Goal: Task Accomplishment & Management: Use online tool/utility

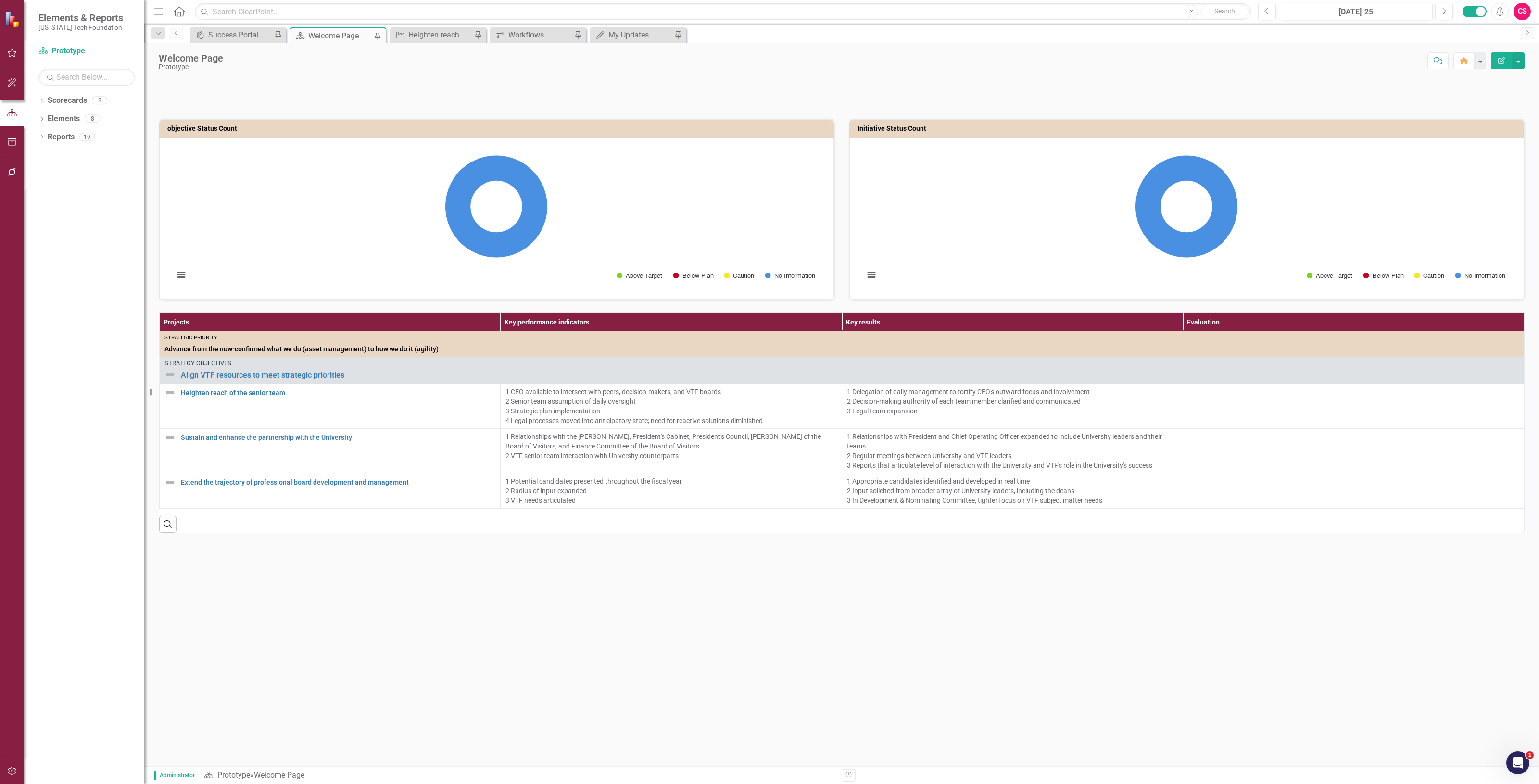
click at [635, 88] on p at bounding box center [842, 83] width 1366 height 9
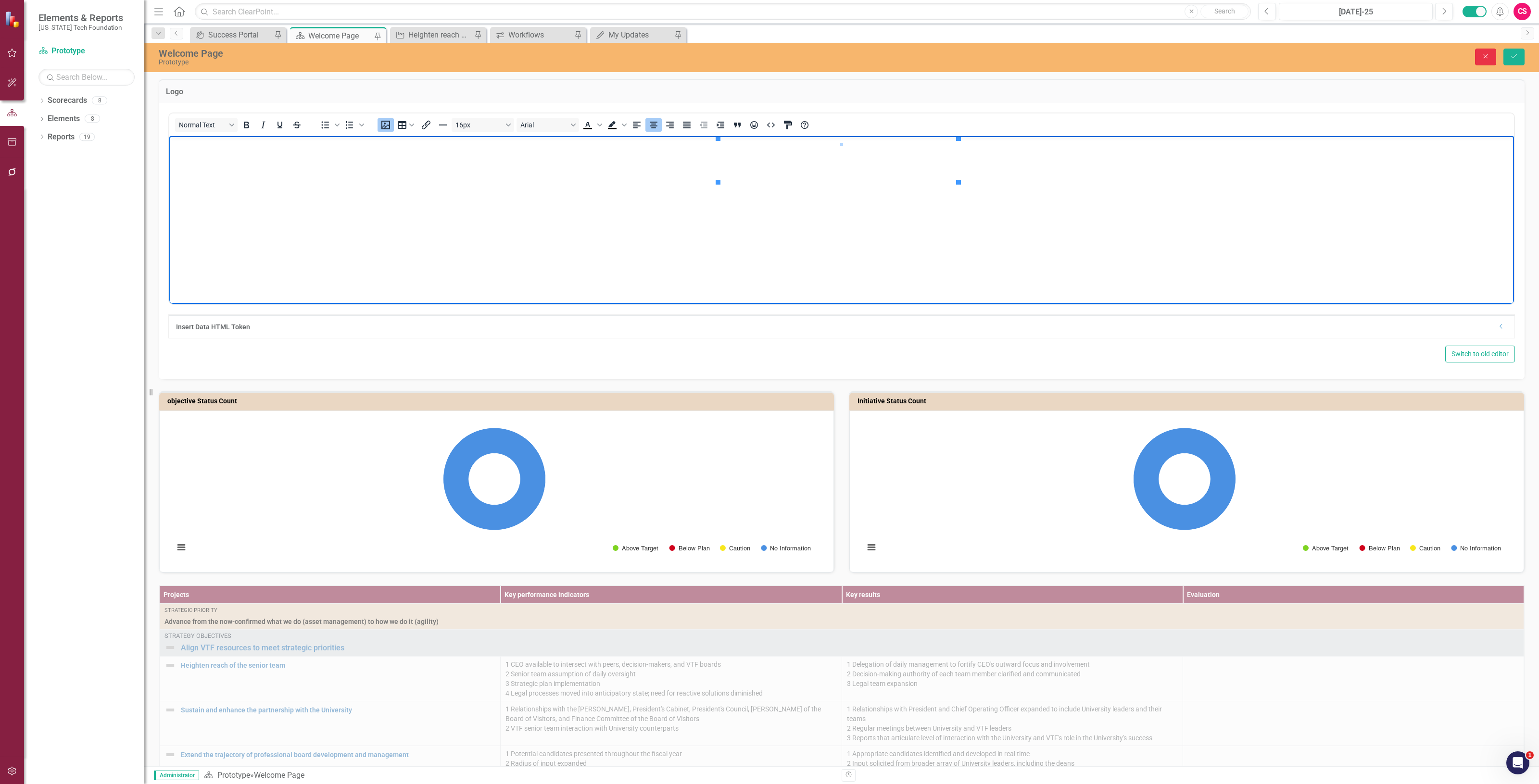
click at [1483, 59] on button "Close" at bounding box center [1486, 56] width 21 height 17
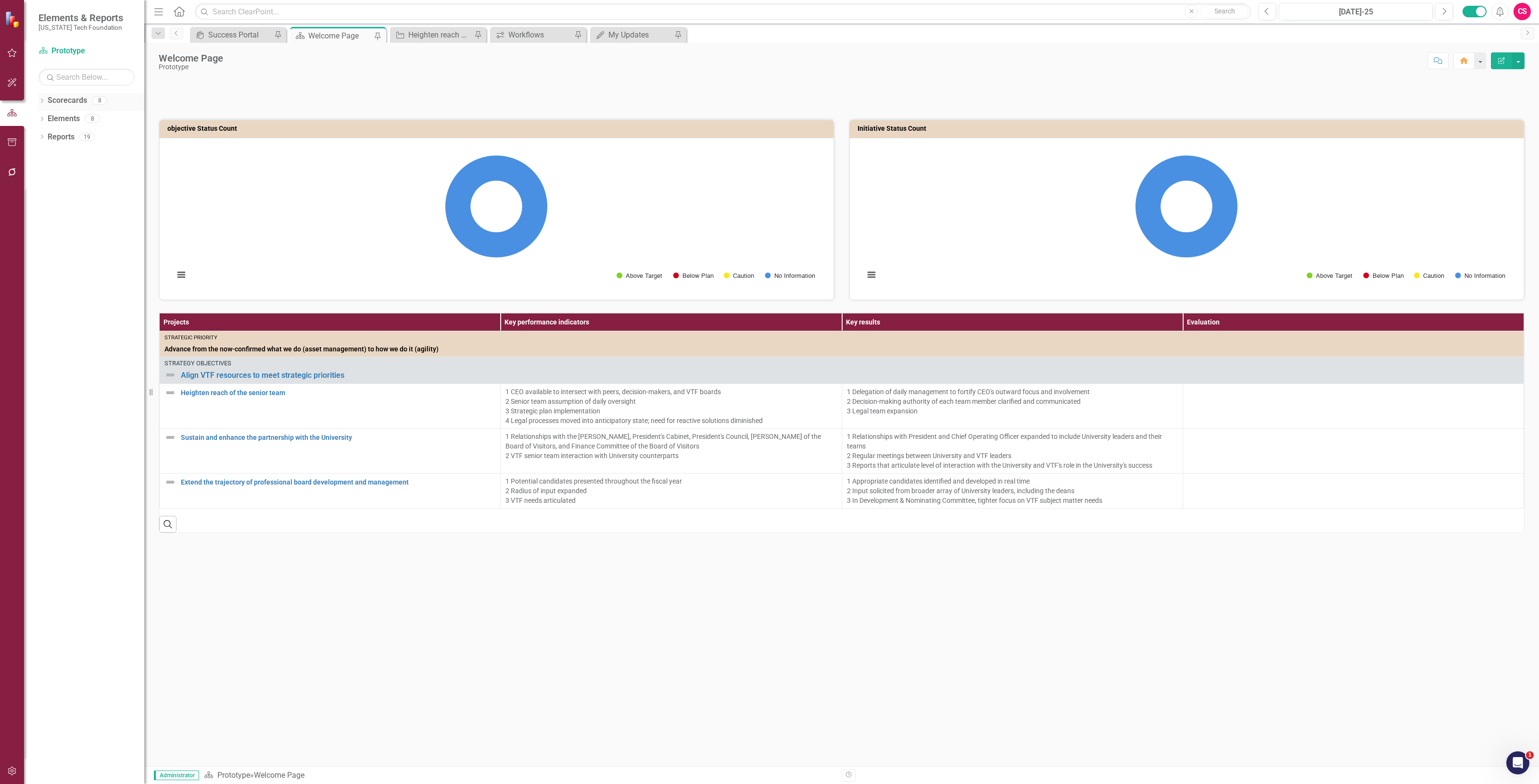
click at [68, 99] on link "Scorecards" at bounding box center [67, 100] width 39 height 11
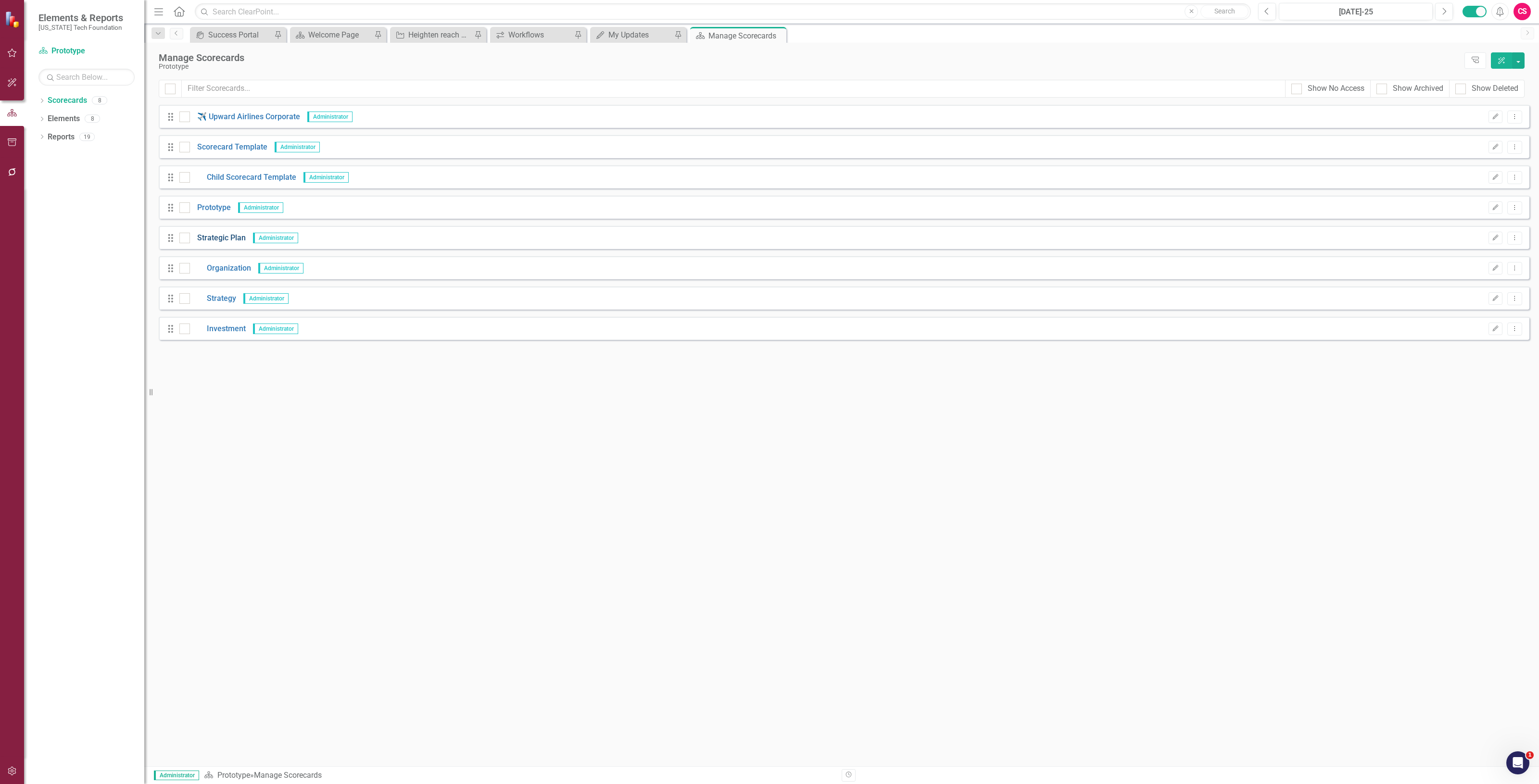
click at [231, 233] on link "Strategic Plan" at bounding box center [218, 237] width 56 height 11
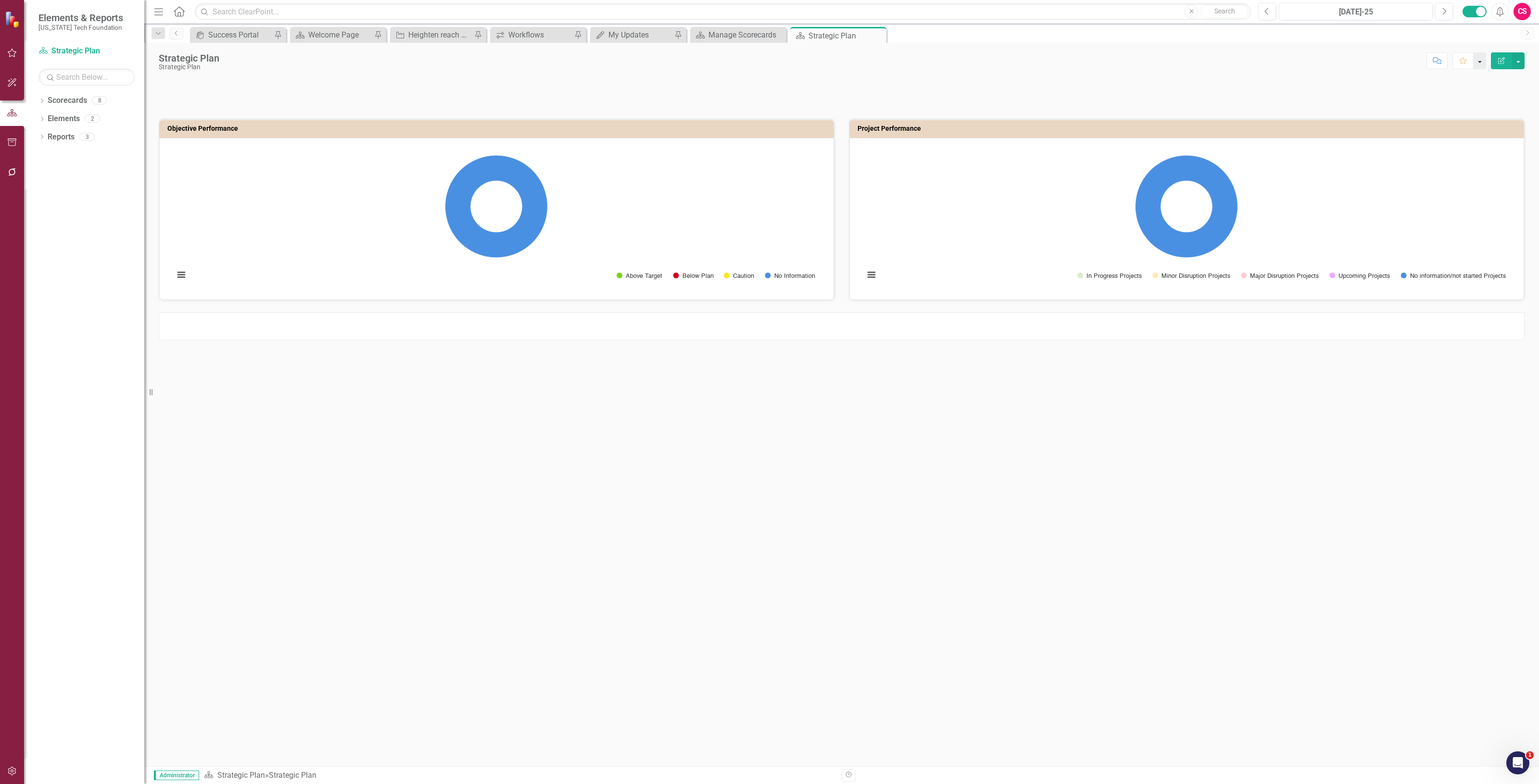
click at [1484, 64] on button "button" at bounding box center [1480, 61] width 12 height 17
click at [1465, 97] on link "Home Set As Home" at bounding box center [1439, 96] width 92 height 18
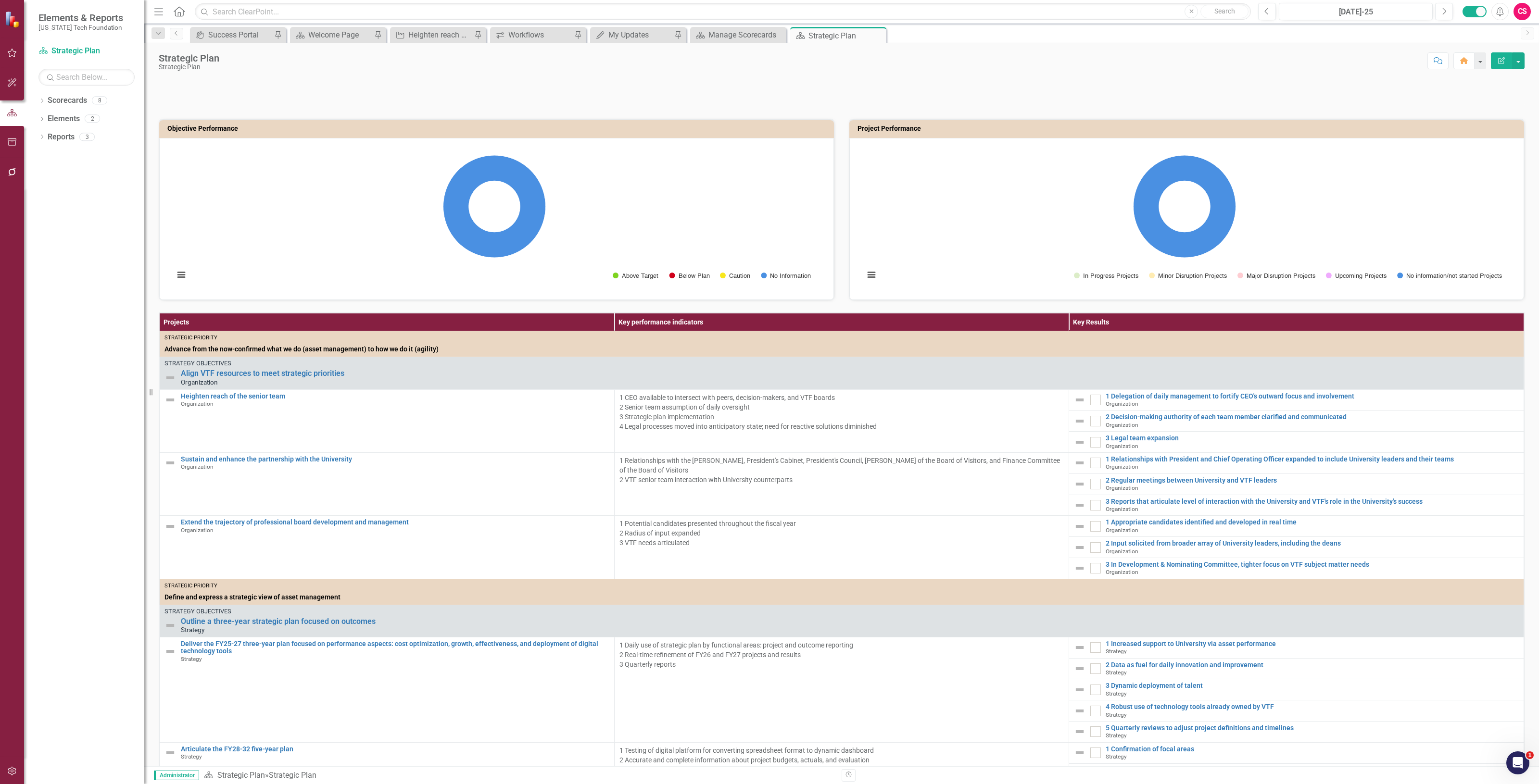
click at [672, 74] on div "Strategic Plan Strategic Plan Score: N/A Jul-25 Completed Comment Home Edit Rep…" at bounding box center [842, 405] width 1395 height 723
click at [681, 86] on div at bounding box center [842, 93] width 1366 height 28
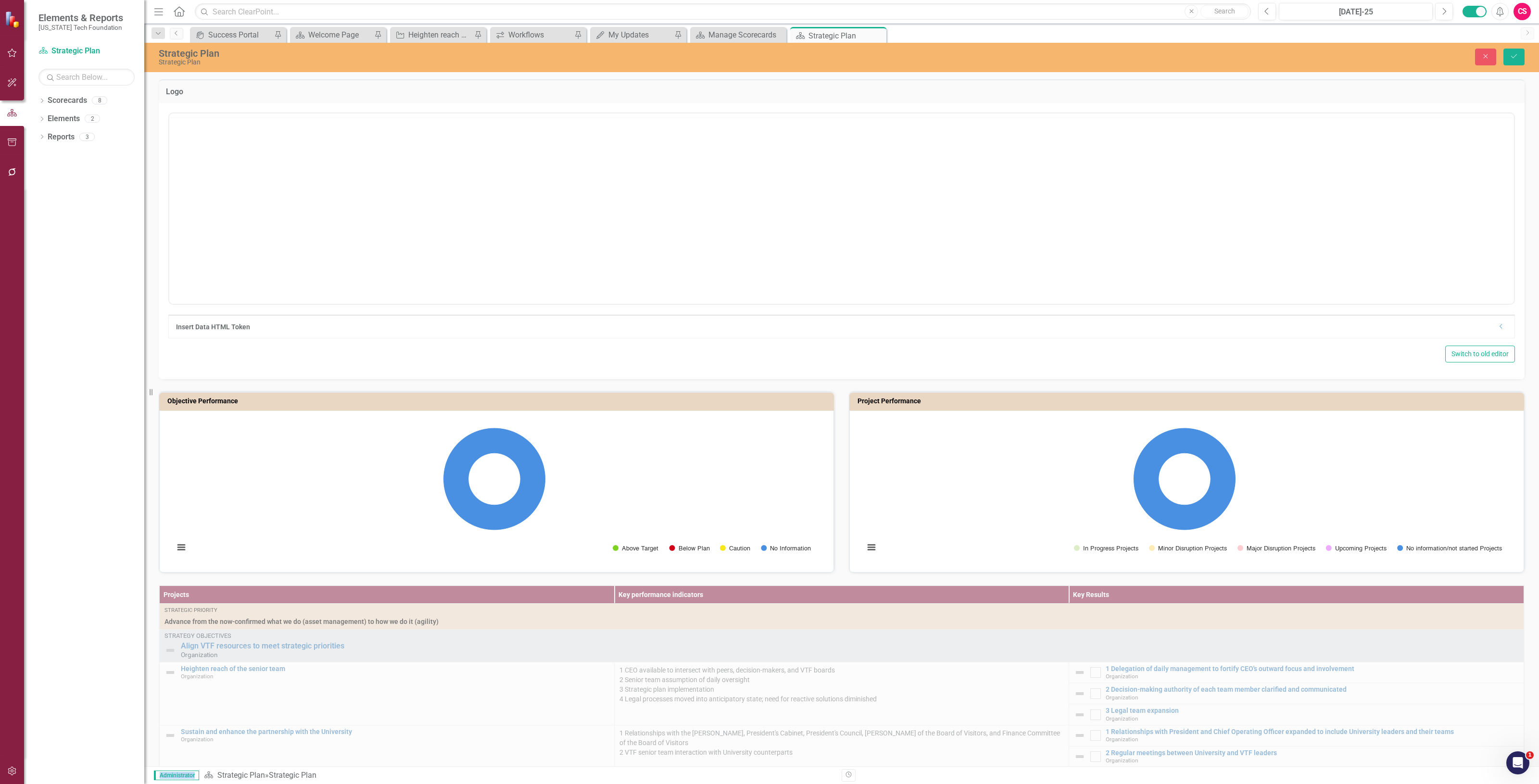
click at [825, 89] on h3 "Logo" at bounding box center [842, 92] width 1352 height 9
click at [668, 220] on body "Rich Text Area. Press ALT-0 for help." at bounding box center [842, 208] width 1345 height 144
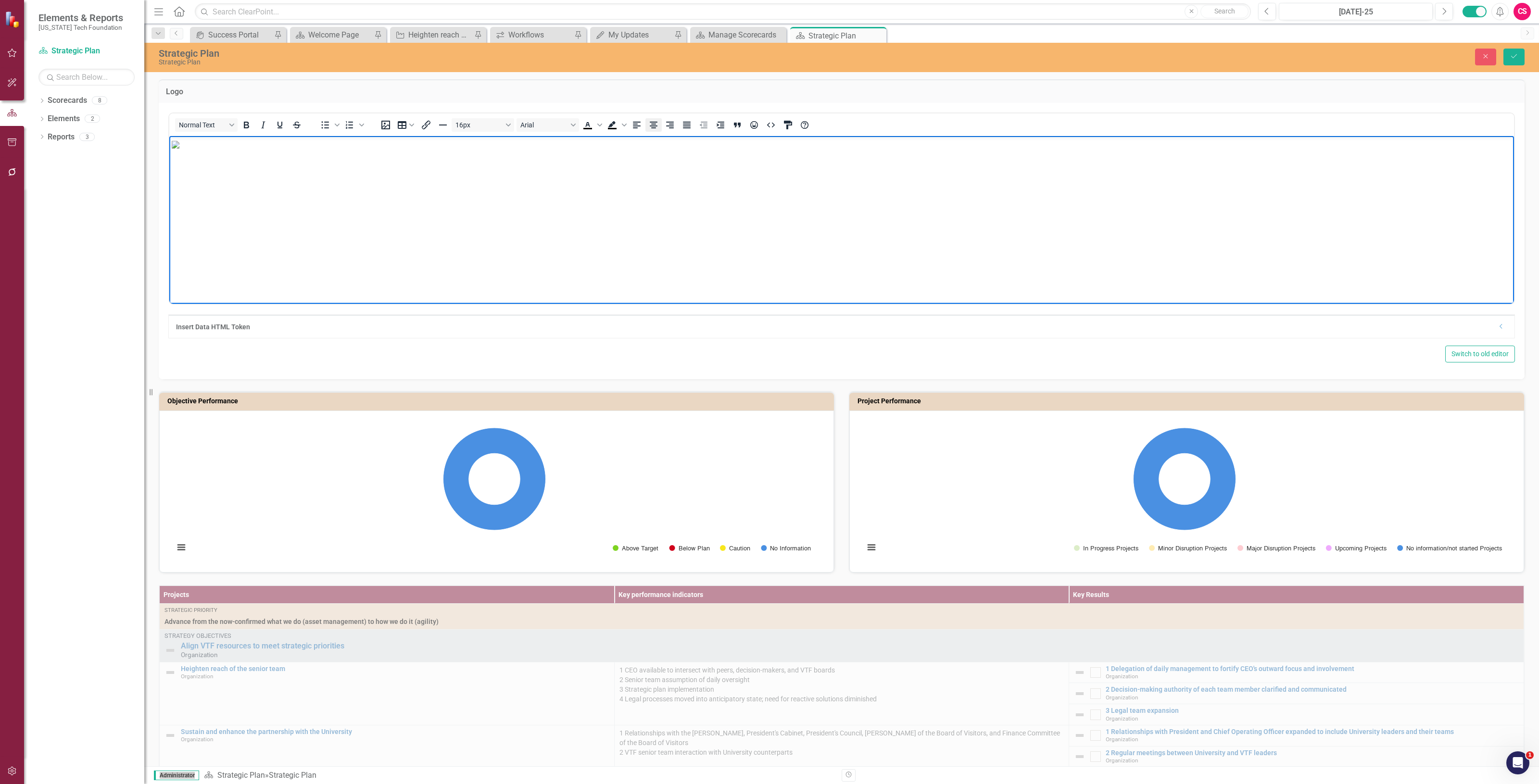
click at [650, 124] on icon "Align center" at bounding box center [654, 125] width 12 height 12
click at [1519, 53] on button "Save" at bounding box center [1513, 56] width 21 height 17
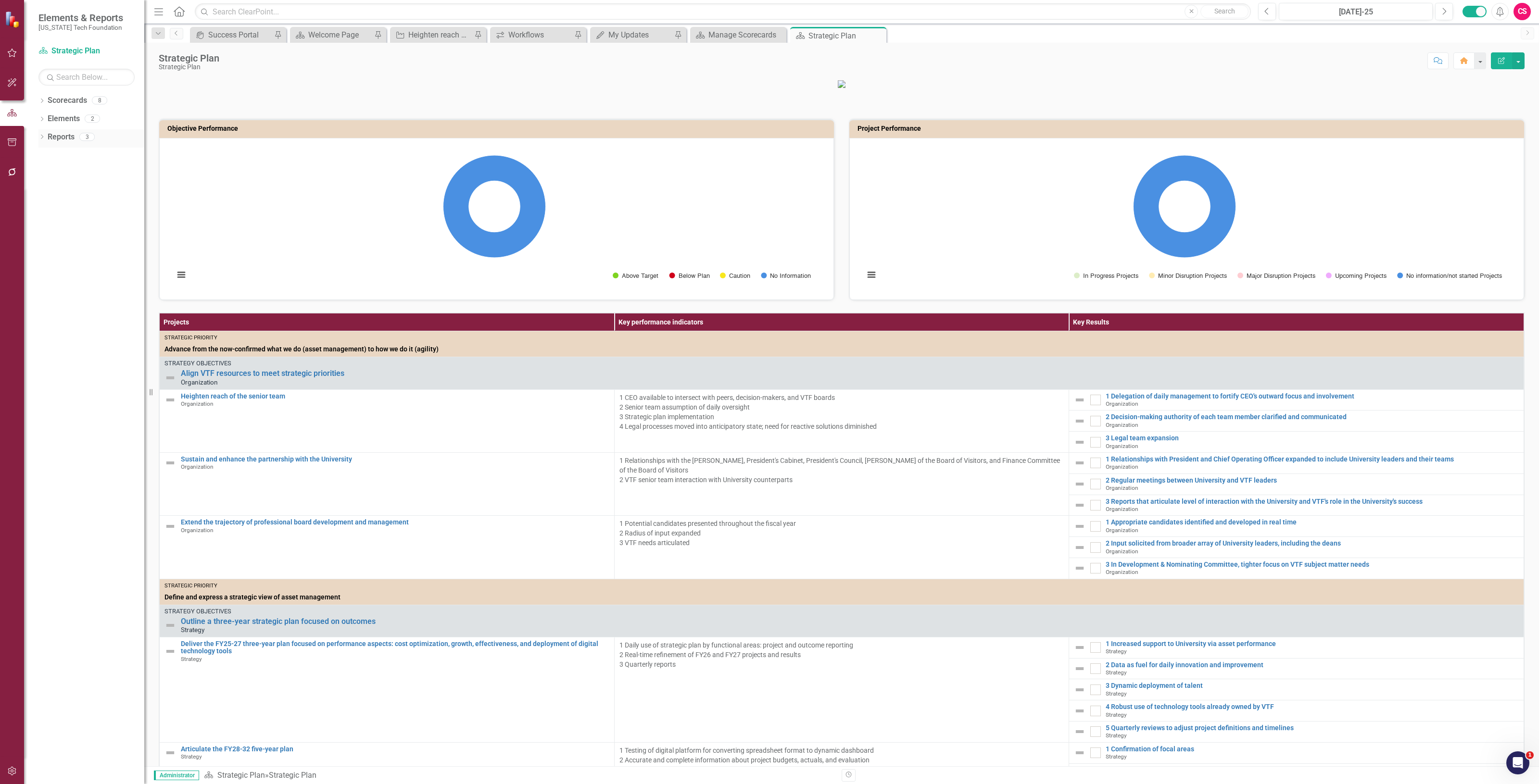
click at [68, 137] on link "Reports" at bounding box center [61, 137] width 27 height 11
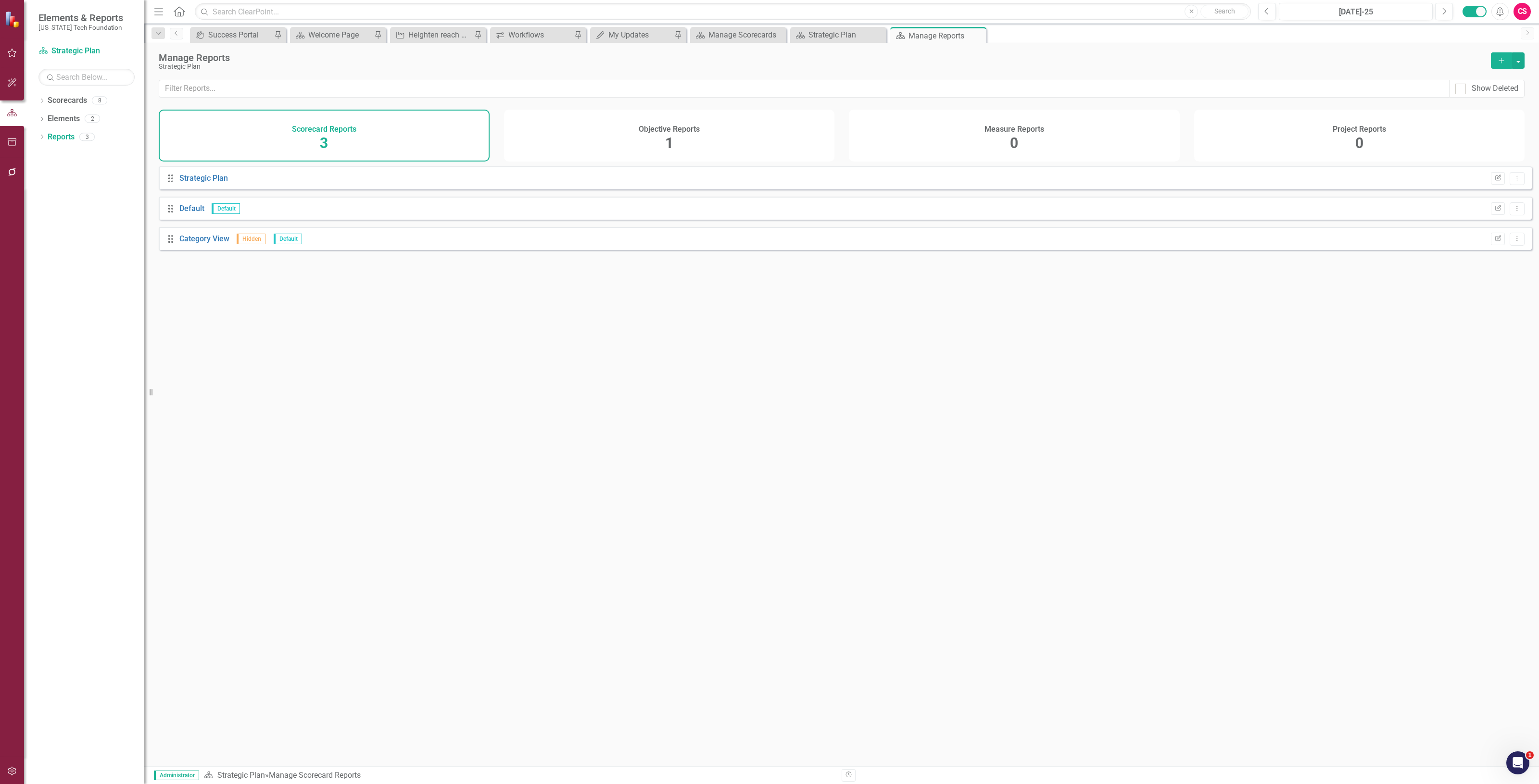
click at [753, 132] on div "Objective Reports 1" at bounding box center [669, 135] width 331 height 52
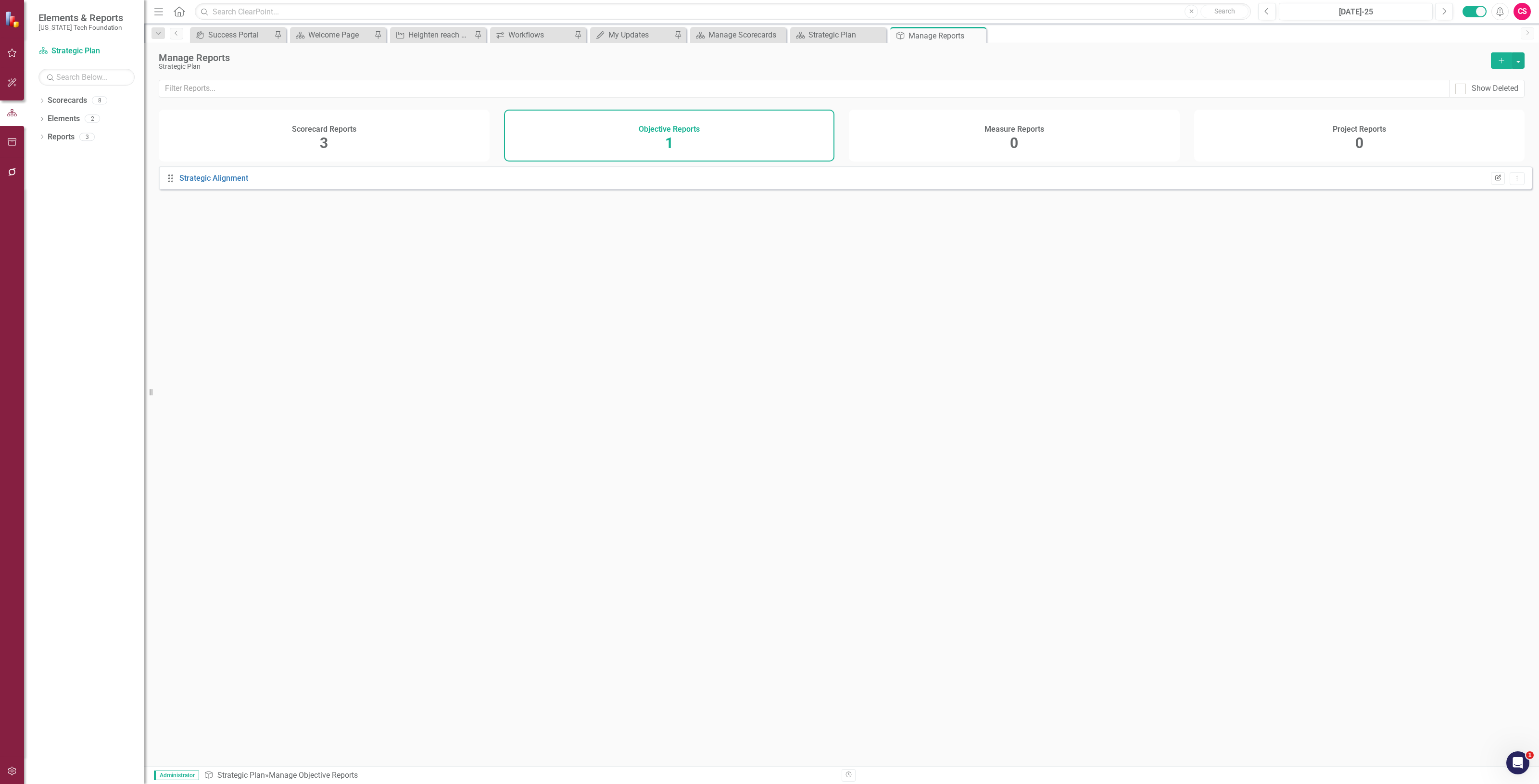
click at [1491, 185] on button "Edit Report" at bounding box center [1497, 178] width 14 height 12
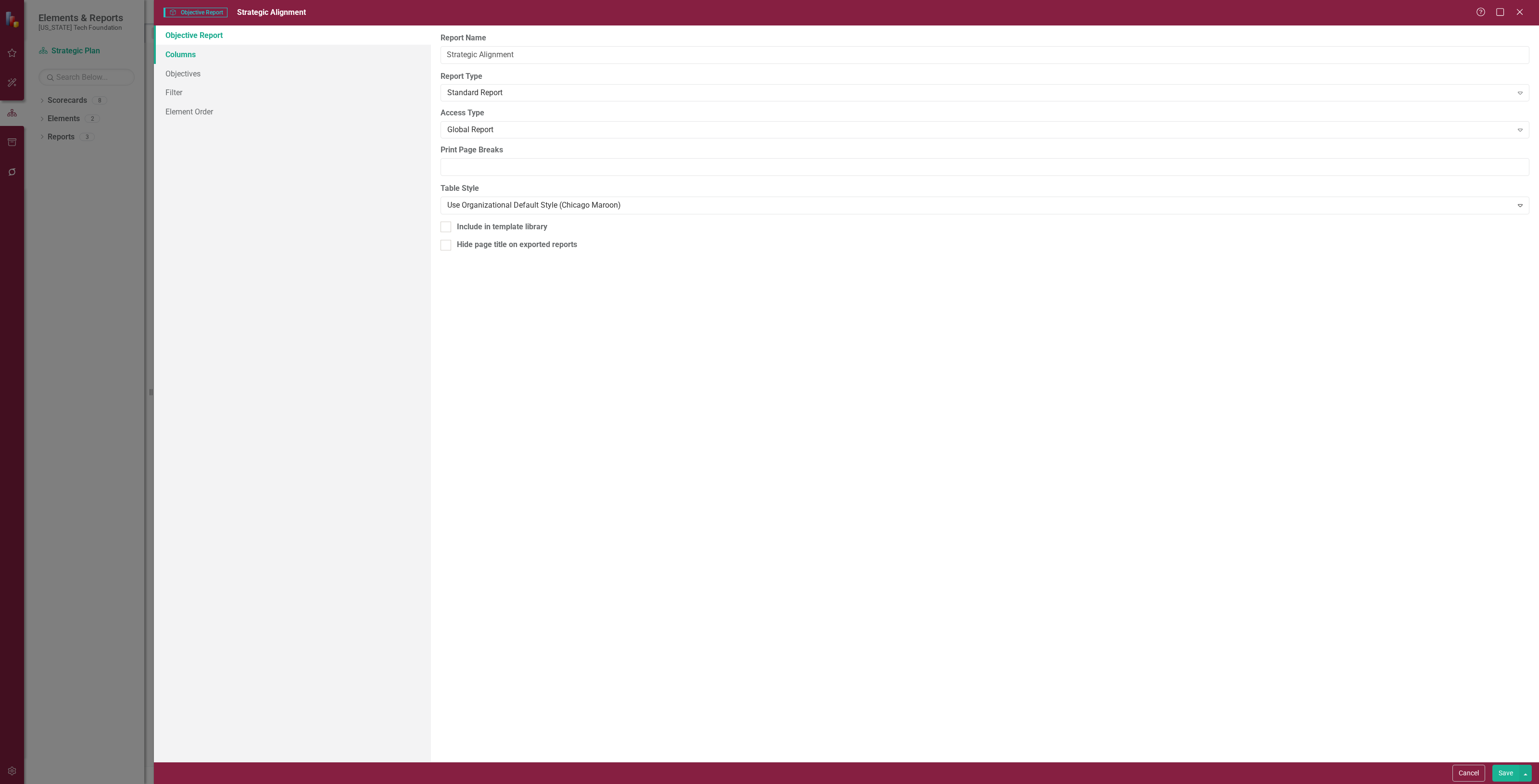
click at [238, 53] on link "Columns" at bounding box center [292, 54] width 277 height 19
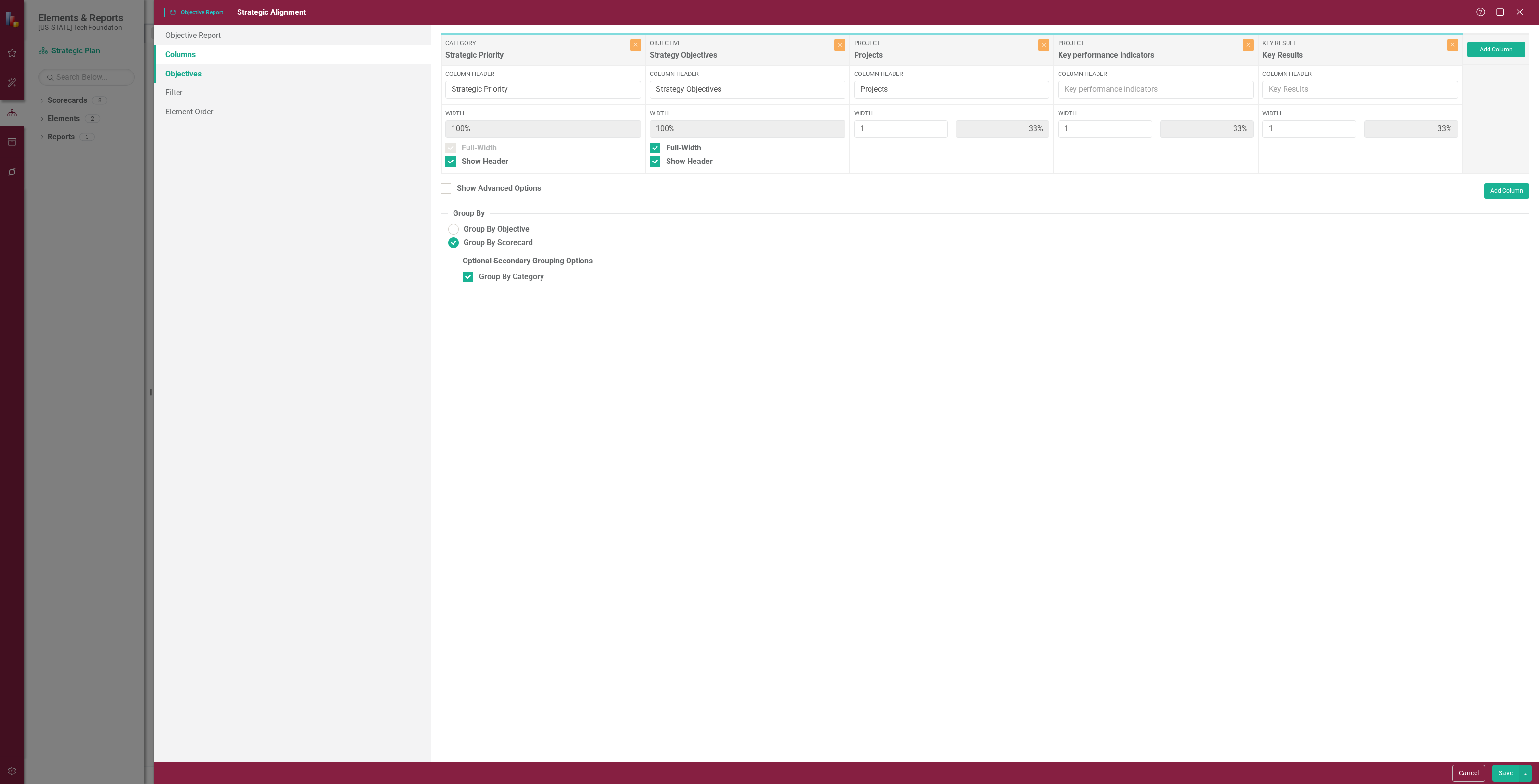
click at [266, 74] on link "Objectives" at bounding box center [292, 73] width 277 height 19
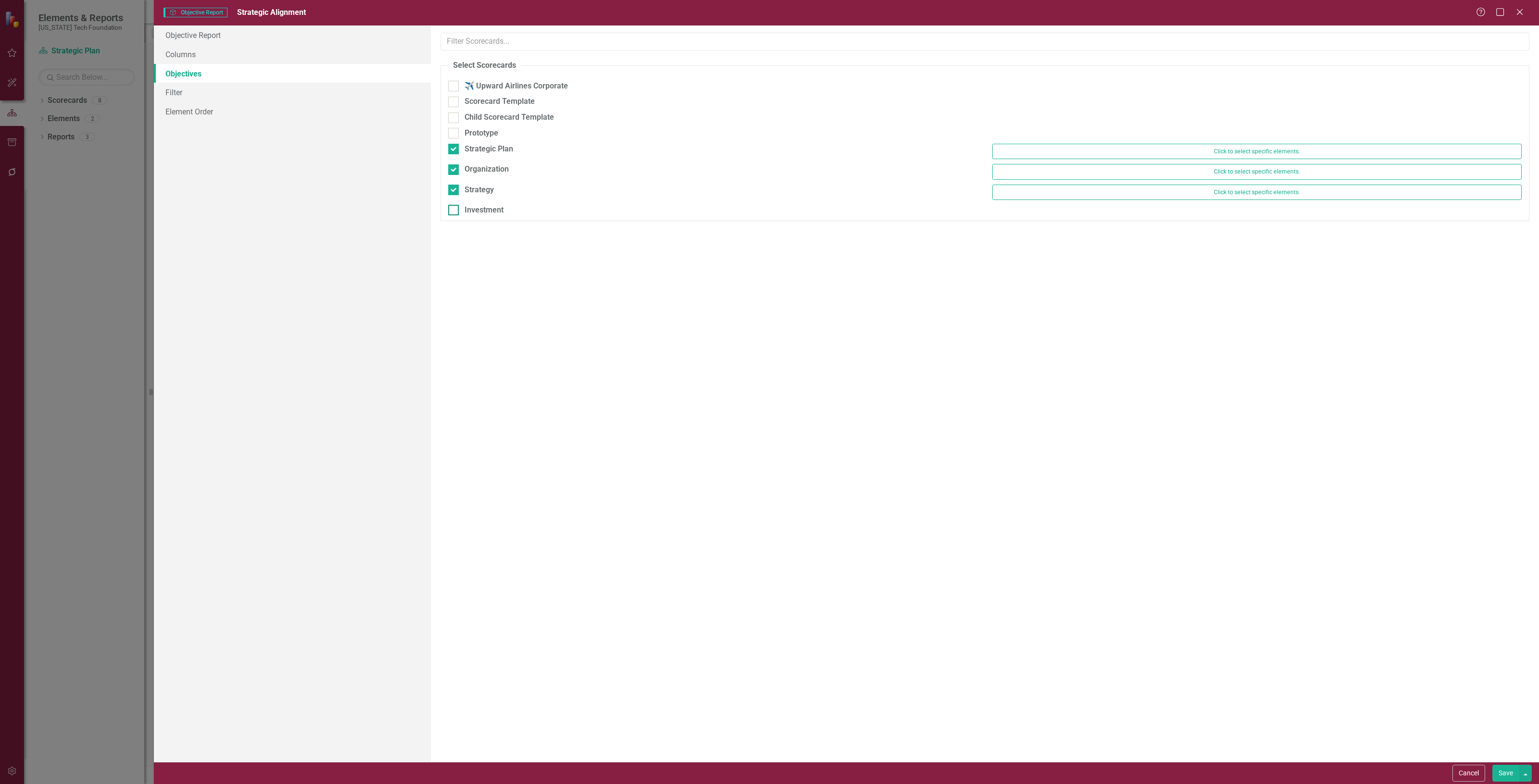
click at [481, 209] on div "Investment" at bounding box center [483, 210] width 39 height 11
click at [455, 209] on input "Investment" at bounding box center [451, 208] width 7 height 7
checkbox input "true"
click at [1502, 777] on button "Save" at bounding box center [1505, 773] width 27 height 17
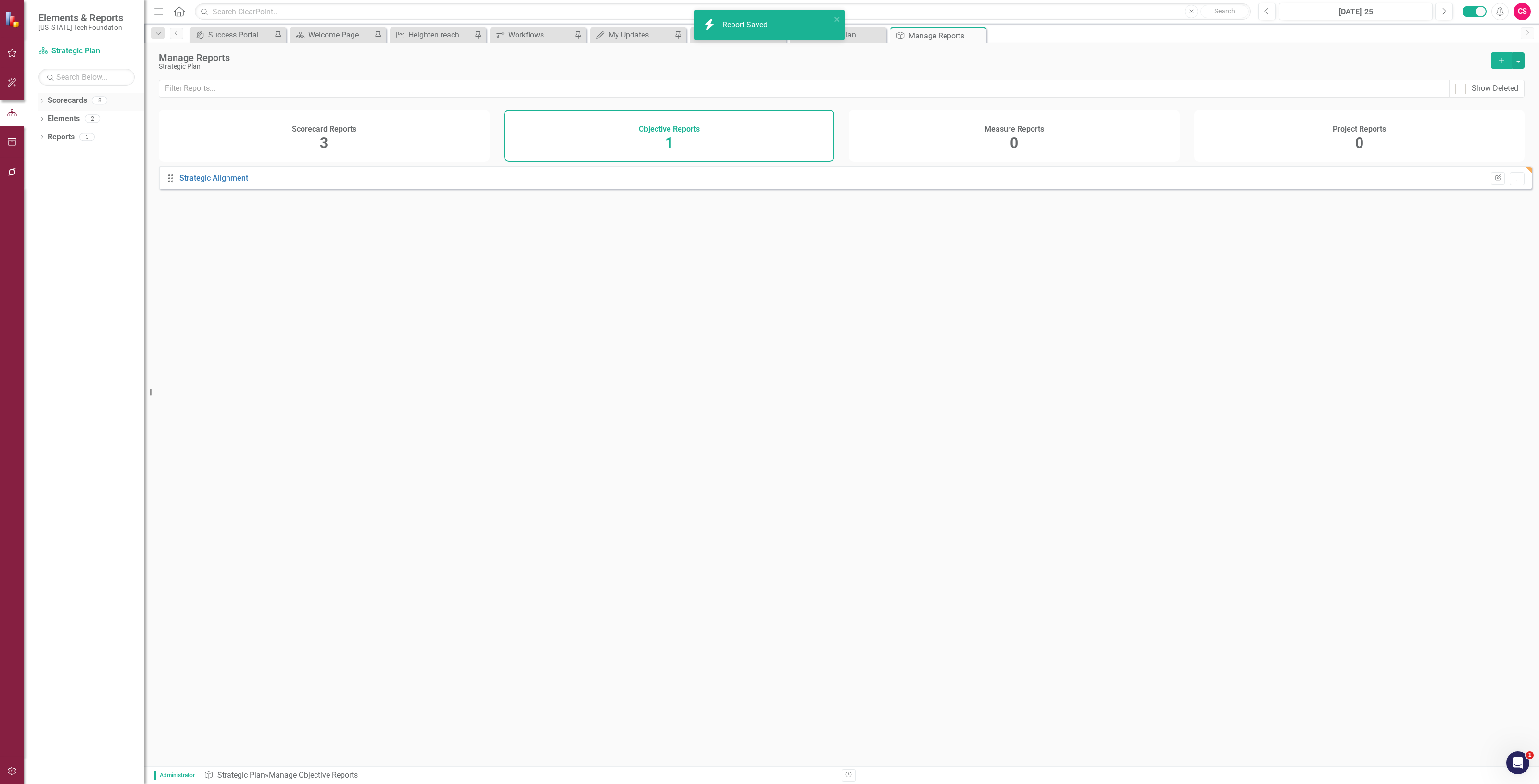
click at [75, 106] on div "Scorecards" at bounding box center [67, 101] width 39 height 16
click at [75, 96] on link "Scorecards" at bounding box center [67, 100] width 39 height 11
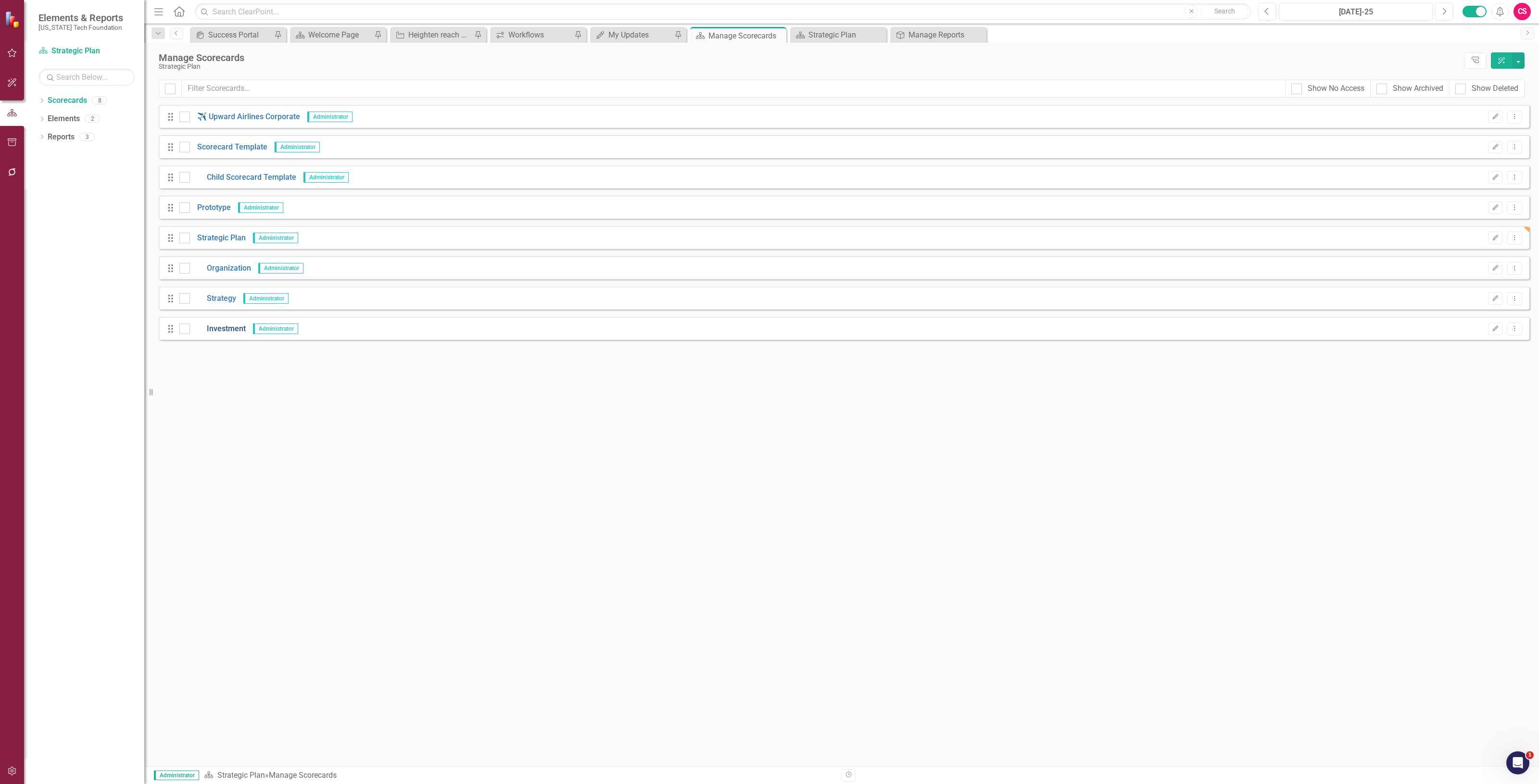
click at [222, 327] on link "Investment" at bounding box center [218, 329] width 56 height 11
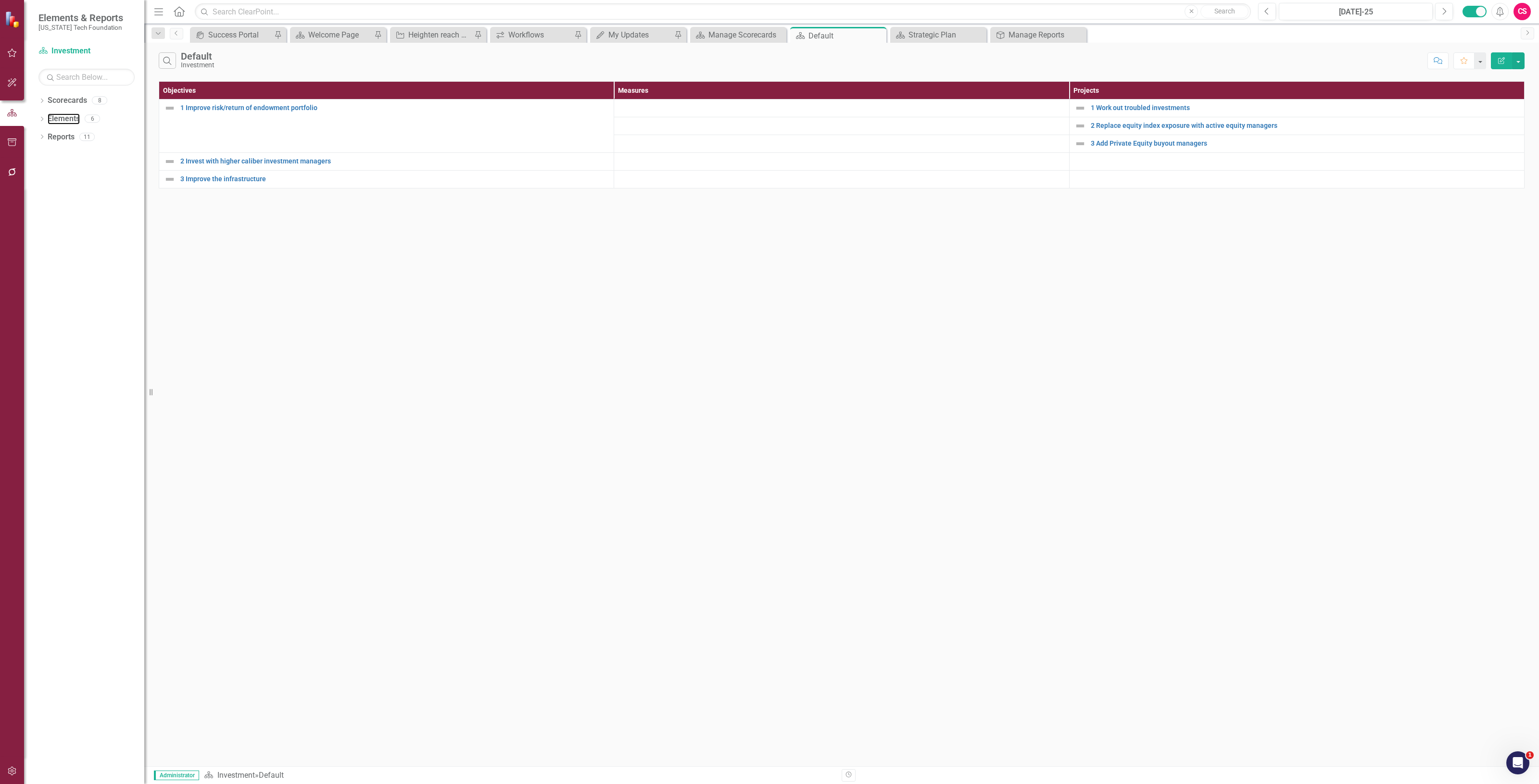
drag, startPoint x: 63, startPoint y: 118, endPoint x: 7, endPoint y: 178, distance: 82.1
click at [63, 117] on link "Elements" at bounding box center [64, 118] width 32 height 11
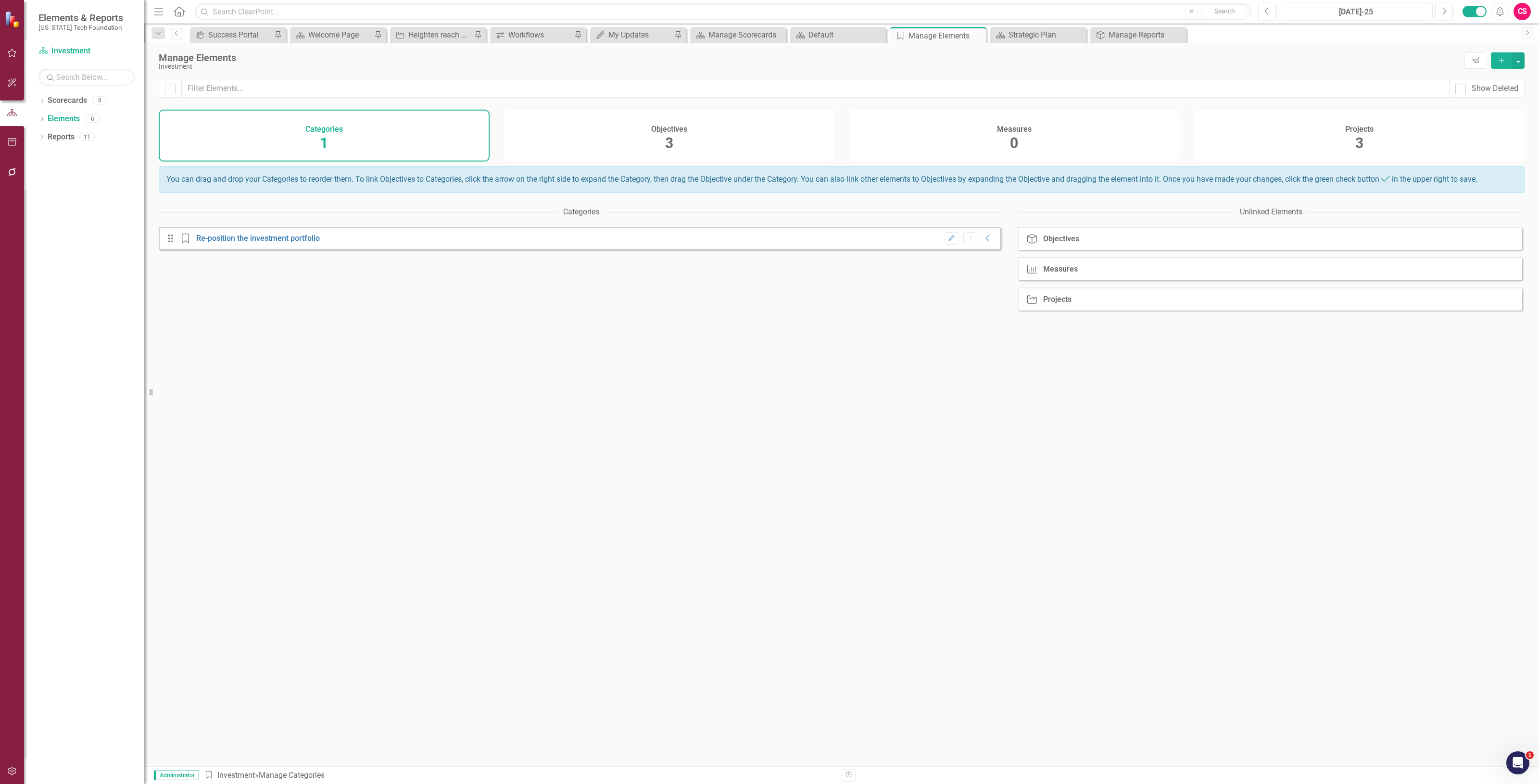
click at [1426, 130] on div "Projects 3" at bounding box center [1359, 135] width 331 height 52
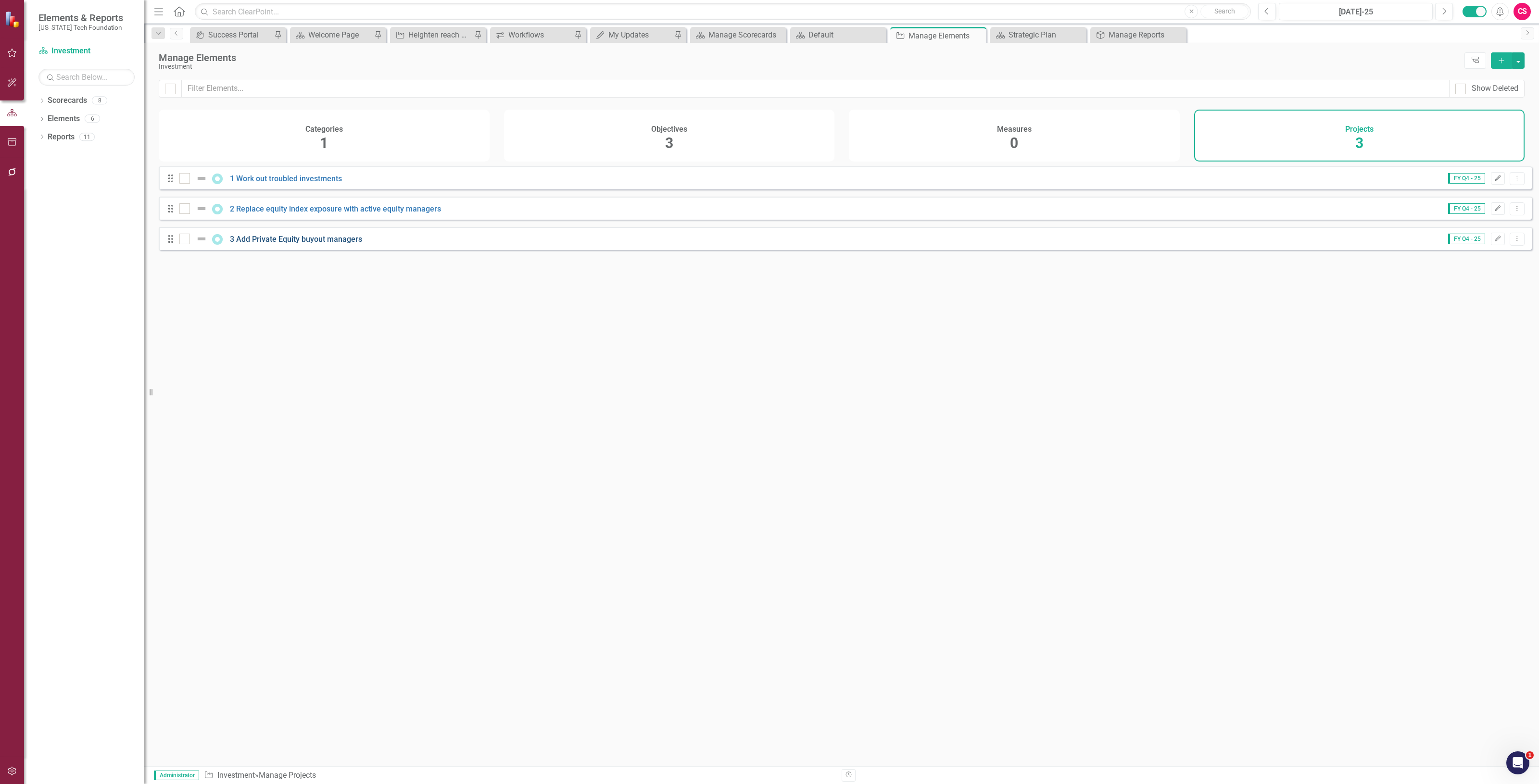
drag, startPoint x: 310, startPoint y: 234, endPoint x: 310, endPoint y: 243, distance: 9.0
click at [310, 234] on div "Drag 1 Work out troubled investments FY Q4 - 25 Edit Dropdown Menu Drag 2 Repla…" at bounding box center [845, 208] width 1373 height 83
click at [310, 244] on link "3 Add Private Equity buyout managers" at bounding box center [295, 239] width 132 height 9
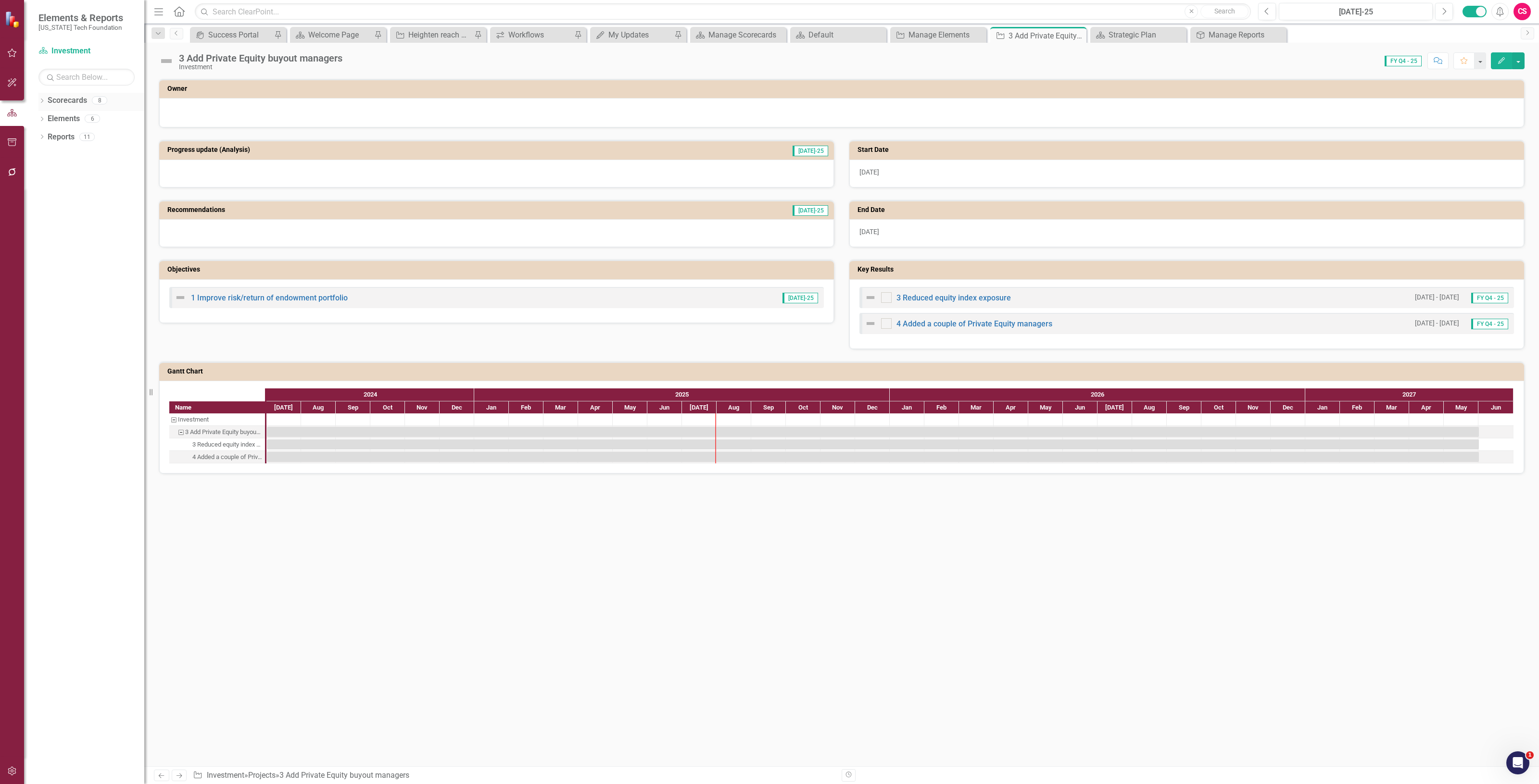
click at [80, 94] on div "Scorecards" at bounding box center [67, 101] width 39 height 16
click at [71, 99] on link "Scorecards" at bounding box center [67, 100] width 39 height 11
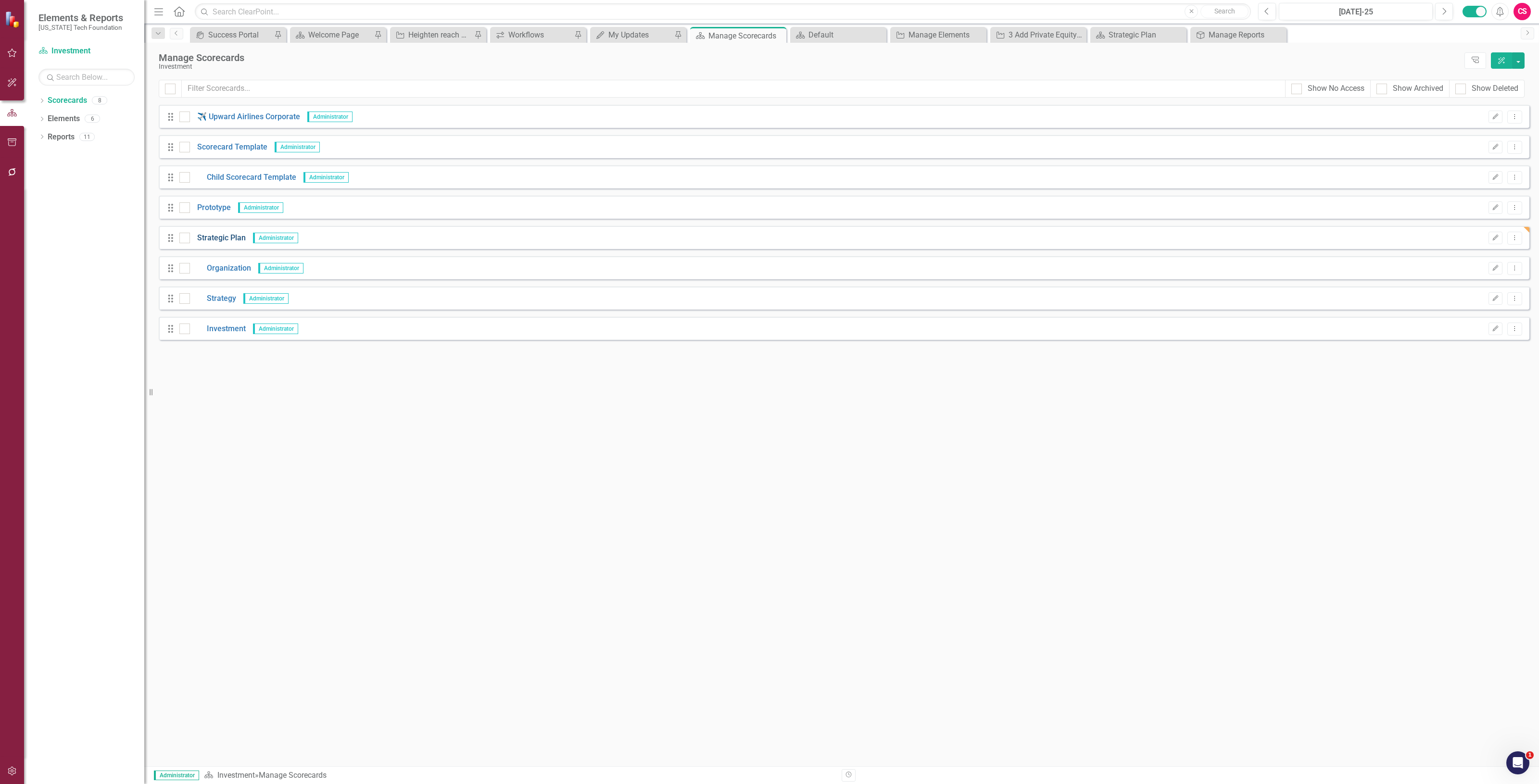
click at [214, 241] on link "Strategic Plan" at bounding box center [218, 237] width 56 height 11
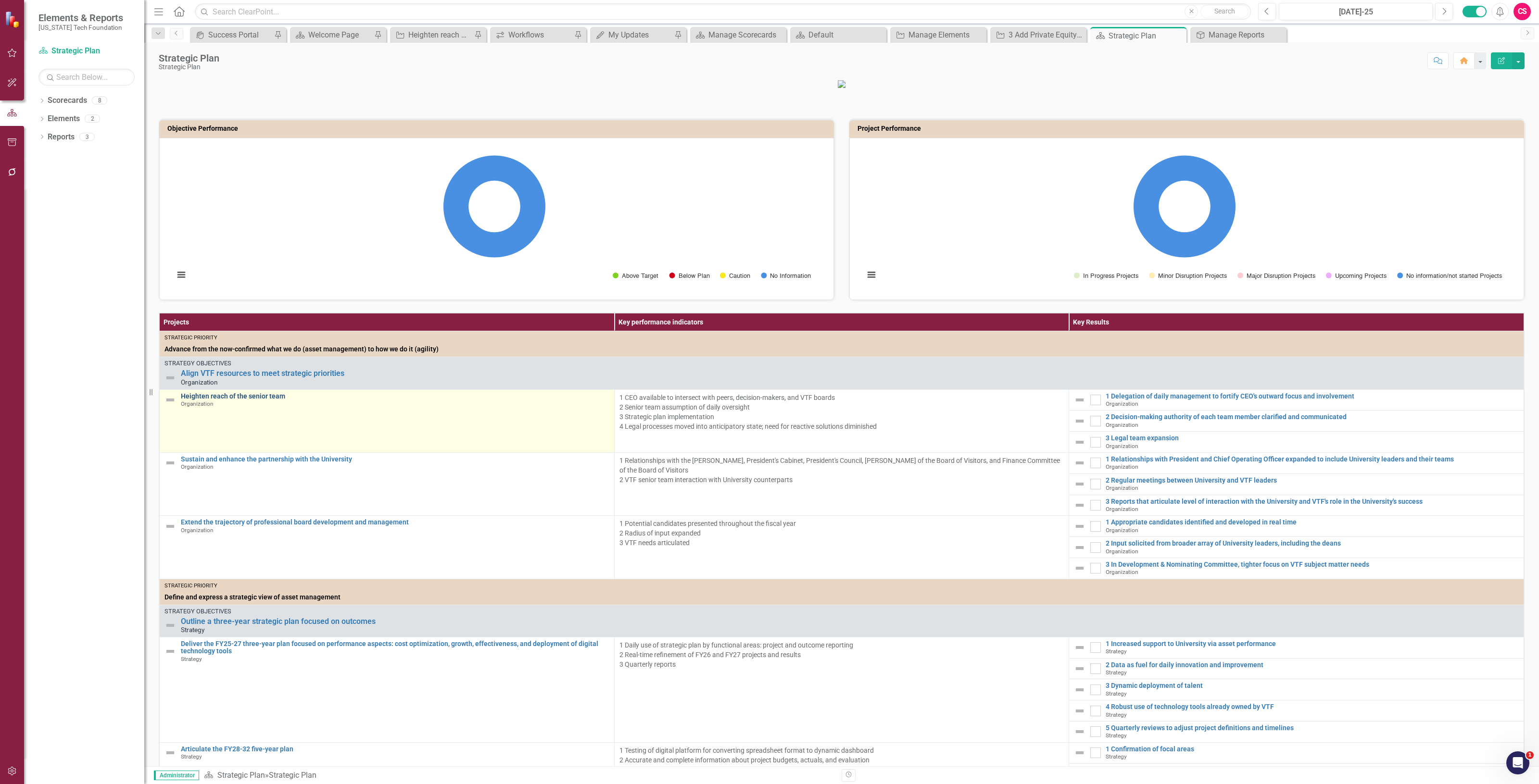
click at [244, 400] on link "Heighten reach of the senior team" at bounding box center [395, 396] width 428 height 7
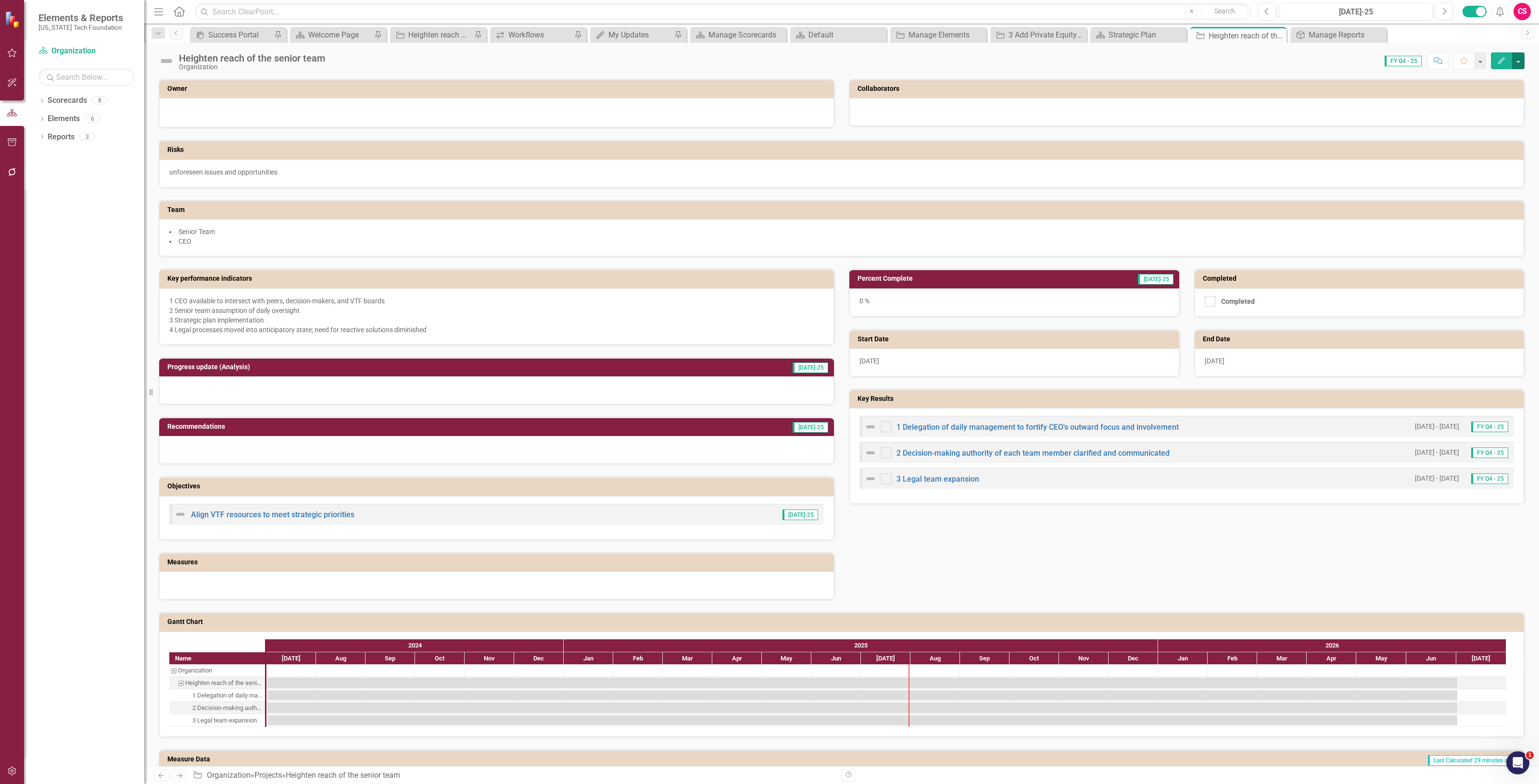
click at [1519, 60] on button "button" at bounding box center [1518, 61] width 12 height 17
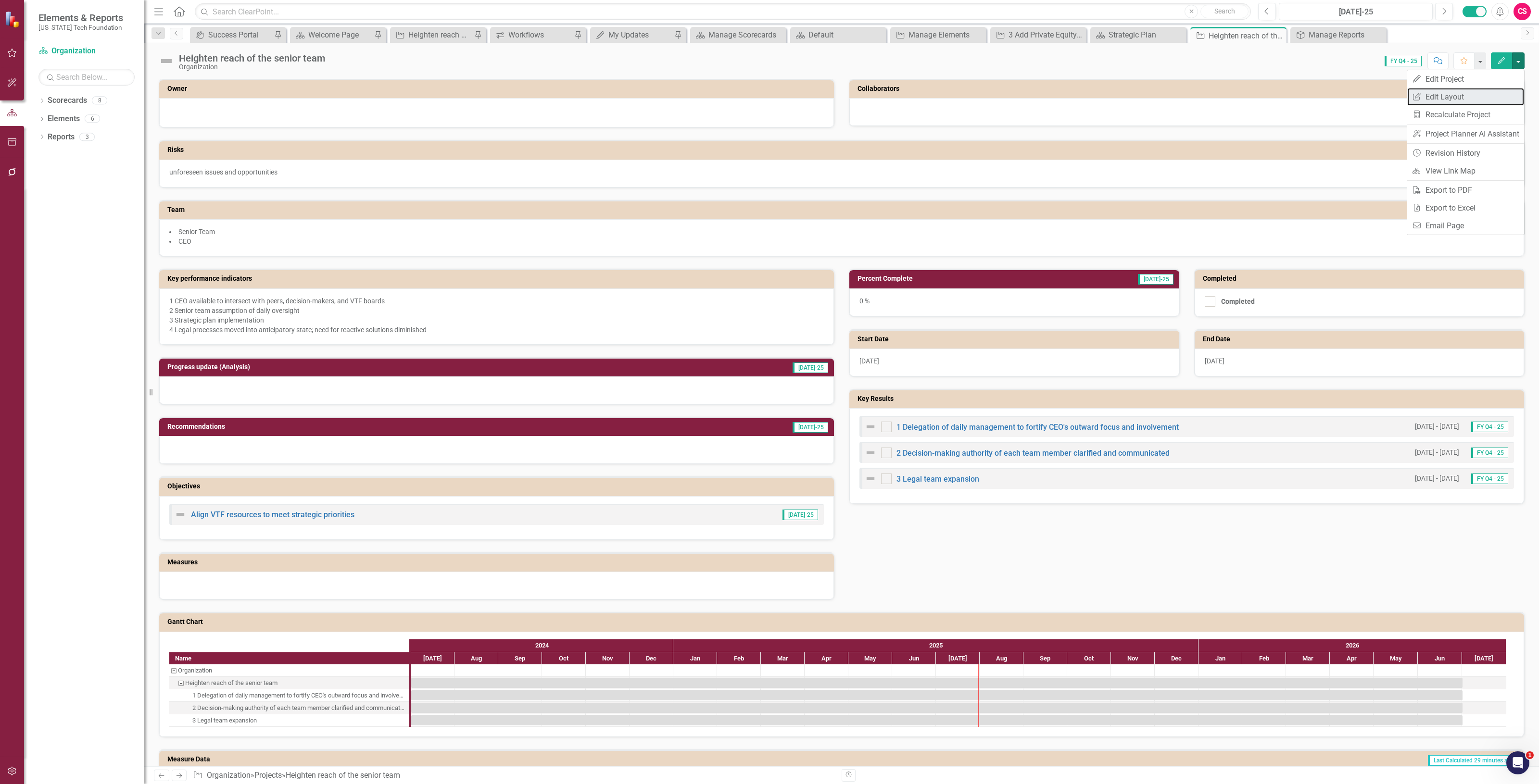
click at [1480, 96] on link "Edit Report Edit Layout" at bounding box center [1466, 96] width 117 height 18
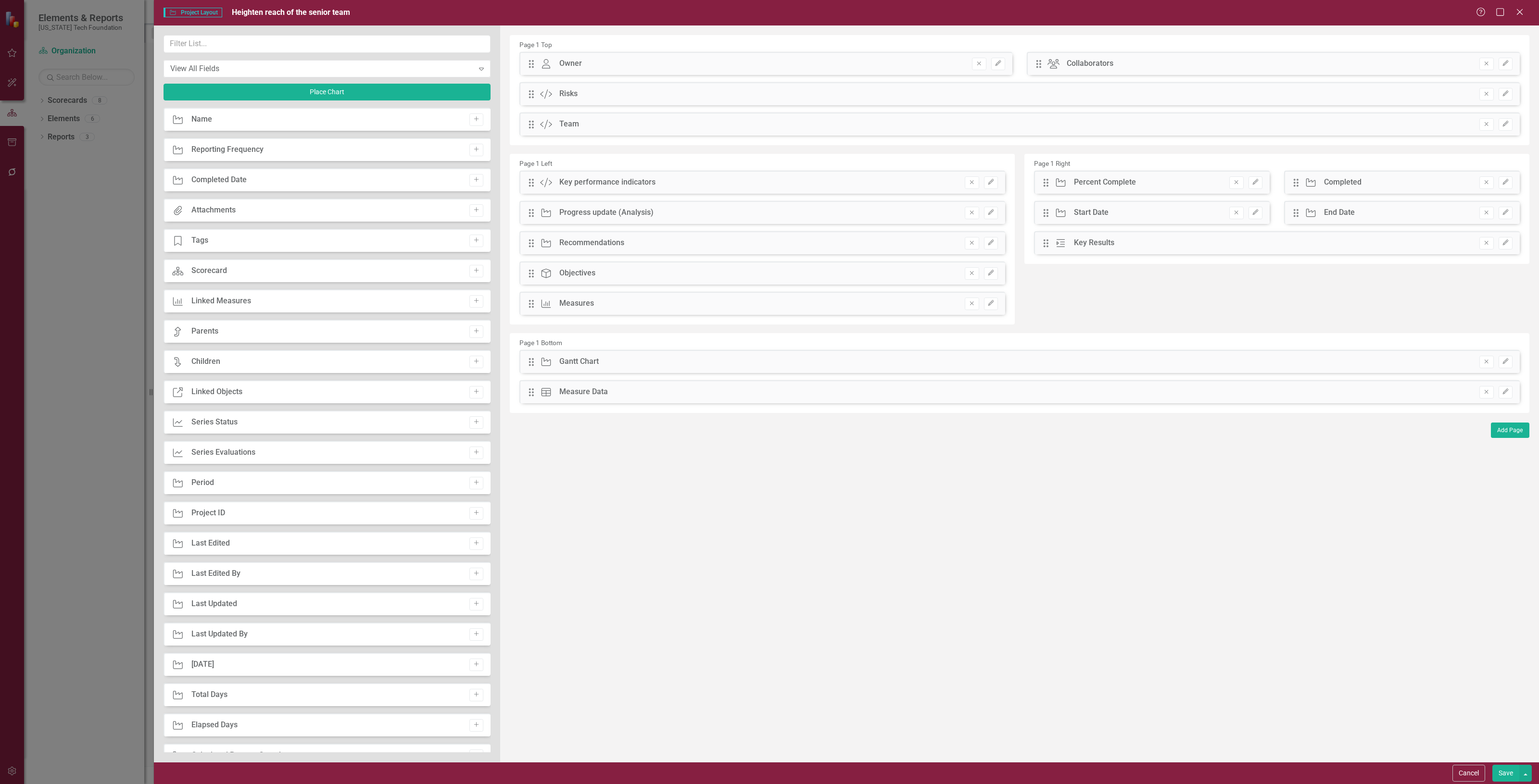
click at [1532, 767] on div "Cancel Save" at bounding box center [847, 773] width 1385 height 22
click at [1529, 769] on button "button" at bounding box center [1525, 773] width 12 height 17
click at [1513, 753] on link "Update all Projects in this account" at bounding box center [1436, 756] width 192 height 18
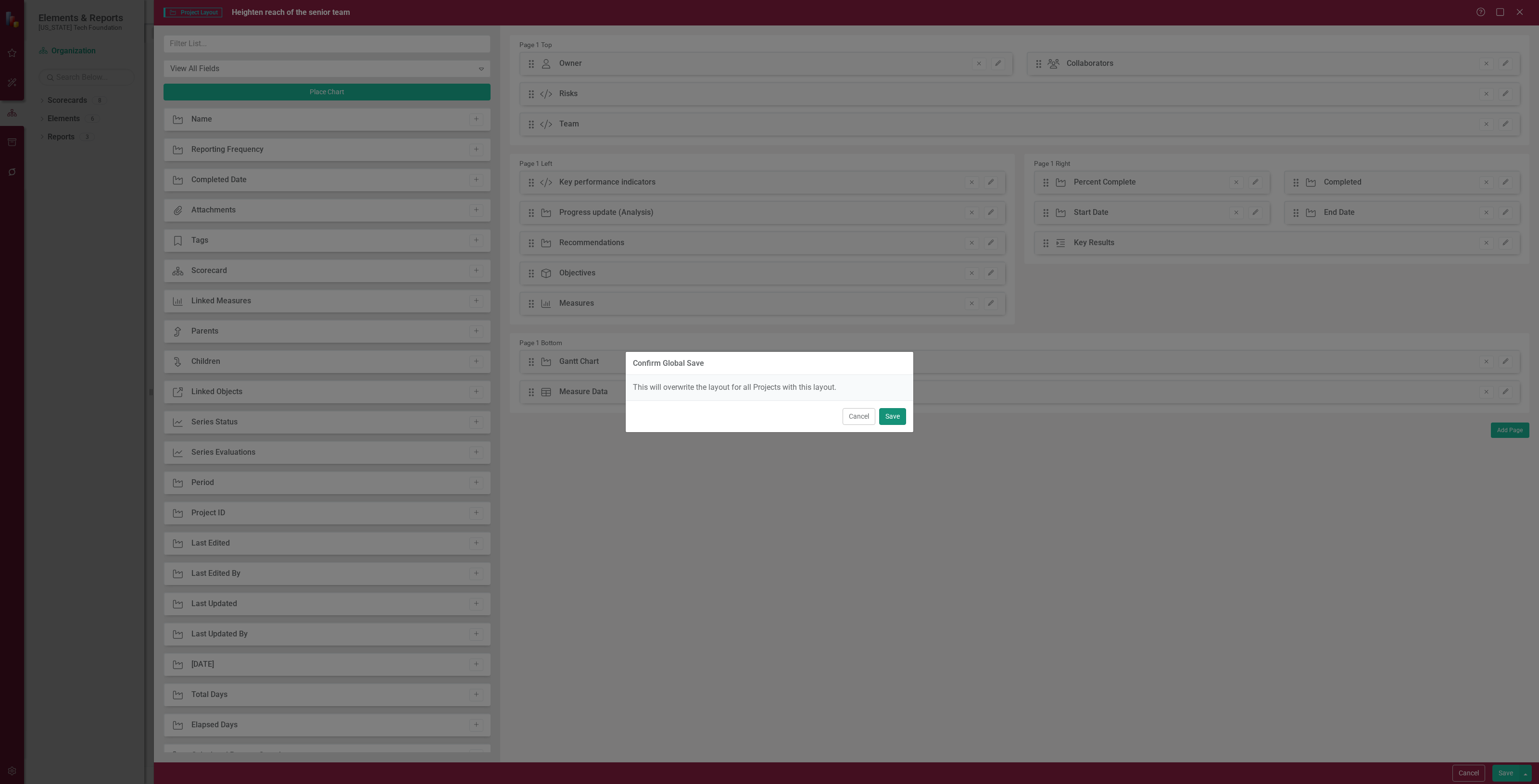
click at [904, 414] on button "Save" at bounding box center [893, 416] width 27 height 17
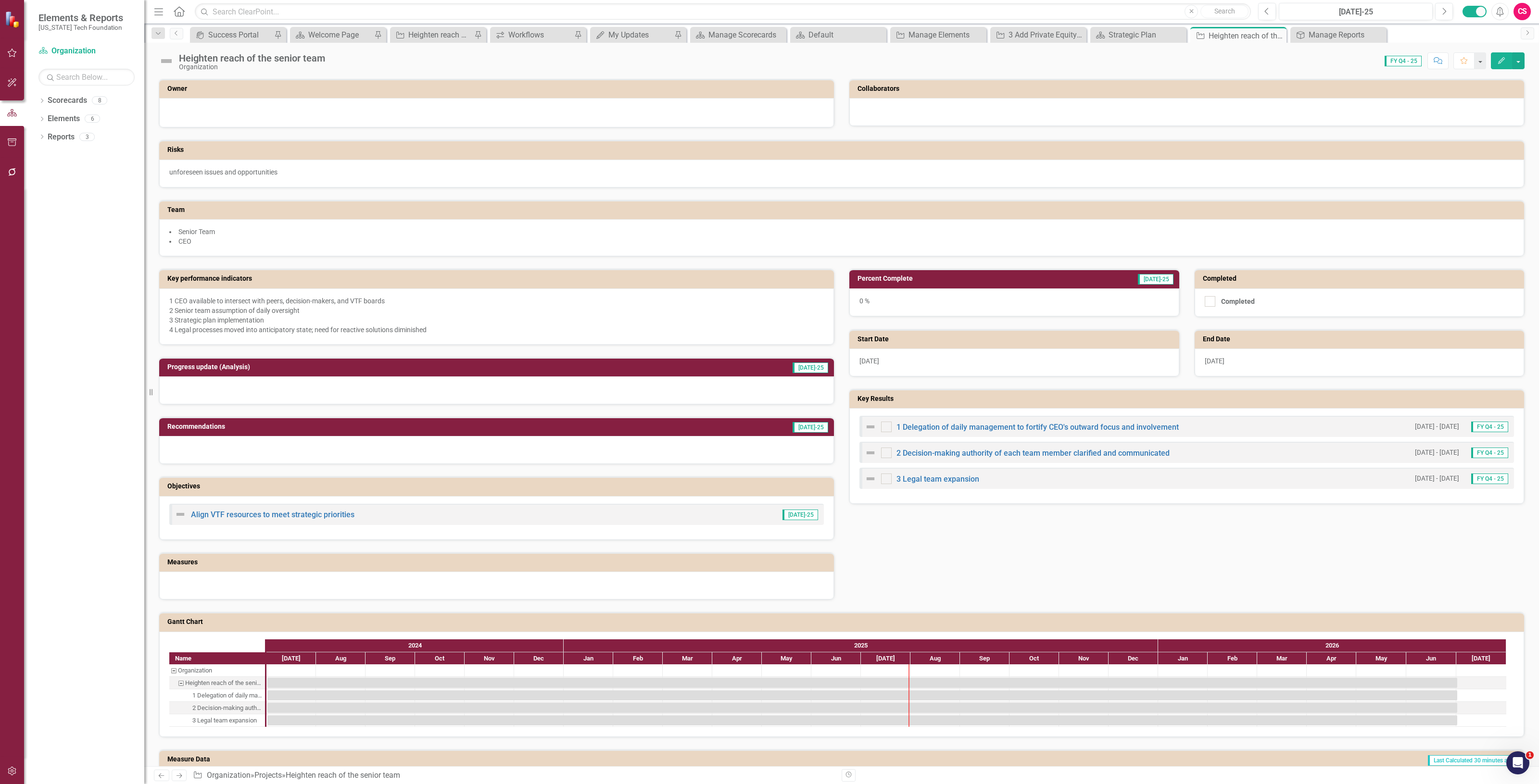
click at [12, 764] on button "button" at bounding box center [12, 772] width 22 height 20
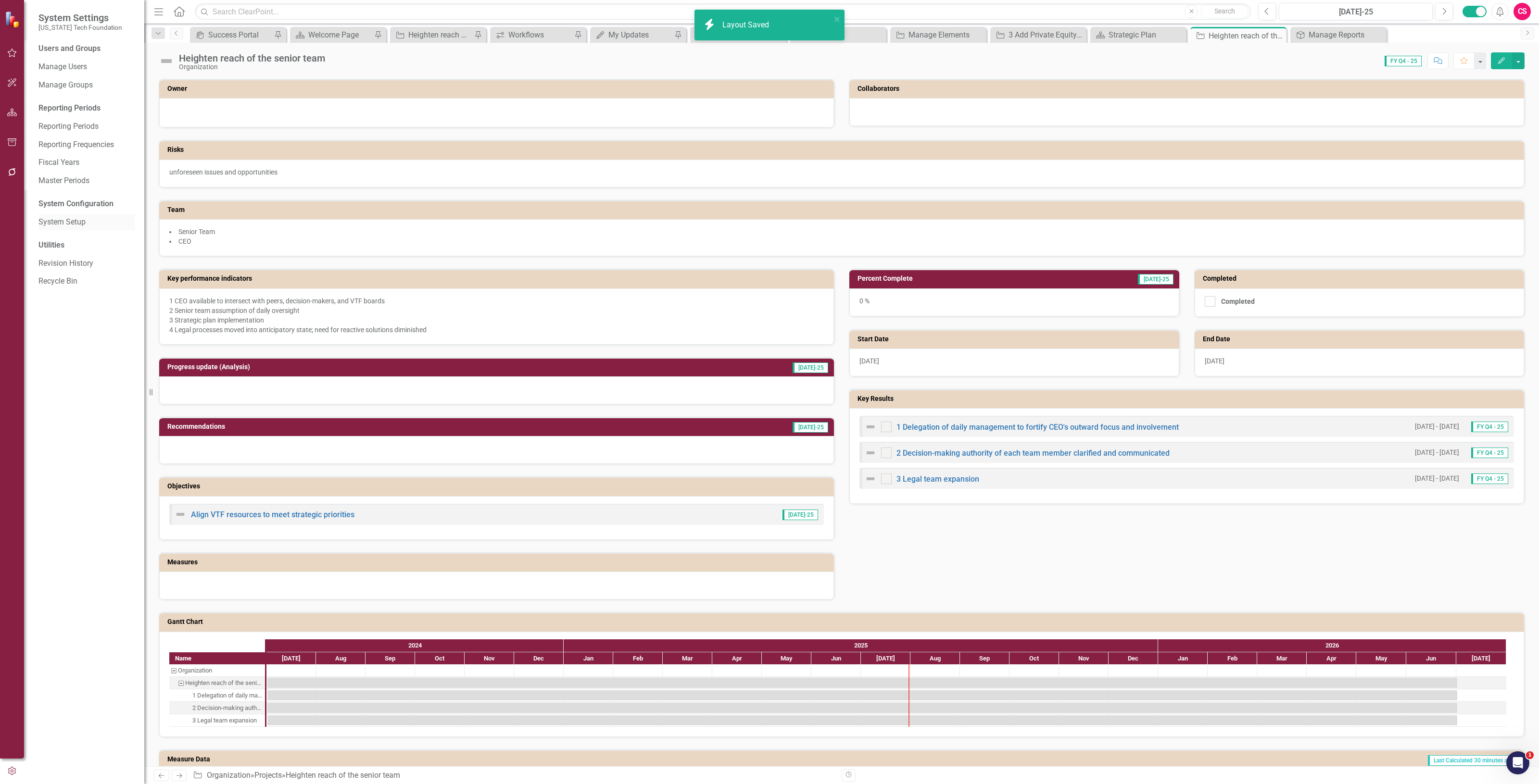
click at [73, 228] on div "System Setup" at bounding box center [87, 222] width 97 height 16
click at [91, 213] on div "Users and Groups Manage Users Manage Groups Reporting Periods Reporting Periods…" at bounding box center [84, 414] width 120 height 741
click at [86, 216] on div "System Setup" at bounding box center [87, 222] width 97 height 16
click at [85, 217] on link "System Setup" at bounding box center [87, 222] width 97 height 11
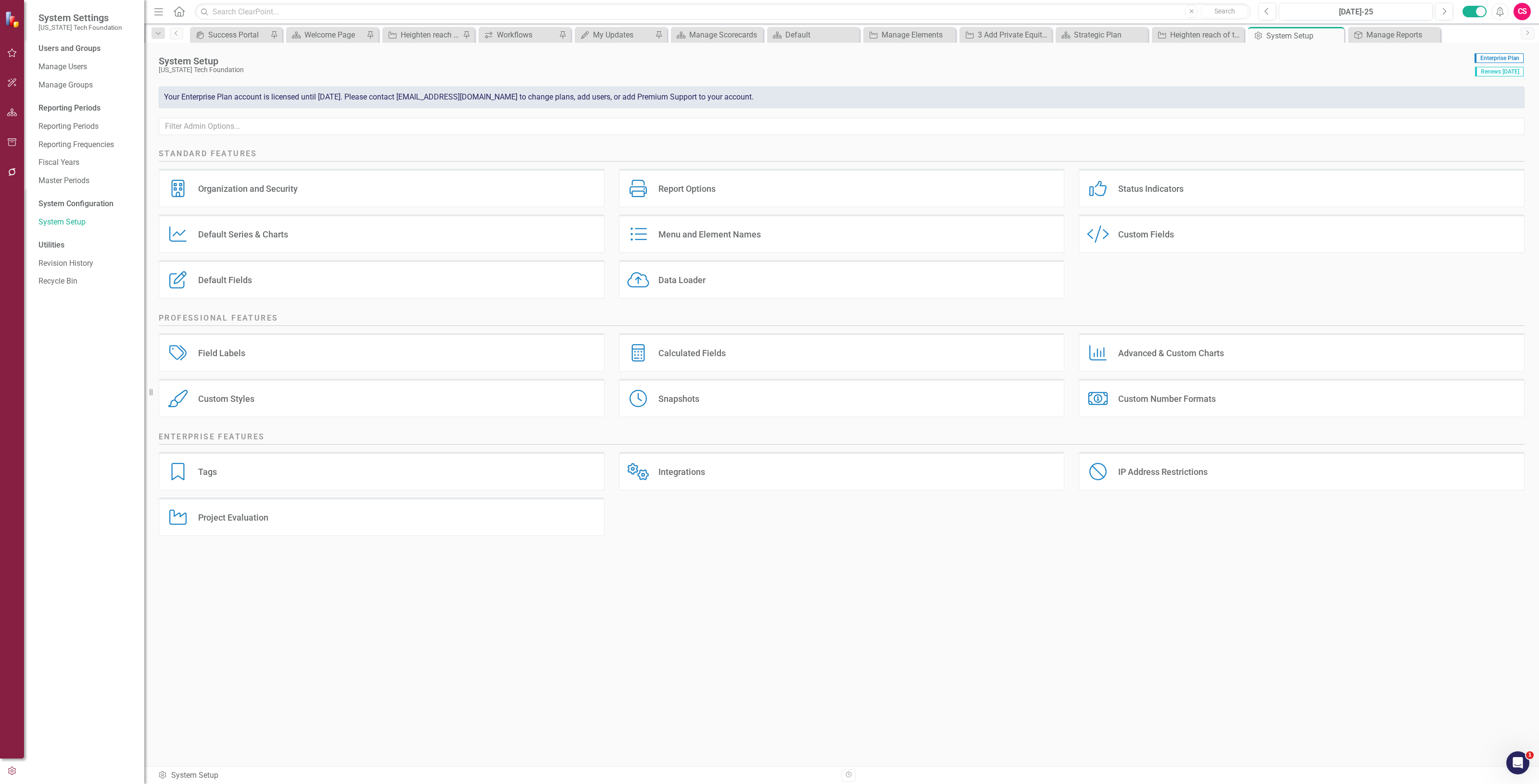
click at [744, 236] on div "Menu and Element Names" at bounding box center [710, 234] width 102 height 11
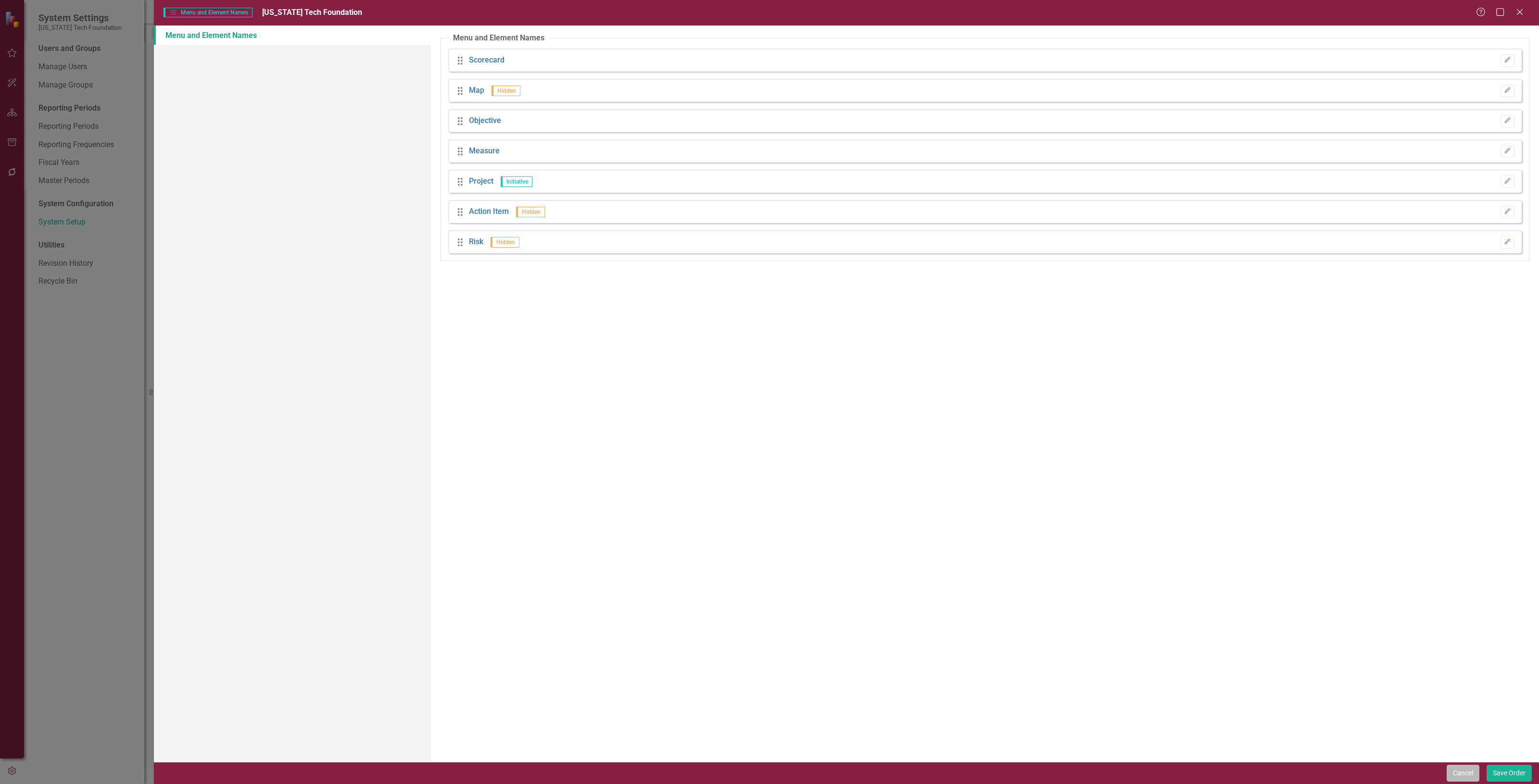
click at [1453, 772] on button "Cancel" at bounding box center [1463, 773] width 33 height 17
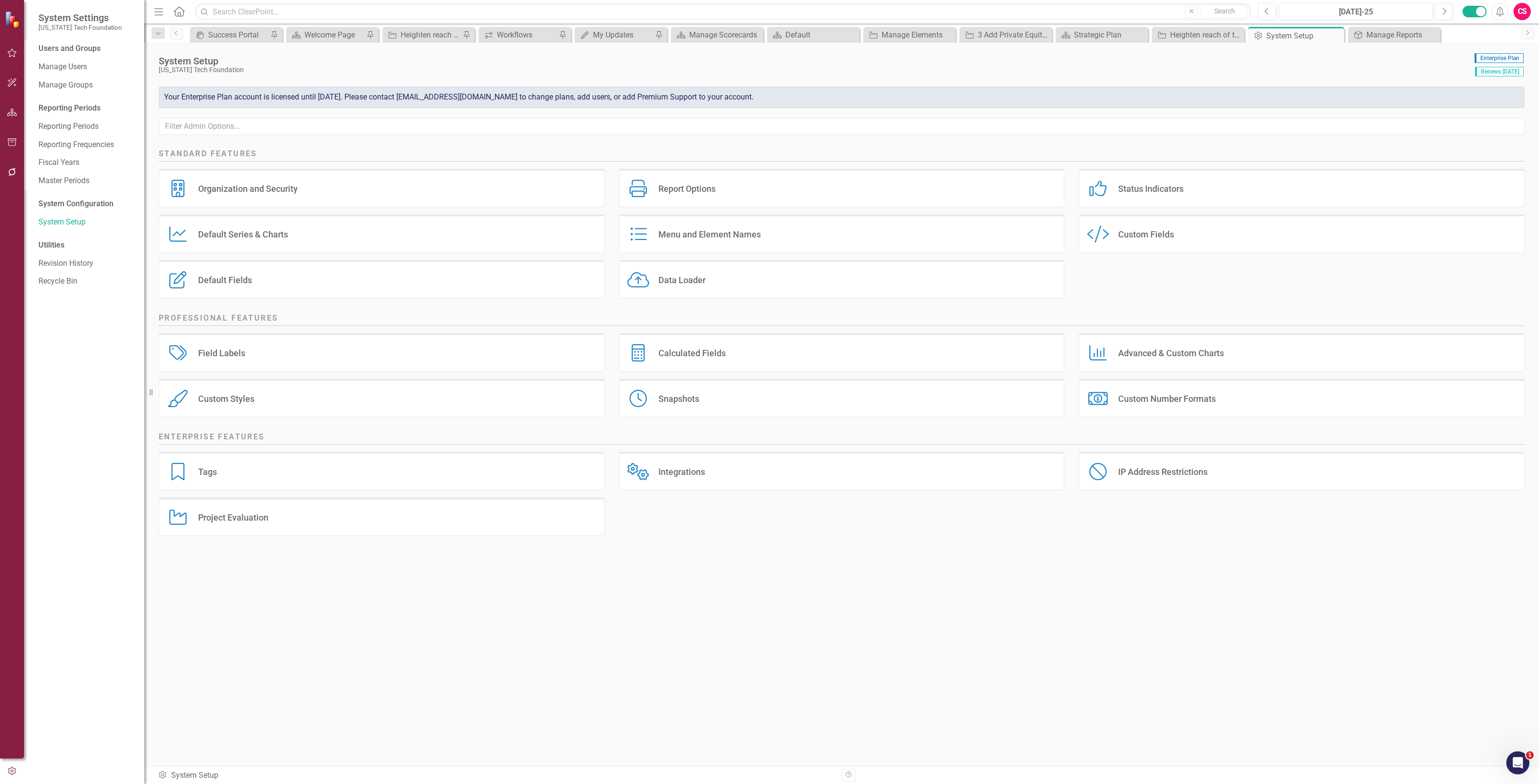
click at [761, 207] on div "Report Options Report Options" at bounding box center [842, 188] width 446 height 39
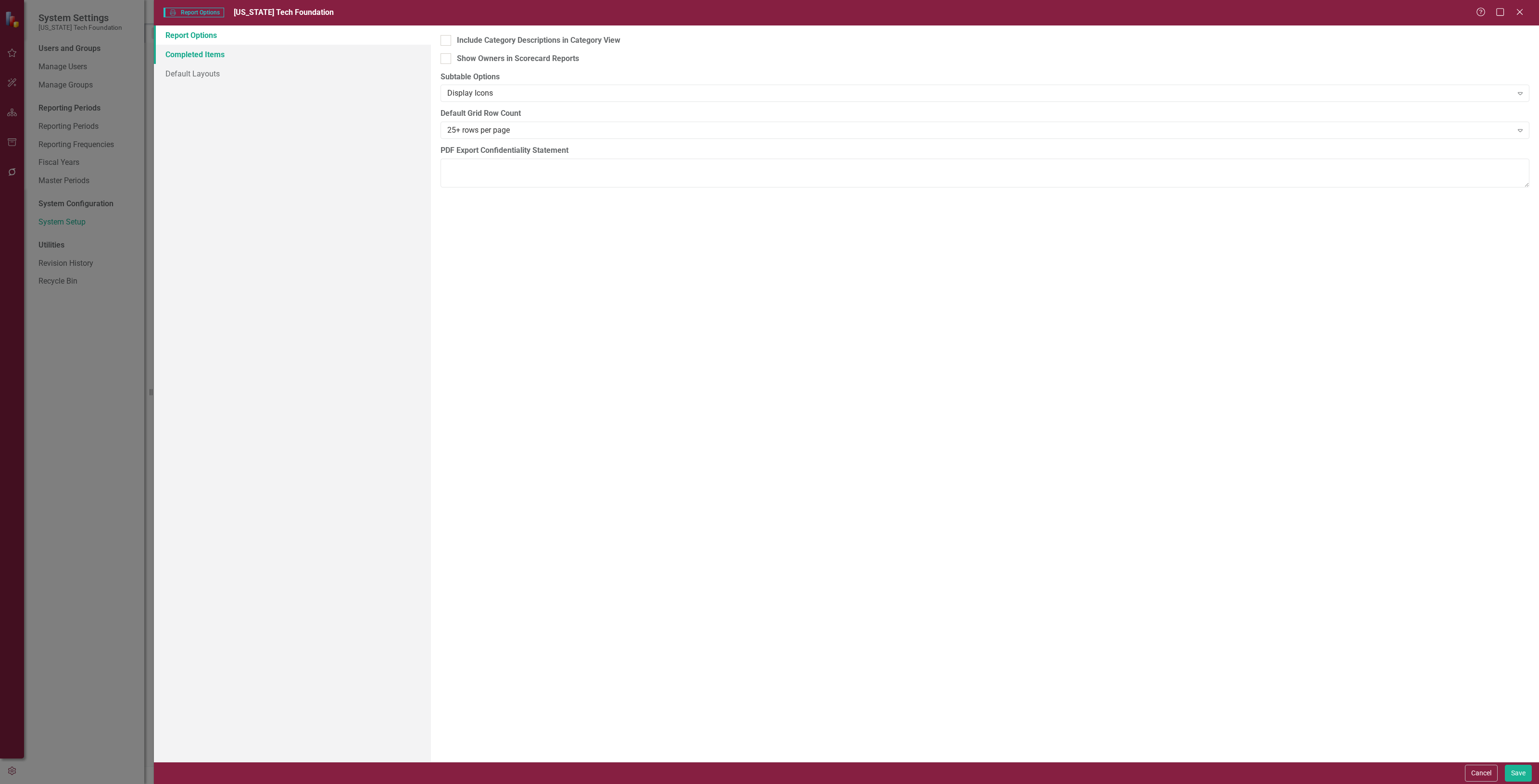
click at [272, 58] on link "Completed Items" at bounding box center [292, 54] width 277 height 19
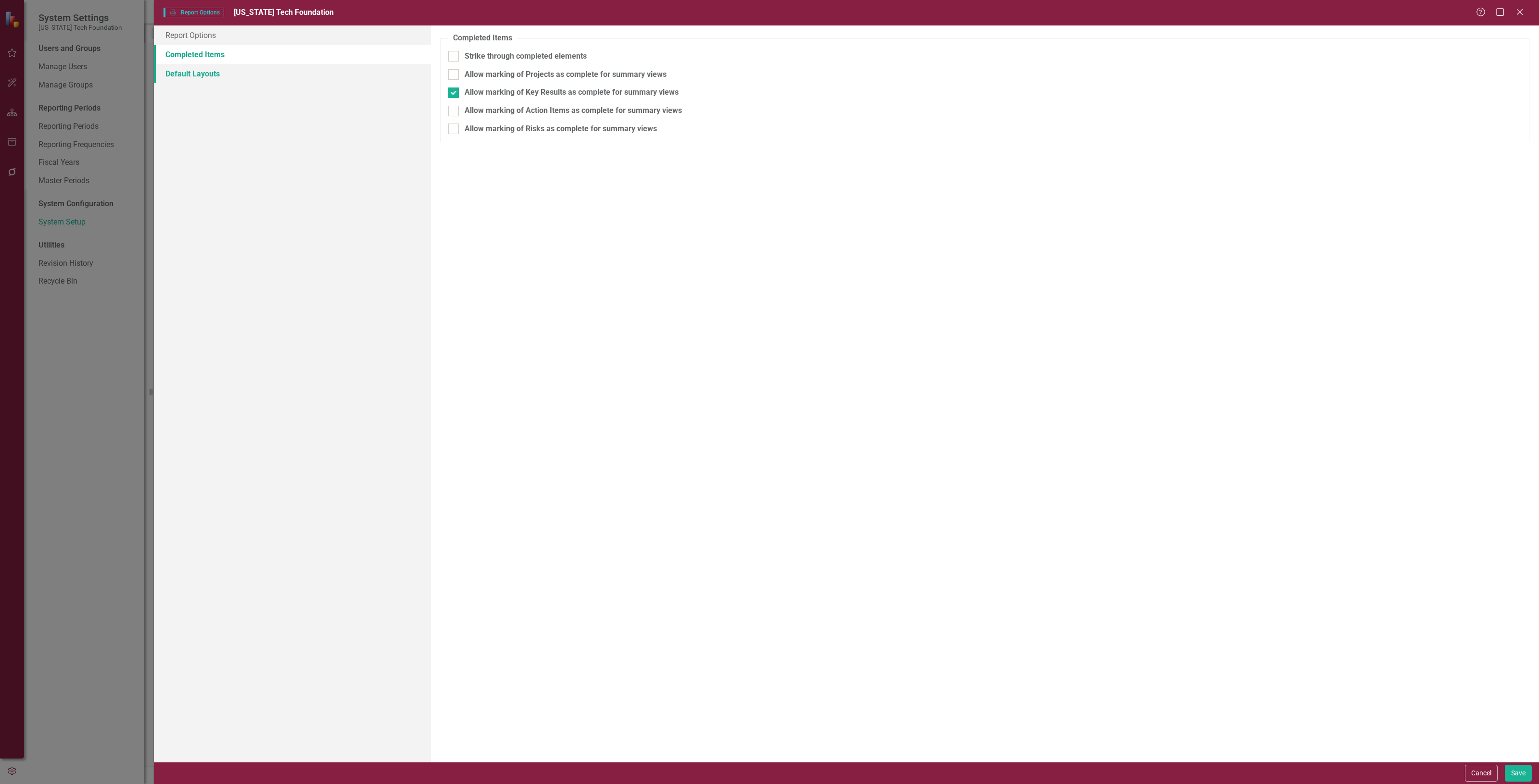
click at [260, 77] on link "Default Layouts" at bounding box center [292, 73] width 277 height 19
click at [499, 92] on div "Set Default Initiative Layout" at bounding box center [512, 92] width 96 height 11
click at [455, 92] on input "Set Default Initiative Layout" at bounding box center [451, 91] width 7 height 7
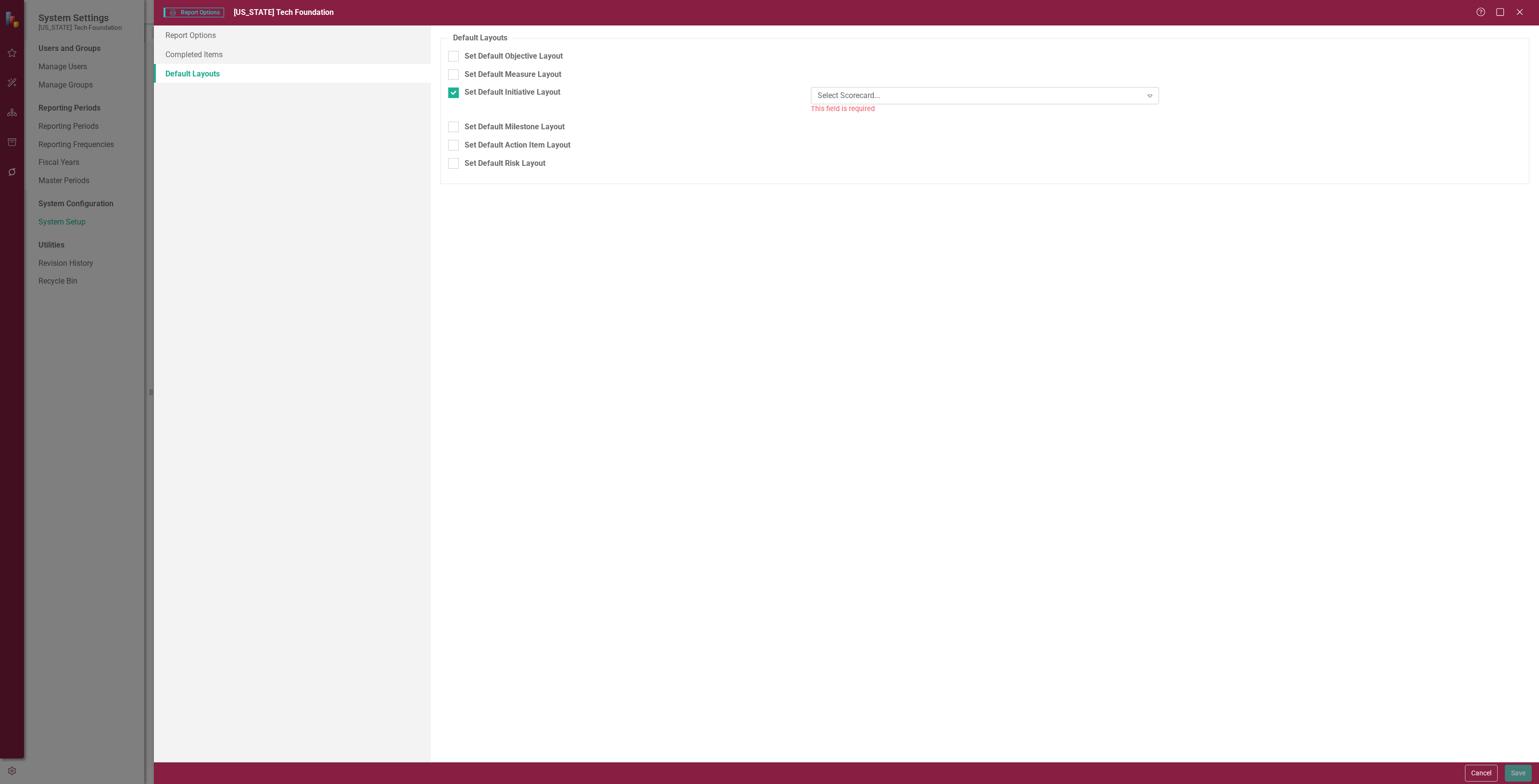
click at [982, 99] on div "Select Scorecard..." at bounding box center [980, 96] width 325 height 11
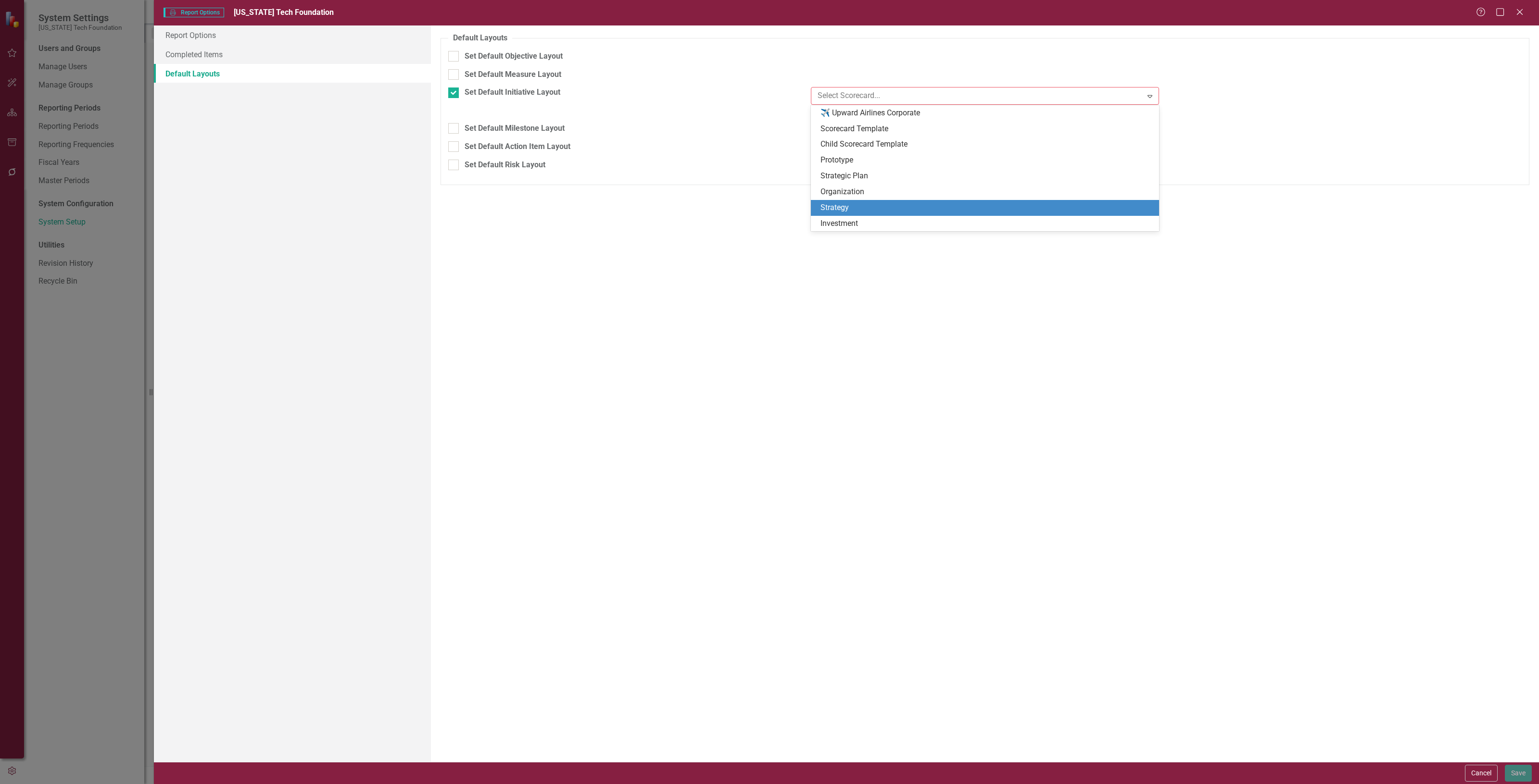
click at [880, 214] on div "Strategy" at bounding box center [985, 208] width 348 height 16
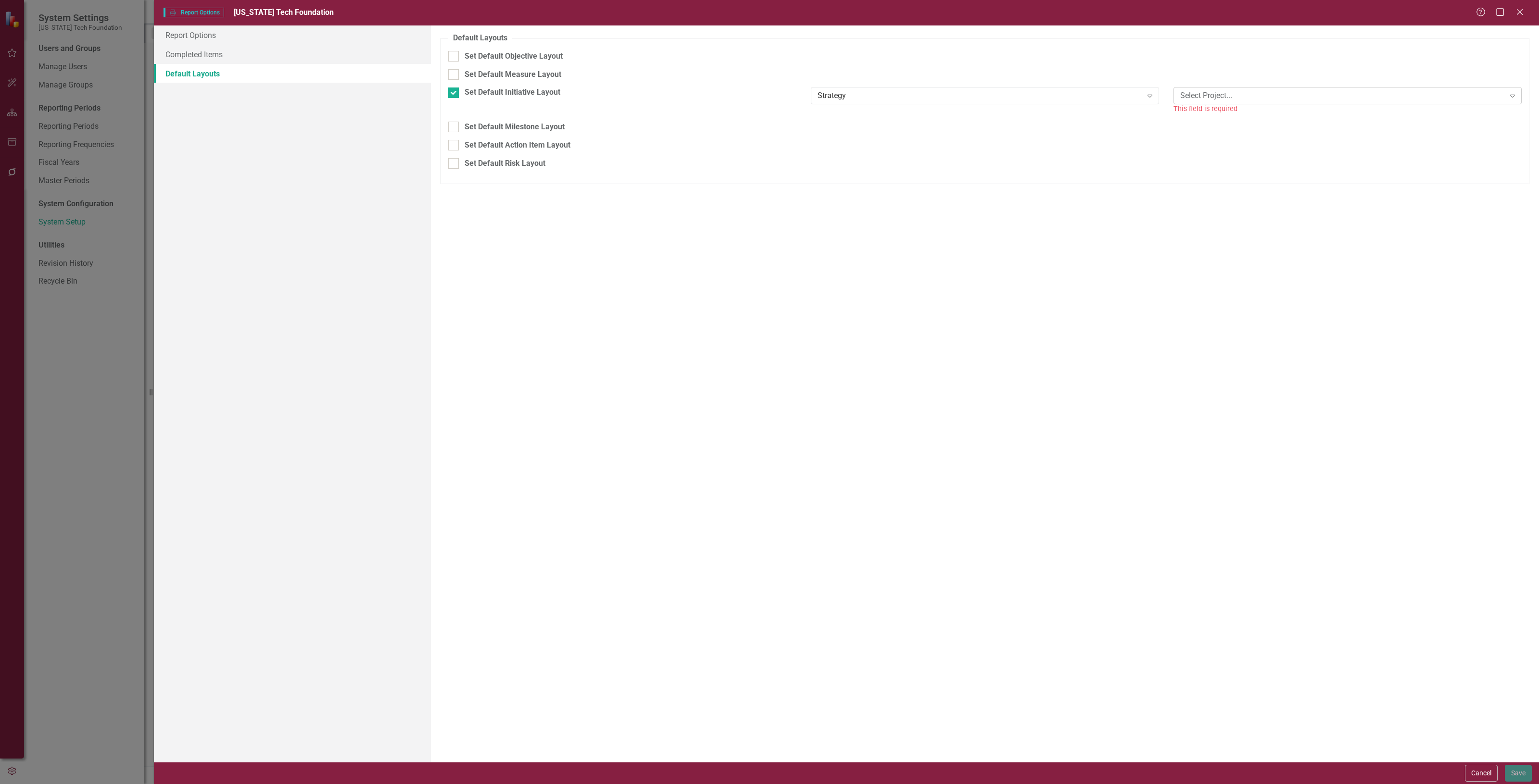
click at [1285, 96] on div "Select Project..." at bounding box center [1342, 96] width 325 height 11
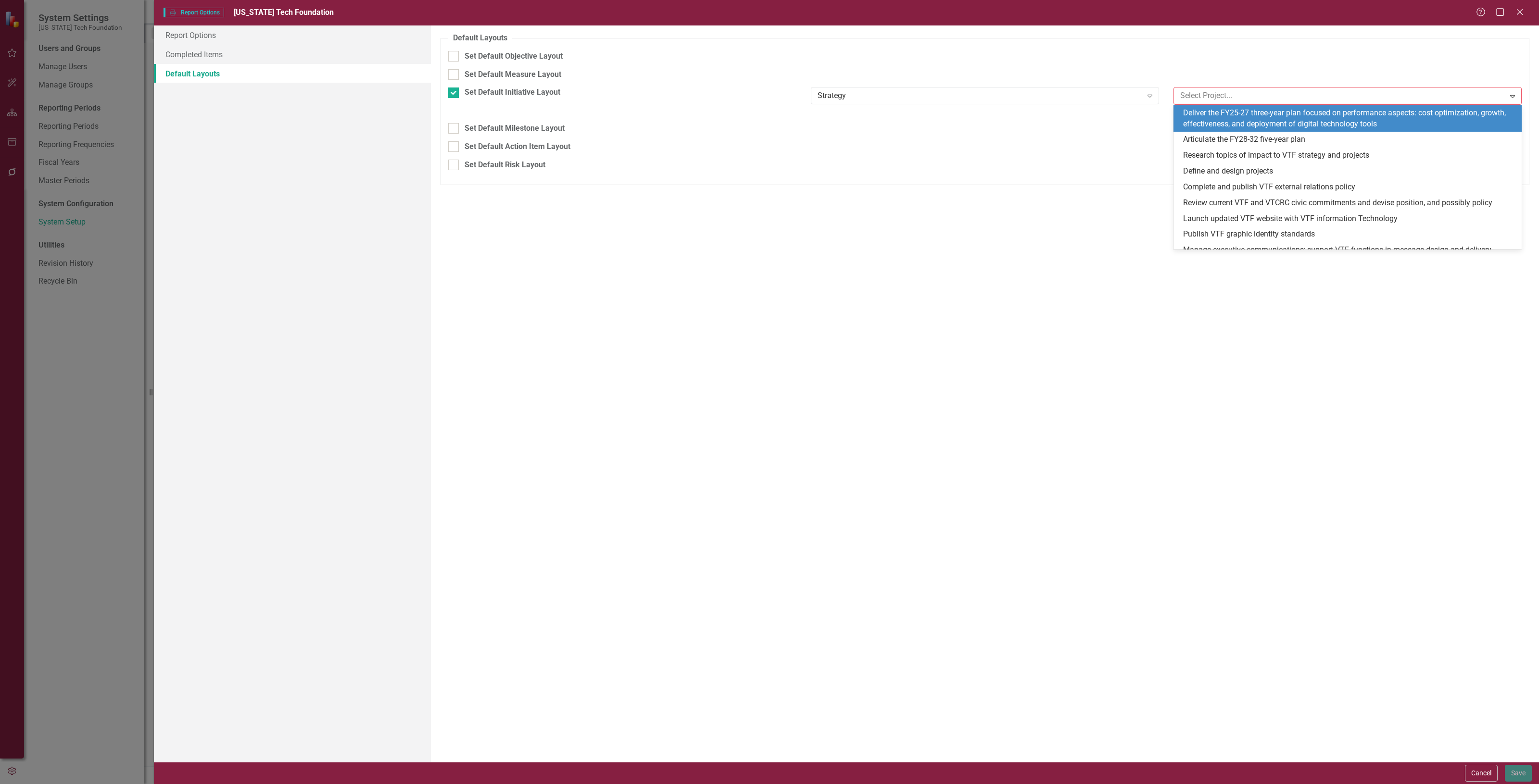
click at [1263, 120] on div "Deliver the FY25-27 three-year plan focused on performance aspects: cost optimi…" at bounding box center [1349, 118] width 333 height 22
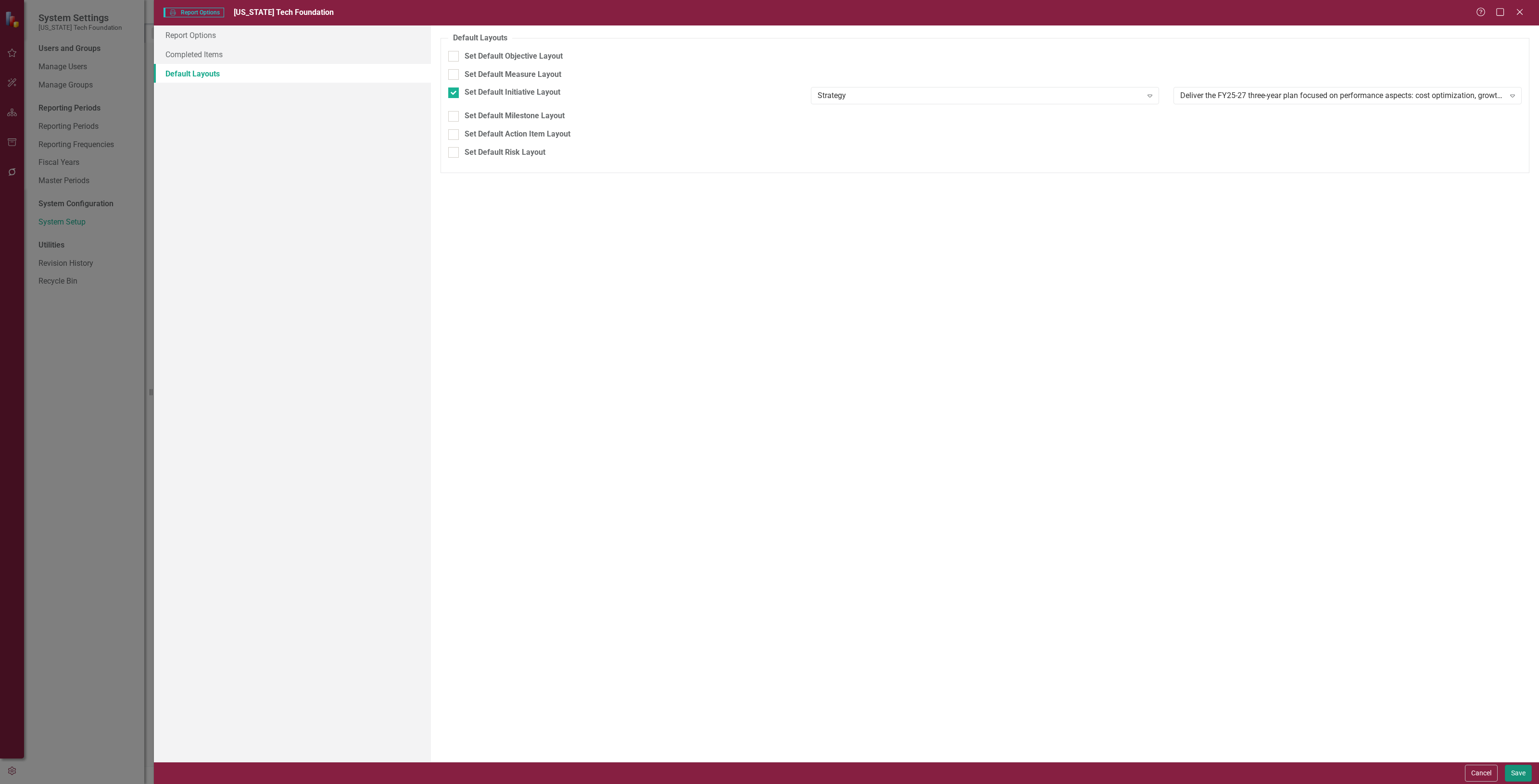
click at [1510, 771] on button "Save" at bounding box center [1518, 773] width 27 height 17
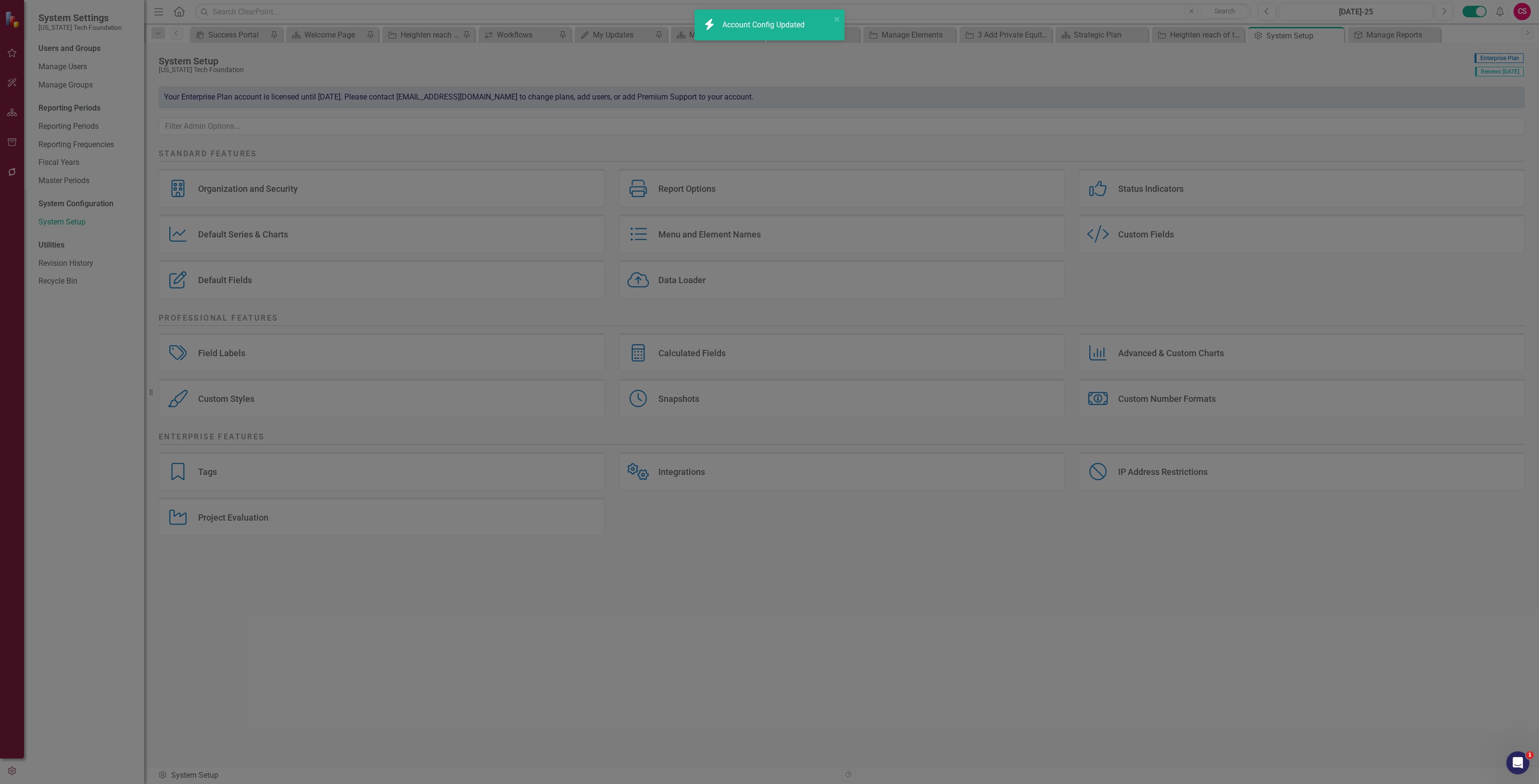
checkbox input "false"
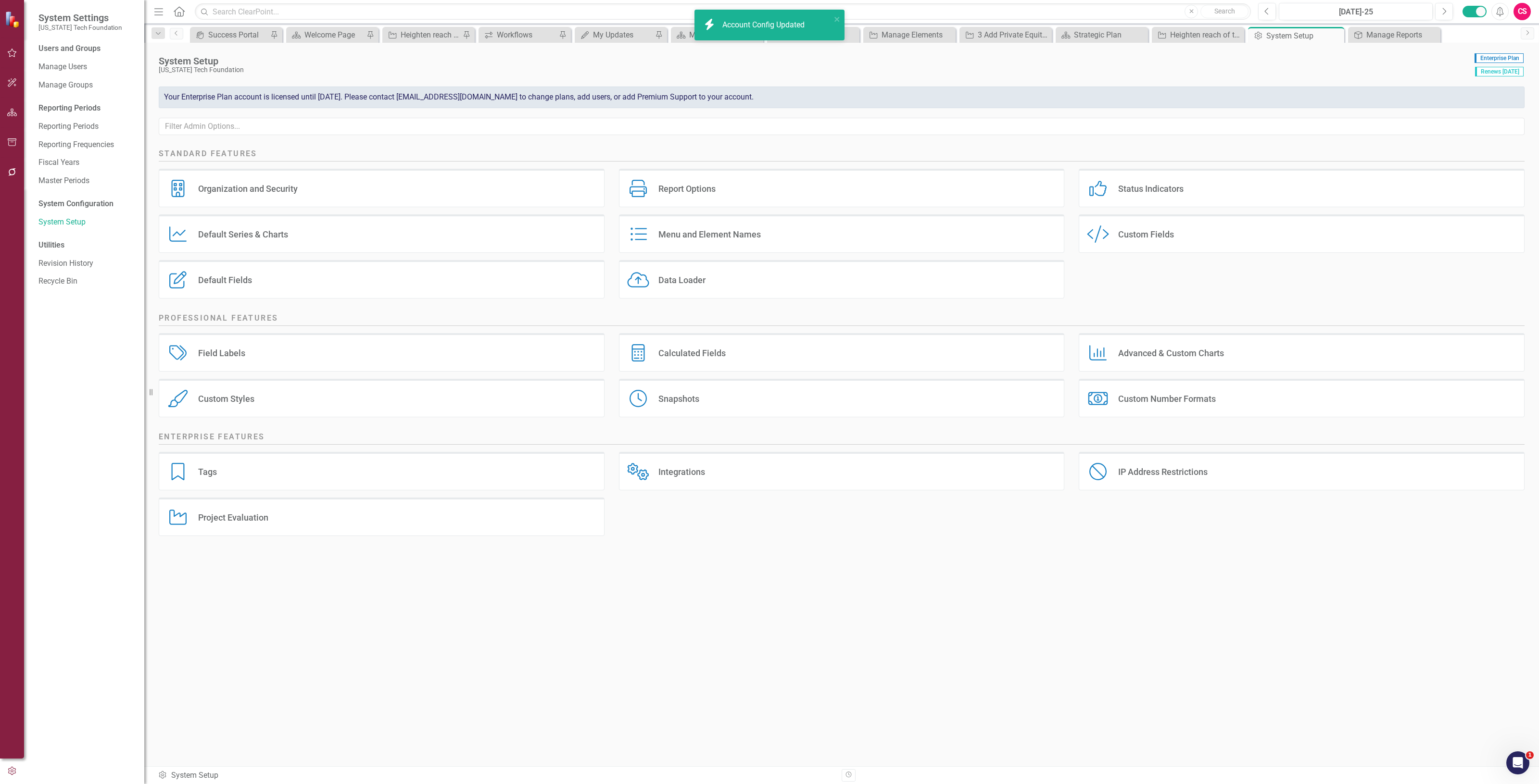
click at [703, 184] on div "Report Options" at bounding box center [687, 189] width 57 height 11
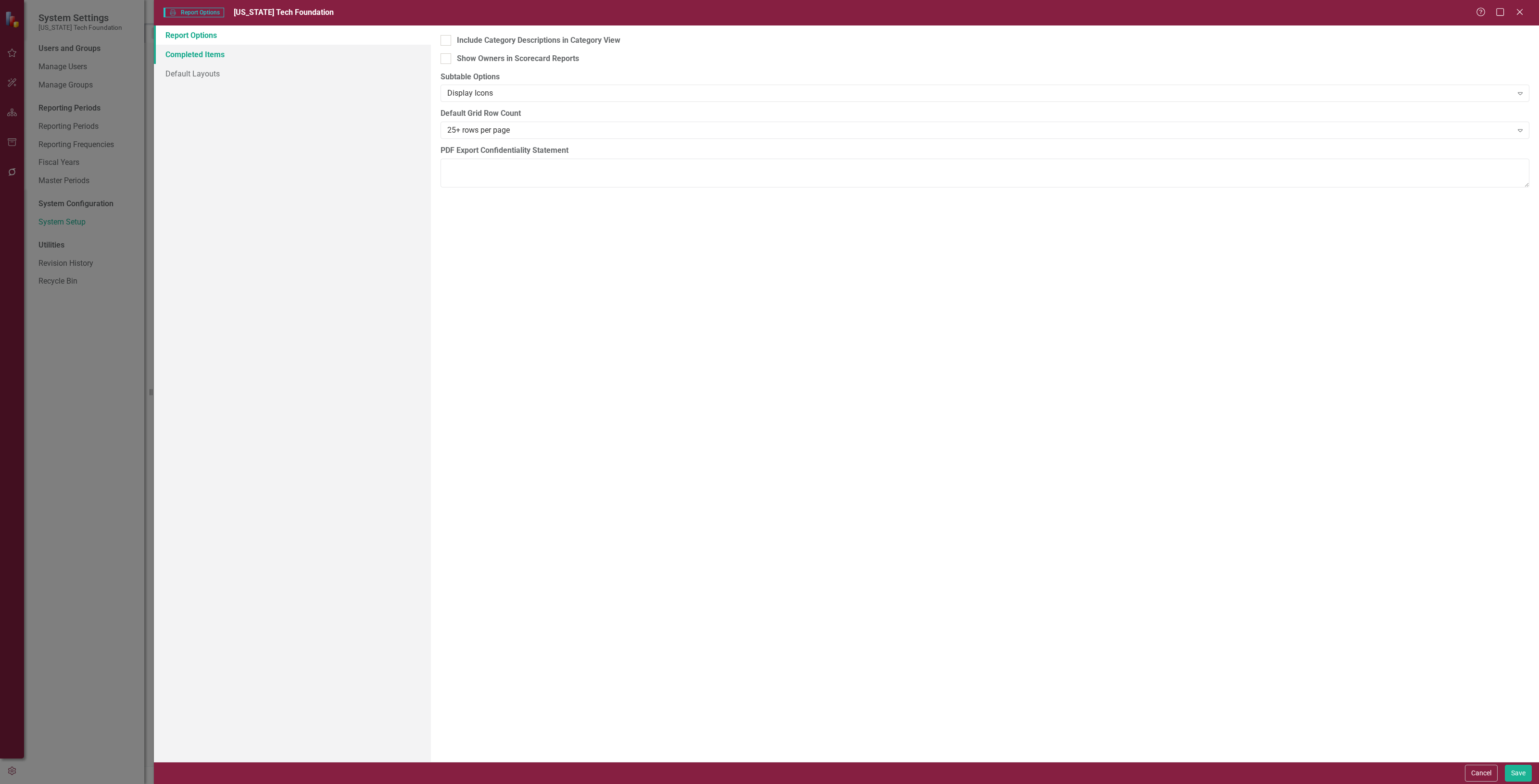
click at [287, 48] on link "Completed Items" at bounding box center [292, 54] width 277 height 19
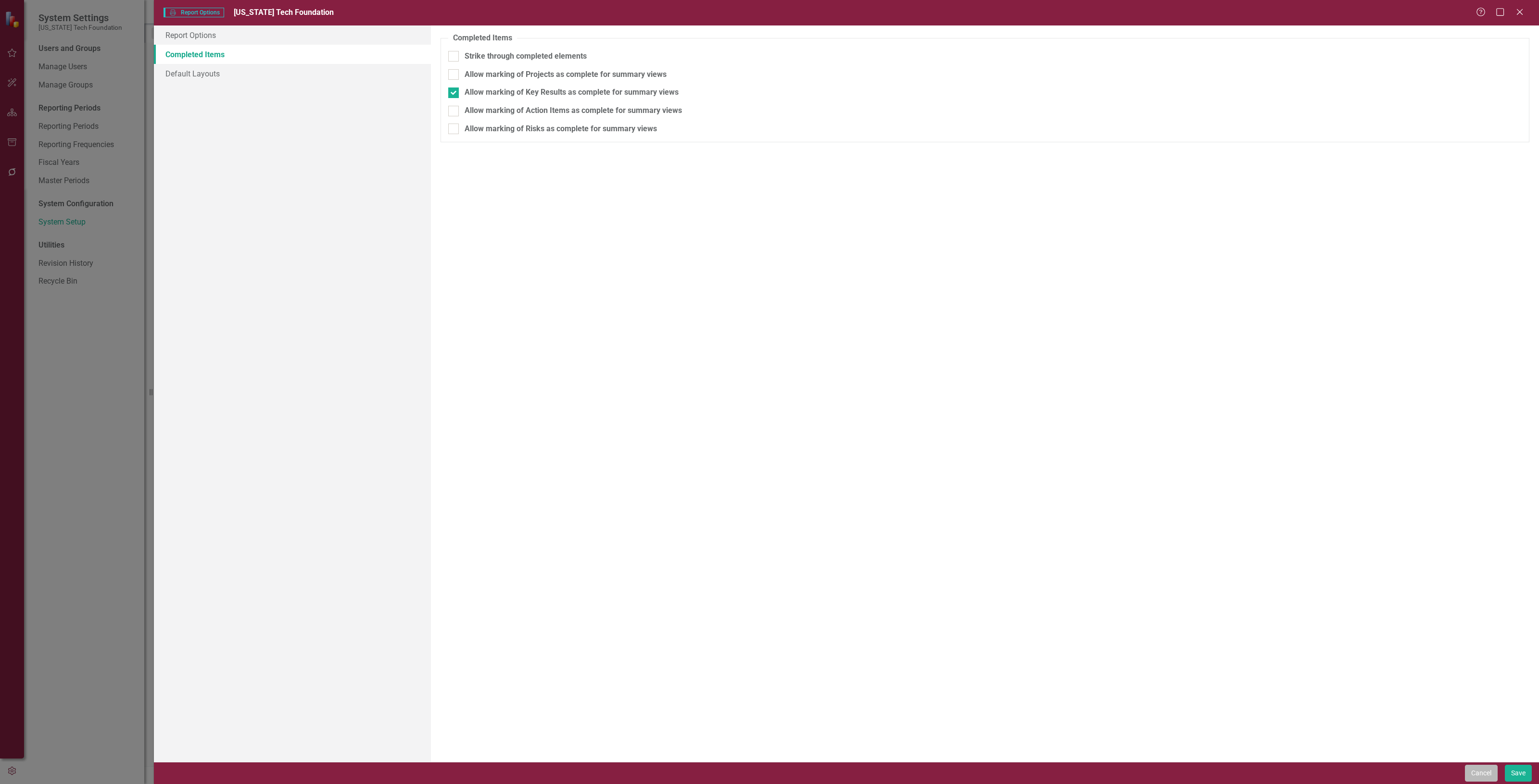
click at [1480, 769] on button "Cancel" at bounding box center [1481, 773] width 33 height 17
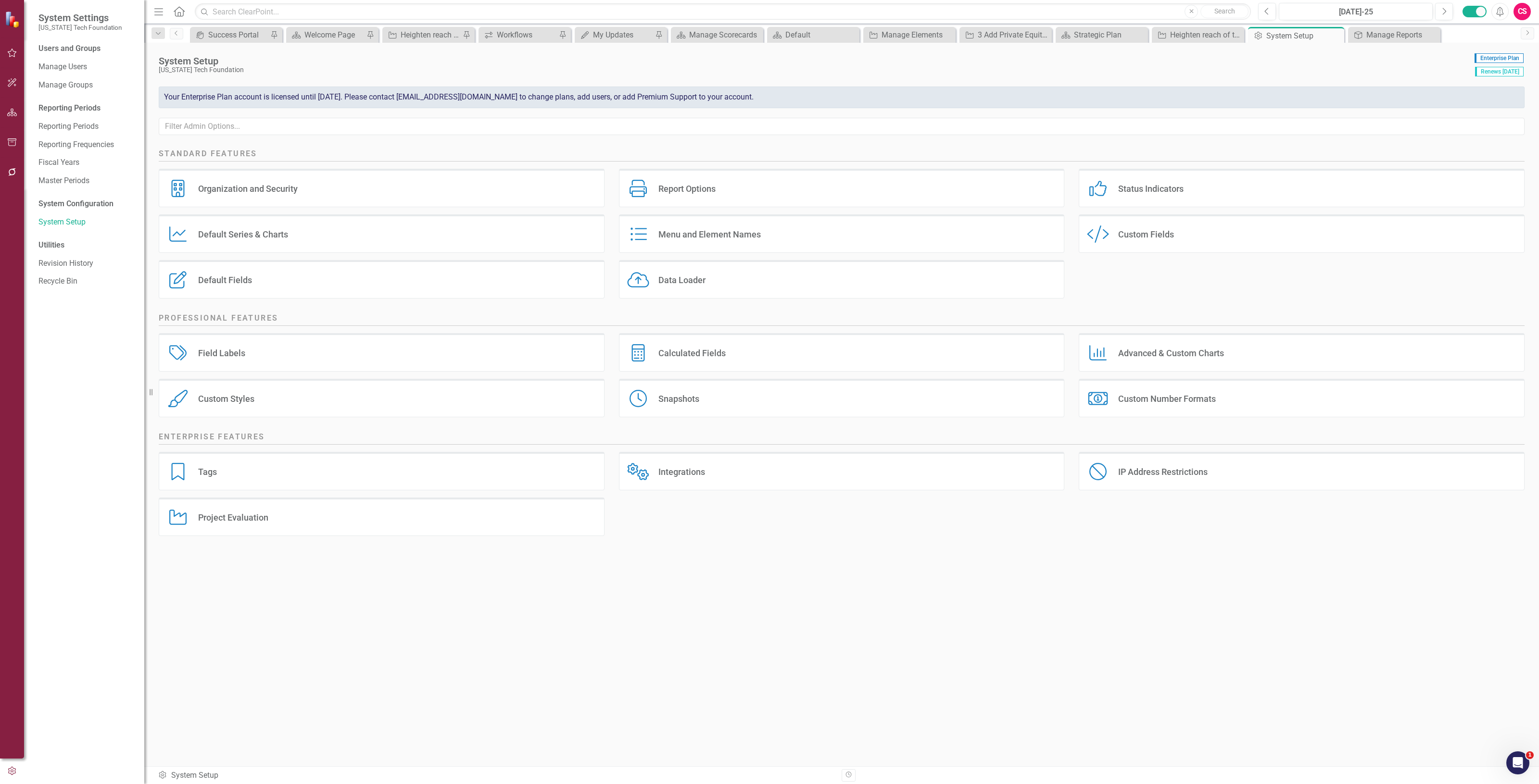
click at [11, 124] on div at bounding box center [12, 125] width 24 height 5
click at [7, 119] on button "button" at bounding box center [12, 113] width 22 height 20
click at [67, 98] on link "Scorecards" at bounding box center [67, 100] width 39 height 11
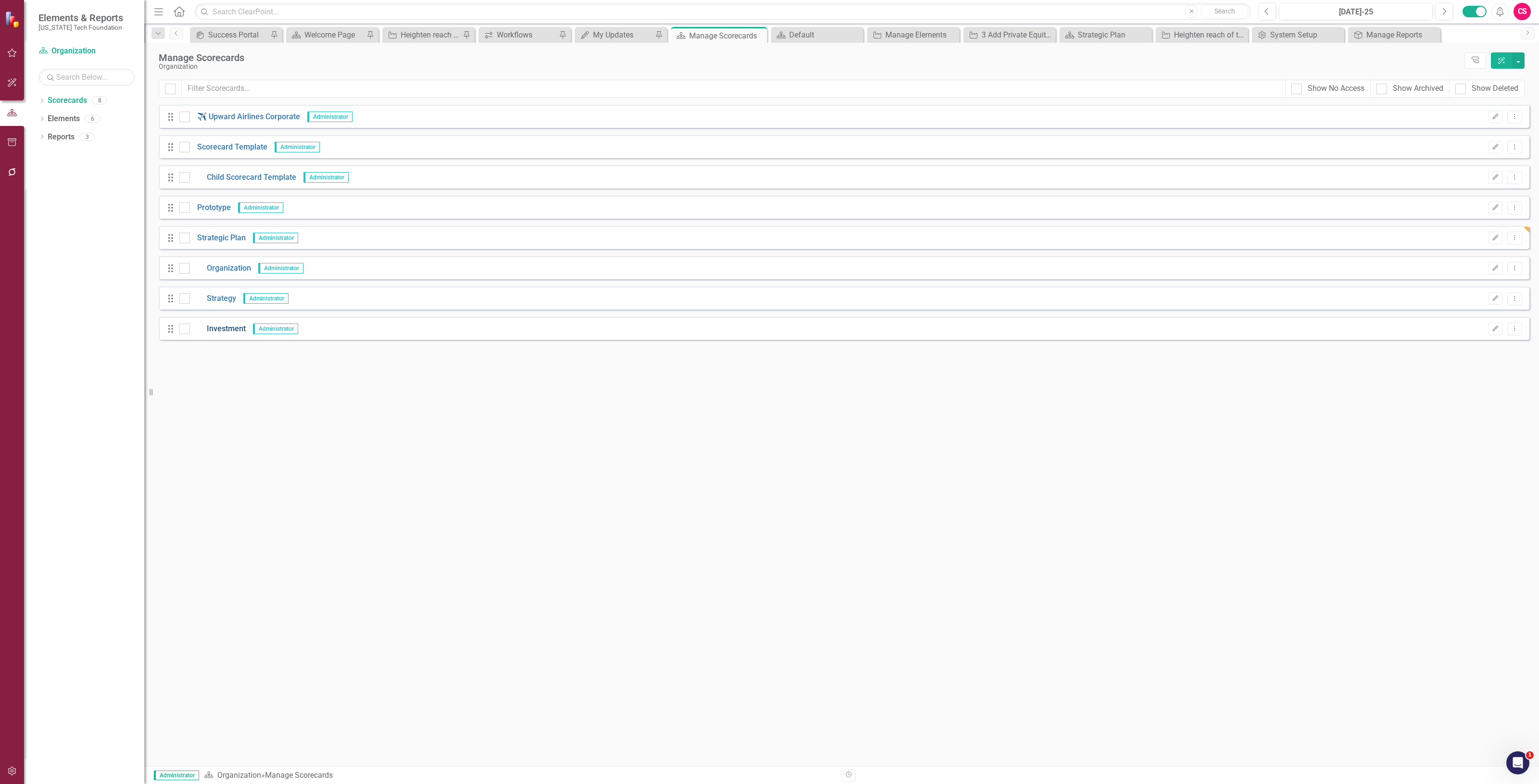
click at [223, 332] on link "Investment" at bounding box center [218, 329] width 56 height 11
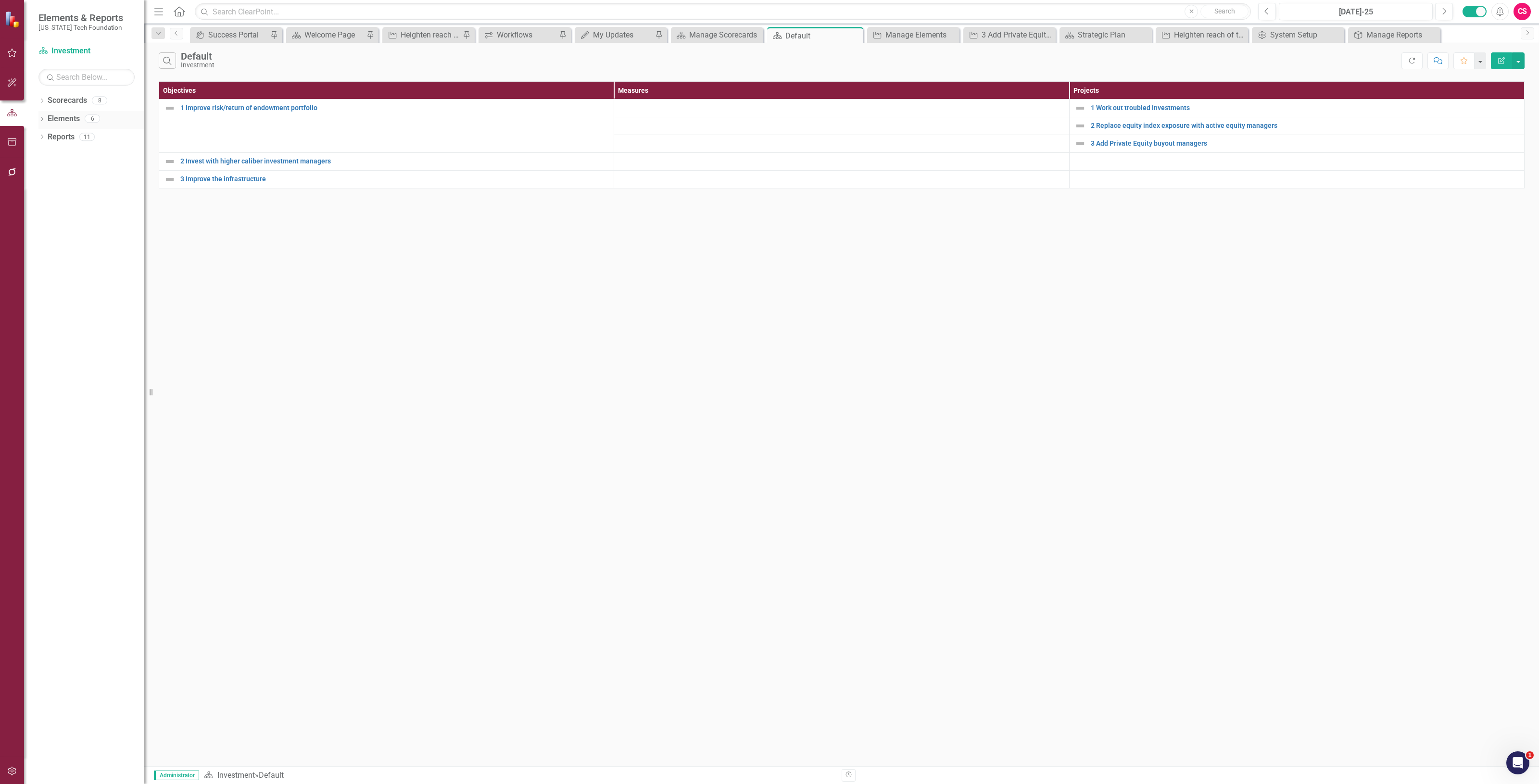
click at [64, 116] on link "Elements" at bounding box center [64, 118] width 32 height 11
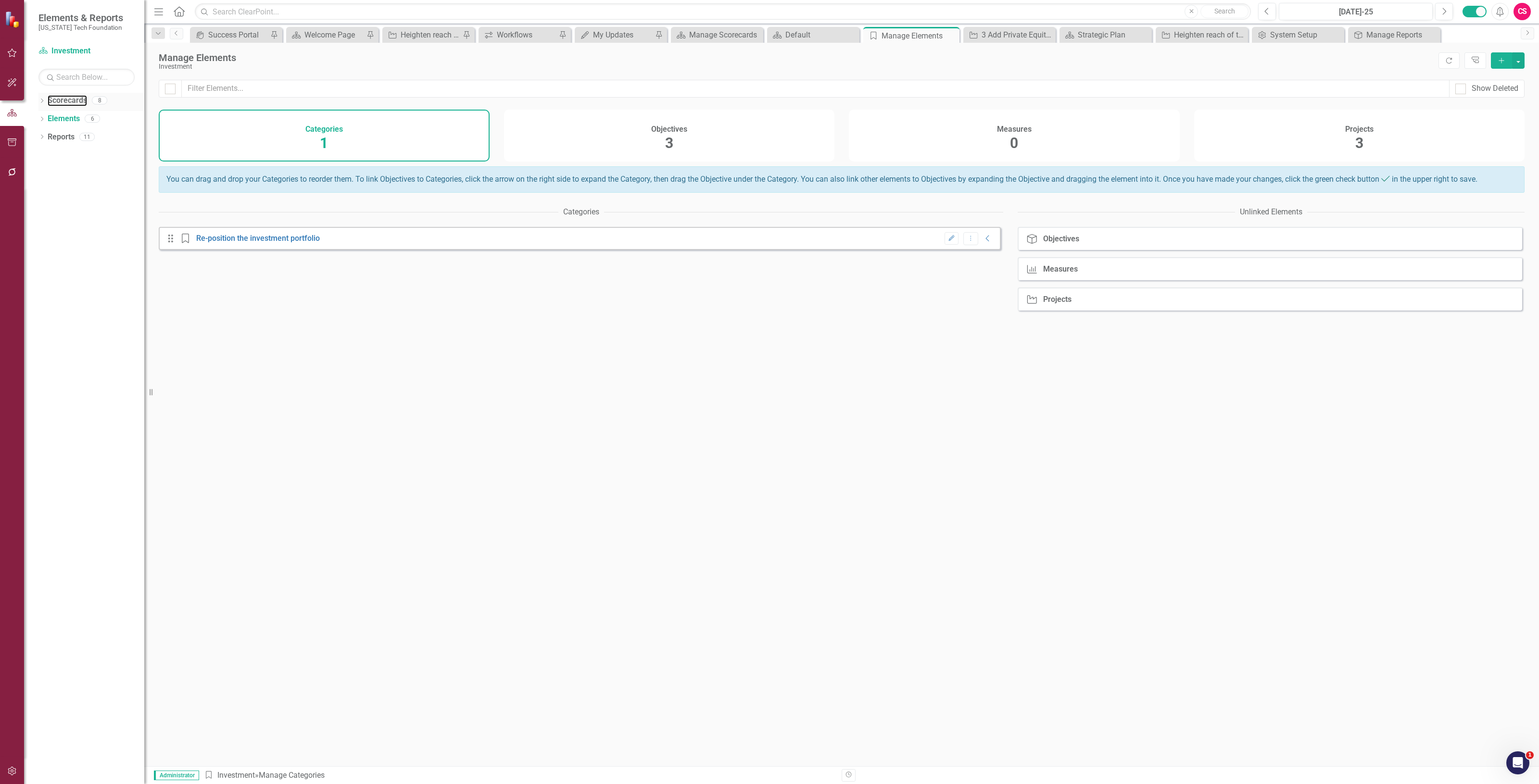
click at [75, 94] on div "Scorecards" at bounding box center [67, 101] width 39 height 16
click at [73, 95] on link "Scorecards" at bounding box center [67, 100] width 39 height 11
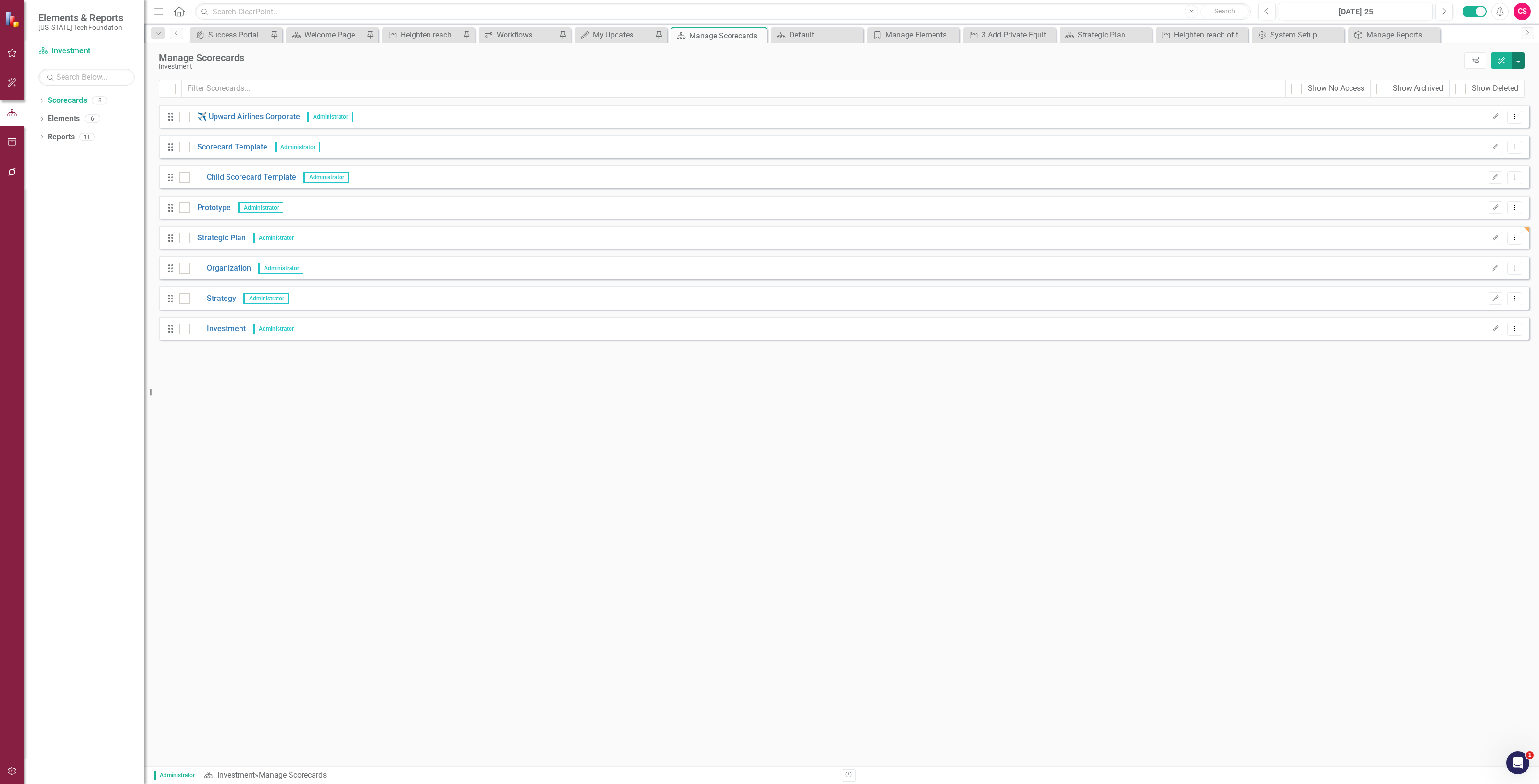
click at [1524, 59] on button "button" at bounding box center [1518, 61] width 12 height 16
click at [1485, 96] on link "Add Add Scorecard" at bounding box center [1475, 98] width 99 height 18
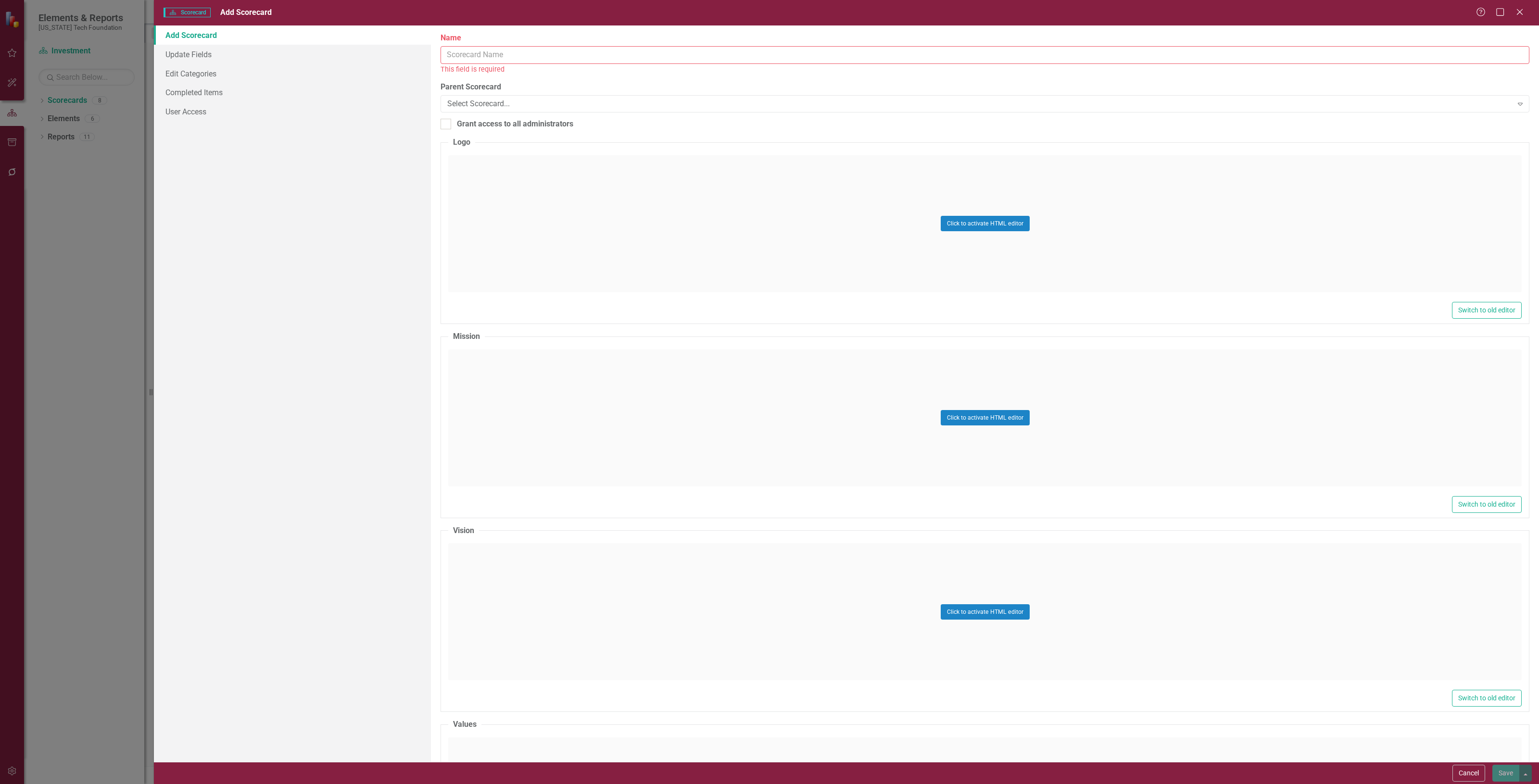
click at [601, 46] on input "Name" at bounding box center [985, 55] width 1089 height 18
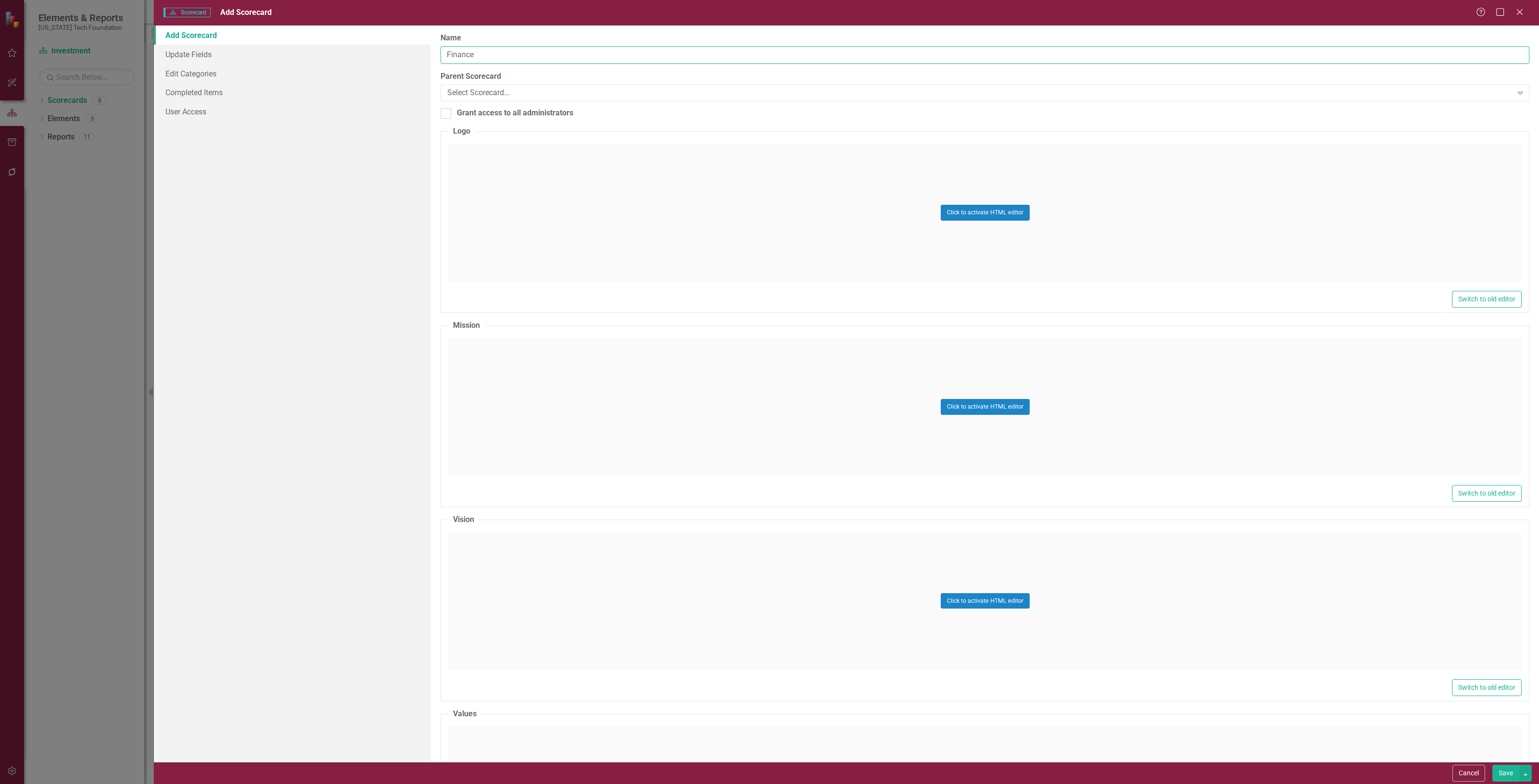
type input "Finance"
click at [509, 83] on div "Parent Scorecard Select Scorecard... Expand" at bounding box center [985, 85] width 1089 height 30
click at [496, 94] on div "Select Scorecard..." at bounding box center [980, 93] width 1065 height 11
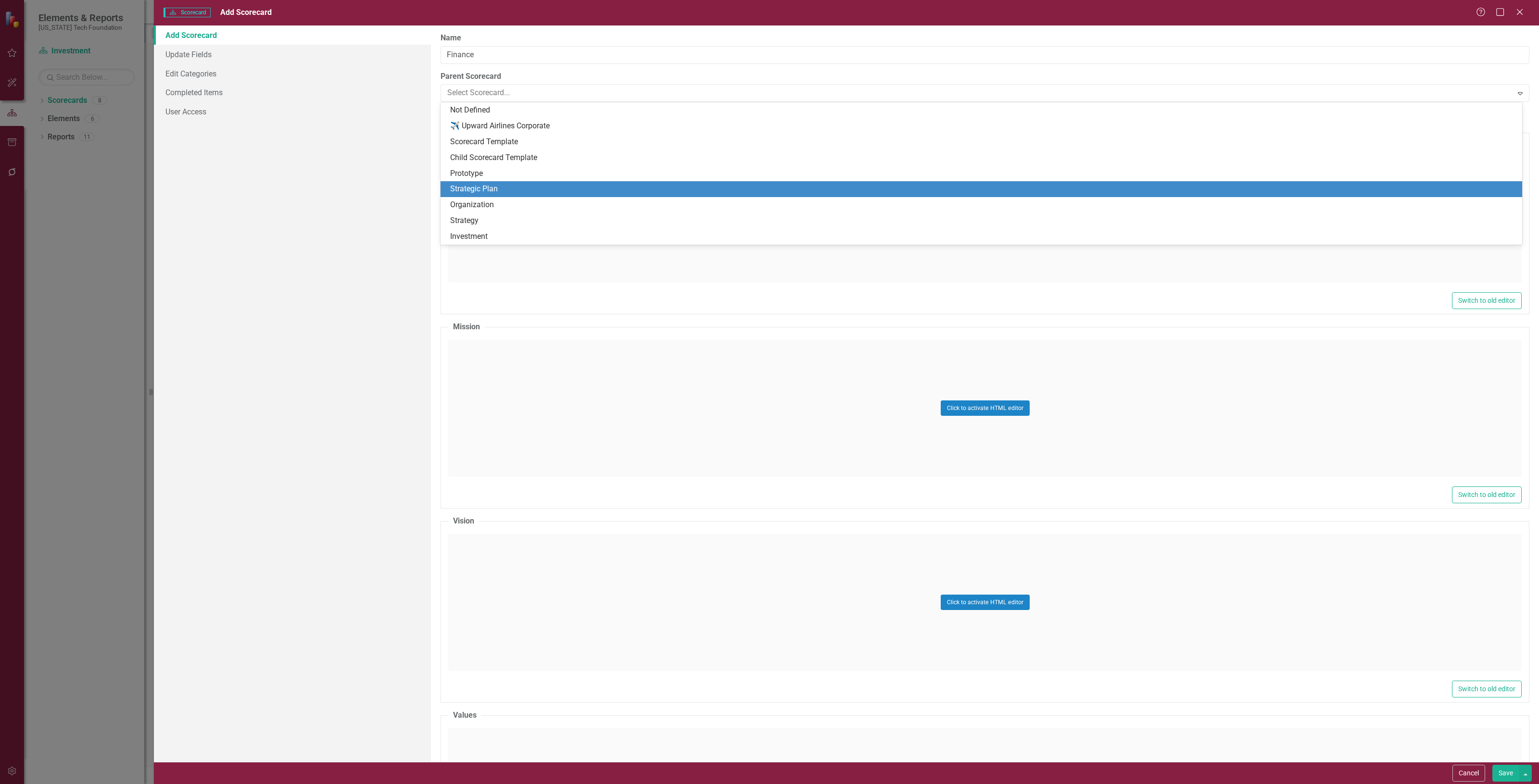
click at [518, 193] on div "Strategic Plan" at bounding box center [983, 189] width 1066 height 11
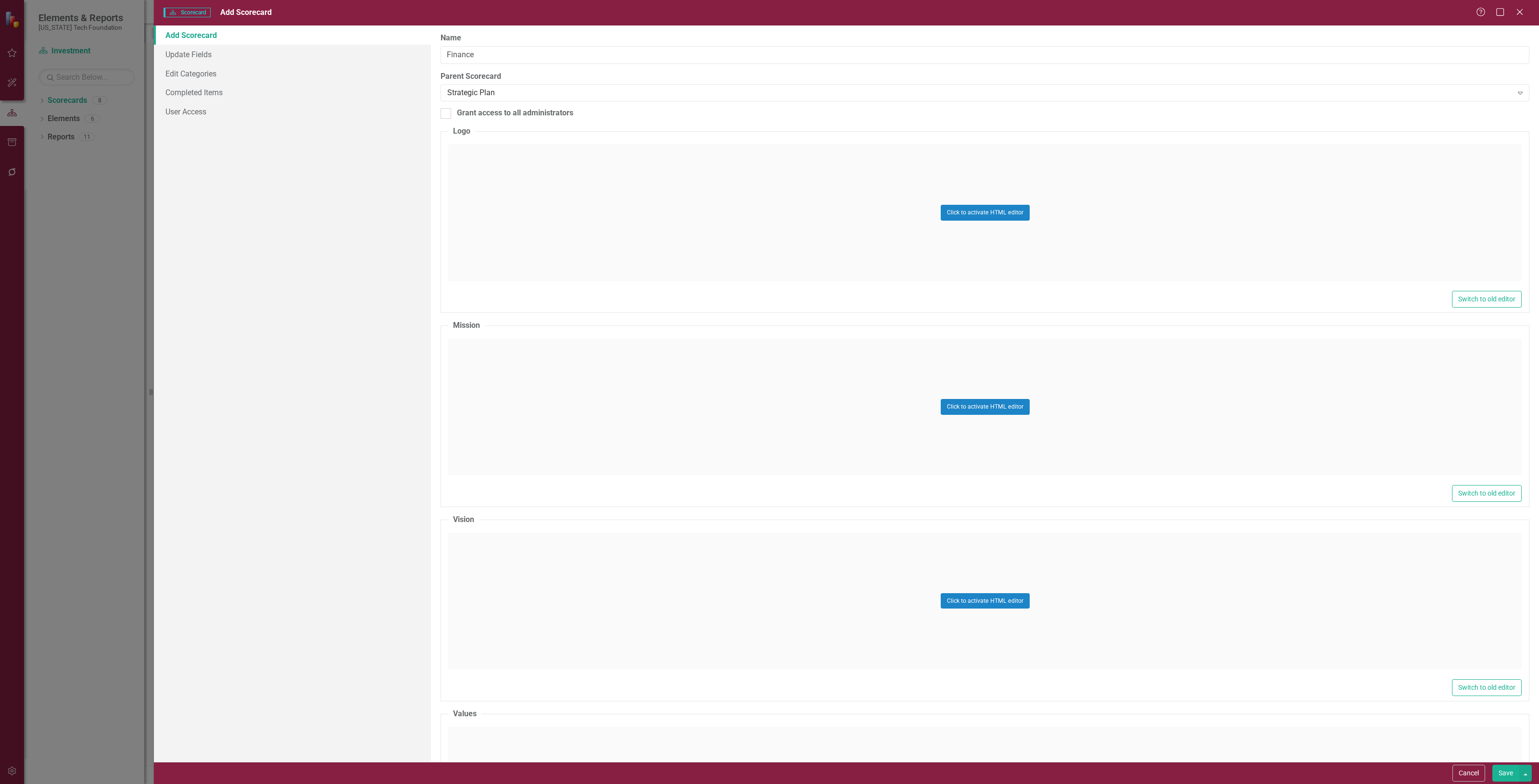
click at [1505, 772] on button "Save" at bounding box center [1505, 773] width 27 height 17
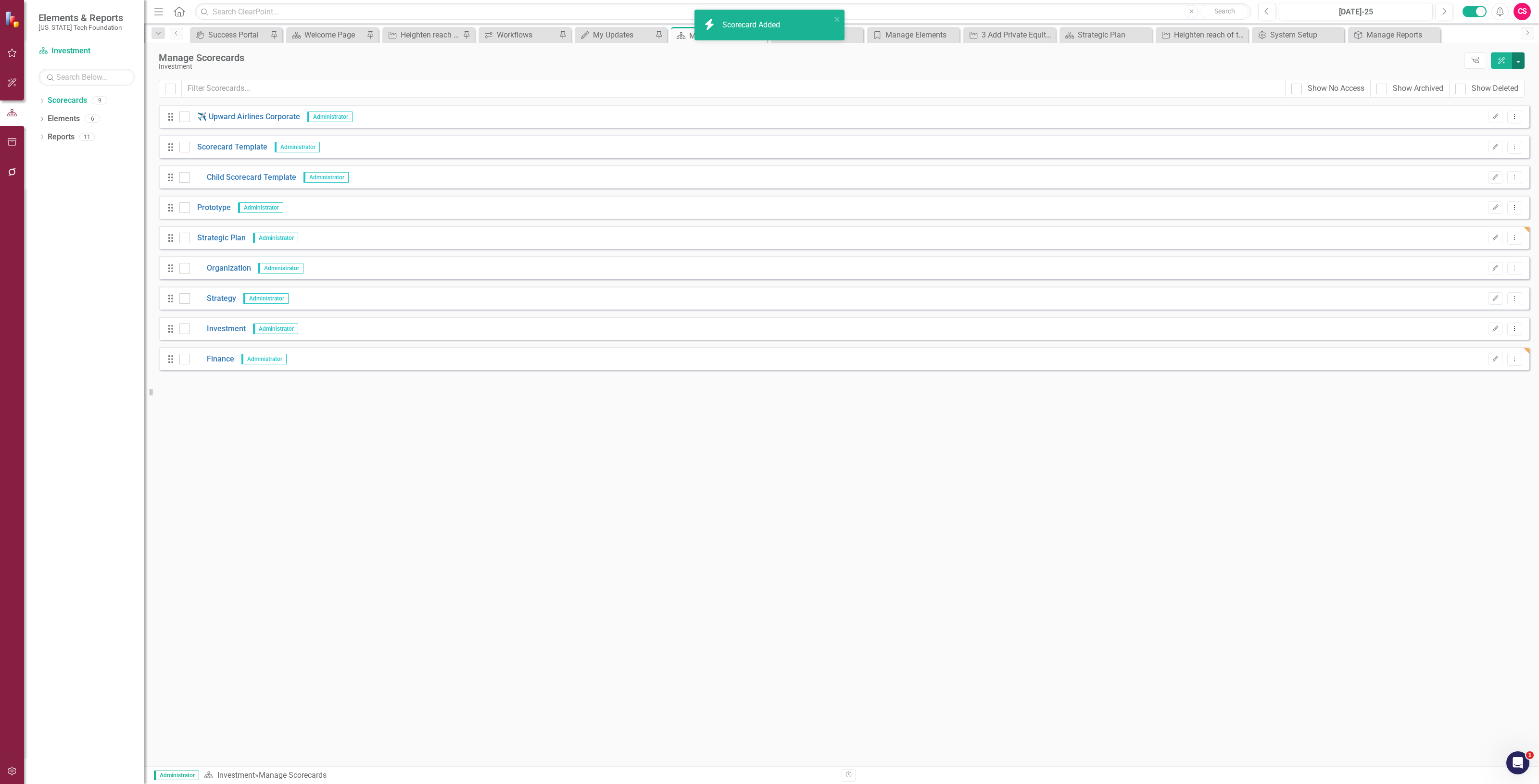
click at [1519, 58] on button "button" at bounding box center [1518, 61] width 12 height 16
click at [1478, 102] on link "Add Add Scorecard" at bounding box center [1475, 98] width 99 height 18
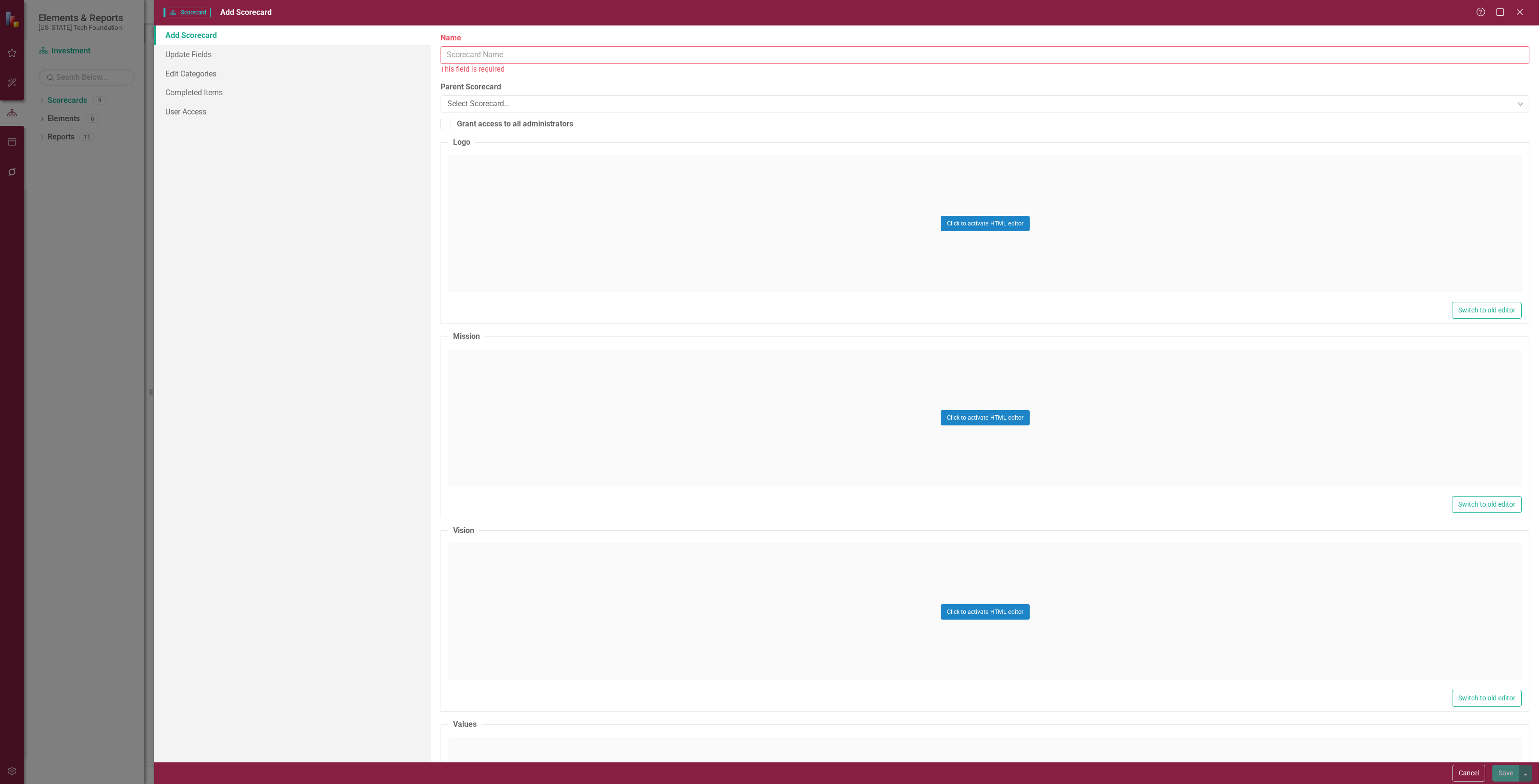
click at [515, 47] on input "Name" at bounding box center [985, 55] width 1089 height 18
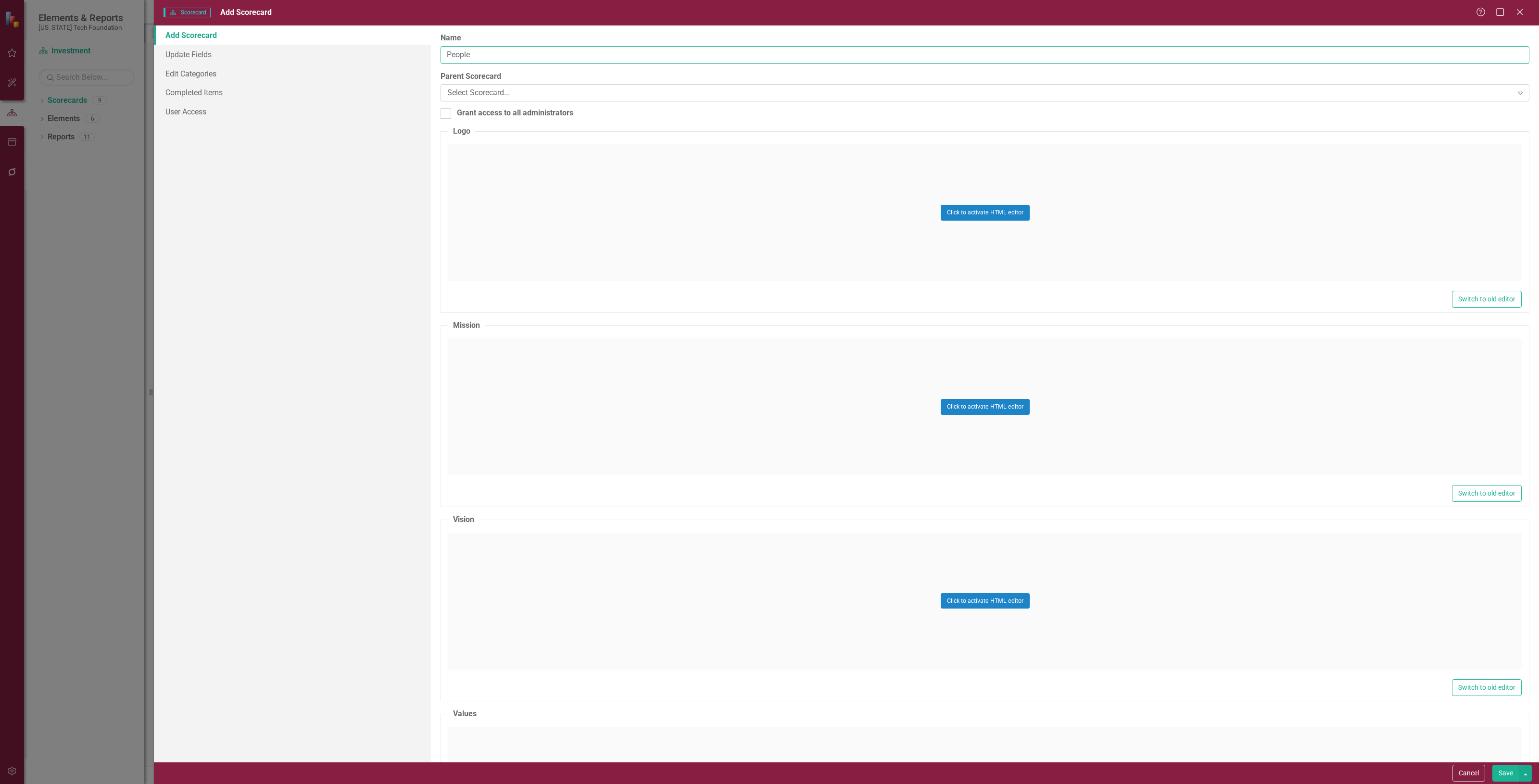
type input "People"
click at [510, 95] on div "Select Scorecard..." at bounding box center [980, 93] width 1065 height 11
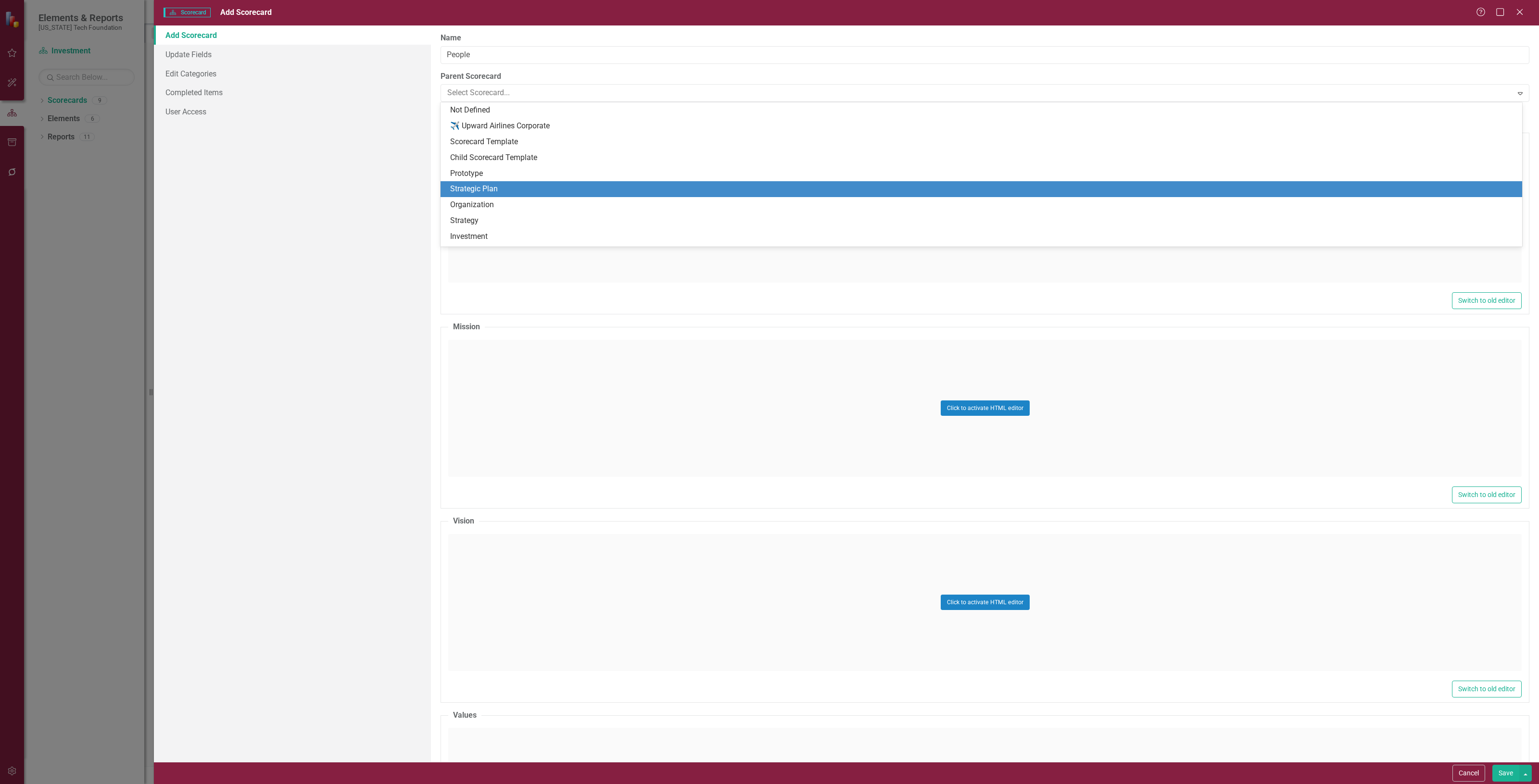
click at [523, 183] on div "Strategic Plan" at bounding box center [983, 189] width 1066 height 11
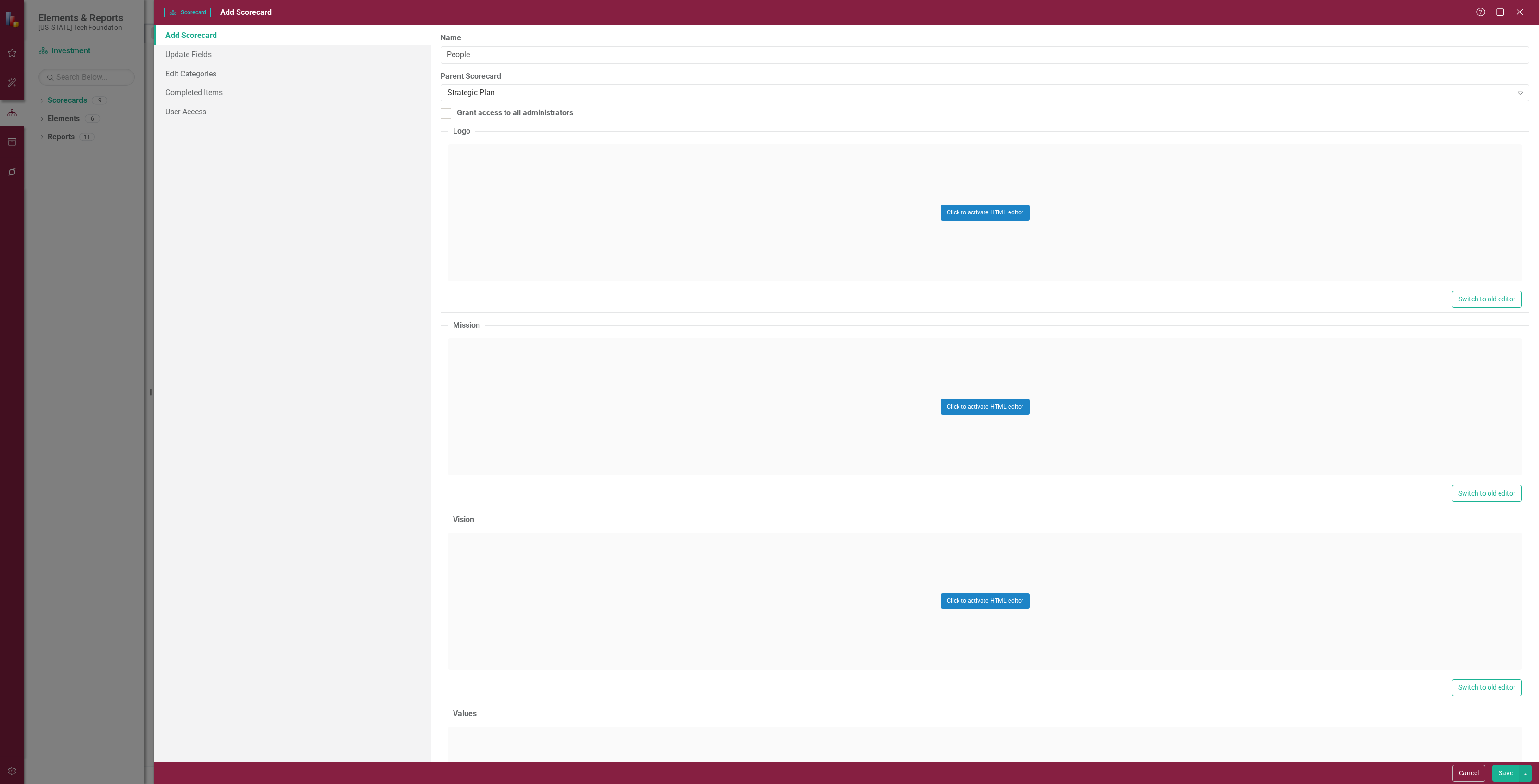
click at [1503, 768] on button "Save" at bounding box center [1505, 773] width 27 height 17
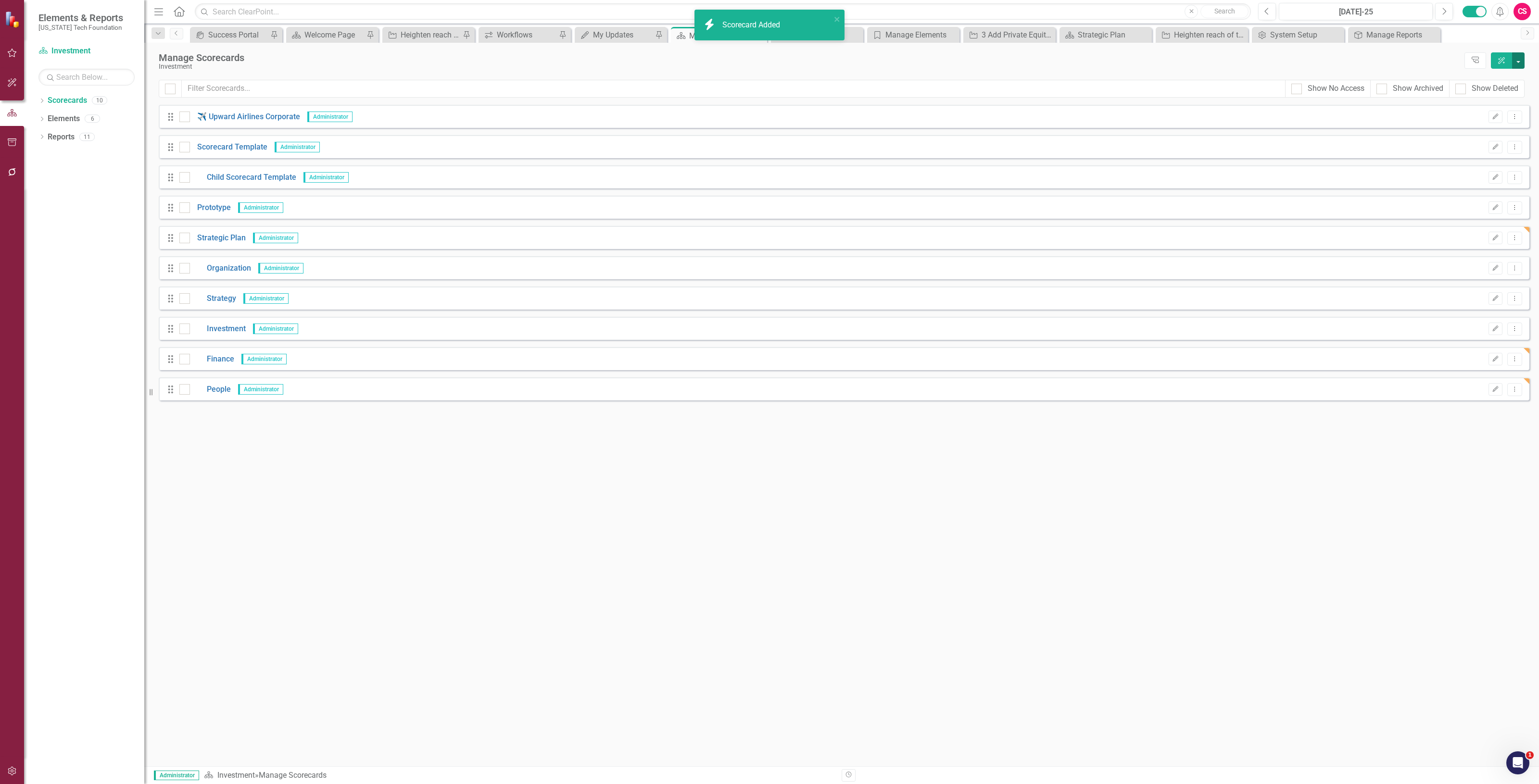
click at [1519, 64] on button "button" at bounding box center [1518, 61] width 12 height 16
click at [1478, 97] on link "Add Add Scorecard" at bounding box center [1475, 98] width 99 height 18
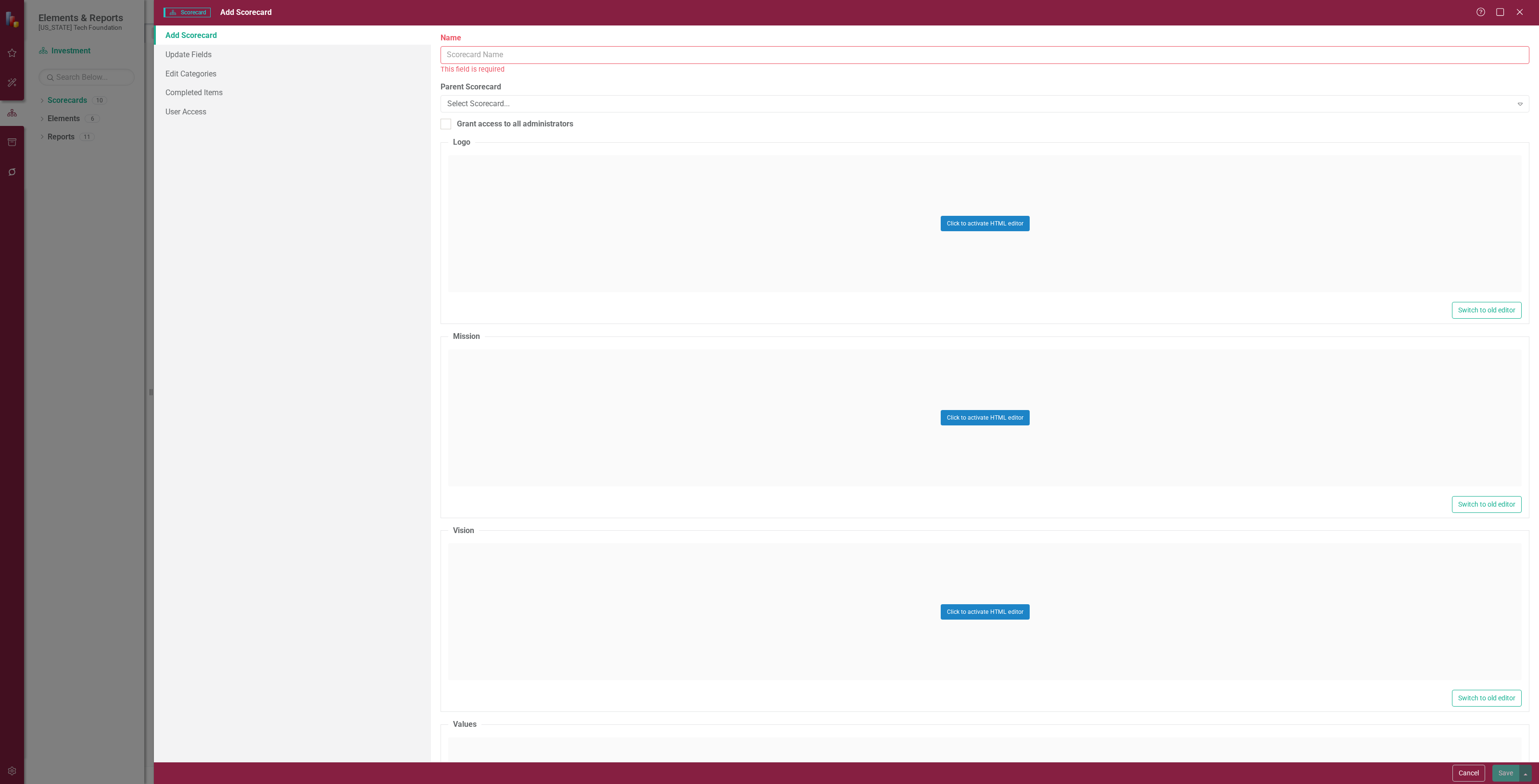
click at [508, 53] on input "Name" at bounding box center [985, 55] width 1089 height 18
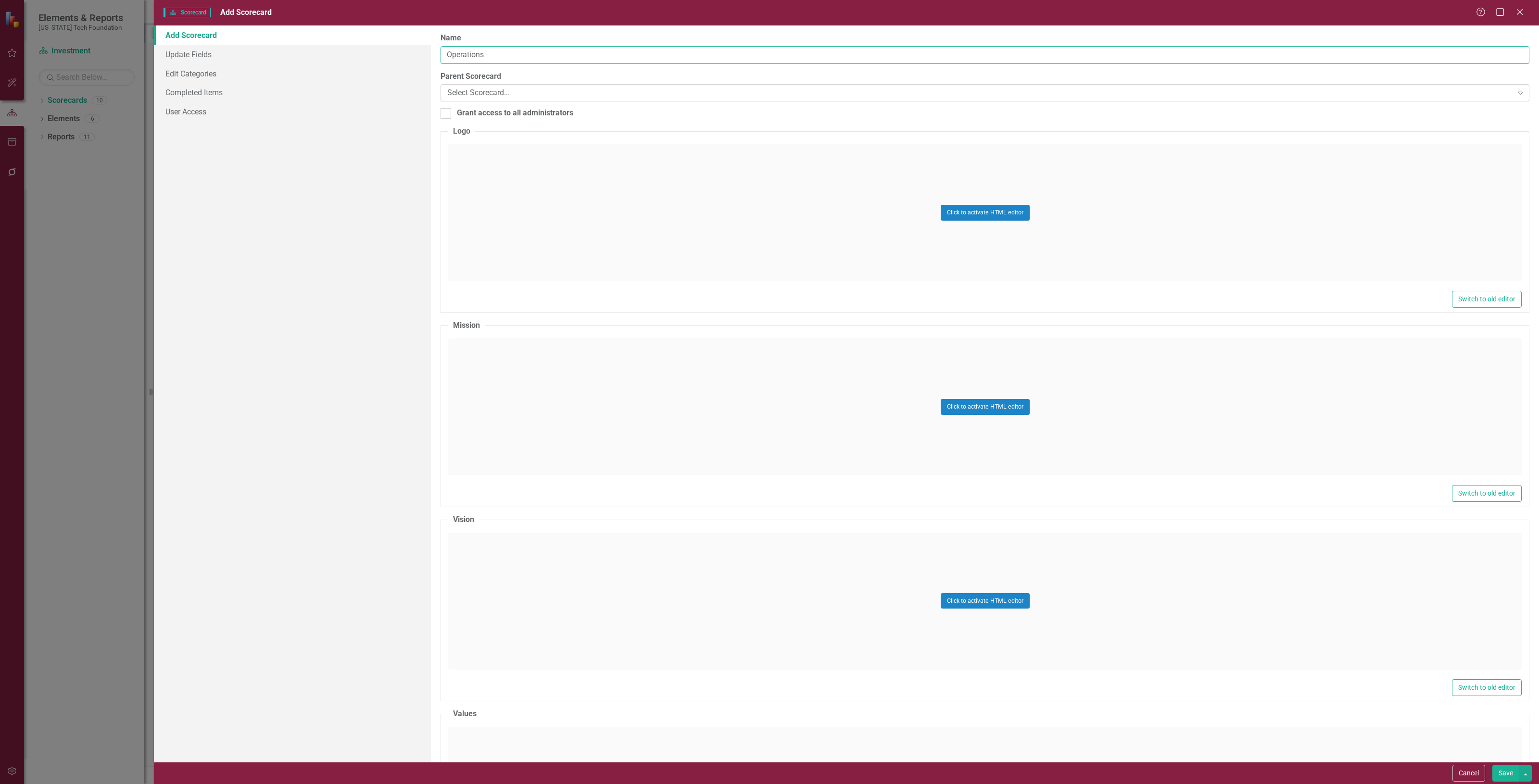
type input "Operations"
drag, startPoint x: 563, startPoint y: 90, endPoint x: 559, endPoint y: 83, distance: 8.1
click at [563, 89] on div "Select Scorecard..." at bounding box center [980, 93] width 1065 height 11
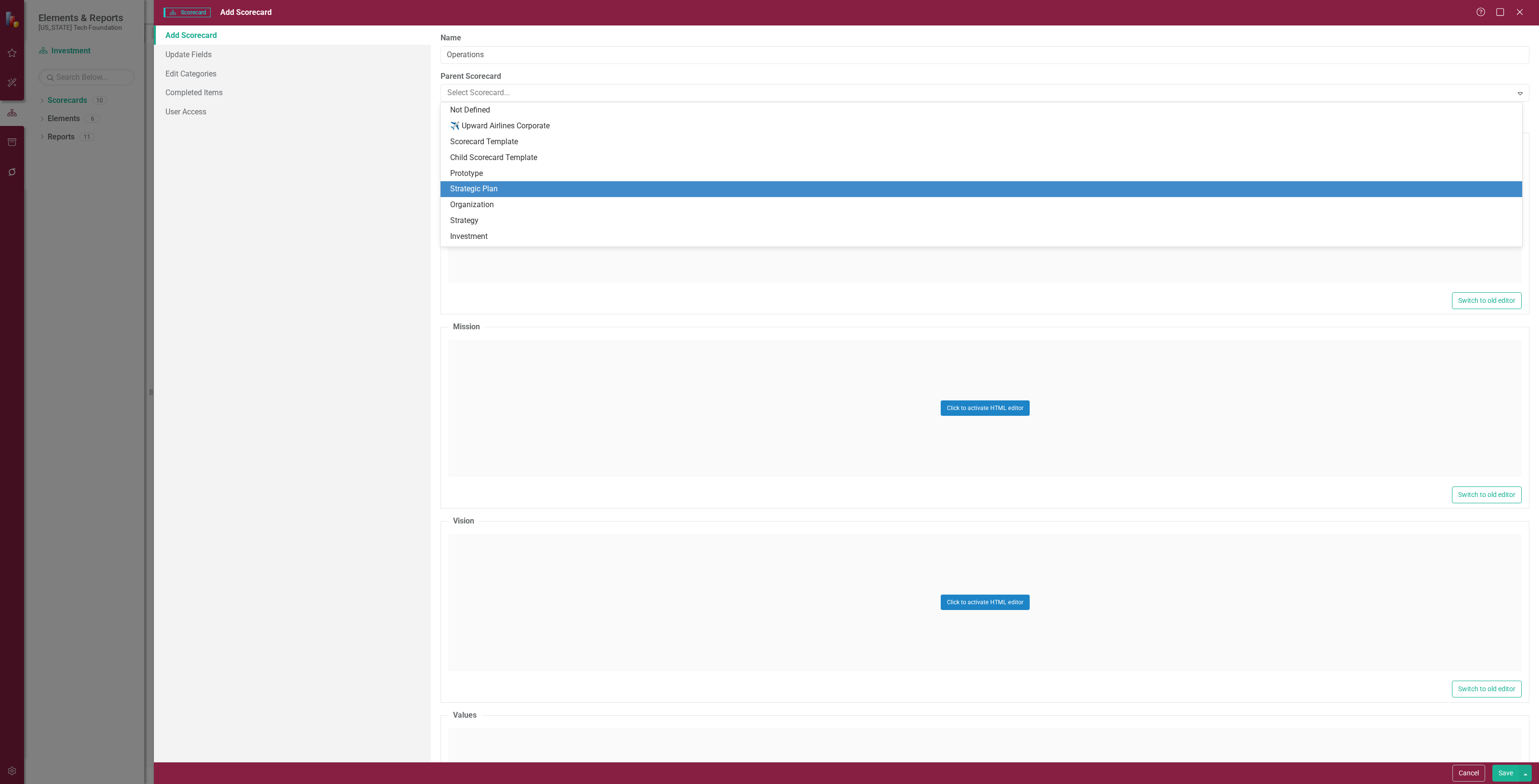
click at [530, 185] on div "Strategic Plan" at bounding box center [983, 189] width 1066 height 11
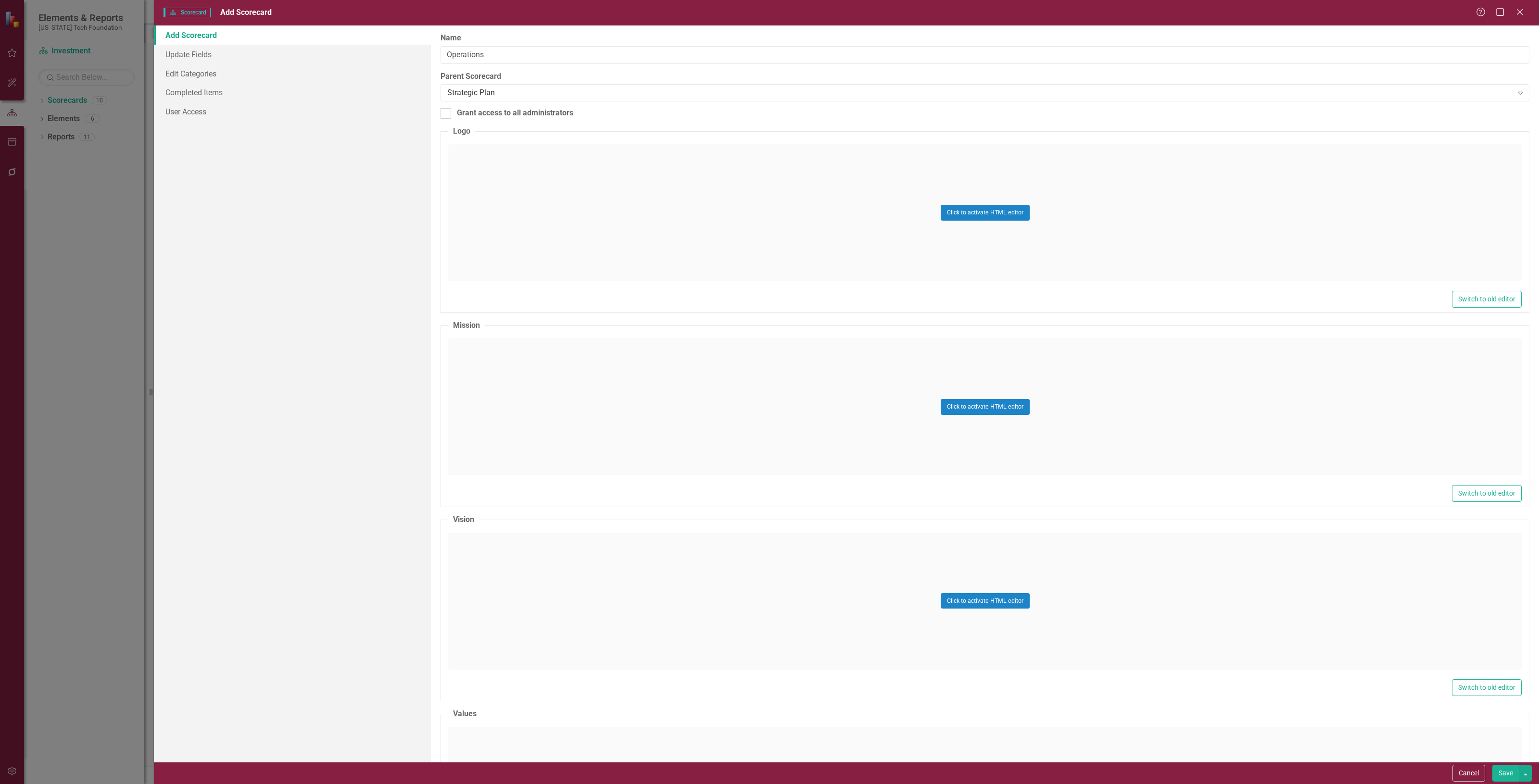
click at [1511, 772] on button "Save" at bounding box center [1505, 773] width 27 height 17
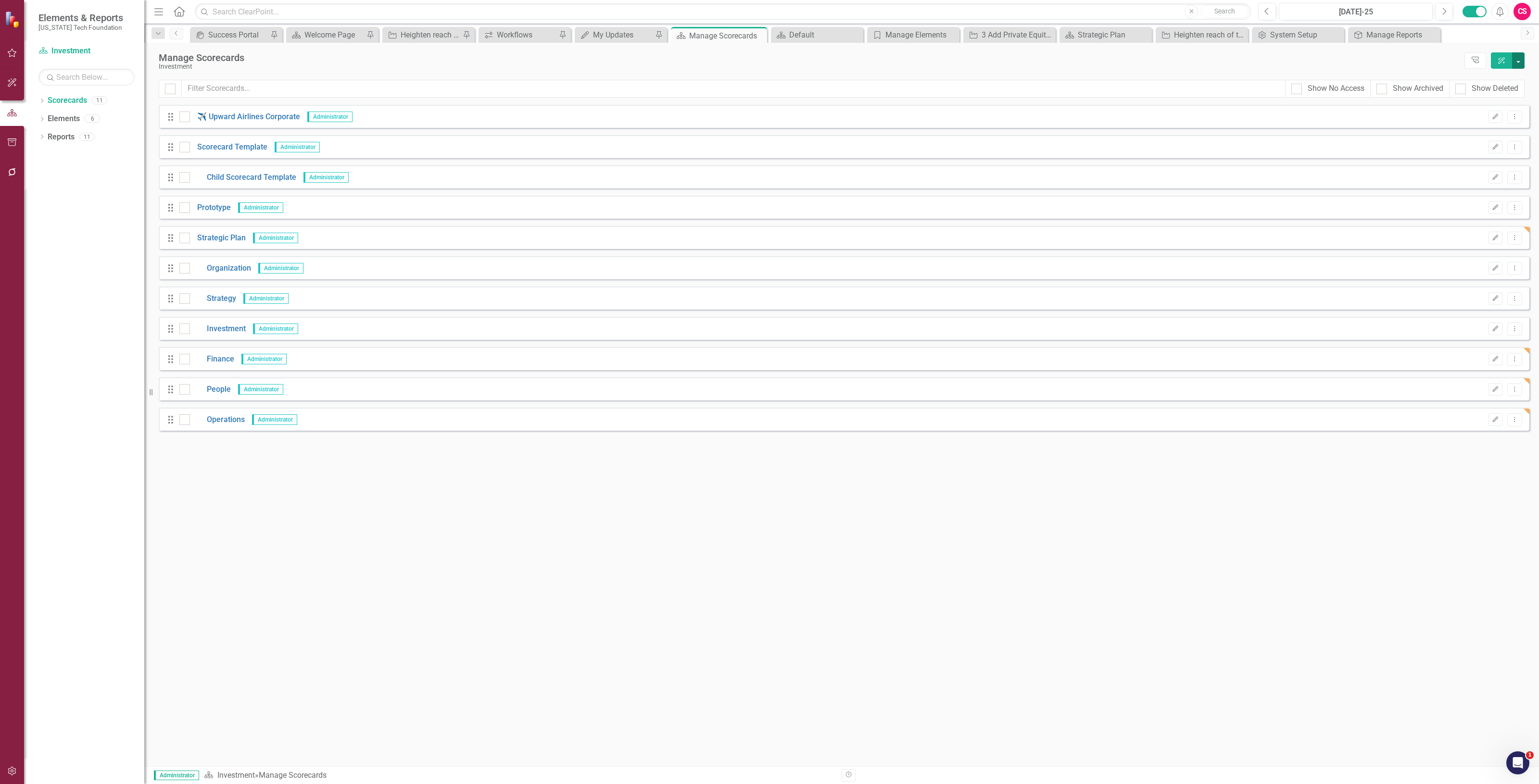
click at [1516, 58] on button "button" at bounding box center [1518, 61] width 12 height 16
click at [1487, 99] on link "Add Add Scorecard" at bounding box center [1475, 98] width 99 height 18
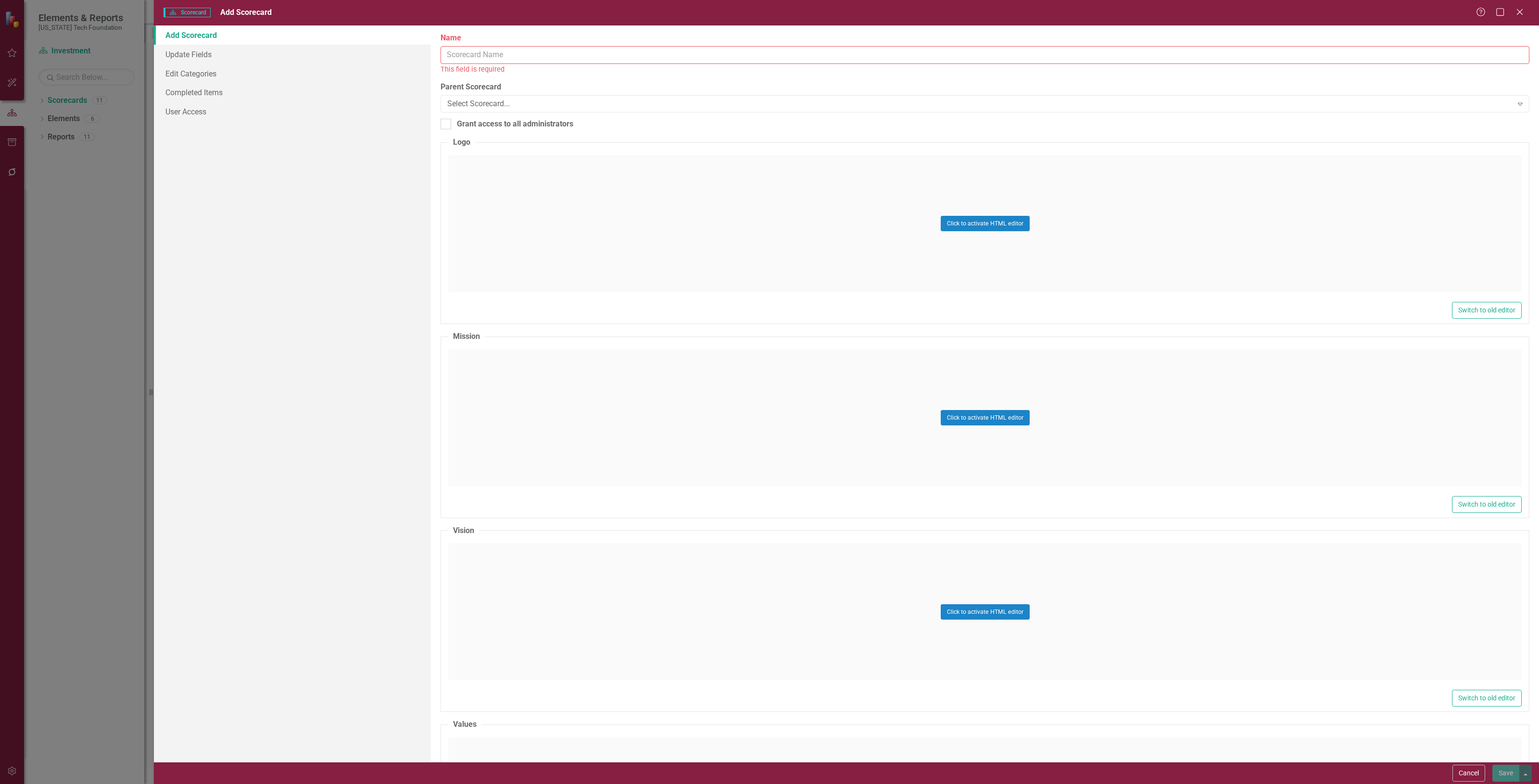
drag, startPoint x: 518, startPoint y: 56, endPoint x: 513, endPoint y: 56, distance: 5.0
click at [515, 56] on input "Name" at bounding box center [985, 55] width 1089 height 18
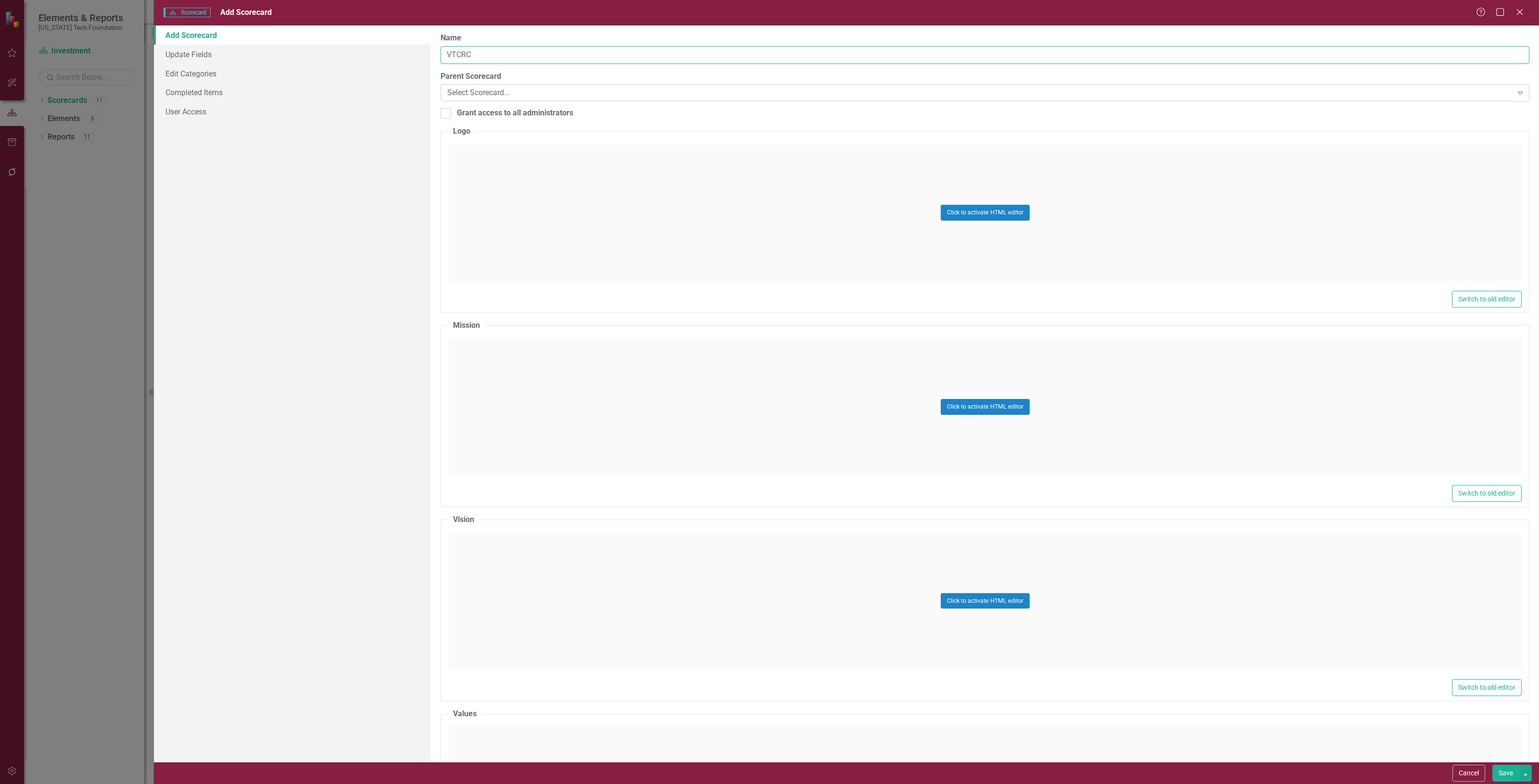
type input "VTCRC"
click at [470, 90] on div "Select Scorecard..." at bounding box center [980, 93] width 1065 height 11
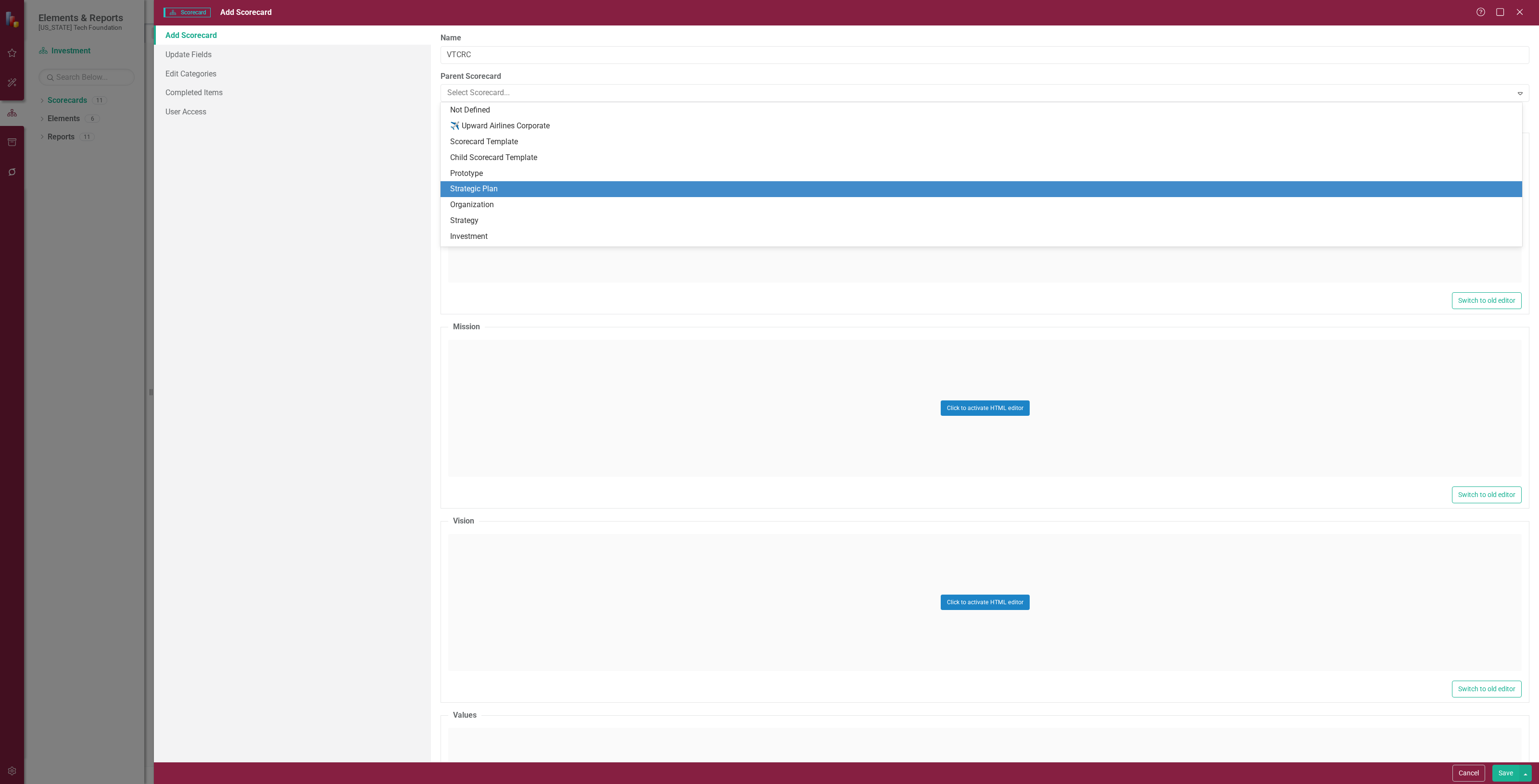
click at [515, 190] on div "Strategic Plan" at bounding box center [983, 189] width 1066 height 11
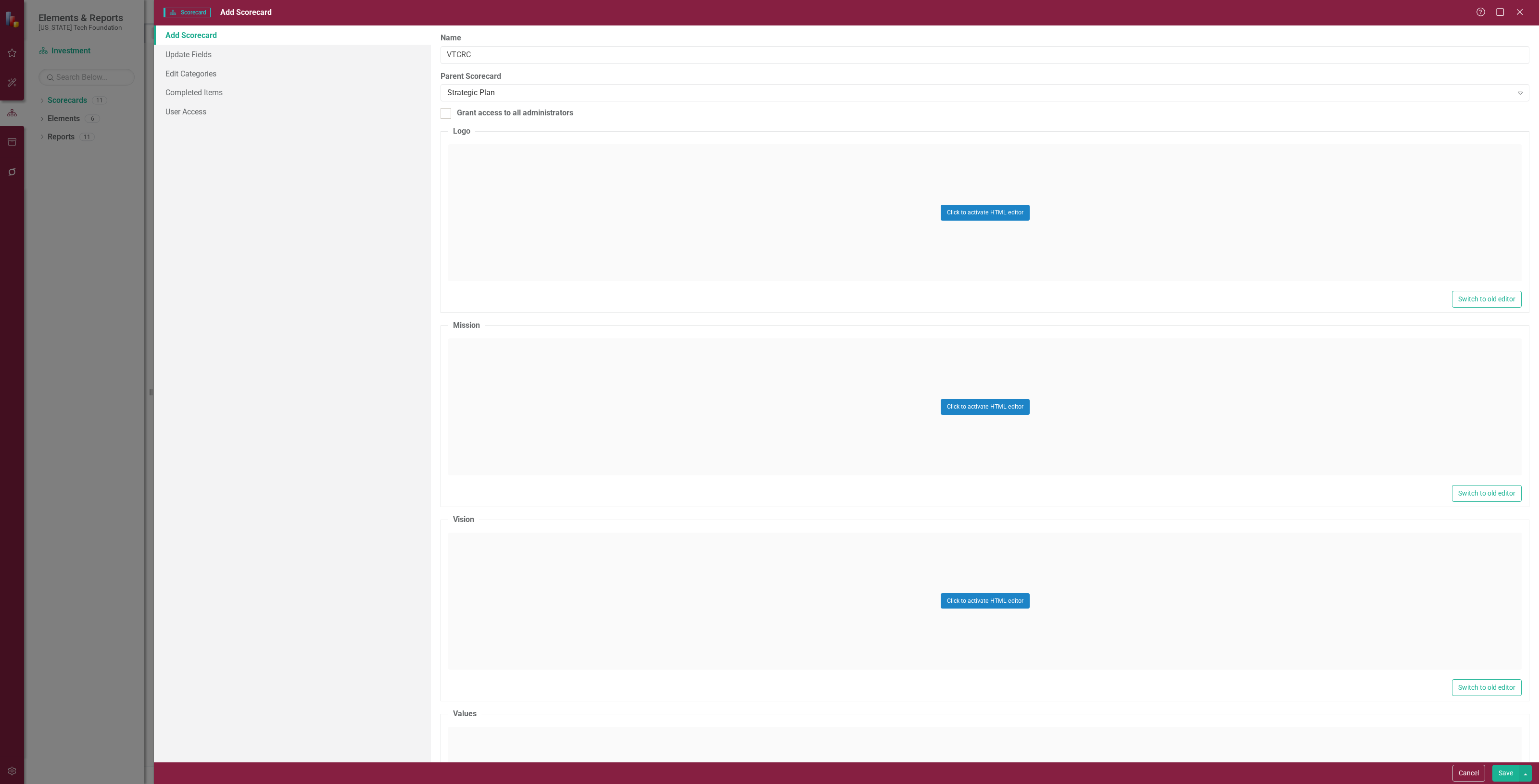
click at [1497, 772] on button "Save" at bounding box center [1505, 773] width 27 height 17
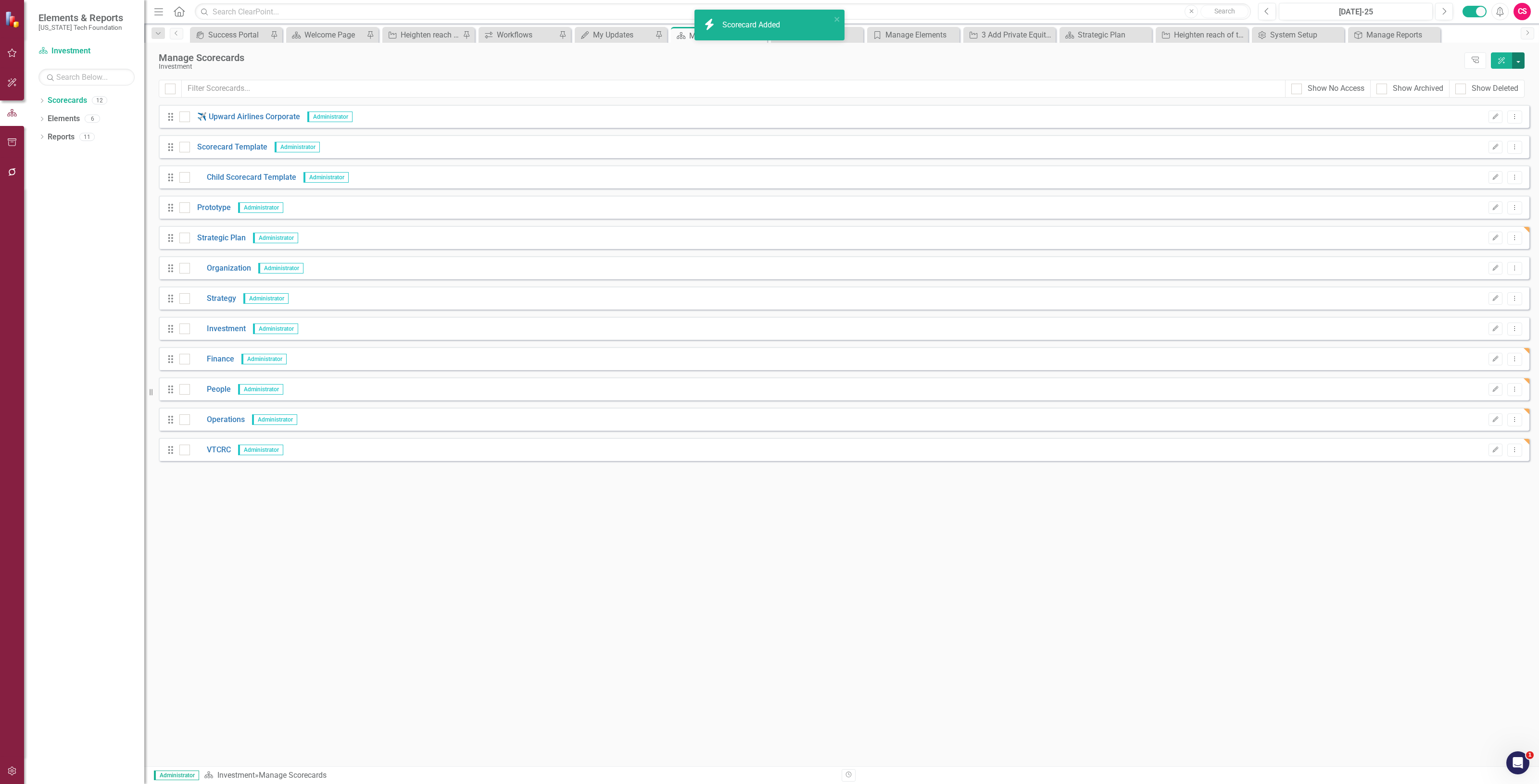
click at [1521, 61] on button "button" at bounding box center [1518, 61] width 12 height 16
click at [1465, 99] on link "Add Add Scorecard" at bounding box center [1475, 98] width 99 height 18
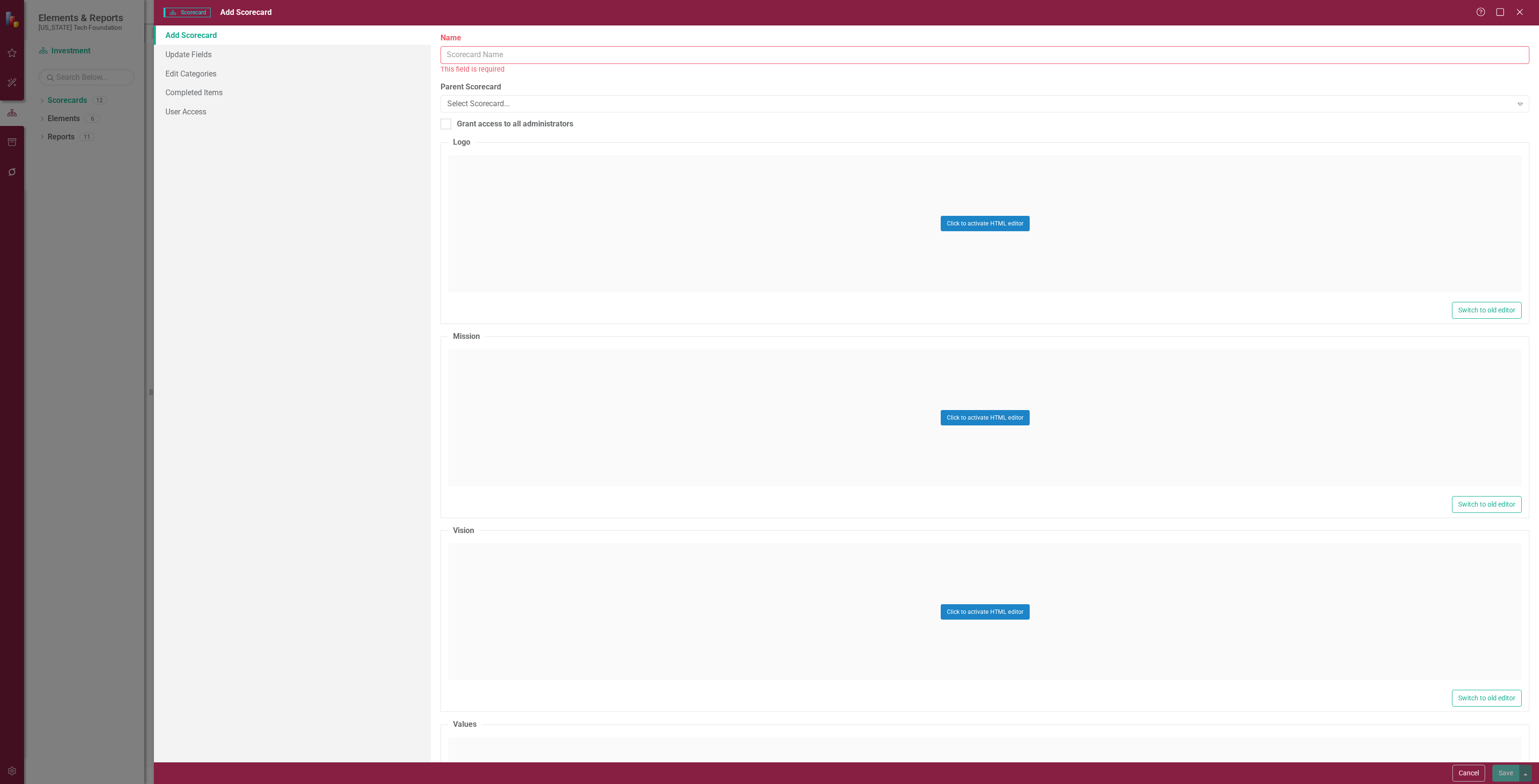
click at [462, 50] on input "Name" at bounding box center [985, 55] width 1089 height 18
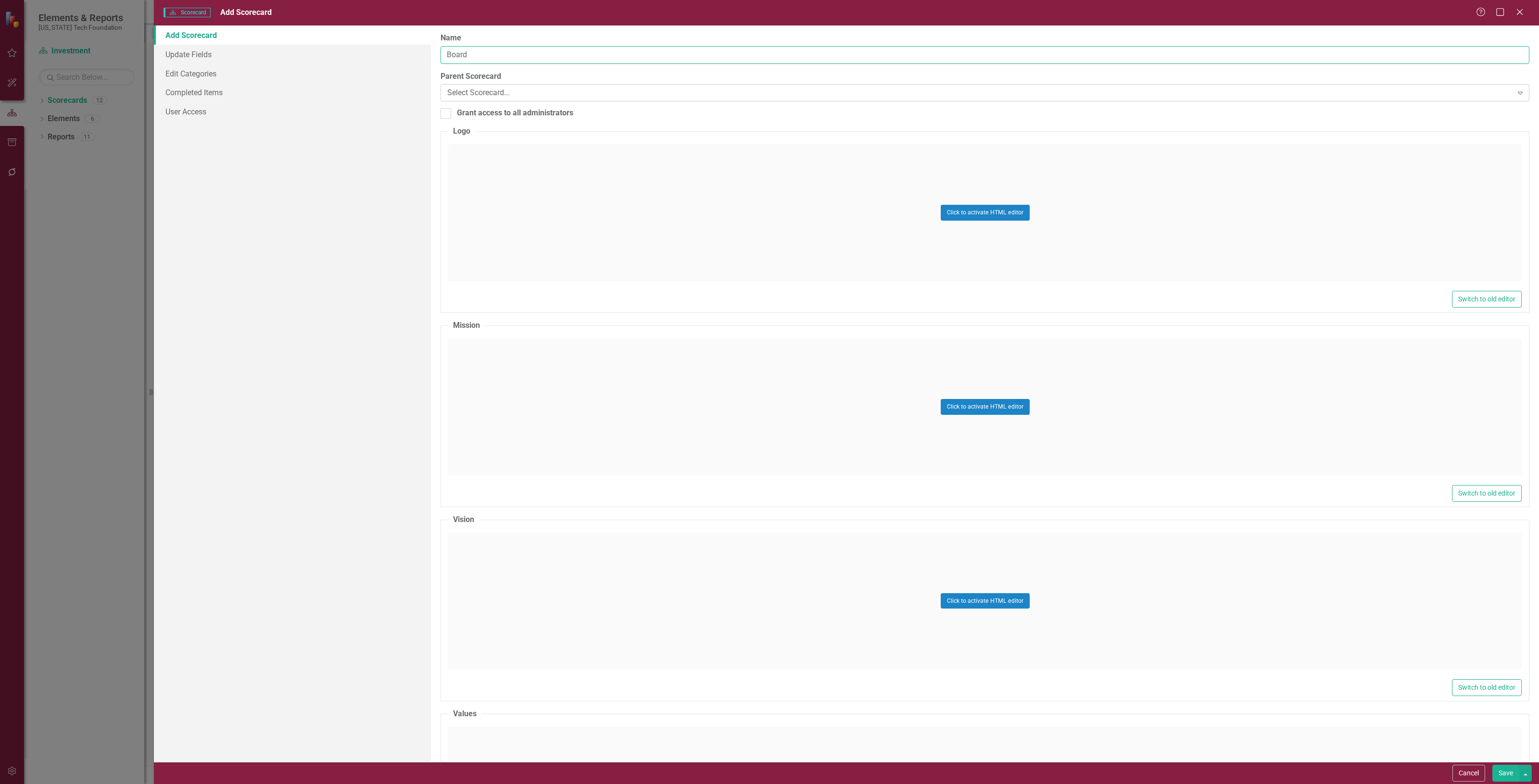
type input "Board"
click at [511, 102] on div "Select Scorecard... Expand" at bounding box center [985, 93] width 1089 height 18
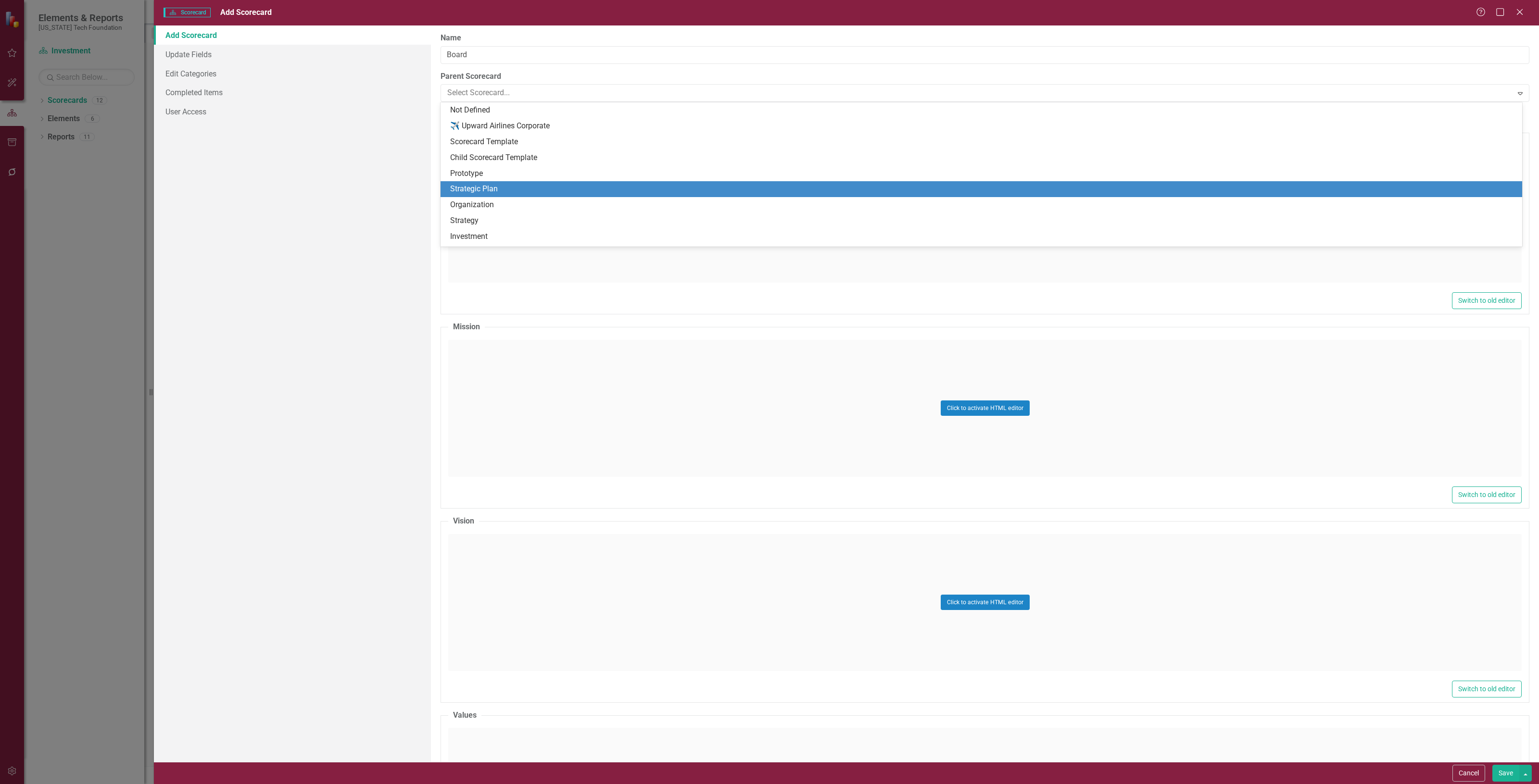
click at [528, 190] on div "Strategic Plan" at bounding box center [983, 189] width 1066 height 11
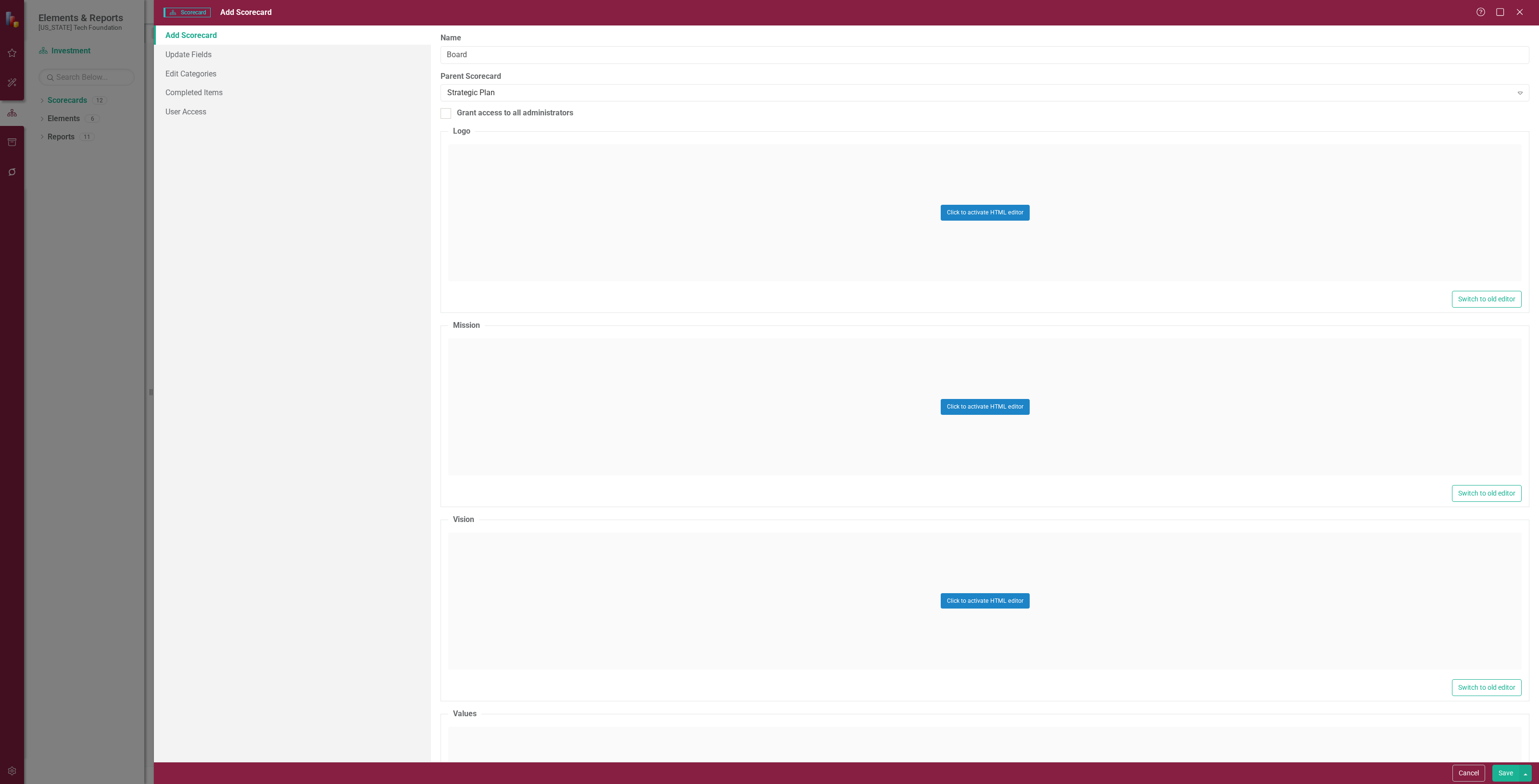
click at [1503, 772] on button "Save" at bounding box center [1505, 773] width 27 height 17
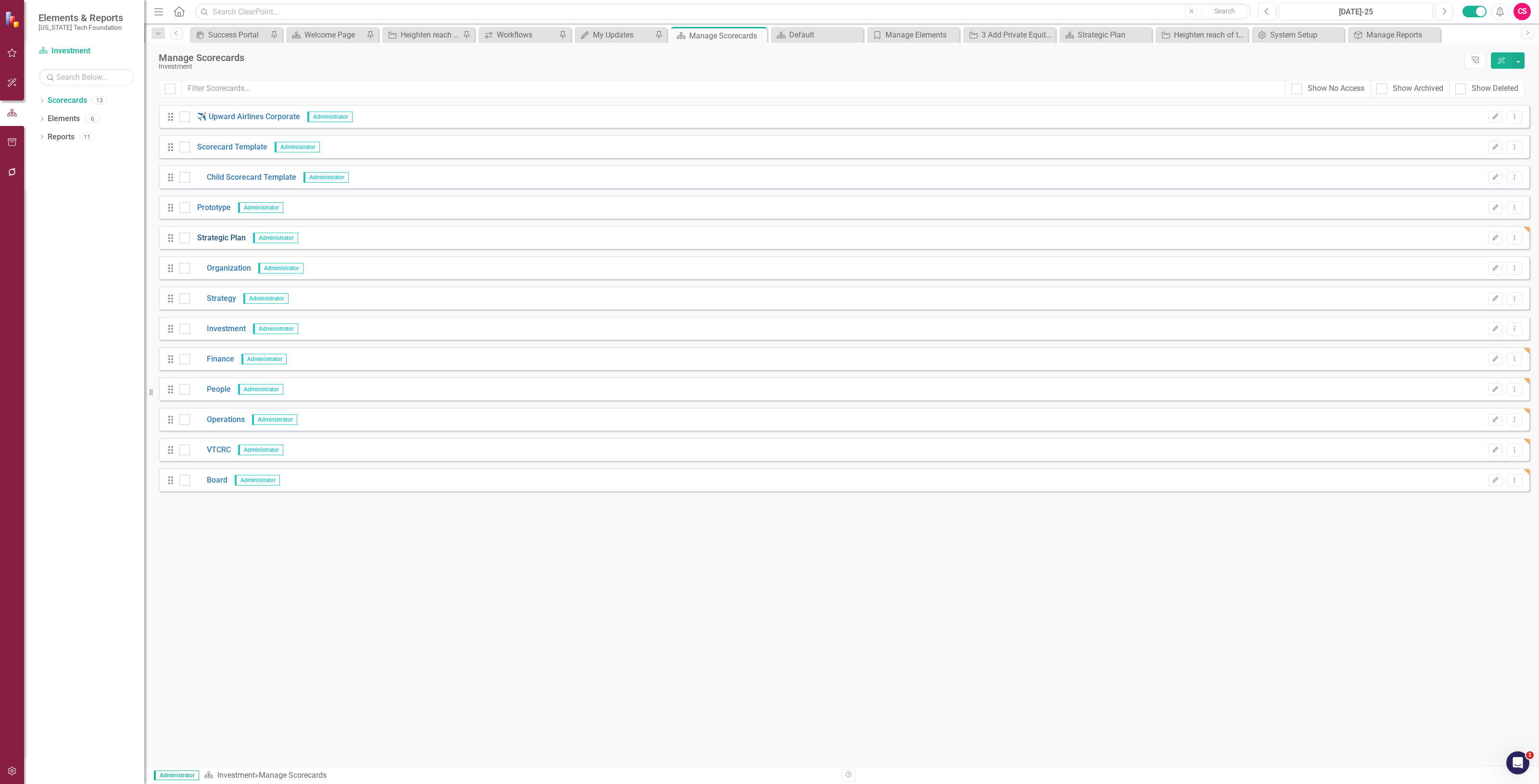
click at [228, 240] on link "Strategic Plan" at bounding box center [218, 237] width 56 height 11
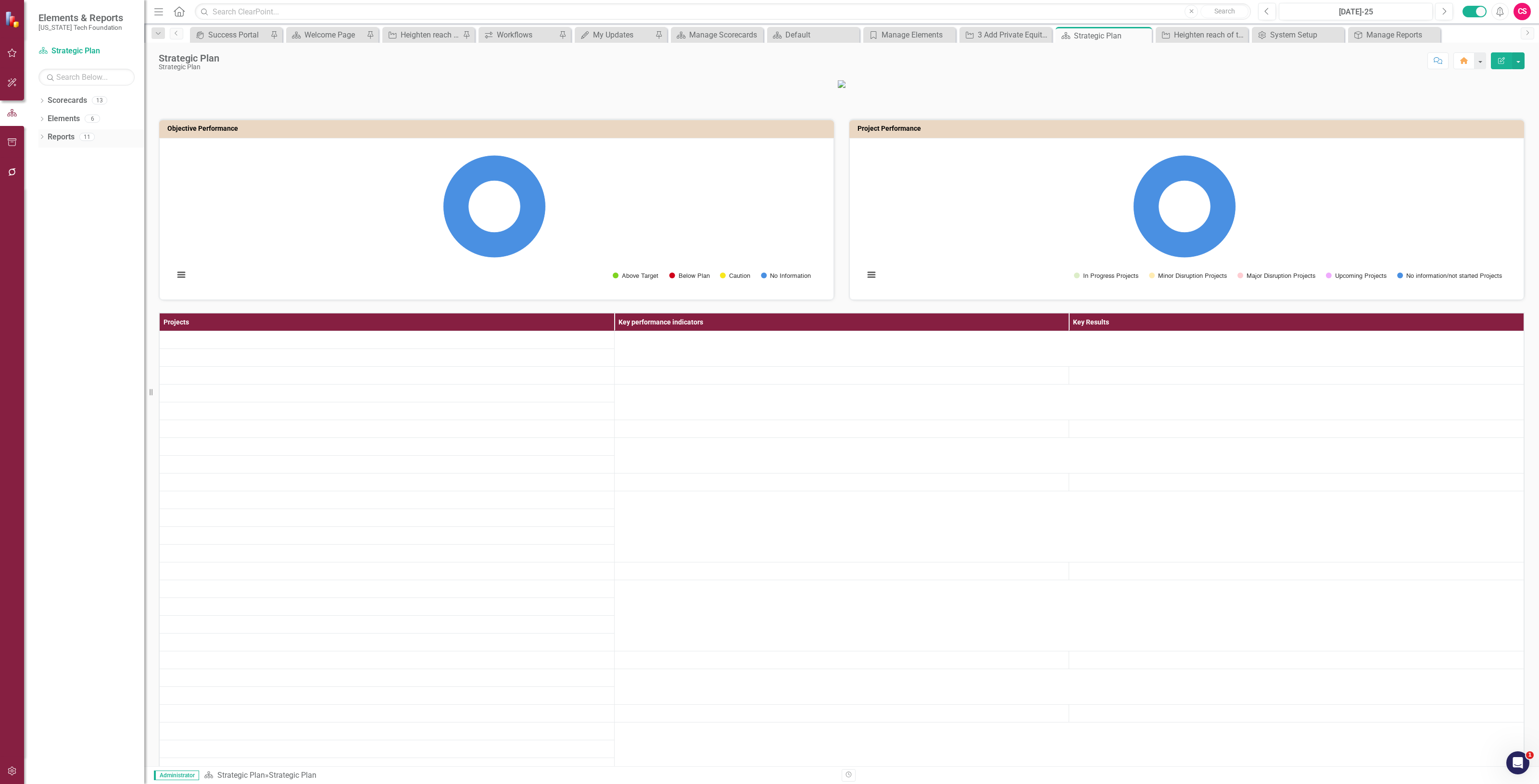
click at [63, 138] on link "Reports" at bounding box center [61, 137] width 27 height 11
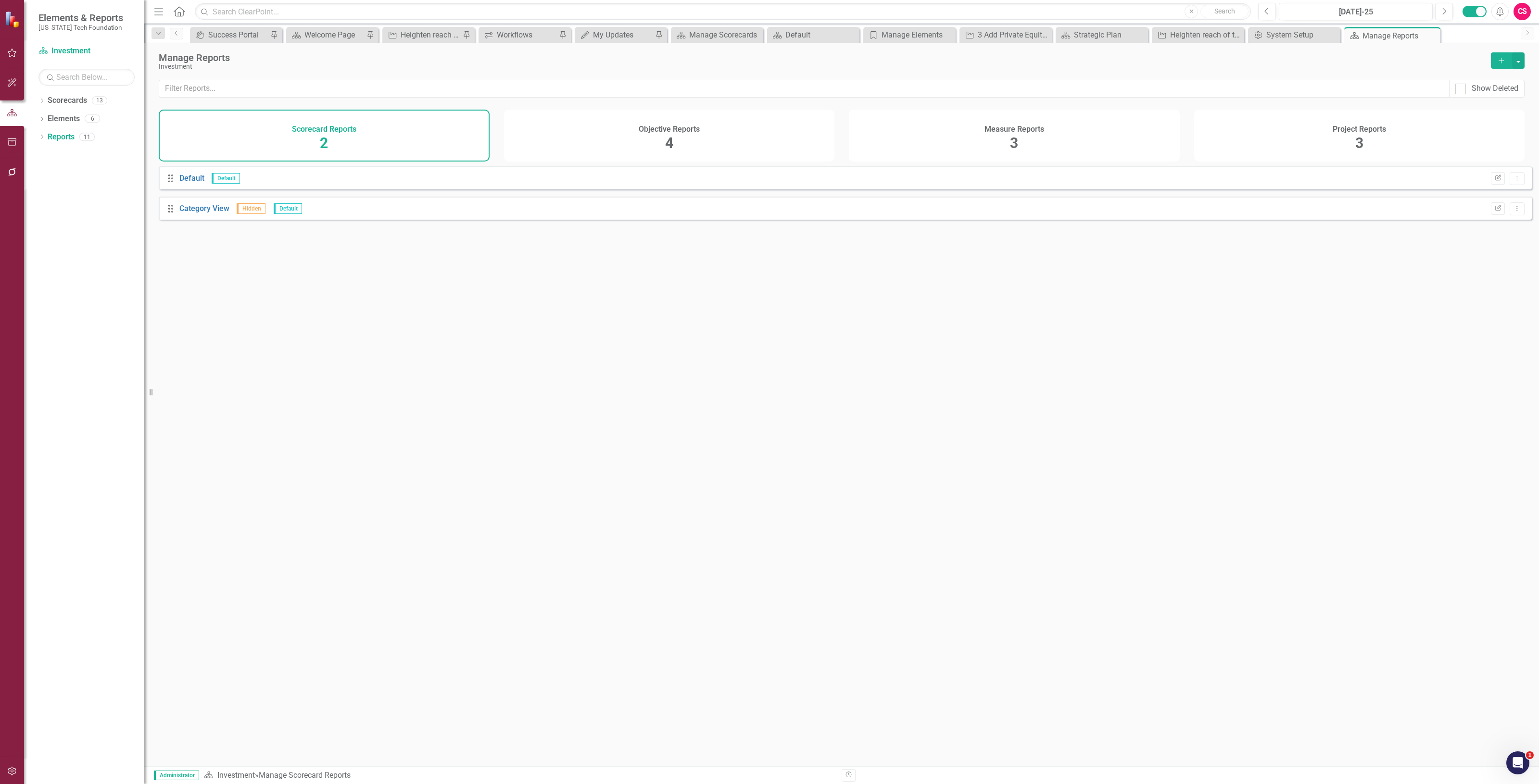
click at [1231, 141] on div "Project Reports 3" at bounding box center [1359, 135] width 331 height 52
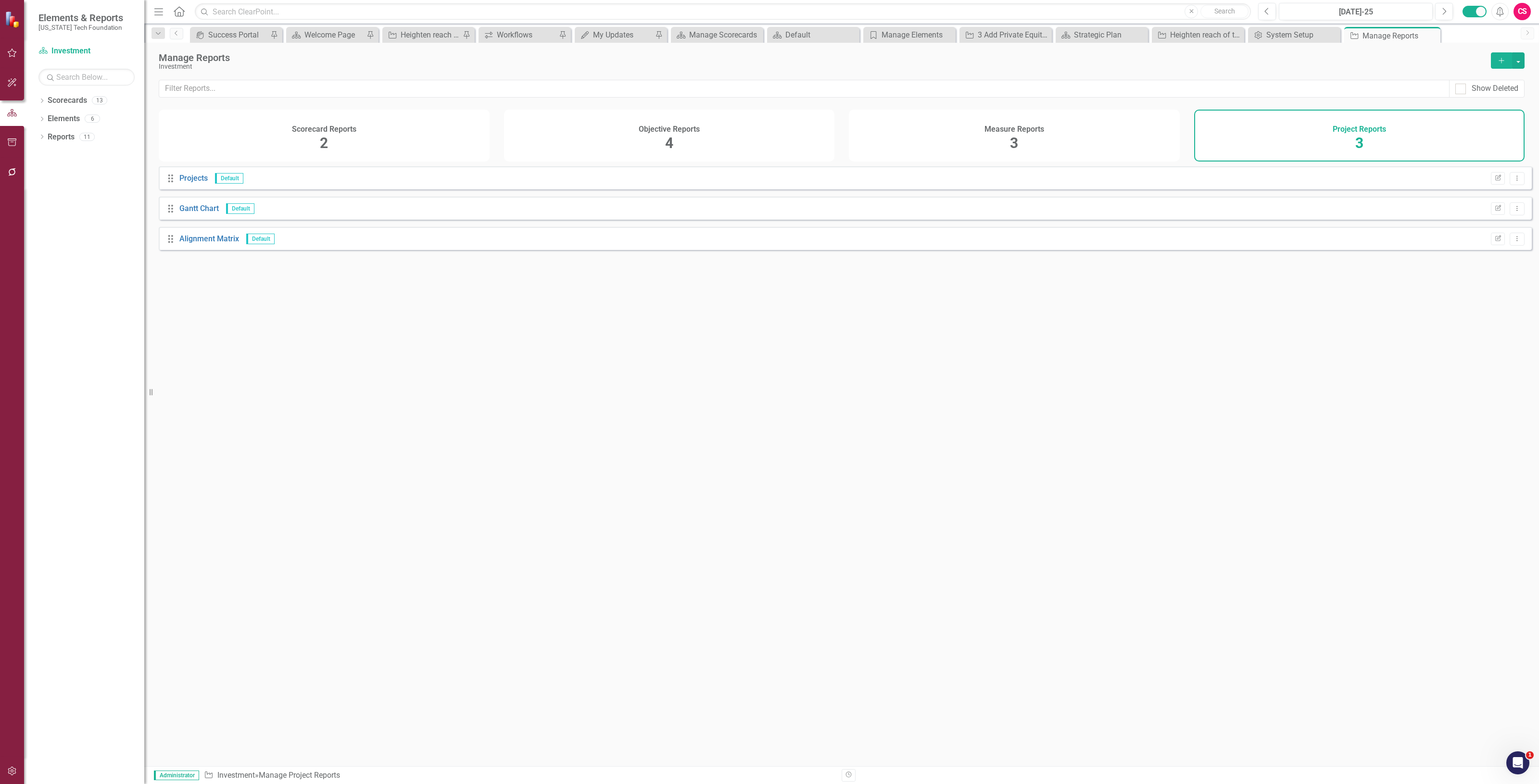
click at [1526, 58] on div "Manage Reports Investment Add" at bounding box center [842, 61] width 1395 height 37
click at [1518, 58] on button "button" at bounding box center [1518, 61] width 12 height 16
click at [61, 97] on link "Scorecards" at bounding box center [67, 100] width 39 height 11
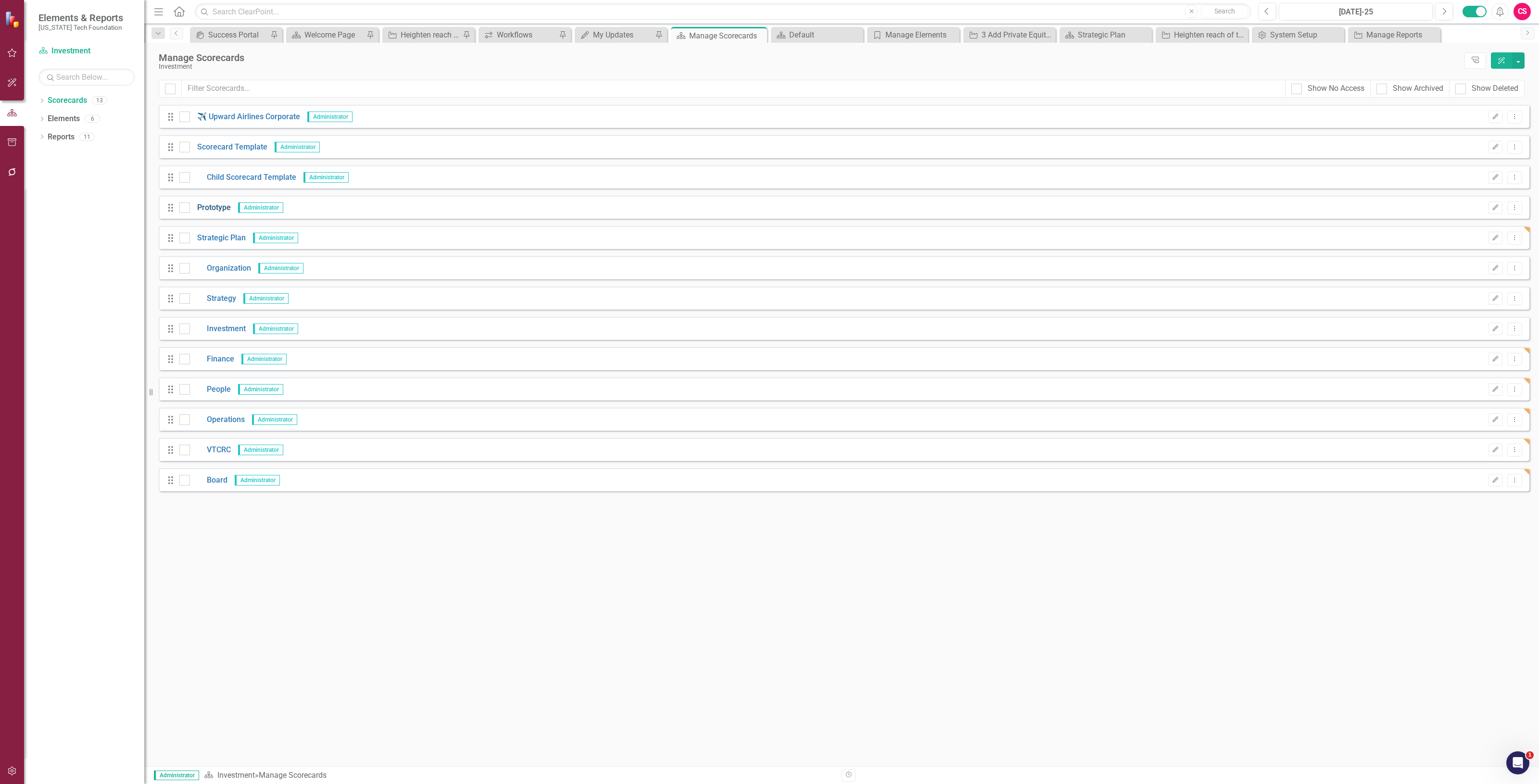
click at [212, 205] on link "Prototype" at bounding box center [211, 208] width 41 height 11
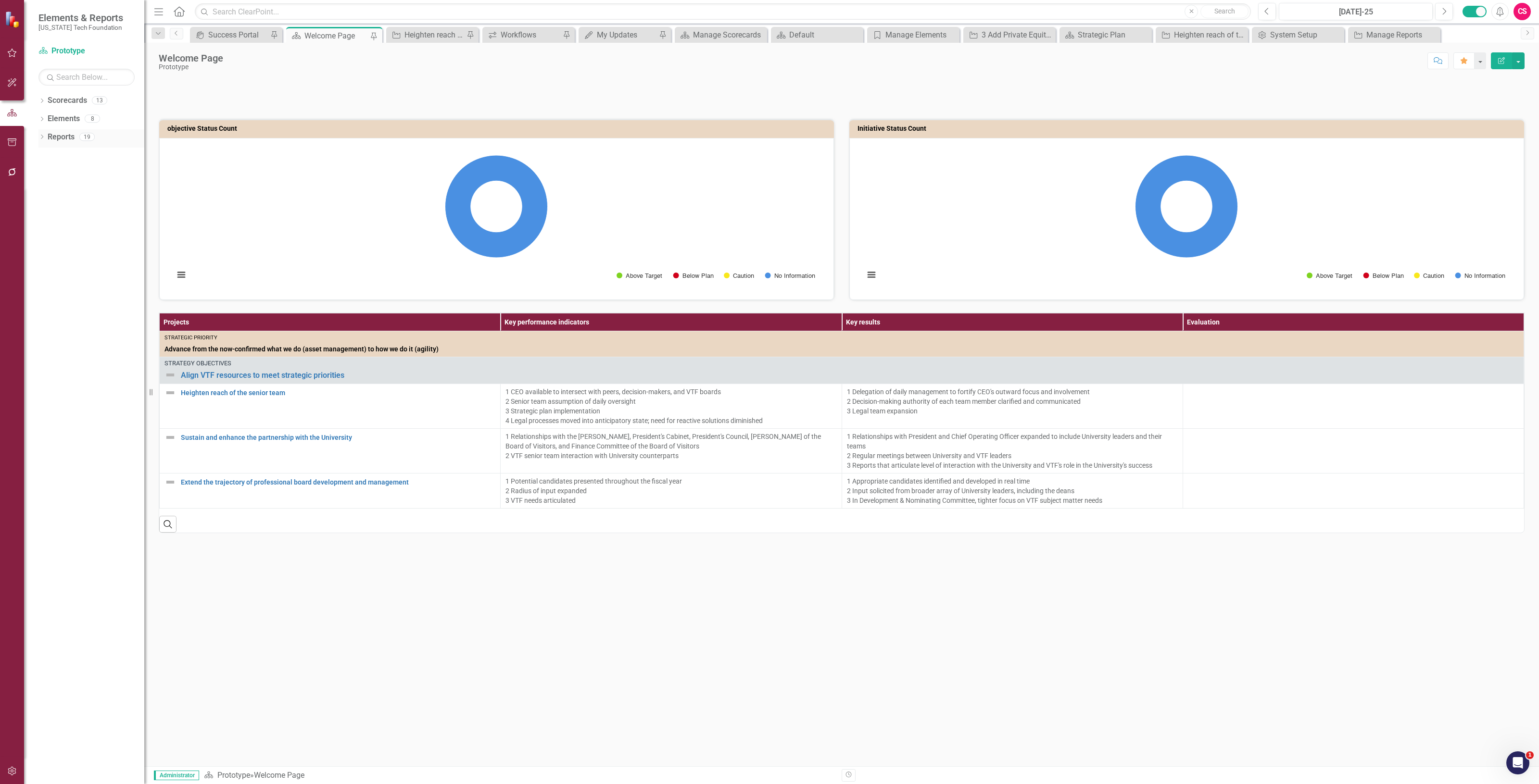
click at [68, 134] on link "Reports" at bounding box center [61, 137] width 27 height 11
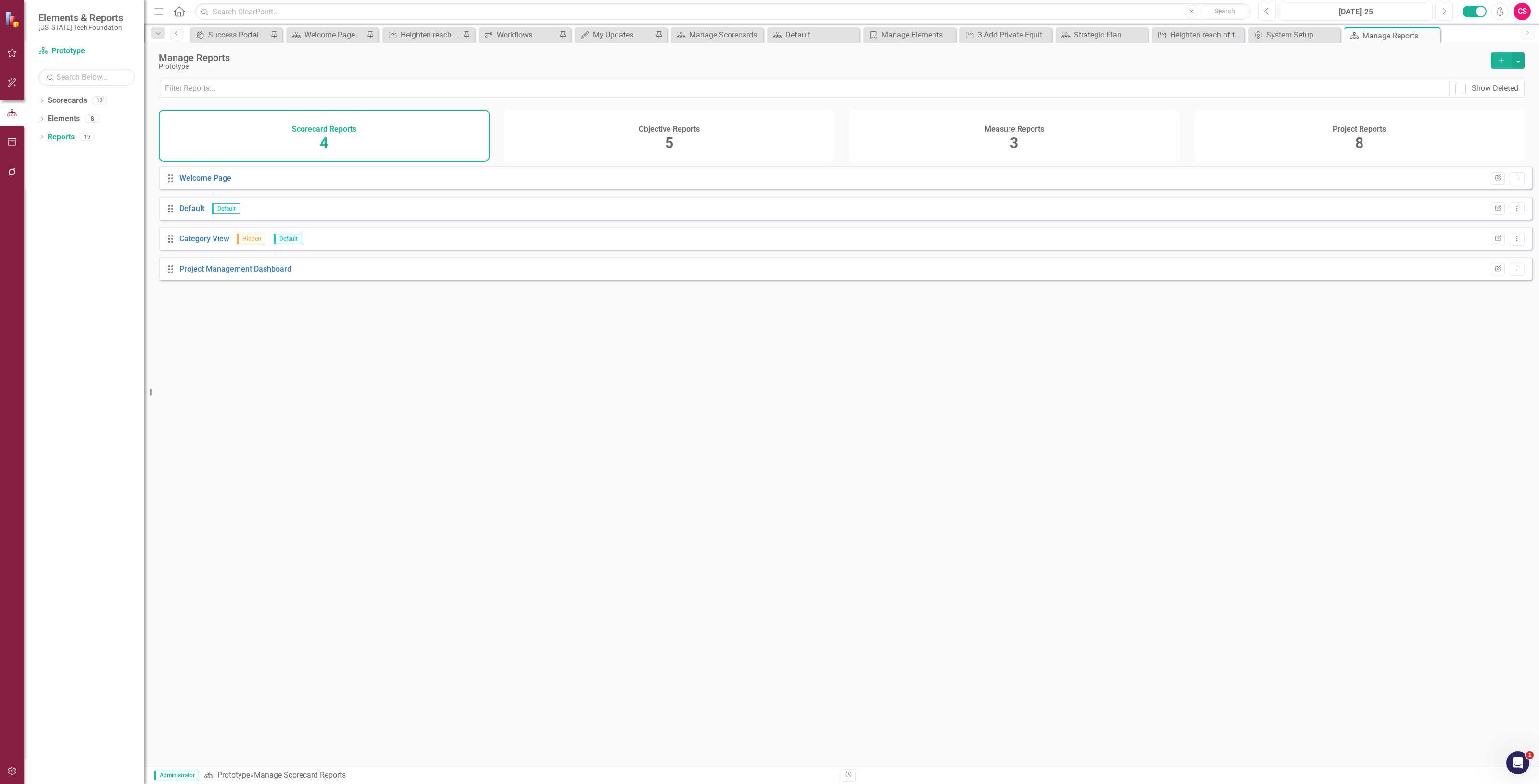
click at [1289, 133] on div "Project Reports 8" at bounding box center [1359, 135] width 331 height 52
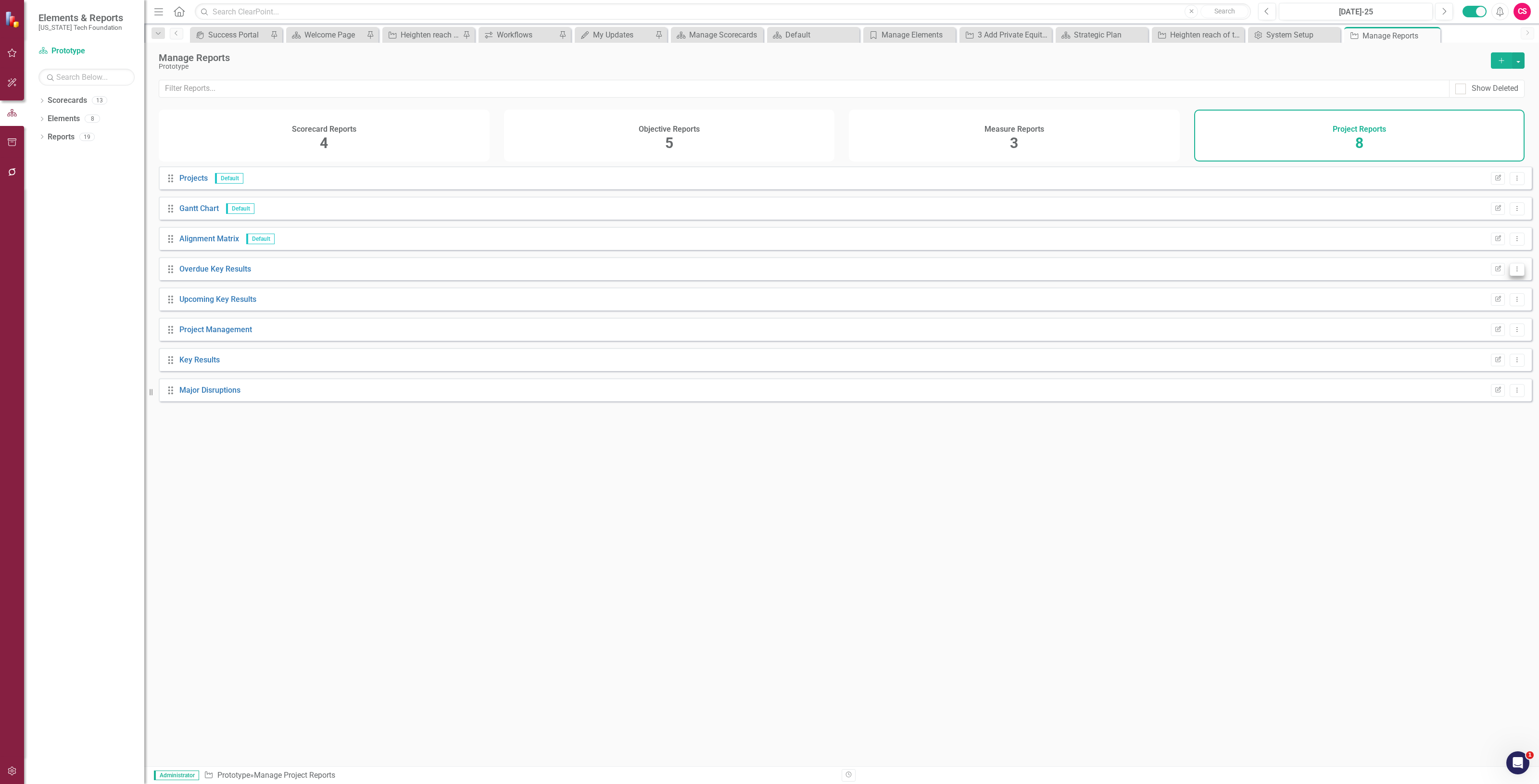
click at [1513, 272] on icon "Dropdown Menu" at bounding box center [1517, 269] width 8 height 7
click at [1479, 289] on link "Edit Report Edit Report" at bounding box center [1477, 292] width 80 height 18
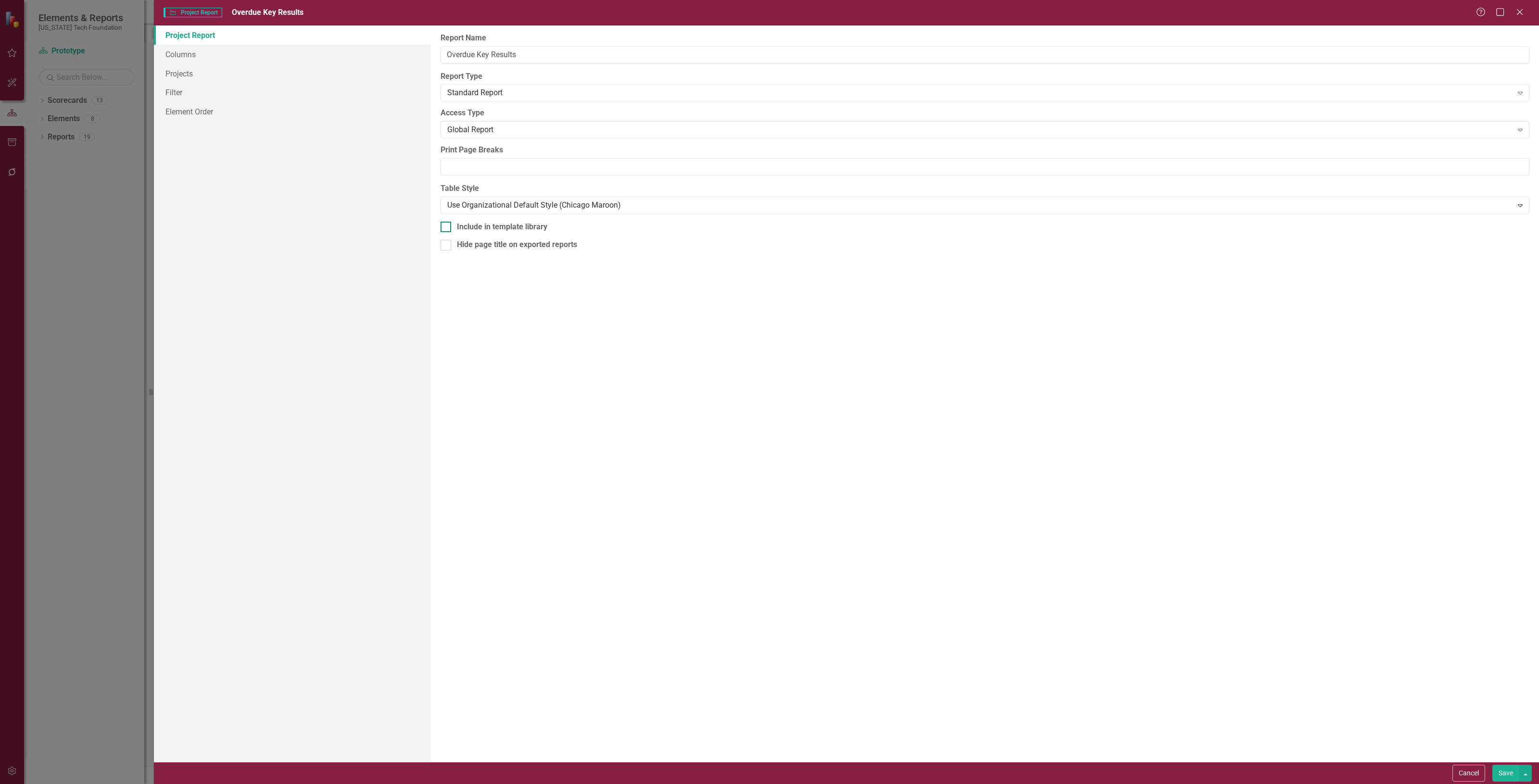
click at [446, 228] on input "Include in template library" at bounding box center [444, 224] width 7 height 7
checkbox input "true"
click at [1506, 780] on button "Save" at bounding box center [1505, 773] width 27 height 17
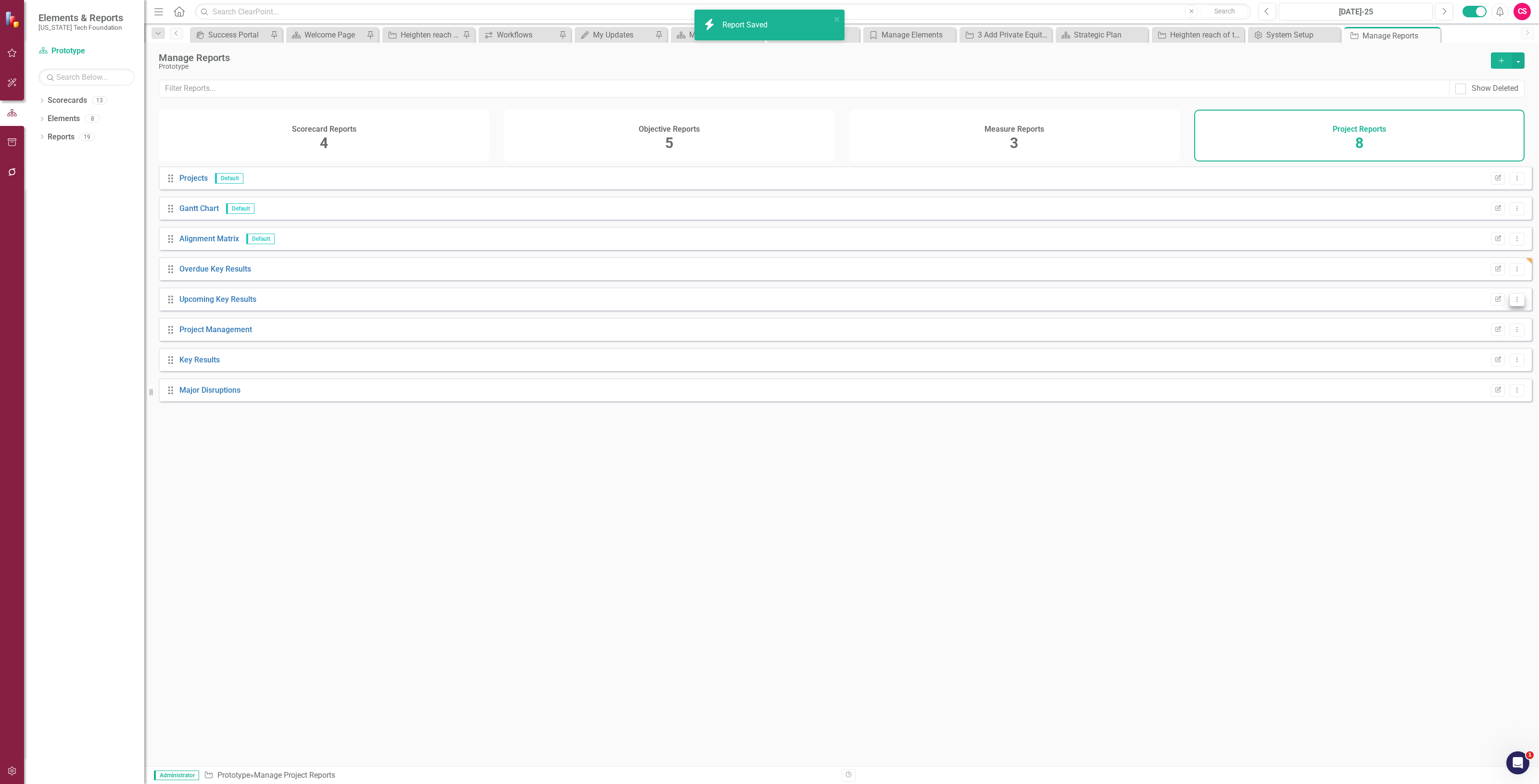
click at [1510, 306] on button "Dropdown Menu" at bounding box center [1517, 300] width 15 height 13
click at [1471, 323] on link "Edit Report Edit Report" at bounding box center [1477, 323] width 80 height 18
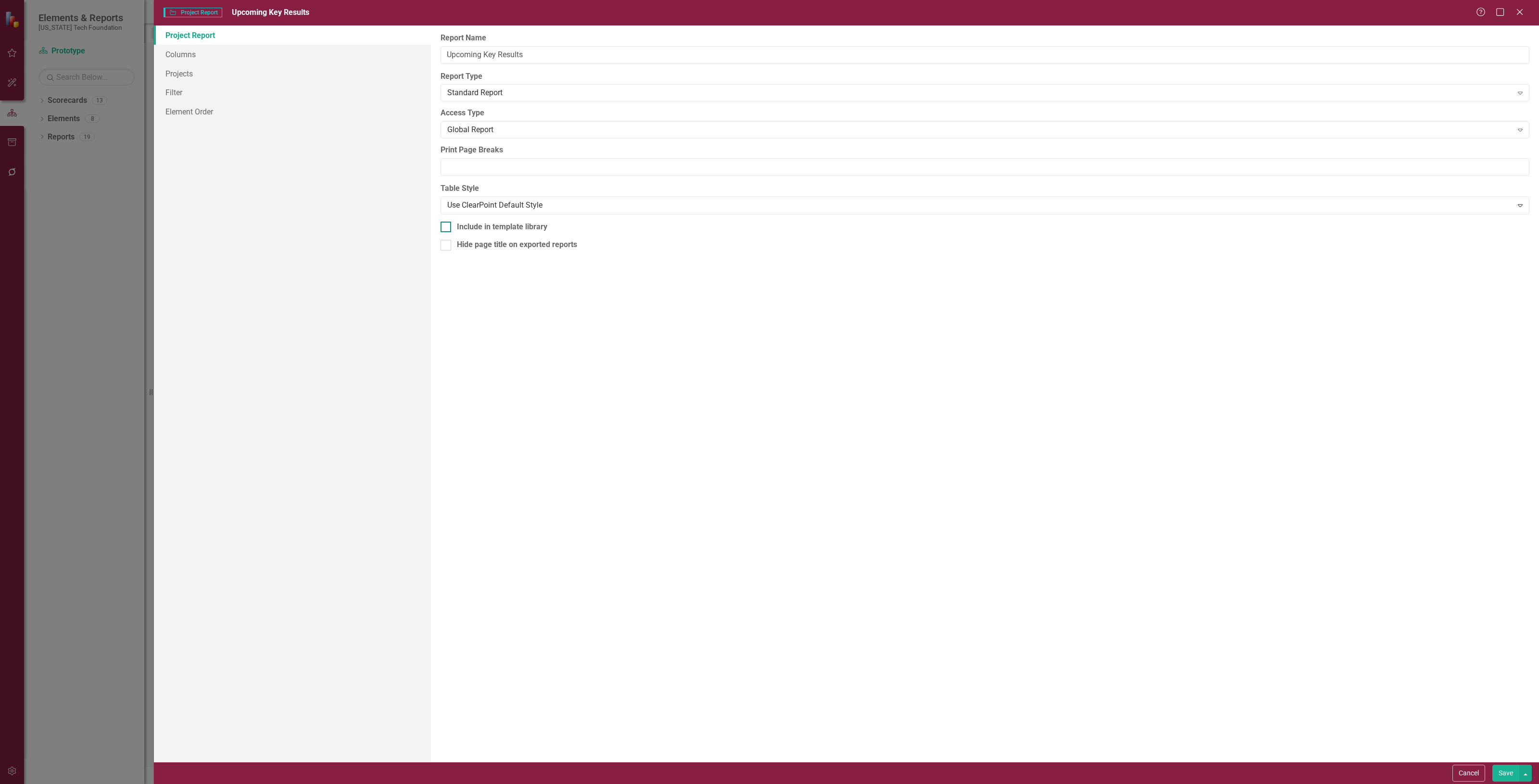
click at [523, 227] on div "Include in template library" at bounding box center [502, 227] width 91 height 11
click at [447, 227] on input "Include in template library" at bounding box center [444, 224] width 7 height 7
checkbox input "true"
click at [1499, 769] on button "Save" at bounding box center [1505, 773] width 27 height 17
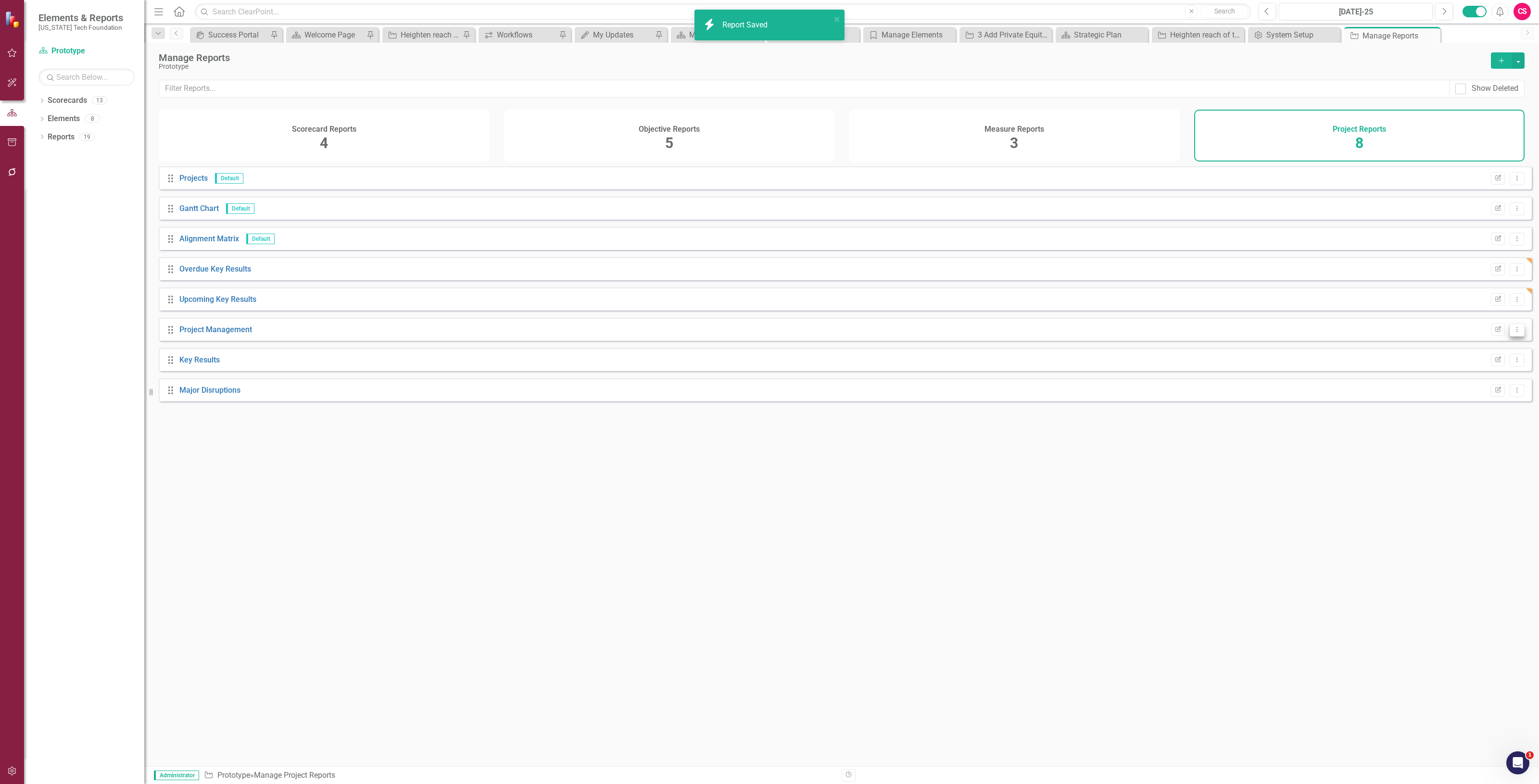
click at [1511, 332] on button "Dropdown Menu" at bounding box center [1517, 330] width 15 height 13
click at [1478, 351] on link "Edit Report Edit Report" at bounding box center [1477, 353] width 80 height 18
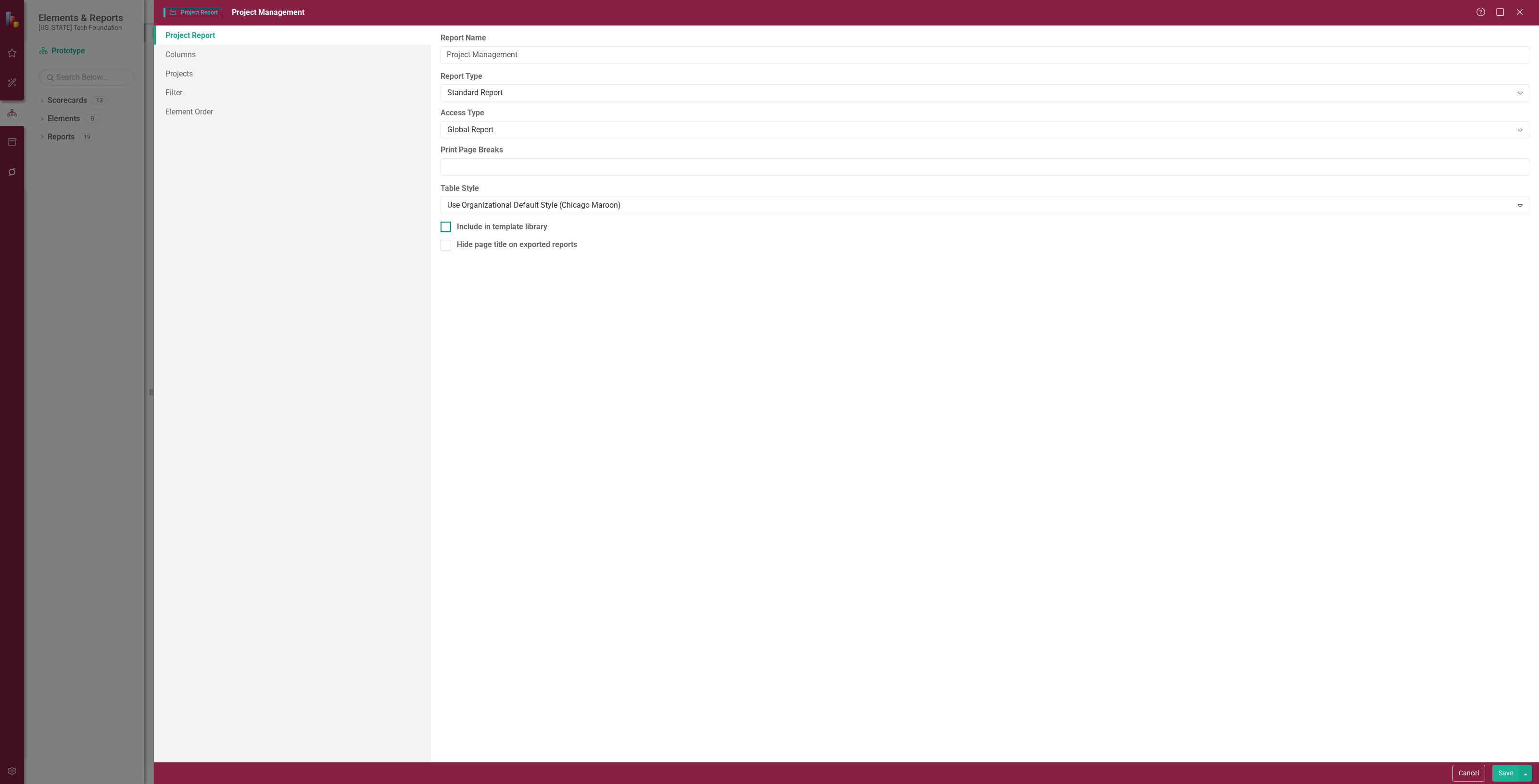
click at [559, 232] on div "Include in template library" at bounding box center [985, 227] width 1089 height 11
click at [447, 228] on input "Include in template library" at bounding box center [444, 224] width 7 height 7
checkbox input "true"
click at [1503, 776] on button "Save" at bounding box center [1505, 773] width 27 height 17
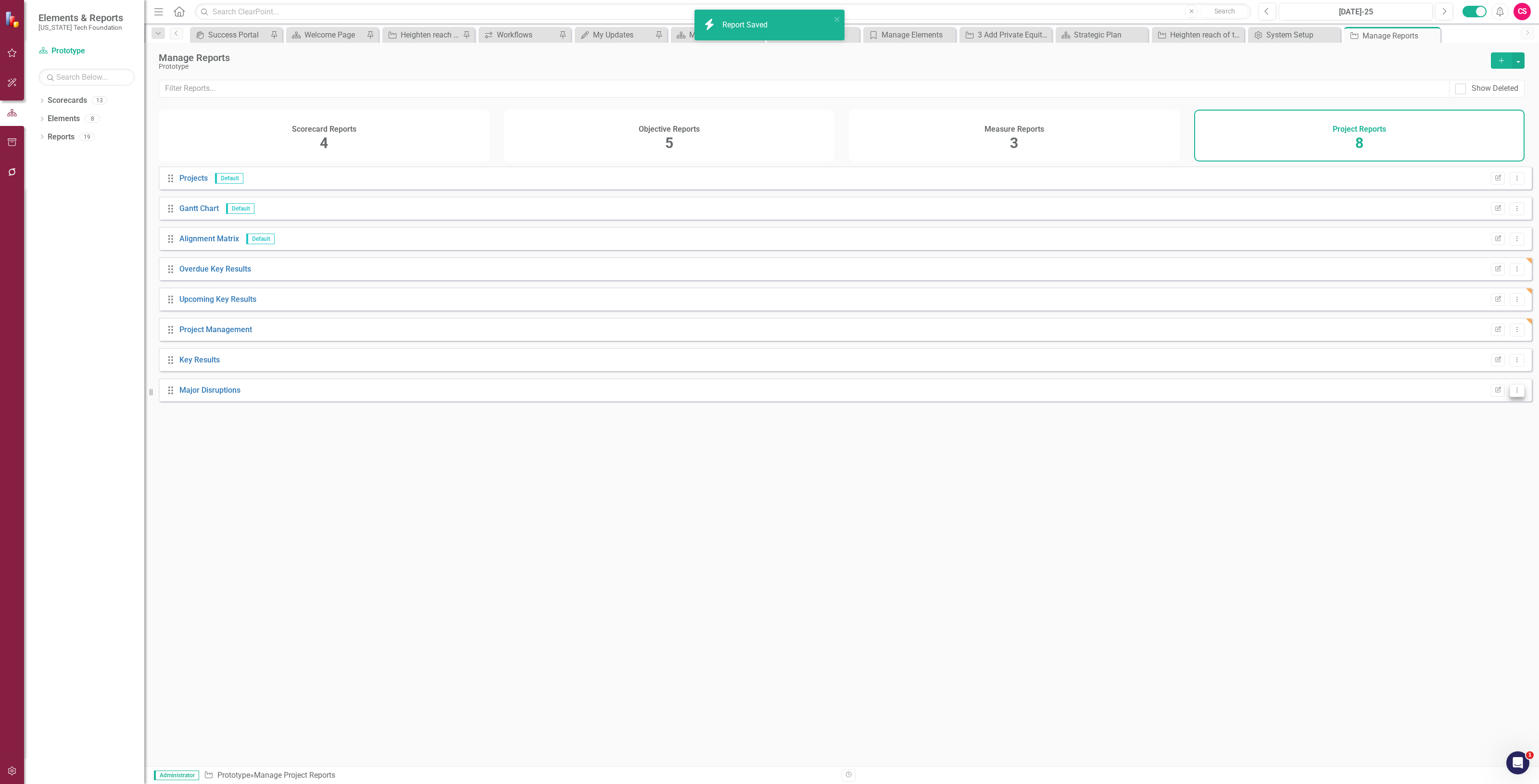
click at [1510, 397] on button "Dropdown Menu" at bounding box center [1517, 391] width 15 height 13
click at [1479, 416] on link "Edit Report Edit Report" at bounding box center [1477, 414] width 80 height 18
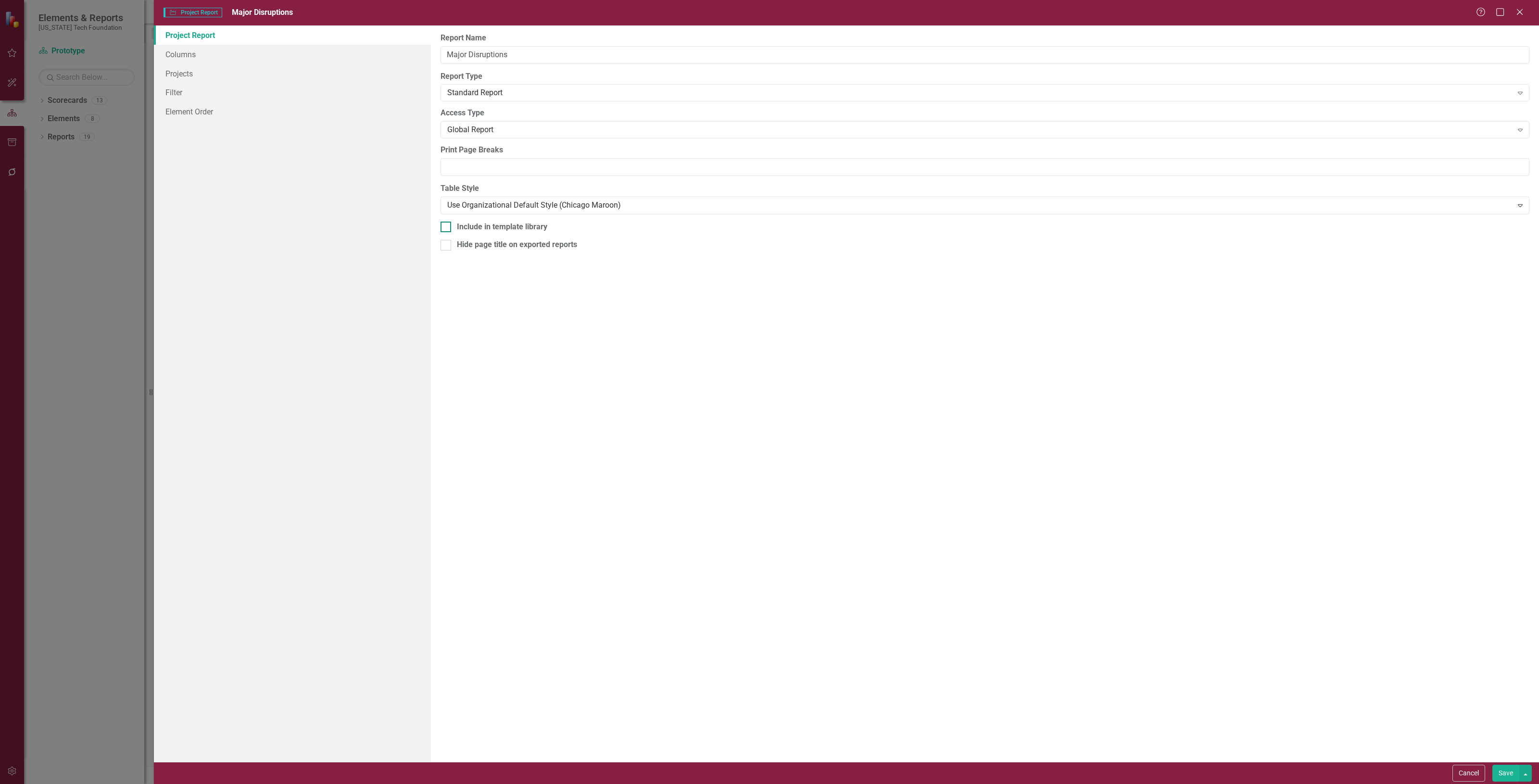
click at [607, 227] on div "Include in template library" at bounding box center [985, 227] width 1089 height 11
click at [447, 227] on input "Include in template library" at bounding box center [444, 224] width 7 height 7
checkbox input "true"
click at [1508, 769] on button "Save" at bounding box center [1505, 773] width 27 height 17
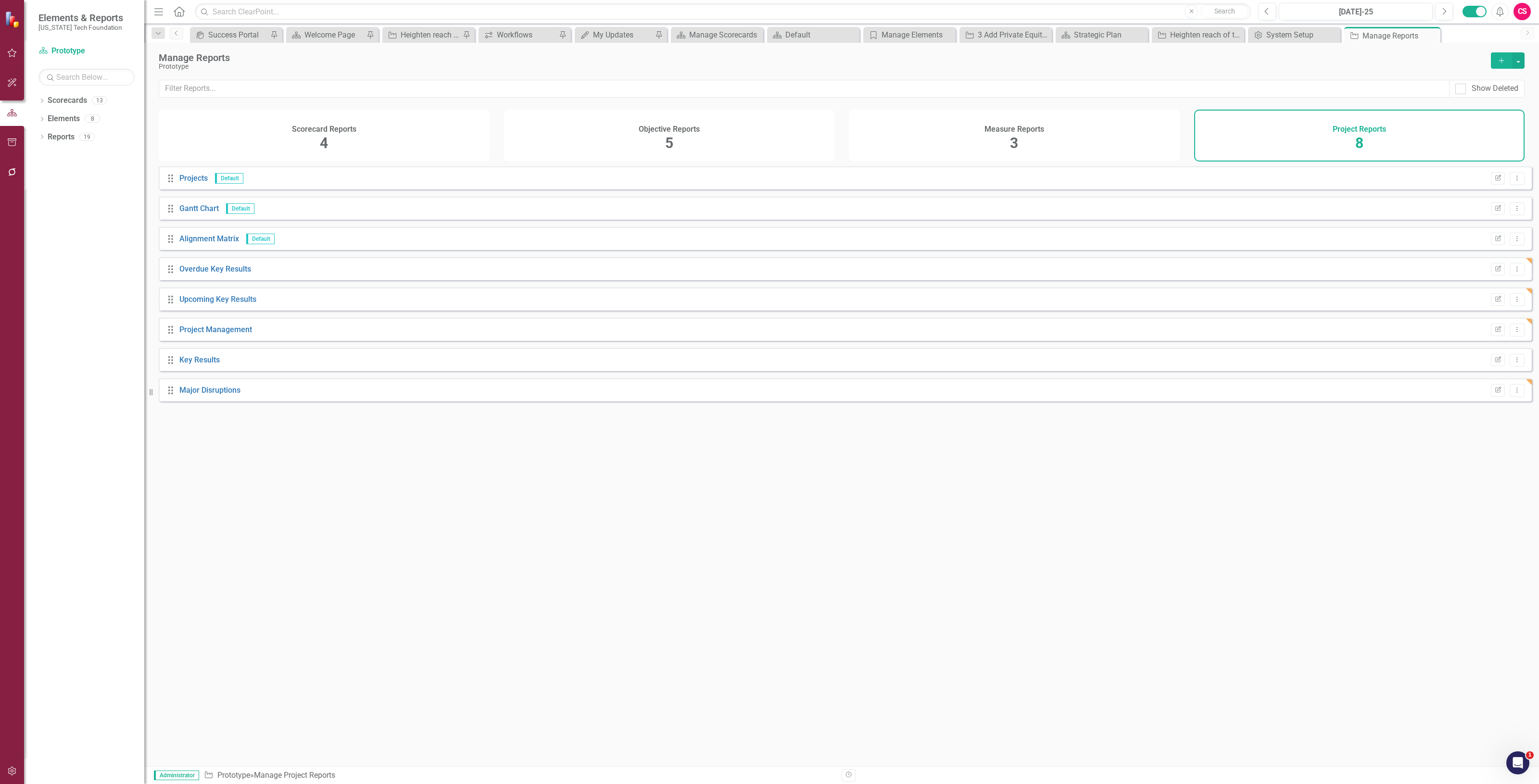
click at [1002, 129] on h4 "Measure Reports" at bounding box center [1015, 129] width 60 height 9
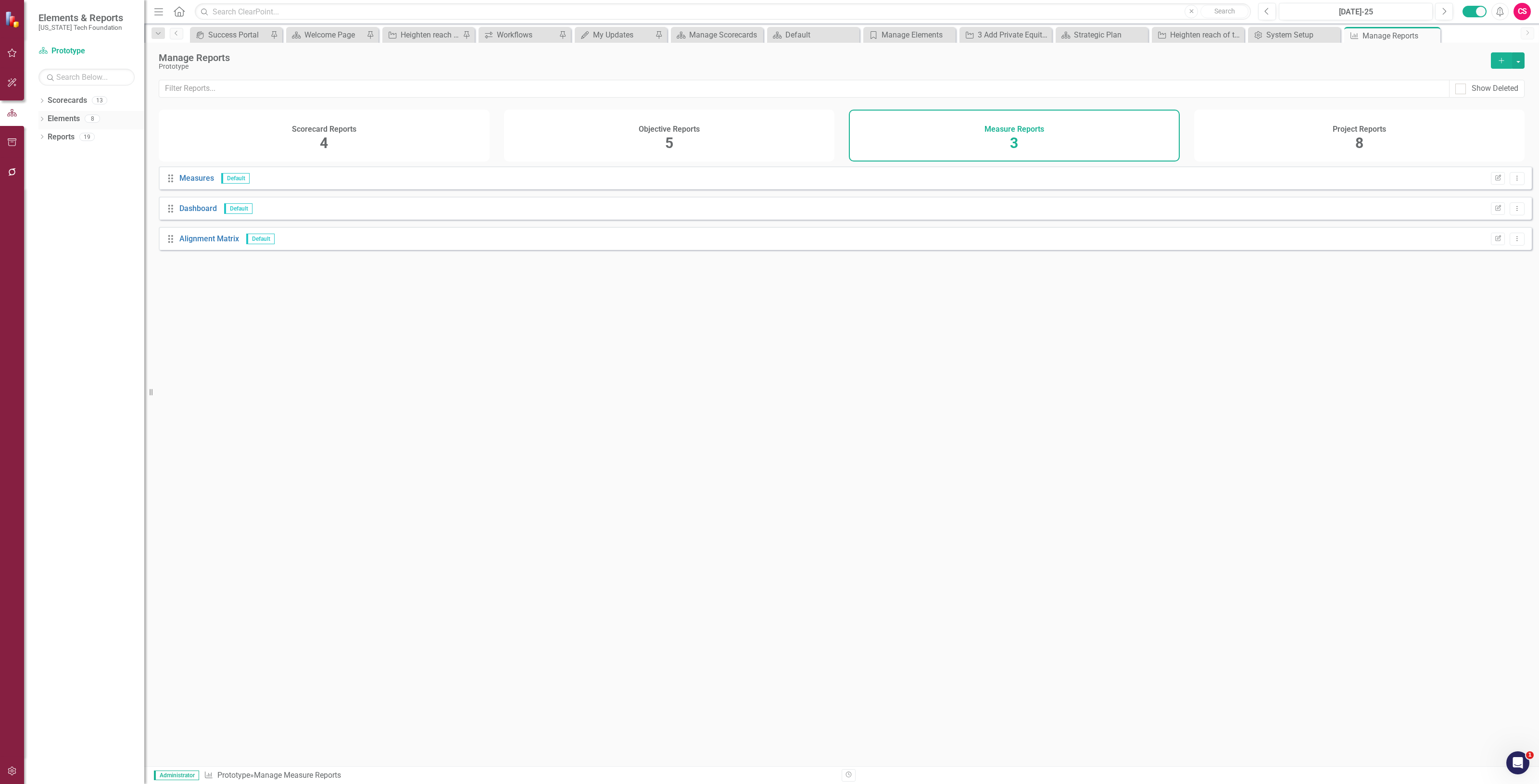
click at [56, 113] on div "Elements" at bounding box center [64, 119] width 32 height 16
click at [54, 118] on link "Elements" at bounding box center [64, 118] width 32 height 11
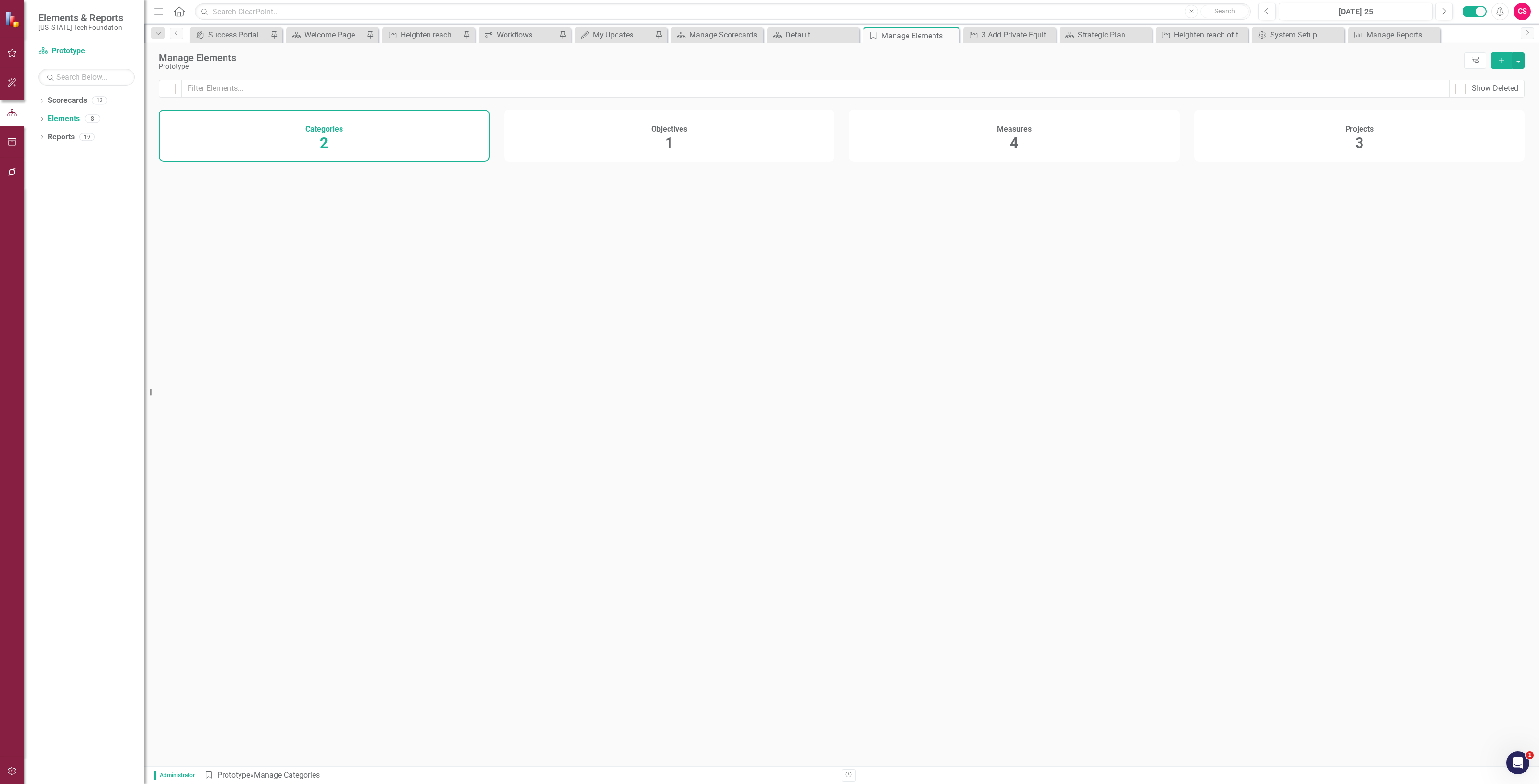
click at [662, 121] on div "Objectives 1" at bounding box center [669, 135] width 331 height 52
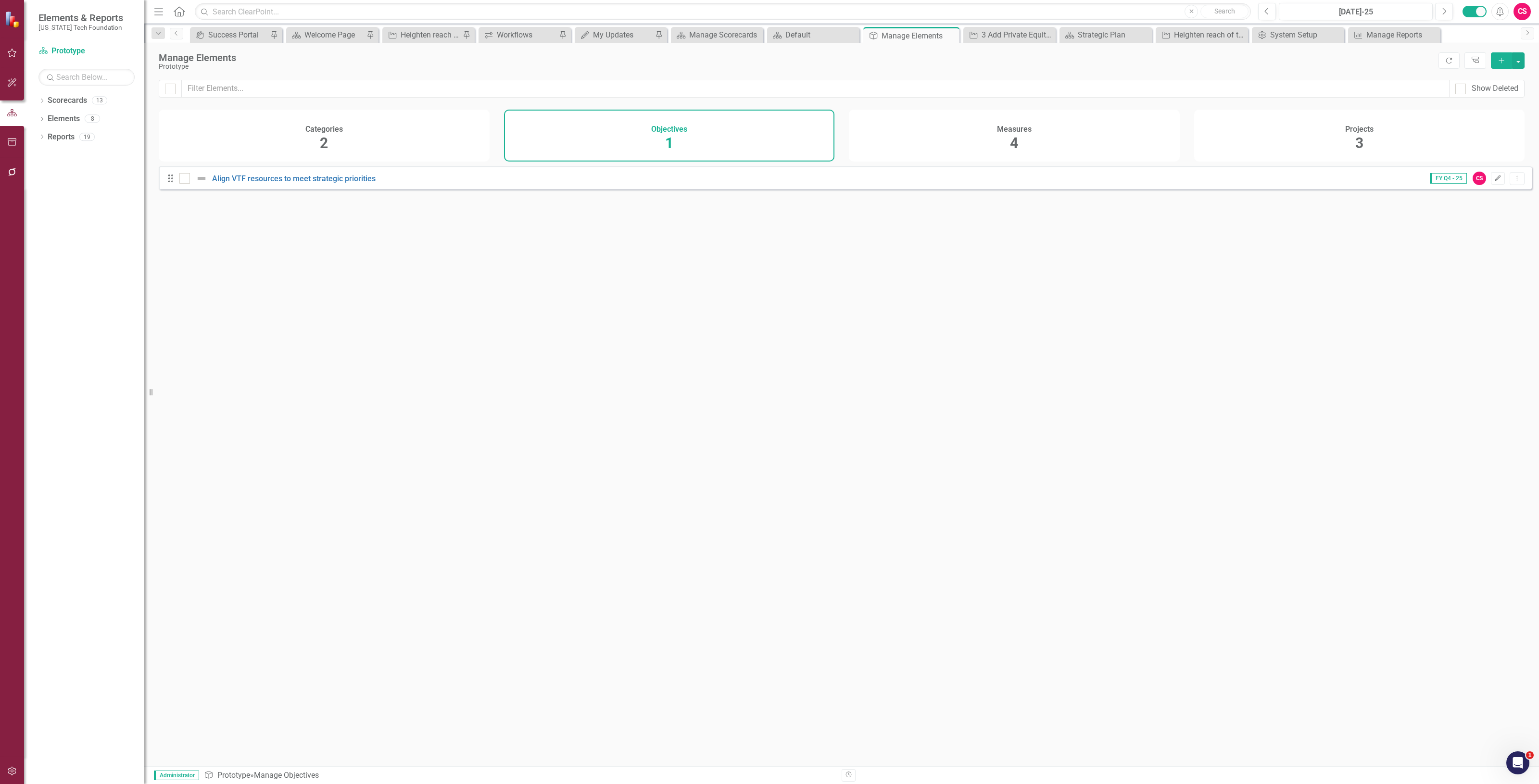
click at [1059, 134] on div "Measures 4" at bounding box center [1014, 135] width 331 height 52
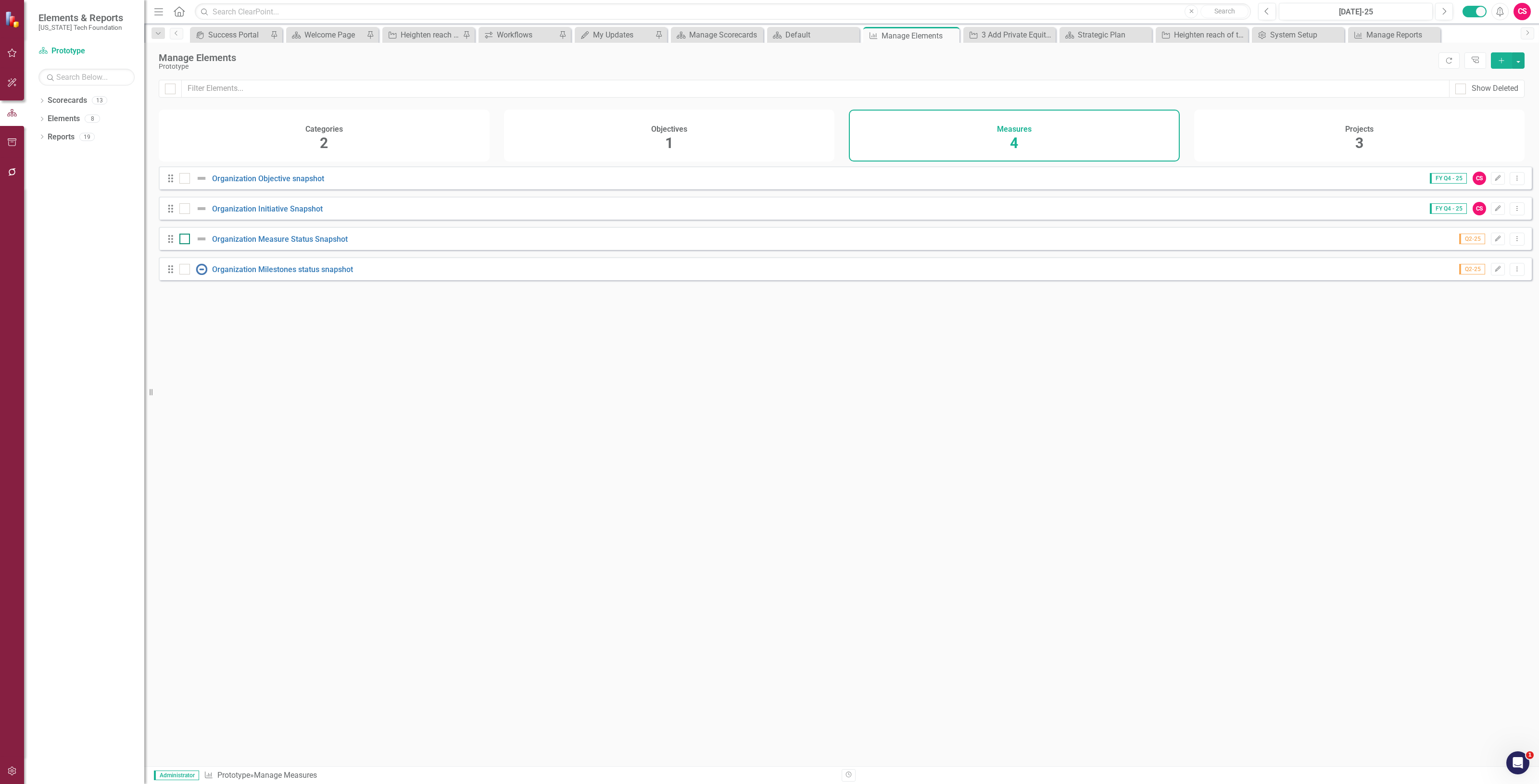
click at [198, 245] on img at bounding box center [202, 239] width 12 height 12
click at [186, 240] on input "checkbox" at bounding box center [182, 237] width 7 height 7
click at [198, 245] on img at bounding box center [202, 239] width 12 height 12
click at [186, 240] on input "checkbox" at bounding box center [182, 237] width 7 height 7
checkbox input "false"
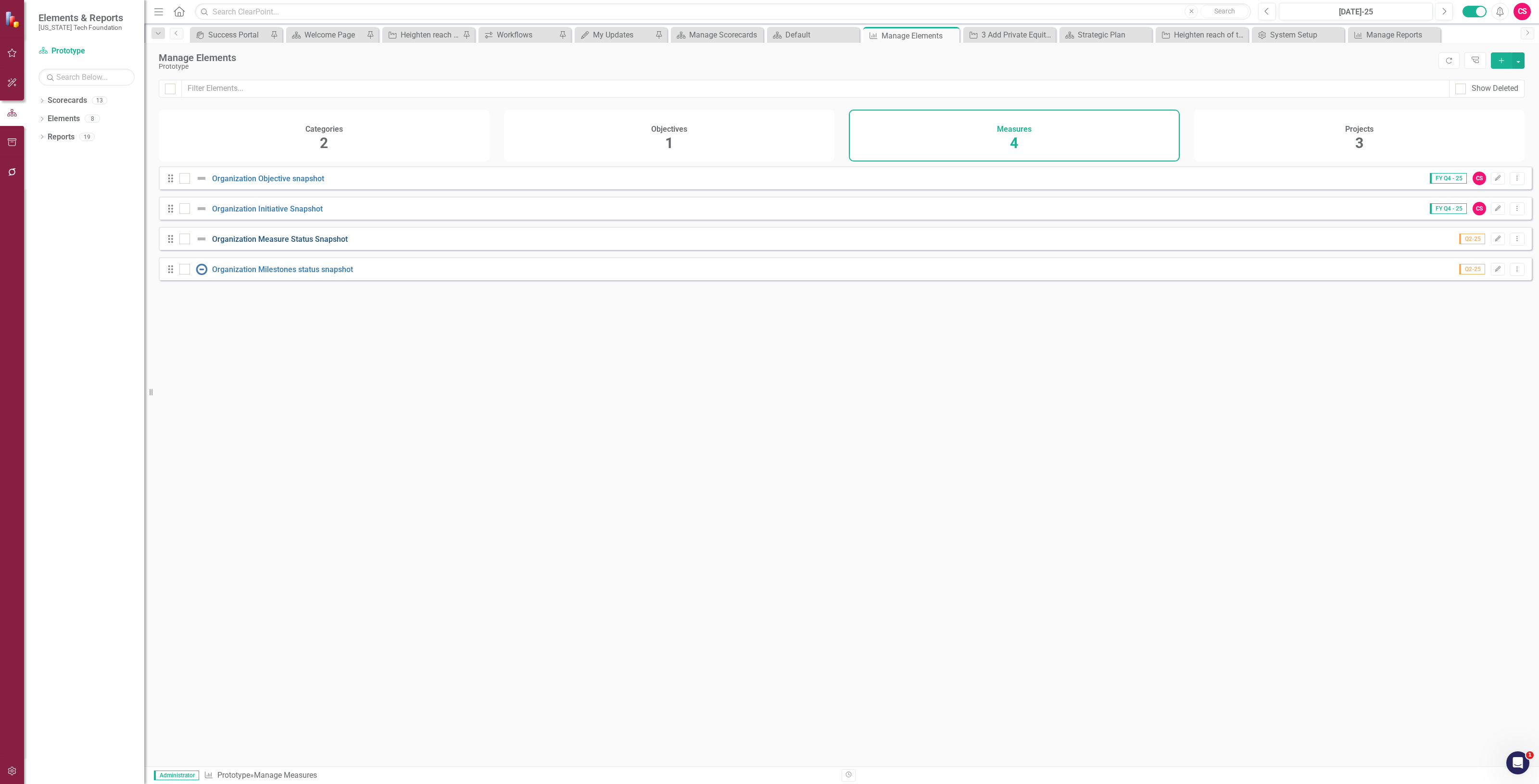
click at [226, 244] on link "Organization Measure Status Snapshot" at bounding box center [280, 239] width 136 height 9
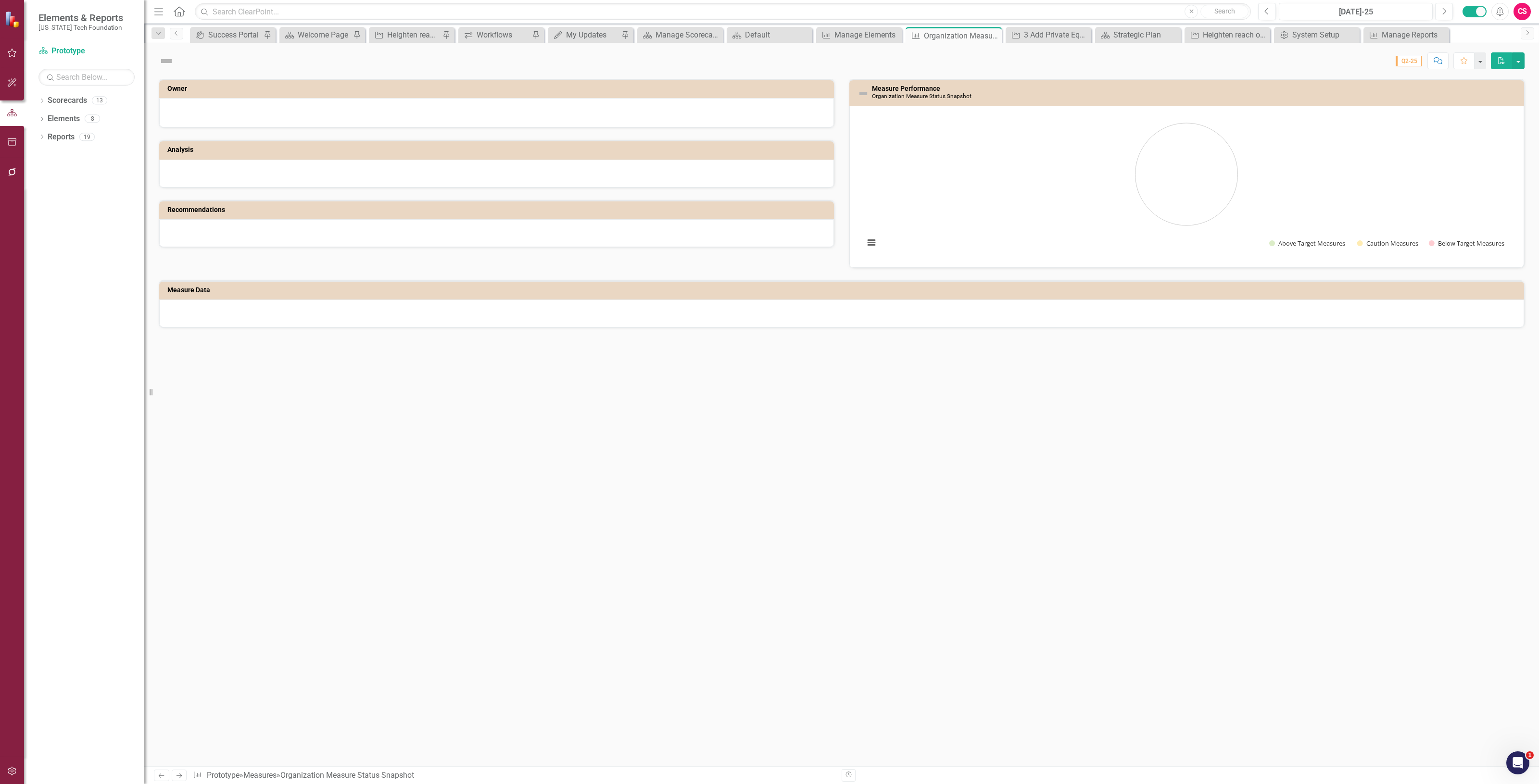
click at [167, 61] on img at bounding box center [166, 61] width 15 height 15
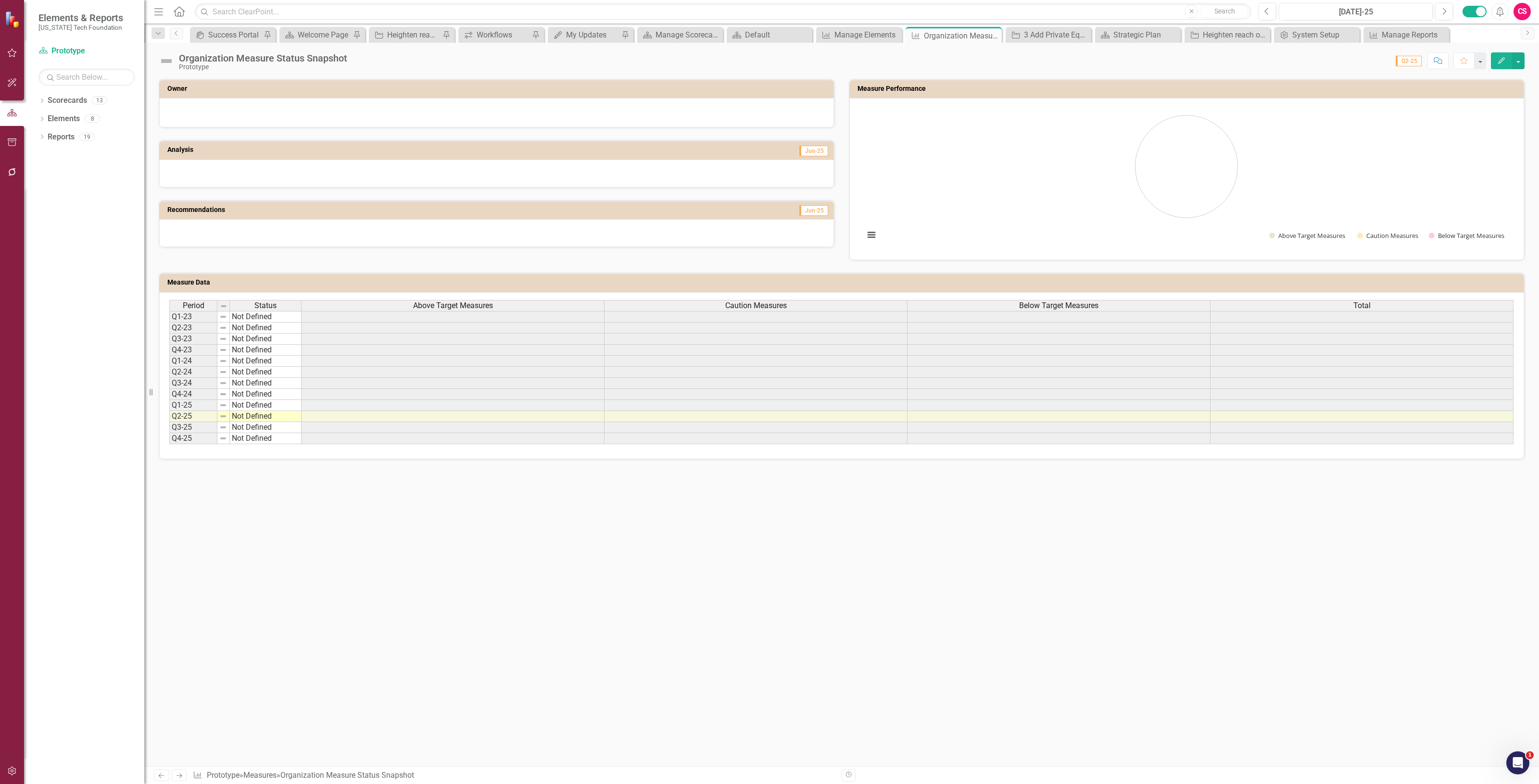
click at [167, 61] on img at bounding box center [166, 61] width 15 height 15
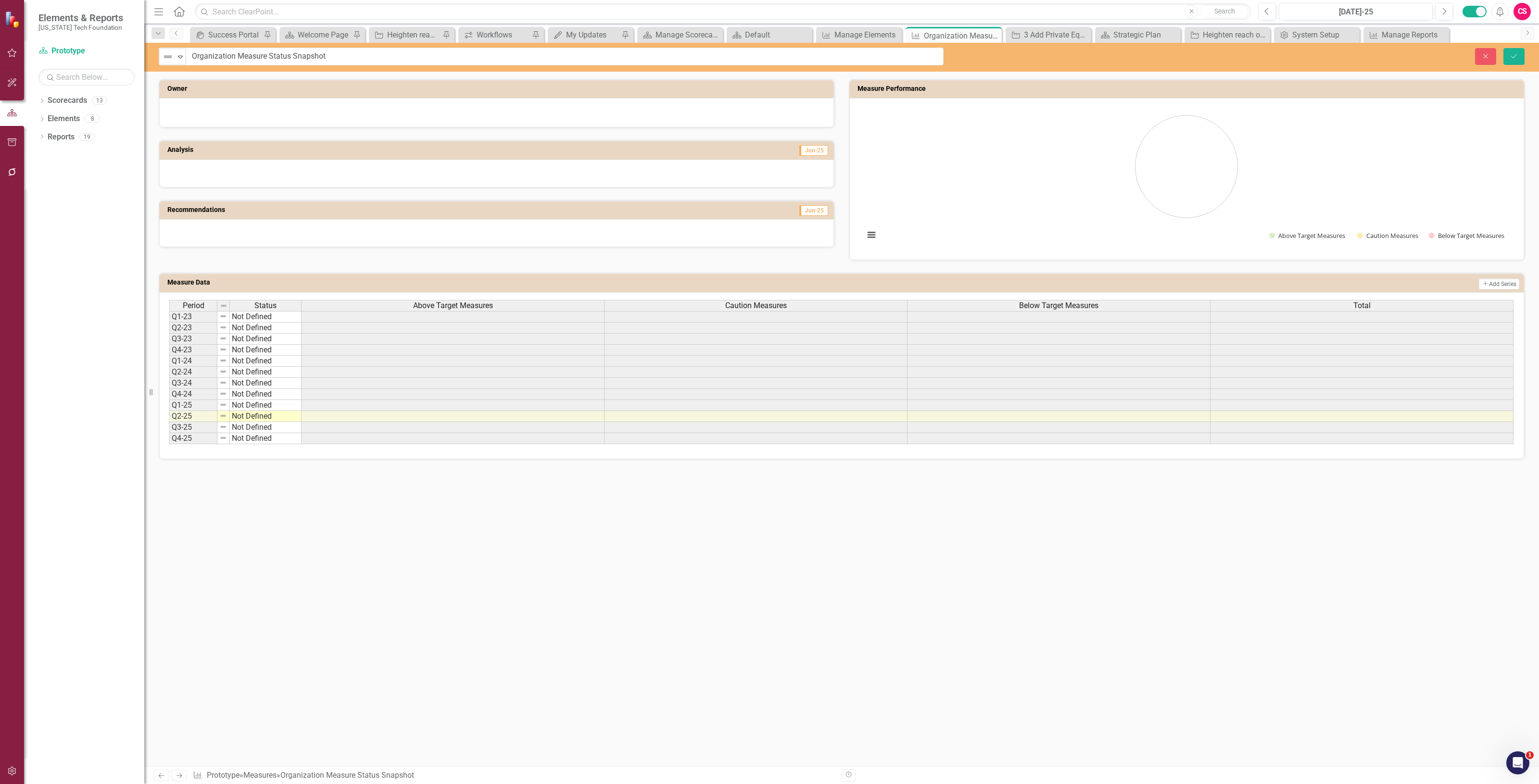
click at [165, 66] on div "Not Defined Expand Organization Measure Status Snapshot Close Save" at bounding box center [842, 57] width 1395 height 28
click at [167, 65] on div "Elements & Reports Virginia Tech Foundation Scorecard Prototype Search Dropdown…" at bounding box center [769, 392] width 1539 height 784
click at [200, 124] on div "Below Plan" at bounding box center [204, 122] width 38 height 11
click at [1520, 53] on button "Save" at bounding box center [1513, 56] width 21 height 17
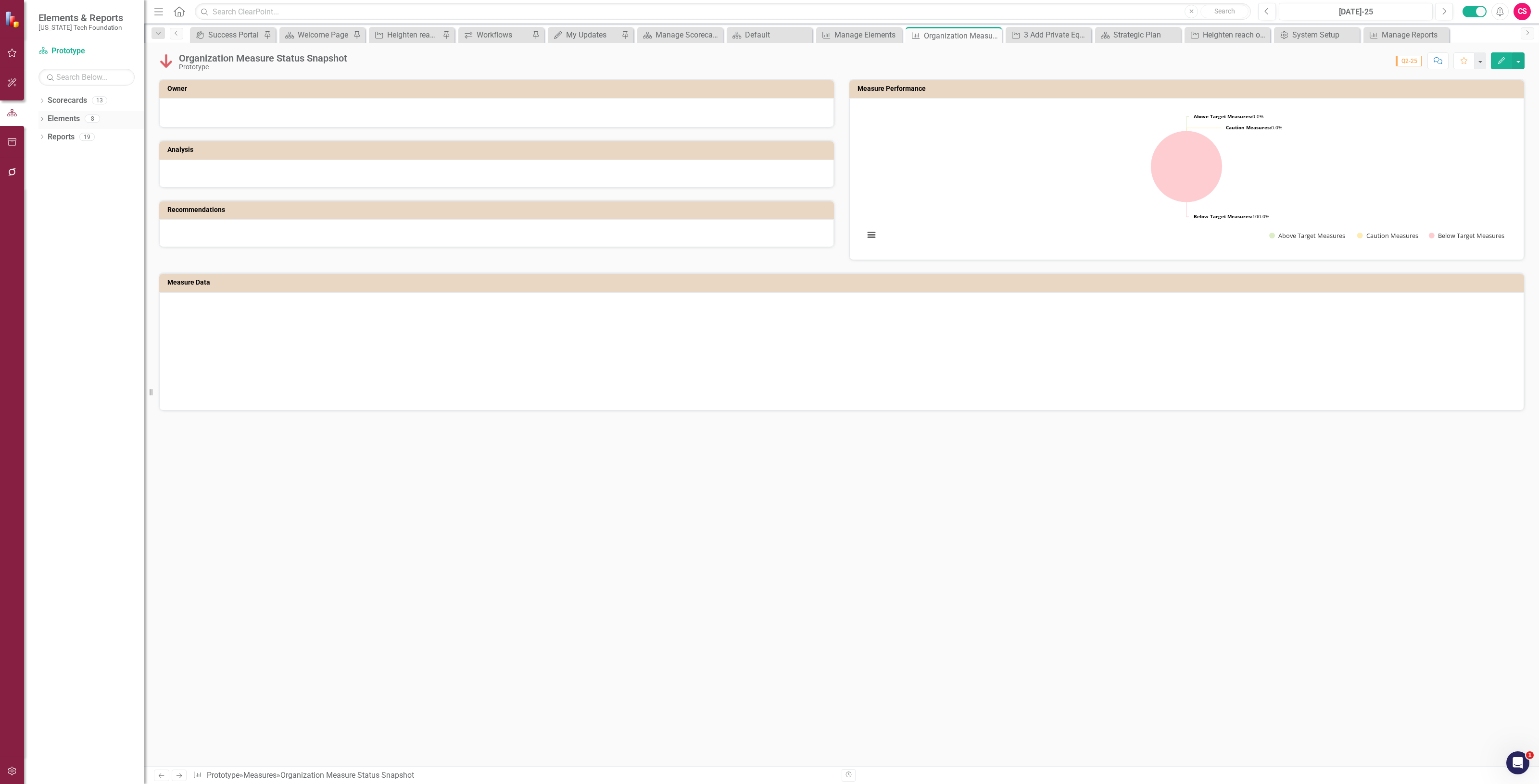
click at [63, 117] on link "Elements" at bounding box center [64, 118] width 32 height 11
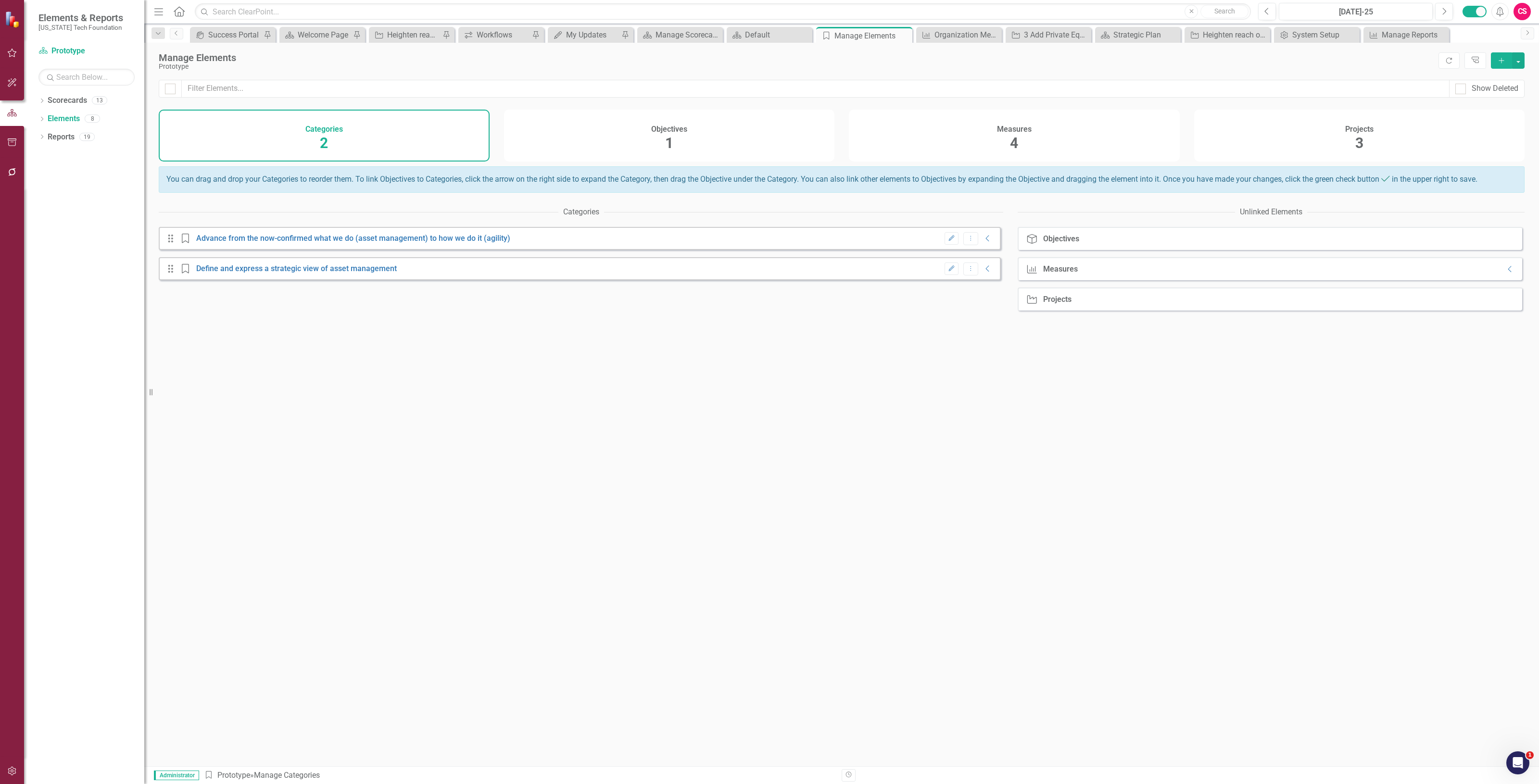
click at [1013, 156] on div "Measures 4" at bounding box center [1014, 135] width 331 height 52
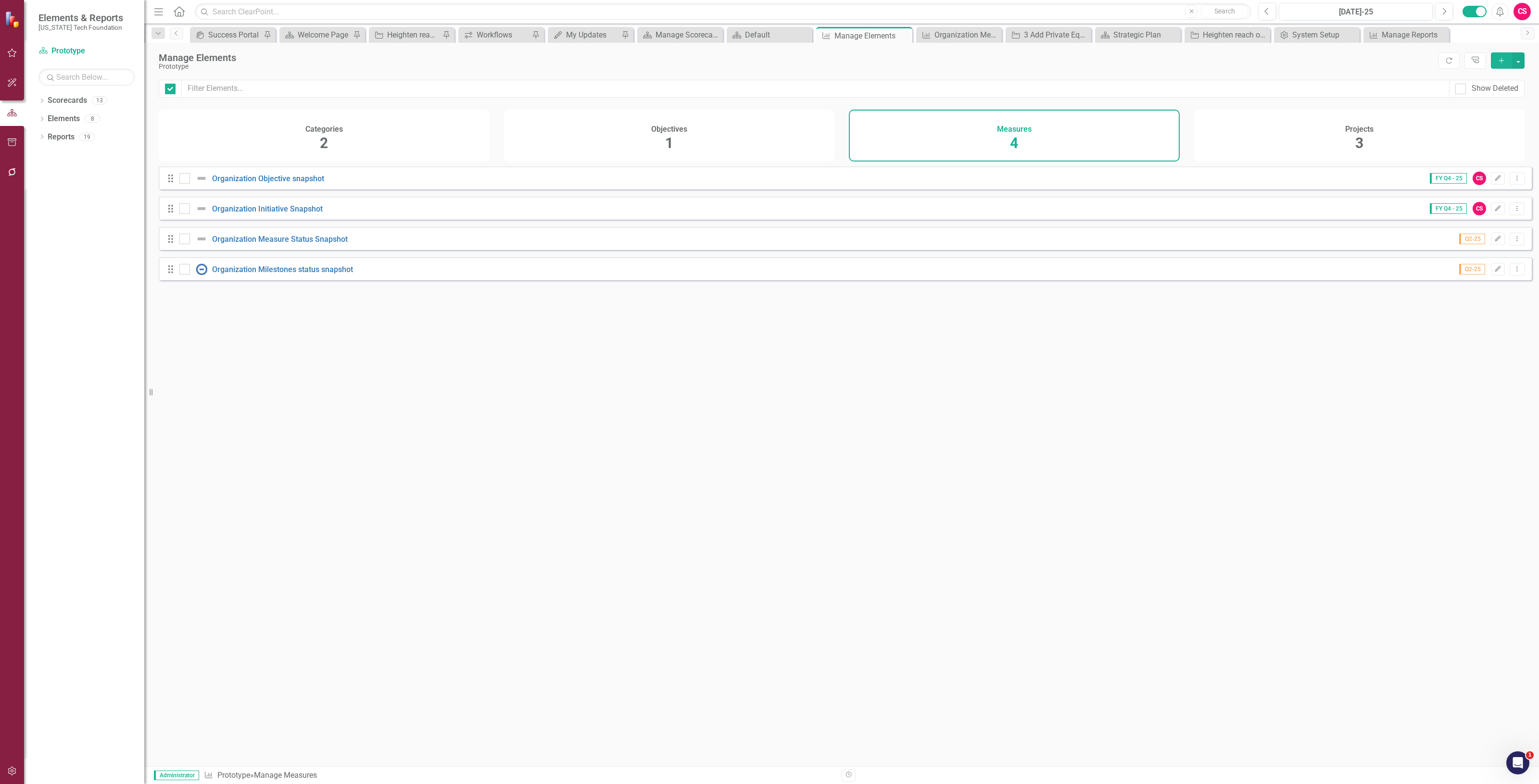
checkbox input "false"
click at [1362, 132] on h4 "Projects" at bounding box center [1359, 129] width 29 height 9
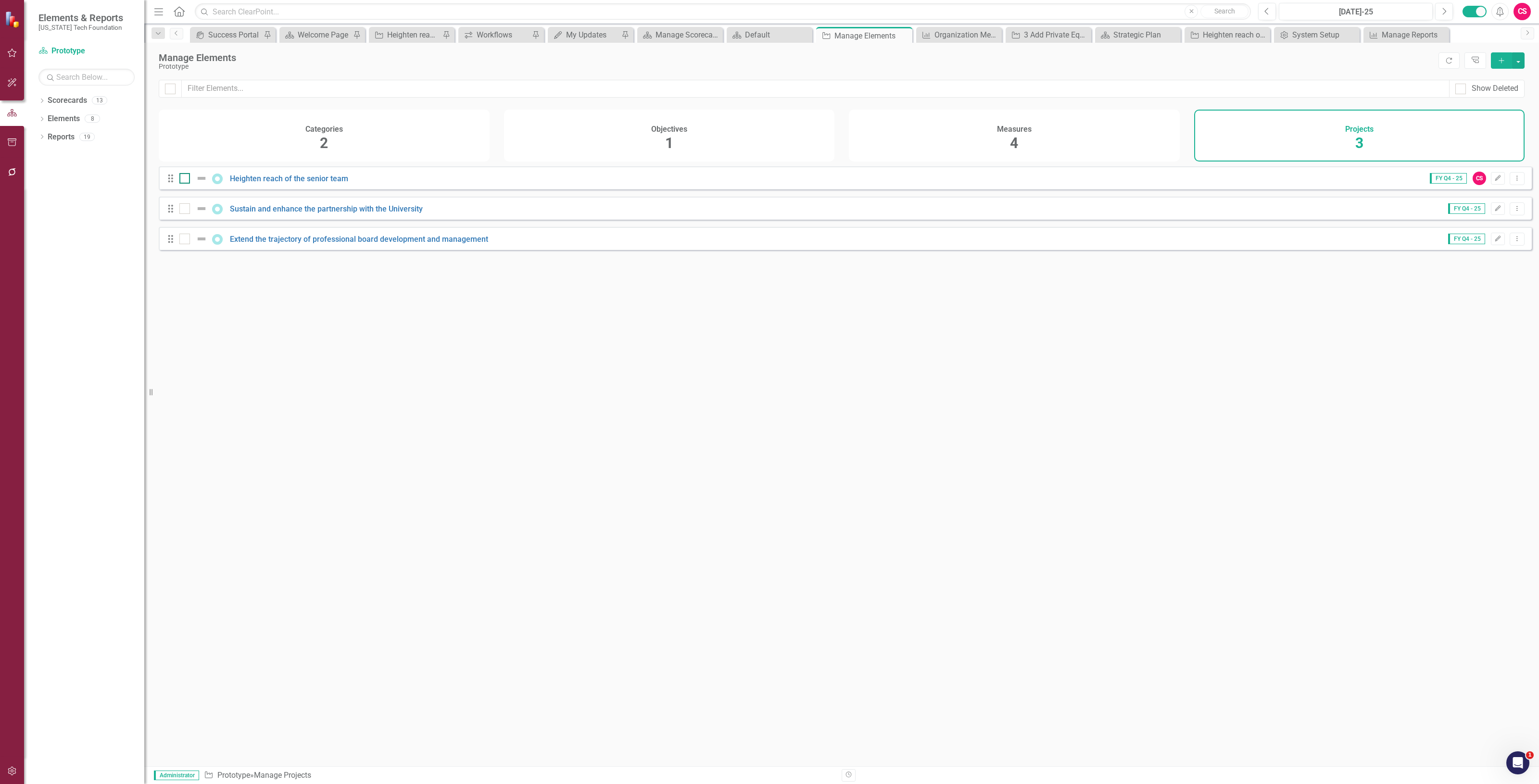
click at [199, 184] on img at bounding box center [202, 178] width 12 height 12
click at [186, 179] on input "checkbox" at bounding box center [182, 176] width 7 height 7
click at [199, 184] on img at bounding box center [202, 178] width 12 height 12
click at [186, 179] on input "checkbox" at bounding box center [182, 176] width 7 height 7
click at [199, 184] on img at bounding box center [202, 178] width 12 height 12
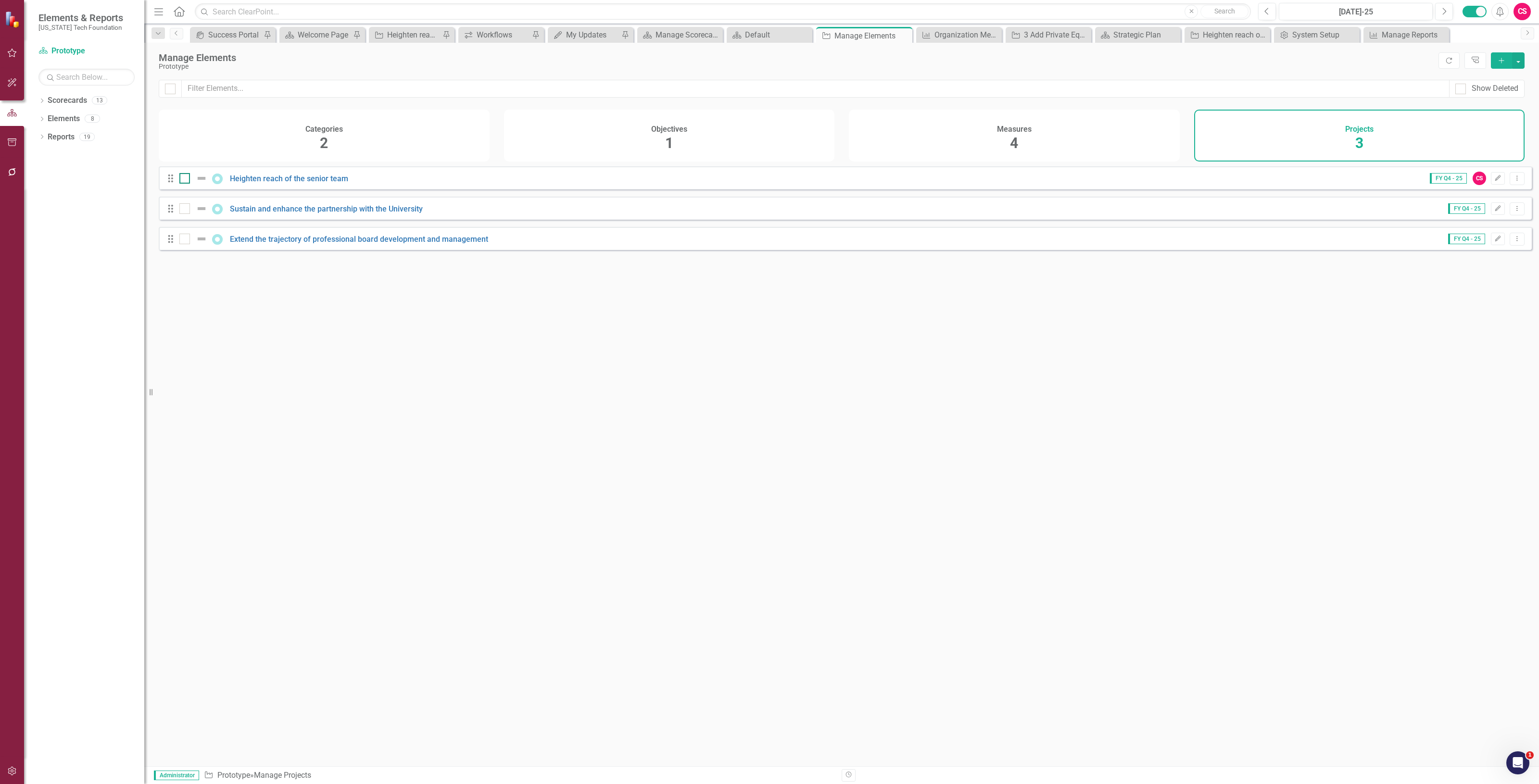
click at [186, 179] on input "checkbox" at bounding box center [182, 176] width 7 height 7
click at [199, 184] on img at bounding box center [202, 178] width 12 height 12
click at [186, 179] on input "checkbox" at bounding box center [182, 176] width 7 height 7
checkbox input "false"
click at [258, 176] on div "Drag Heighten reach of the senior team FY Q4 - 25 CS Edit Dropdown Menu" at bounding box center [845, 178] width 1373 height 23
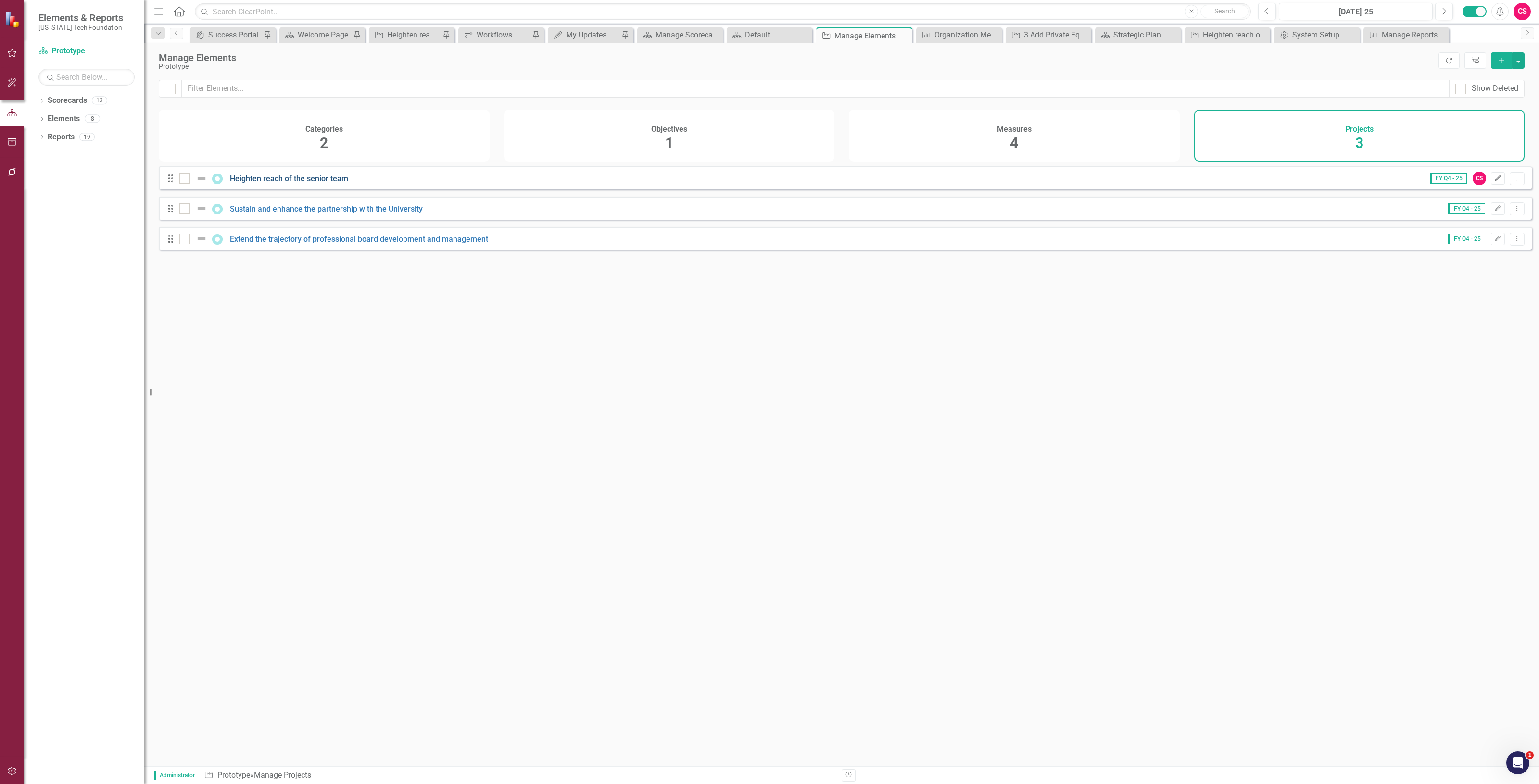
click at [262, 183] on link "Heighten reach of the senior team" at bounding box center [289, 178] width 118 height 9
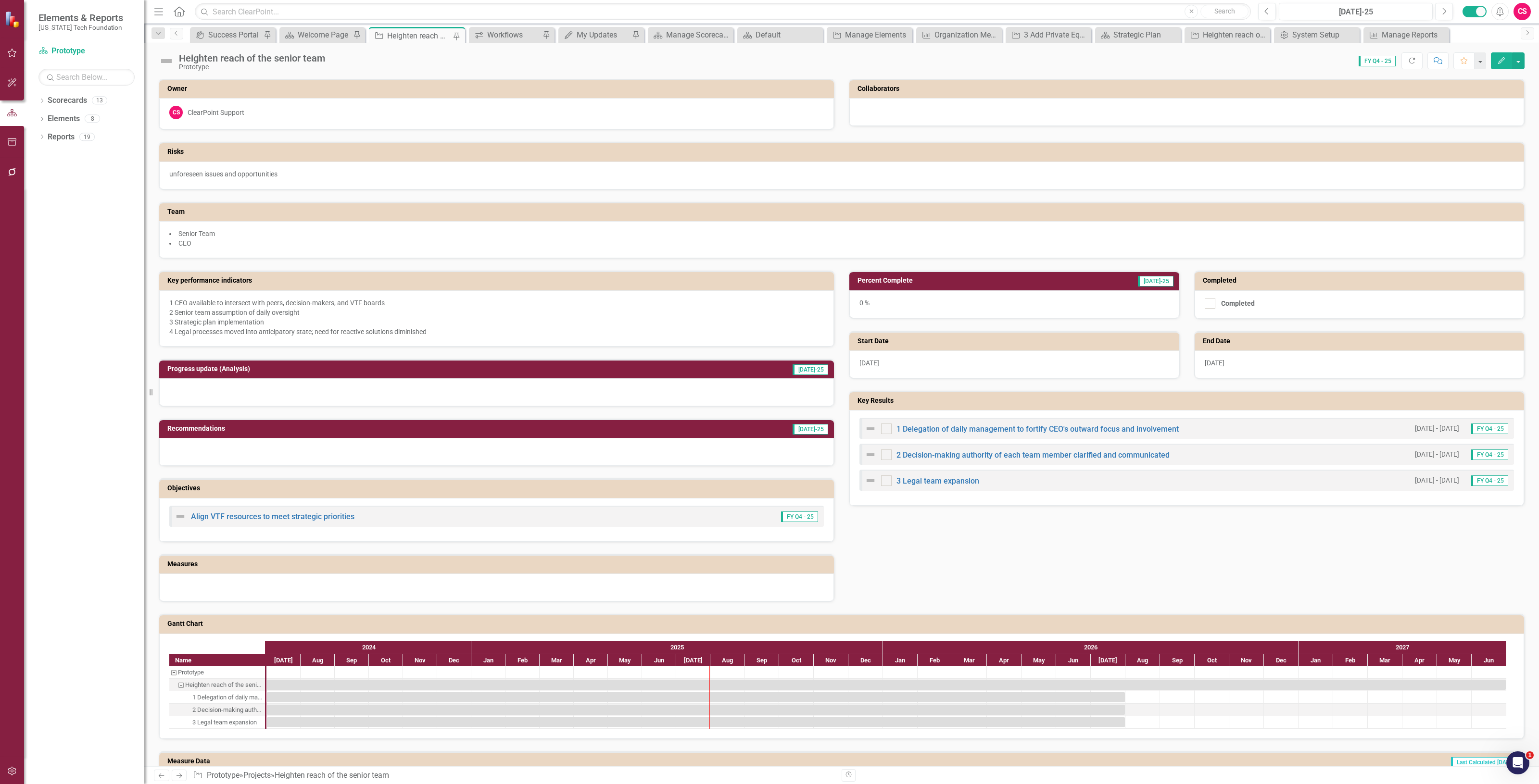
click at [172, 65] on img at bounding box center [166, 61] width 15 height 15
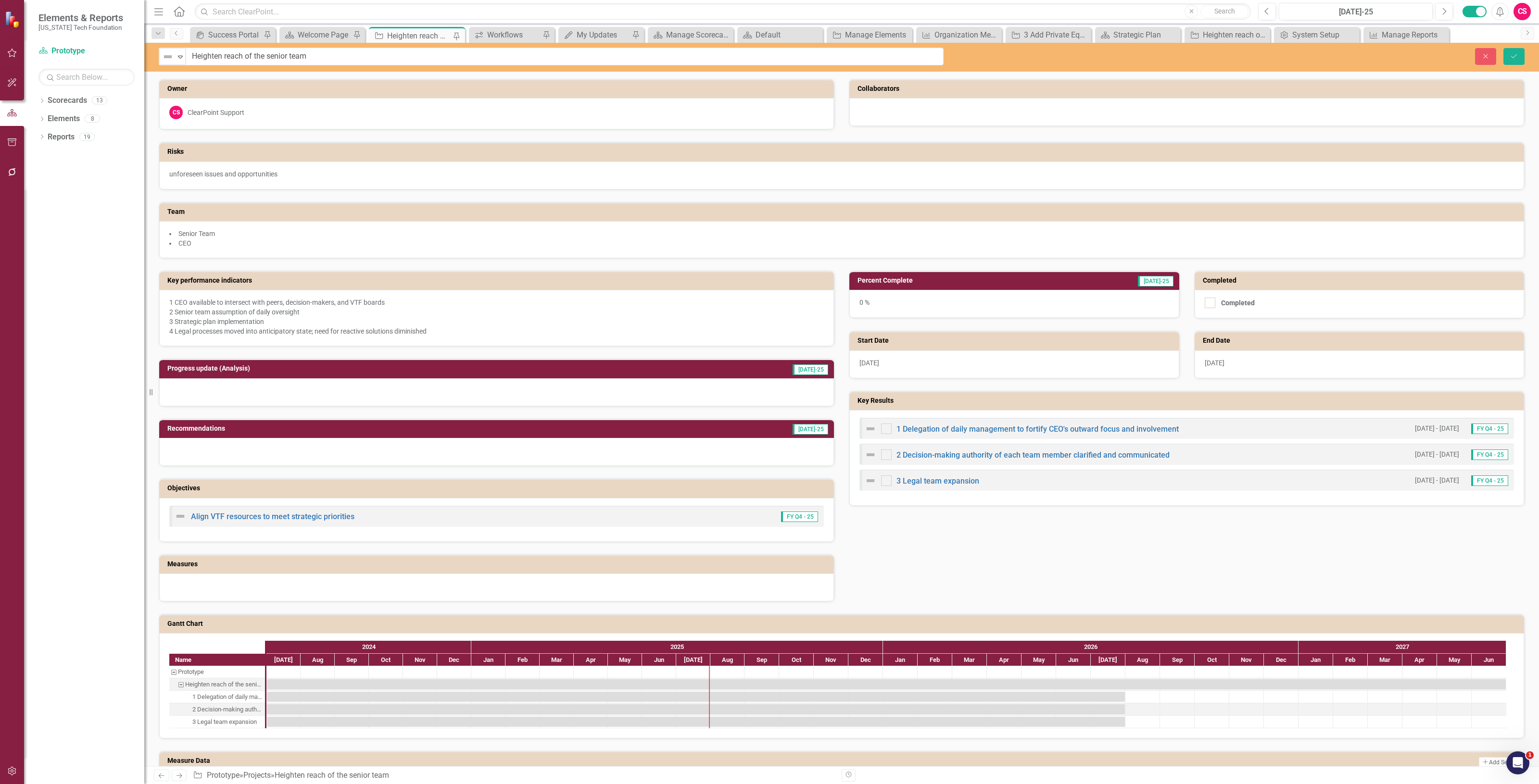
click at [172, 64] on div "Not Defined Expand" at bounding box center [173, 56] width 26 height 17
click at [209, 88] on div "Completed" at bounding box center [203, 89] width 37 height 11
click at [1522, 56] on button "Save" at bounding box center [1513, 56] width 21 height 17
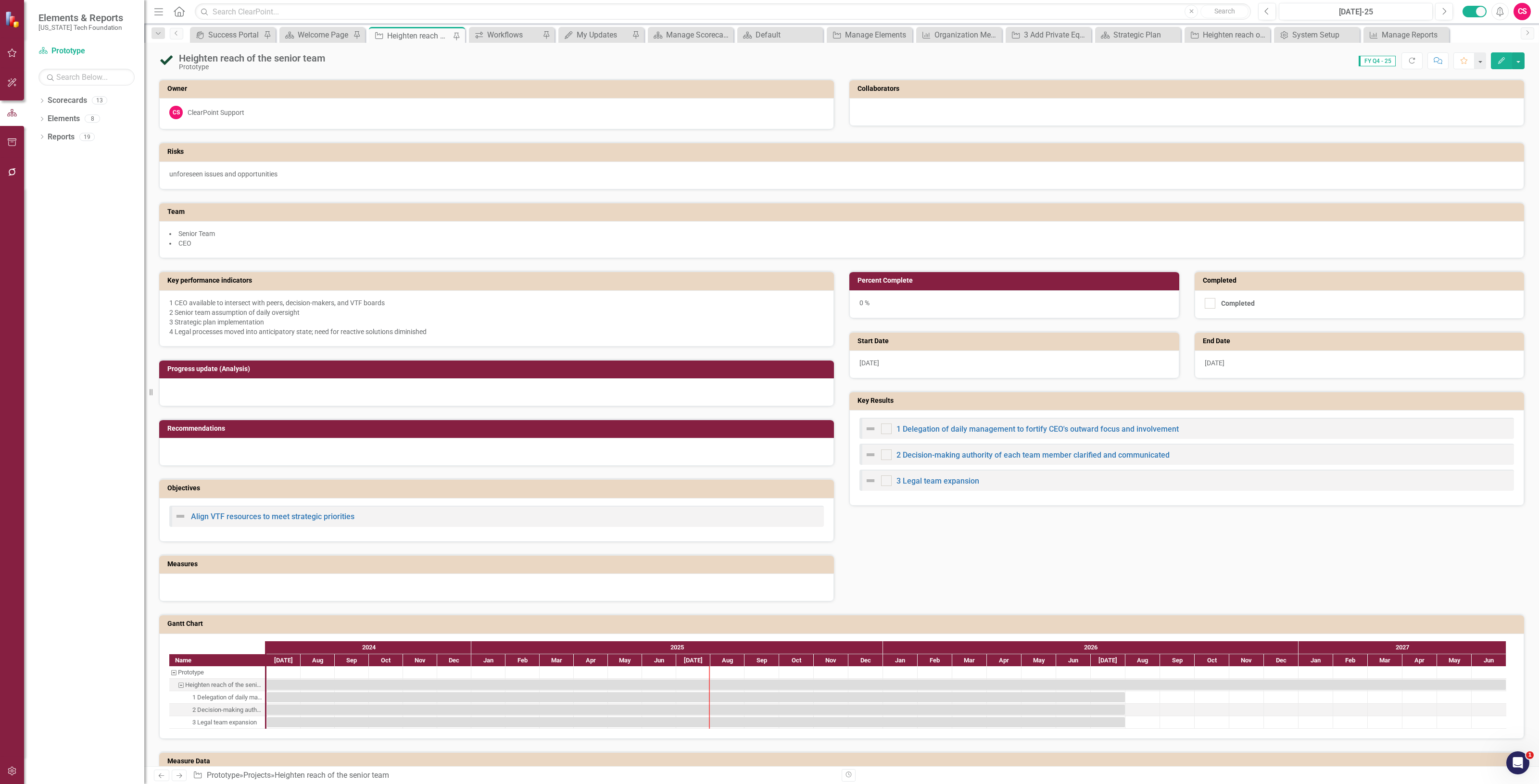
click at [179, 775] on icon "Next" at bounding box center [178, 775] width 8 height 7
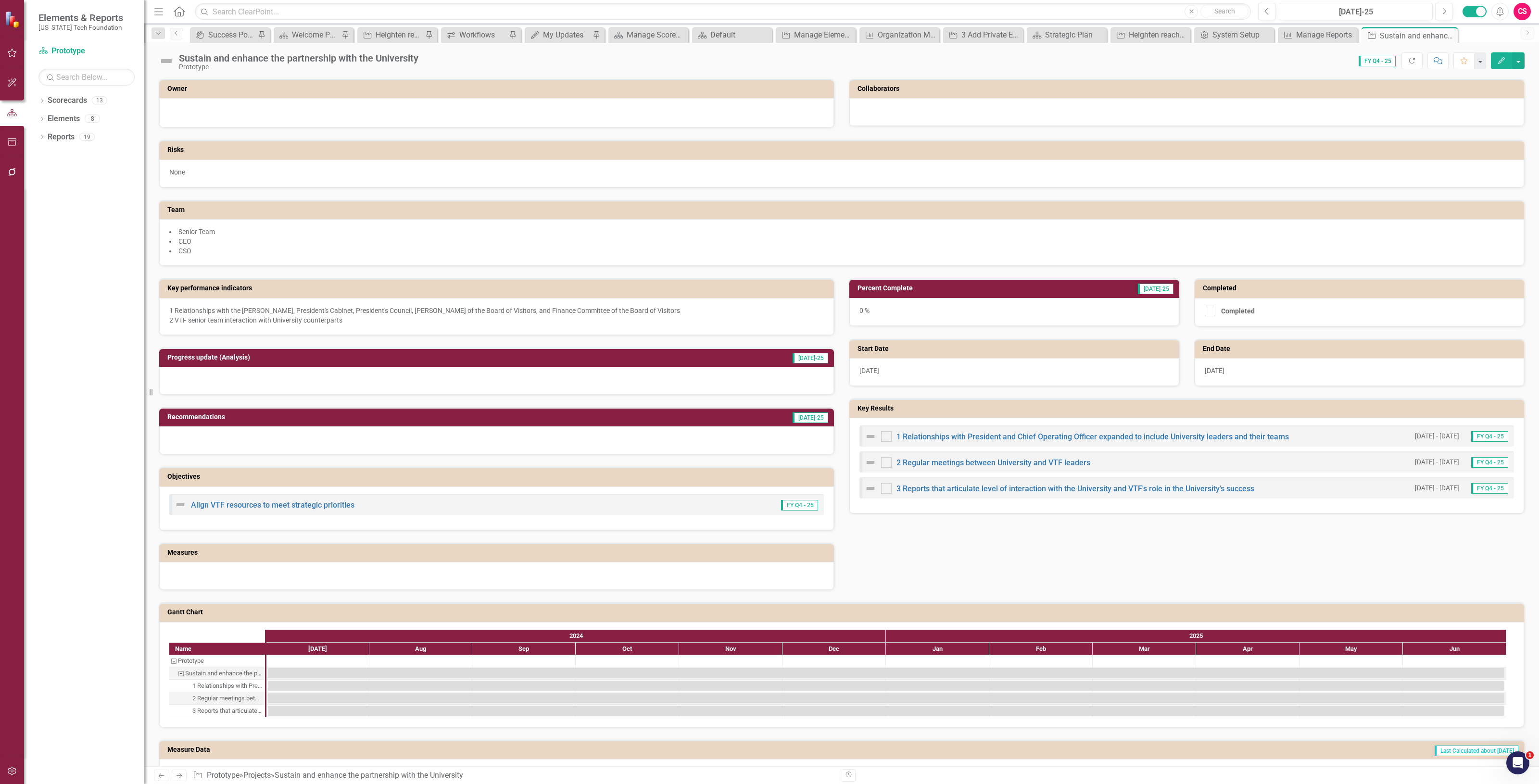
click at [167, 61] on img at bounding box center [166, 61] width 15 height 15
click at [167, 61] on img at bounding box center [166, 61] width 15 height 15
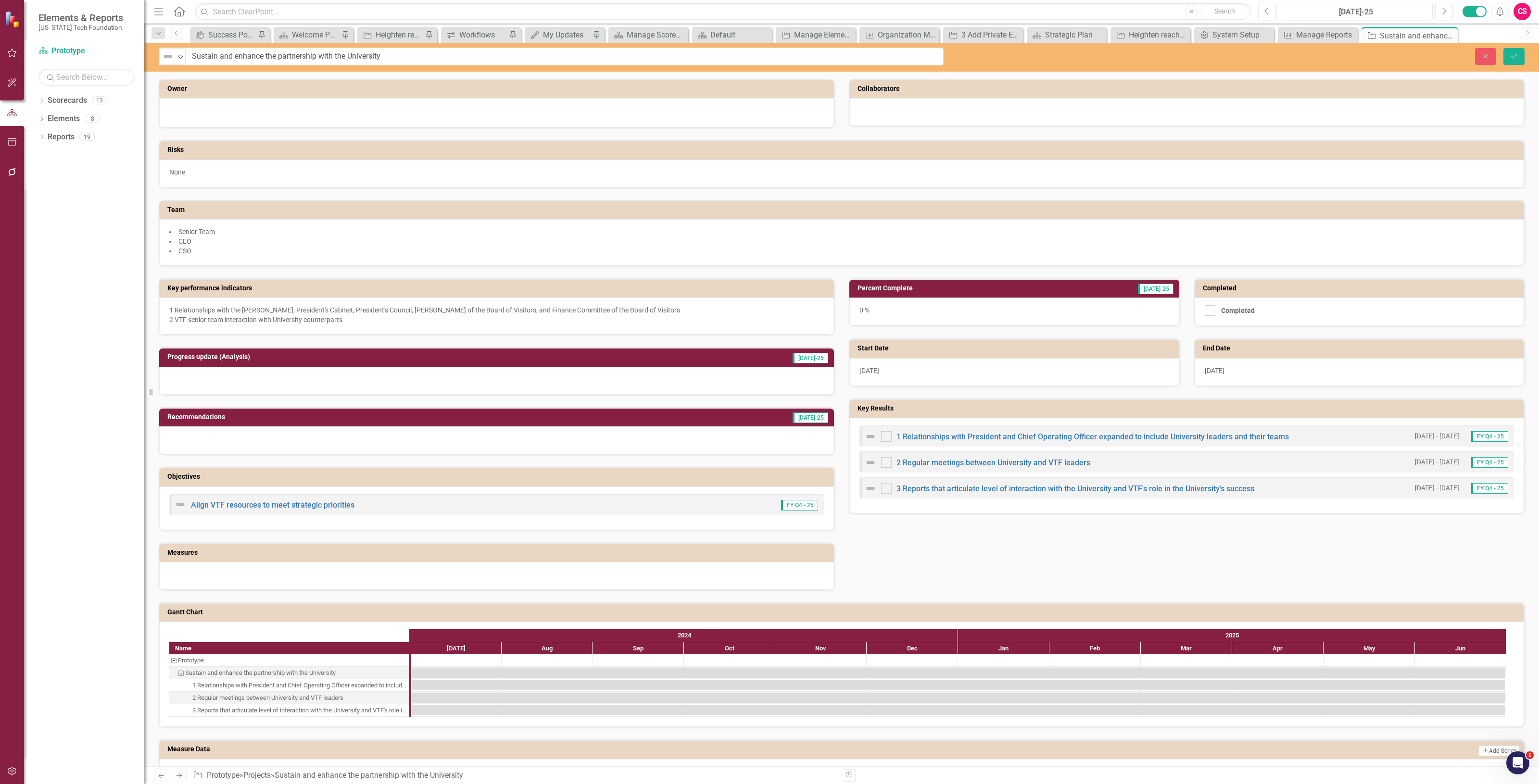
click at [167, 61] on img at bounding box center [168, 57] width 12 height 12
click at [167, 63] on div "Not Defined" at bounding box center [168, 56] width 15 height 13
click at [186, 101] on div "In Progress" at bounding box center [204, 105] width 38 height 11
click at [1512, 57] on icon "submit" at bounding box center [1514, 56] width 6 height 4
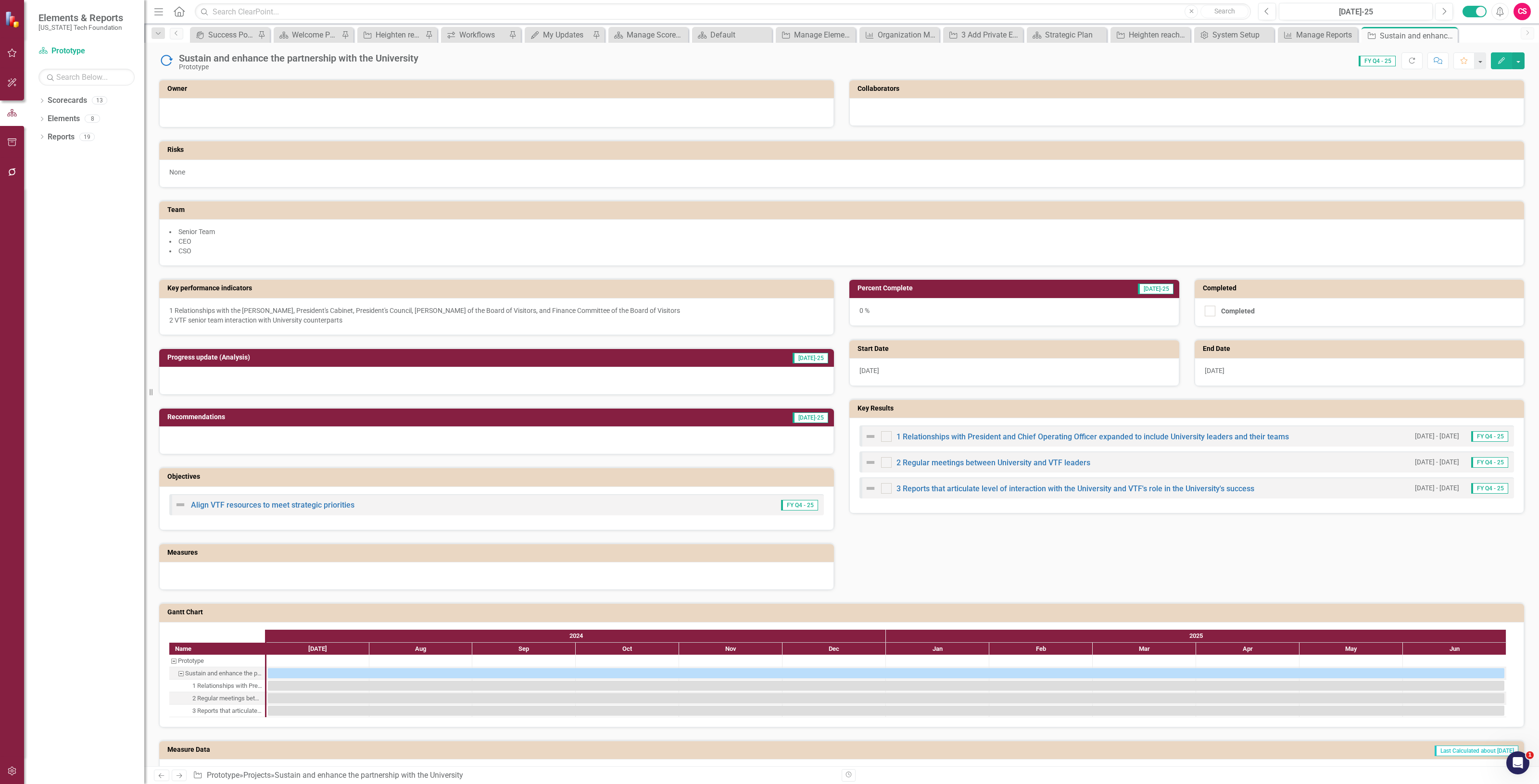
click at [177, 774] on icon "Next" at bounding box center [178, 775] width 8 height 7
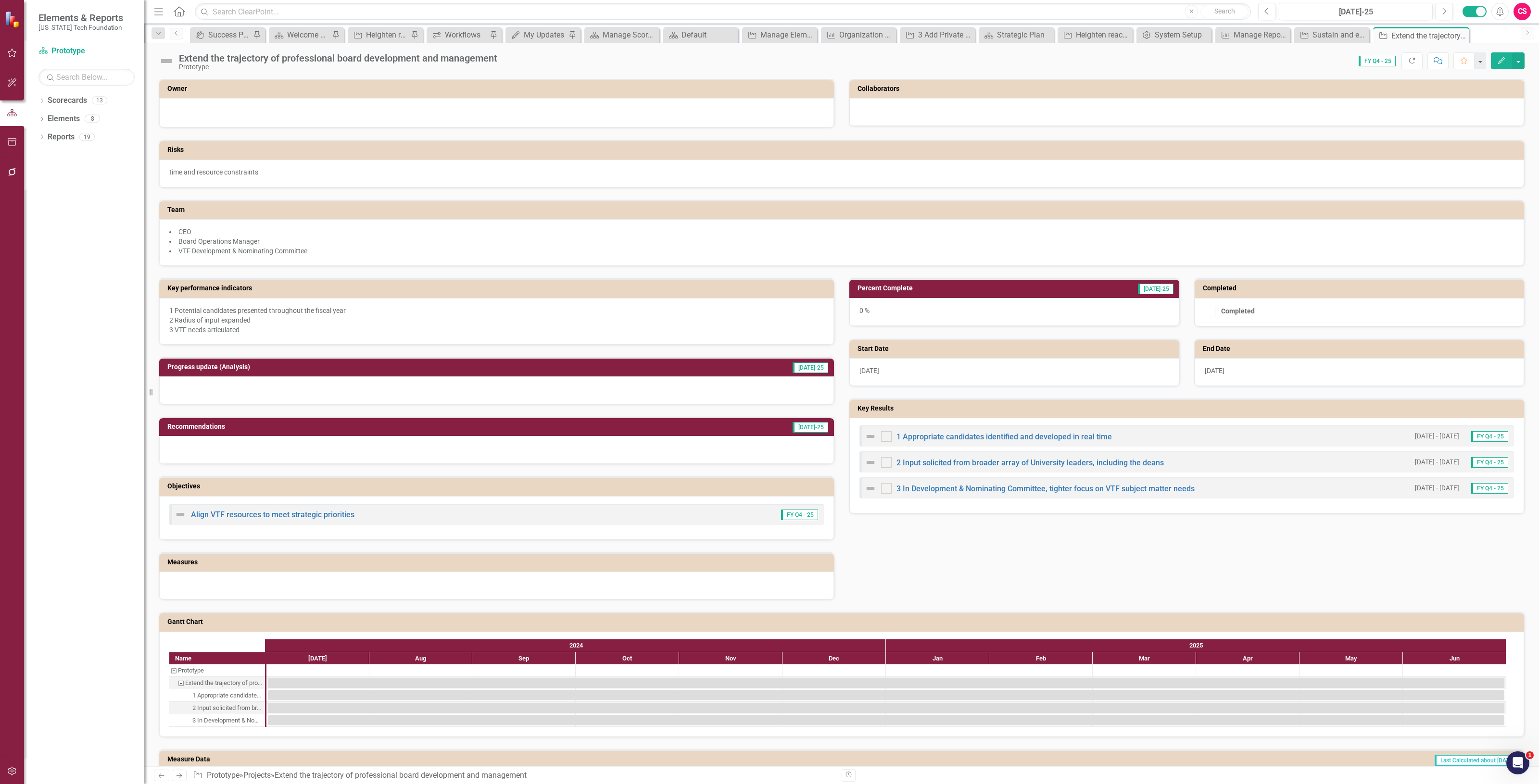
click at [170, 60] on img at bounding box center [166, 61] width 15 height 15
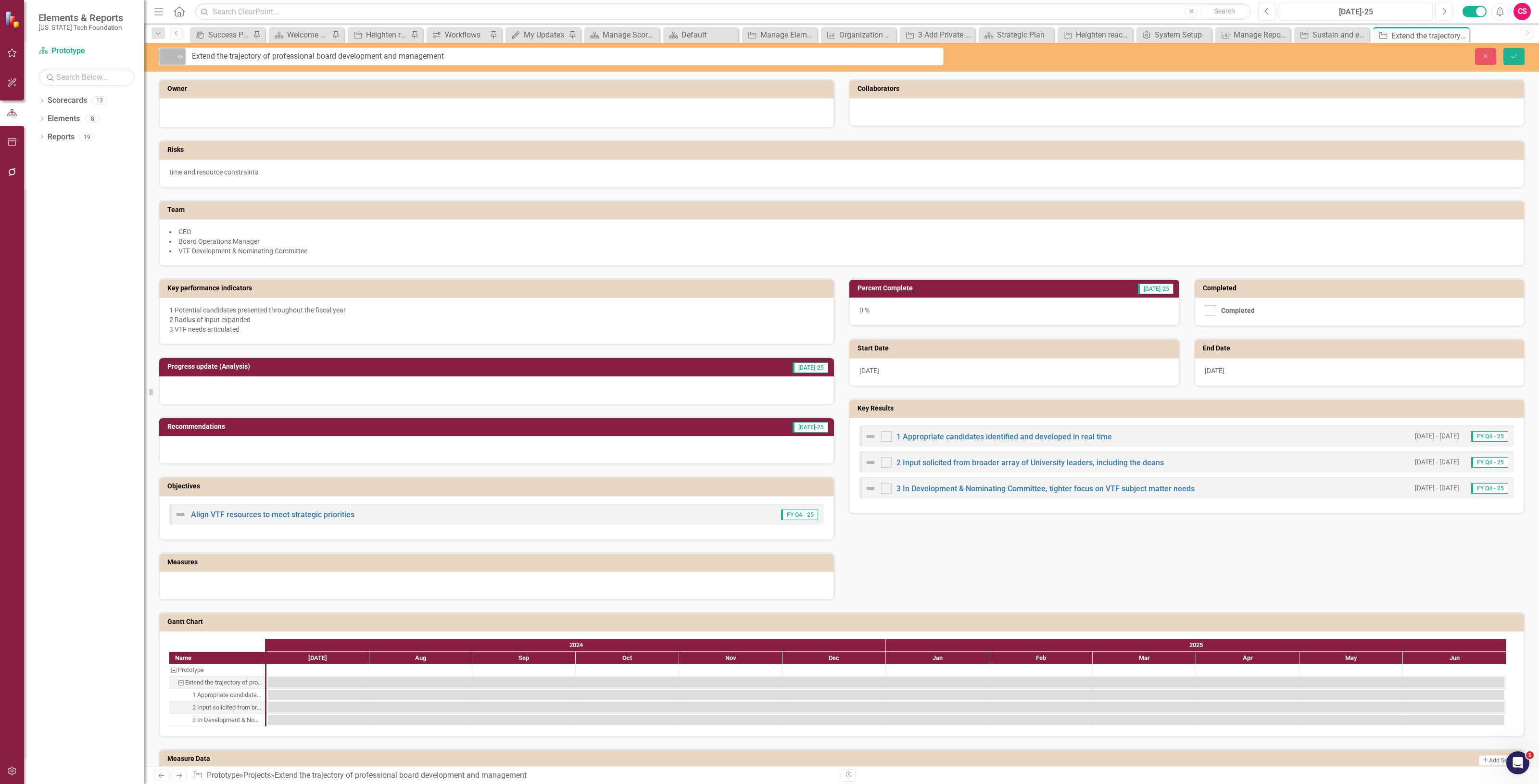
click at [170, 61] on img at bounding box center [168, 57] width 12 height 12
click at [210, 120] on div "Minor Disruption" at bounding box center [213, 122] width 57 height 11
click at [1516, 54] on icon "Save" at bounding box center [1514, 56] width 9 height 7
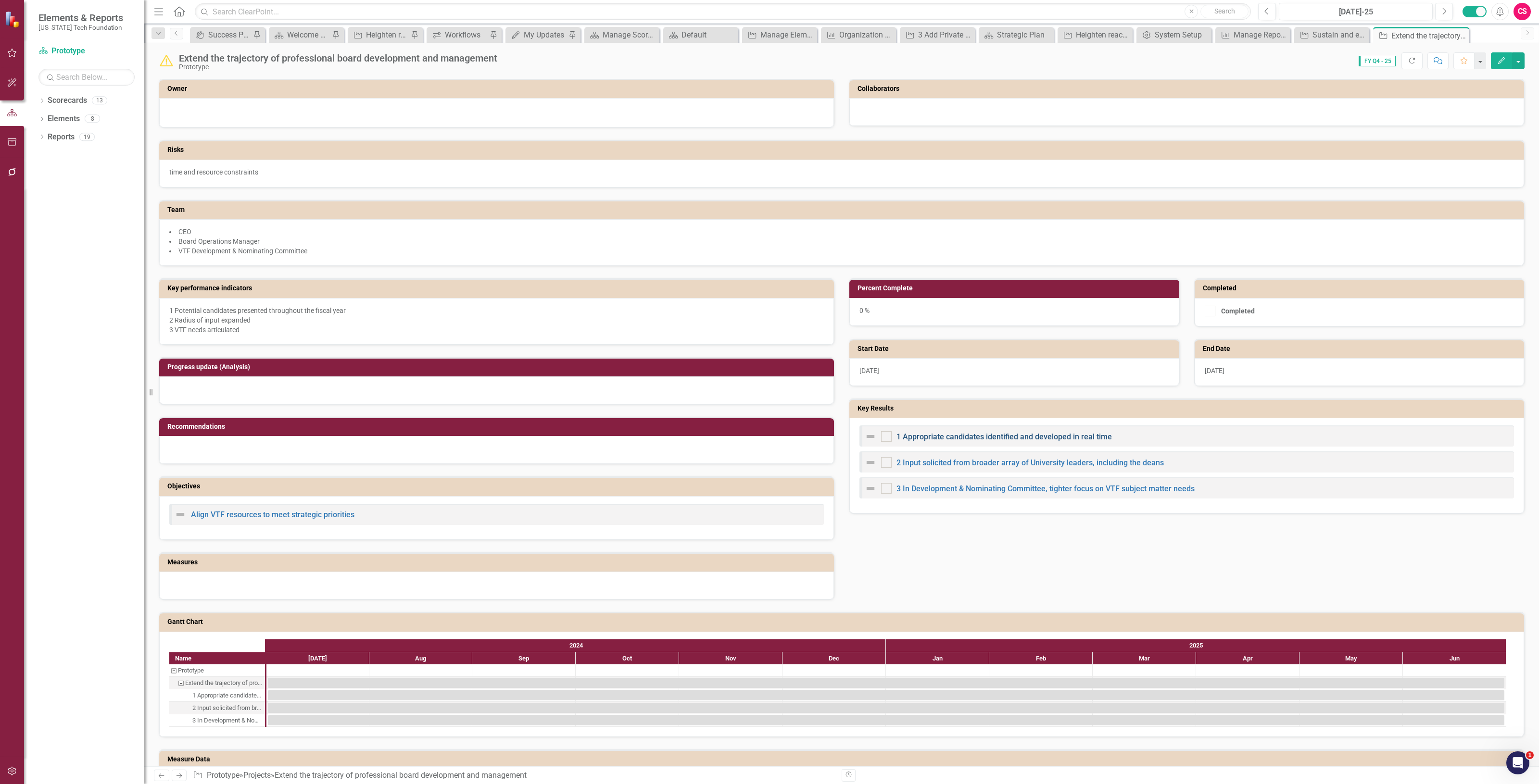
click at [949, 436] on link "1 Appropriate candidates identified and developed in real time" at bounding box center [1004, 436] width 216 height 9
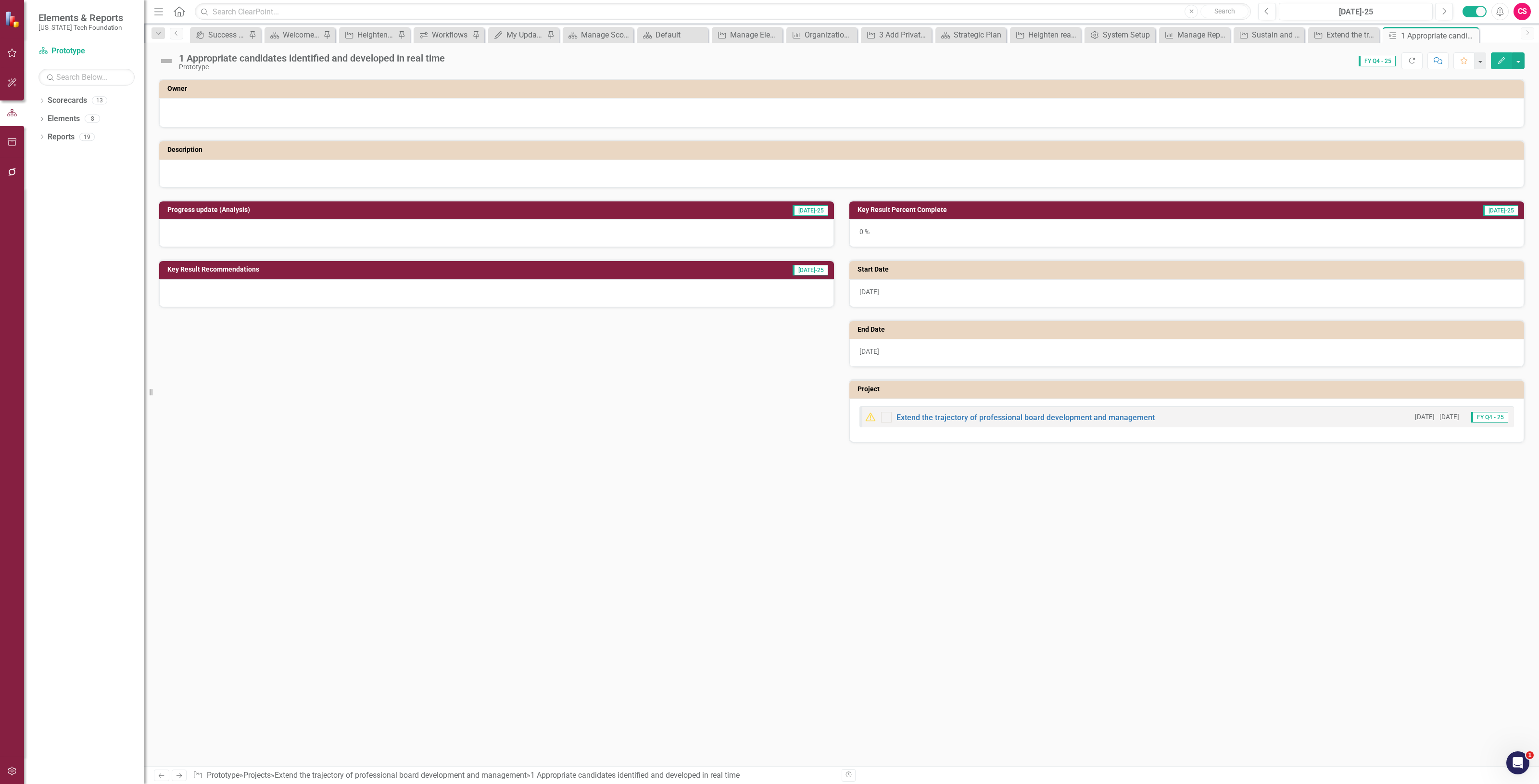
click at [172, 60] on img at bounding box center [166, 61] width 15 height 15
click at [171, 60] on img at bounding box center [166, 61] width 15 height 15
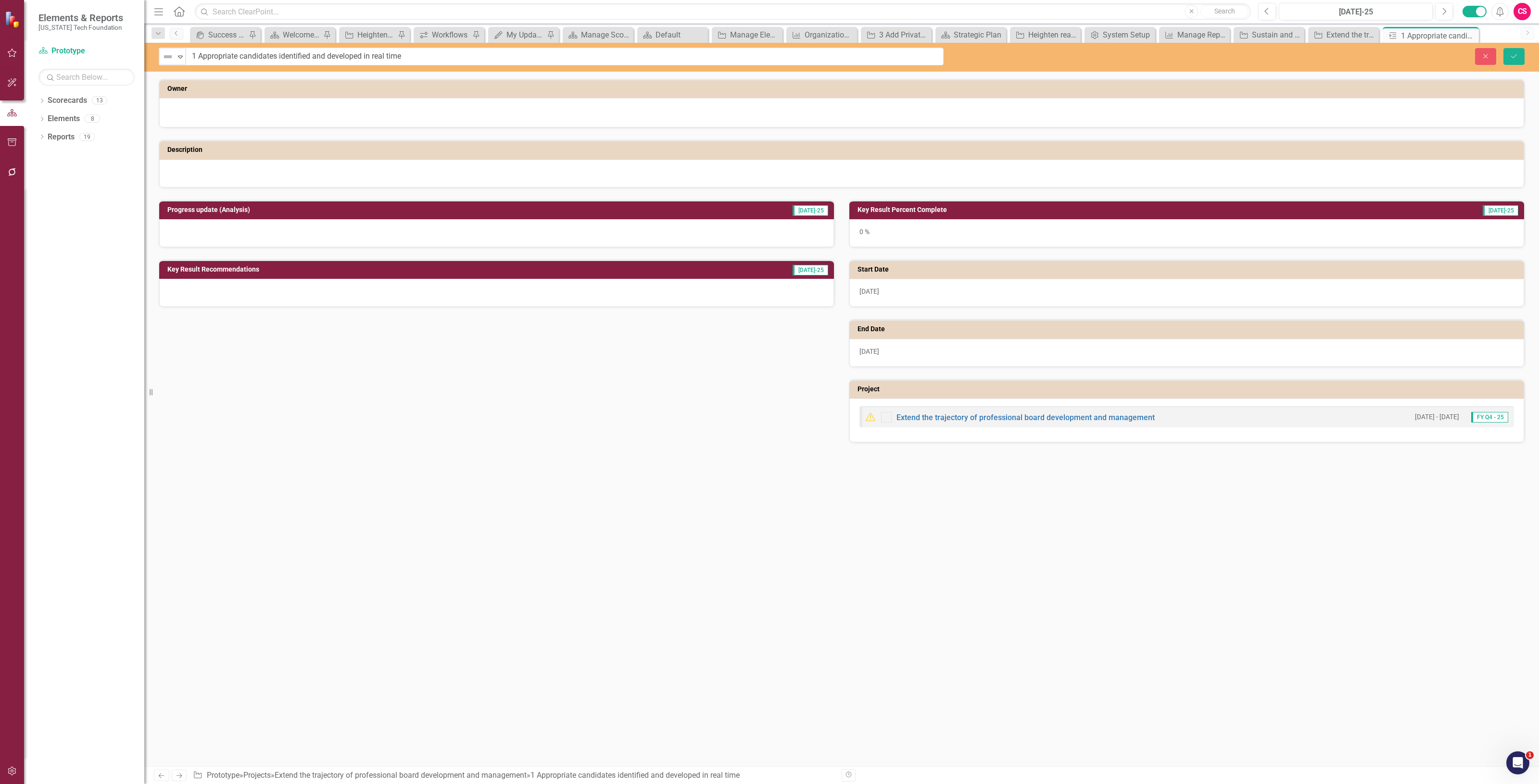
click at [171, 60] on img at bounding box center [168, 57] width 12 height 12
click at [205, 117] on div "Minor Disruption" at bounding box center [213, 122] width 57 height 11
click at [1516, 58] on icon "Save" at bounding box center [1514, 56] width 9 height 7
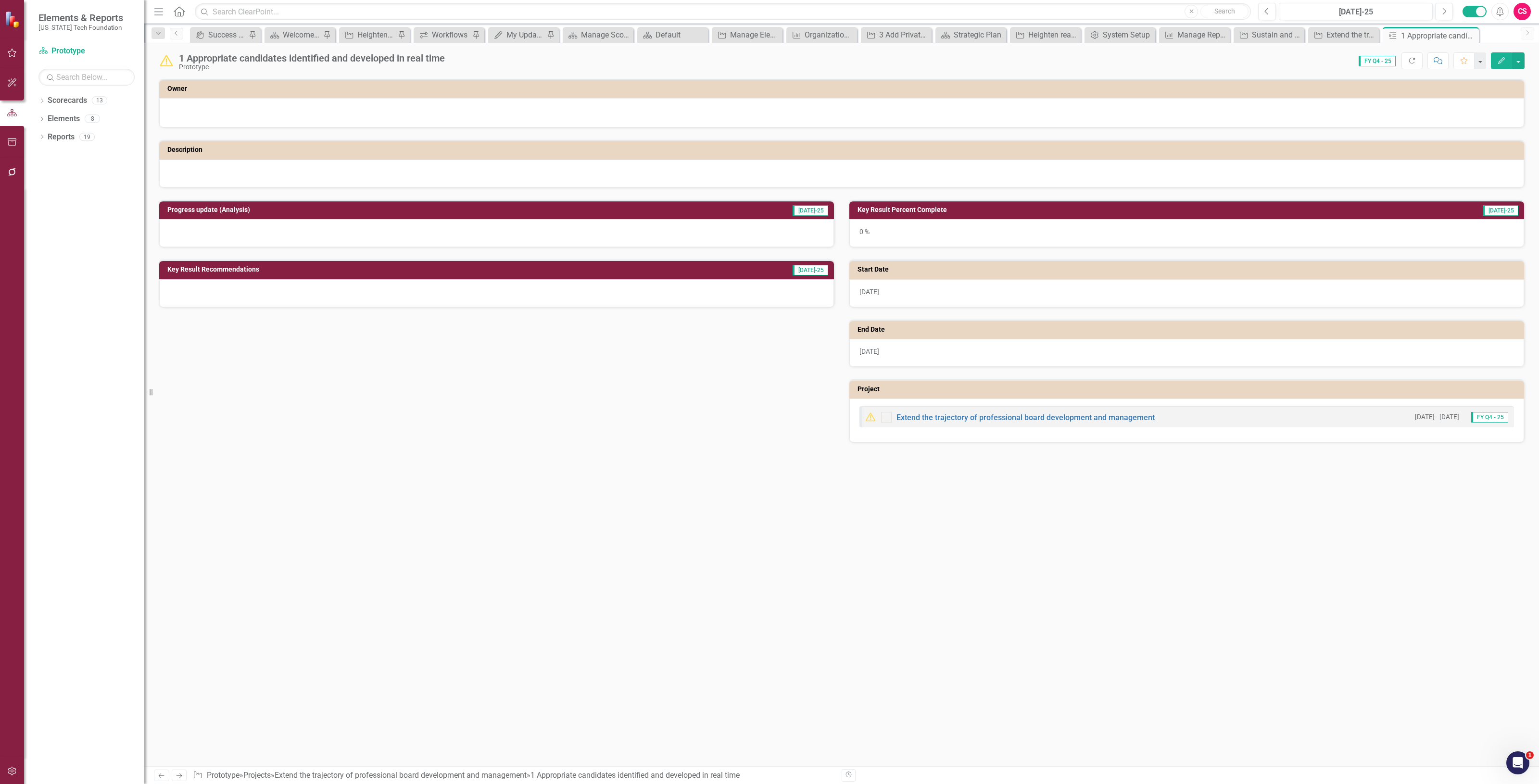
click at [176, 775] on icon "Next" at bounding box center [178, 775] width 8 height 7
click at [166, 56] on img at bounding box center [166, 61] width 15 height 15
click at [167, 56] on img at bounding box center [166, 61] width 15 height 15
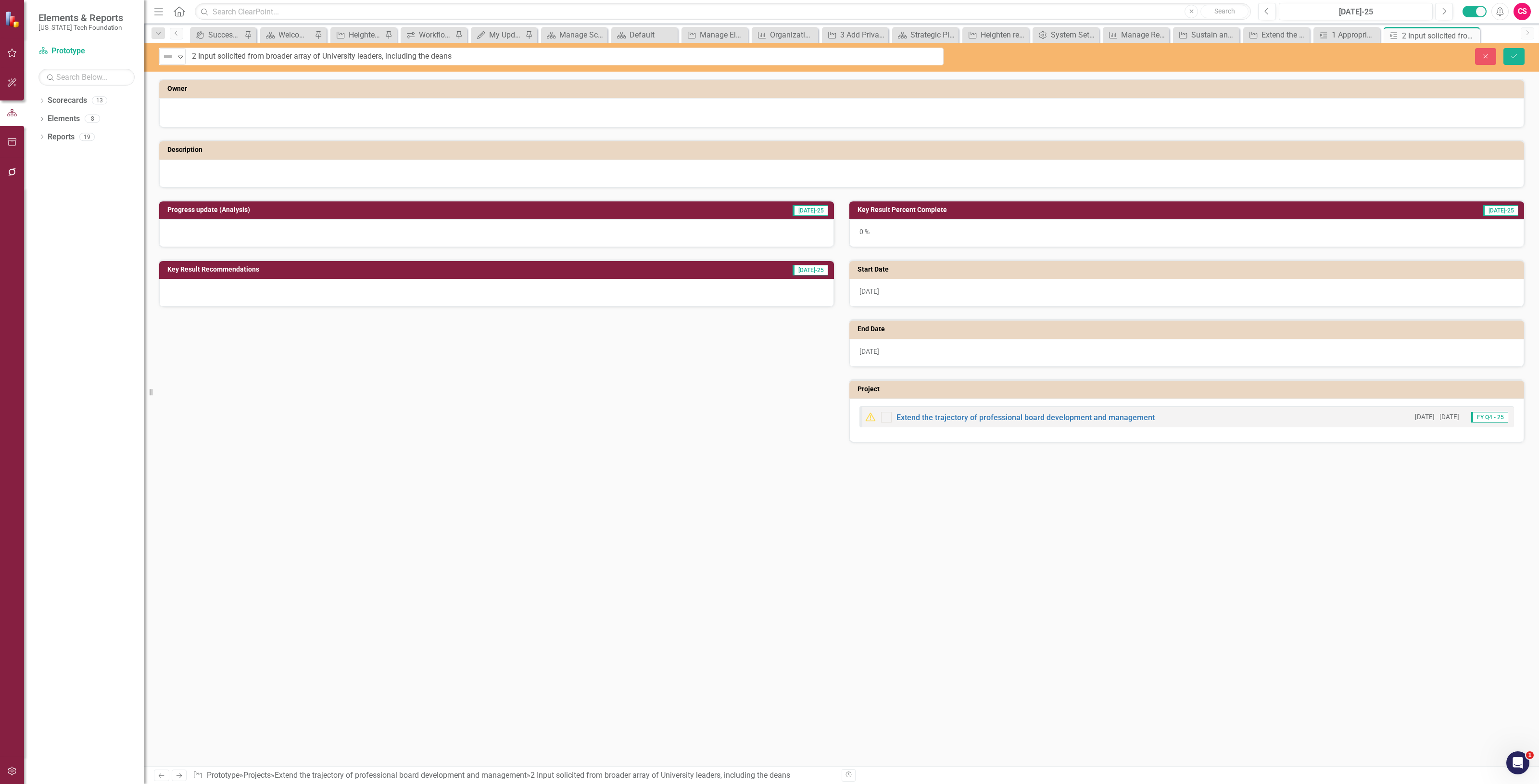
click at [167, 56] on img at bounding box center [168, 57] width 12 height 12
click at [203, 137] on div "Major Disruption" at bounding box center [213, 138] width 57 height 11
click at [1516, 54] on icon "Save" at bounding box center [1514, 56] width 9 height 7
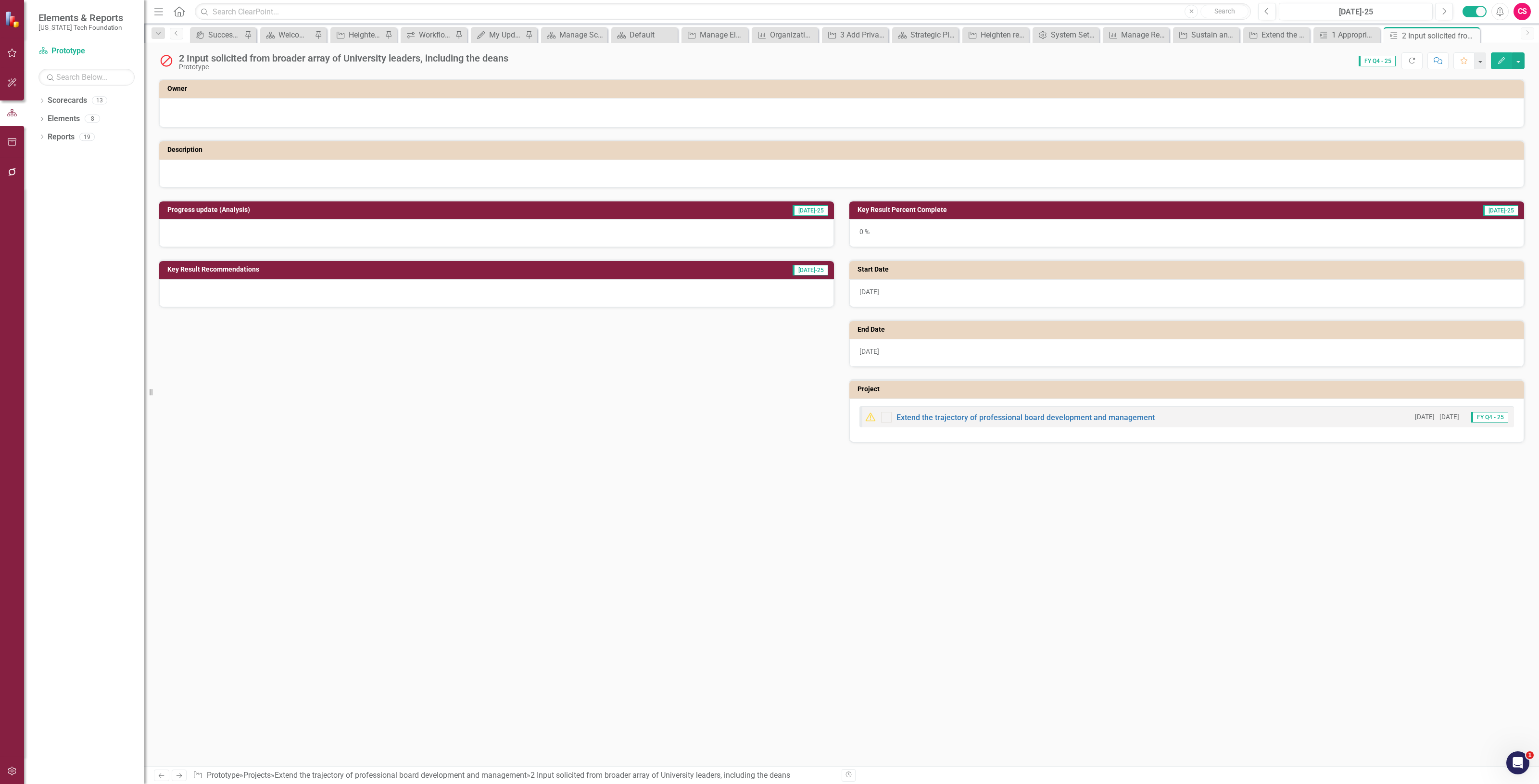
click at [179, 777] on icon "Next" at bounding box center [178, 775] width 8 height 7
click at [167, 65] on img at bounding box center [166, 61] width 15 height 15
click at [165, 60] on img at bounding box center [166, 61] width 15 height 15
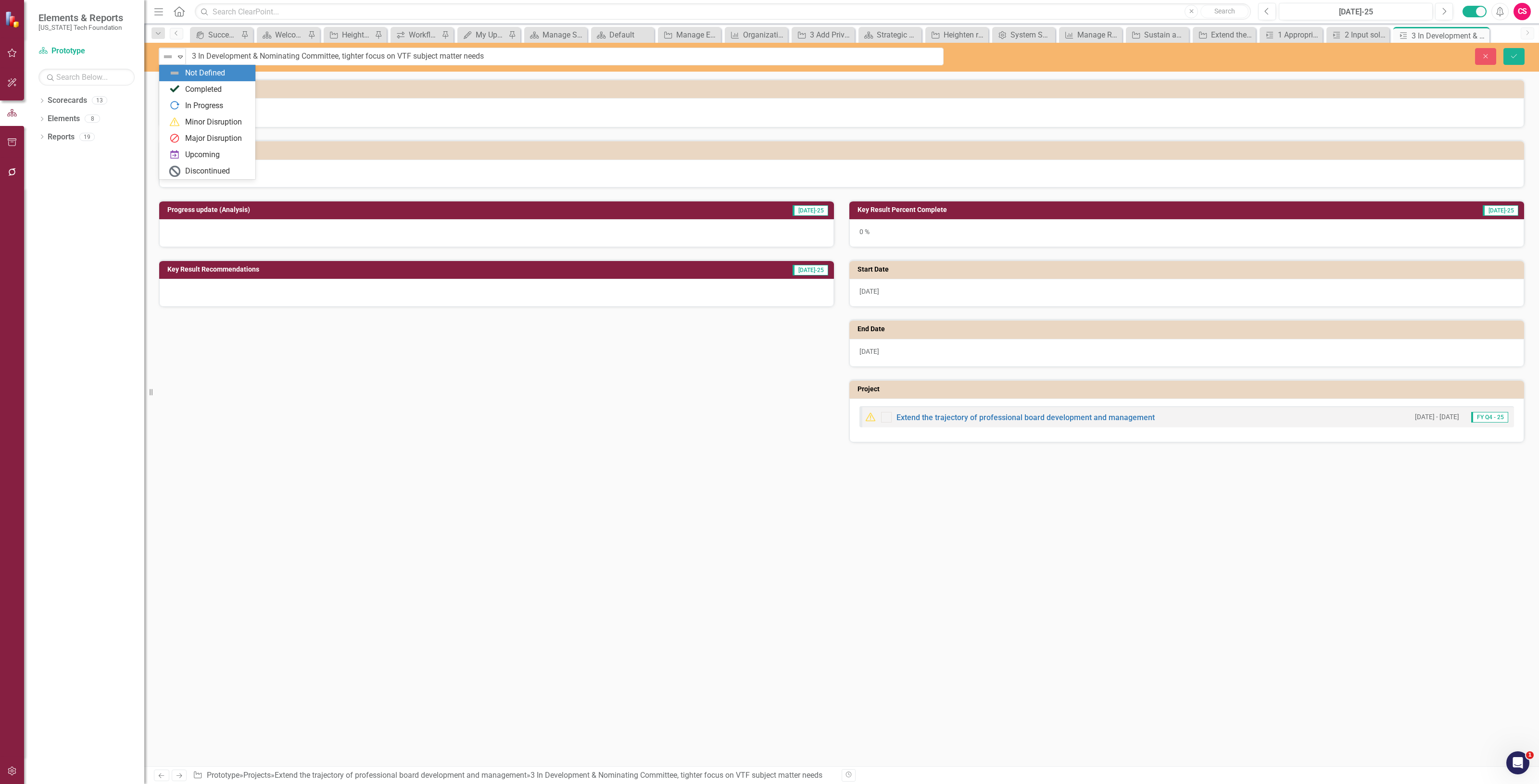
click at [165, 60] on img at bounding box center [168, 57] width 12 height 12
click at [200, 152] on div "Upcoming" at bounding box center [202, 155] width 34 height 11
click at [1517, 61] on button "Save" at bounding box center [1513, 56] width 21 height 17
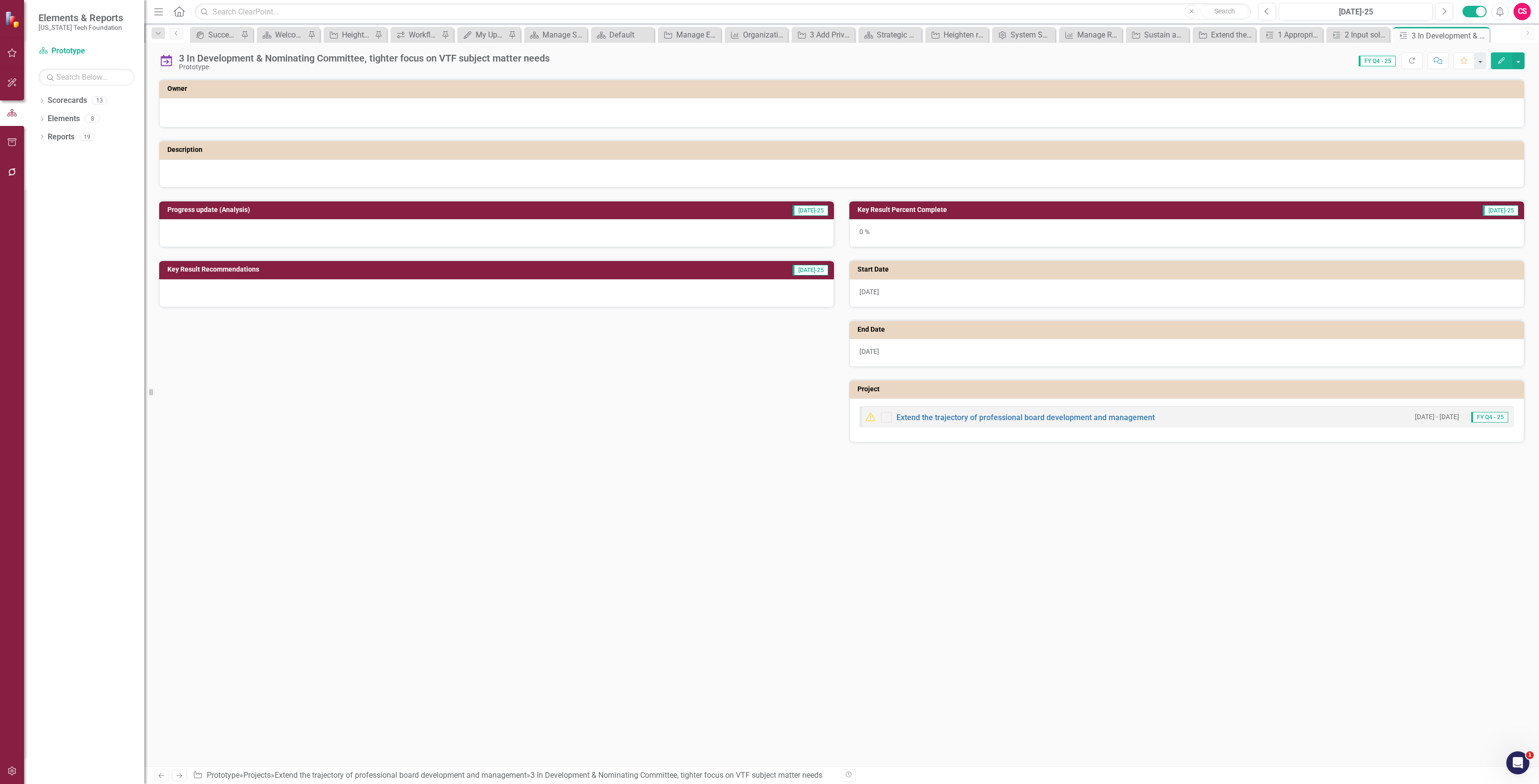
click at [140, 34] on div "Elements & Reports Virginia Tech Foundation" at bounding box center [84, 21] width 120 height 43
click at [65, 53] on link "Scorecard Prototype" at bounding box center [87, 50] width 97 height 11
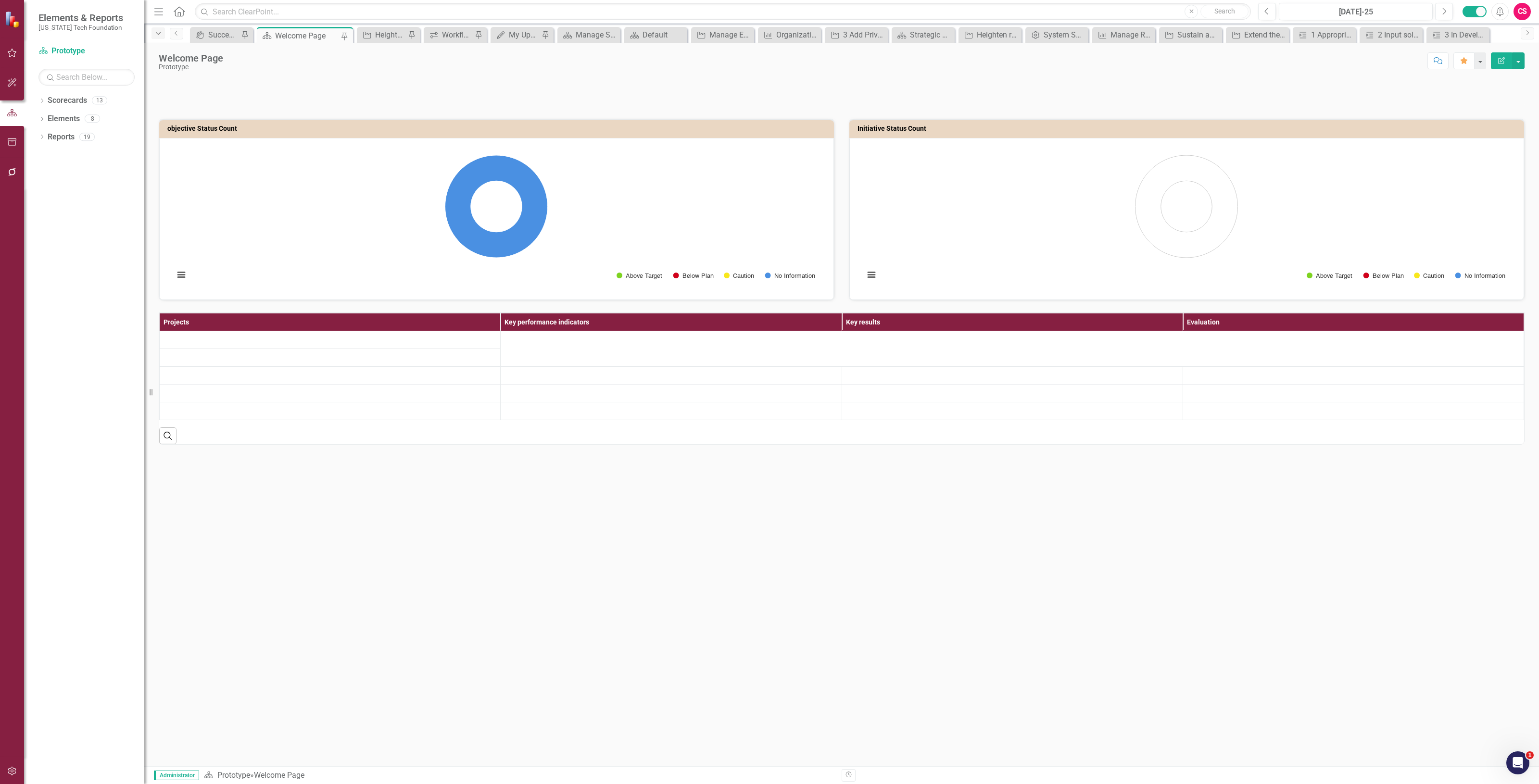
click at [153, 34] on div "Dropdown" at bounding box center [158, 33] width 13 height 12
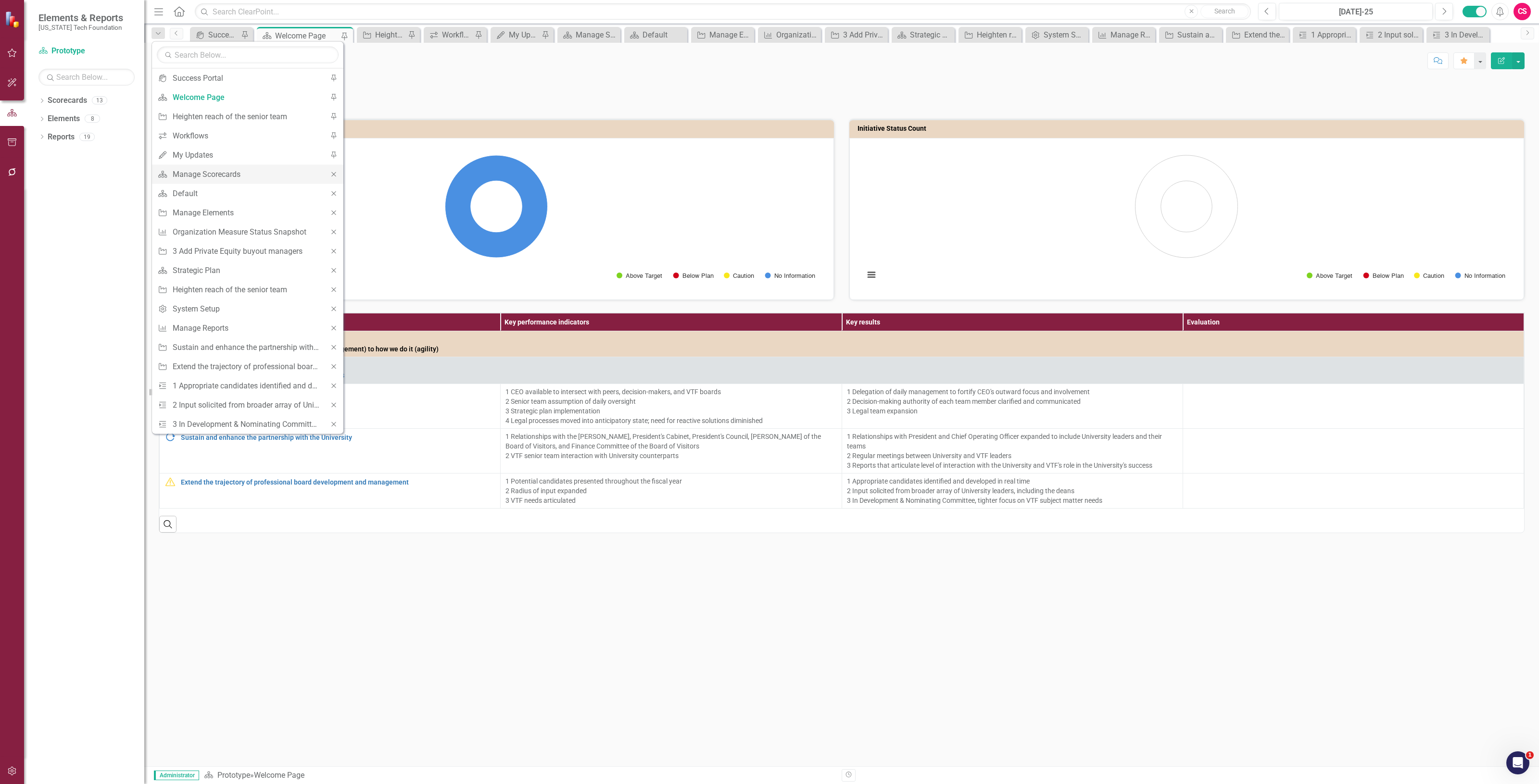
click at [335, 176] on icon "Close" at bounding box center [334, 174] width 9 height 7
click at [335, 176] on icon at bounding box center [333, 175] width 4 height 4
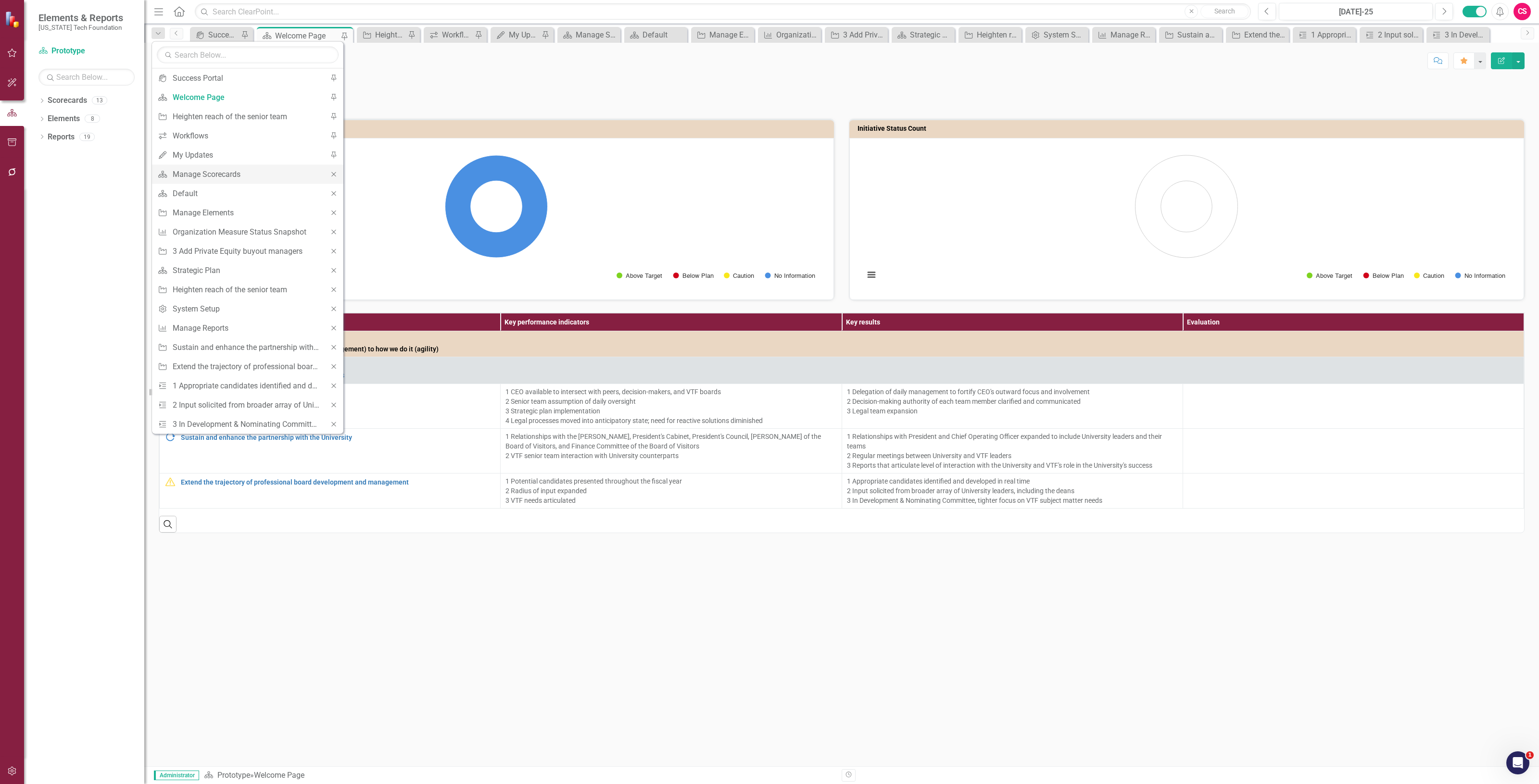
click at [335, 176] on icon at bounding box center [333, 175] width 4 height 4
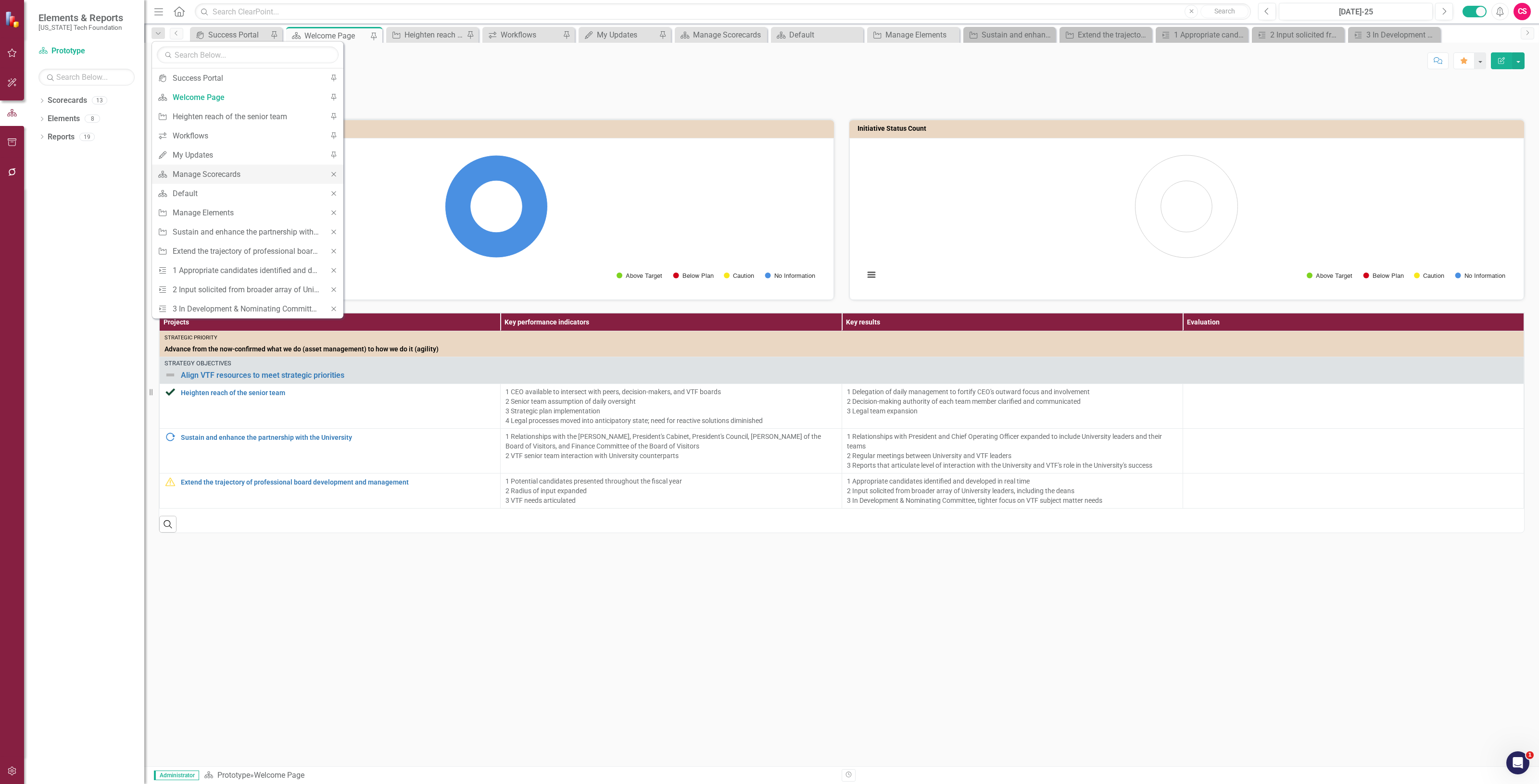
click at [335, 176] on icon at bounding box center [333, 175] width 4 height 4
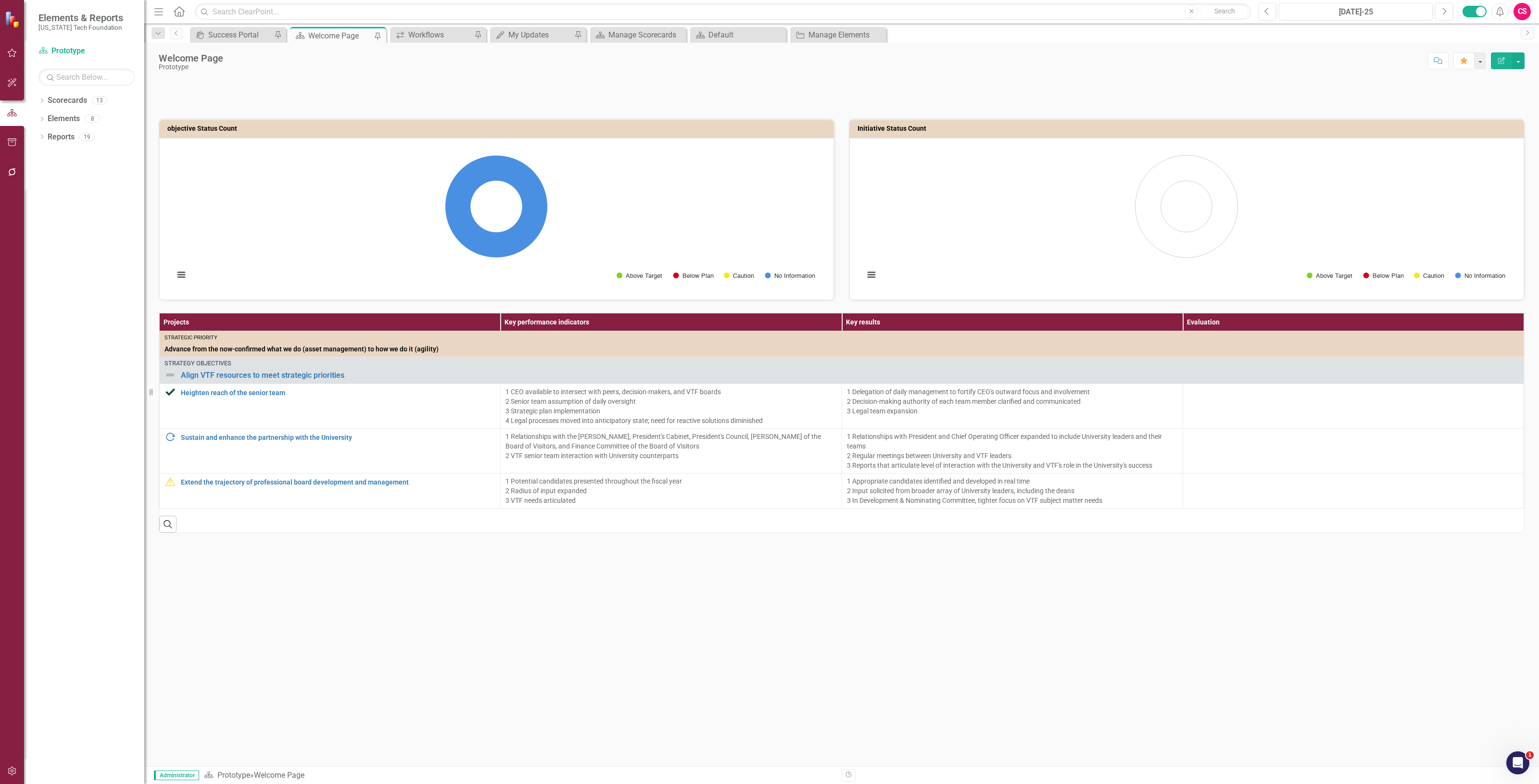
click at [335, 176] on rect "Interactive chart" at bounding box center [496, 217] width 654 height 144
click at [169, 37] on div "Dropdown Search icon.portal Success Portal Pin Scorecard Welcome Page Pin Workf…" at bounding box center [159, 33] width 23 height 11
click at [162, 37] on icon "Dropdown" at bounding box center [159, 33] width 9 height 7
click at [301, 156] on icon "Close" at bounding box center [298, 154] width 9 height 7
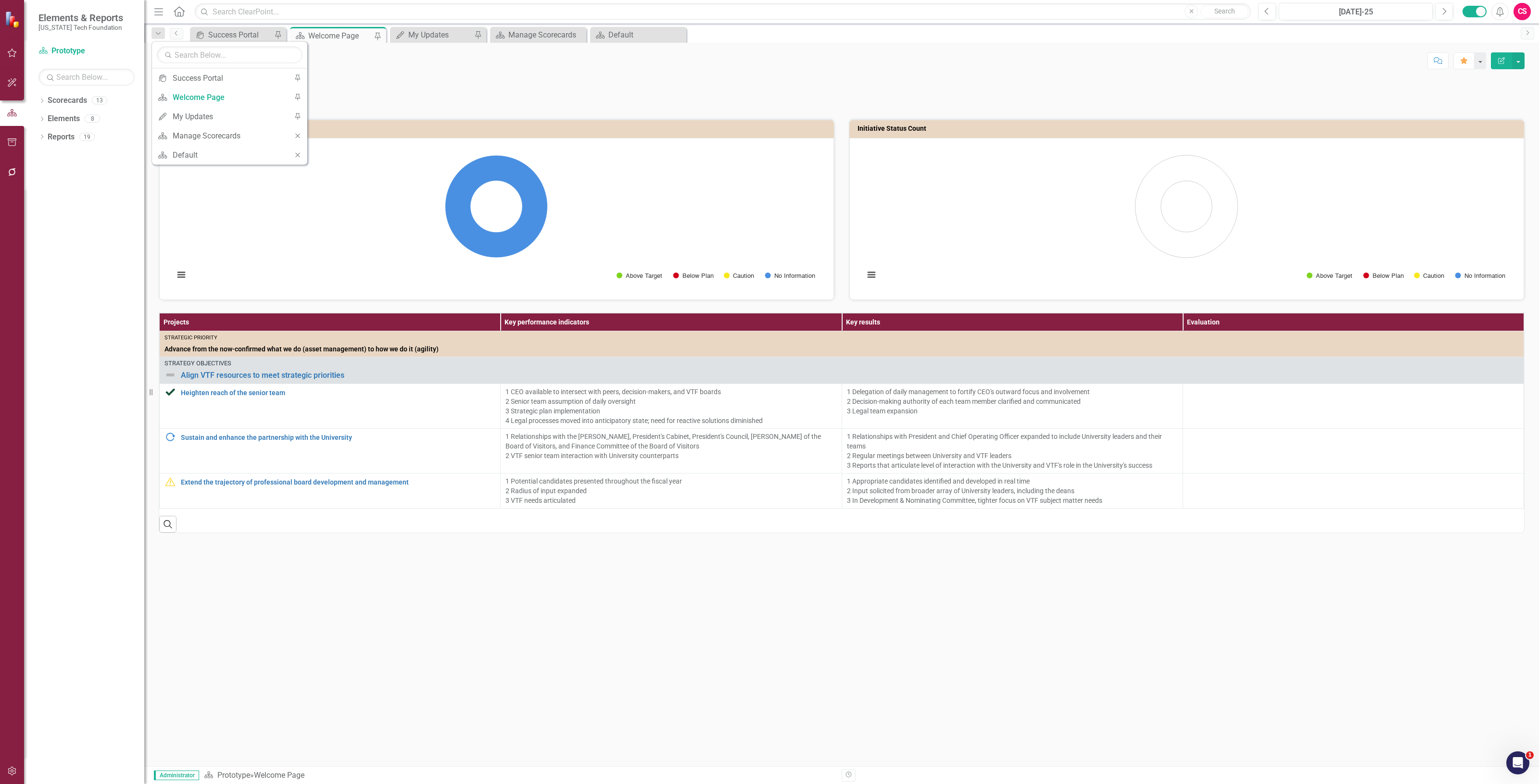
click at [300, 156] on icon "Close" at bounding box center [298, 154] width 9 height 7
click at [379, 88] on p at bounding box center [842, 83] width 1366 height 9
click at [18, 766] on button "button" at bounding box center [12, 772] width 22 height 20
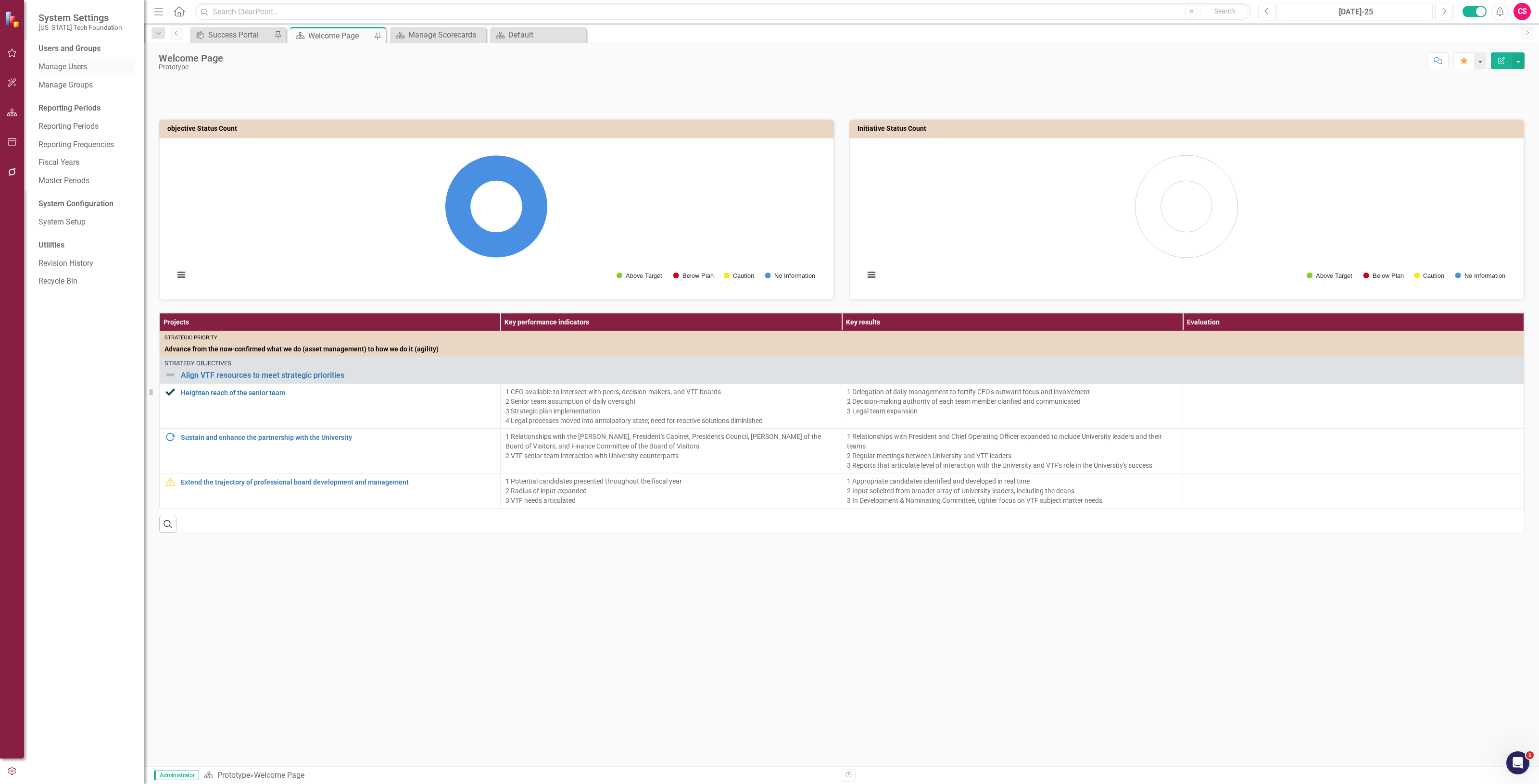
click at [75, 65] on link "Manage Users" at bounding box center [87, 66] width 97 height 11
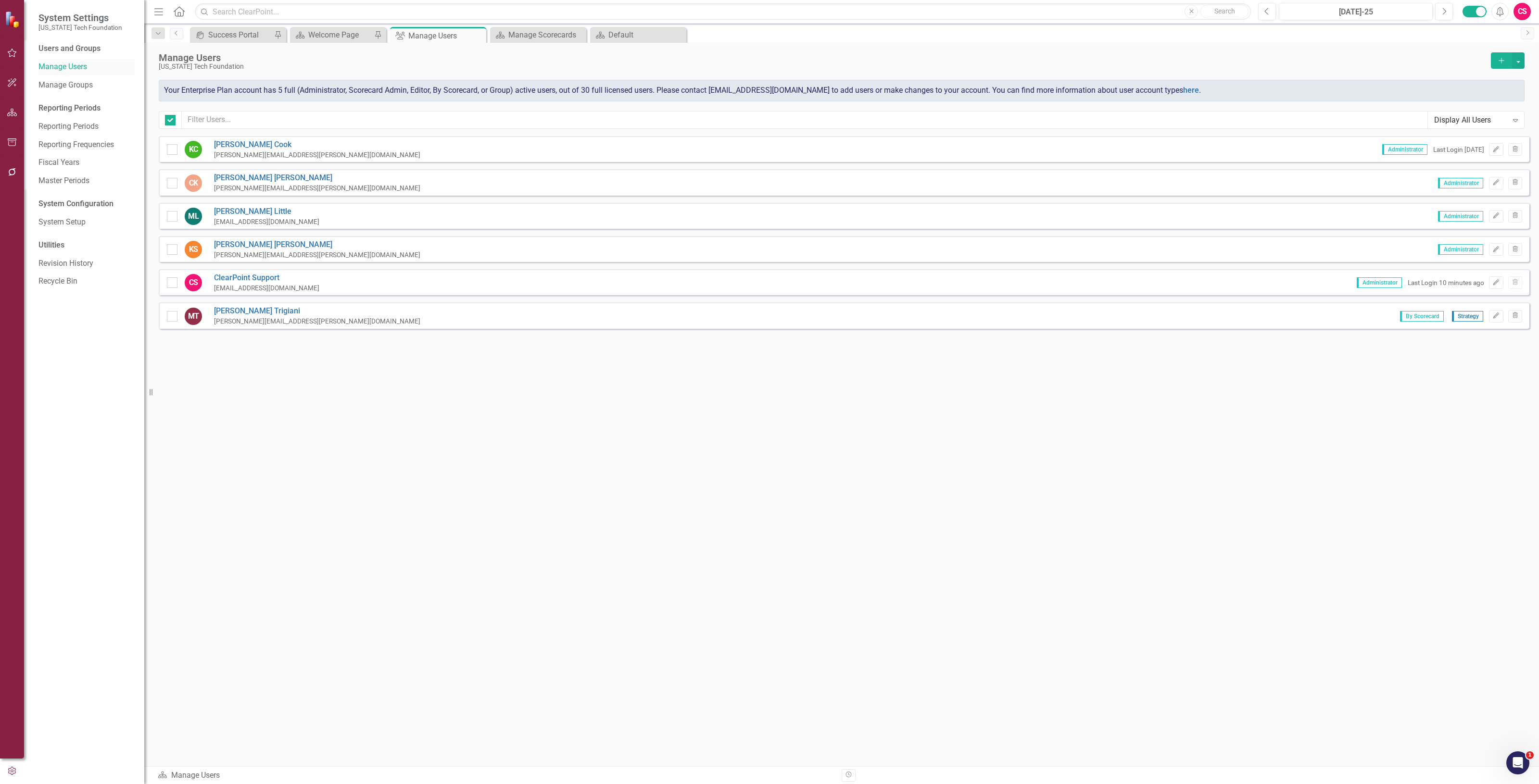
checkbox input "false"
click at [7, 115] on icon "button" at bounding box center [12, 113] width 10 height 8
click at [77, 101] on link "Scorecards" at bounding box center [67, 100] width 39 height 11
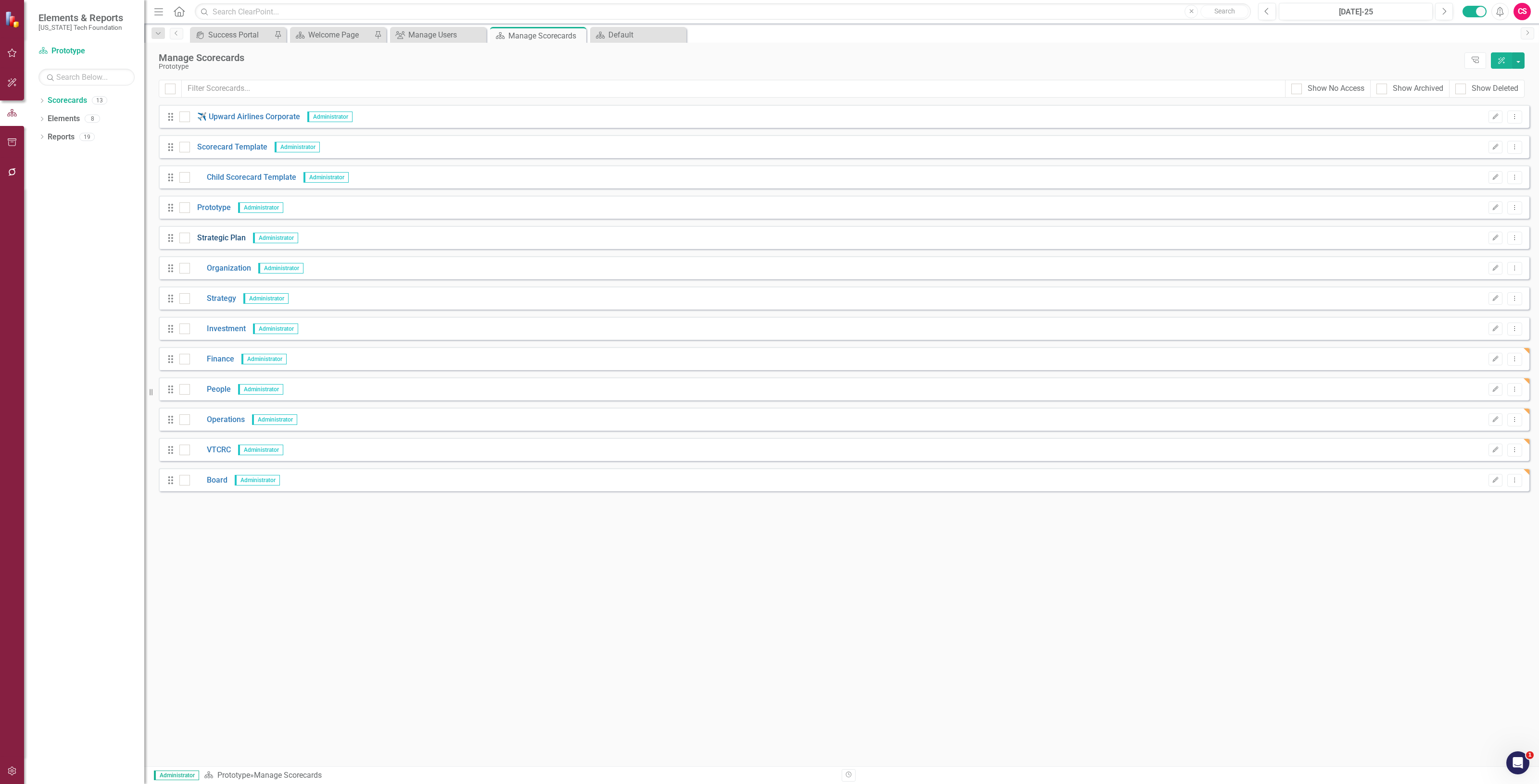
click at [224, 240] on link "Strategic Plan" at bounding box center [218, 237] width 56 height 11
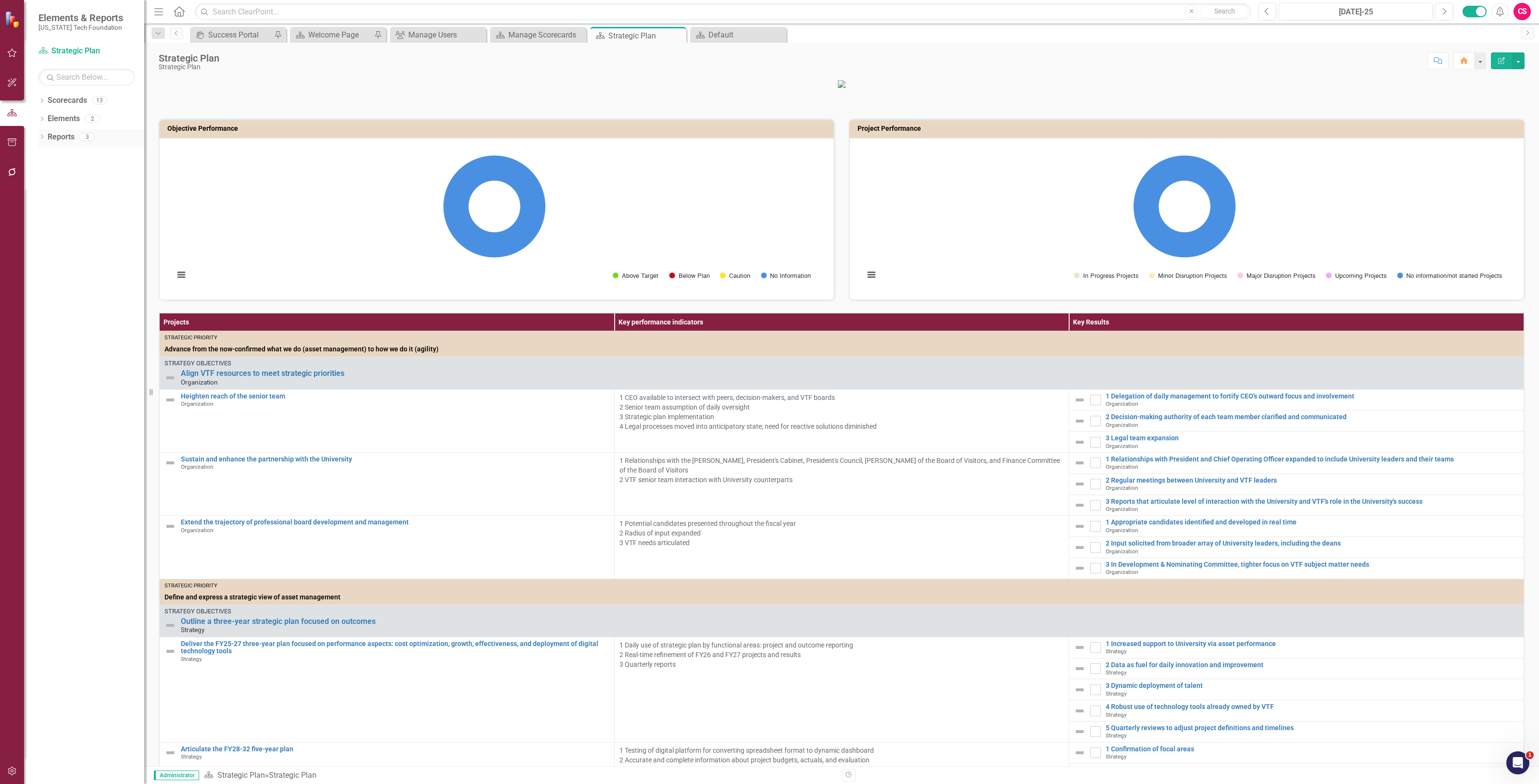
click at [65, 140] on link "Reports" at bounding box center [61, 137] width 27 height 11
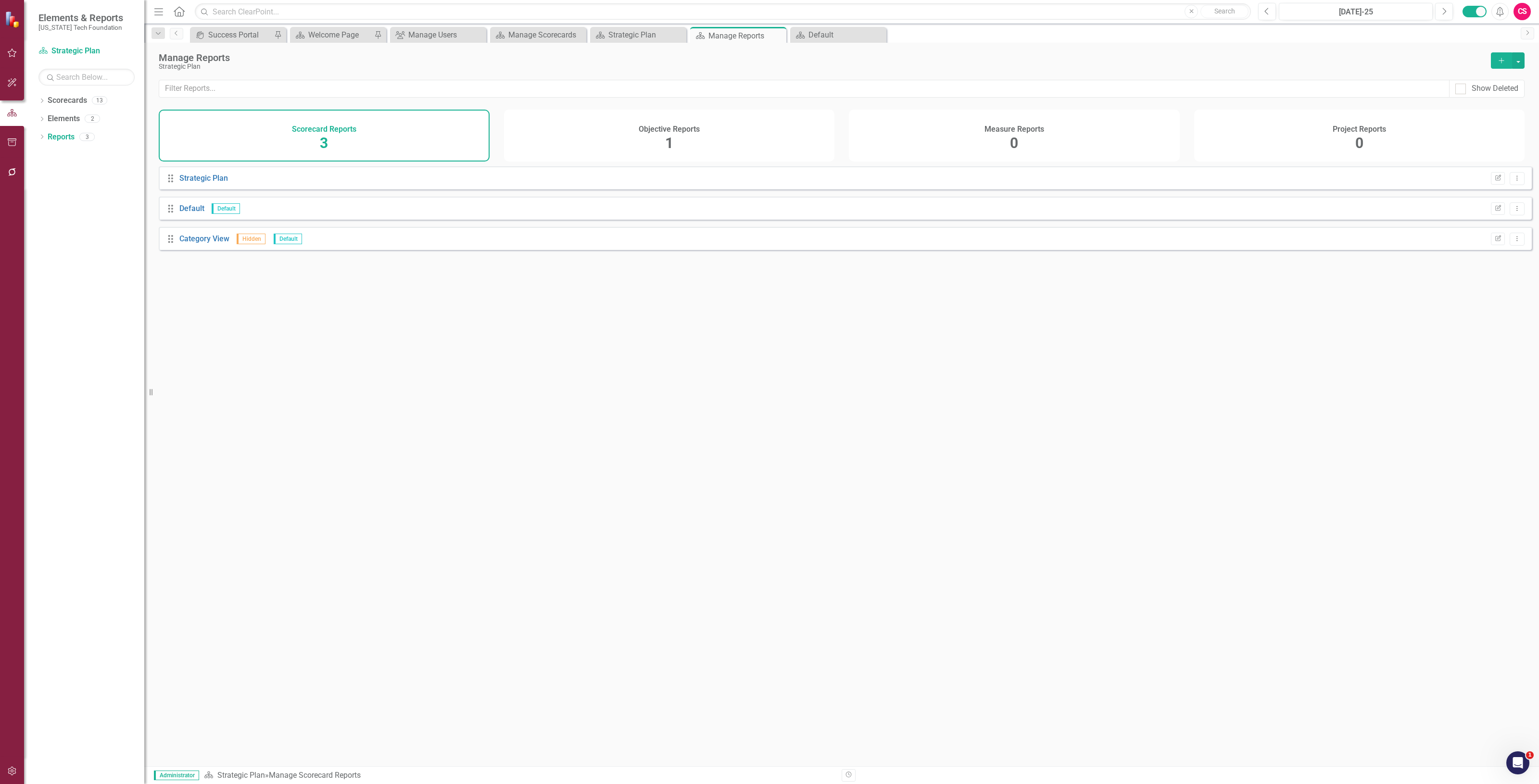
click at [768, 140] on div "Objective Reports 1" at bounding box center [669, 135] width 331 height 52
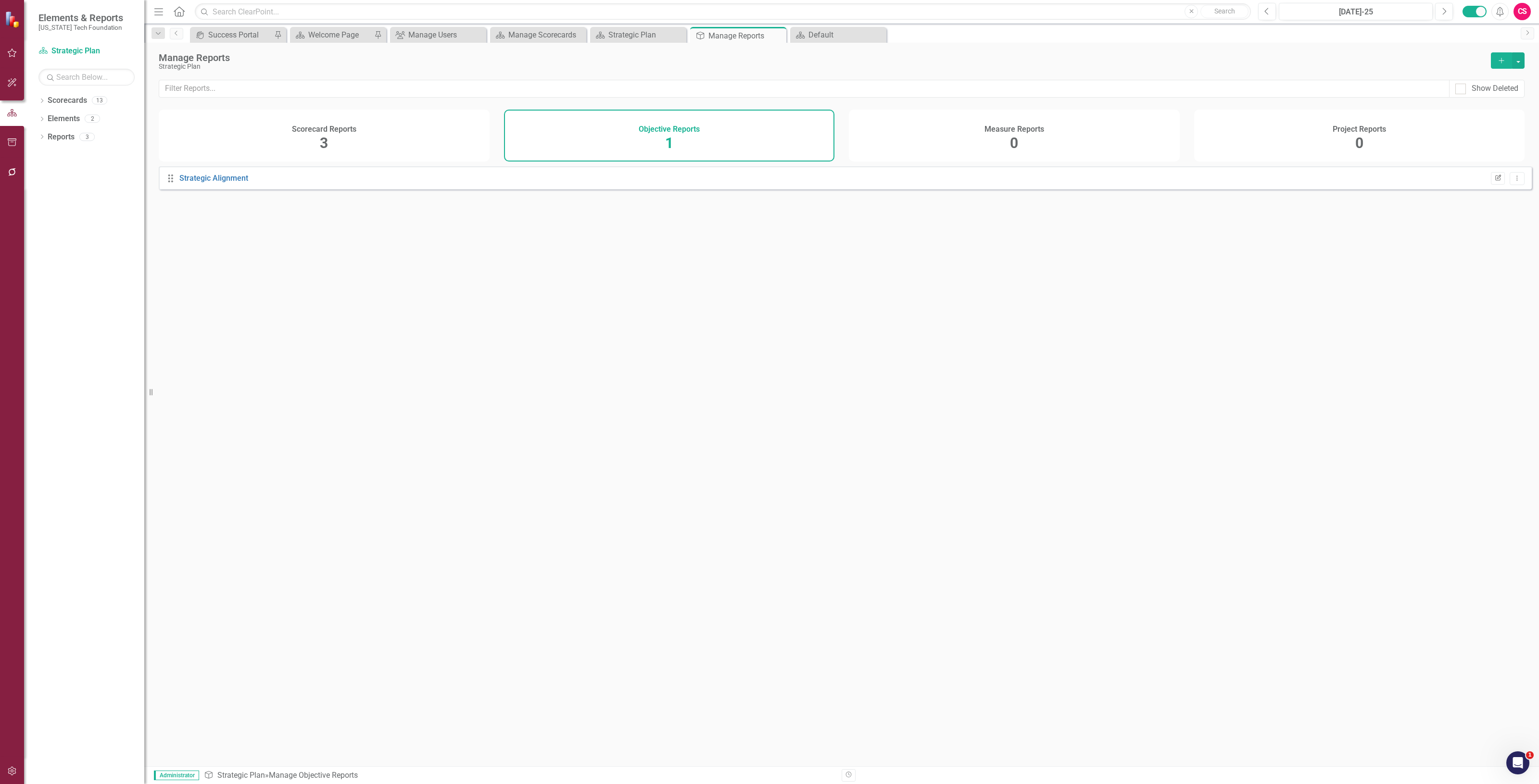
click at [1491, 180] on button "Edit Report" at bounding box center [1497, 178] width 14 height 12
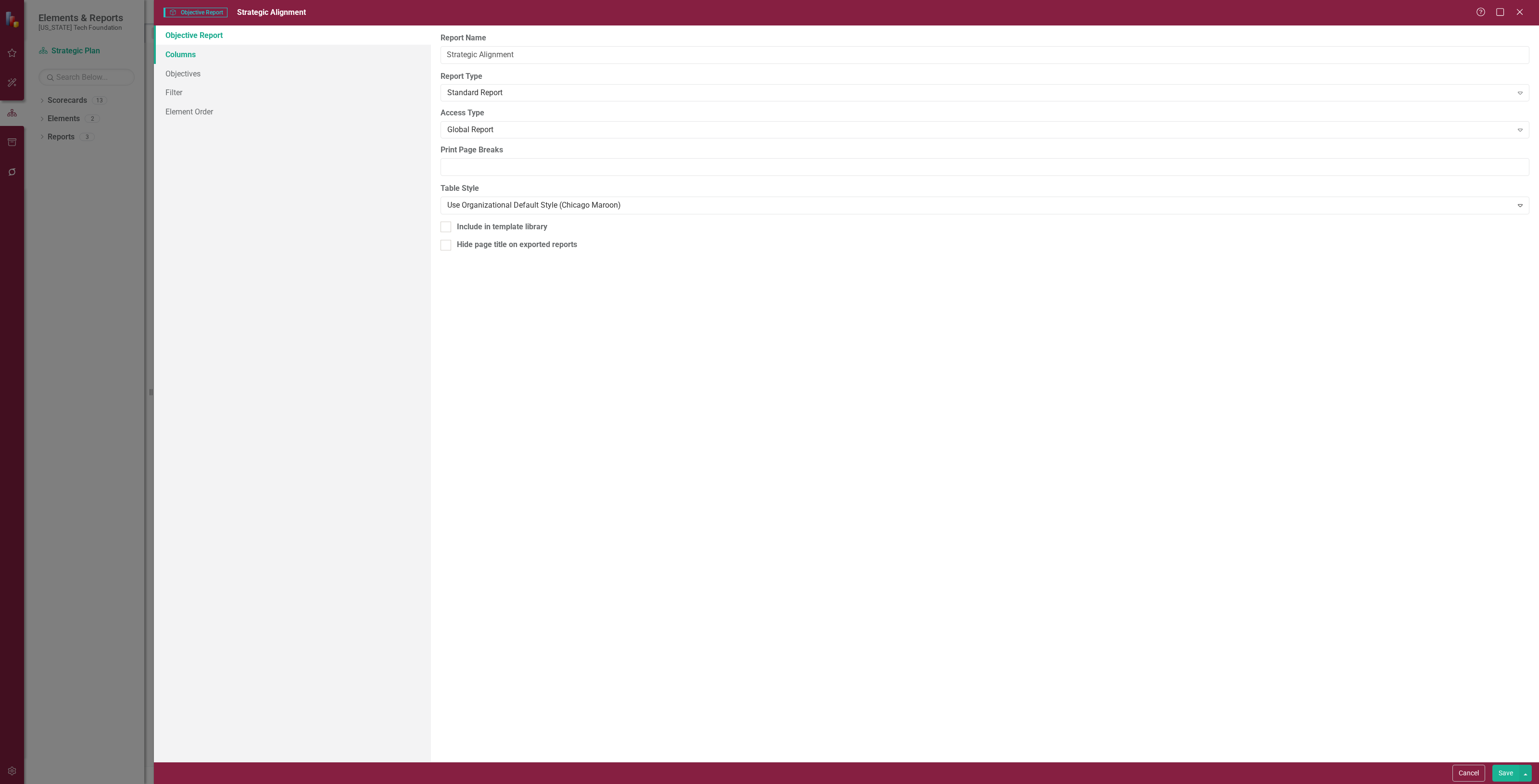
click at [254, 56] on link "Columns" at bounding box center [292, 54] width 277 height 19
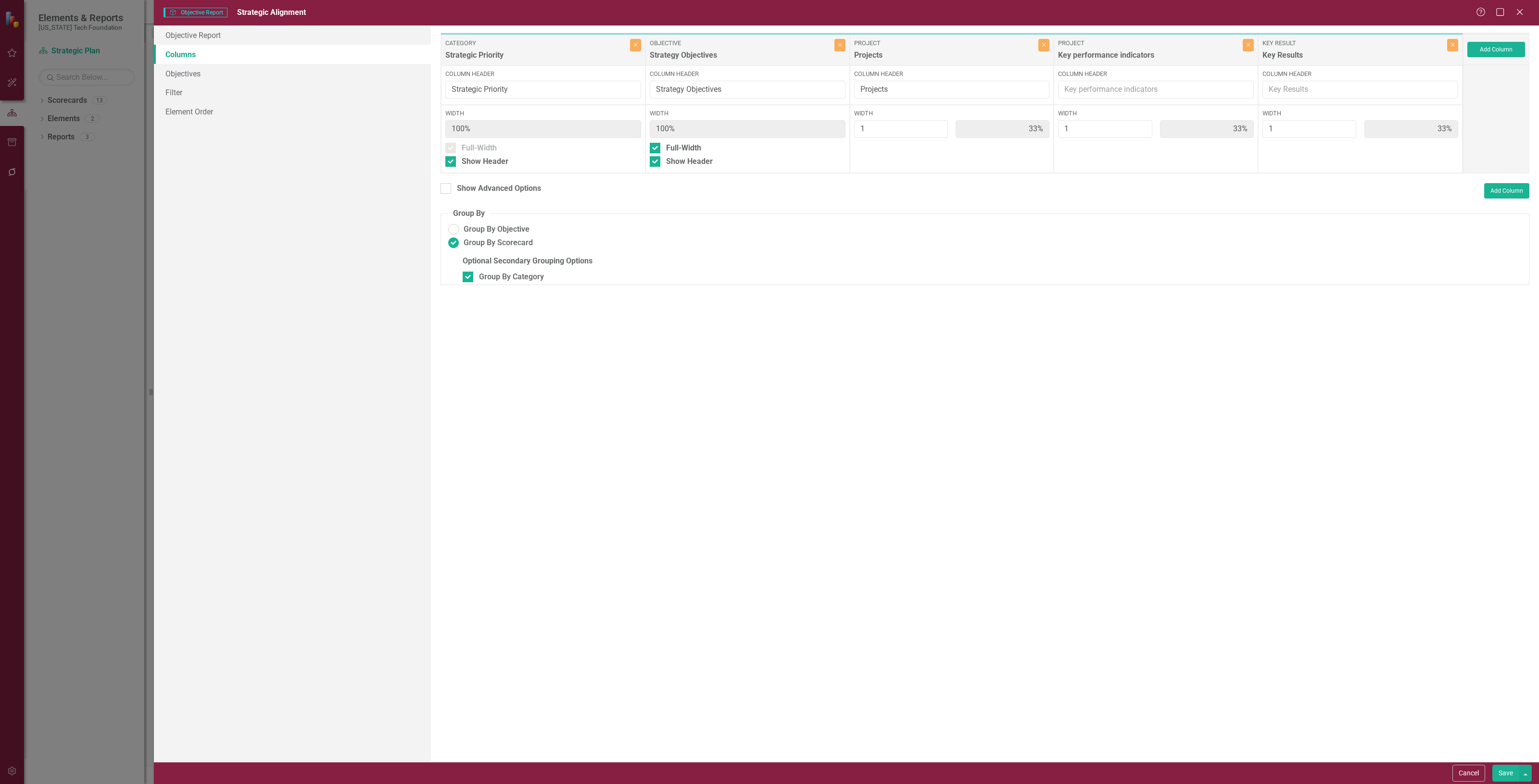
click at [1521, 37] on div "Add Column" at bounding box center [1496, 50] width 67 height 31
click at [1509, 48] on button "Add Column" at bounding box center [1496, 49] width 58 height 15
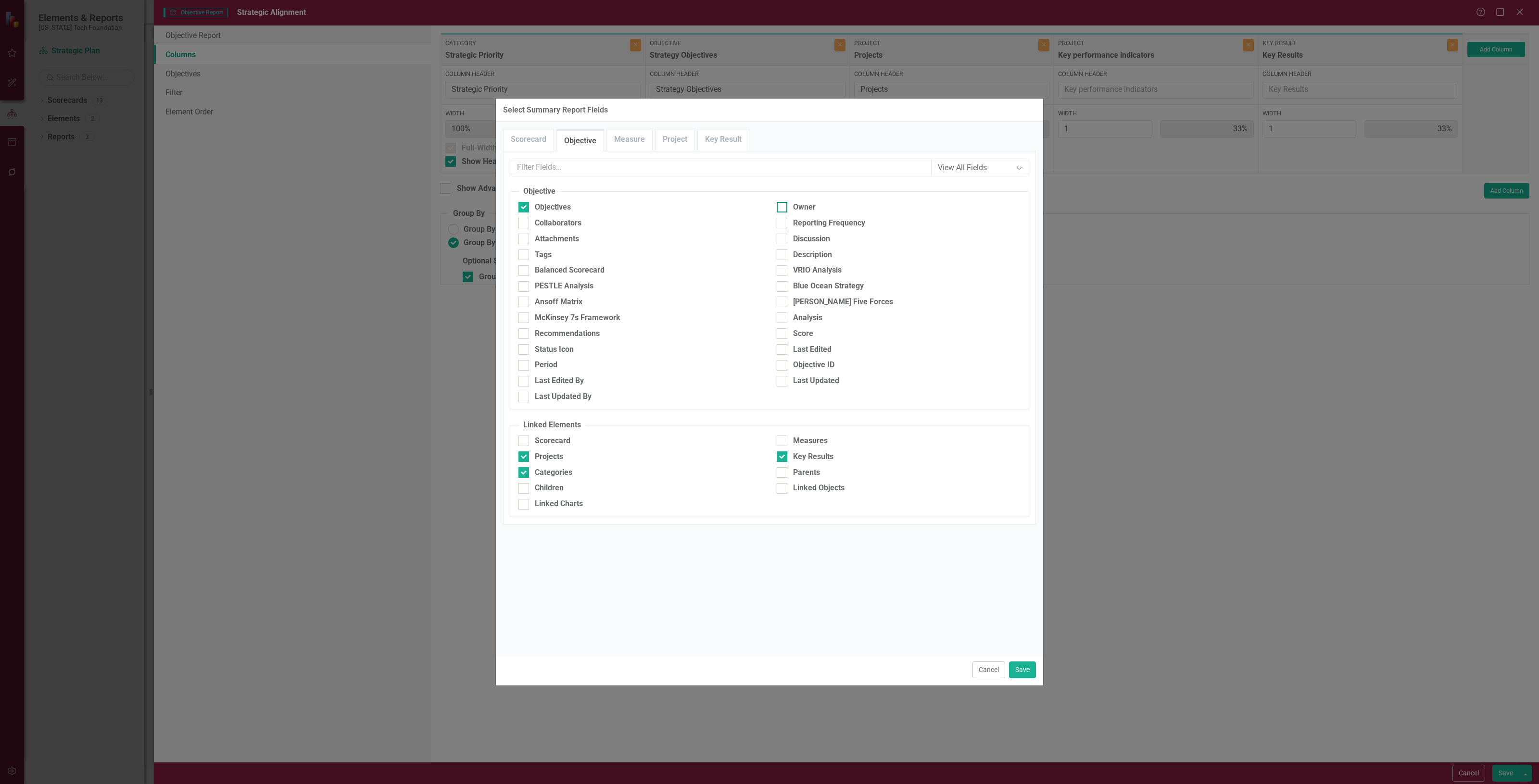
click at [790, 213] on div "Owner" at bounding box center [899, 207] width 244 height 11
click at [783, 208] on input "Owner" at bounding box center [779, 205] width 7 height 7
checkbox input "true"
click at [684, 137] on link "Project" at bounding box center [675, 140] width 39 height 20
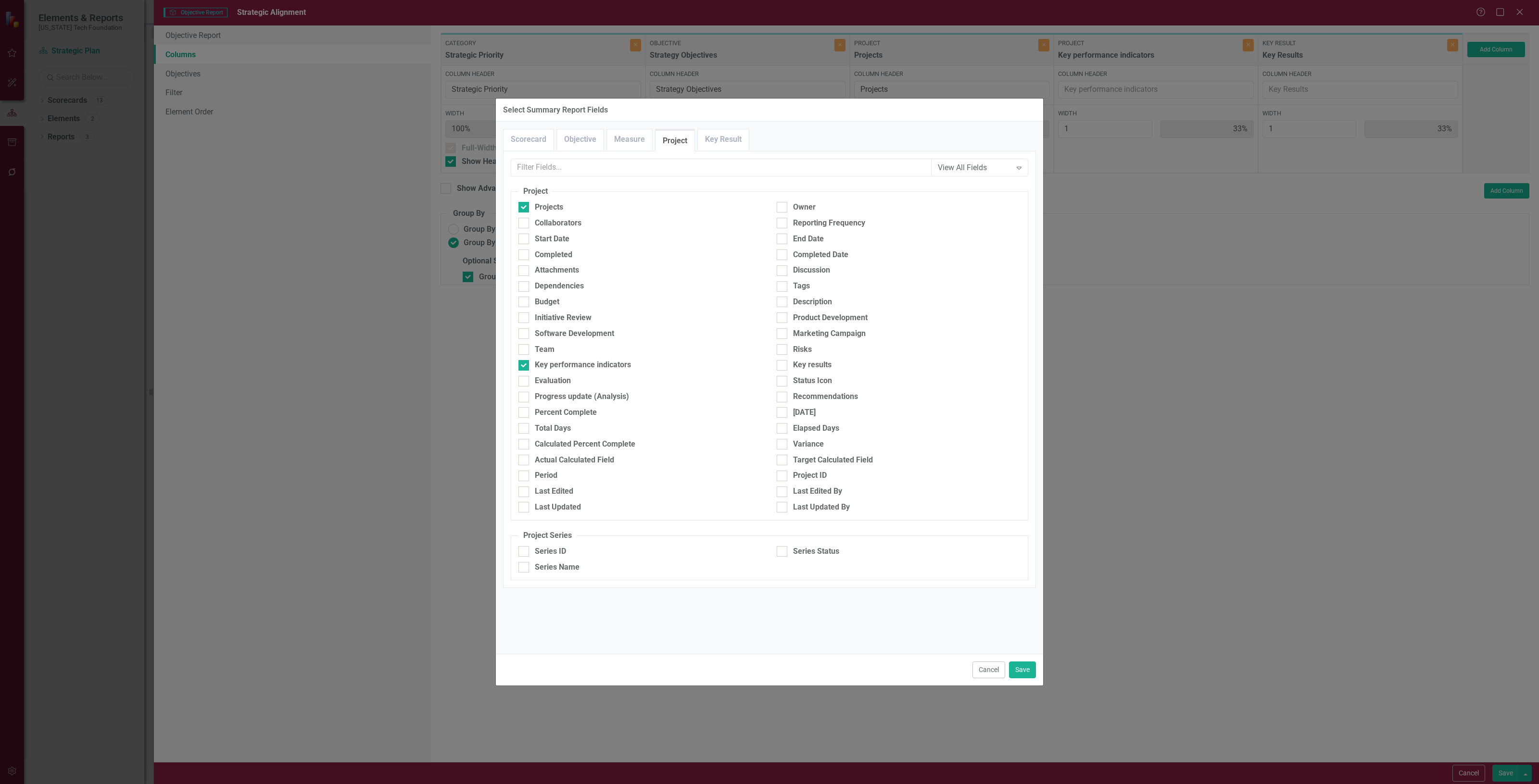
drag, startPoint x: 830, startPoint y: 208, endPoint x: 801, endPoint y: 182, distance: 38.9
click at [830, 208] on div "Owner" at bounding box center [899, 207] width 244 height 11
click at [783, 208] on input "Owner" at bounding box center [779, 205] width 7 height 7
checkbox input "true"
click at [761, 158] on div "View All Fields Expand Scorecard Scorecard Attachments Tags Logo Mission Vision…" at bounding box center [769, 370] width 533 height 437
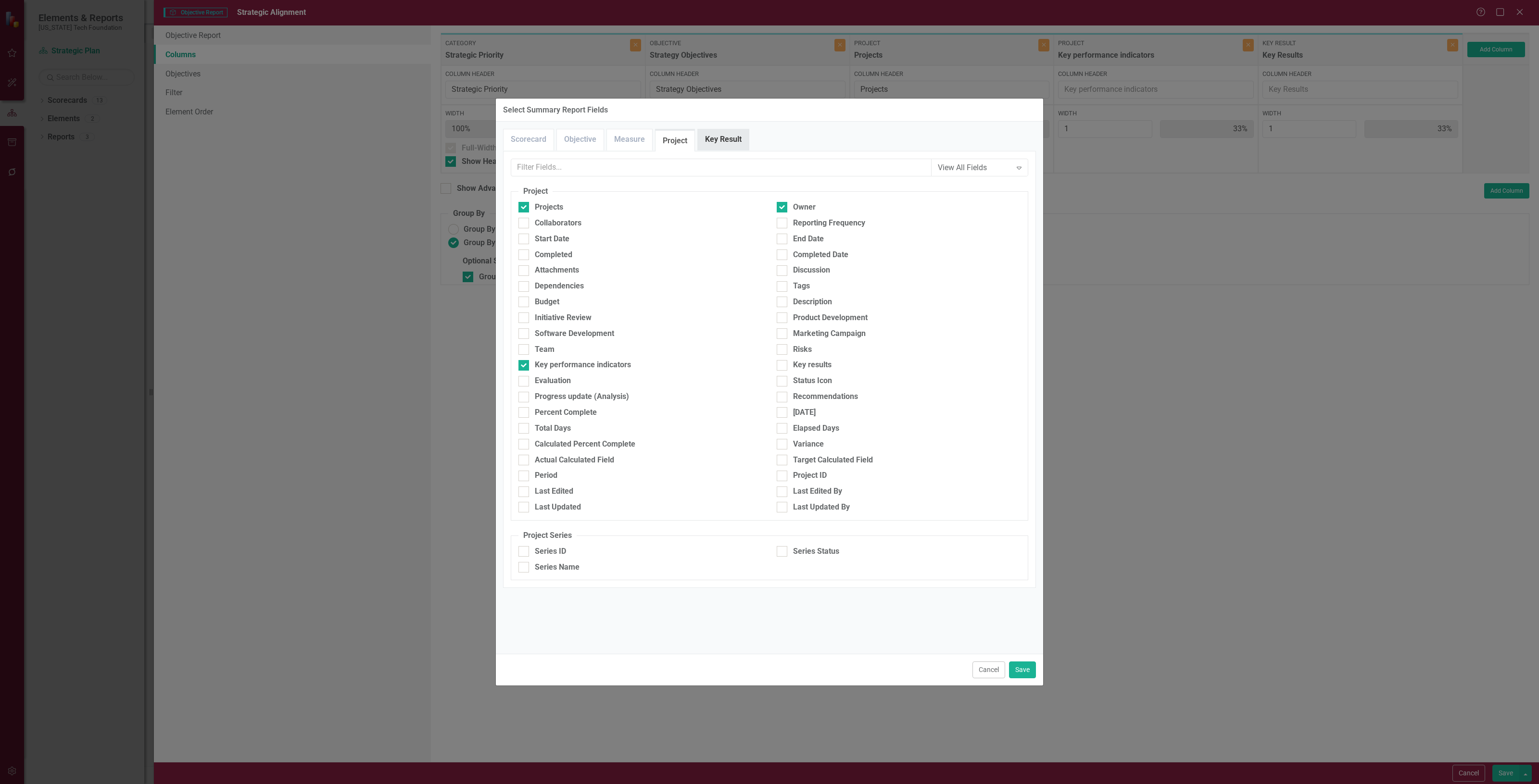
drag, startPoint x: 744, startPoint y: 153, endPoint x: 739, endPoint y: 145, distance: 9.4
click at [744, 152] on div "View All Fields Expand Scorecard Scorecard Attachments Tags Logo Mission Vision…" at bounding box center [769, 370] width 533 height 437
click at [739, 144] on link "Key Result" at bounding box center [724, 140] width 51 height 20
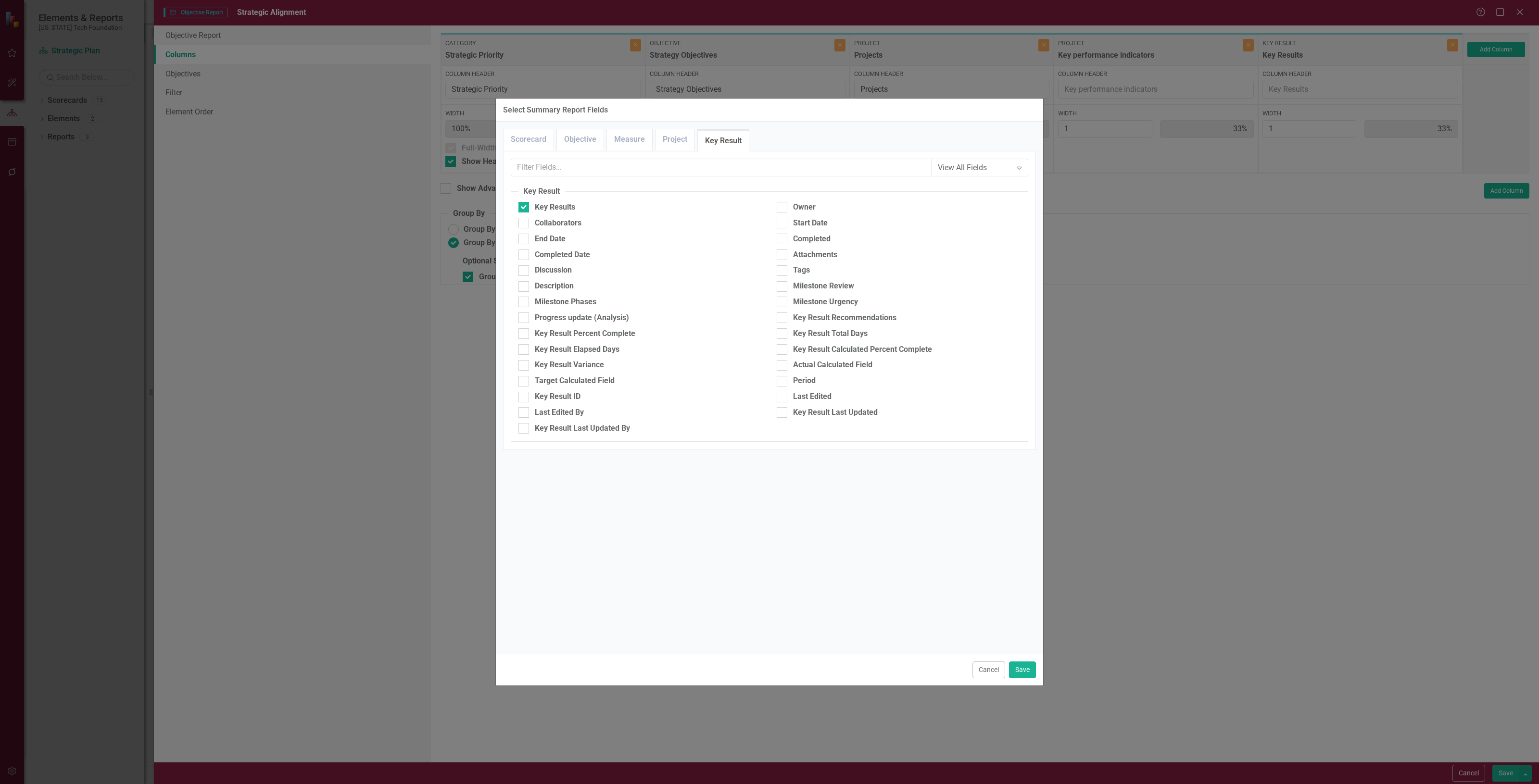
drag, startPoint x: 791, startPoint y: 207, endPoint x: 929, endPoint y: 296, distance: 164.2
click at [791, 206] on div "Owner" at bounding box center [899, 207] width 244 height 11
click at [783, 206] on input "Owner" at bounding box center [779, 205] width 7 height 7
checkbox input "true"
click at [1026, 671] on button "Save" at bounding box center [1022, 669] width 27 height 17
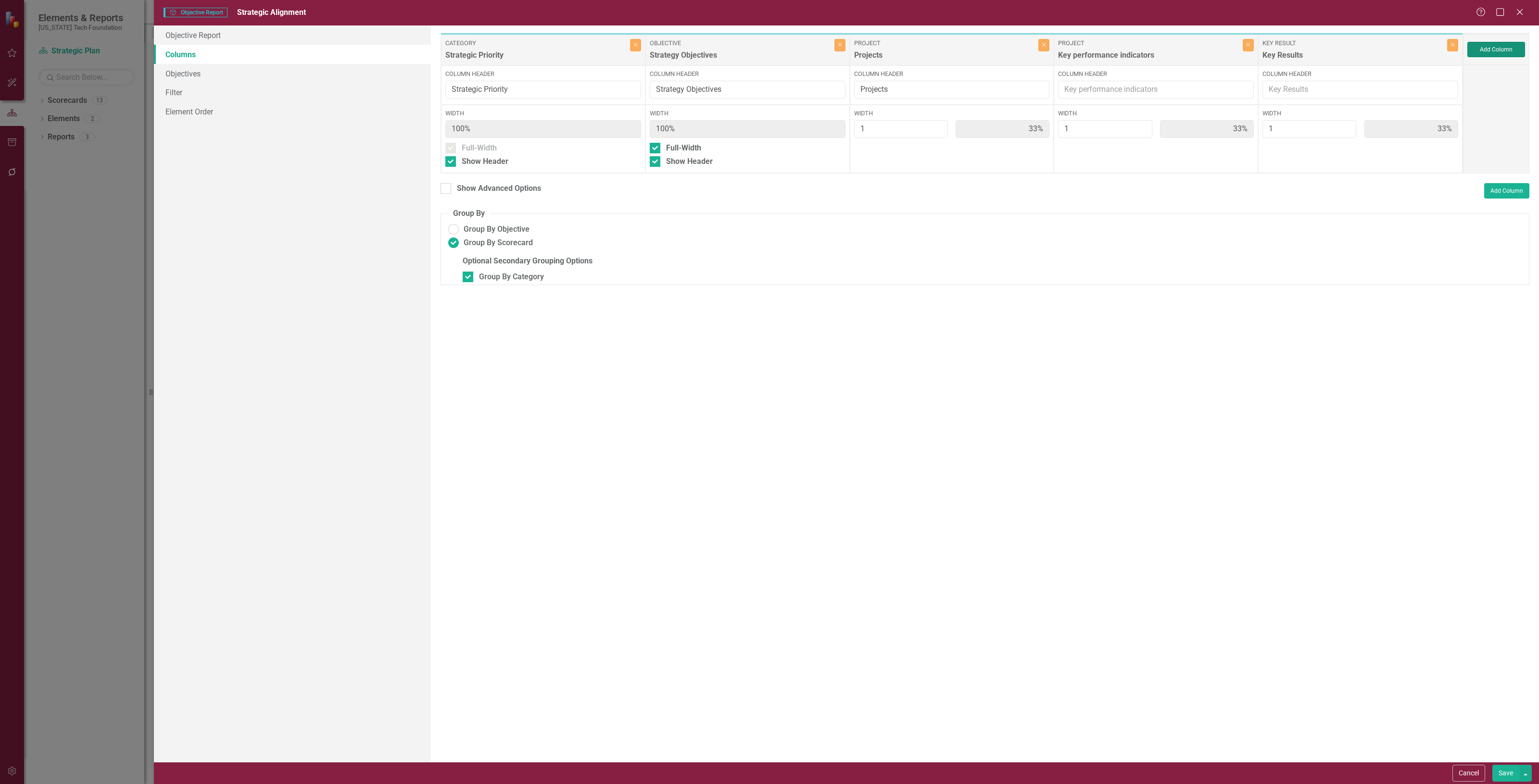
type input "17%"
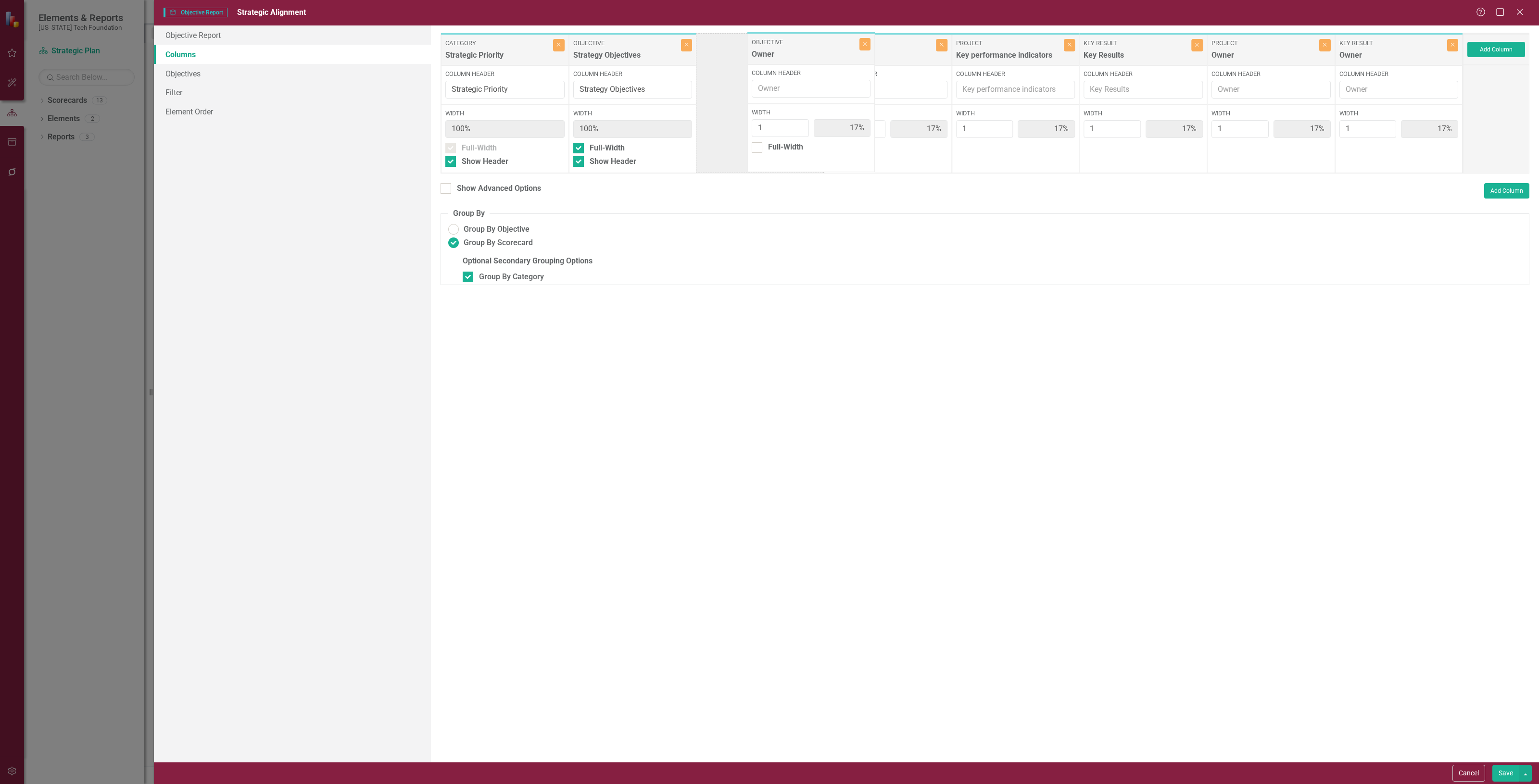
drag, startPoint x: 1119, startPoint y: 60, endPoint x: 763, endPoint y: 70, distance: 356.1
click at [754, 65] on div "Category Strategic Priority Close Column Header Strategic Priority Width 100% F…" at bounding box center [952, 103] width 1023 height 141
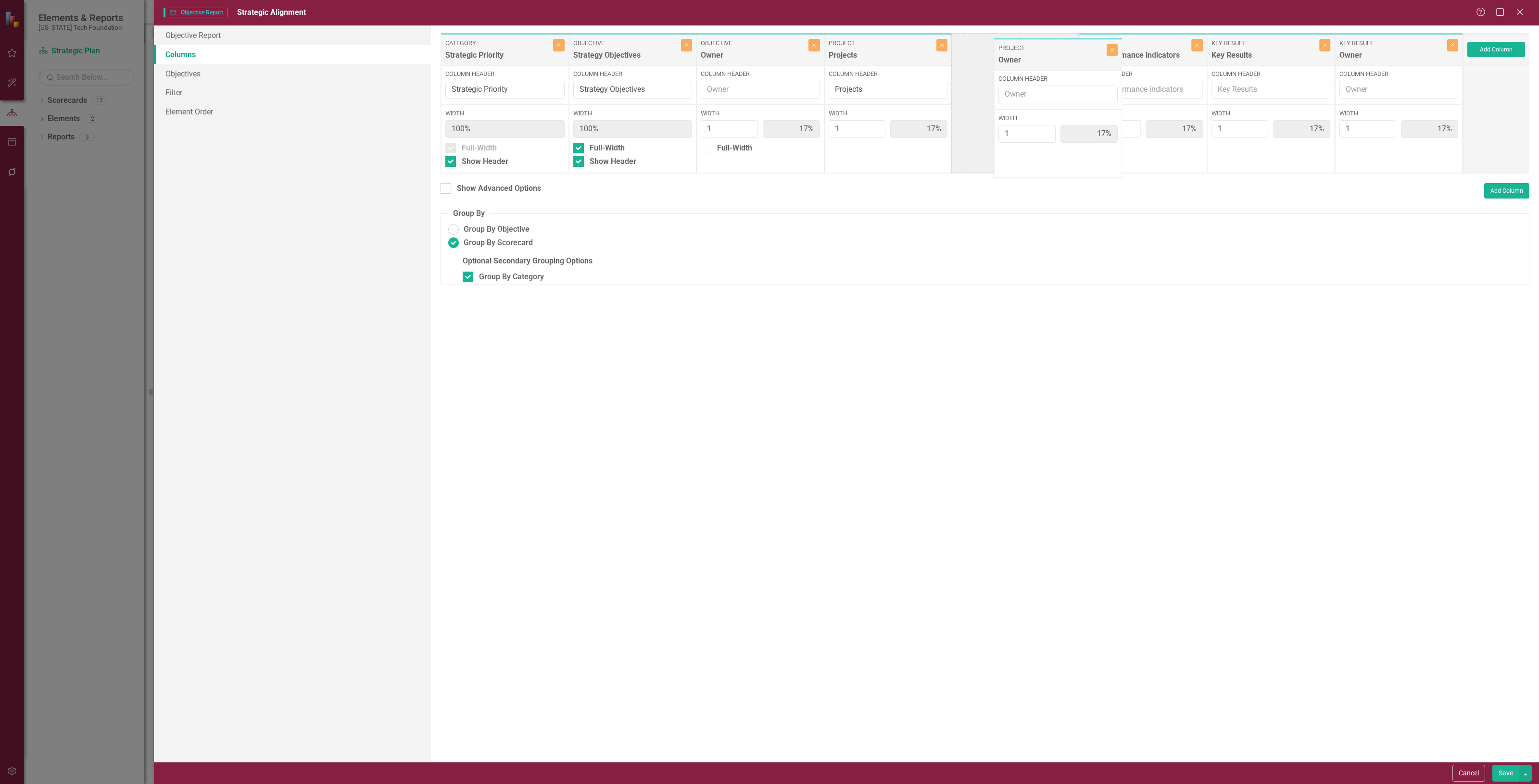
drag, startPoint x: 1231, startPoint y: 61, endPoint x: 989, endPoint y: 71, distance: 242.2
click at [978, 71] on div "Category Strategic Priority Close Column Header Strategic Priority Width 100% F…" at bounding box center [952, 103] width 1023 height 141
click at [1500, 775] on button "Save" at bounding box center [1505, 773] width 27 height 17
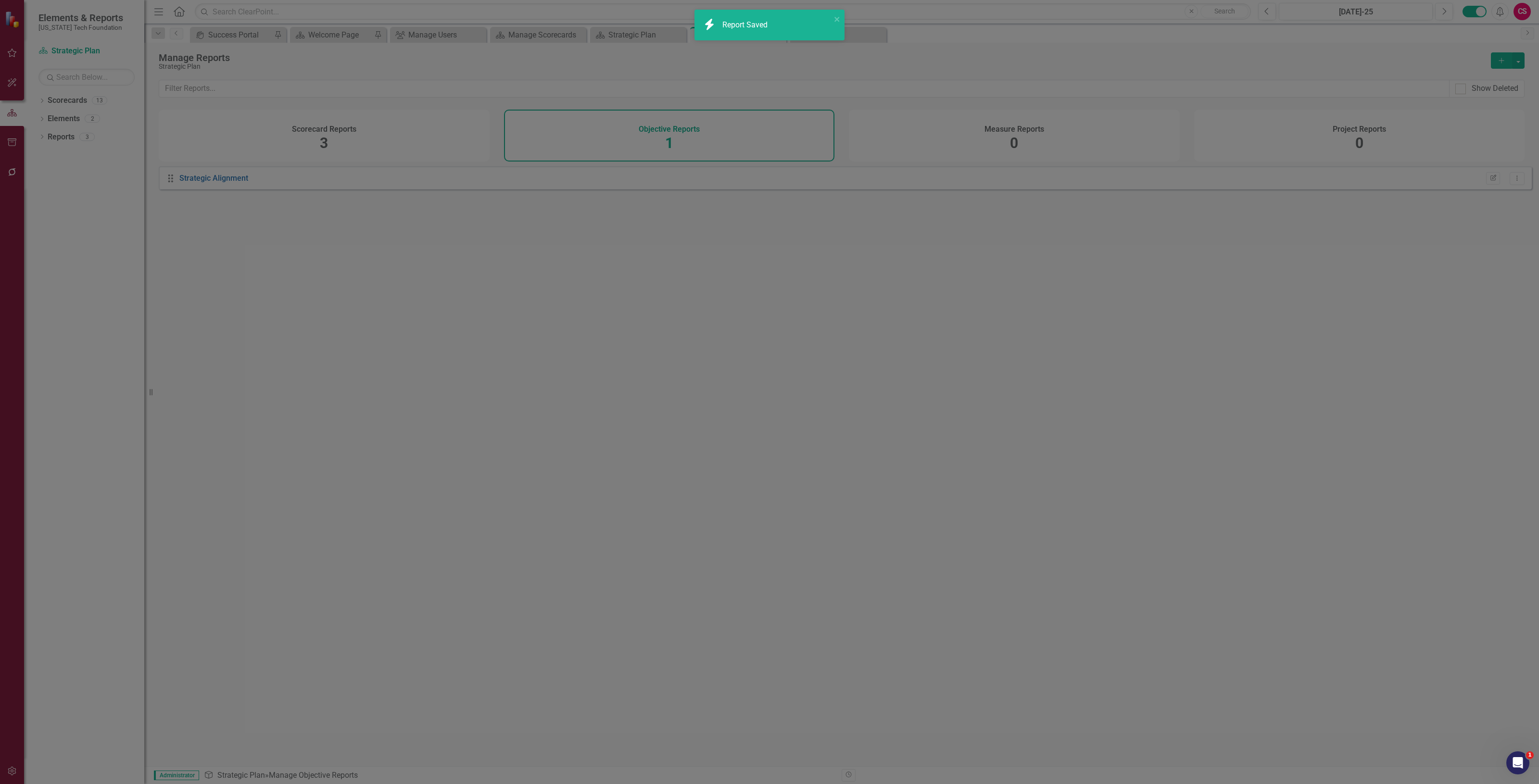
radio input "false"
checkbox input "false"
radio input "true"
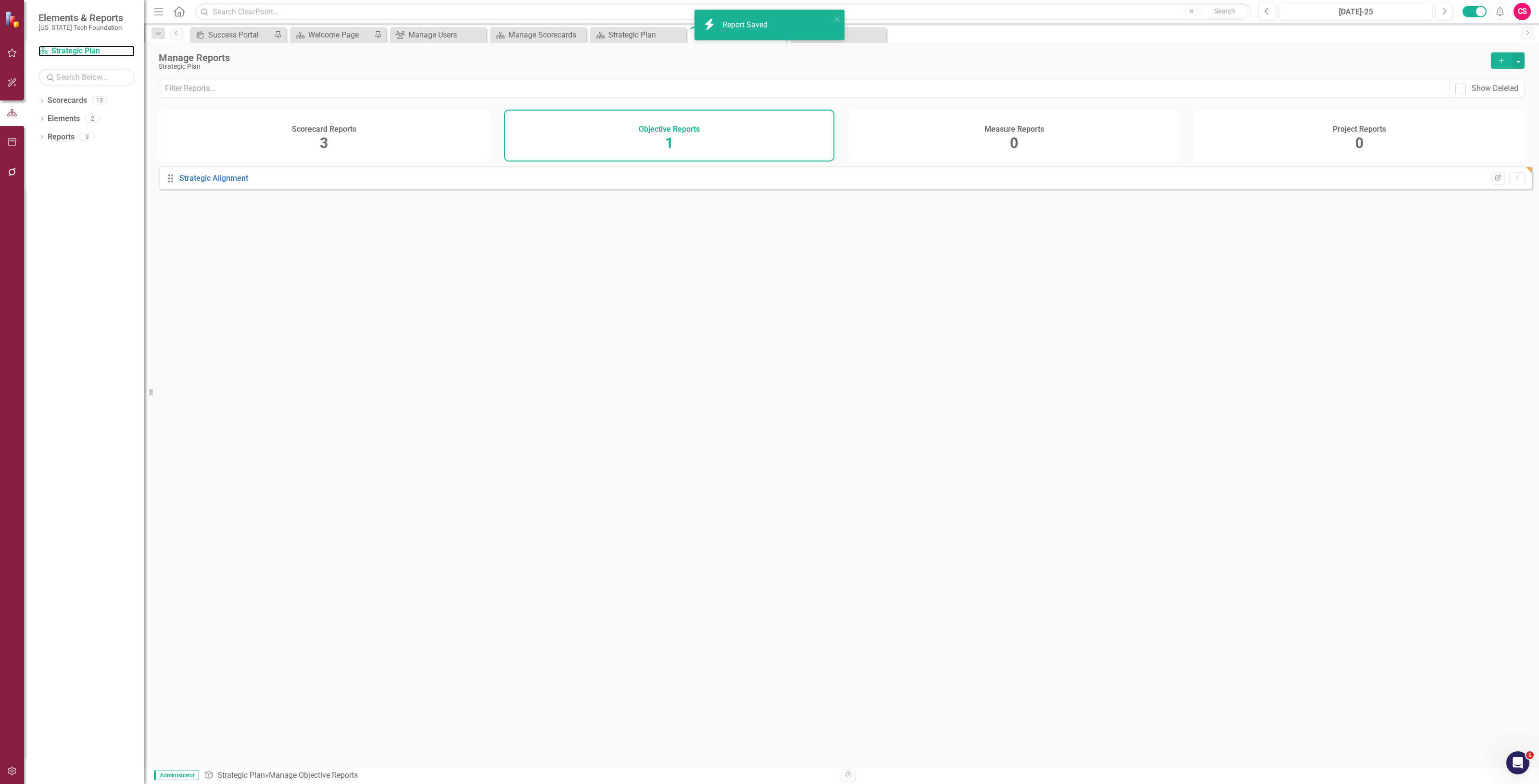
click at [70, 45] on div "Scorecard Strategic Plan" at bounding box center [87, 51] width 97 height 16
click at [73, 48] on link "Scorecard Strategic Plan" at bounding box center [87, 50] width 97 height 11
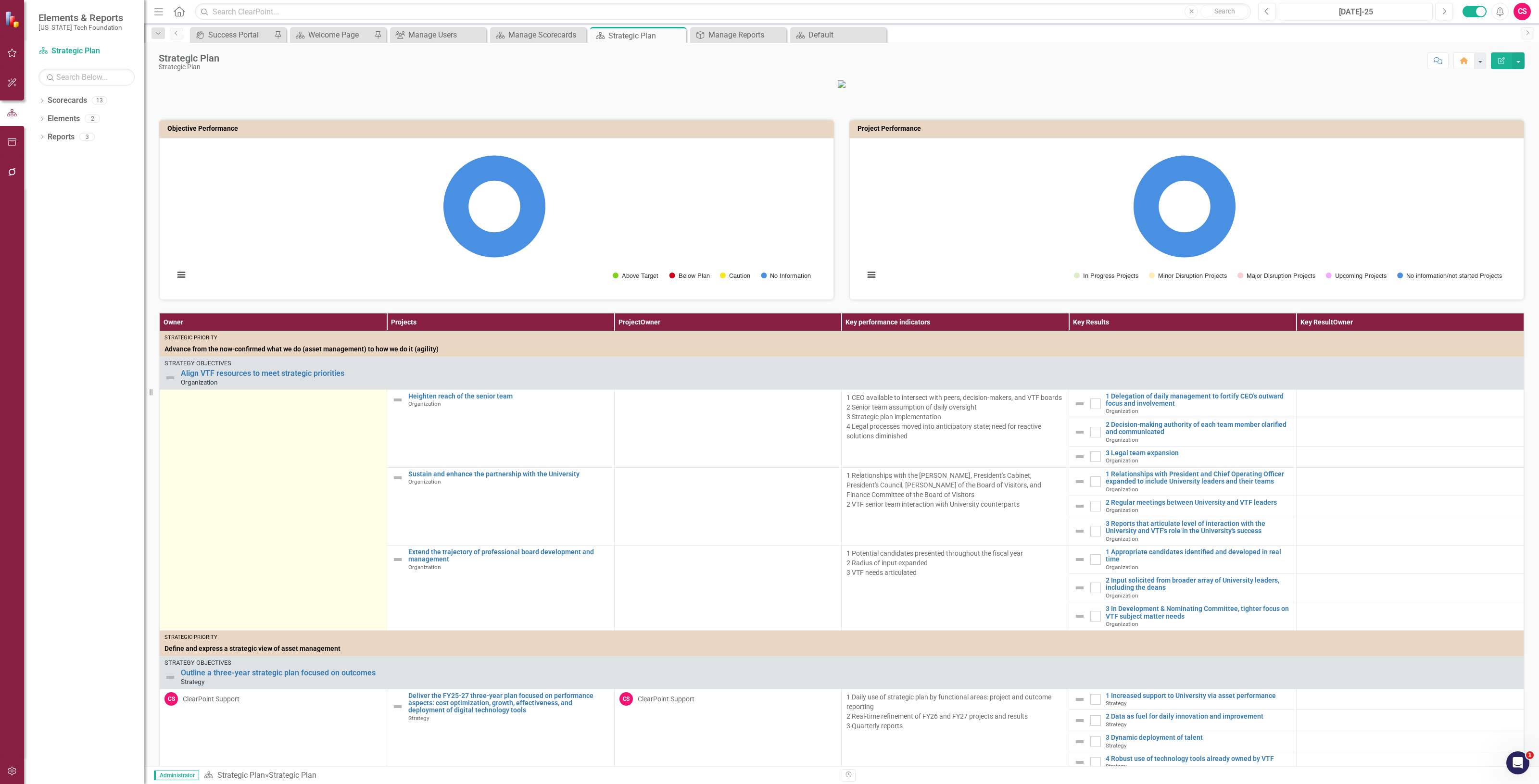
click at [278, 449] on td at bounding box center [273, 510] width 227 height 241
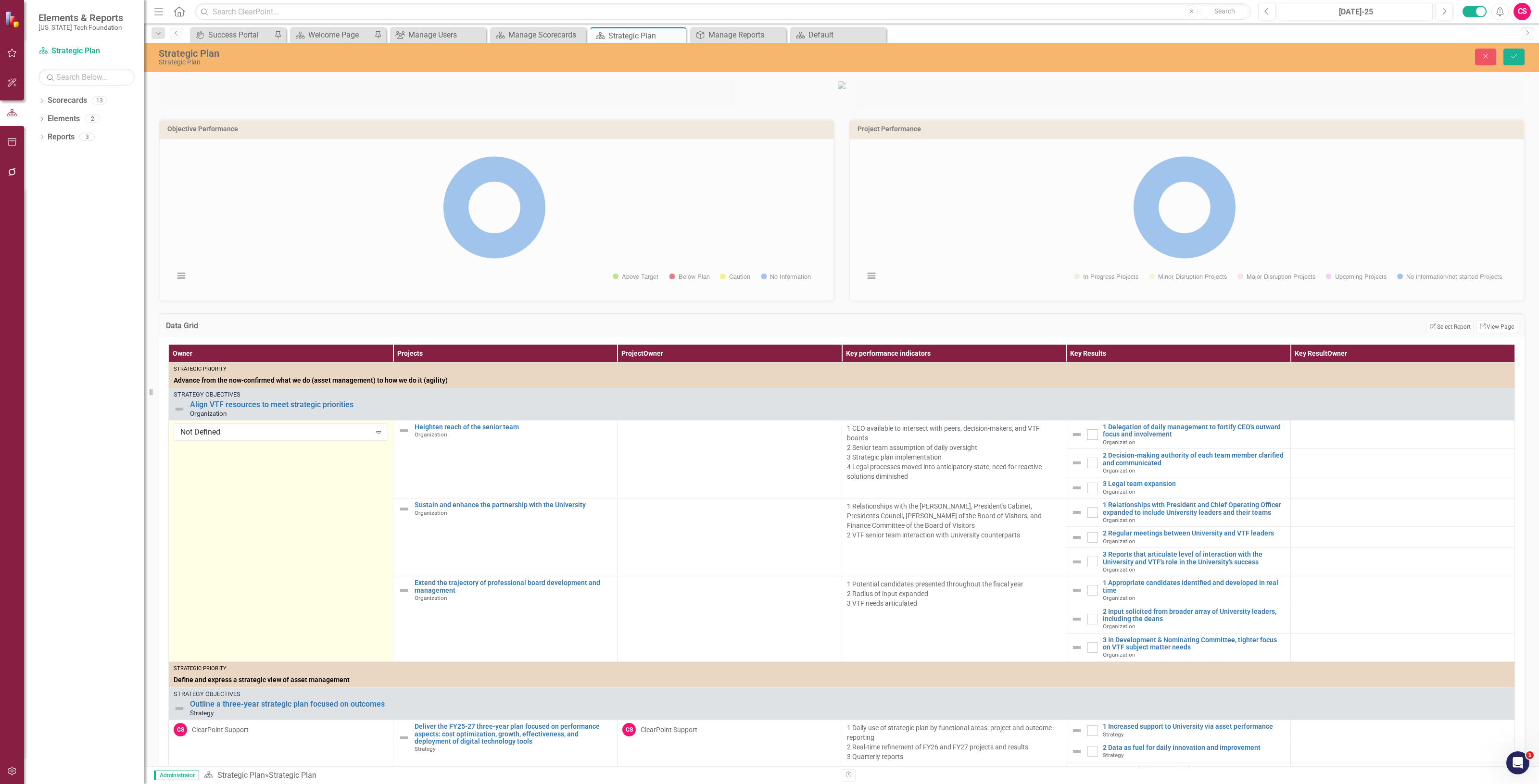
click at [278, 438] on div "Not Defined" at bounding box center [276, 432] width 191 height 11
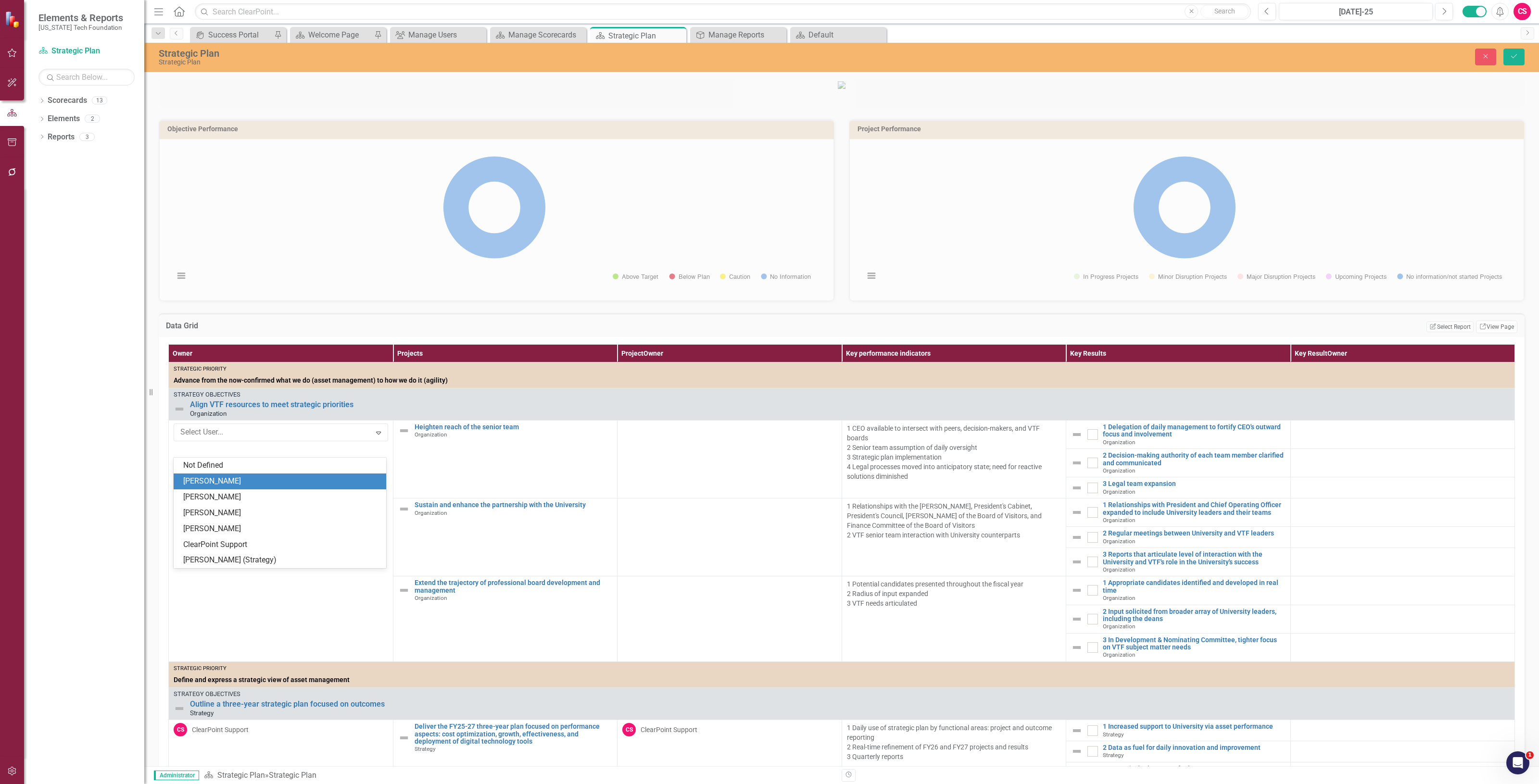
click at [265, 477] on div "[PERSON_NAME]" at bounding box center [282, 481] width 197 height 11
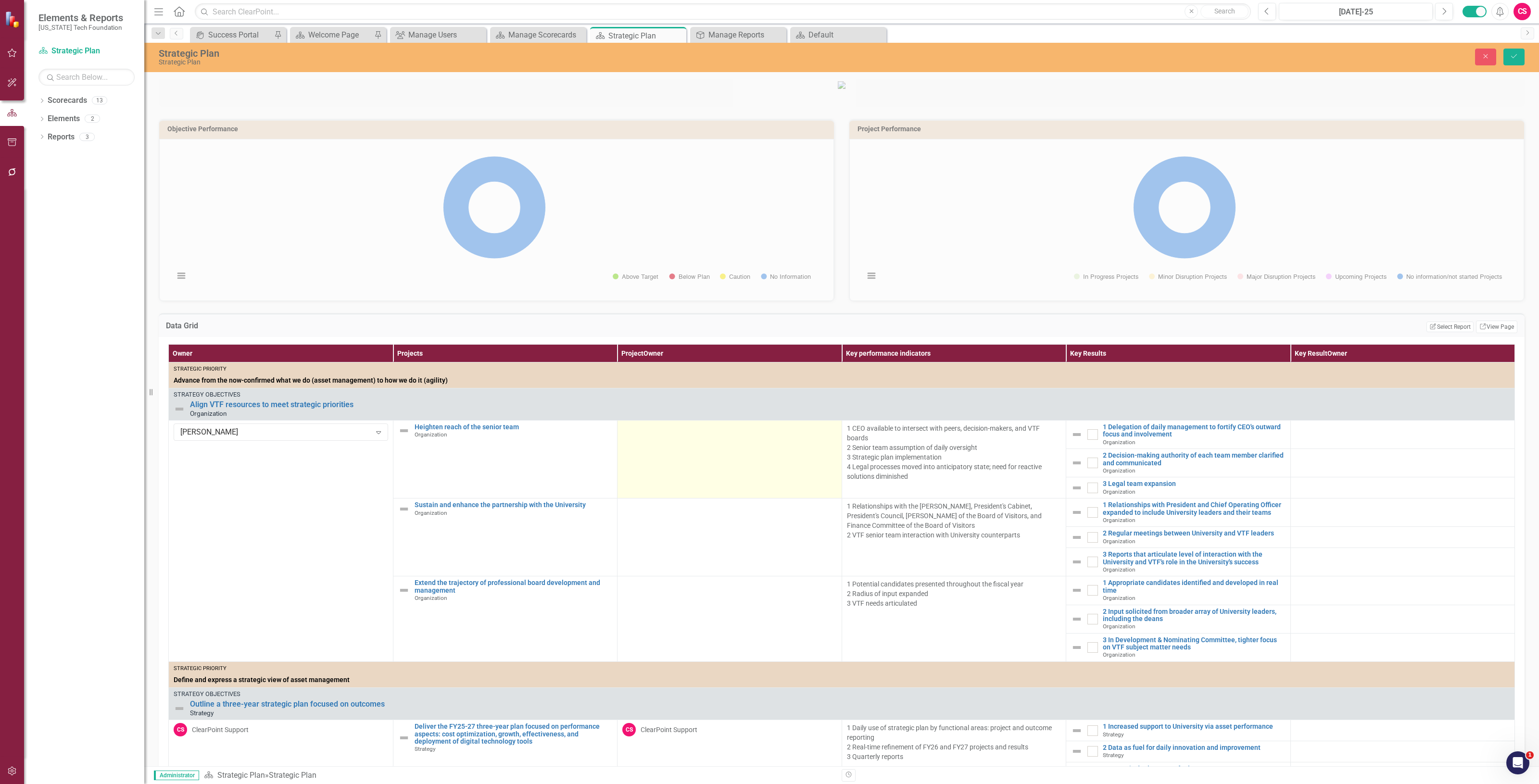
click at [712, 452] on td at bounding box center [730, 460] width 224 height 78
drag, startPoint x: 711, startPoint y: 450, endPoint x: 706, endPoint y: 456, distance: 7.8
click at [706, 441] on div "Not Defined Expand" at bounding box center [729, 433] width 214 height 18
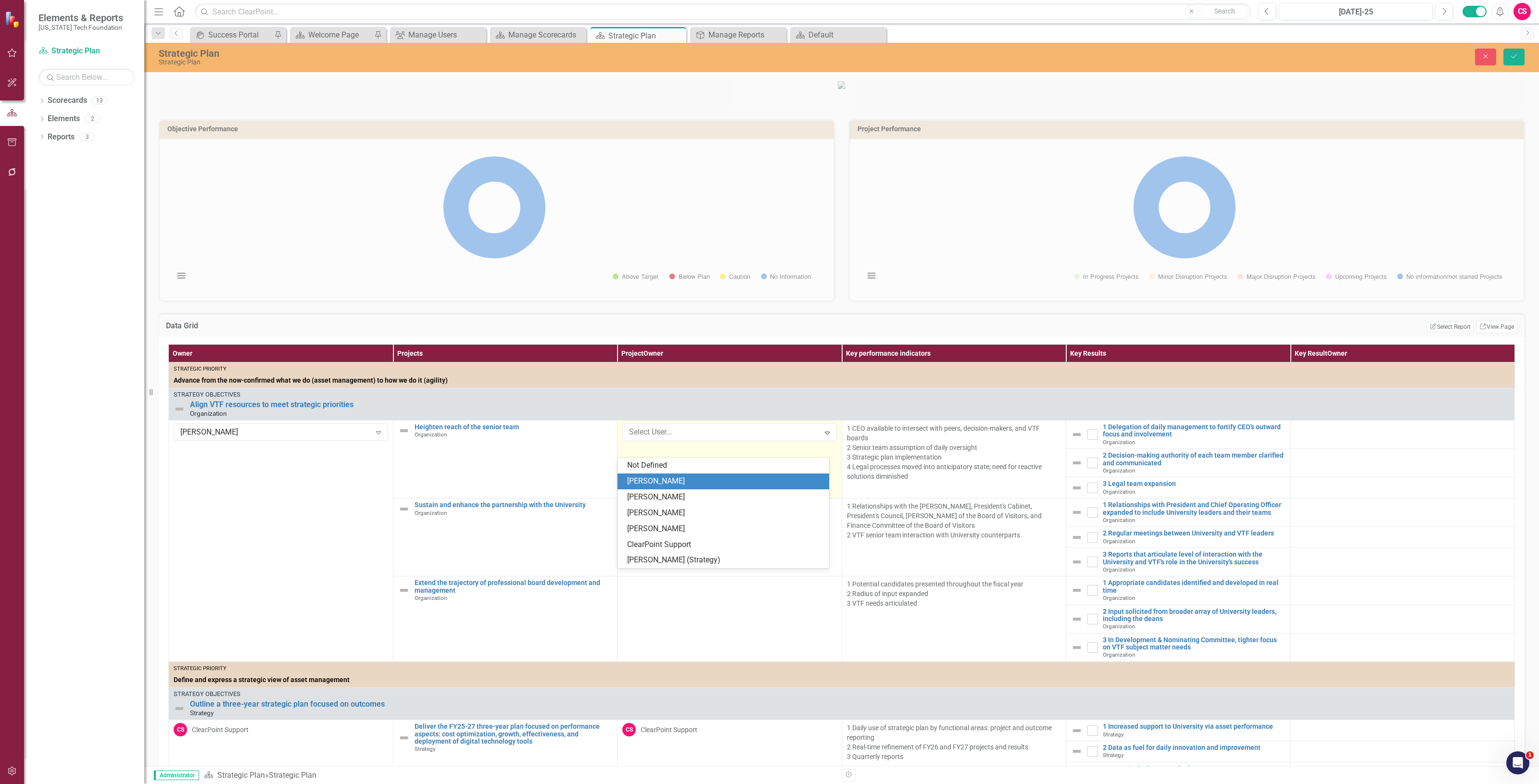
click at [687, 487] on div "[PERSON_NAME]" at bounding box center [723, 482] width 211 height 16
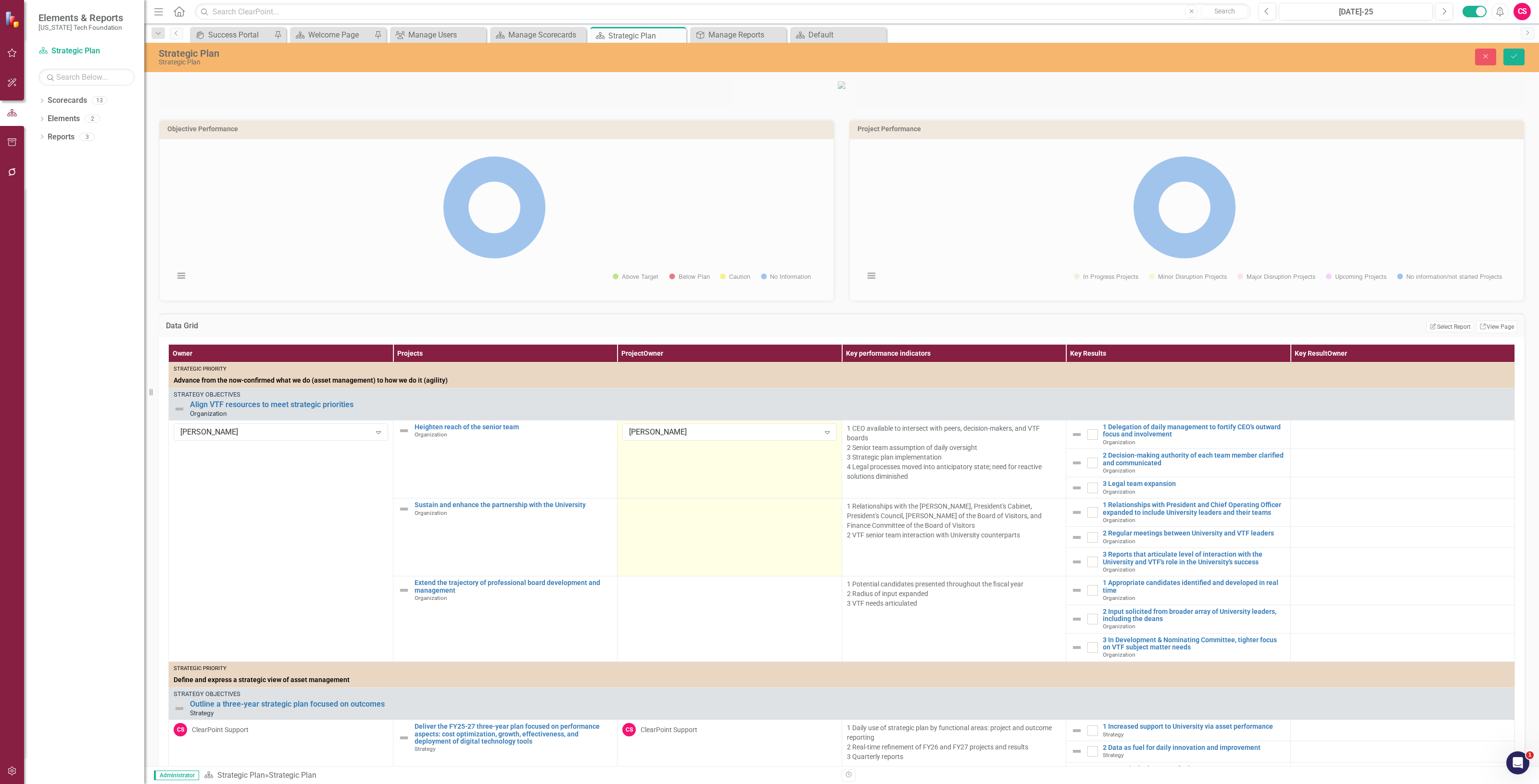
click at [662, 513] on div at bounding box center [729, 507] width 214 height 12
click at [662, 513] on div at bounding box center [729, 507] width 214 height 12
click at [662, 516] on div "Not Defined" at bounding box center [724, 510] width 191 height 11
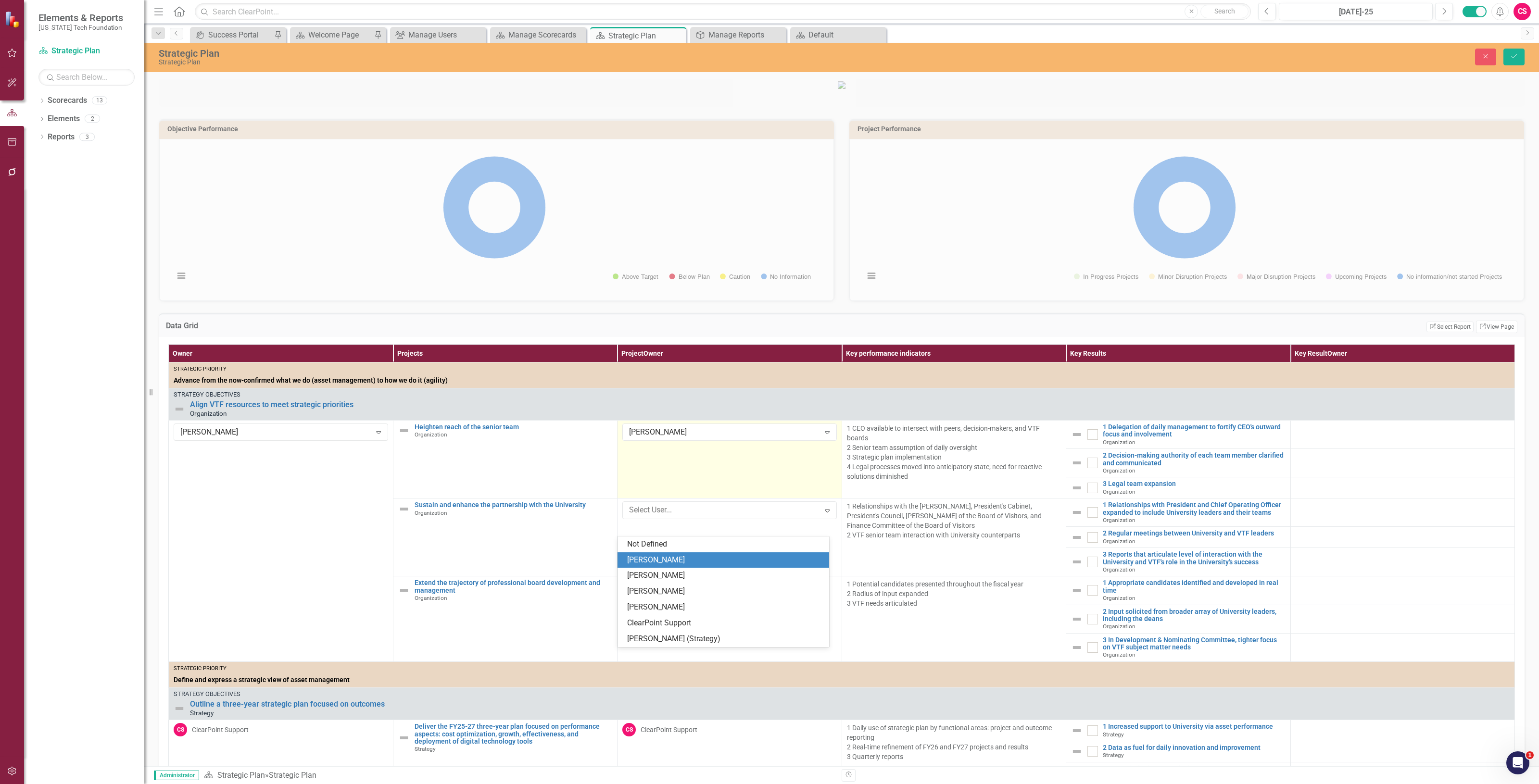
click at [660, 561] on div "[PERSON_NAME]" at bounding box center [725, 560] width 196 height 11
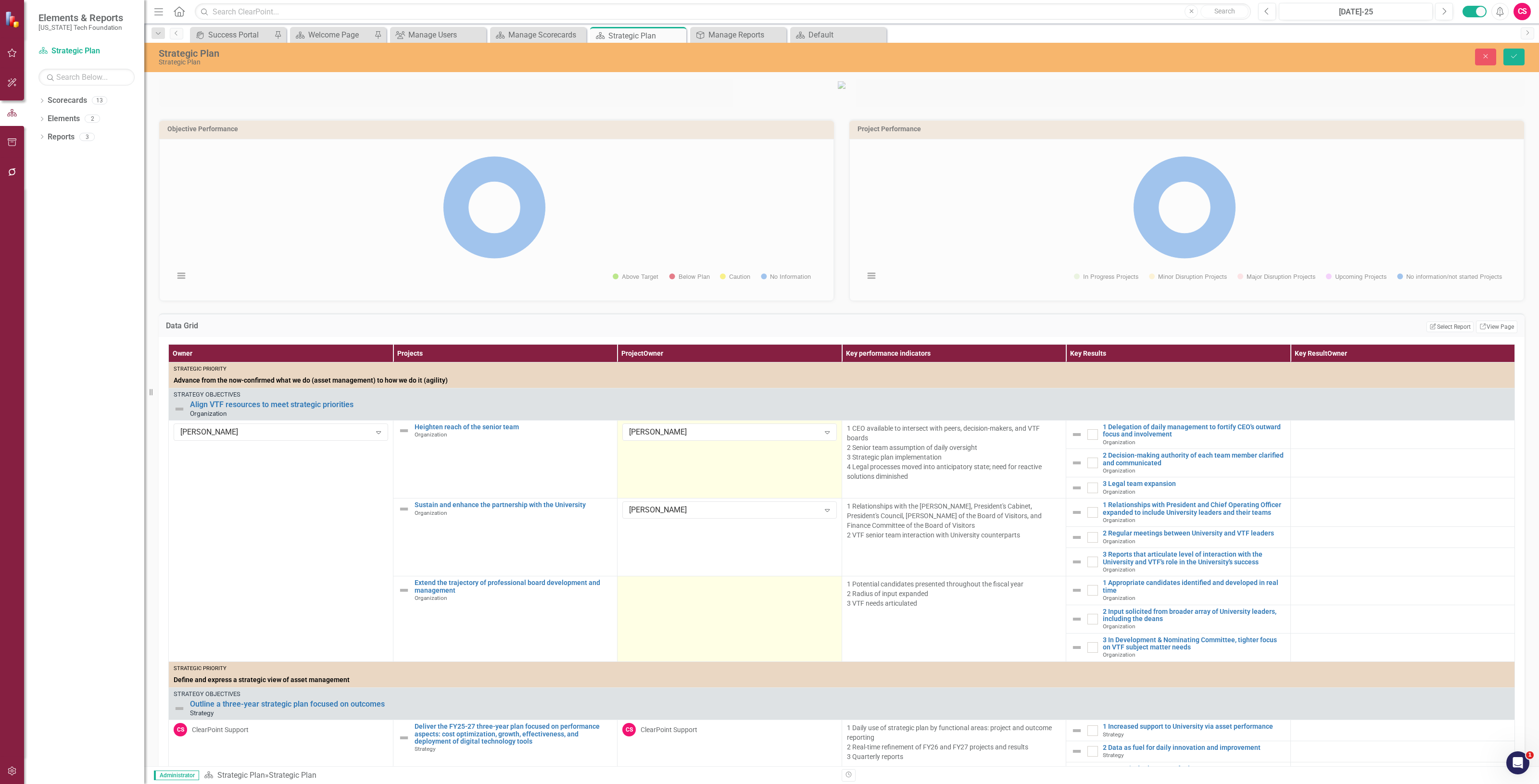
click at [656, 610] on td at bounding box center [730, 619] width 224 height 85
click at [656, 593] on div "Not Defined" at bounding box center [724, 587] width 191 height 11
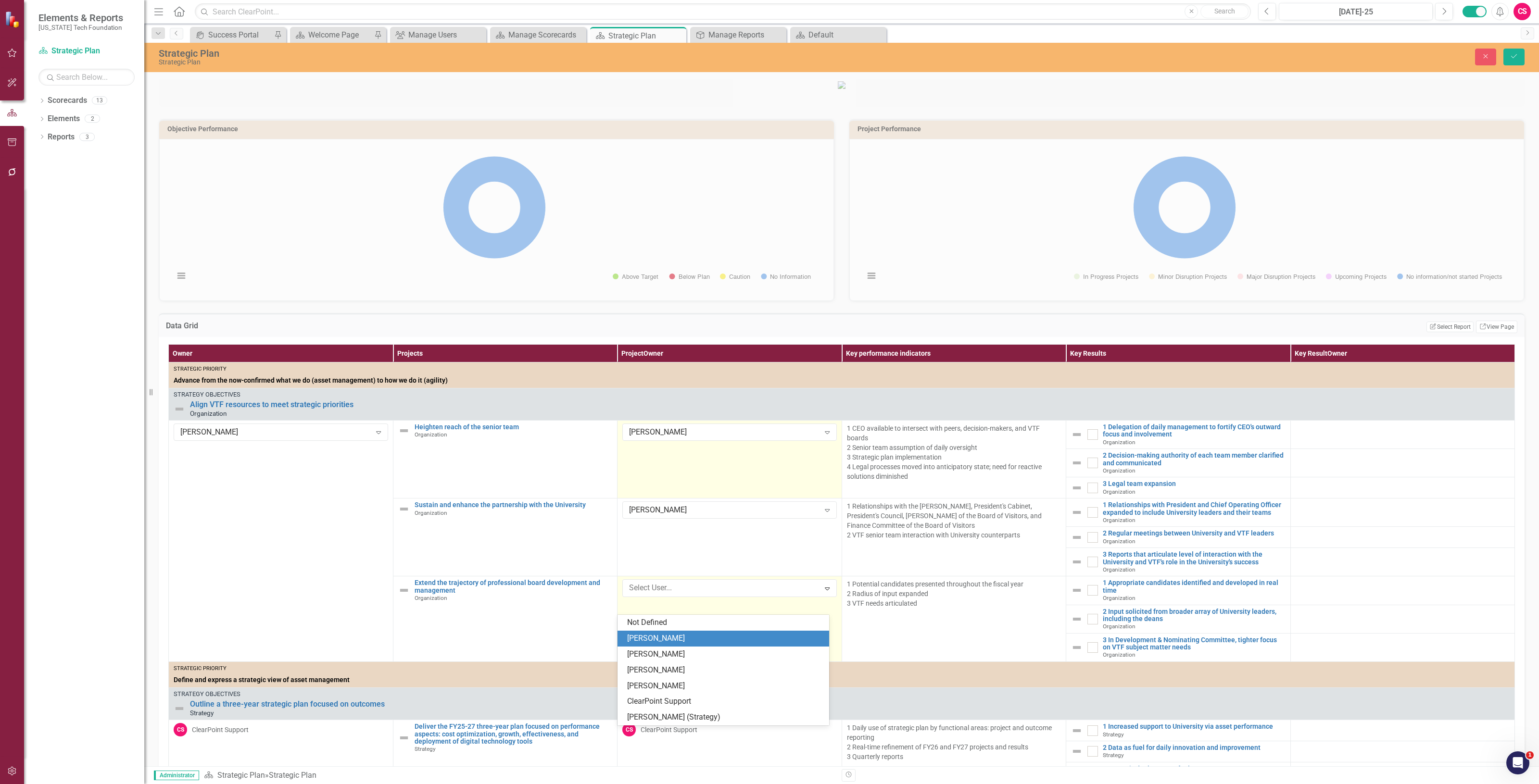
click at [657, 639] on div "[PERSON_NAME]" at bounding box center [725, 638] width 196 height 11
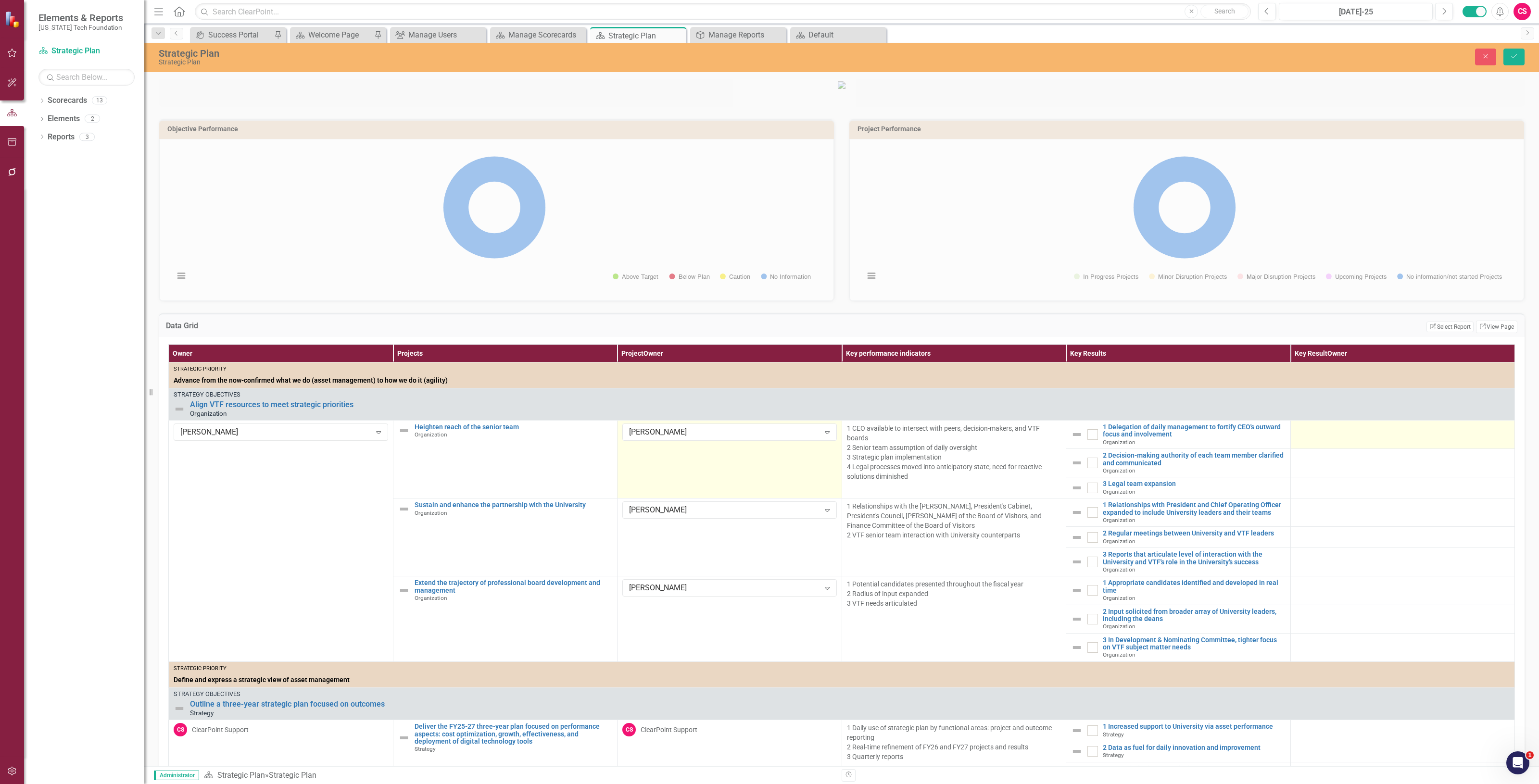
click at [1346, 435] on div at bounding box center [1402, 430] width 214 height 12
click at [1346, 438] on div "Not Defined" at bounding box center [1397, 432] width 191 height 11
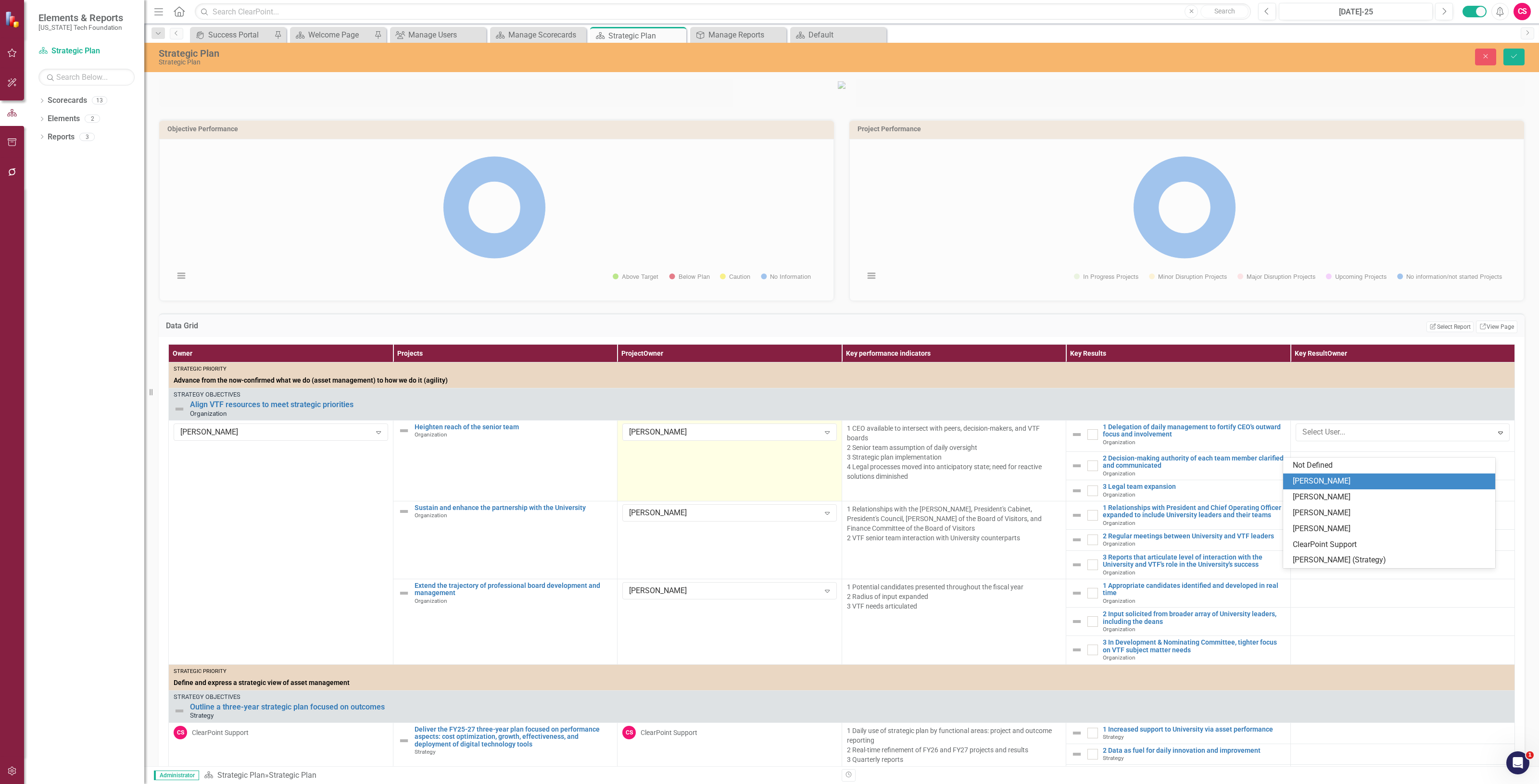
click at [1347, 473] on div "[PERSON_NAME]" at bounding box center [1388, 482] width 211 height 16
click at [1347, 465] on div at bounding box center [1402, 459] width 214 height 12
click at [1347, 471] on div "Not Defined Expand" at bounding box center [1402, 462] width 214 height 18
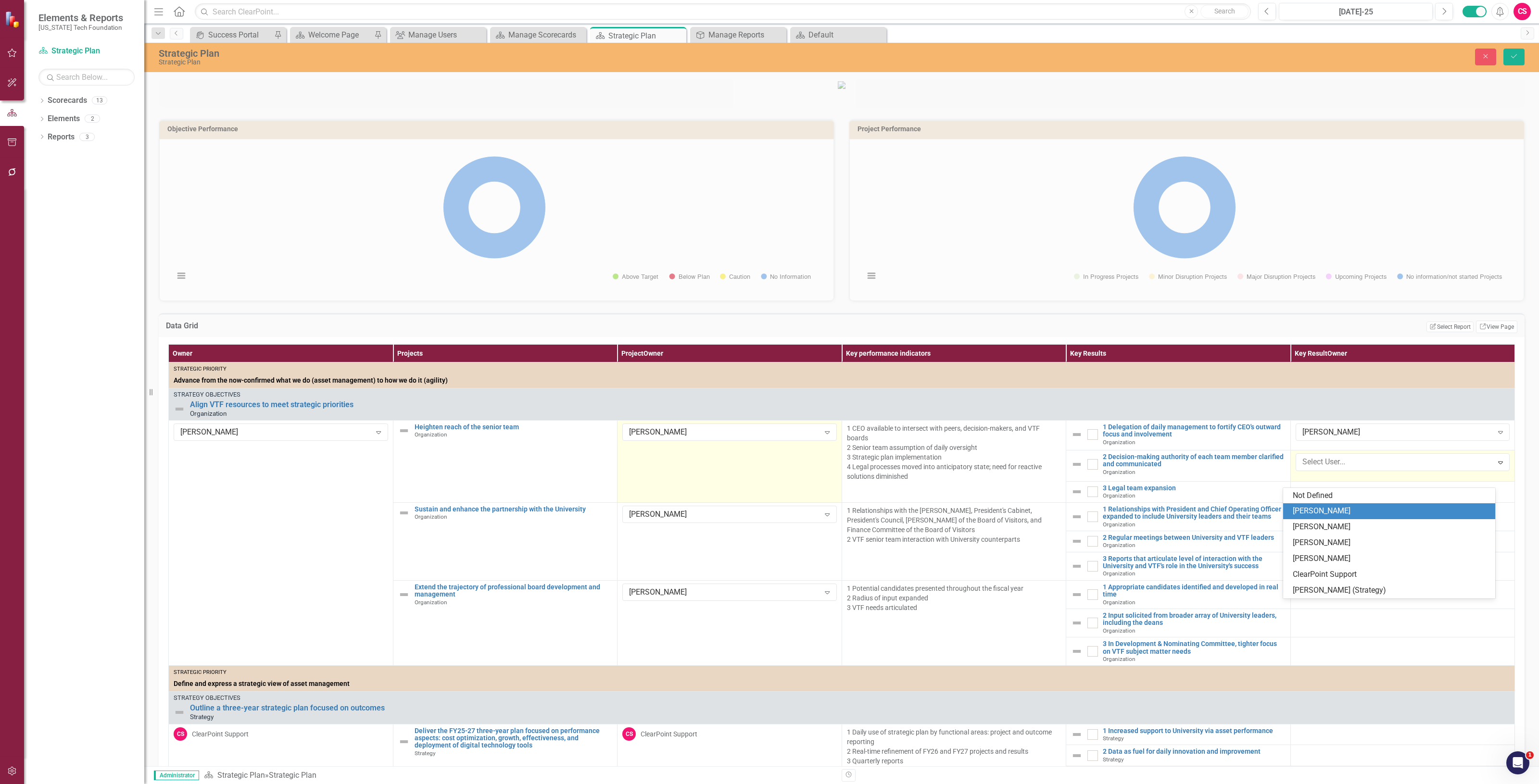
click at [1342, 514] on div "[PERSON_NAME]" at bounding box center [1391, 511] width 196 height 11
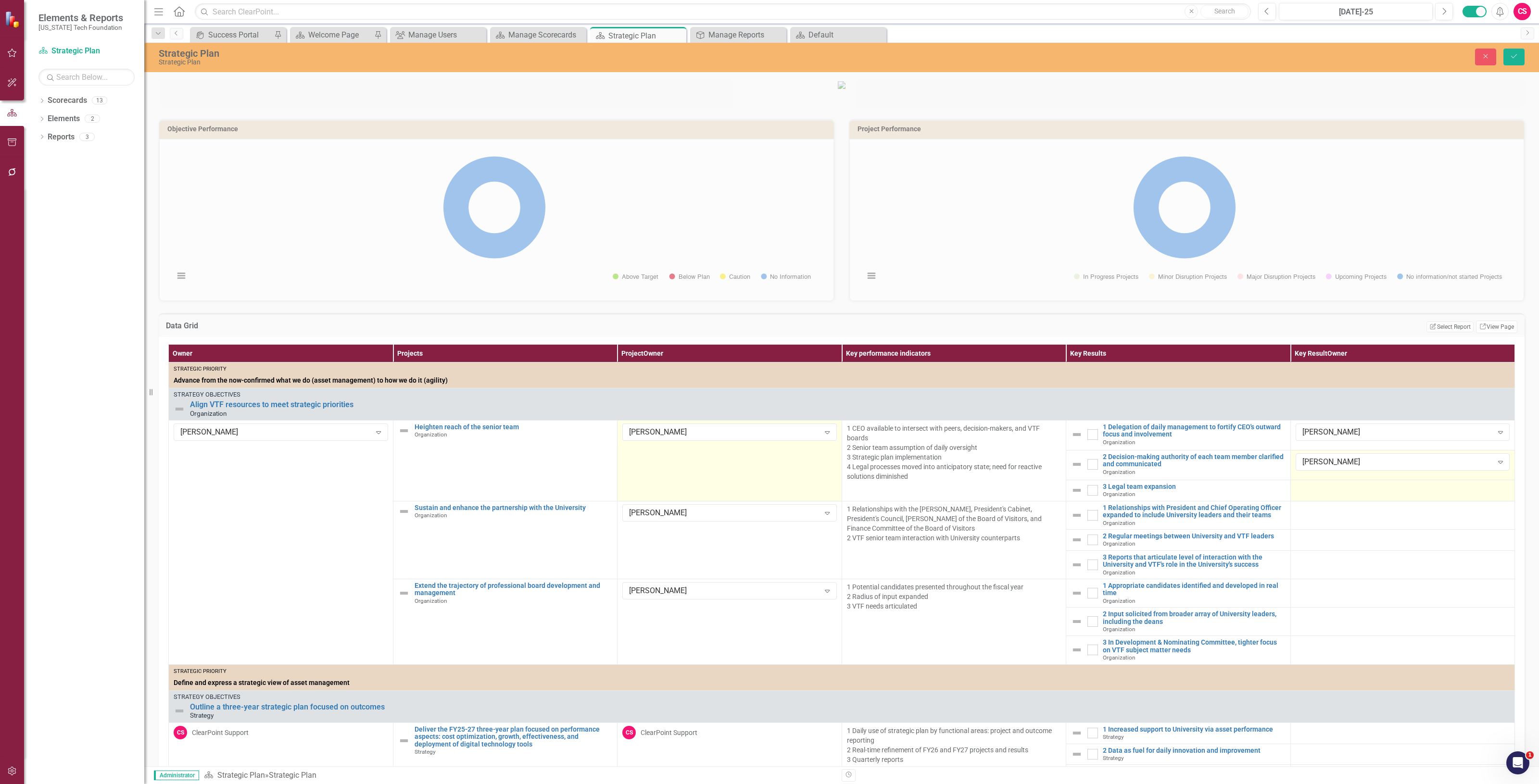
click at [1336, 495] on div at bounding box center [1402, 489] width 214 height 12
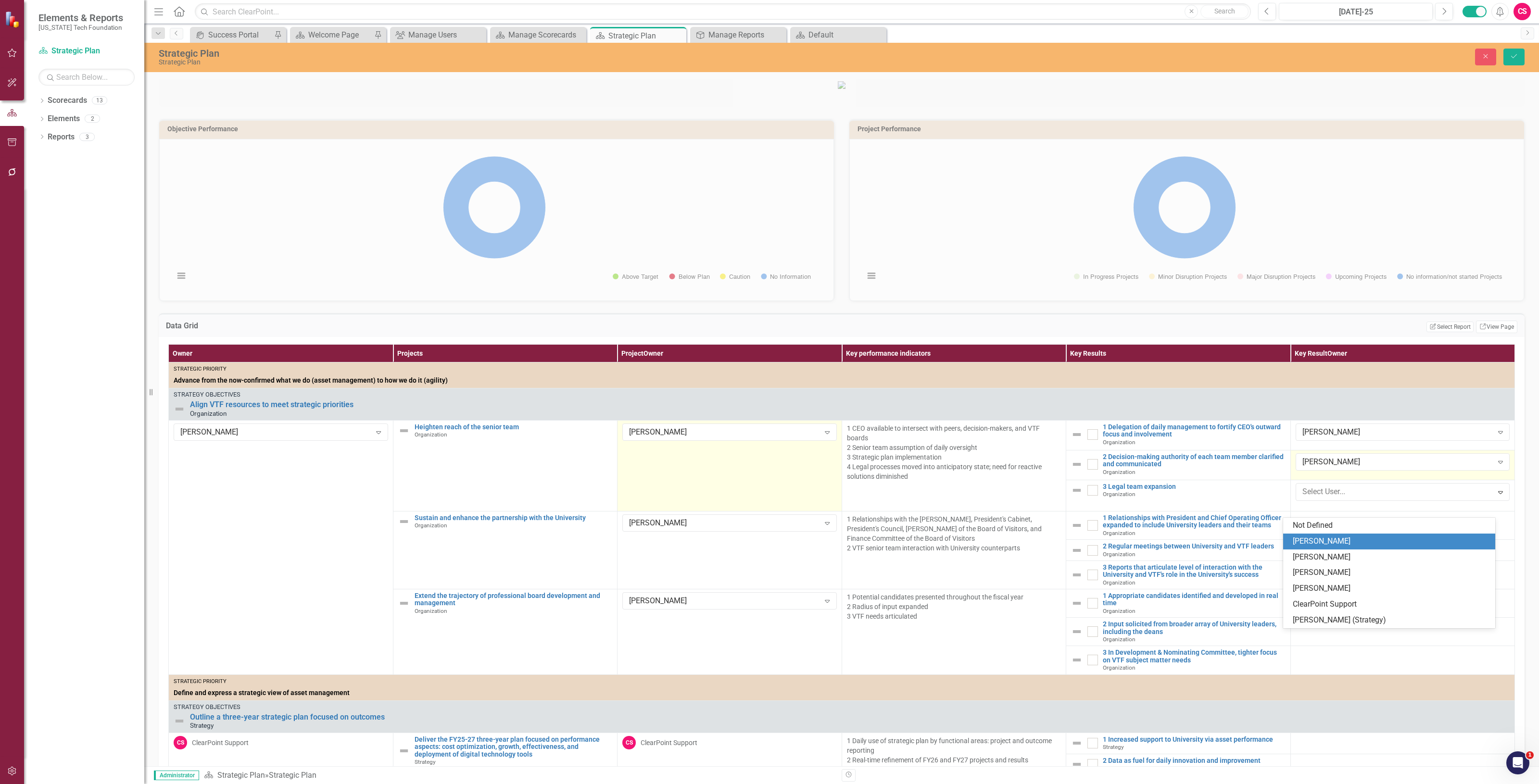
click at [1329, 540] on div "[PERSON_NAME]" at bounding box center [1391, 541] width 196 height 11
click at [1329, 525] on div at bounding box center [1402, 519] width 214 height 12
click at [1329, 528] on div "Not Defined" at bounding box center [1397, 522] width 191 height 11
drag, startPoint x: 1326, startPoint y: 561, endPoint x: 1328, endPoint y: 573, distance: 12.2
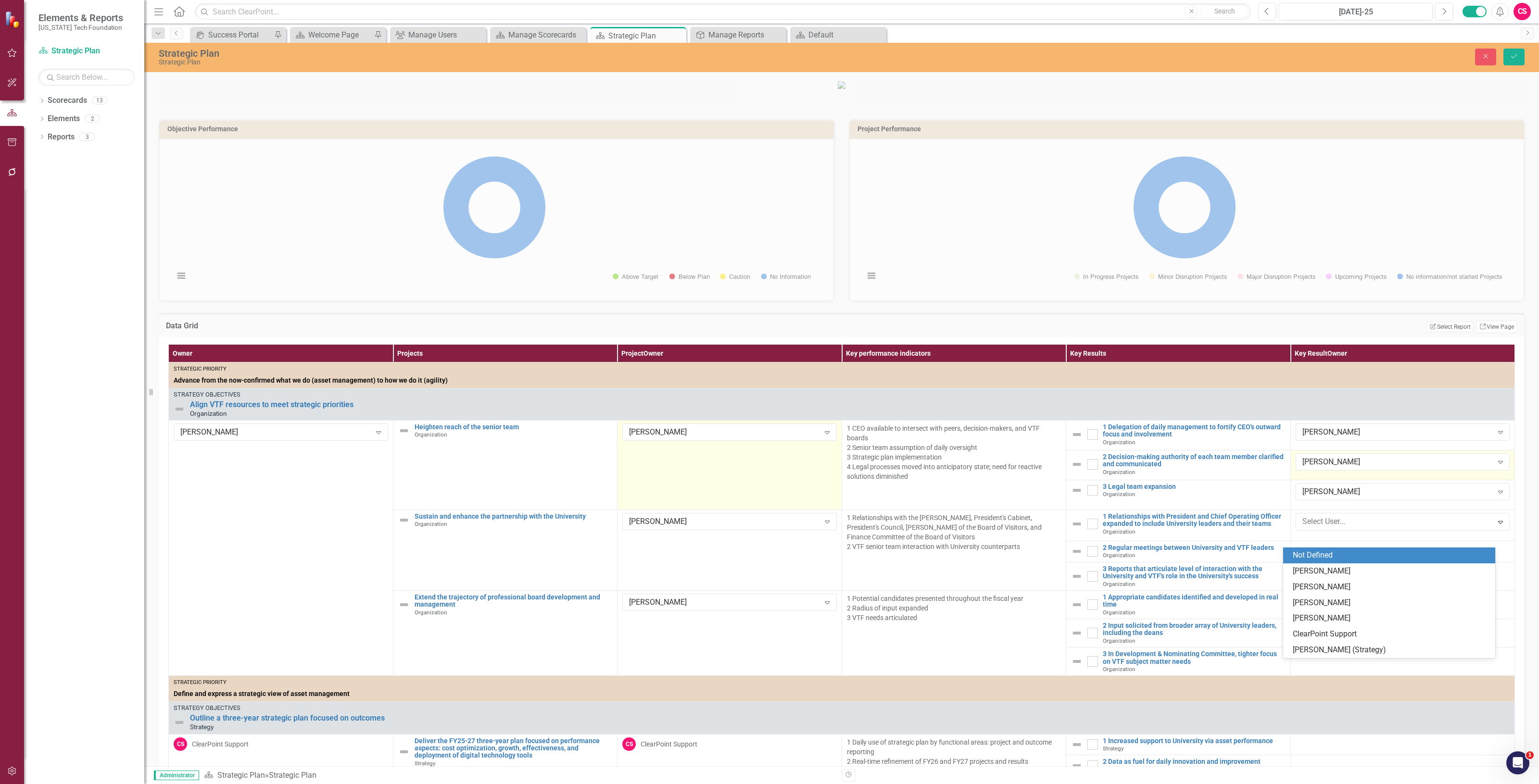
click at [1328, 573] on div "Not Defined [PERSON_NAME] [PERSON_NAME] [PERSON_NAME] [PERSON_NAME] ClearPoint …" at bounding box center [1388, 602] width 211 height 110
click at [1326, 572] on div "[PERSON_NAME]" at bounding box center [1391, 571] width 196 height 11
click at [1326, 561] on td at bounding box center [1402, 550] width 224 height 21
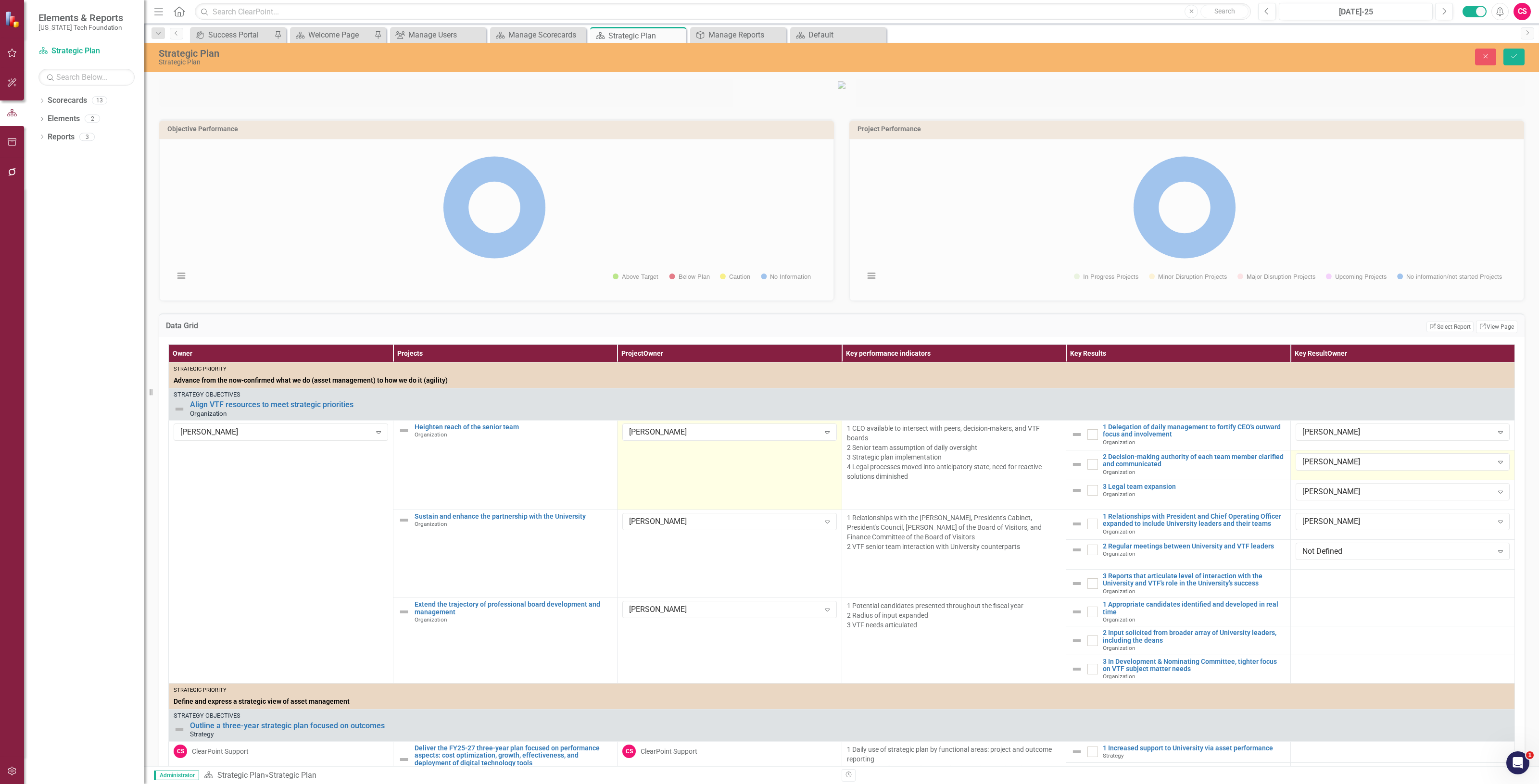
click at [1326, 557] on div "Not Defined" at bounding box center [1397, 551] width 191 height 11
click at [1323, 593] on div "[PERSON_NAME]" at bounding box center [1388, 601] width 211 height 16
click at [1323, 584] on div at bounding box center [1402, 578] width 214 height 12
click at [1322, 587] on div "Not Defined" at bounding box center [1397, 581] width 191 height 11
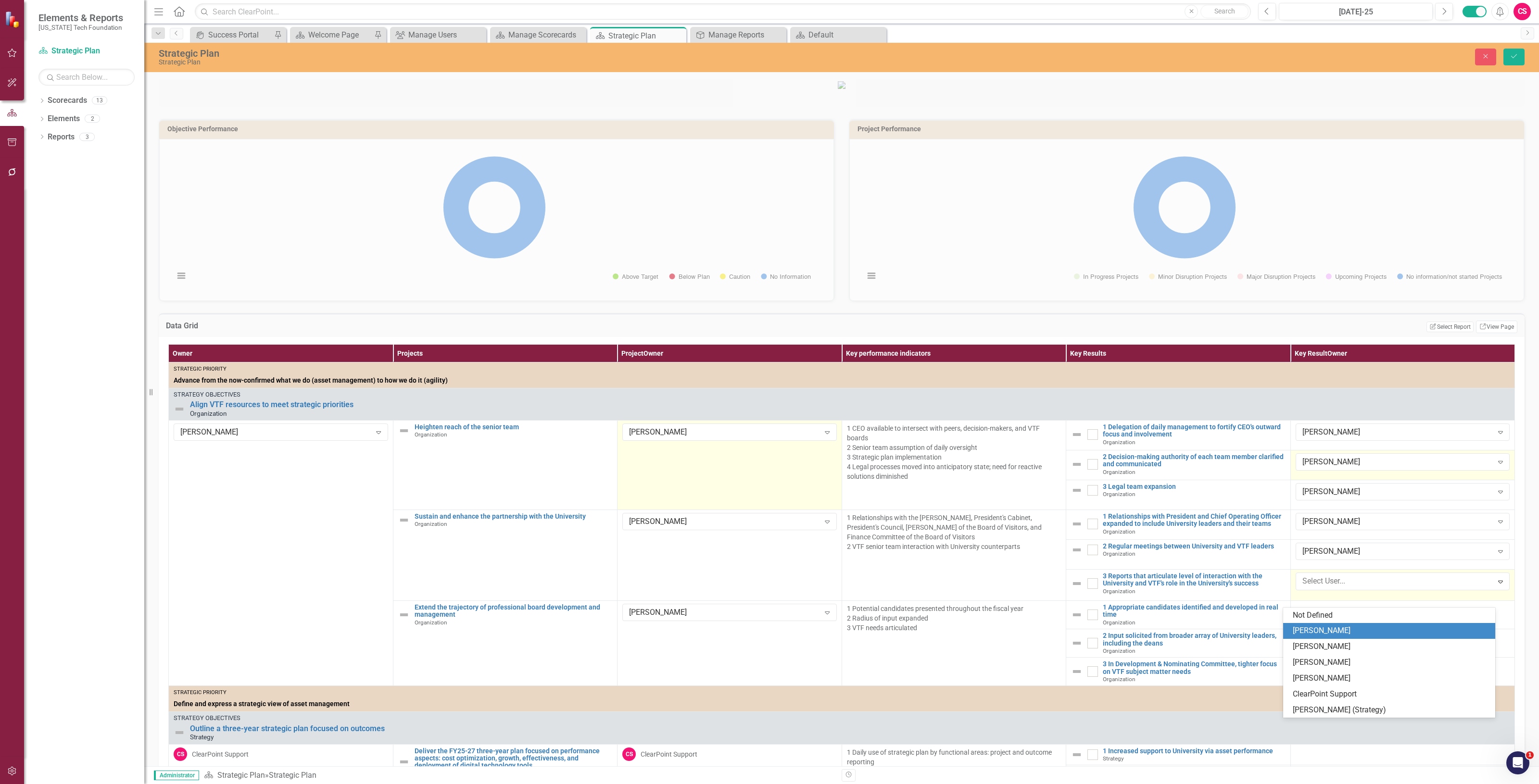
click at [1314, 628] on div "[PERSON_NAME]" at bounding box center [1391, 631] width 196 height 11
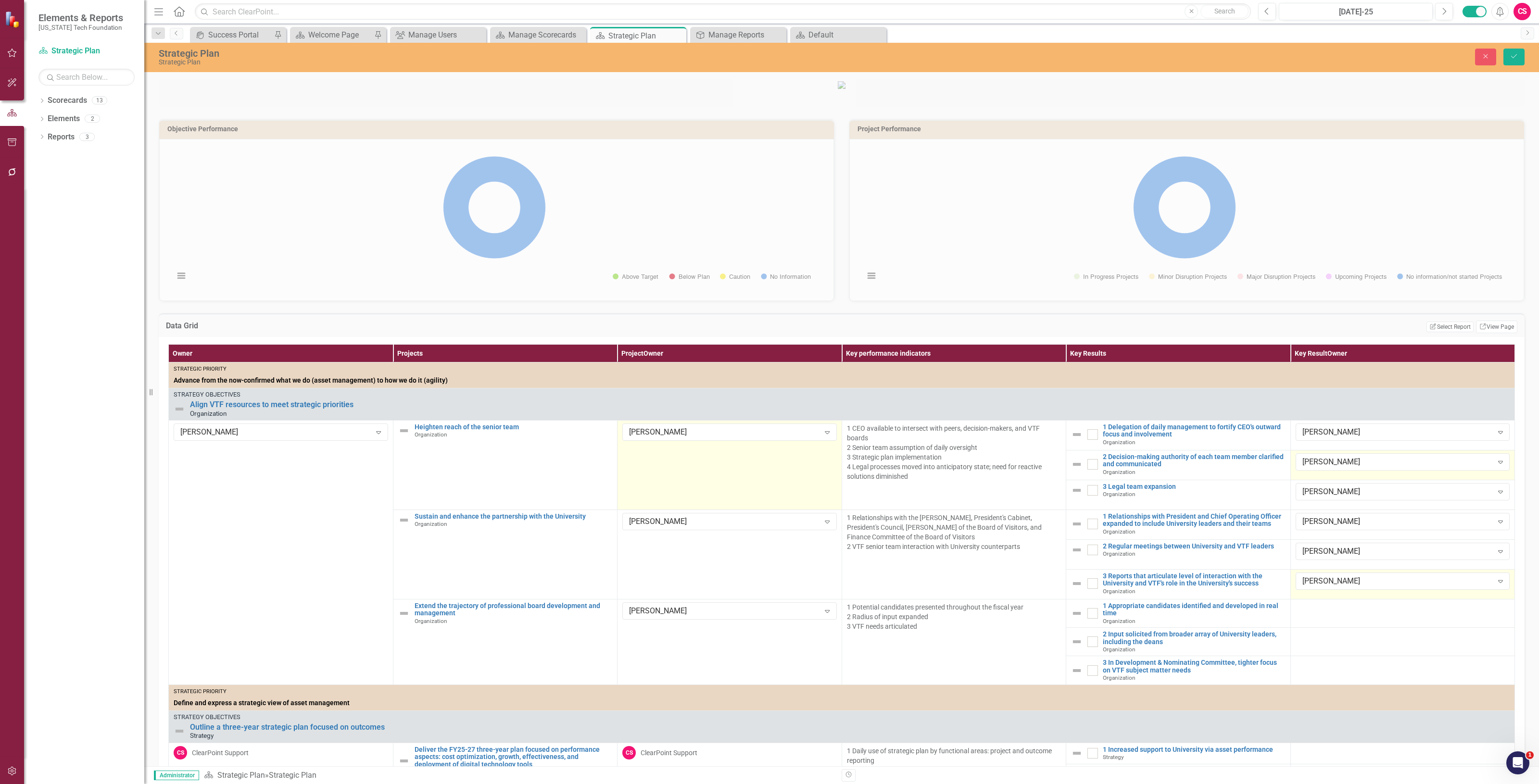
click at [1314, 614] on div at bounding box center [1402, 608] width 214 height 12
click at [1314, 617] on div "Not Defined" at bounding box center [1397, 611] width 191 height 11
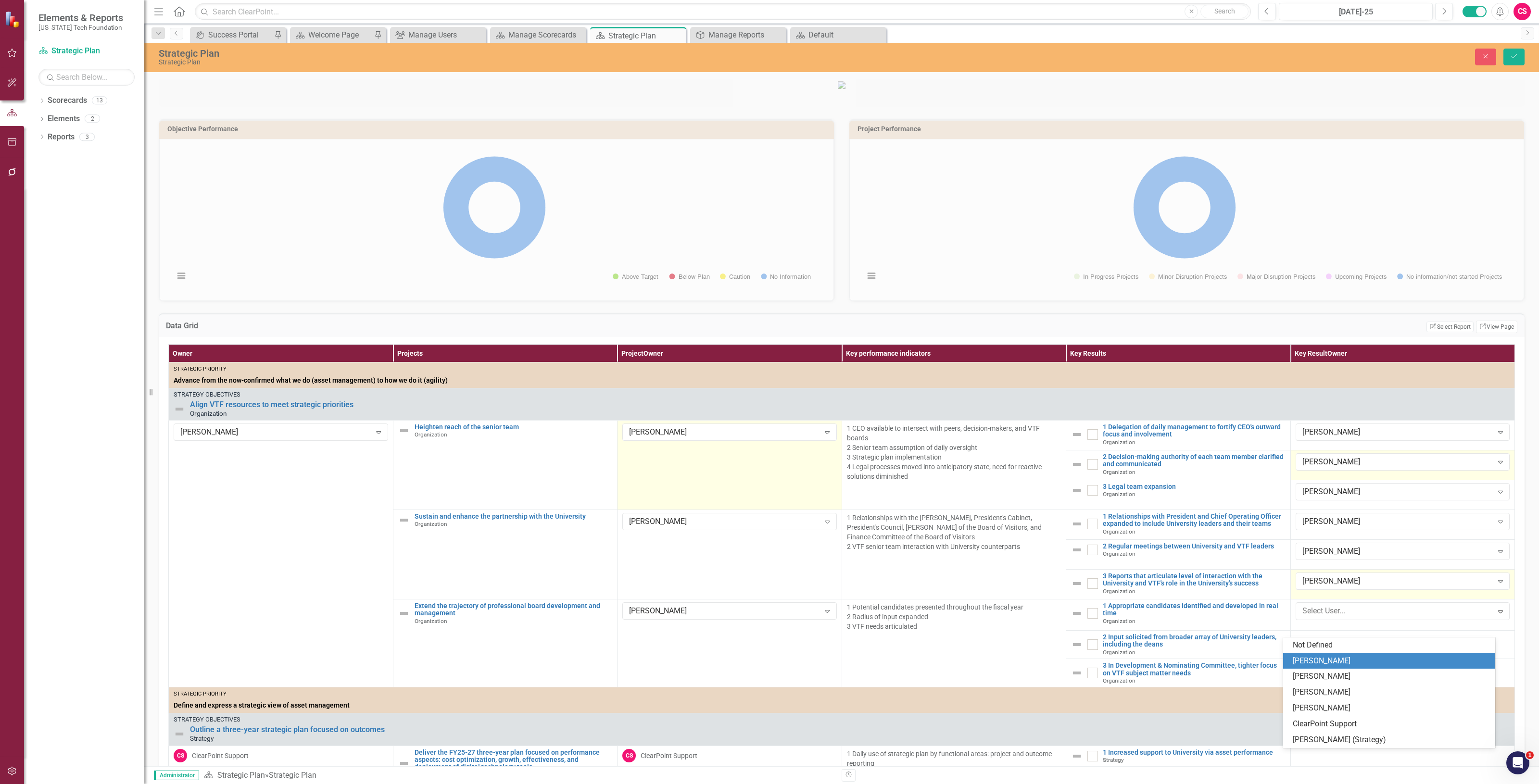
click at [1316, 658] on div "[PERSON_NAME]" at bounding box center [1391, 661] width 196 height 11
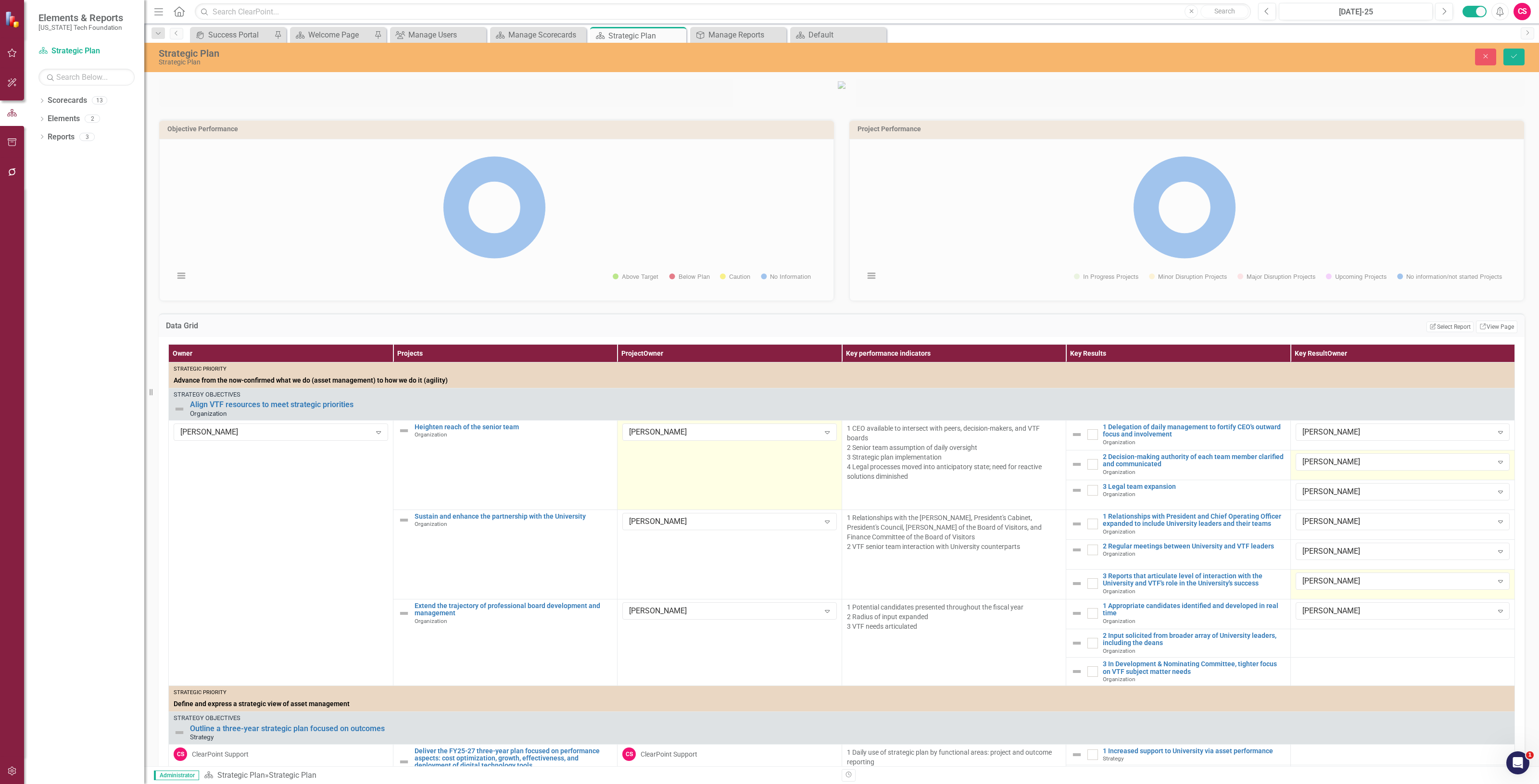
click at [1316, 644] on div at bounding box center [1402, 638] width 214 height 12
click at [1316, 648] on div "Not Defined Expand" at bounding box center [1402, 640] width 214 height 16
click at [1315, 647] on div "Not Defined" at bounding box center [1397, 641] width 191 height 11
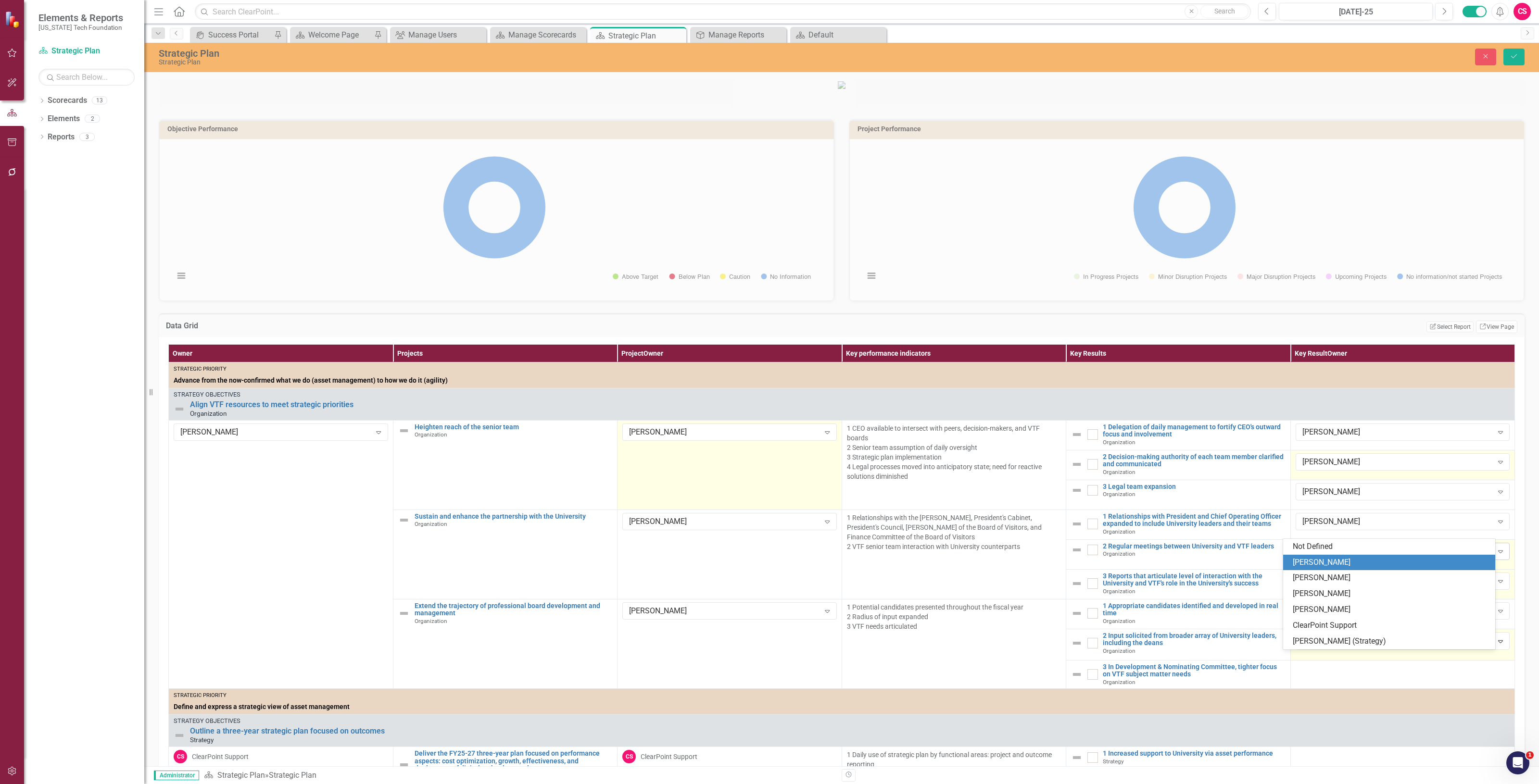
click at [1328, 563] on div "[PERSON_NAME]" at bounding box center [1391, 562] width 196 height 11
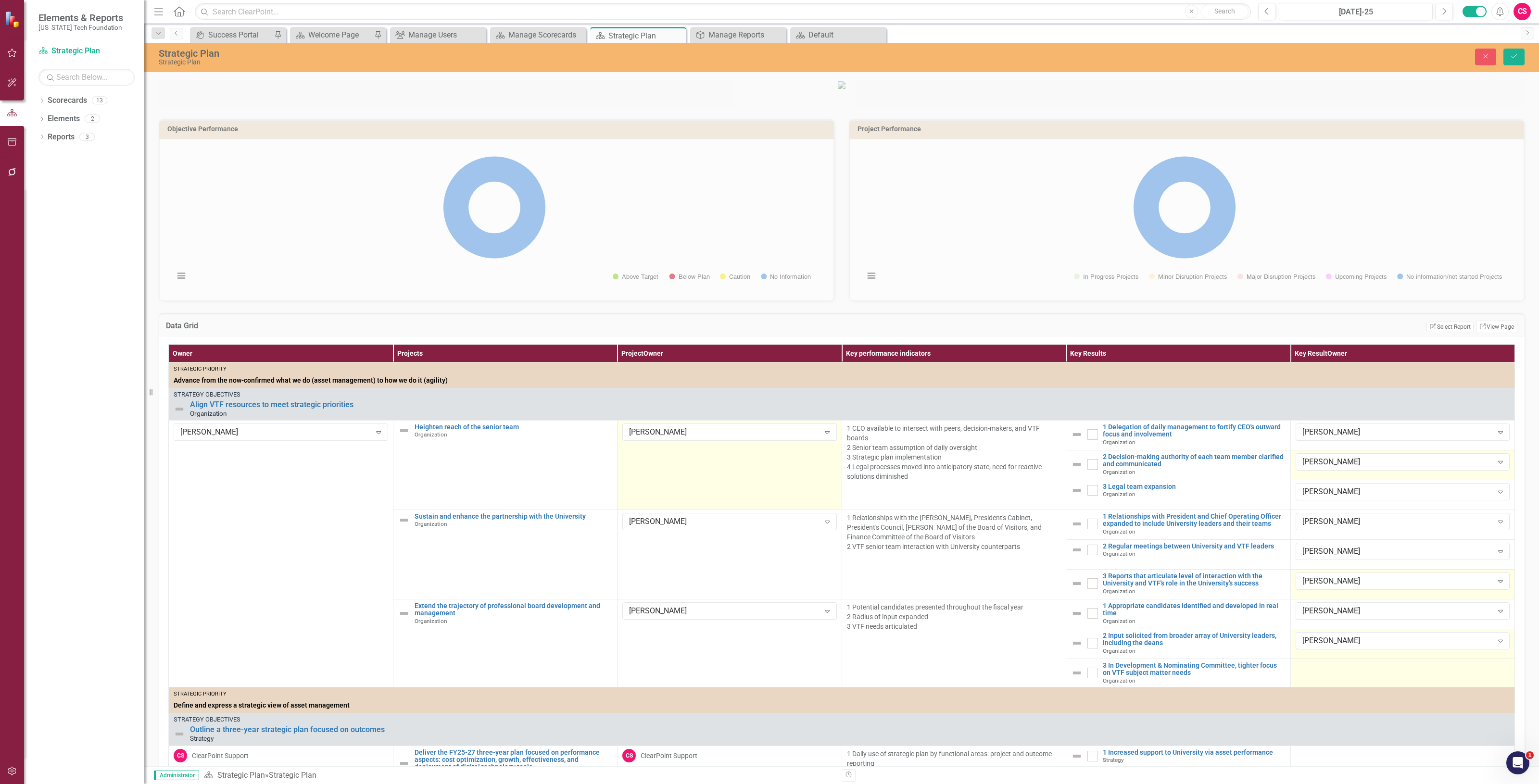
click at [1331, 674] on div at bounding box center [1402, 668] width 214 height 12
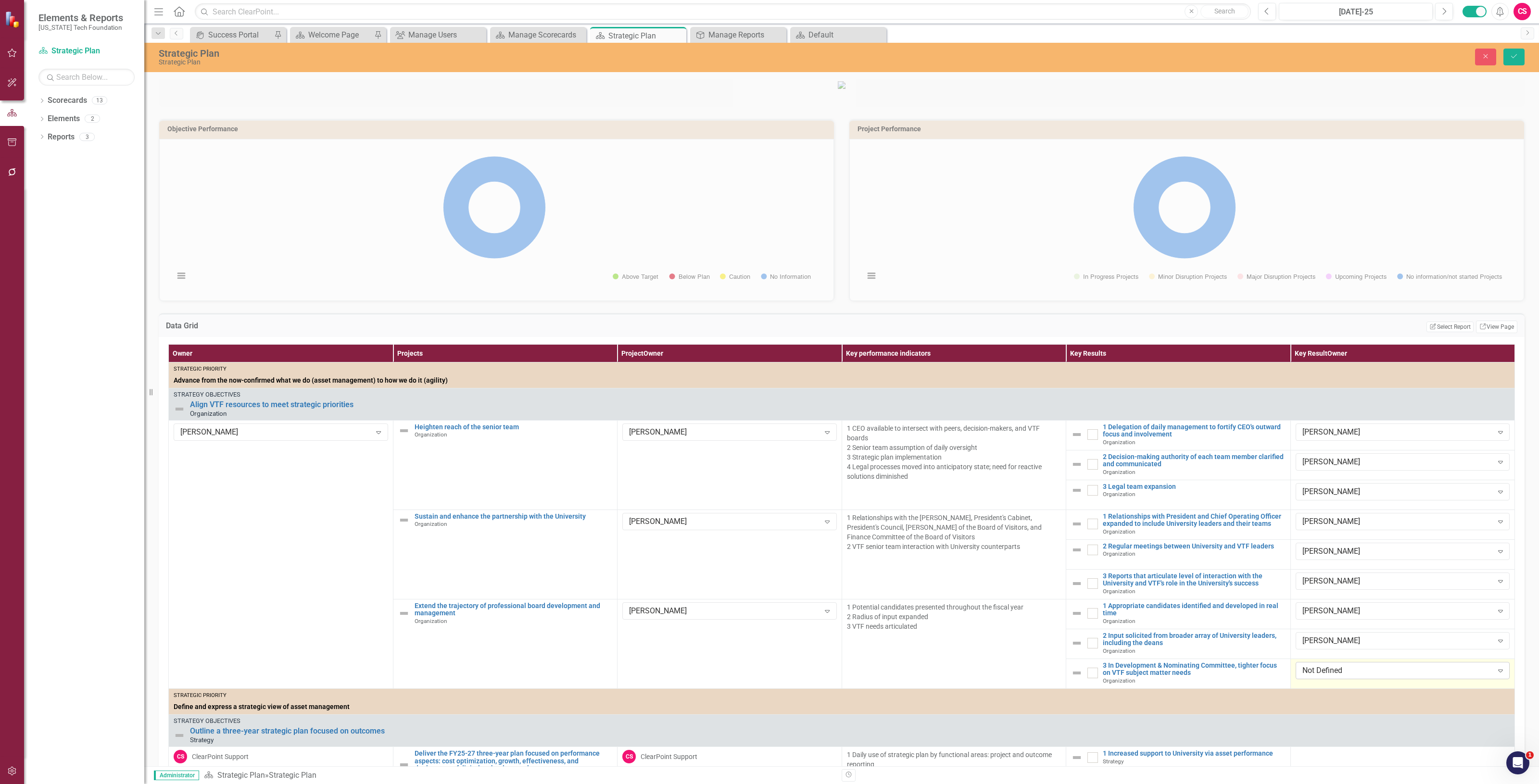
click at [1326, 677] on div "Not Defined" at bounding box center [1397, 670] width 191 height 11
click at [1343, 592] on div "[PERSON_NAME]" at bounding box center [1391, 592] width 196 height 11
click at [1519, 58] on button "Save" at bounding box center [1513, 56] width 21 height 17
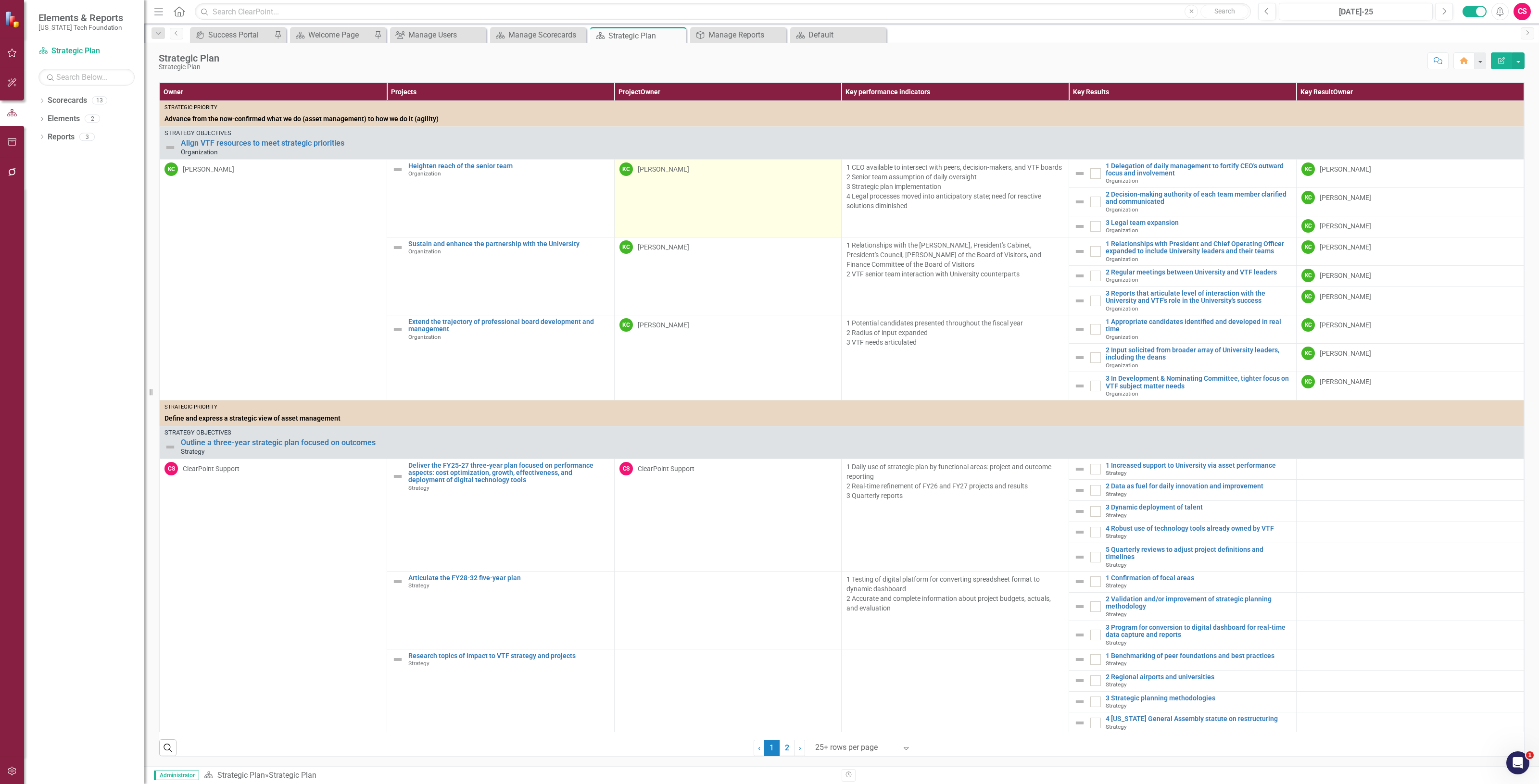
scroll to position [246, 0]
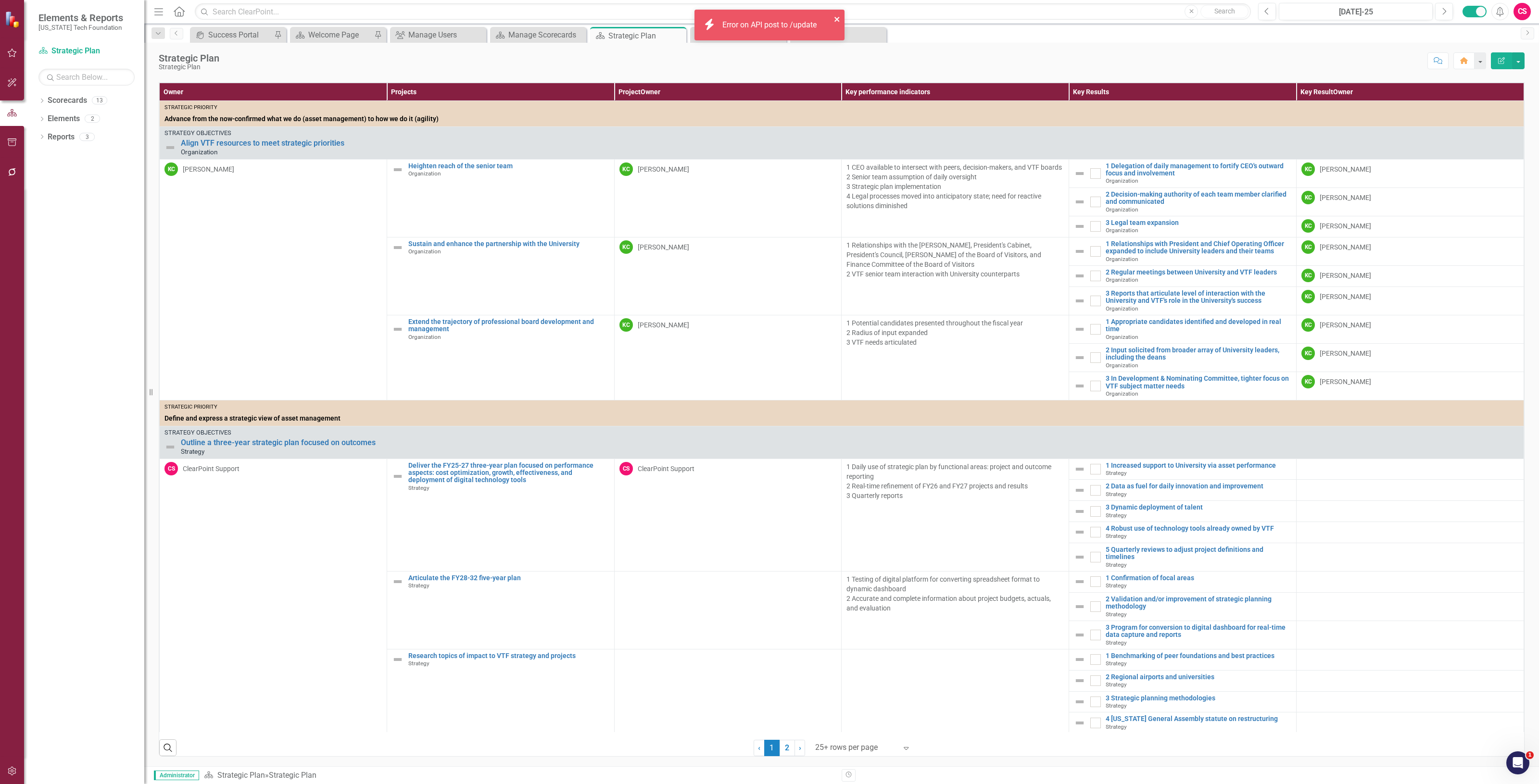
drag, startPoint x: 836, startPoint y: 18, endPoint x: 828, endPoint y: 22, distance: 8.9
click at [836, 18] on icon "close" at bounding box center [836, 19] width 5 height 5
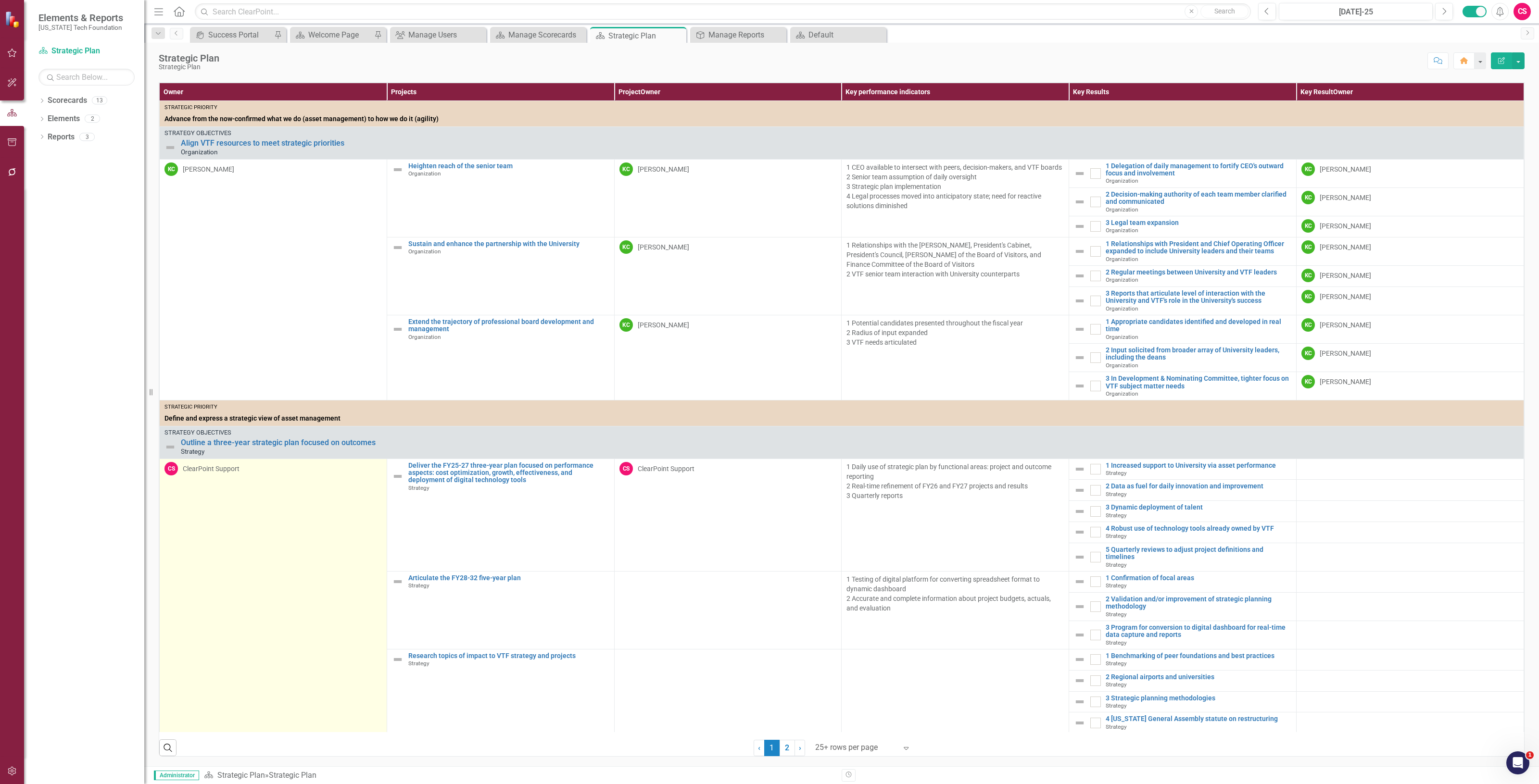
click at [297, 530] on td "CS ClearPoint Support" at bounding box center [273, 628] width 227 height 338
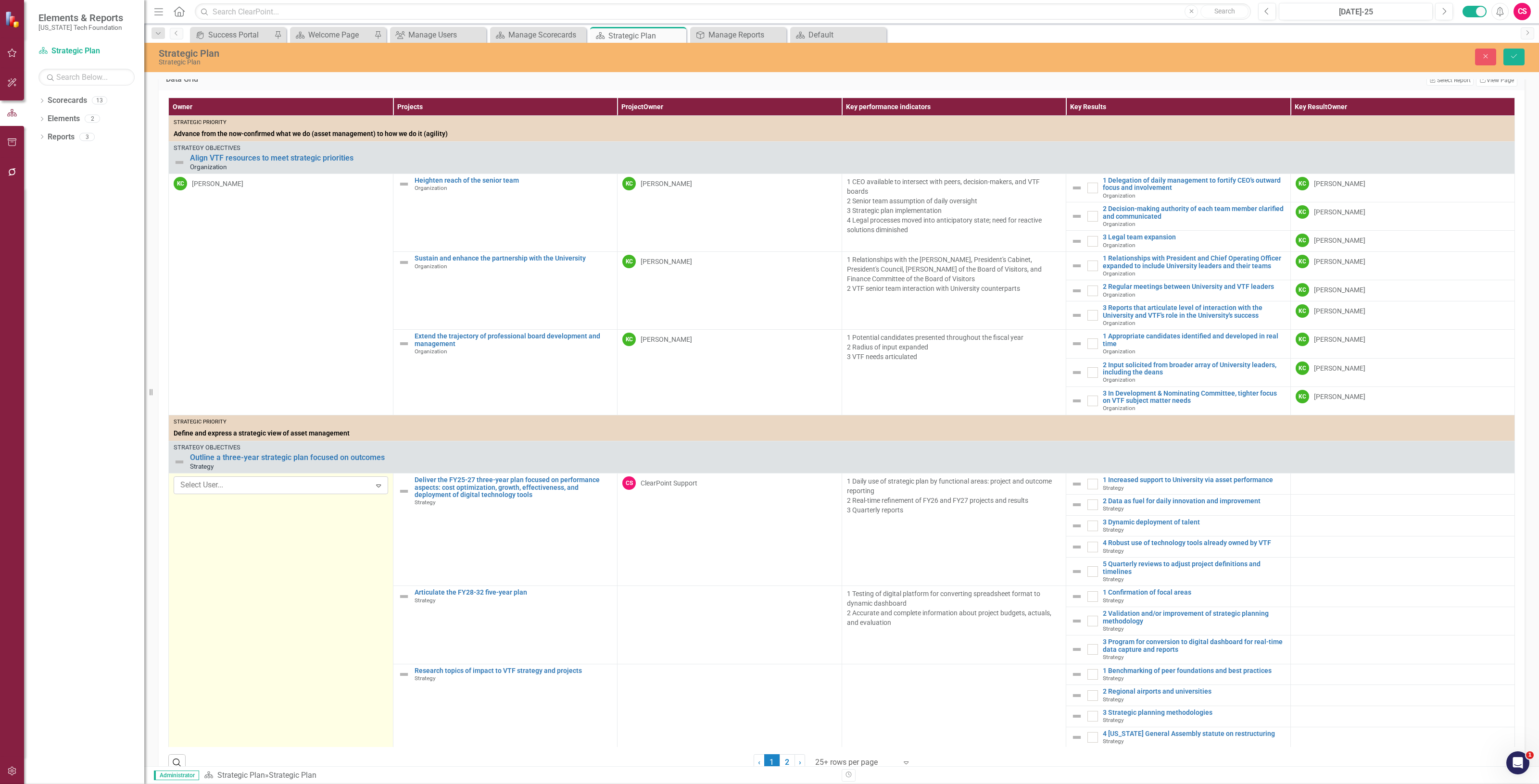
click at [313, 492] on div at bounding box center [273, 485] width 185 height 13
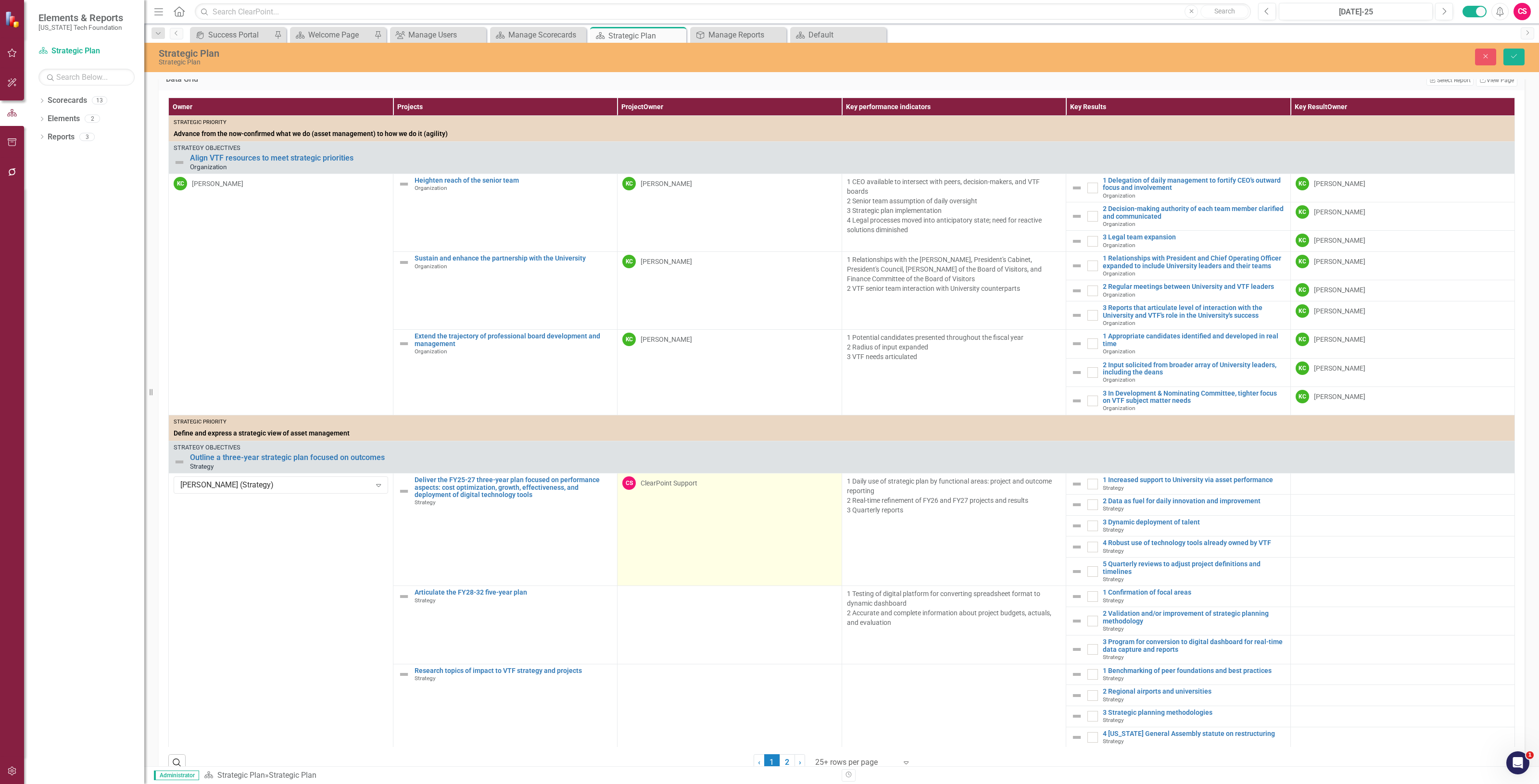
click at [731, 557] on td "CS ClearPoint Support" at bounding box center [730, 530] width 224 height 113
click at [701, 491] on div "ClearPoint Support" at bounding box center [724, 485] width 191 height 11
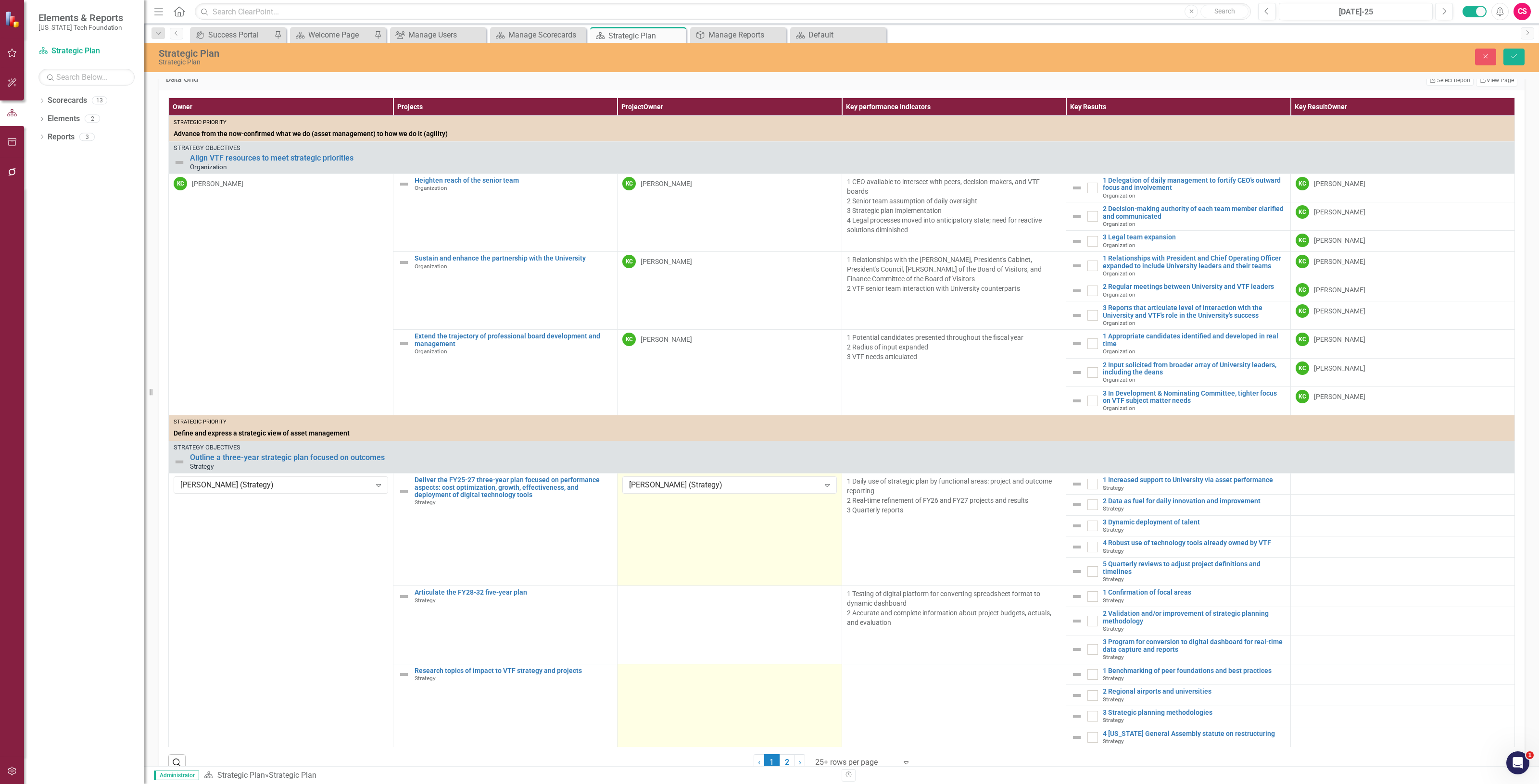
scroll to position [240, 0]
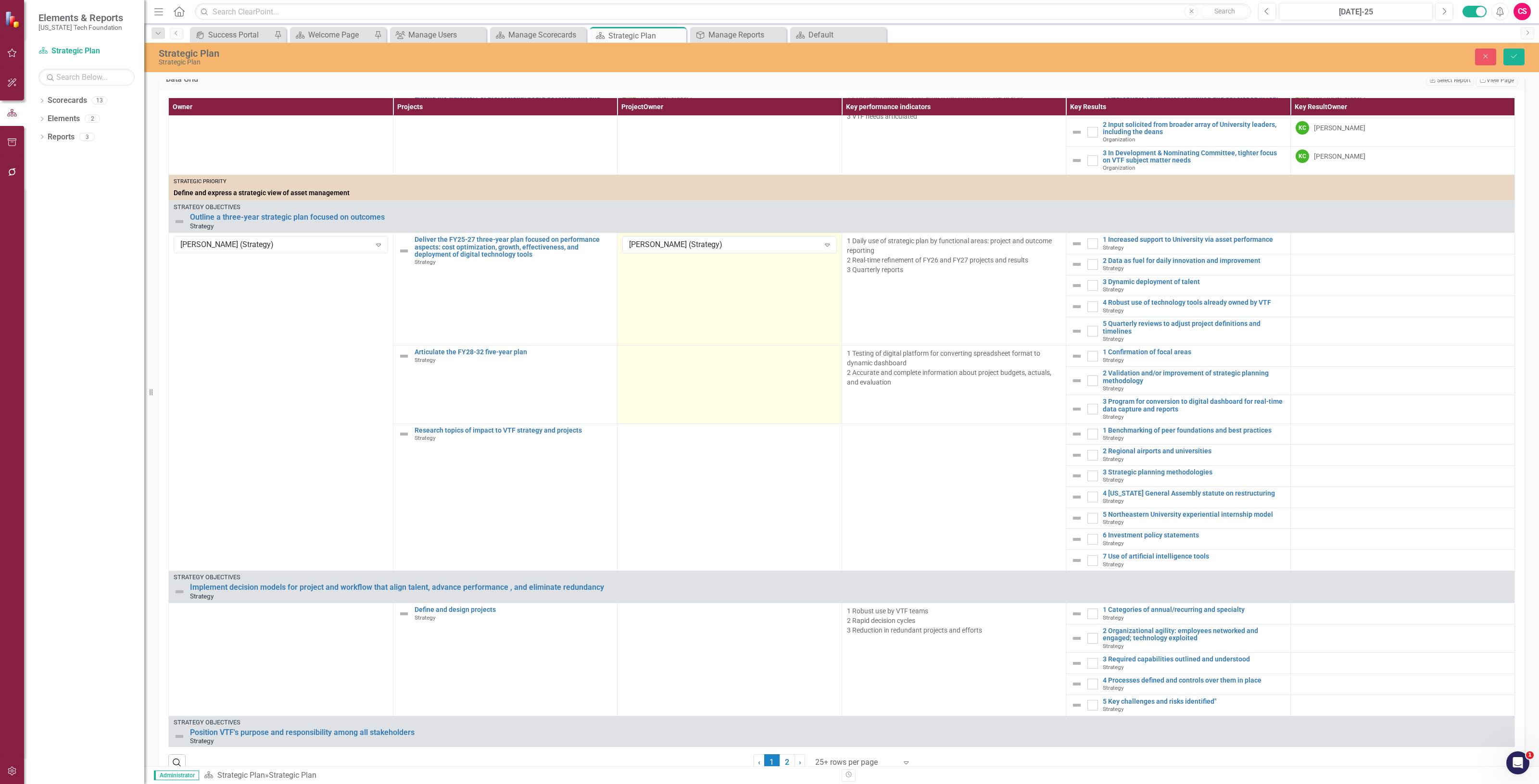
click at [677, 382] on td at bounding box center [730, 384] width 224 height 78
click at [677, 366] on div "Not Defined Expand" at bounding box center [729, 357] width 214 height 18
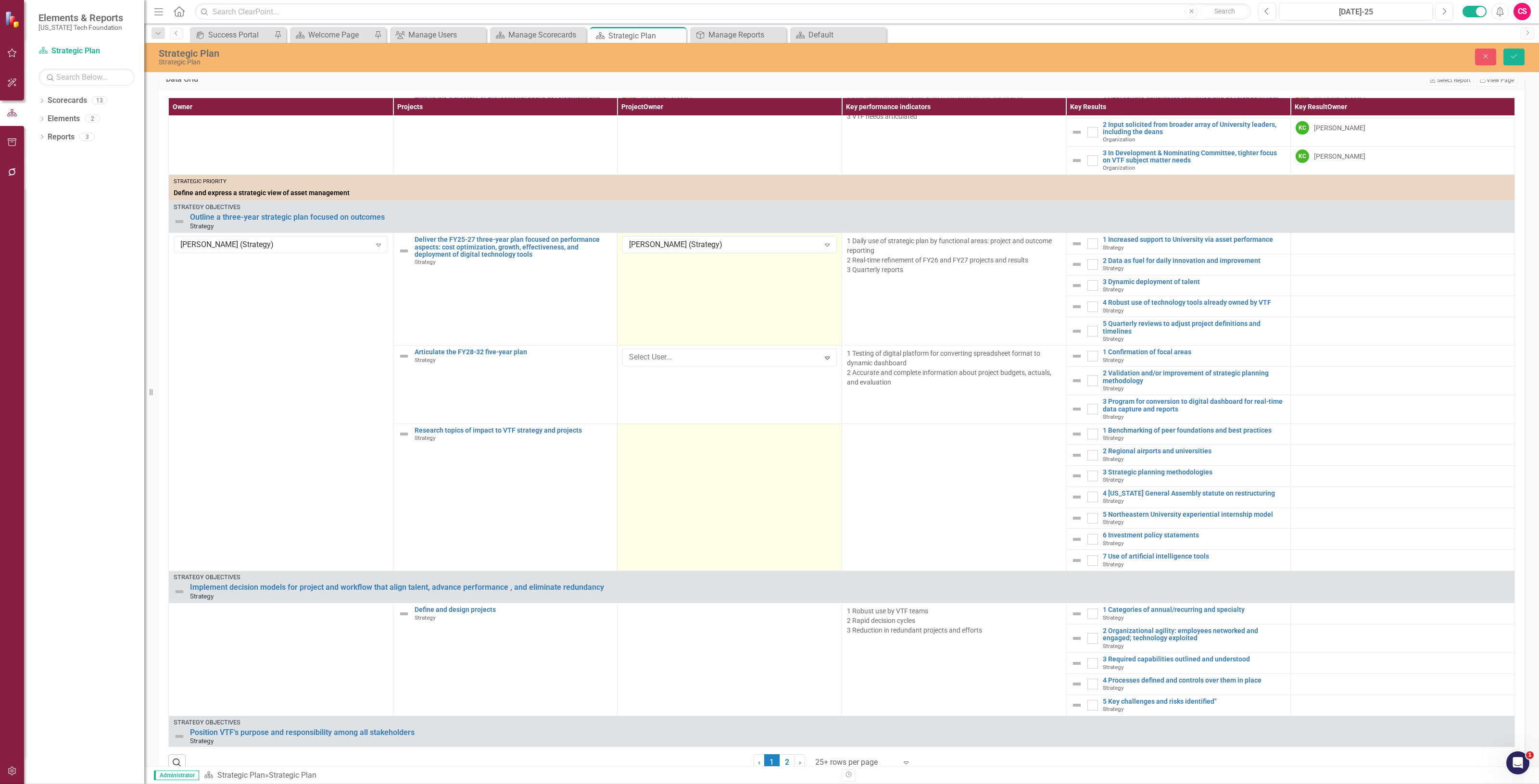
click at [669, 491] on td at bounding box center [730, 497] width 224 height 147
click at [672, 441] on div "Not Defined" at bounding box center [724, 435] width 191 height 11
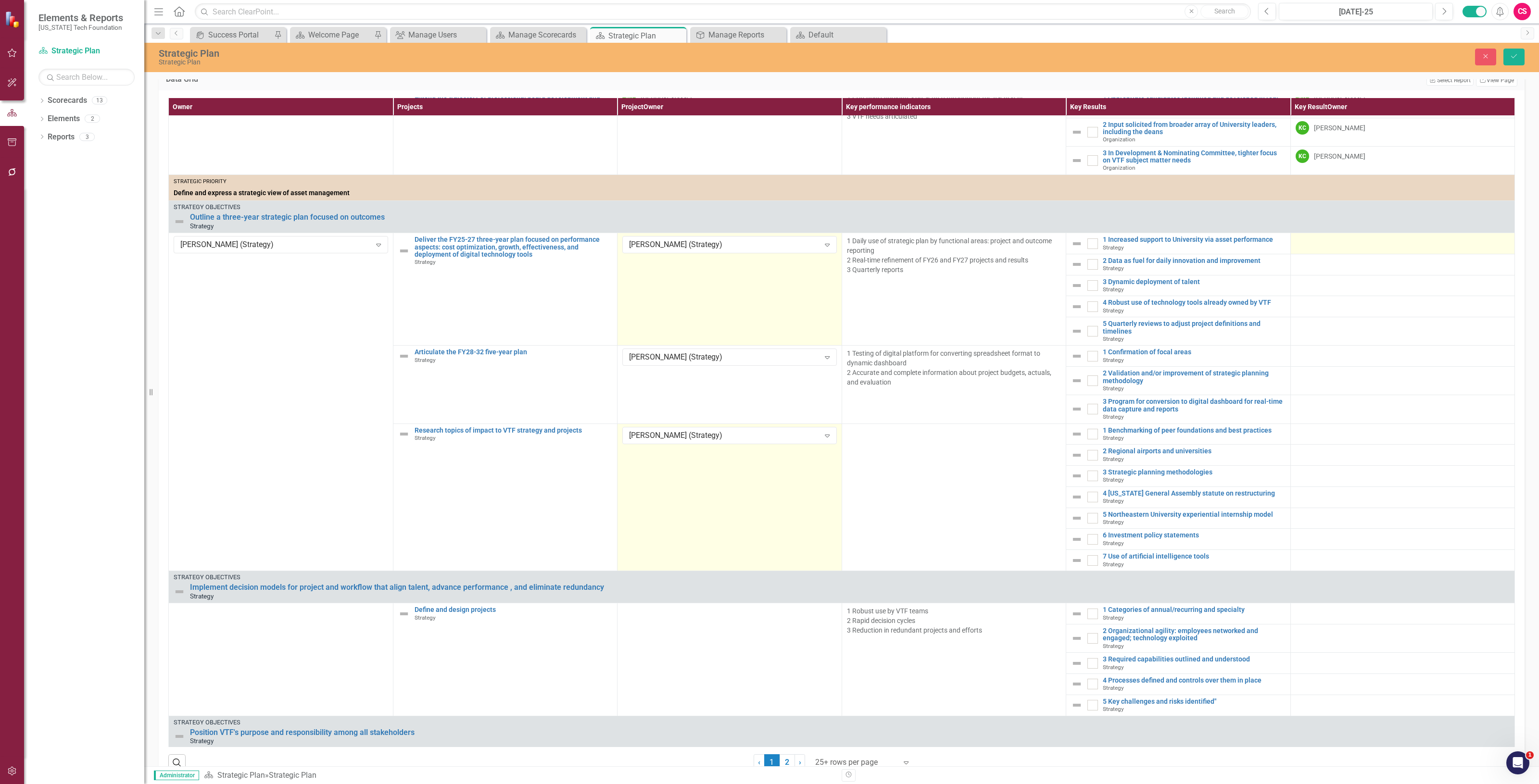
click at [1358, 248] on div at bounding box center [1402, 242] width 214 height 12
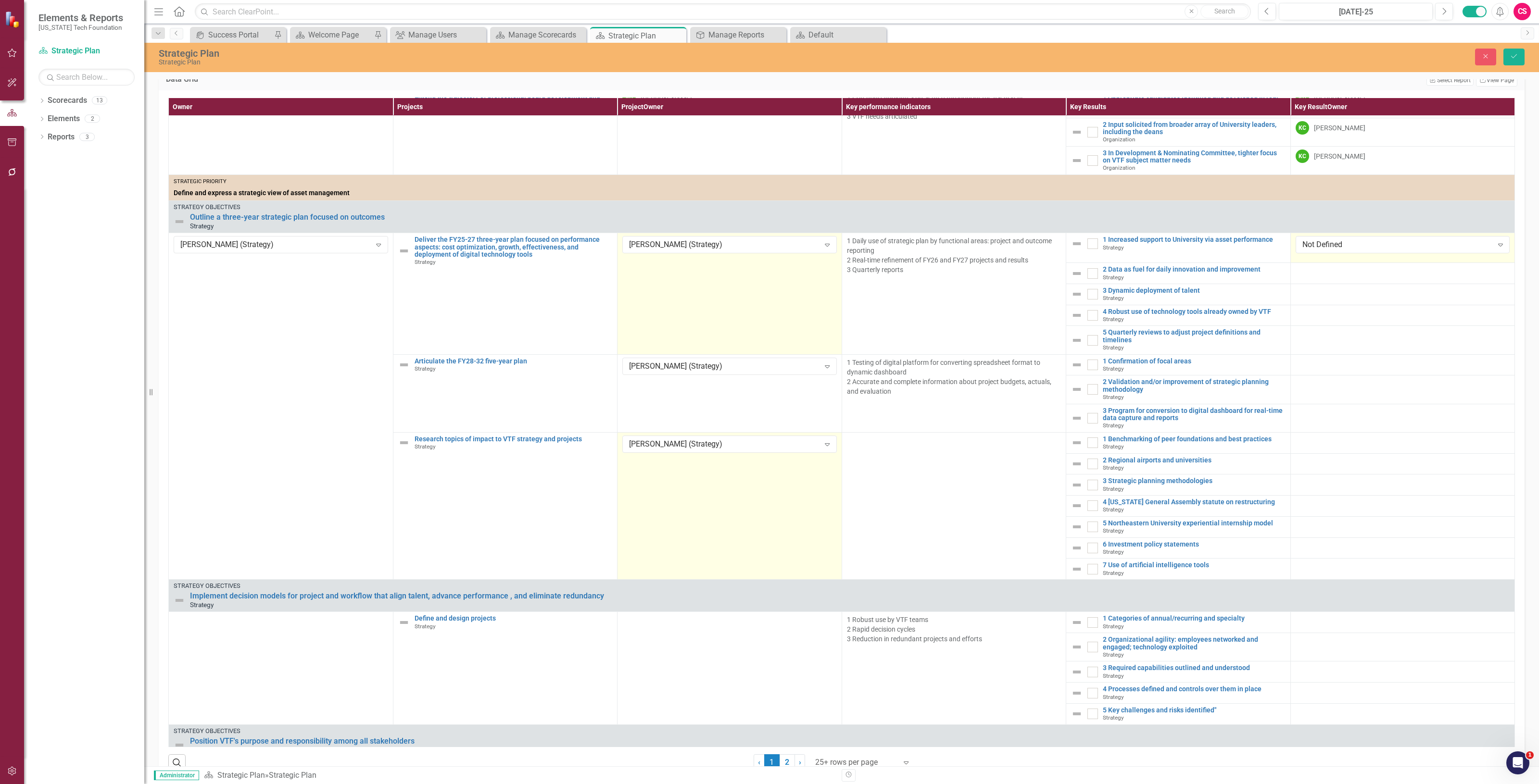
click at [1356, 251] on div "Not Defined" at bounding box center [1397, 245] width 191 height 11
drag, startPoint x: 1337, startPoint y: 376, endPoint x: 1326, endPoint y: 335, distance: 42.4
click at [1319, 278] on div at bounding box center [1402, 272] width 214 height 12
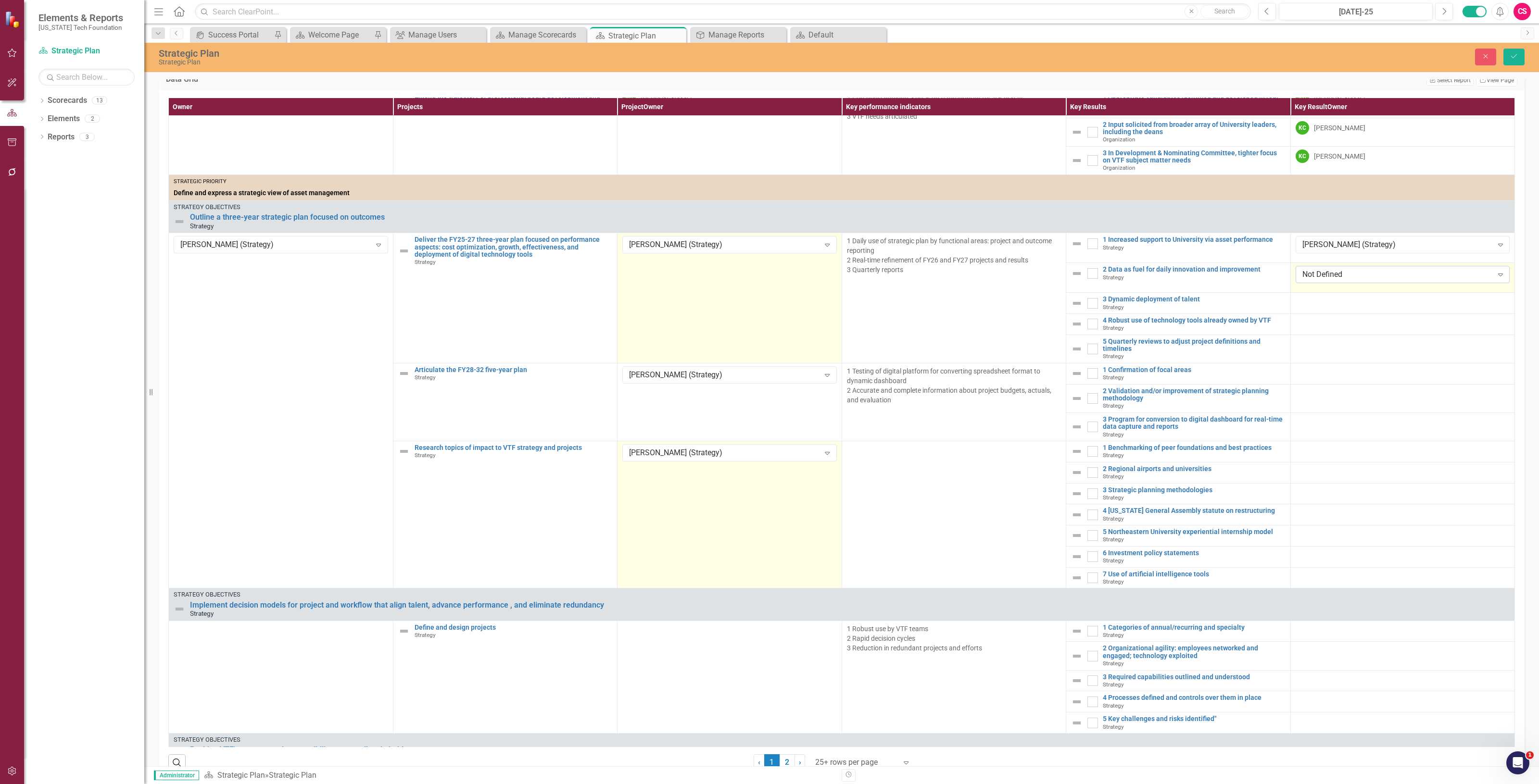
click at [1316, 281] on div "Not Defined" at bounding box center [1397, 274] width 191 height 11
click at [1309, 314] on td at bounding box center [1402, 303] width 224 height 21
click at [1311, 314] on td at bounding box center [1402, 303] width 224 height 21
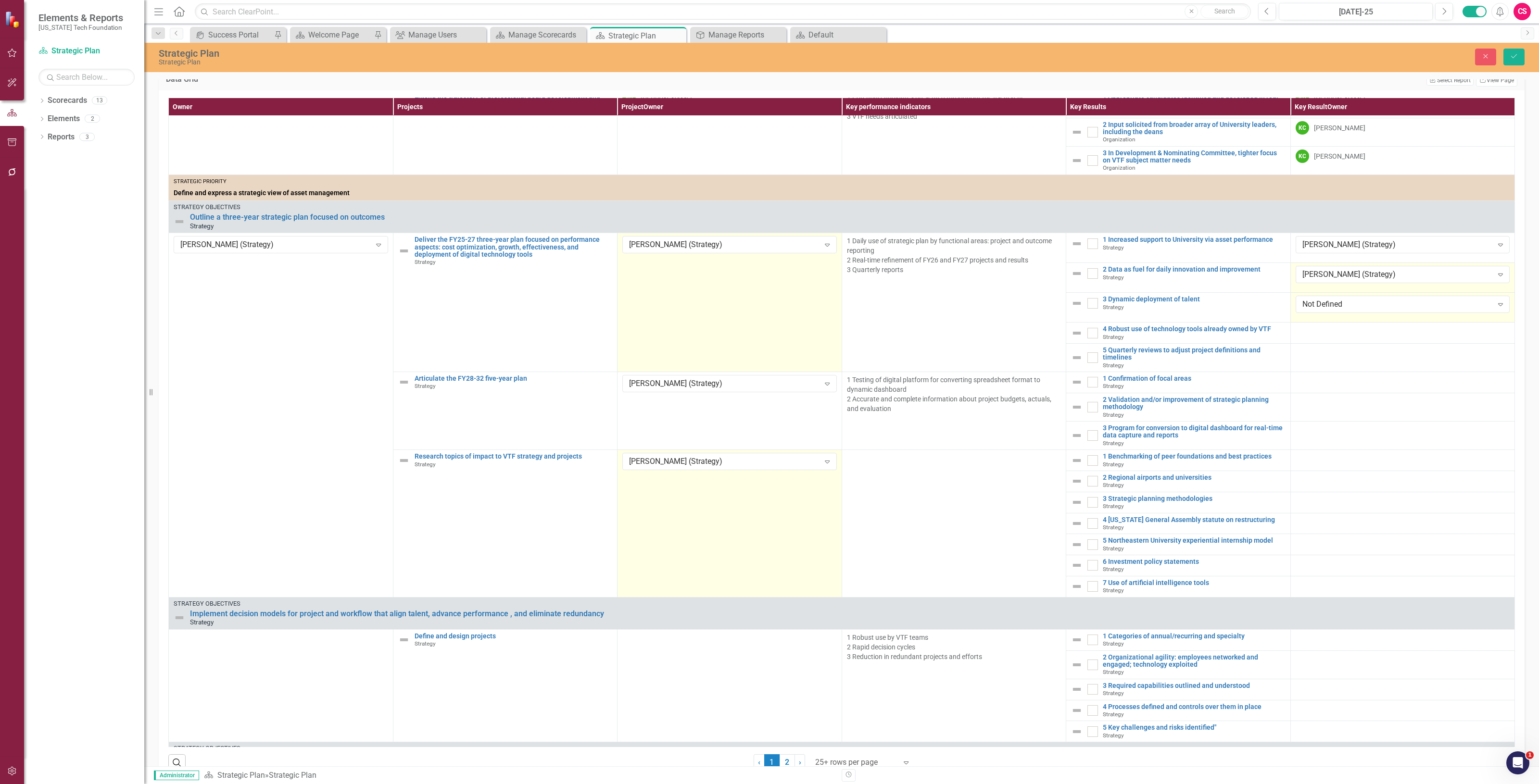
click at [1311, 310] on div "Not Defined" at bounding box center [1397, 304] width 191 height 11
click at [1299, 337] on div at bounding box center [1402, 331] width 214 height 12
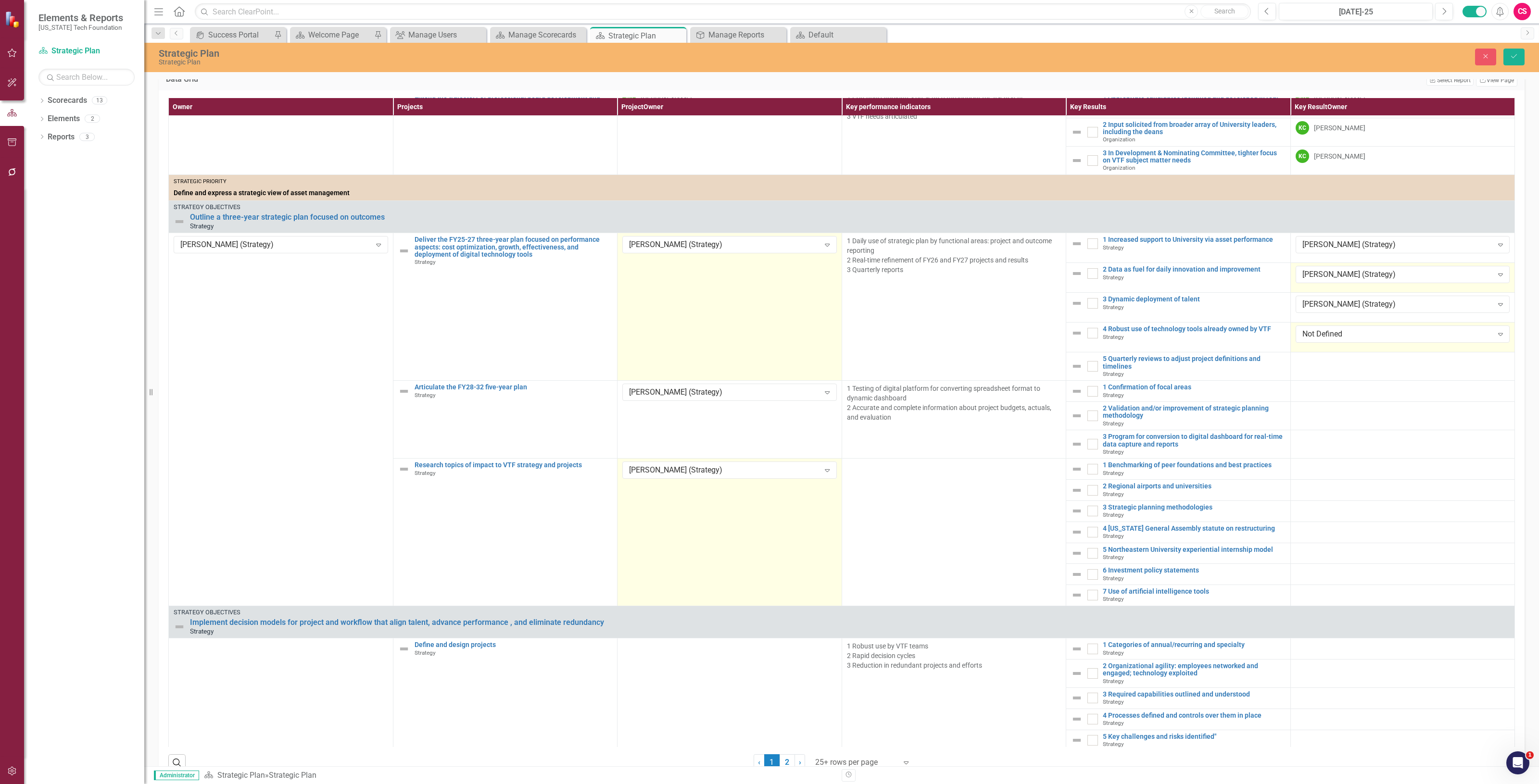
click at [1302, 340] on div "Not Defined" at bounding box center [1397, 334] width 191 height 11
click at [1316, 381] on td at bounding box center [1402, 366] width 224 height 28
click at [1316, 382] on td "Not Defined Expand" at bounding box center [1402, 367] width 224 height 30
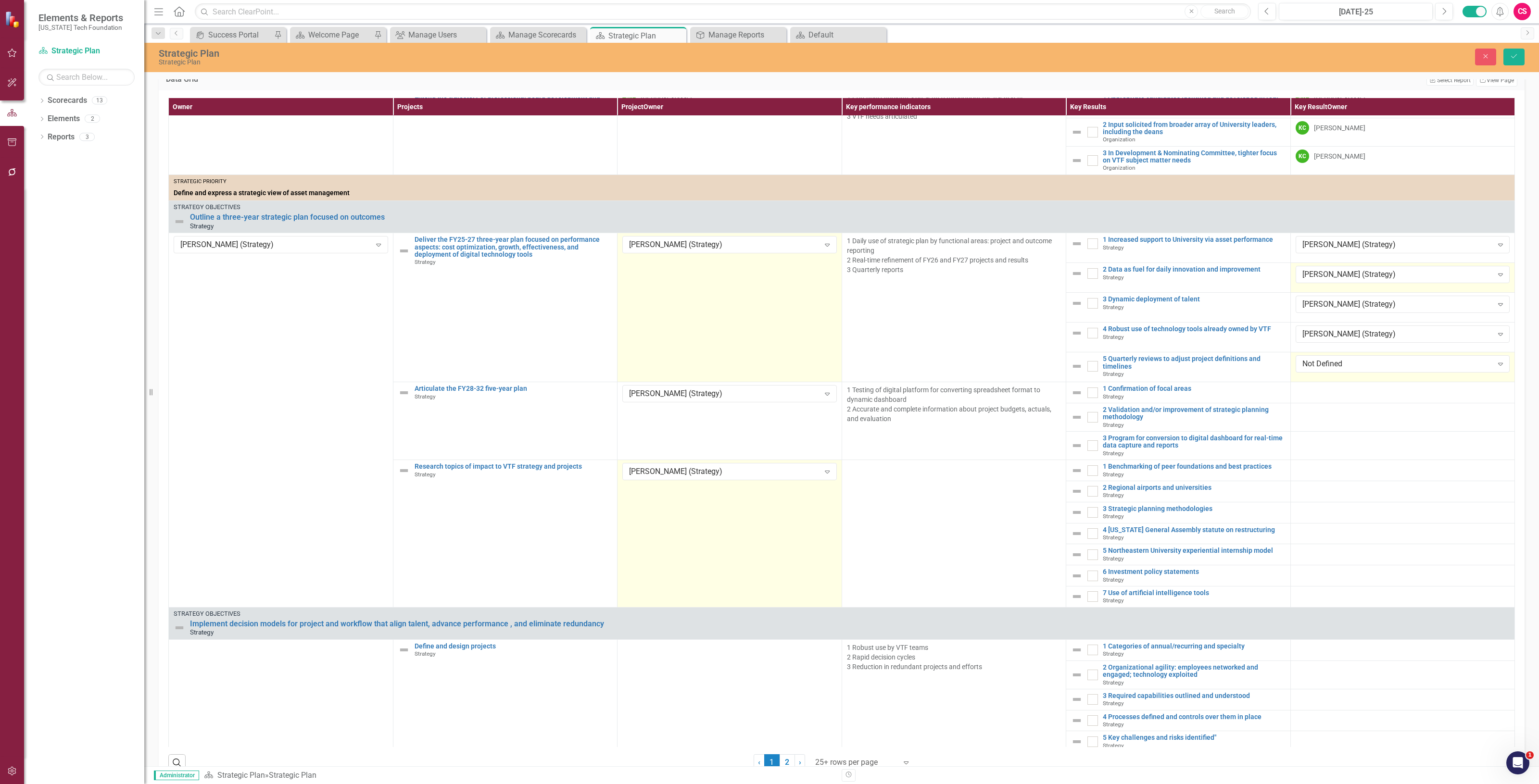
click at [1316, 373] on div "Not Defined Expand" at bounding box center [1402, 364] width 214 height 18
click at [1309, 403] on td at bounding box center [1402, 392] width 224 height 21
click at [1309, 397] on div at bounding box center [1402, 391] width 214 height 12
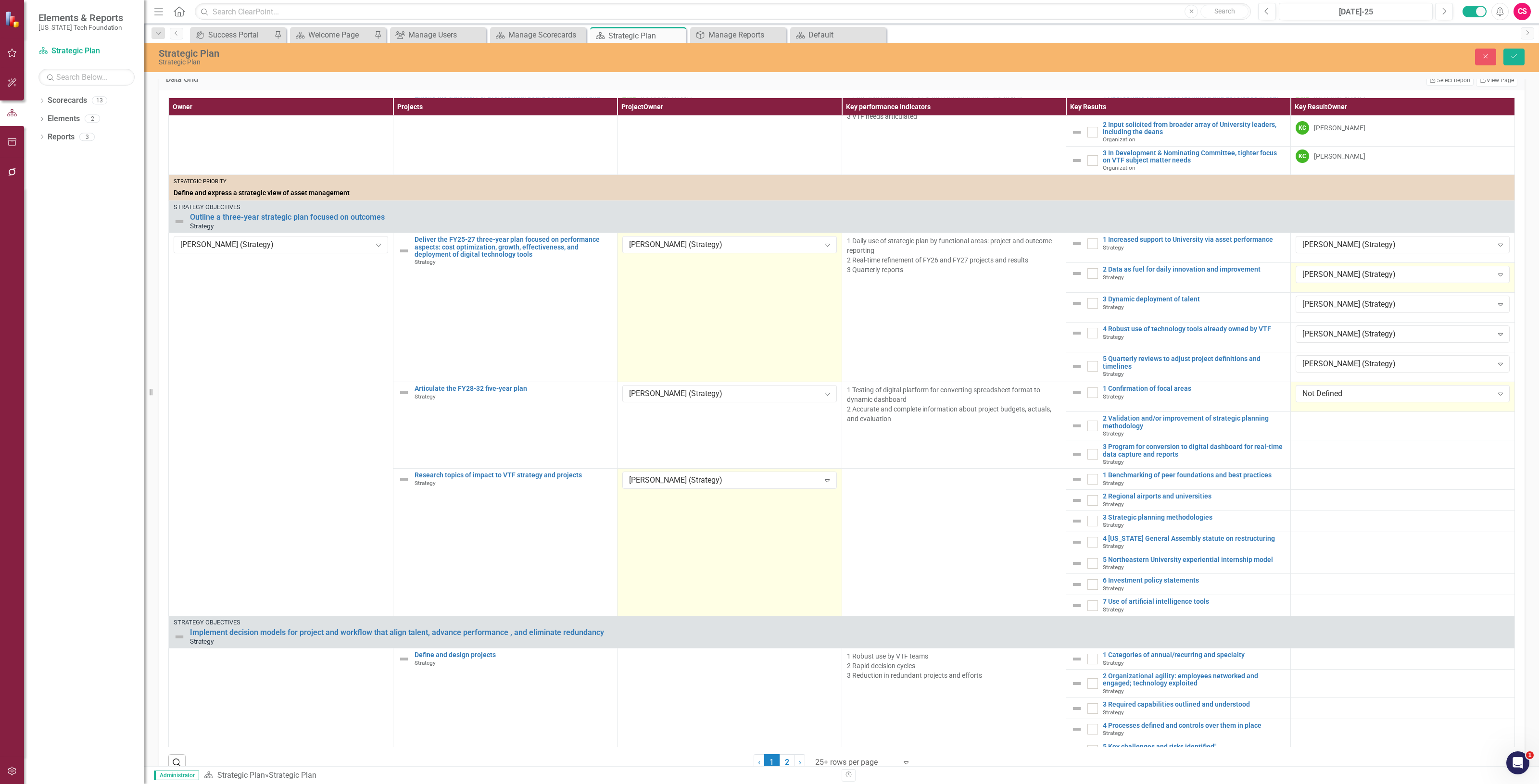
click at [1309, 400] on div "Not Defined" at bounding box center [1397, 394] width 191 height 11
drag, startPoint x: 1311, startPoint y: 538, endPoint x: 1306, endPoint y: 530, distance: 9.4
click at [1309, 527] on div at bounding box center [1402, 521] width 214 height 12
click at [1315, 400] on div "Not Defined" at bounding box center [1397, 394] width 191 height 11
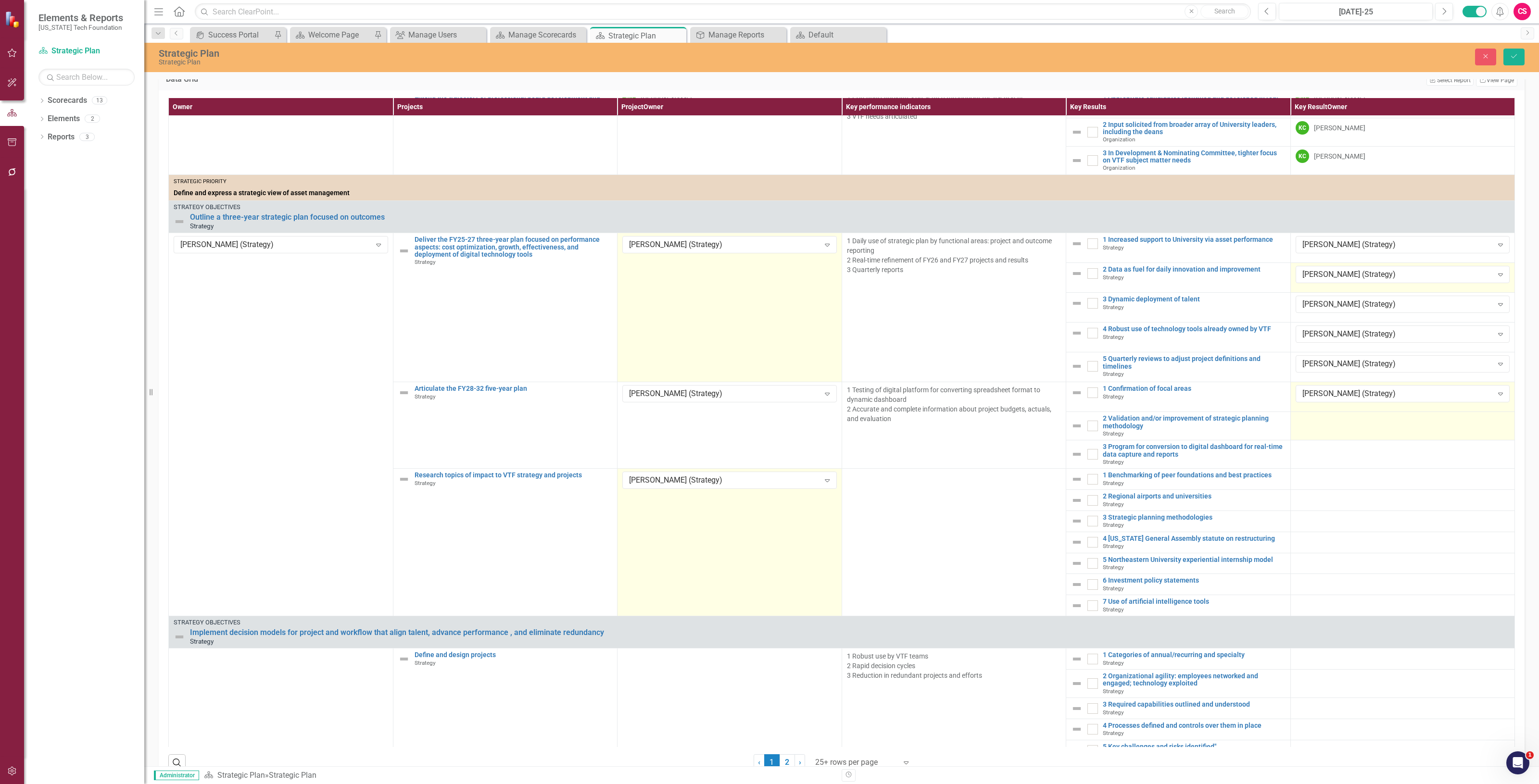
click at [1312, 441] on td at bounding box center [1402, 426] width 224 height 28
click at [1307, 462] on td at bounding box center [1402, 456] width 224 height 28
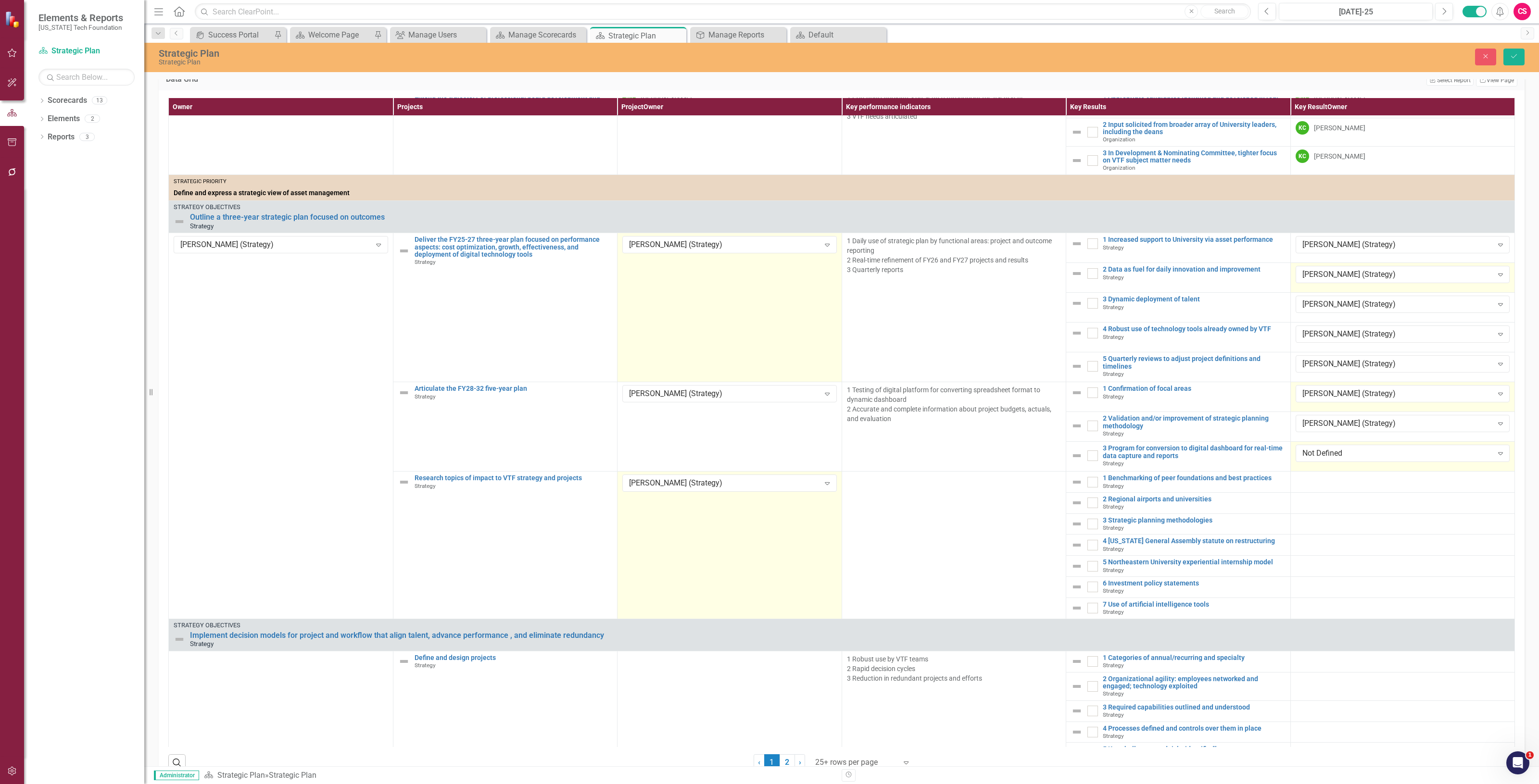
click at [1309, 459] on div "Not Defined" at bounding box center [1397, 453] width 191 height 11
click at [1304, 492] on td at bounding box center [1402, 482] width 224 height 21
click at [1304, 486] on div at bounding box center [1402, 480] width 214 height 12
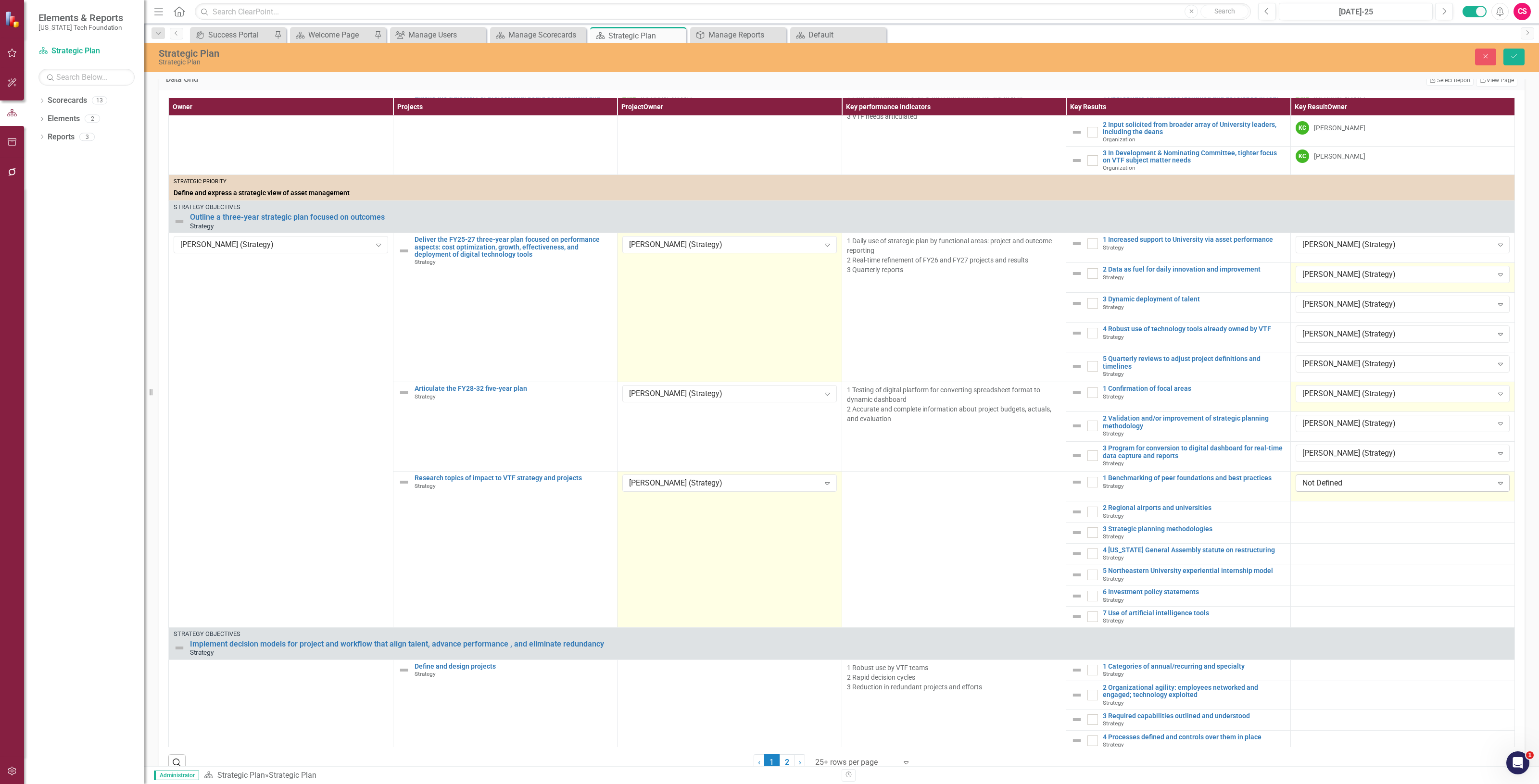
click at [1305, 489] on div "Not Defined" at bounding box center [1397, 483] width 191 height 11
drag, startPoint x: 1298, startPoint y: 607, endPoint x: 1295, endPoint y: 535, distance: 72.1
click at [1307, 516] on div at bounding box center [1402, 510] width 214 height 12
click at [1307, 516] on div at bounding box center [1402, 510] width 214 height 12
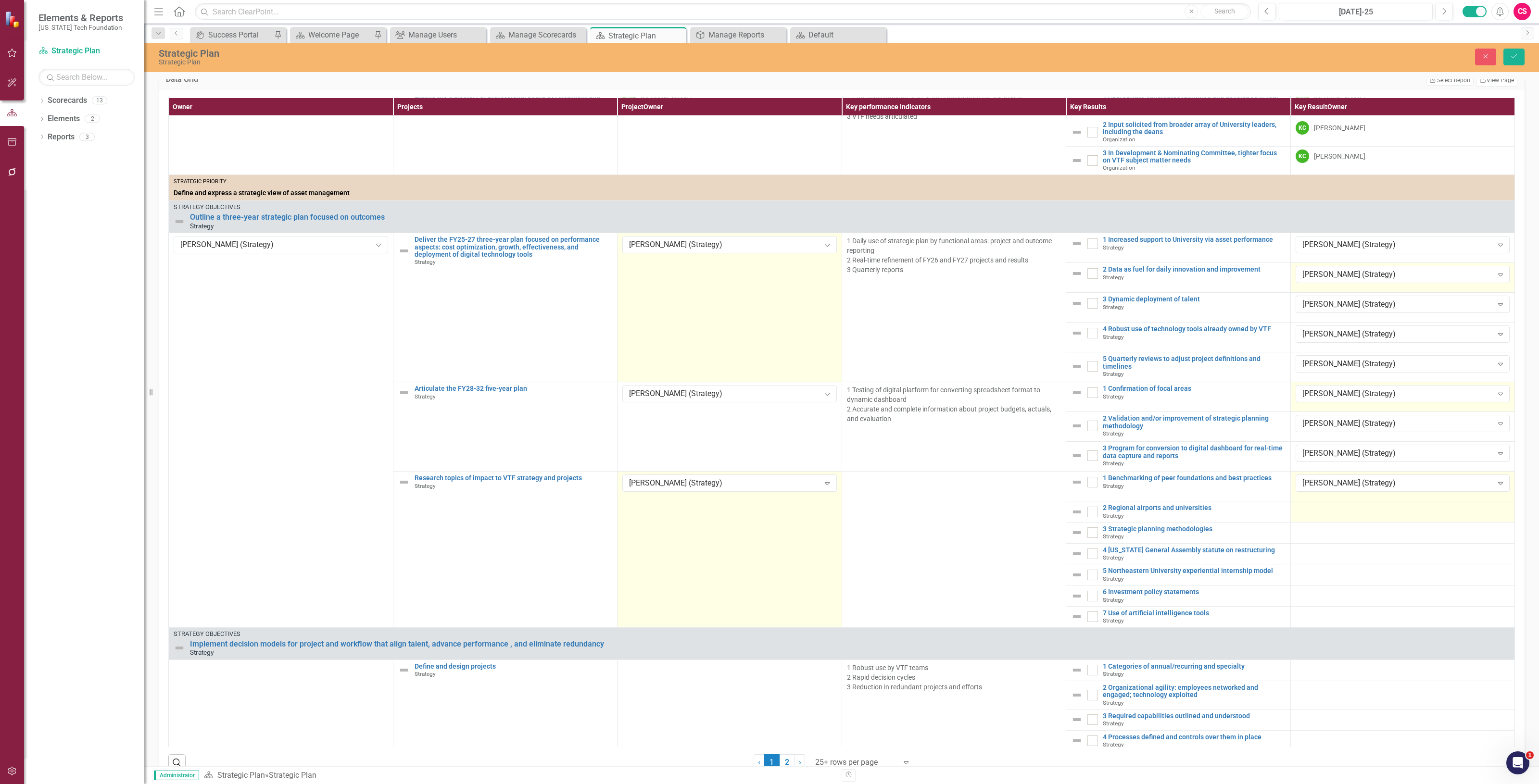
click at [1307, 516] on div at bounding box center [1402, 510] width 214 height 12
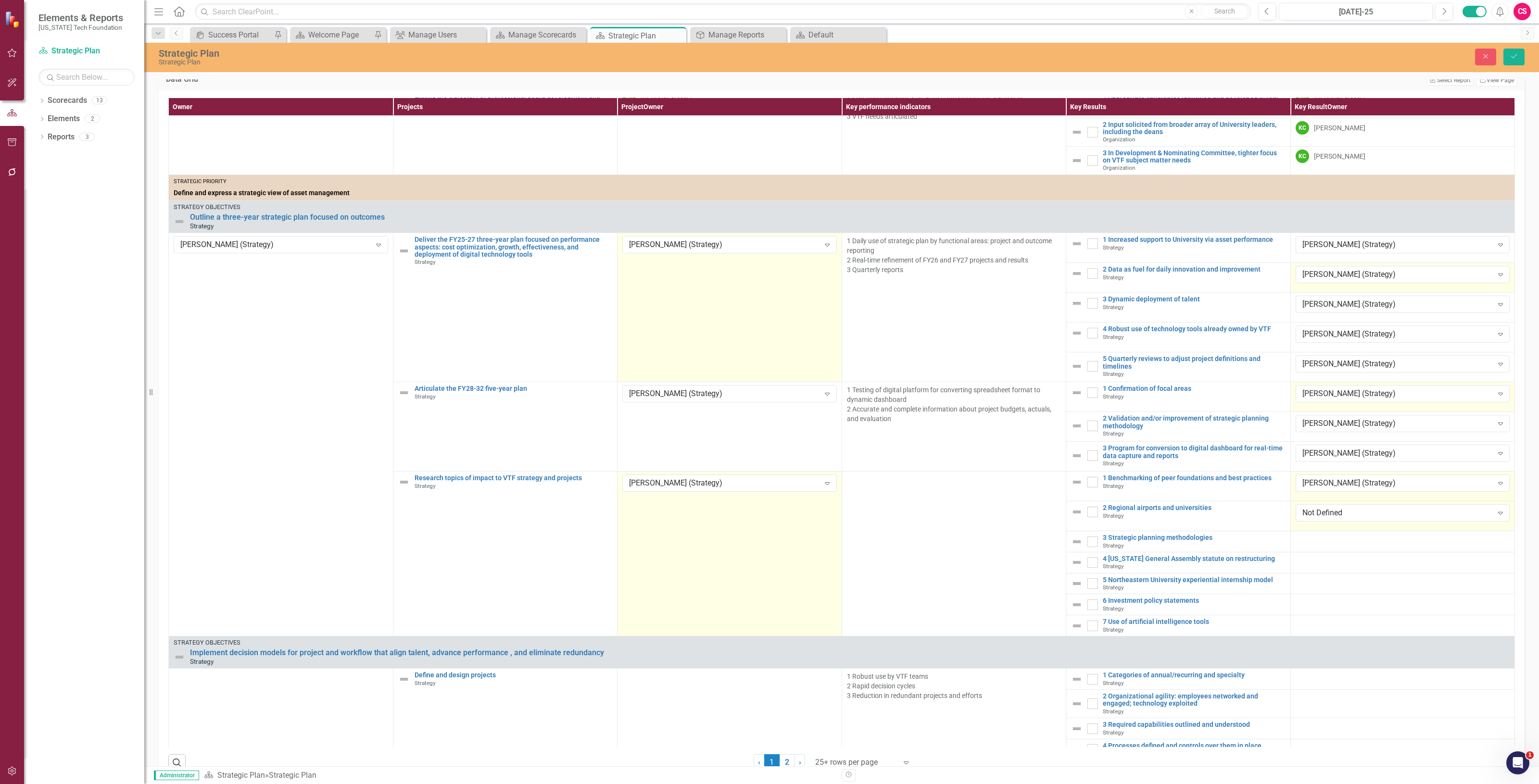
click at [1307, 522] on div "Not Defined Expand" at bounding box center [1402, 513] width 214 height 18
drag, startPoint x: 1302, startPoint y: 634, endPoint x: 1306, endPoint y: 643, distance: 9.8
click at [1309, 546] on div at bounding box center [1402, 540] width 214 height 12
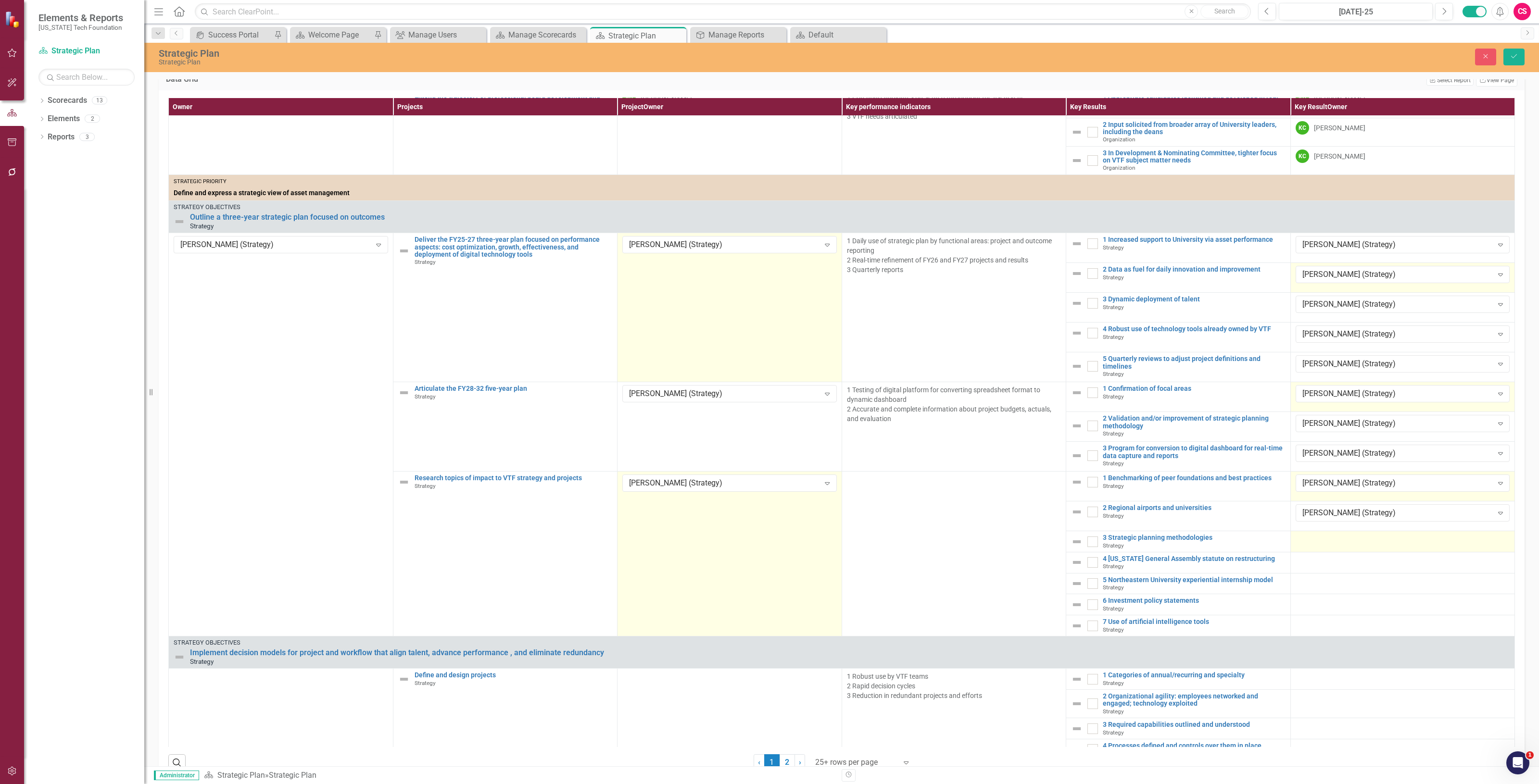
click at [1311, 546] on div at bounding box center [1402, 540] width 214 height 12
click at [1312, 546] on div at bounding box center [1402, 540] width 214 height 12
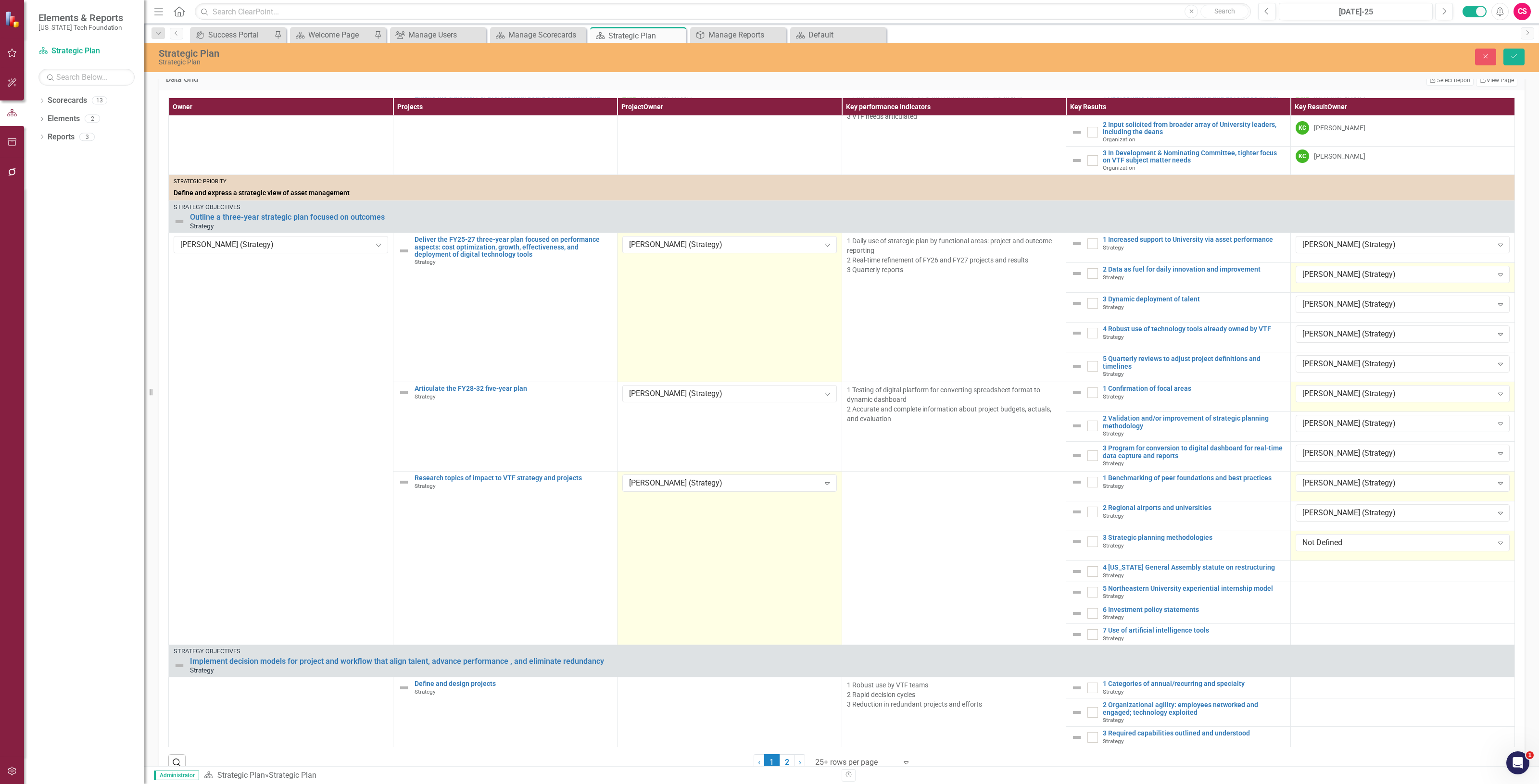
click at [1312, 549] on div "Not Defined" at bounding box center [1397, 542] width 191 height 11
drag, startPoint x: 1299, startPoint y: 674, endPoint x: 1296, endPoint y: 661, distance: 13.3
click at [1304, 561] on td "[PERSON_NAME] (Strategy) Expand" at bounding box center [1402, 546] width 224 height 30
click at [1307, 575] on div at bounding box center [1402, 570] width 214 height 12
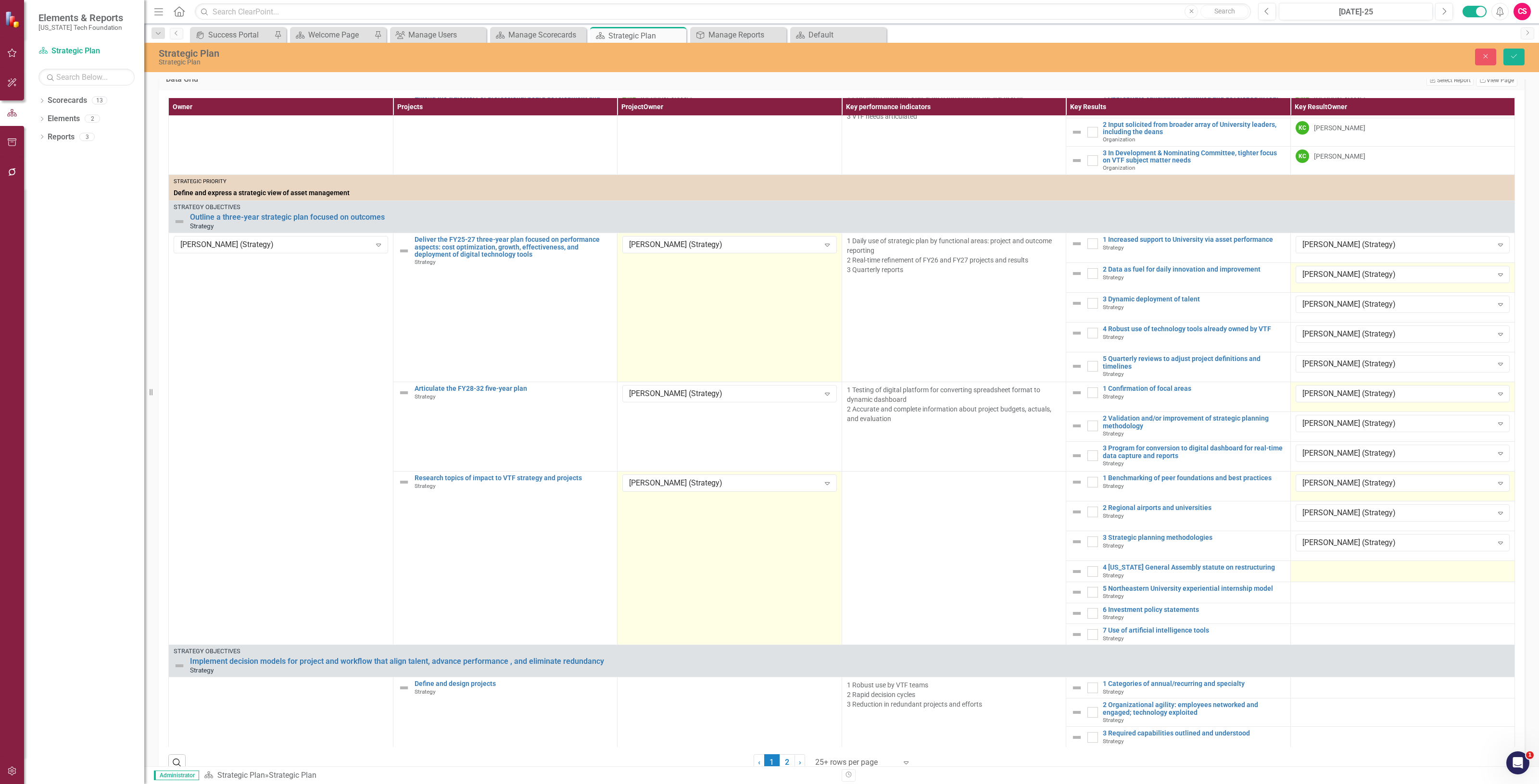
click at [1307, 575] on div at bounding box center [1402, 570] width 214 height 12
click at [1309, 575] on div at bounding box center [1402, 570] width 214 height 12
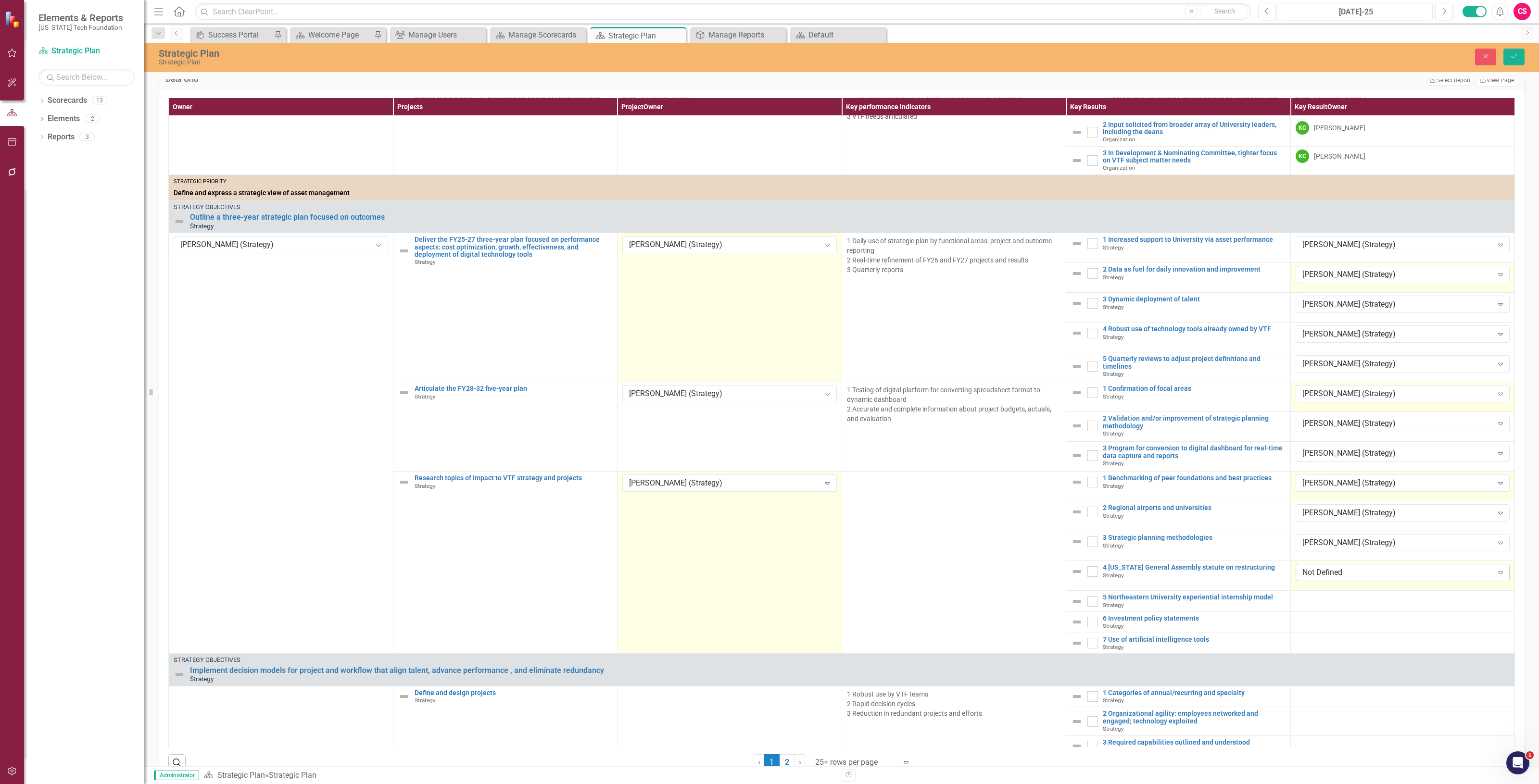
click at [1309, 578] on div "Not Defined" at bounding box center [1397, 572] width 191 height 11
drag, startPoint x: 1314, startPoint y: 704, endPoint x: 1312, endPoint y: 645, distance: 59.0
click at [1307, 612] on td at bounding box center [1402, 601] width 224 height 21
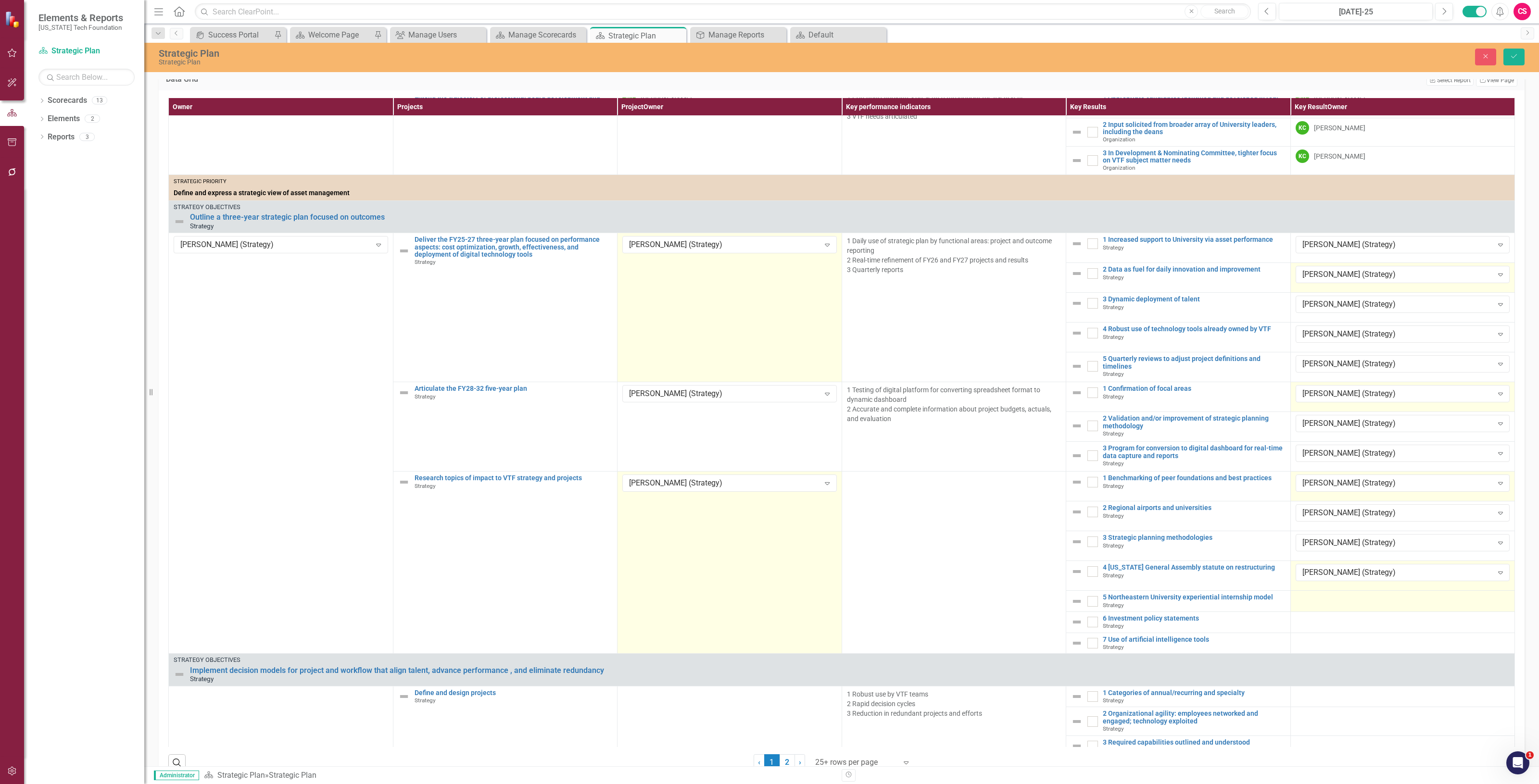
click at [1307, 612] on td at bounding box center [1402, 601] width 224 height 21
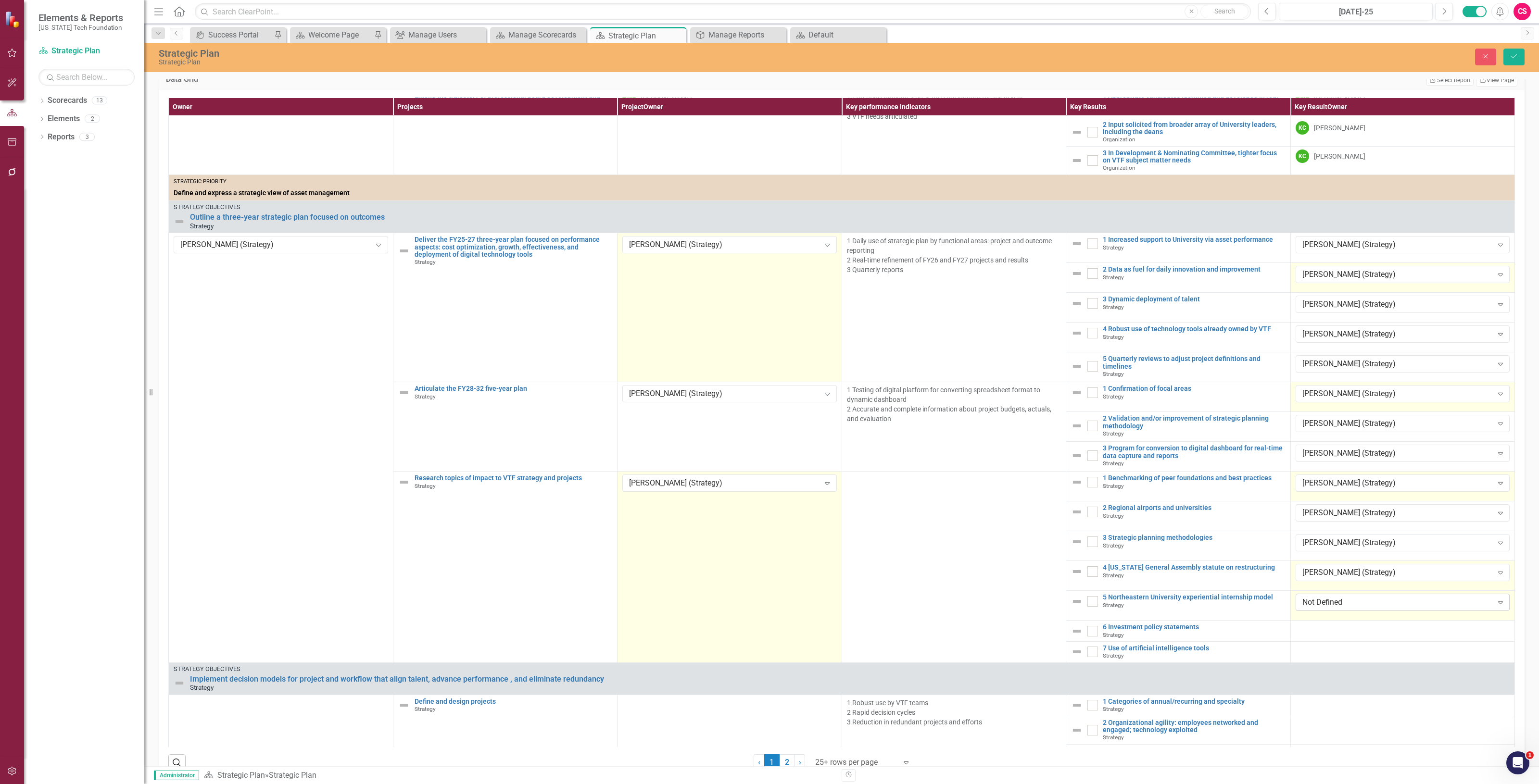
click at [1311, 608] on div "Not Defined" at bounding box center [1397, 602] width 191 height 11
click at [1304, 635] on div at bounding box center [1402, 629] width 214 height 12
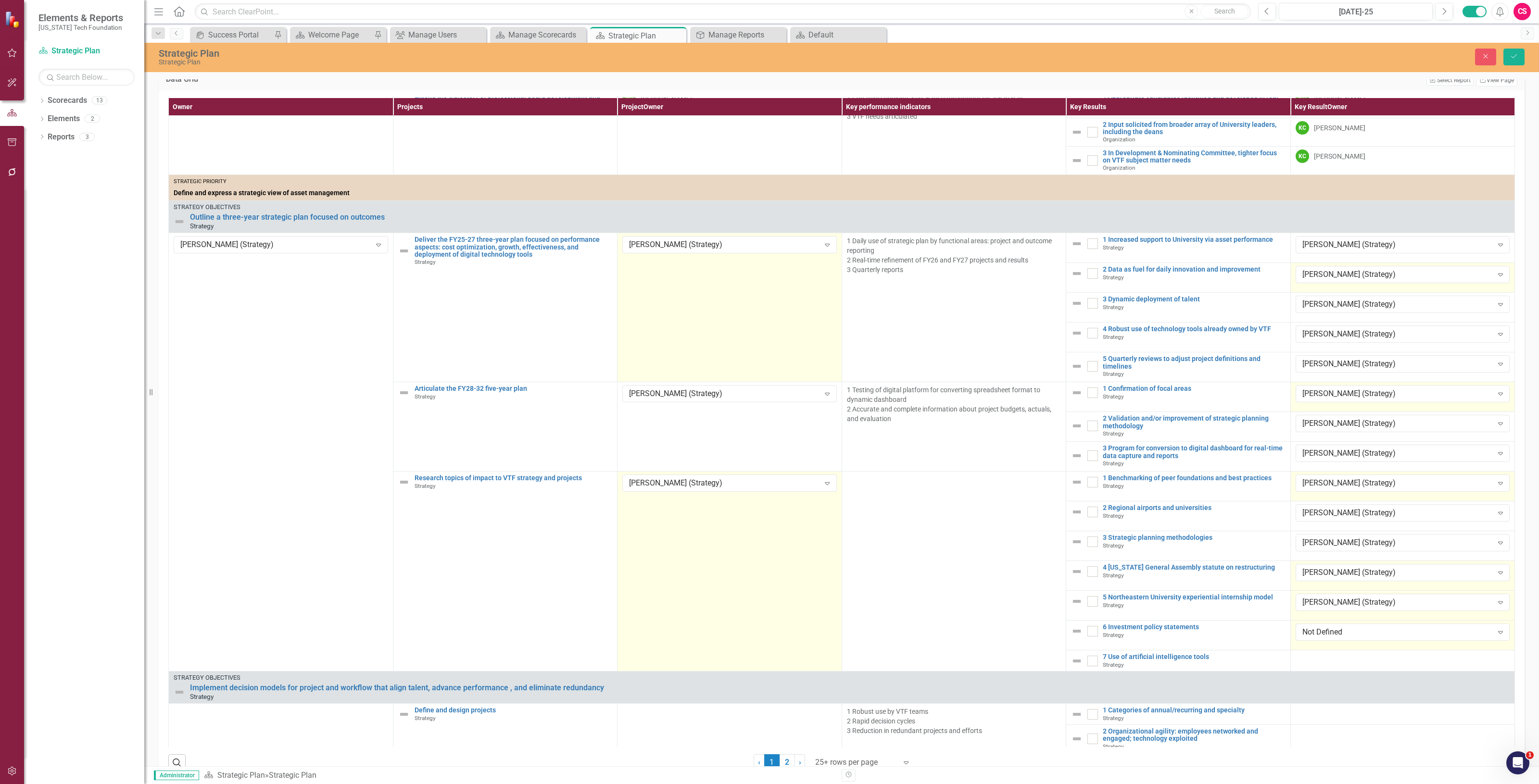
click at [1304, 640] on div "Not Defined Expand" at bounding box center [1402, 631] width 214 height 16
click at [1304, 638] on div "Not Defined" at bounding box center [1397, 632] width 191 height 11
click at [1302, 665] on div at bounding box center [1402, 659] width 214 height 12
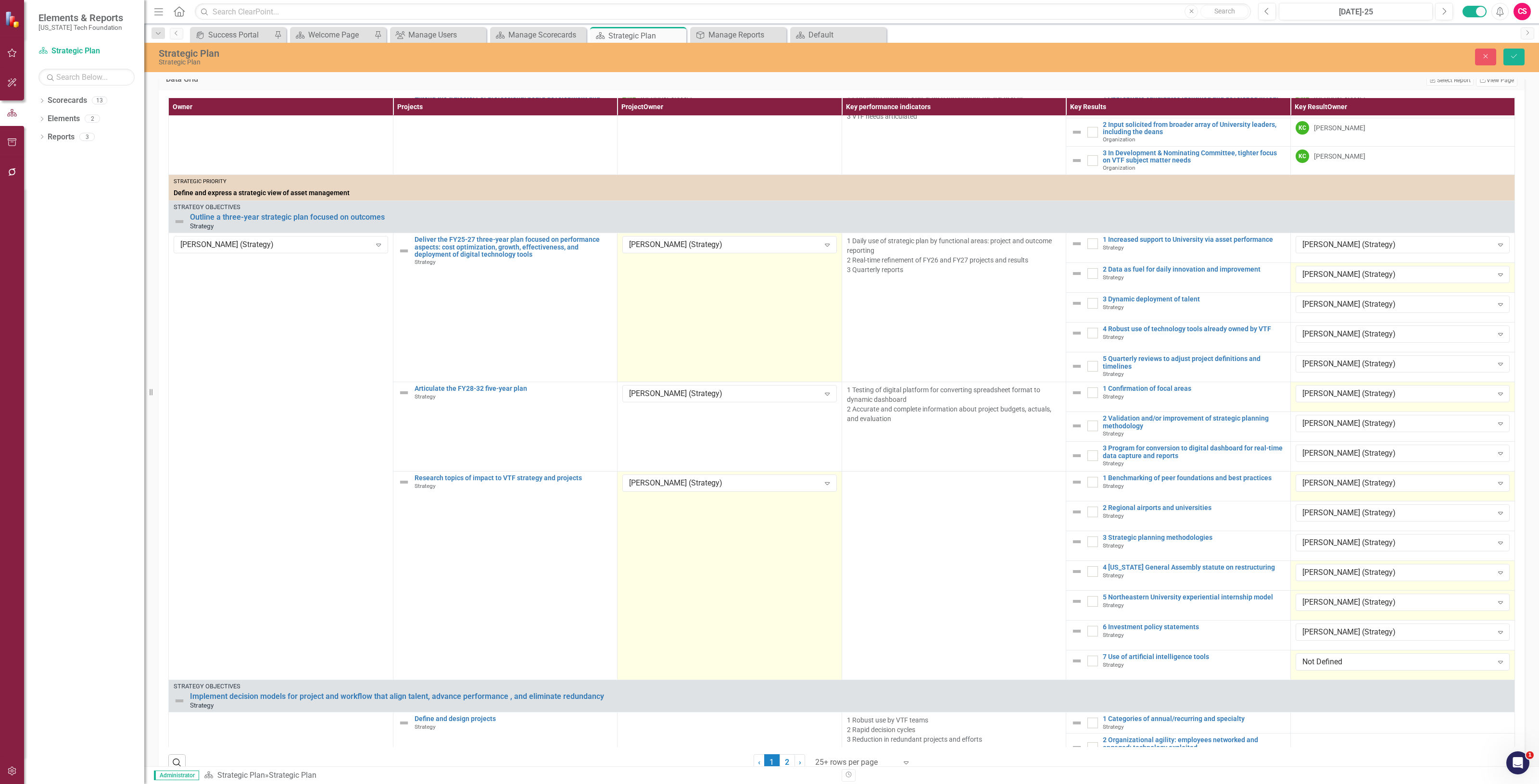
click at [1302, 668] on div "Not Defined" at bounding box center [1397, 662] width 191 height 11
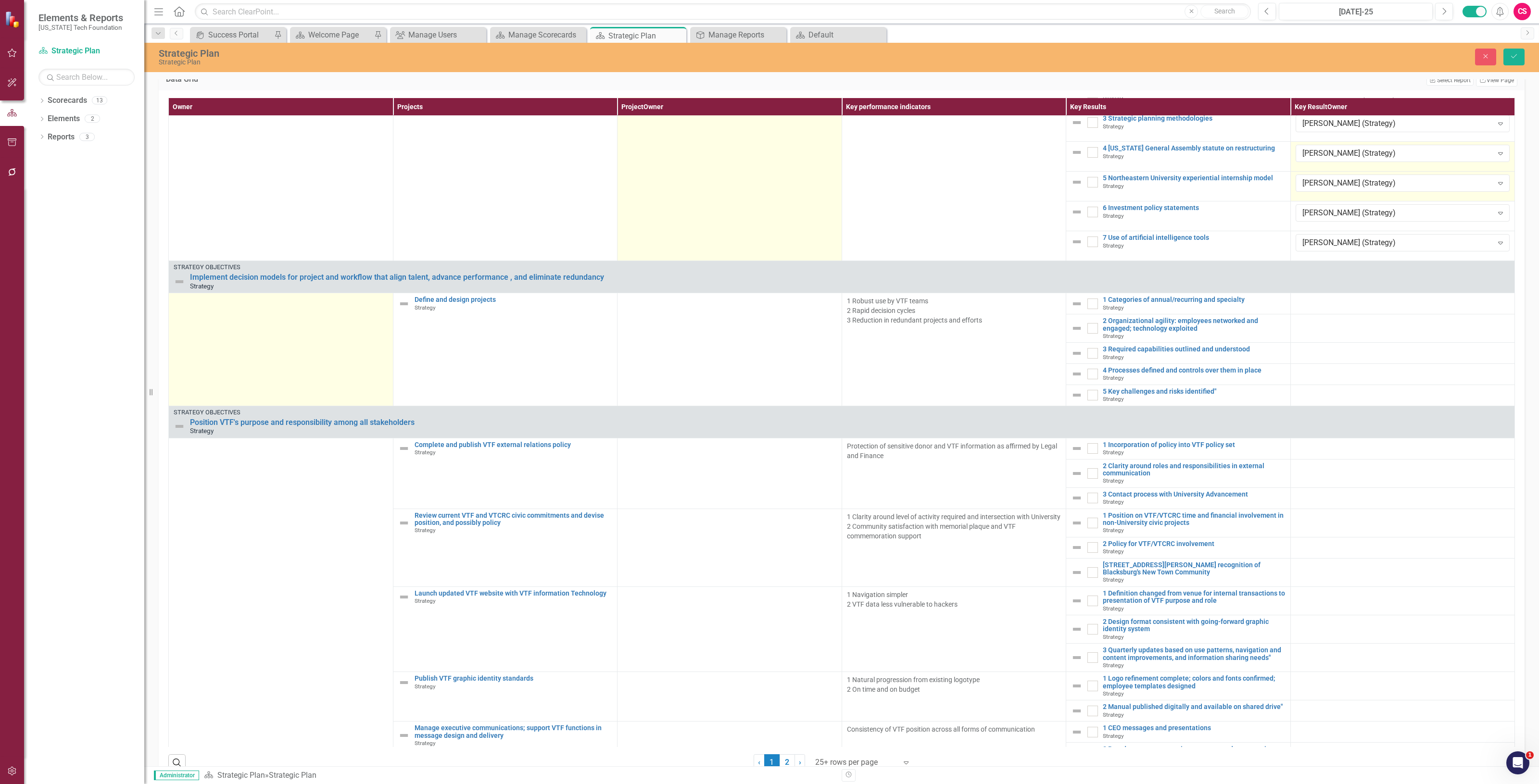
scroll to position [661, 0]
click at [296, 368] on td at bounding box center [281, 348] width 224 height 113
click at [295, 366] on td at bounding box center [281, 348] width 224 height 113
click at [293, 366] on td "Not Defined Expand" at bounding box center [281, 348] width 224 height 113
click at [268, 309] on div "Not Defined" at bounding box center [276, 303] width 191 height 11
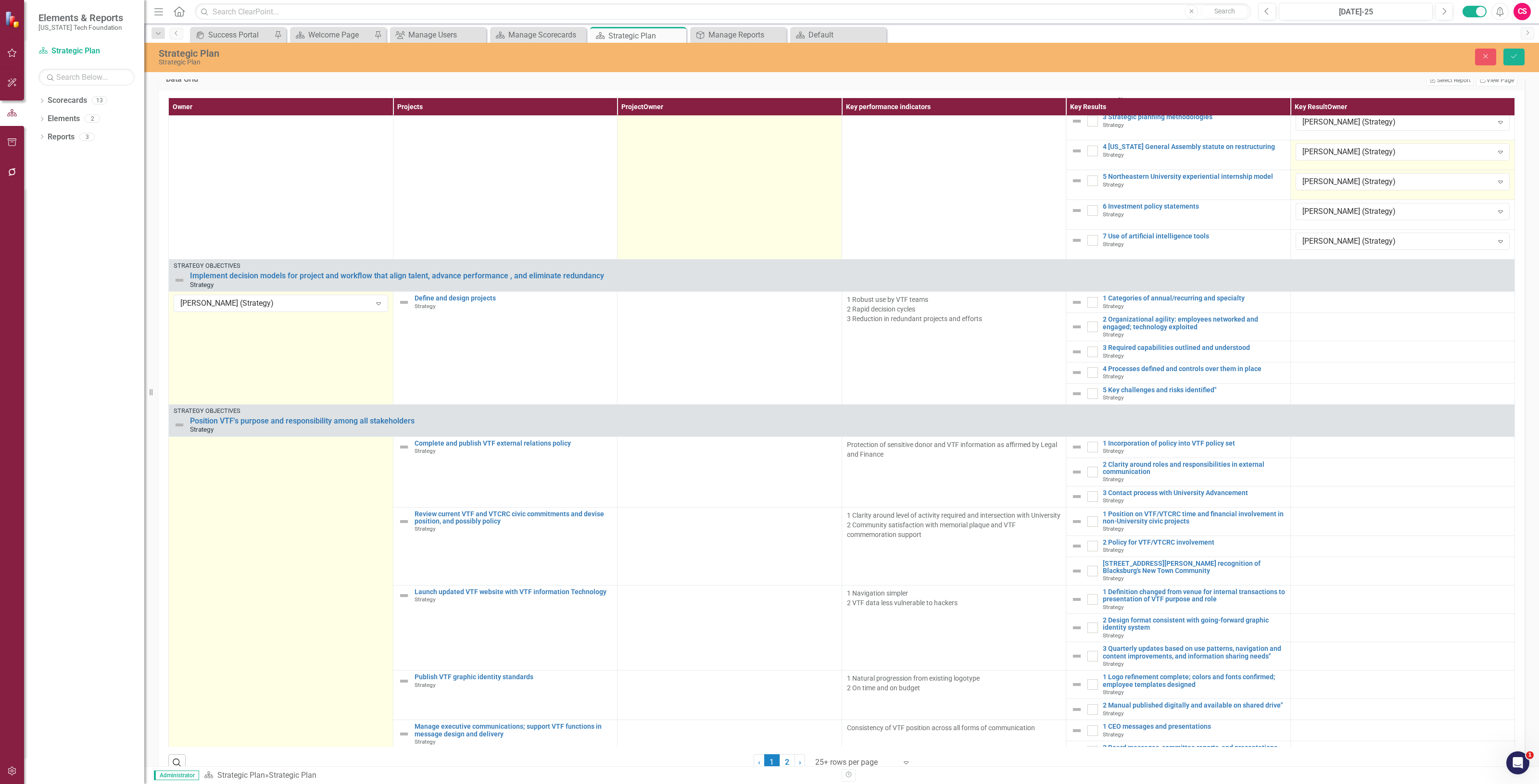
click at [240, 588] on td at bounding box center [281, 786] width 224 height 700
click at [240, 588] on td "Not Defined Expand" at bounding box center [281, 786] width 224 height 700
click at [227, 479] on td "Not Defined Expand" at bounding box center [281, 786] width 224 height 700
click at [230, 457] on div "Not Defined Expand" at bounding box center [280, 449] width 214 height 18
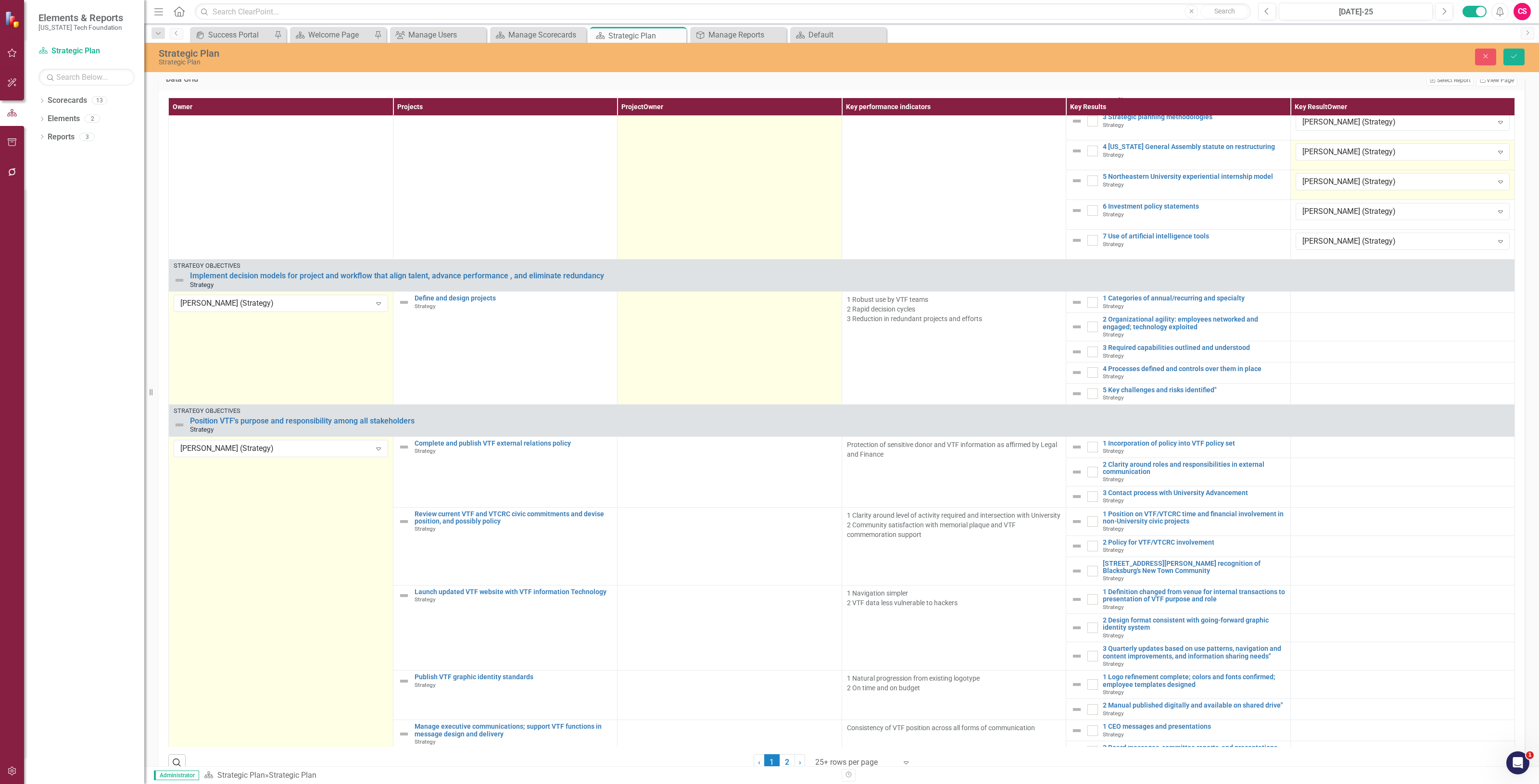
click at [703, 342] on td at bounding box center [730, 348] width 224 height 113
click at [703, 341] on td "Not Defined Expand" at bounding box center [730, 348] width 224 height 113
click at [708, 309] on div "Not Defined" at bounding box center [724, 303] width 191 height 11
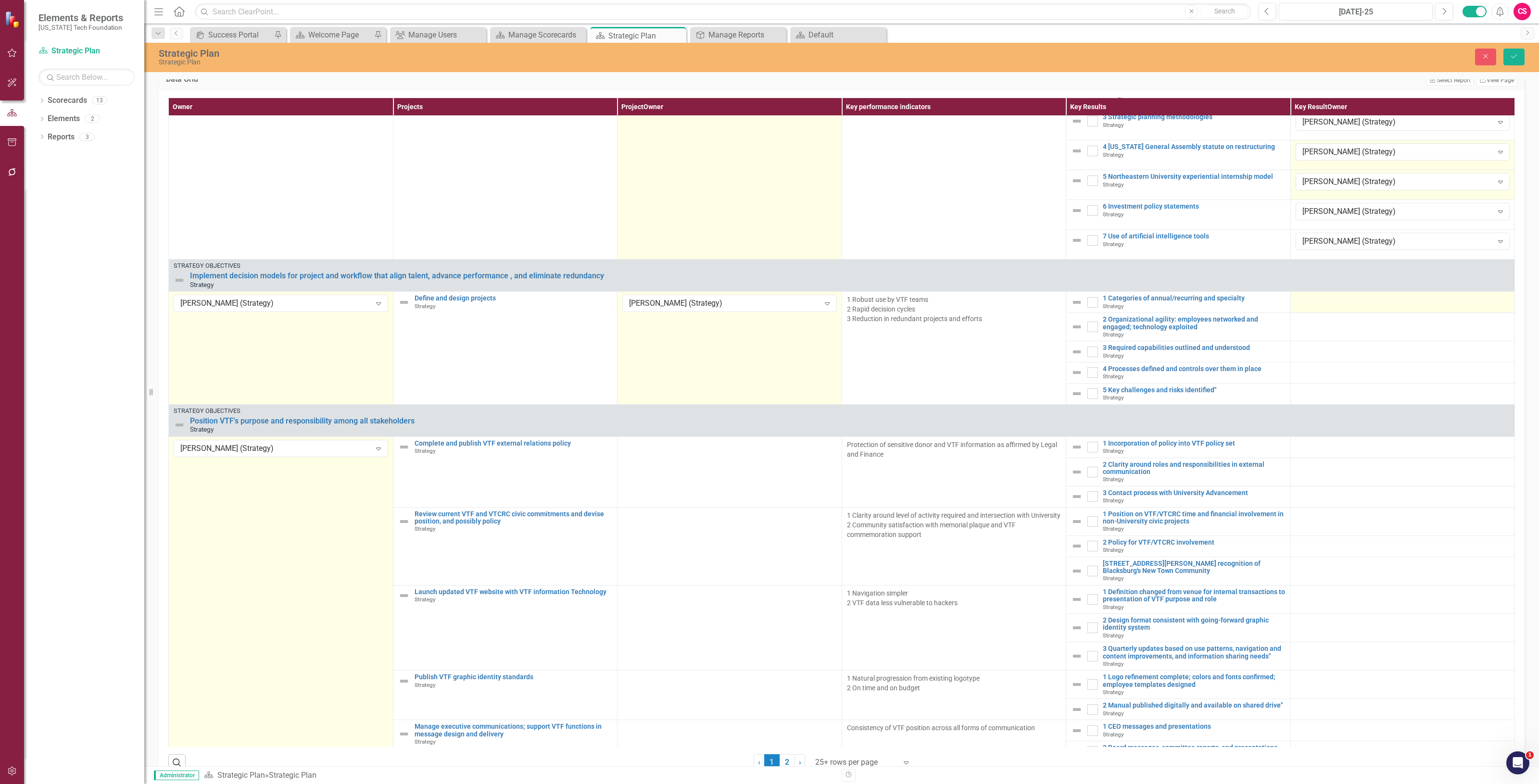
click at [1374, 306] on div at bounding box center [1402, 300] width 214 height 12
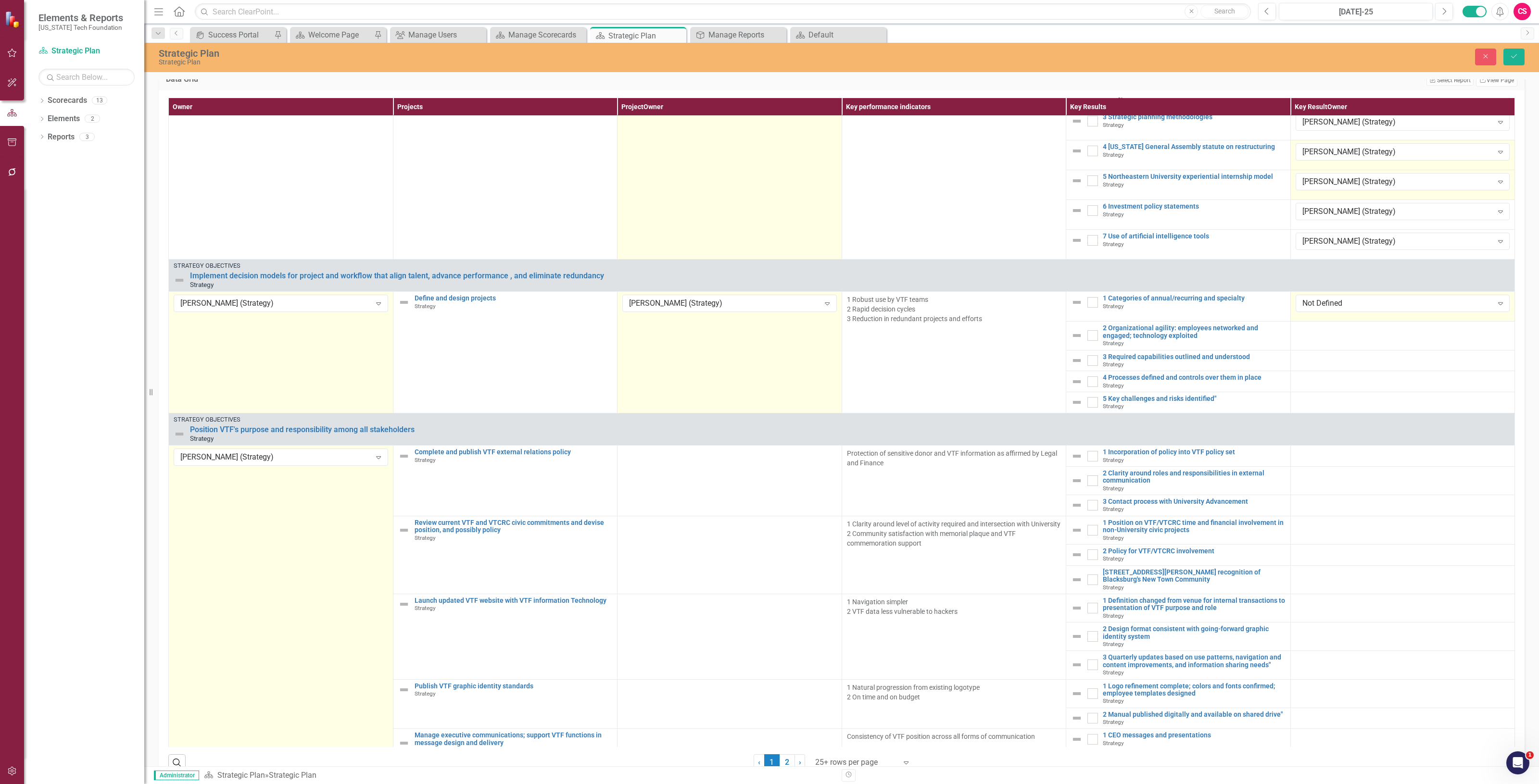
click at [1373, 309] on div "Not Defined" at bounding box center [1397, 303] width 191 height 11
click at [1311, 336] on div at bounding box center [1402, 330] width 214 height 12
click at [1314, 342] on div "Not Defined Expand" at bounding box center [1402, 333] width 214 height 18
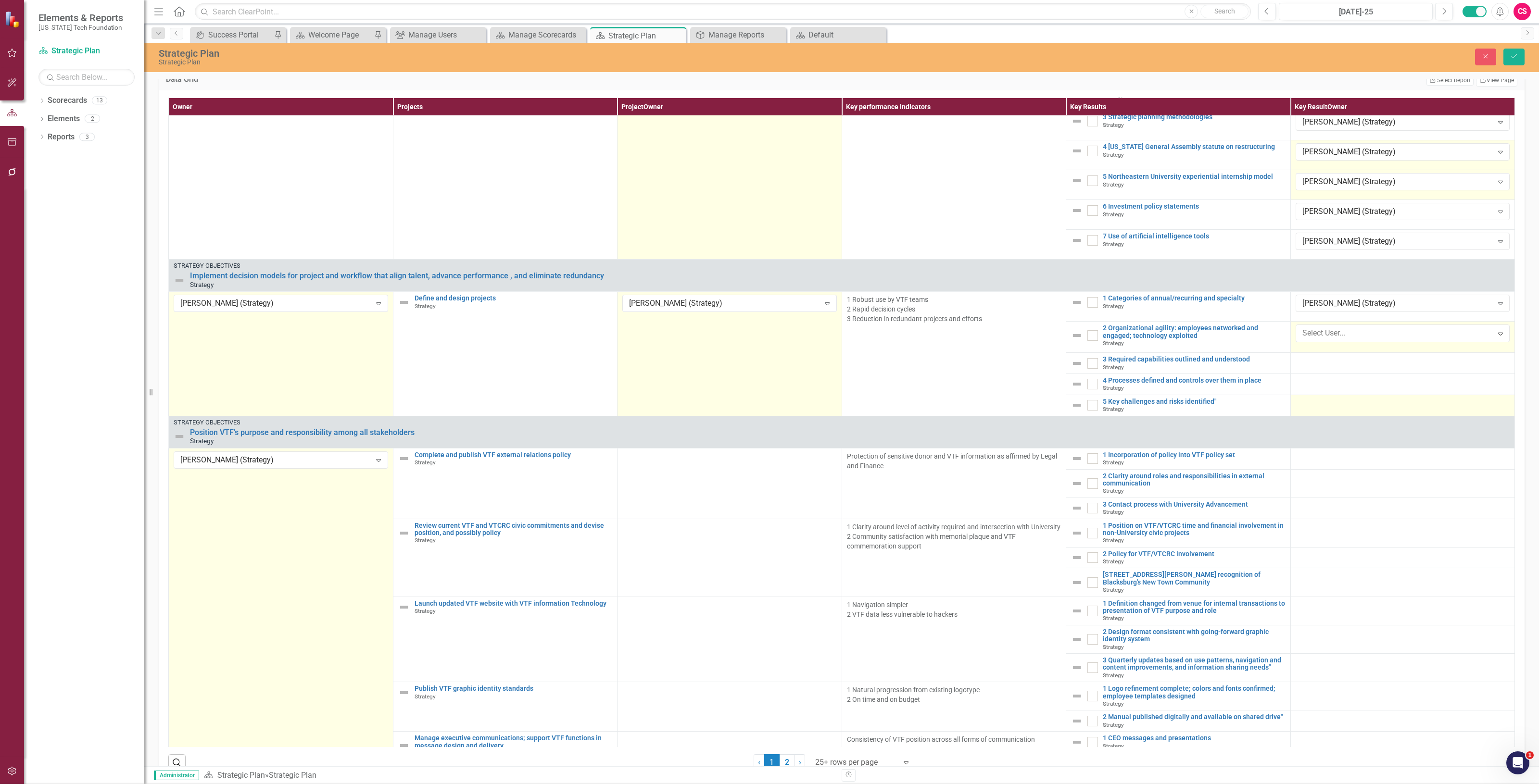
drag, startPoint x: 1328, startPoint y: 465, endPoint x: 1307, endPoint y: 427, distance: 43.4
click at [1306, 366] on div at bounding box center [1402, 360] width 214 height 12
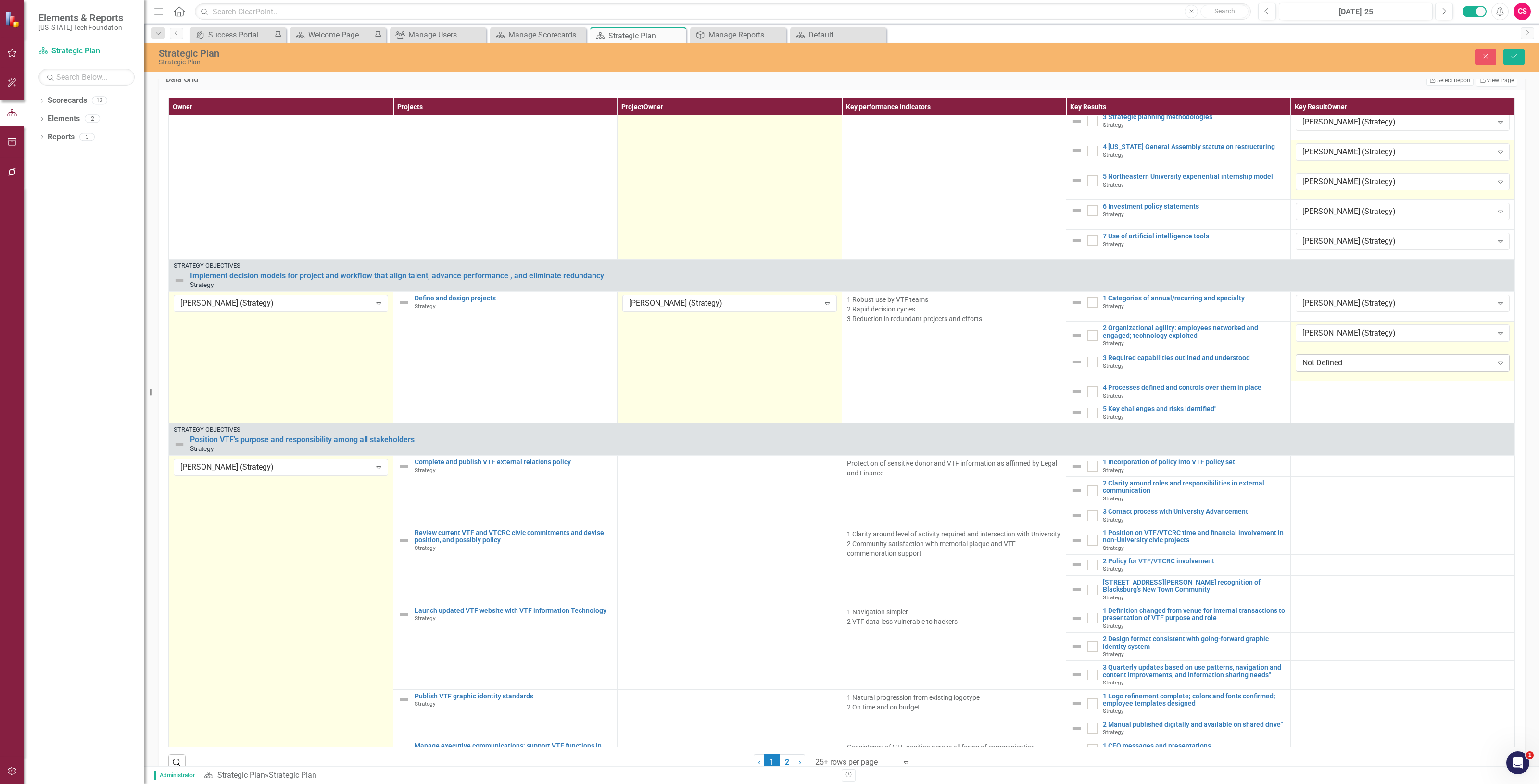
click at [1309, 369] on div "Not Defined" at bounding box center [1397, 362] width 191 height 11
click at [1302, 403] on td at bounding box center [1402, 392] width 224 height 21
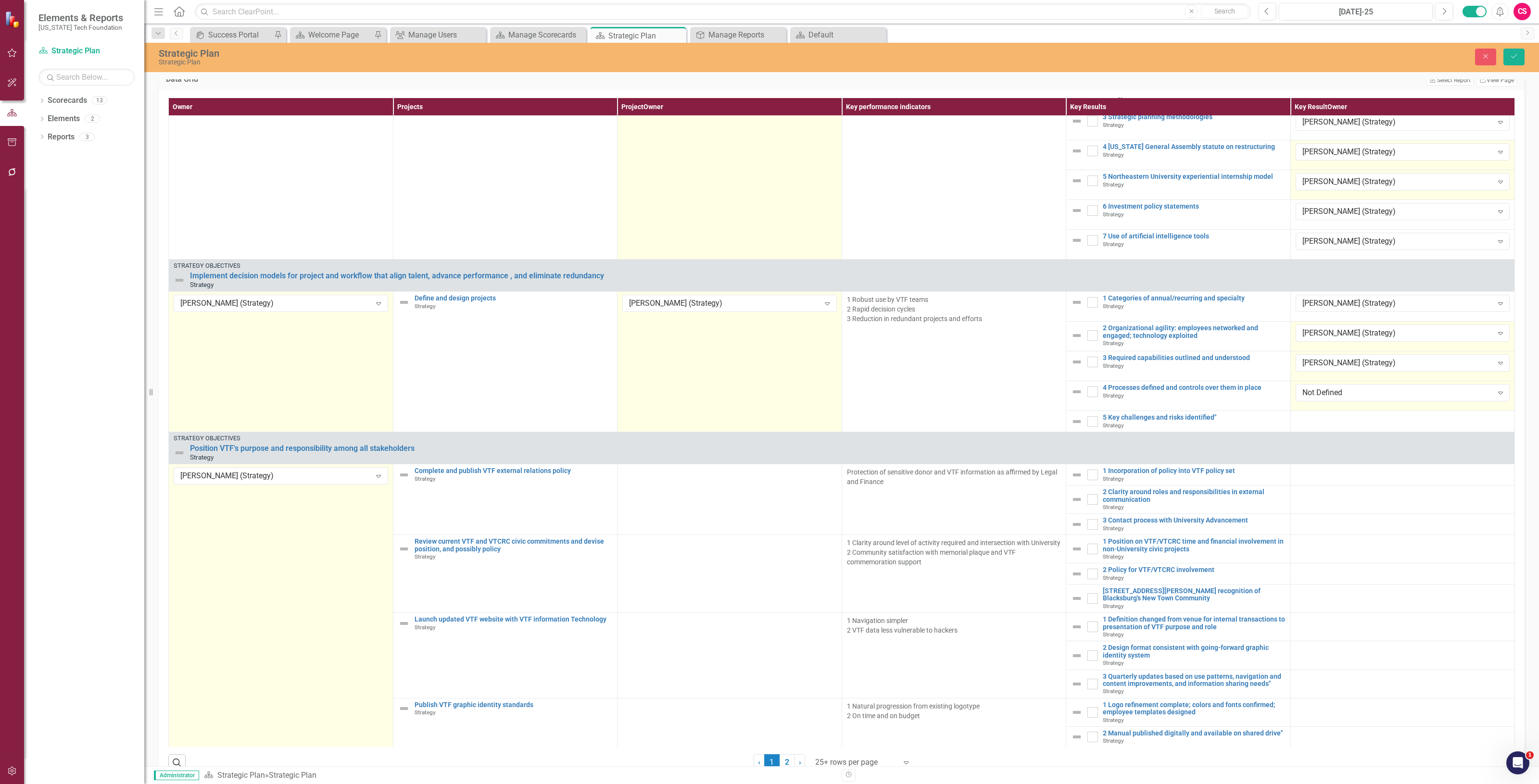
click at [1302, 398] on div "Not Defined" at bounding box center [1397, 392] width 191 height 11
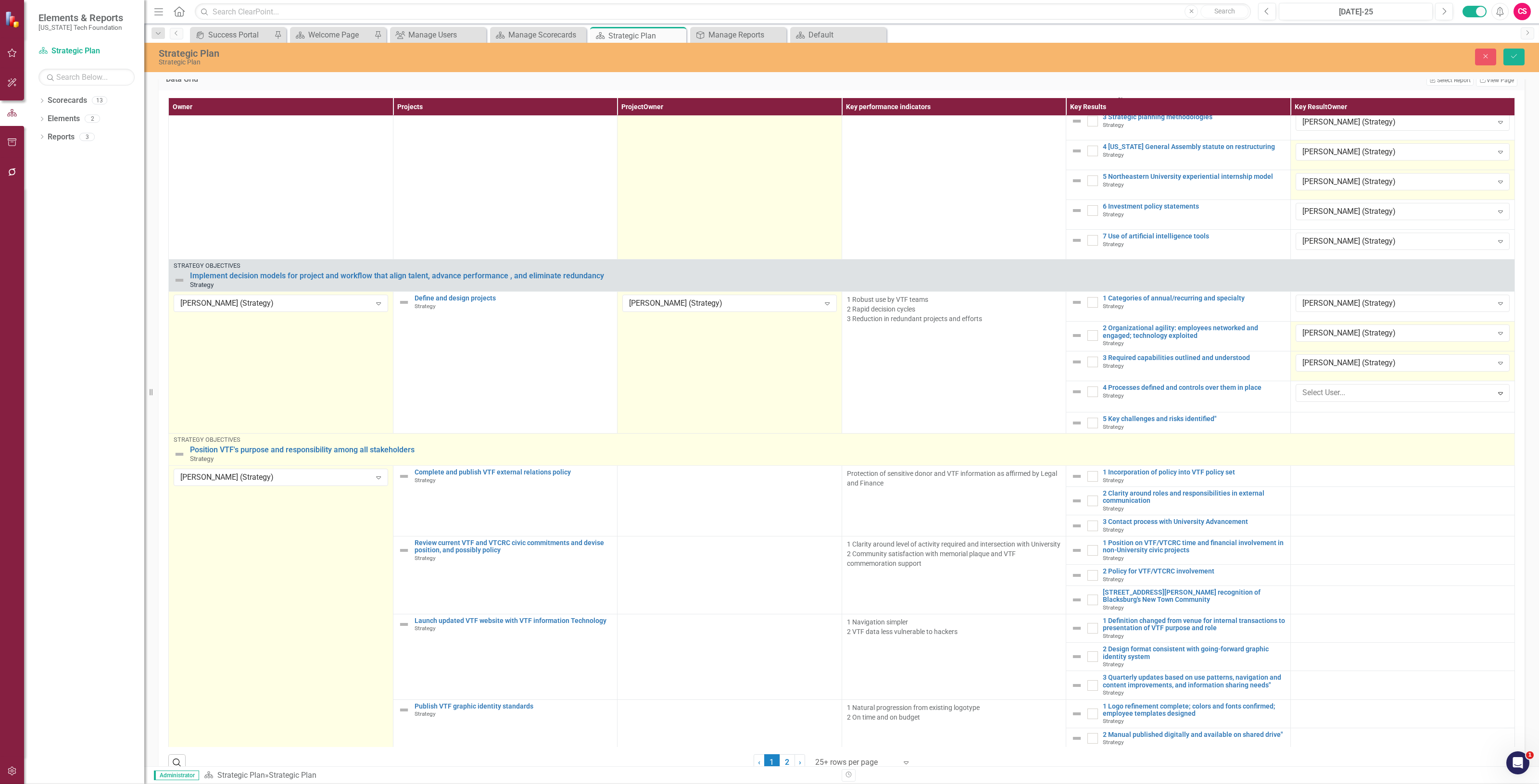
drag, startPoint x: 1304, startPoint y: 527, endPoint x: 1296, endPoint y: 476, distance: 51.6
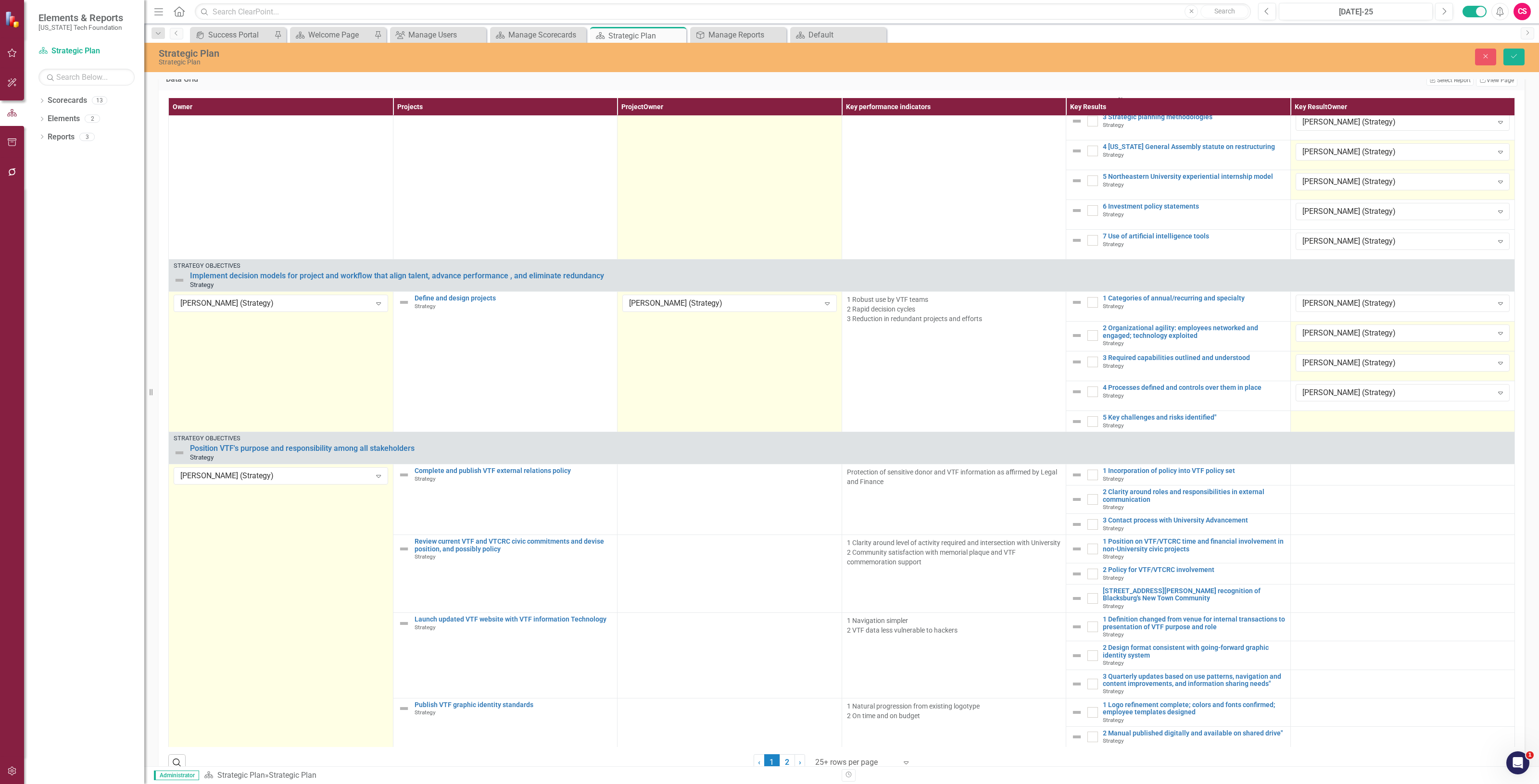
click at [1296, 425] on div at bounding box center [1402, 419] width 214 height 12
click at [1297, 425] on div at bounding box center [1402, 419] width 214 height 12
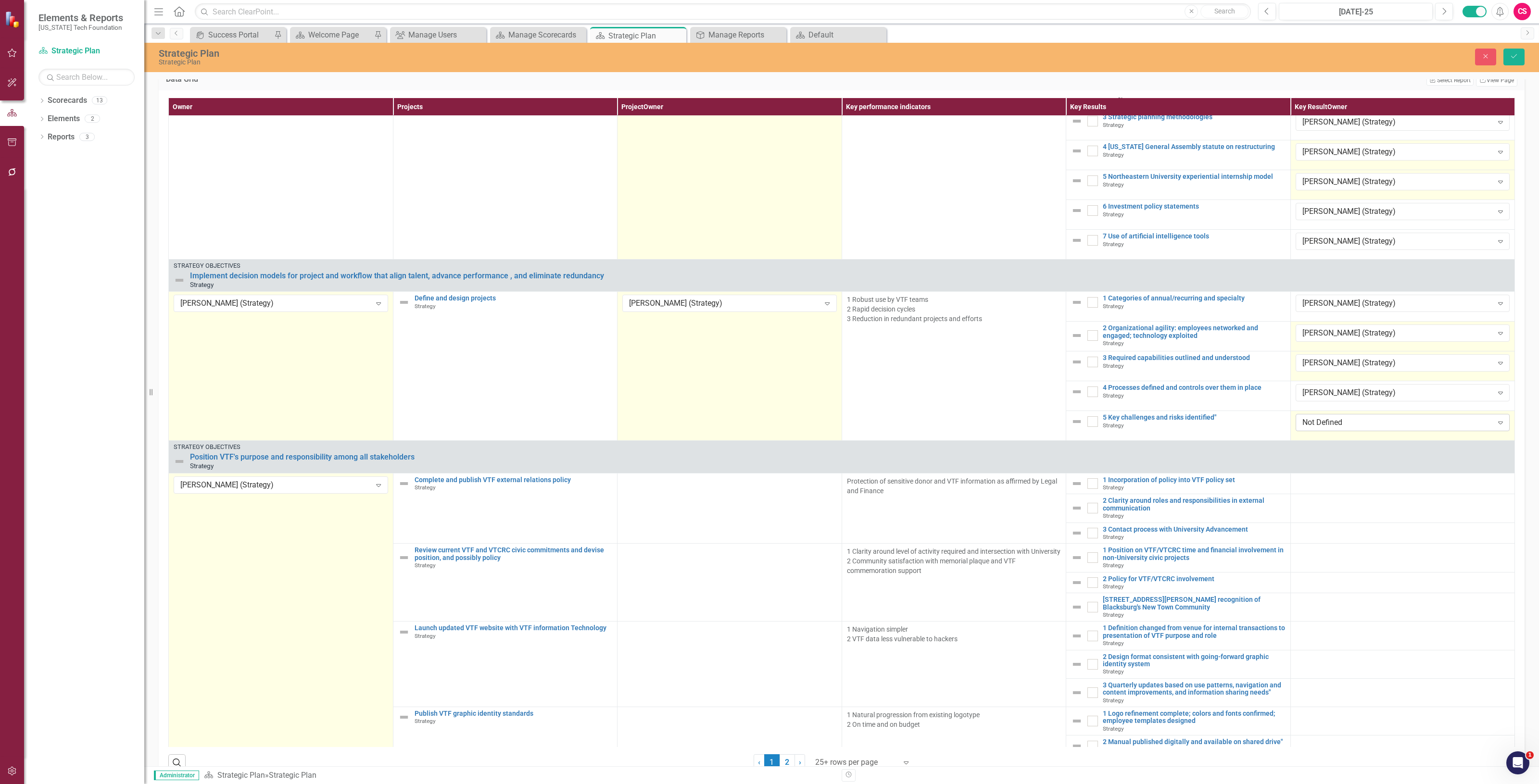
click at [1308, 428] on div "Not Defined" at bounding box center [1397, 422] width 191 height 11
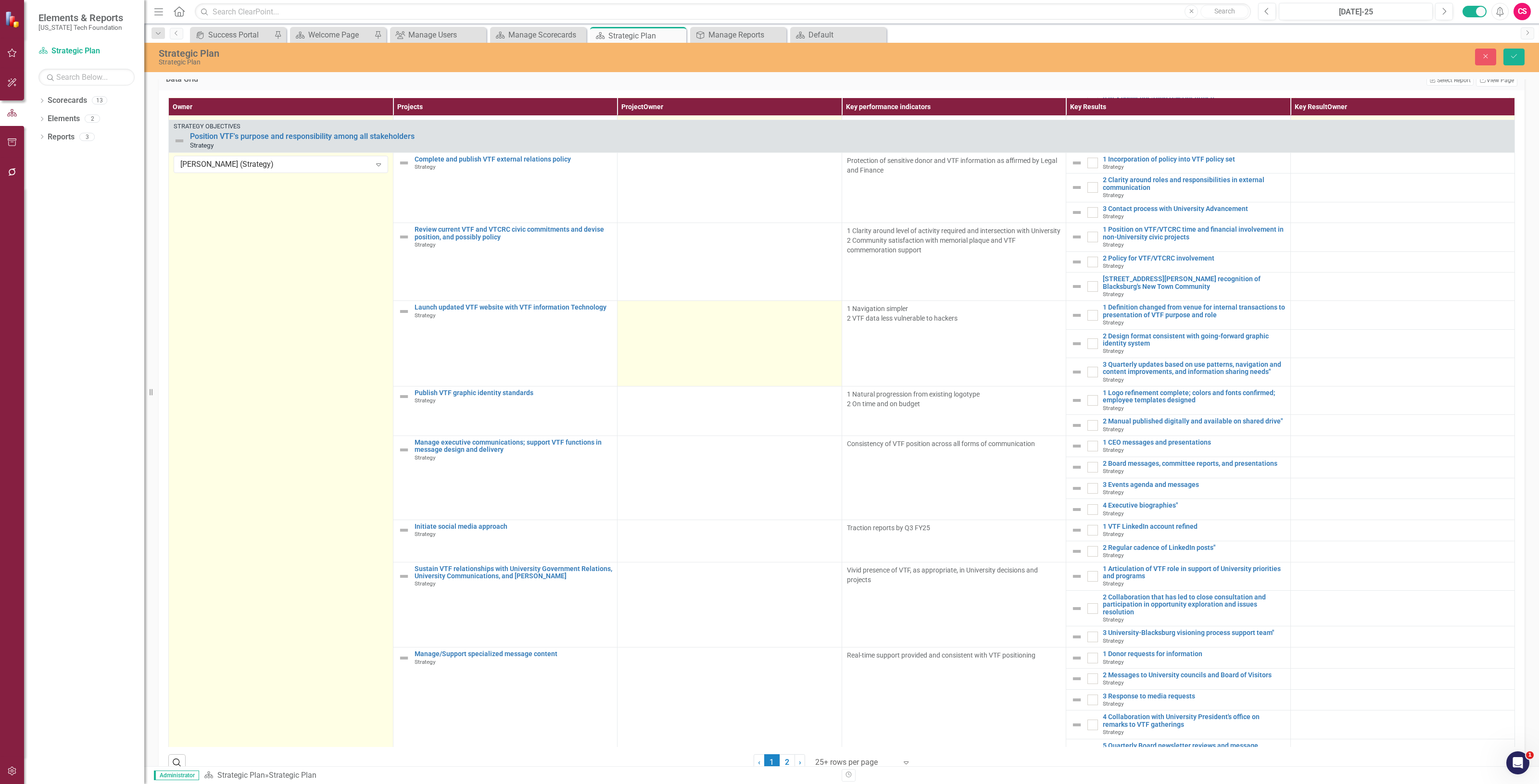
scroll to position [901, 0]
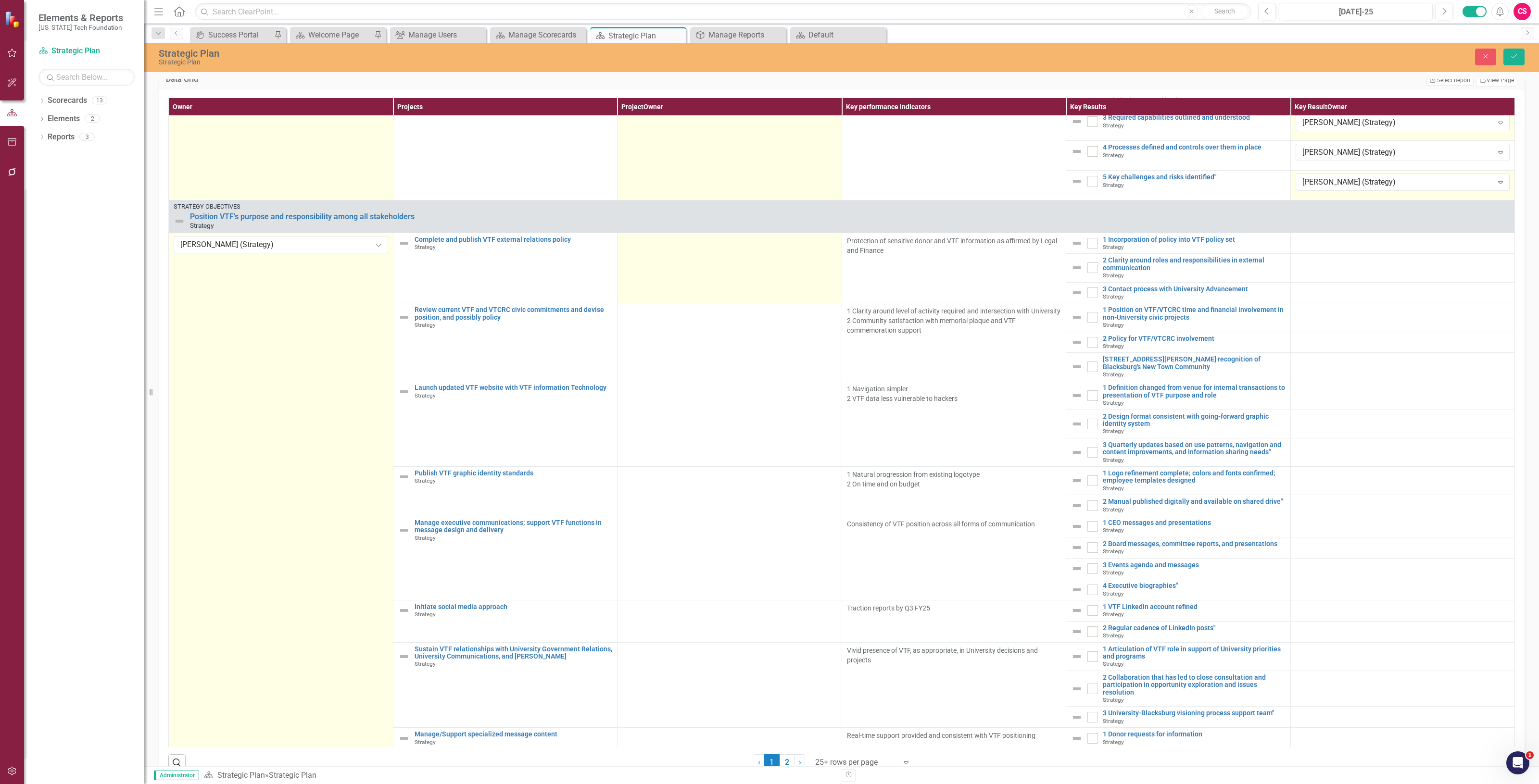
click at [723, 274] on td at bounding box center [730, 267] width 224 height 71
click at [723, 275] on td at bounding box center [730, 267] width 224 height 71
click at [723, 276] on td "Not Defined Expand" at bounding box center [730, 267] width 224 height 71
click at [720, 250] on div "Not Defined" at bounding box center [724, 244] width 191 height 11
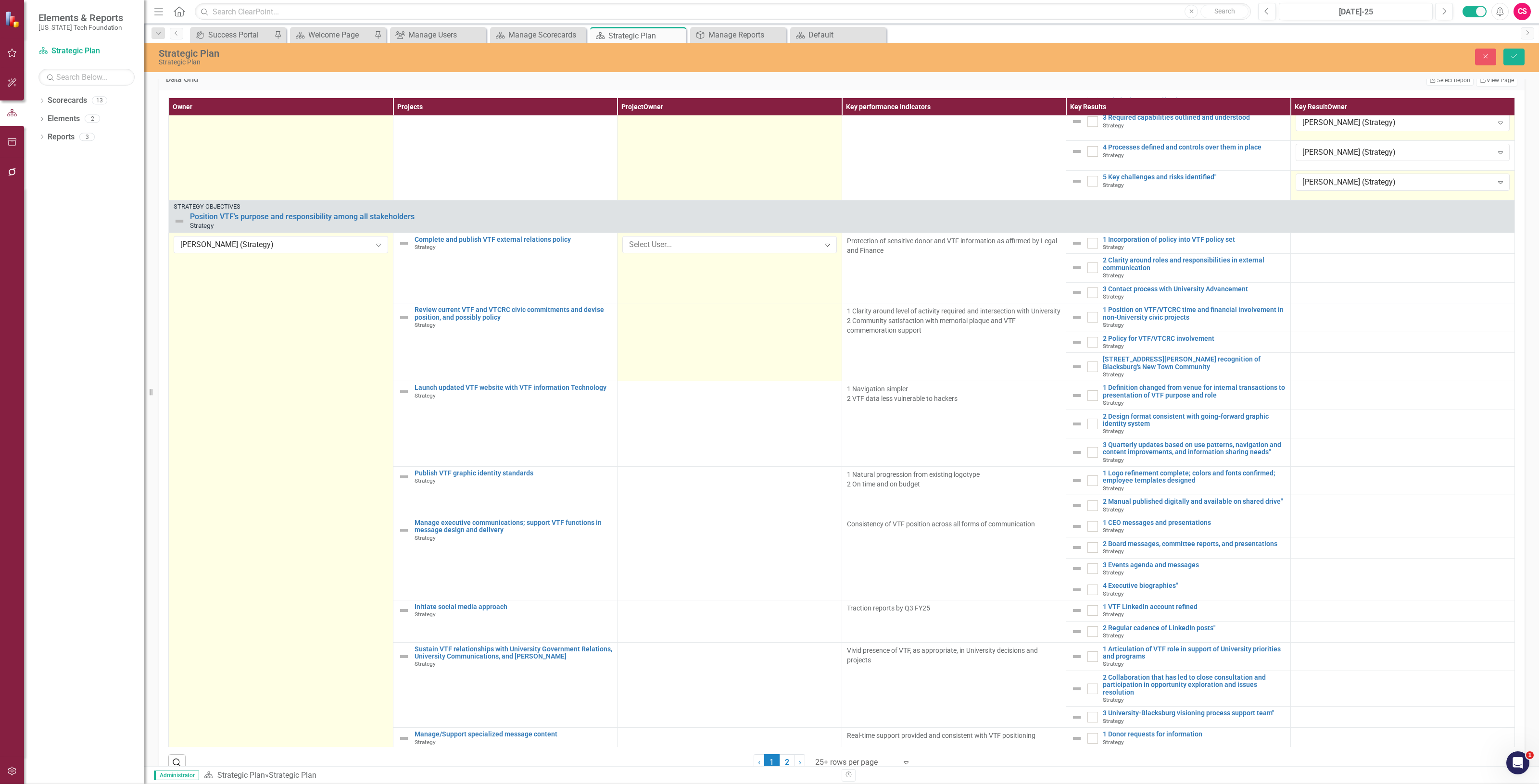
click at [684, 369] on td at bounding box center [730, 342] width 224 height 78
click at [681, 324] on div "Not Defined Expand" at bounding box center [729, 315] width 214 height 18
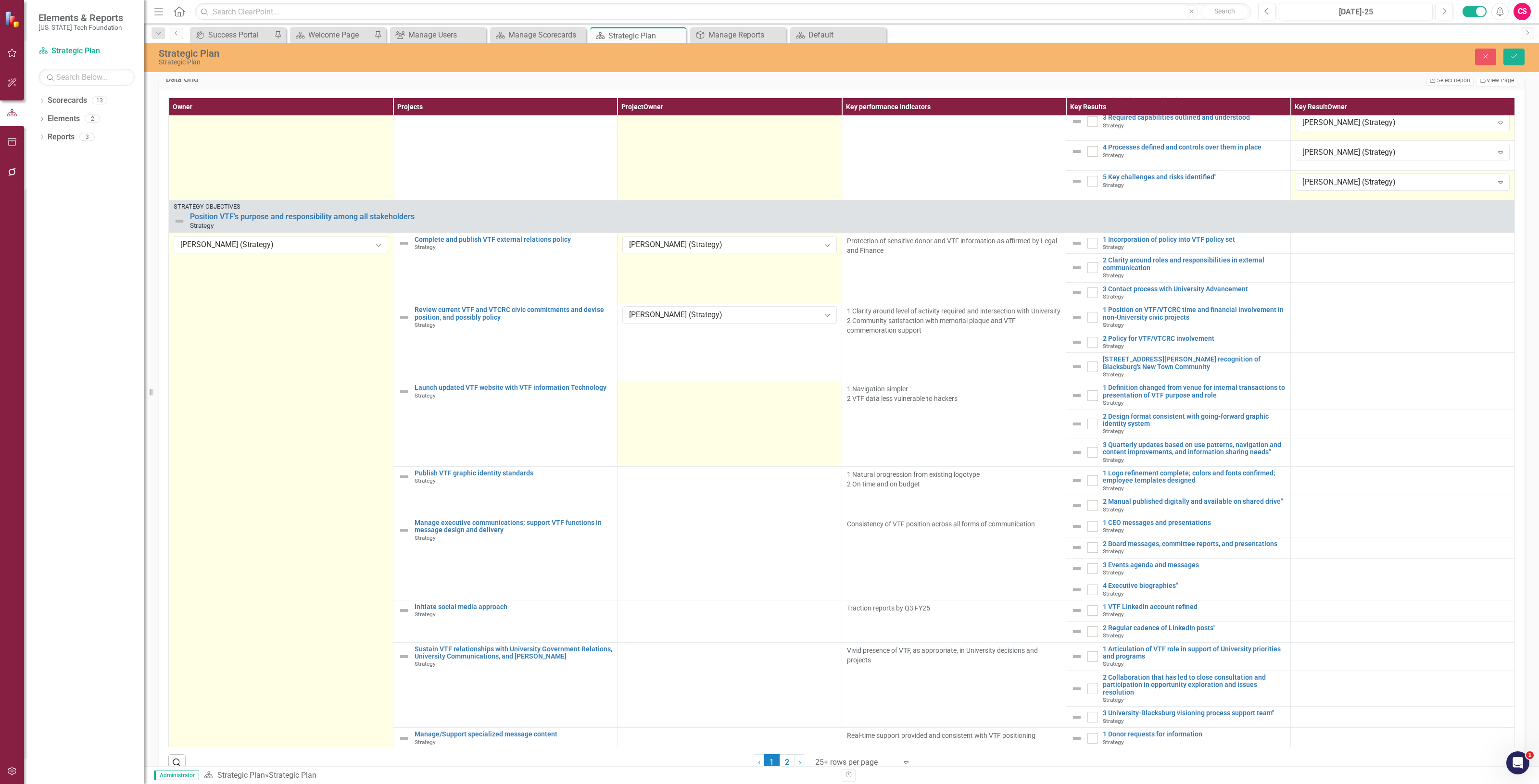
click at [670, 438] on td at bounding box center [730, 424] width 224 height 85
click at [674, 398] on div "Not Defined" at bounding box center [724, 392] width 191 height 11
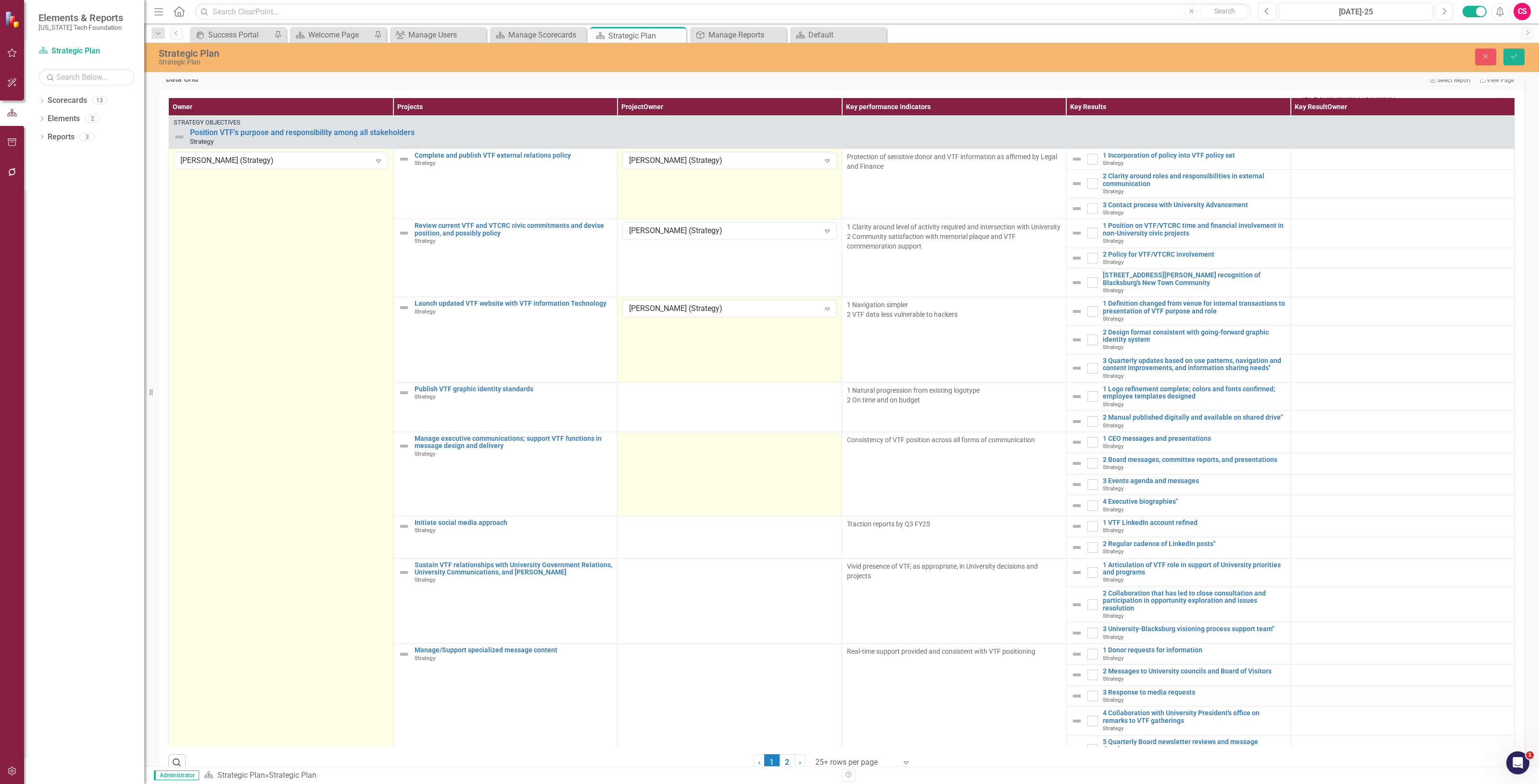
scroll to position [1081, 0]
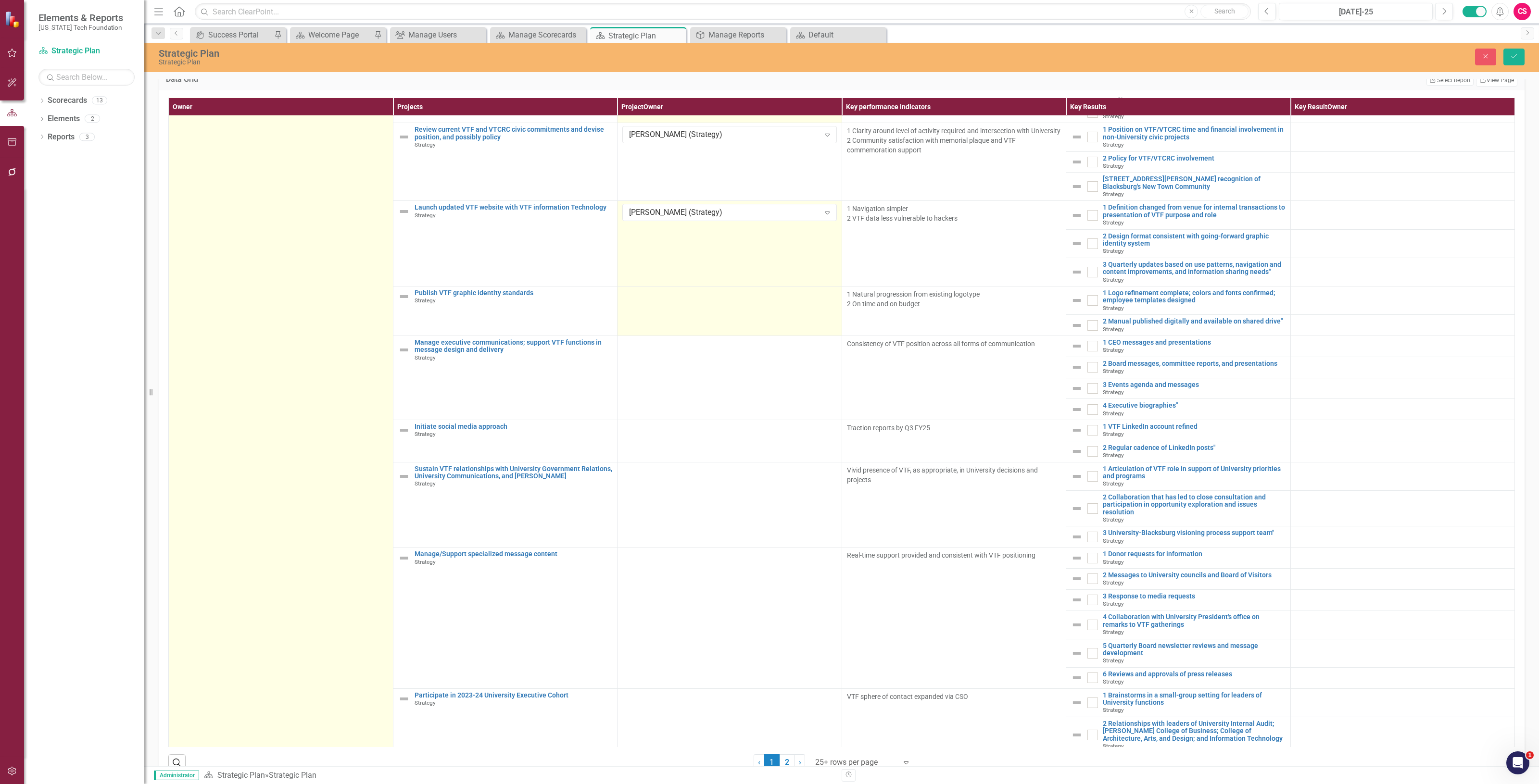
click at [676, 324] on td at bounding box center [730, 311] width 224 height 50
click at [677, 324] on td at bounding box center [730, 311] width 224 height 50
click at [677, 324] on td "Not Defined Expand" at bounding box center [730, 311] width 224 height 50
click at [677, 304] on div "Not Defined" at bounding box center [724, 298] width 191 height 11
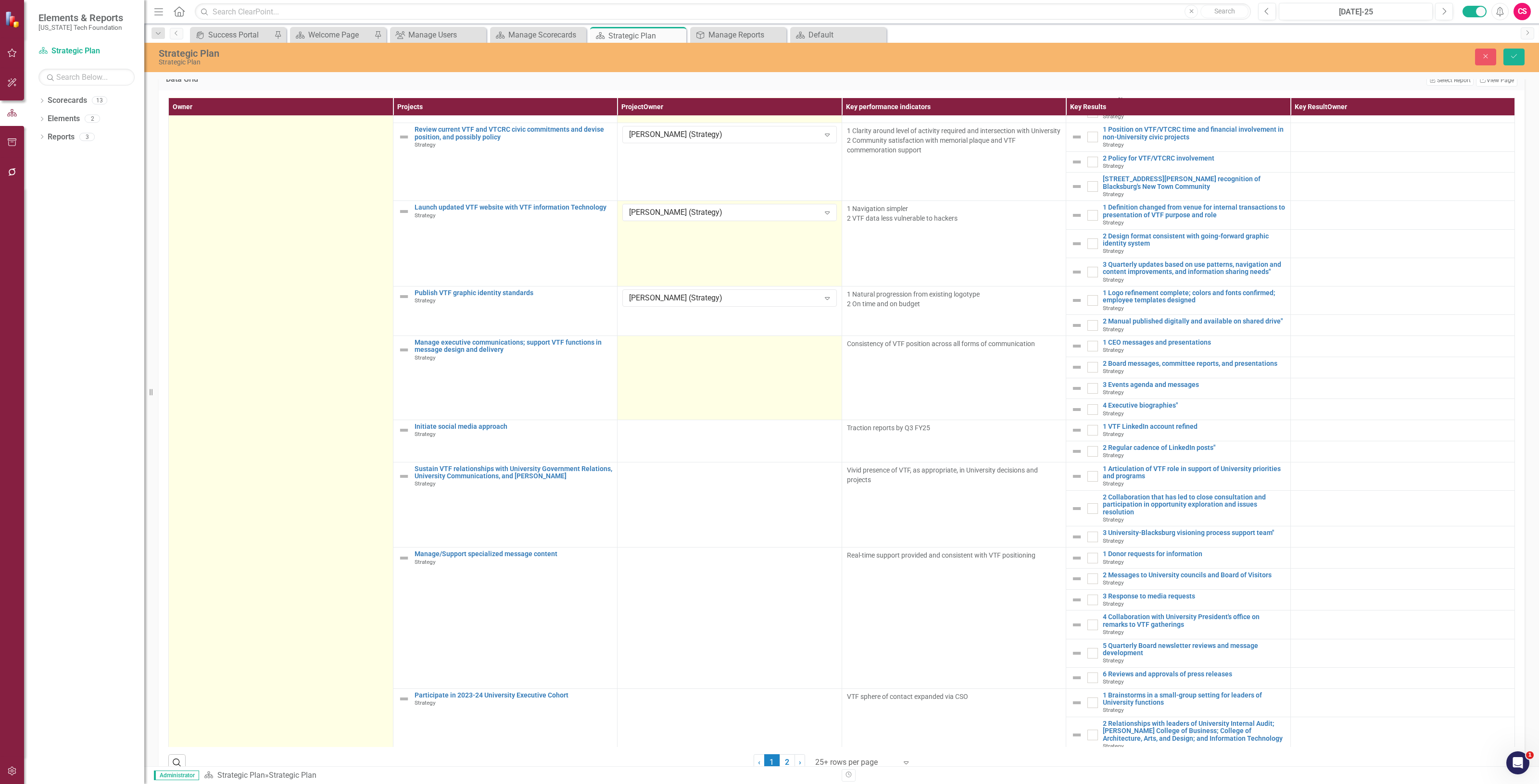
click at [667, 419] on td at bounding box center [730, 377] width 224 height 84
click at [664, 354] on div "Not Defined" at bounding box center [724, 347] width 191 height 11
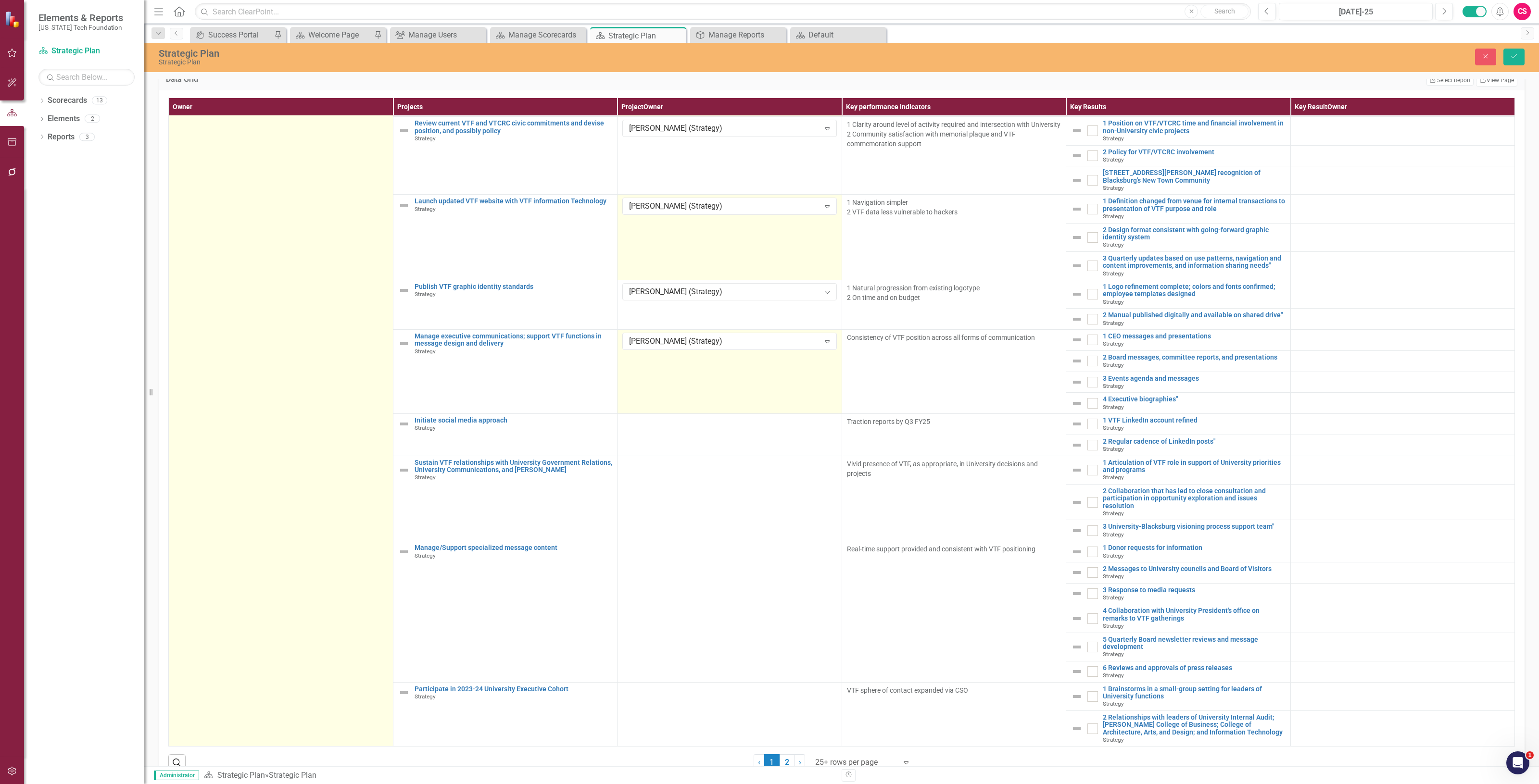
scroll to position [1097, 0]
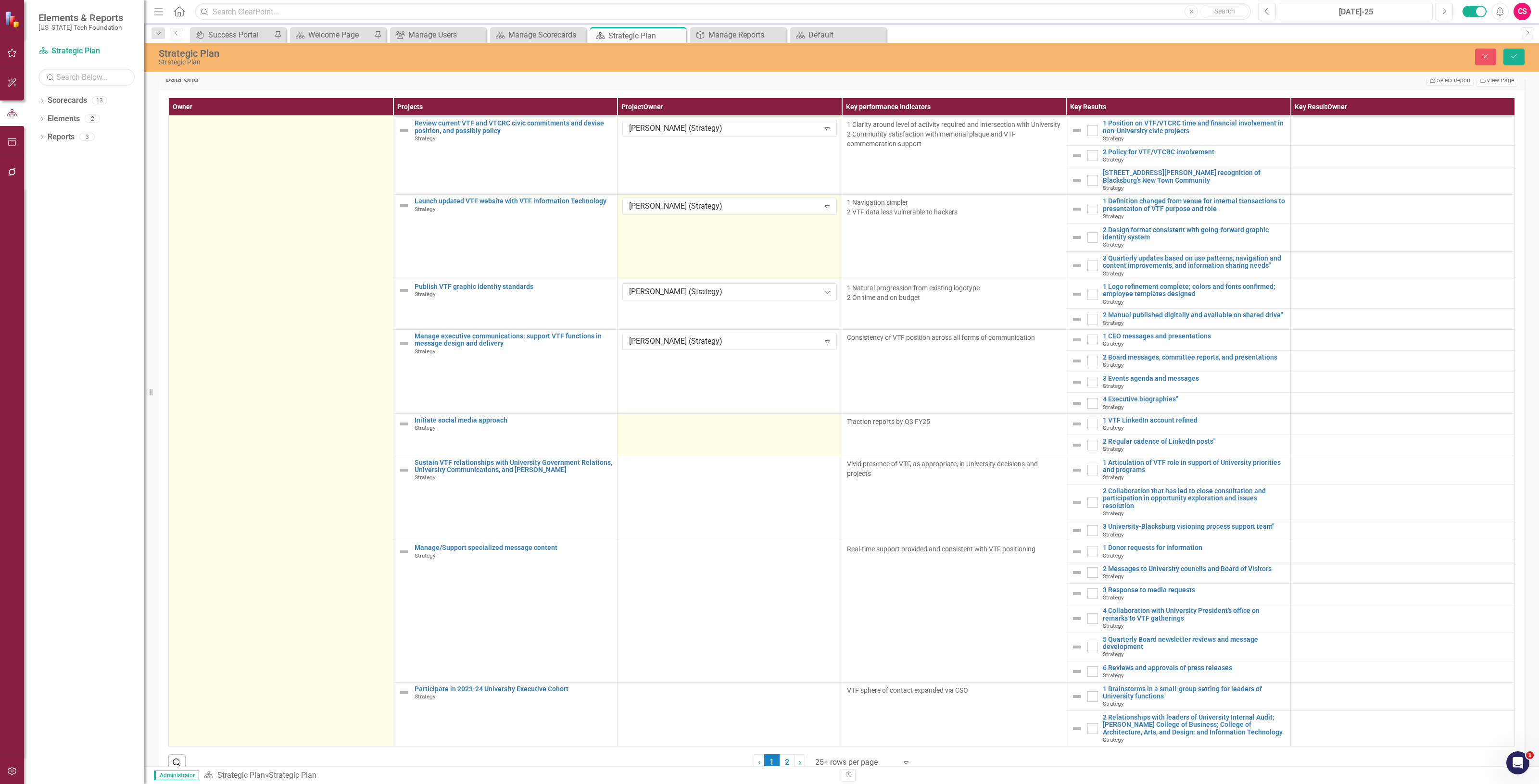
click at [668, 456] on td at bounding box center [730, 435] width 224 height 42
click at [665, 431] on div "Not Defined" at bounding box center [724, 425] width 191 height 11
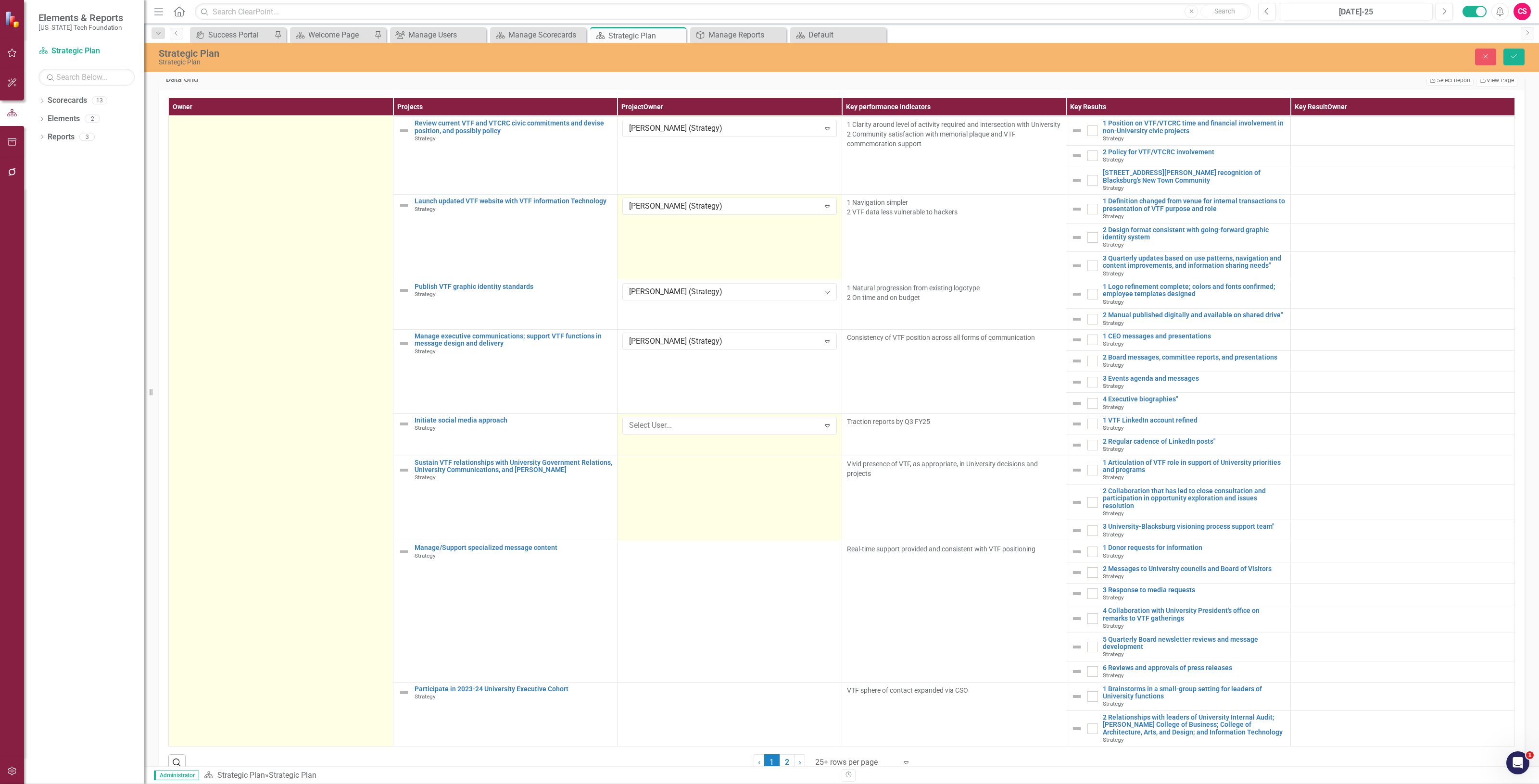
drag, startPoint x: 667, startPoint y: 549, endPoint x: 651, endPoint y: 526, distance: 28.0
click at [651, 526] on td at bounding box center [730, 498] width 224 height 85
click at [650, 473] on div "Not Defined" at bounding box center [724, 467] width 191 height 11
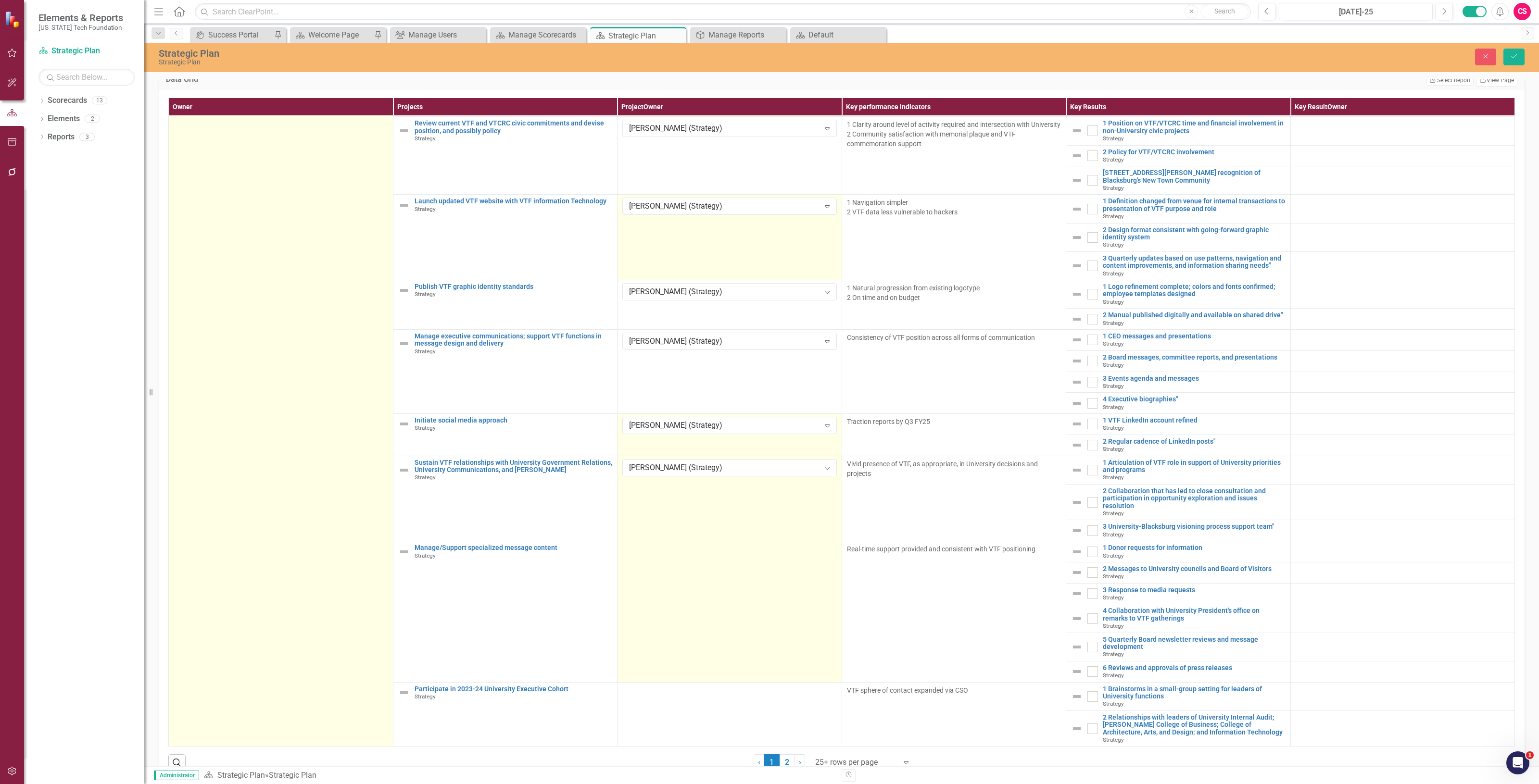
click at [651, 598] on td at bounding box center [730, 612] width 224 height 141
click at [645, 558] on div "Not Defined" at bounding box center [724, 552] width 191 height 11
drag, startPoint x: 654, startPoint y: 683, endPoint x: 652, endPoint y: 674, distance: 9.2
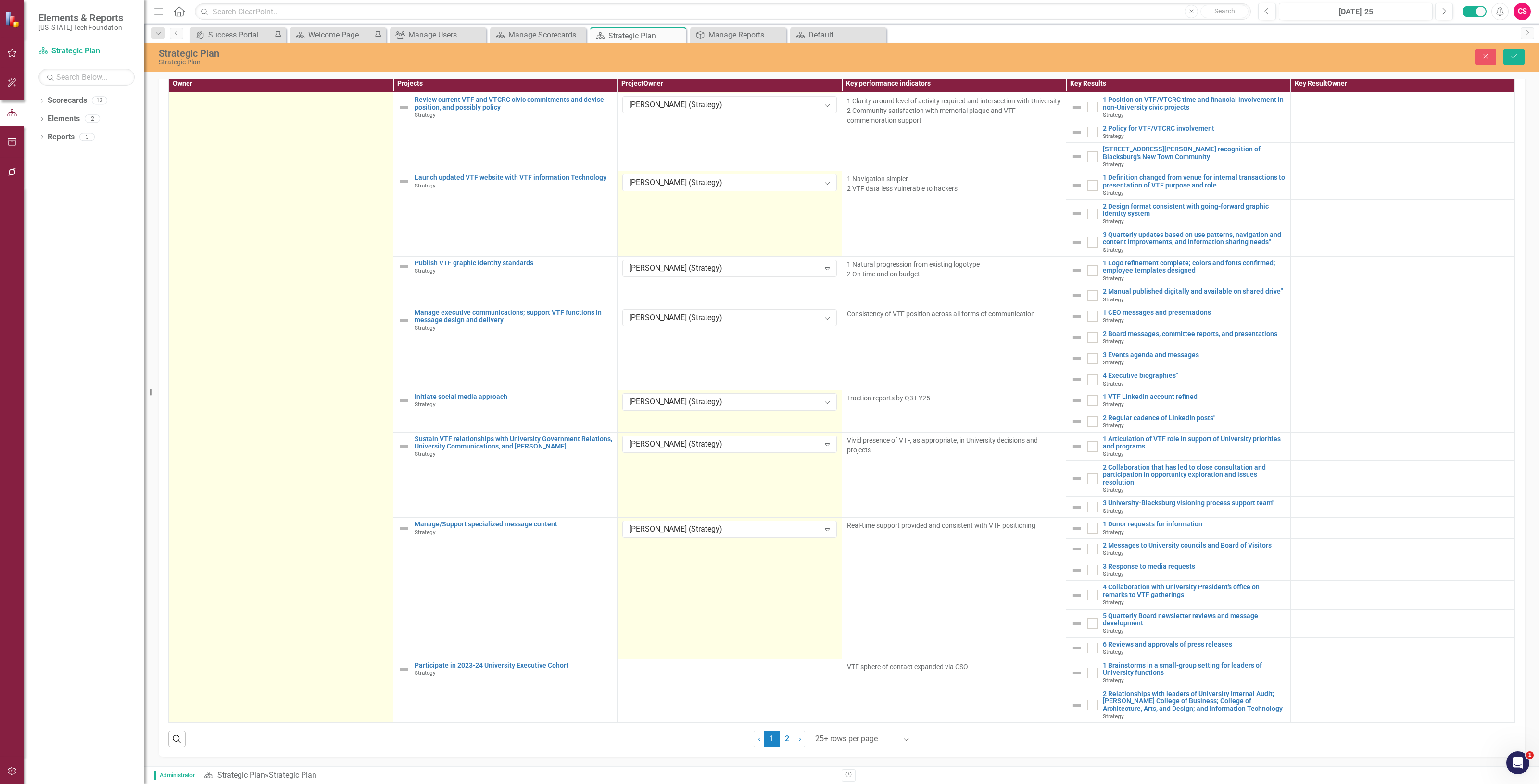
scroll to position [286, 0]
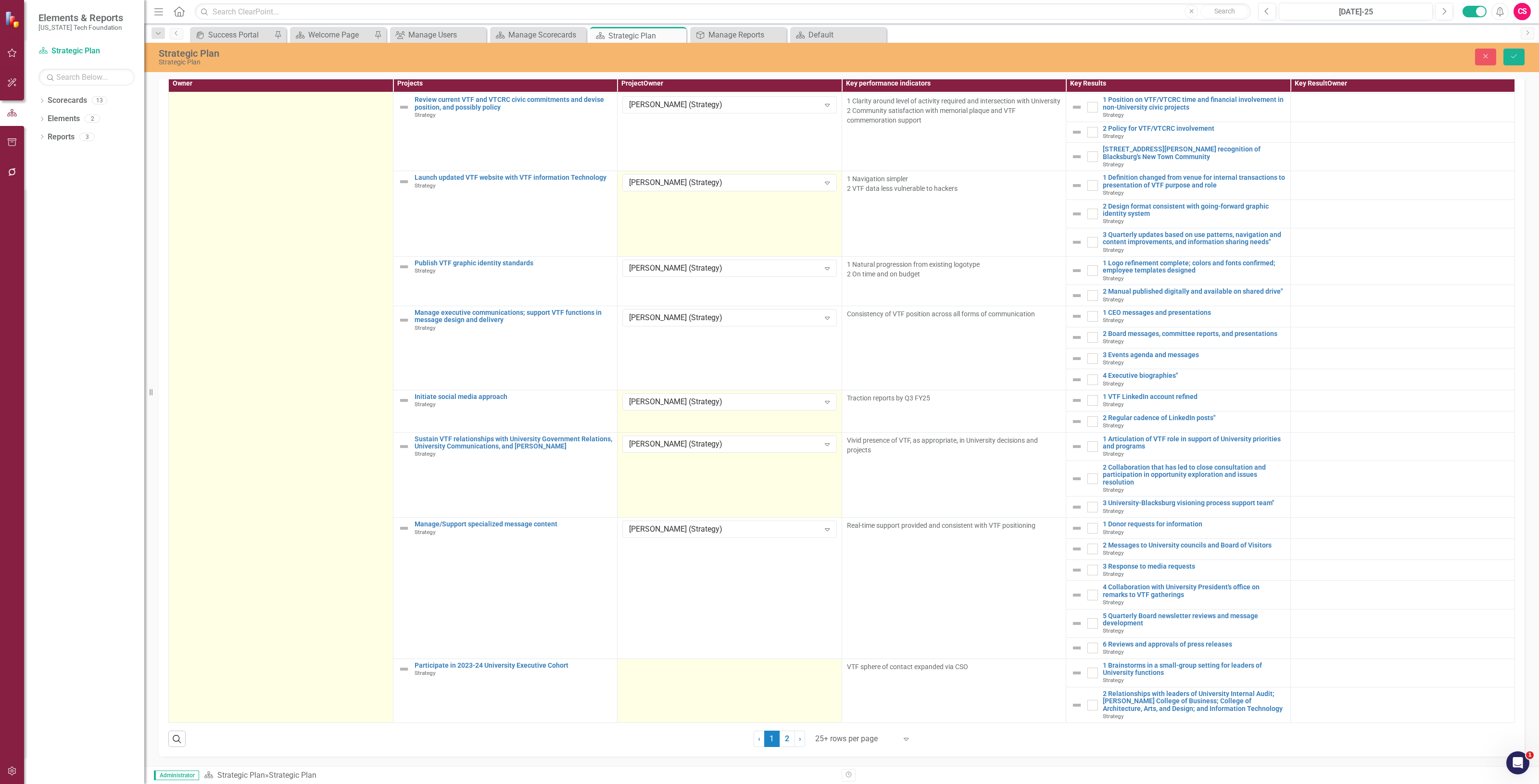
click at [665, 675] on td at bounding box center [730, 690] width 224 height 64
click at [665, 674] on td at bounding box center [730, 690] width 224 height 64
click at [662, 665] on div "Not Defined" at bounding box center [724, 670] width 191 height 11
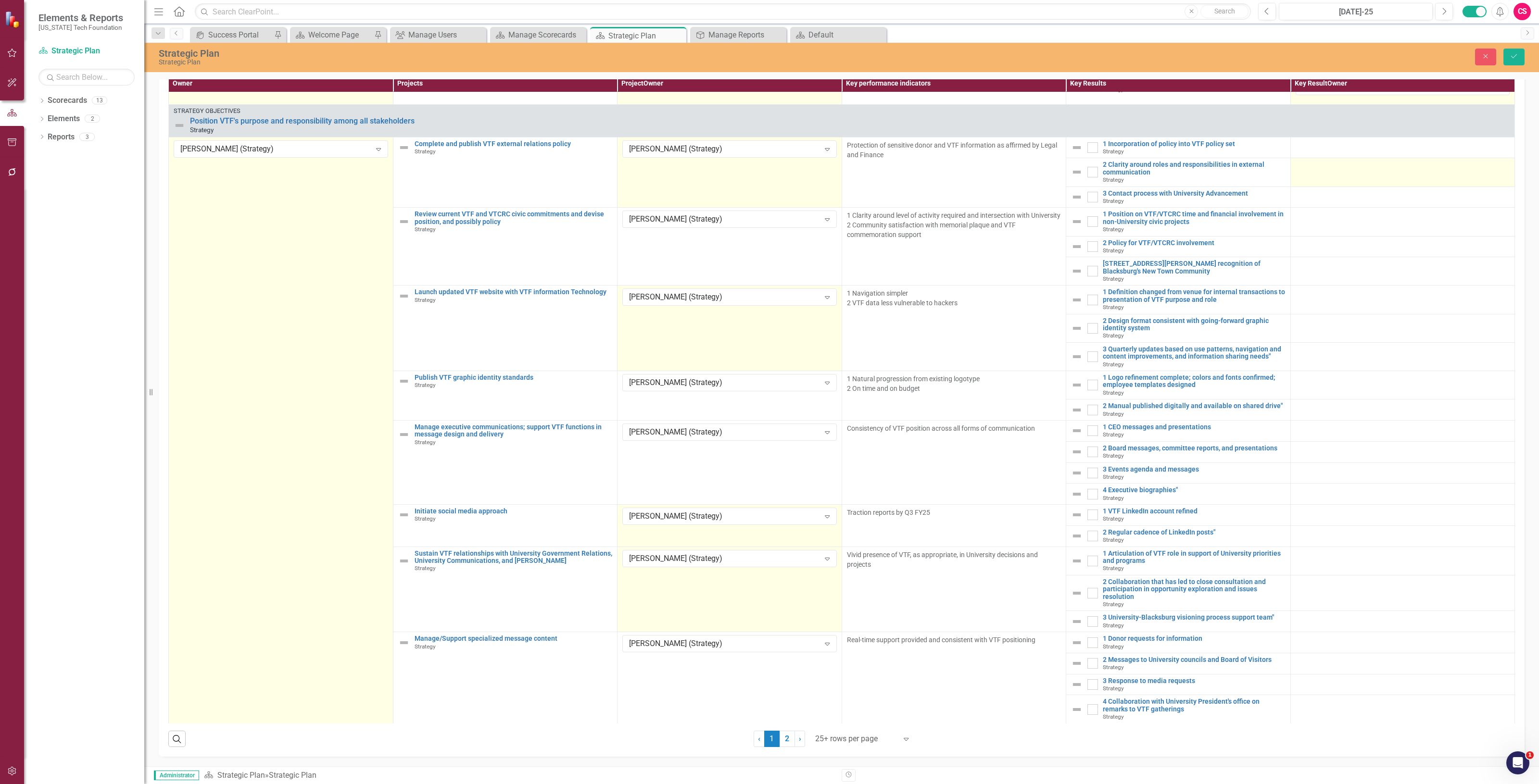
scroll to position [857, 0]
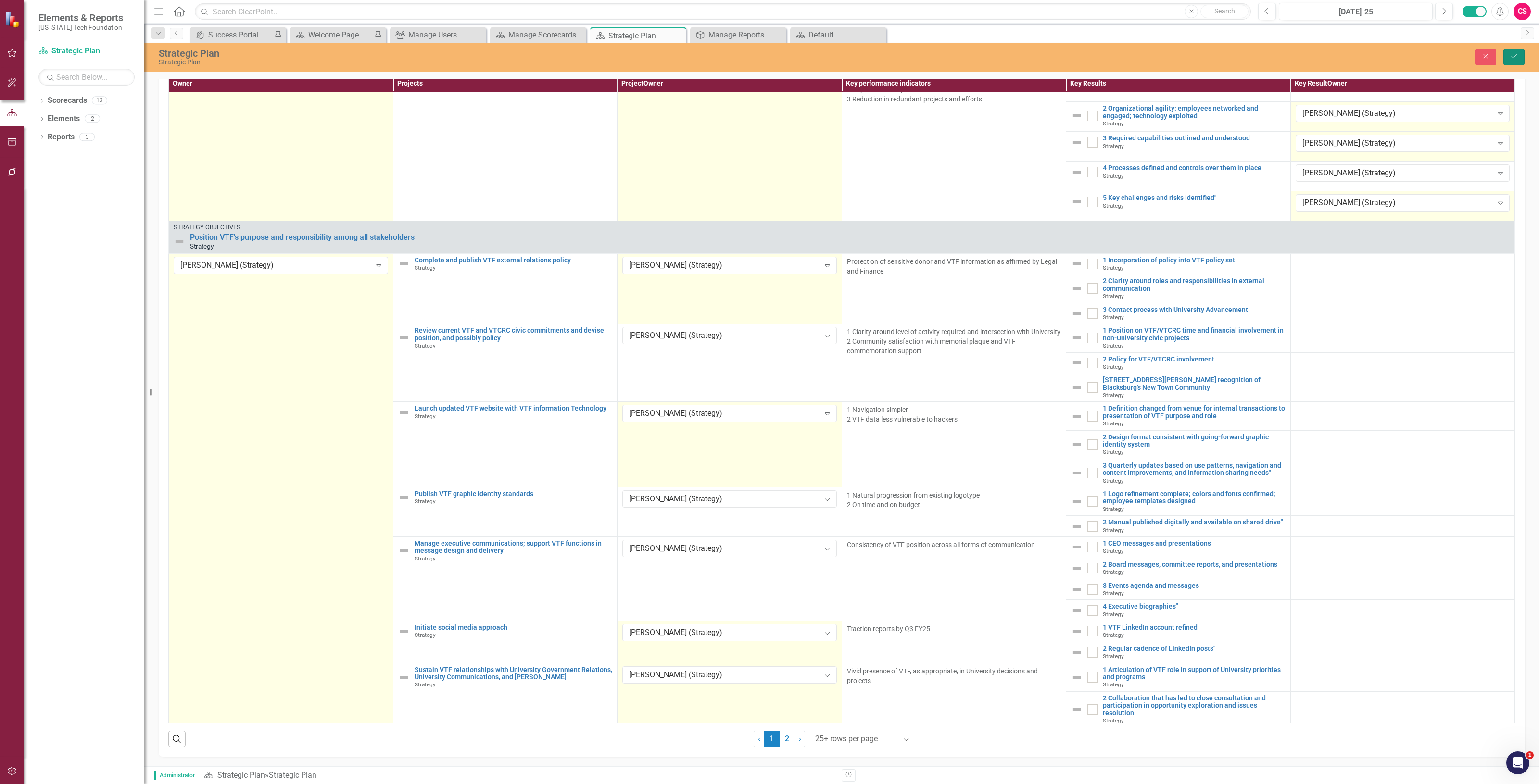
click at [1523, 61] on button "Save" at bounding box center [1513, 56] width 21 height 17
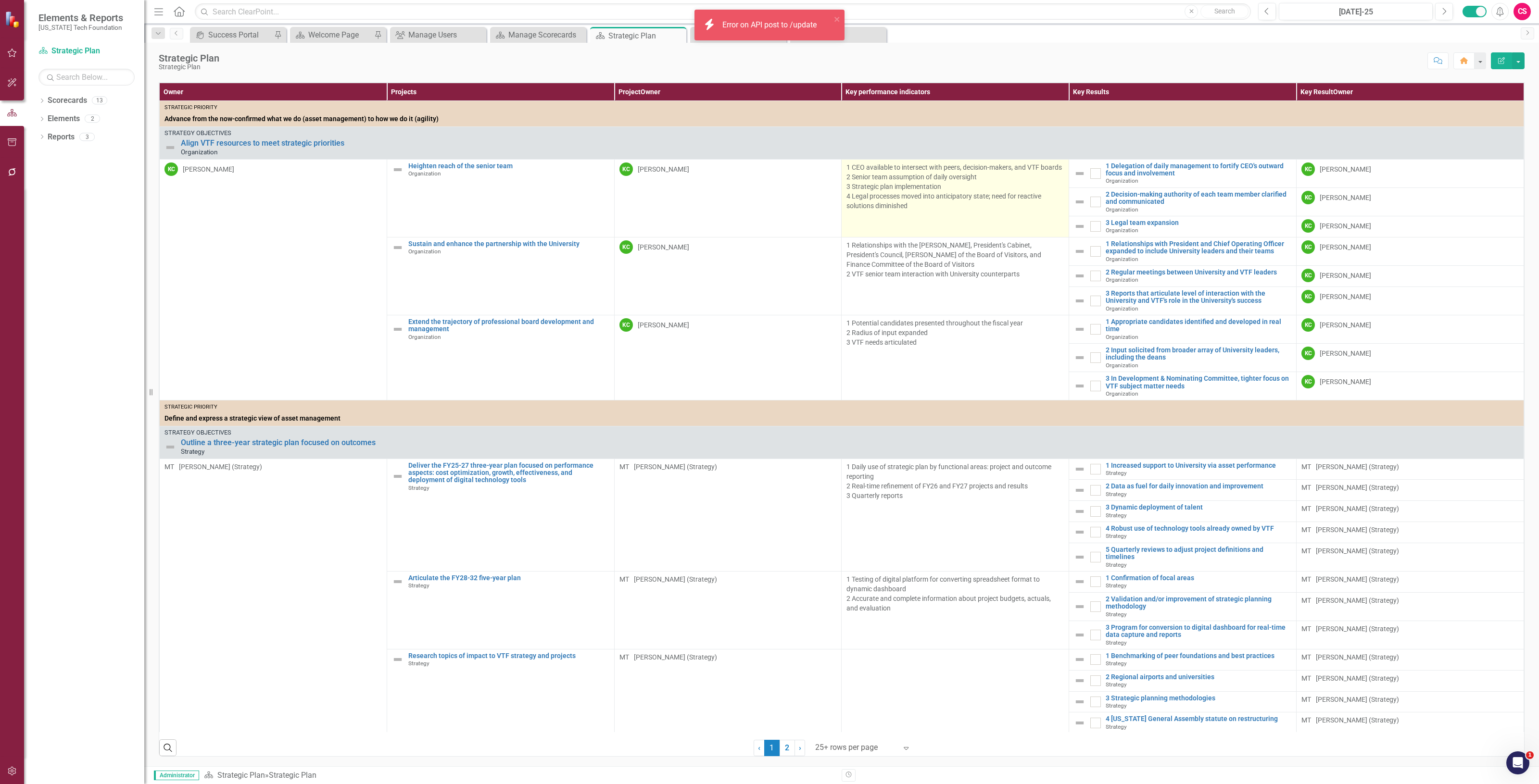
scroll to position [0, 0]
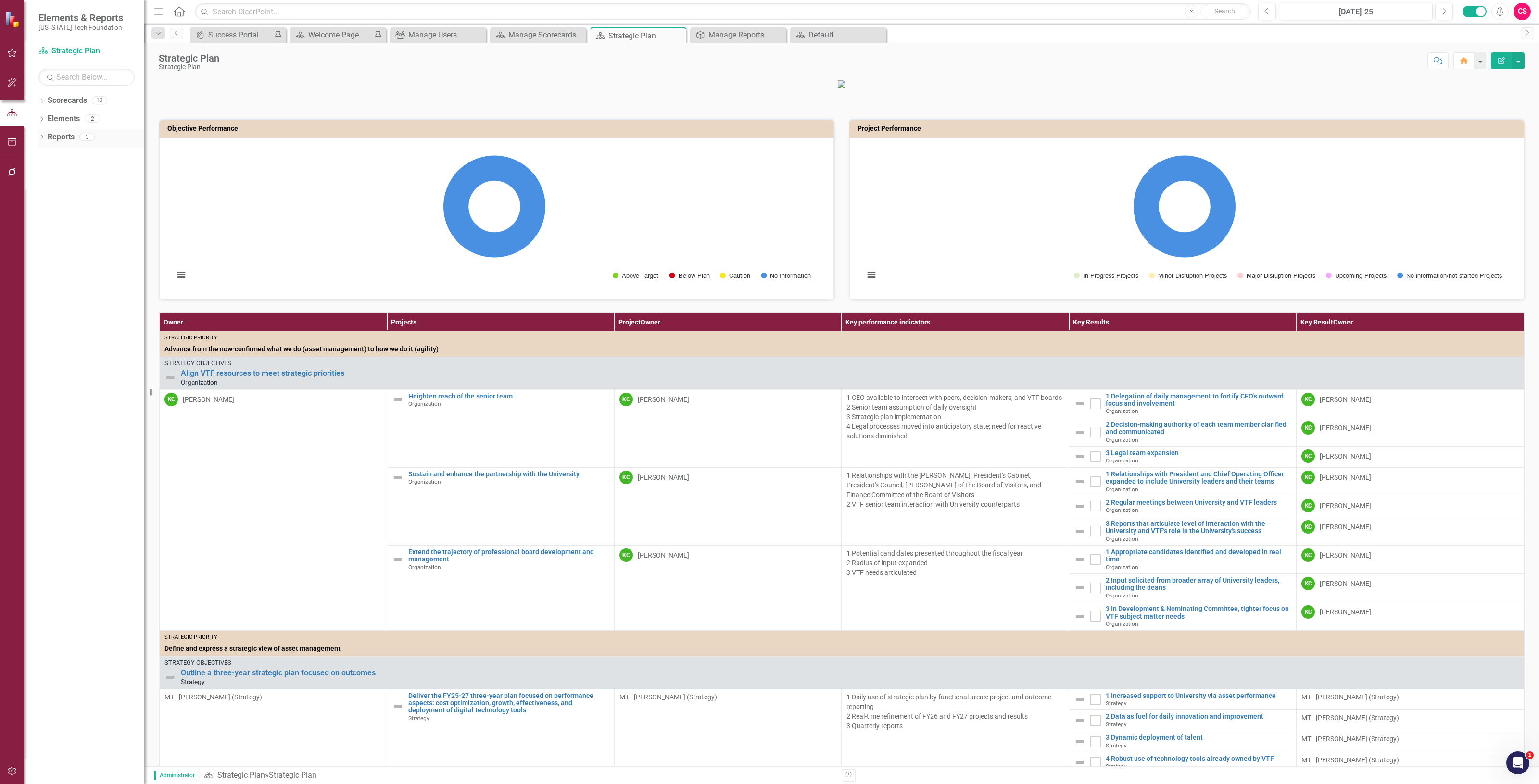
click at [61, 143] on div "Reports" at bounding box center [61, 137] width 27 height 16
click at [61, 134] on link "Reports" at bounding box center [61, 137] width 27 height 11
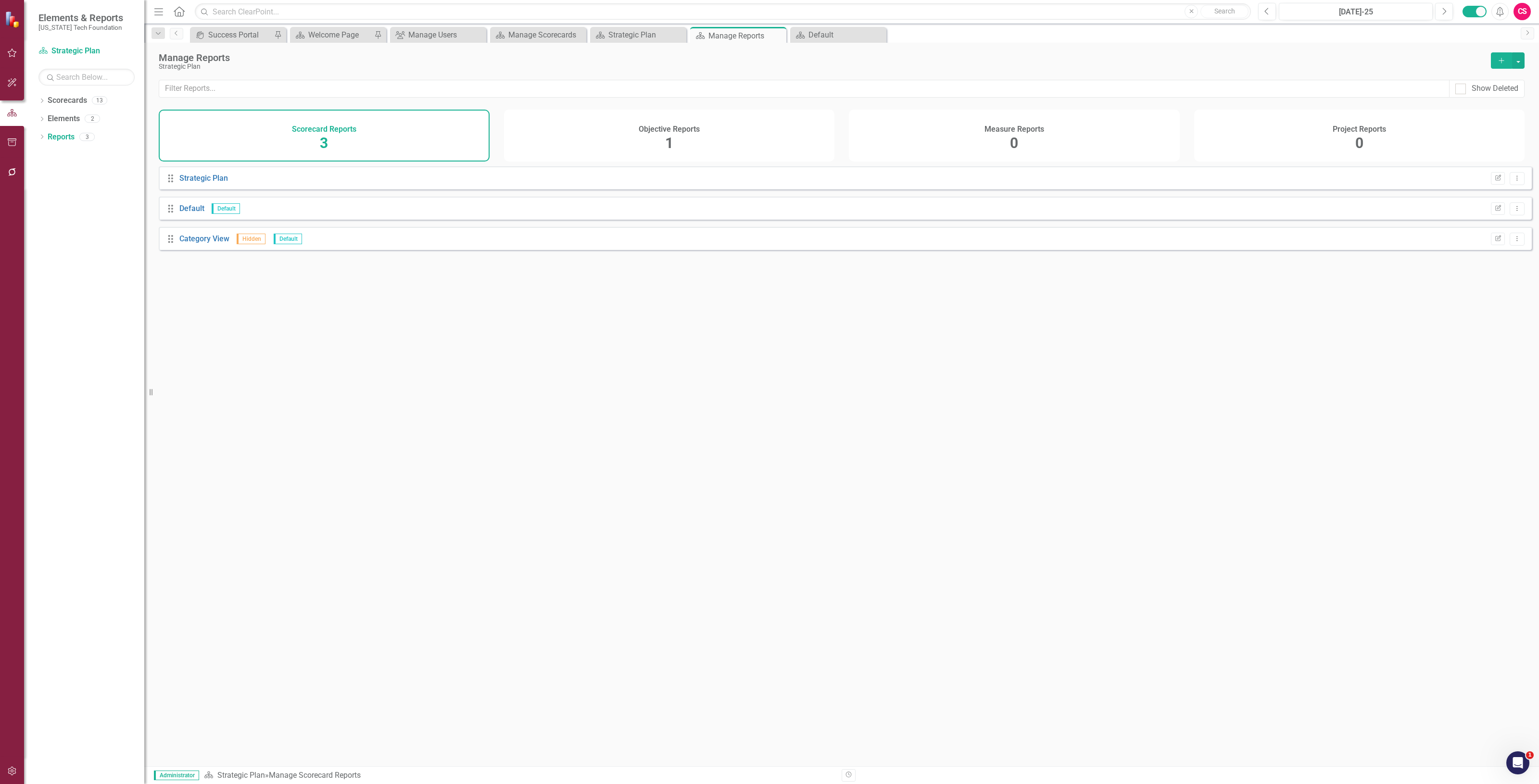
click at [643, 152] on div "Objective Reports 1" at bounding box center [669, 135] width 331 height 52
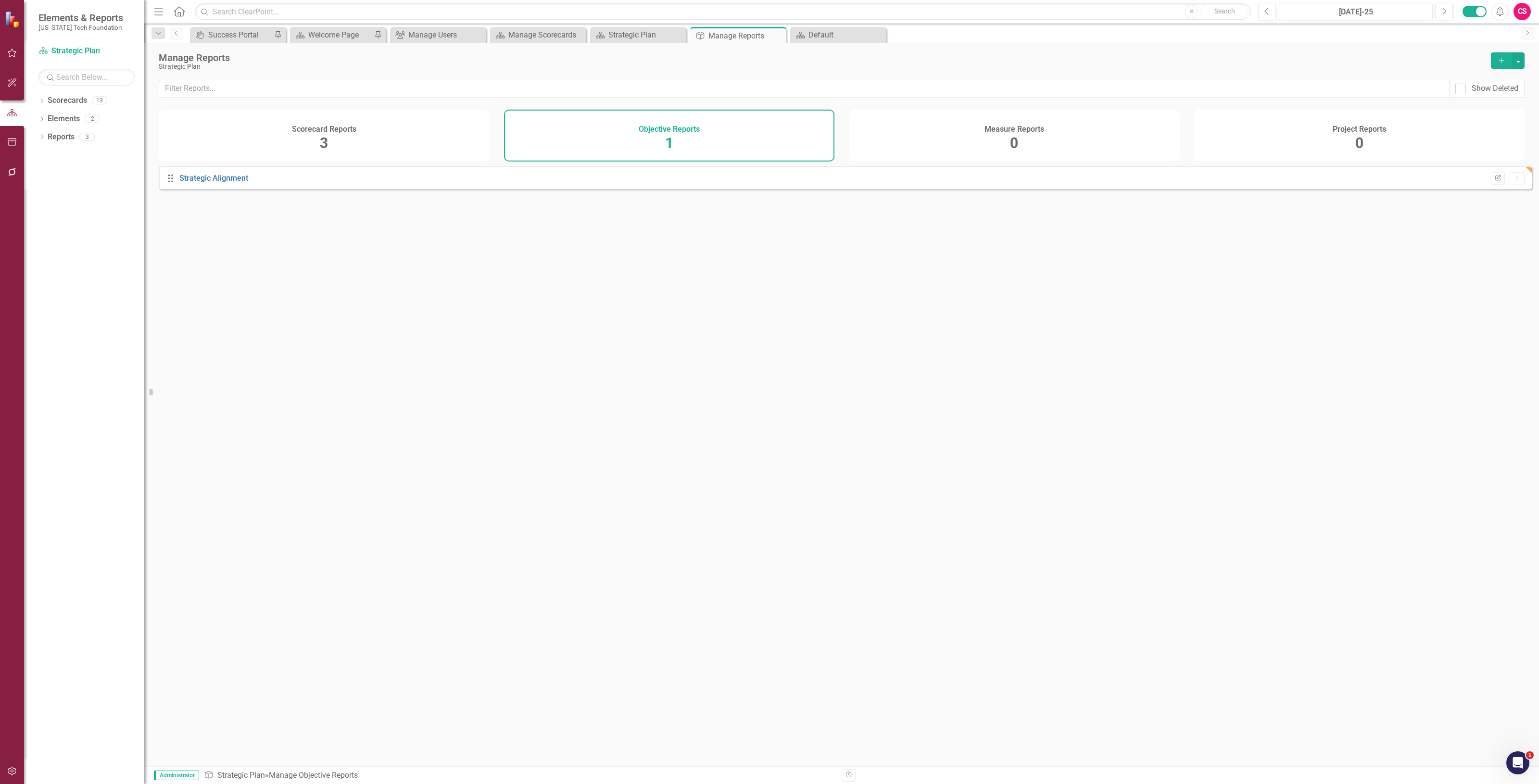
click at [1497, 54] on button "Add" at bounding box center [1501, 61] width 21 height 16
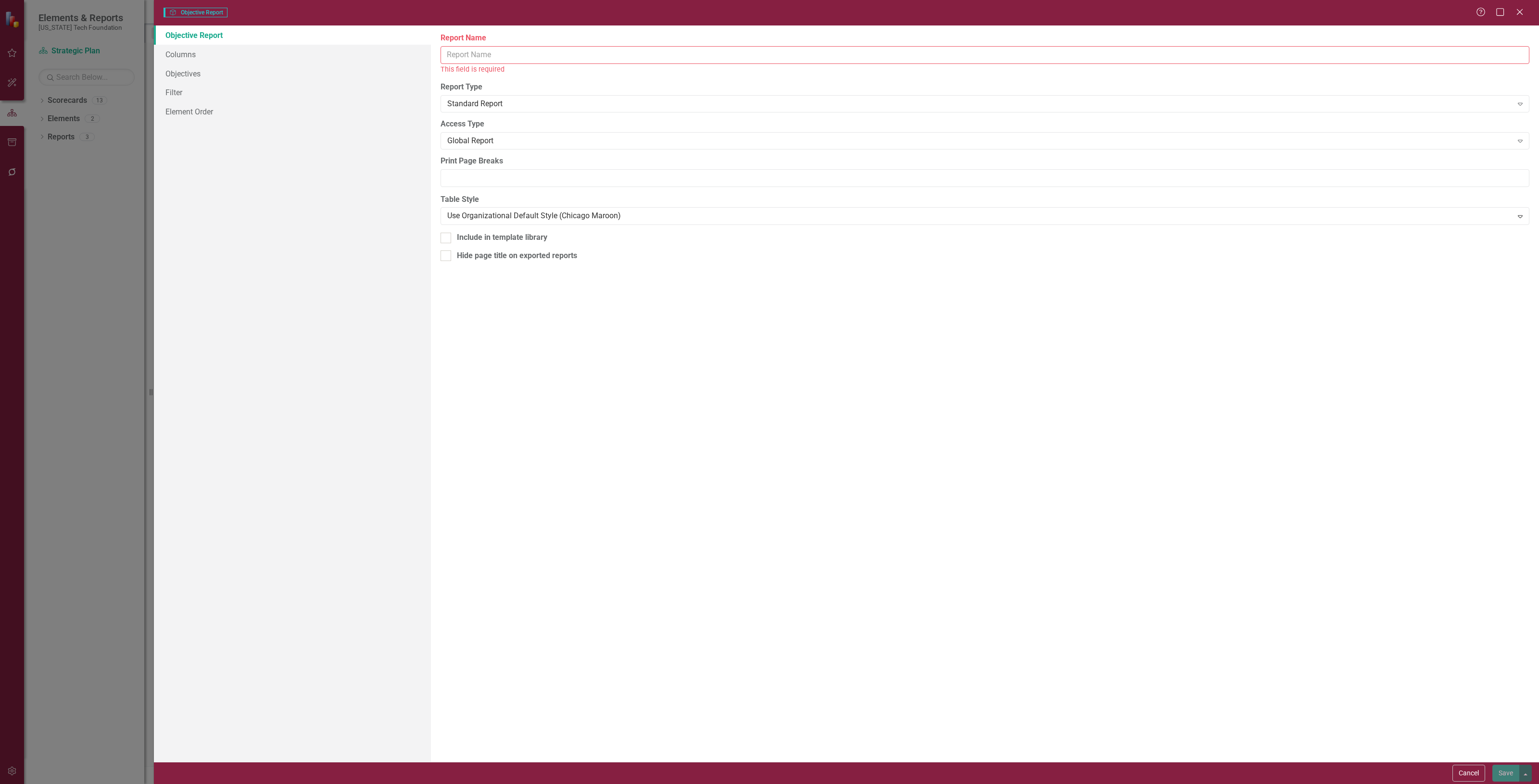
click at [480, 68] on div "This field is required" at bounding box center [985, 69] width 1089 height 11
click at [481, 65] on div "This field is required" at bounding box center [985, 69] width 1089 height 11
click at [481, 63] on input "Report Name" at bounding box center [985, 55] width 1089 height 18
type input "collab"
click at [171, 53] on link "Columns" at bounding box center [292, 54] width 277 height 19
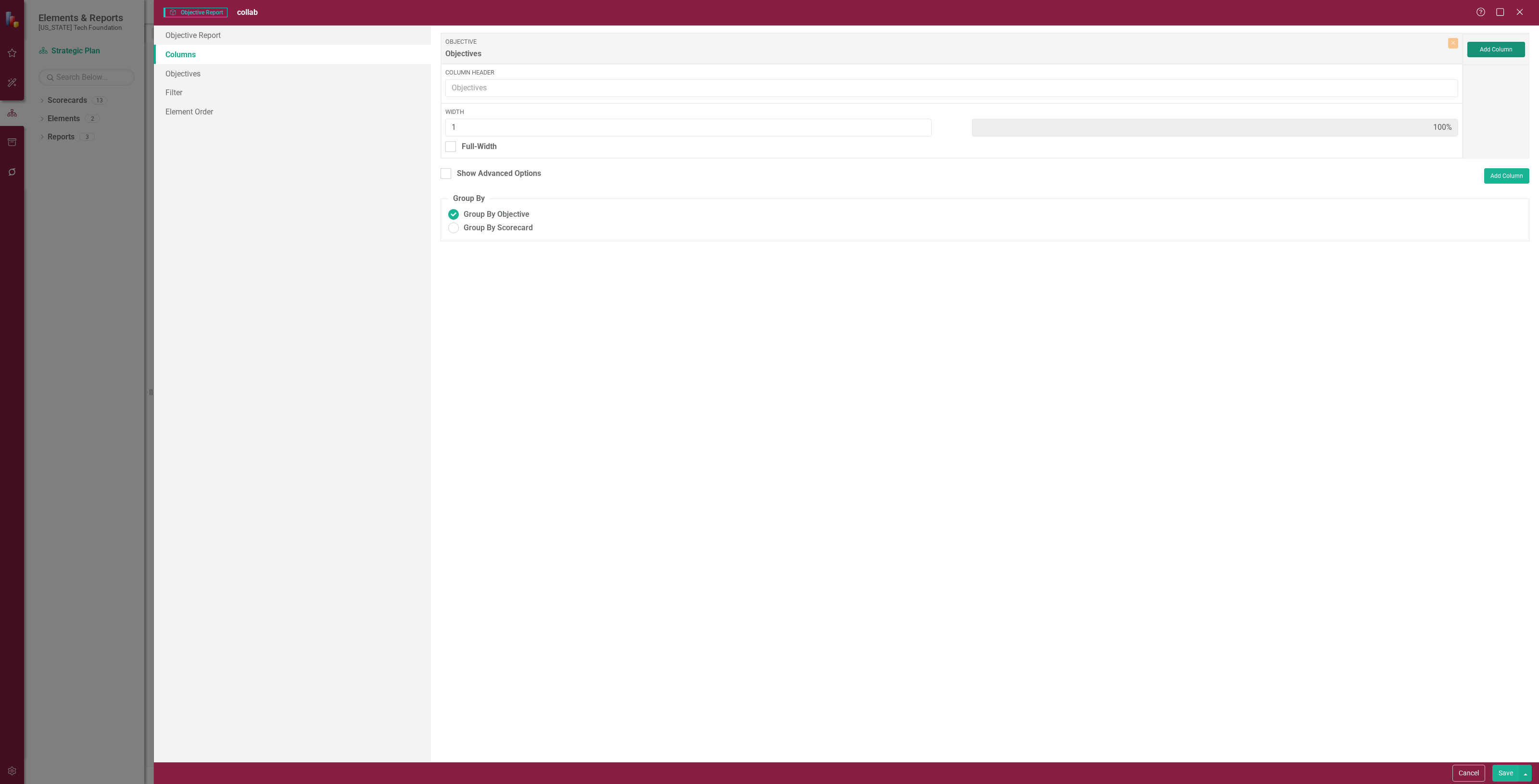
click at [1486, 42] on button "Add Column" at bounding box center [1496, 49] width 58 height 15
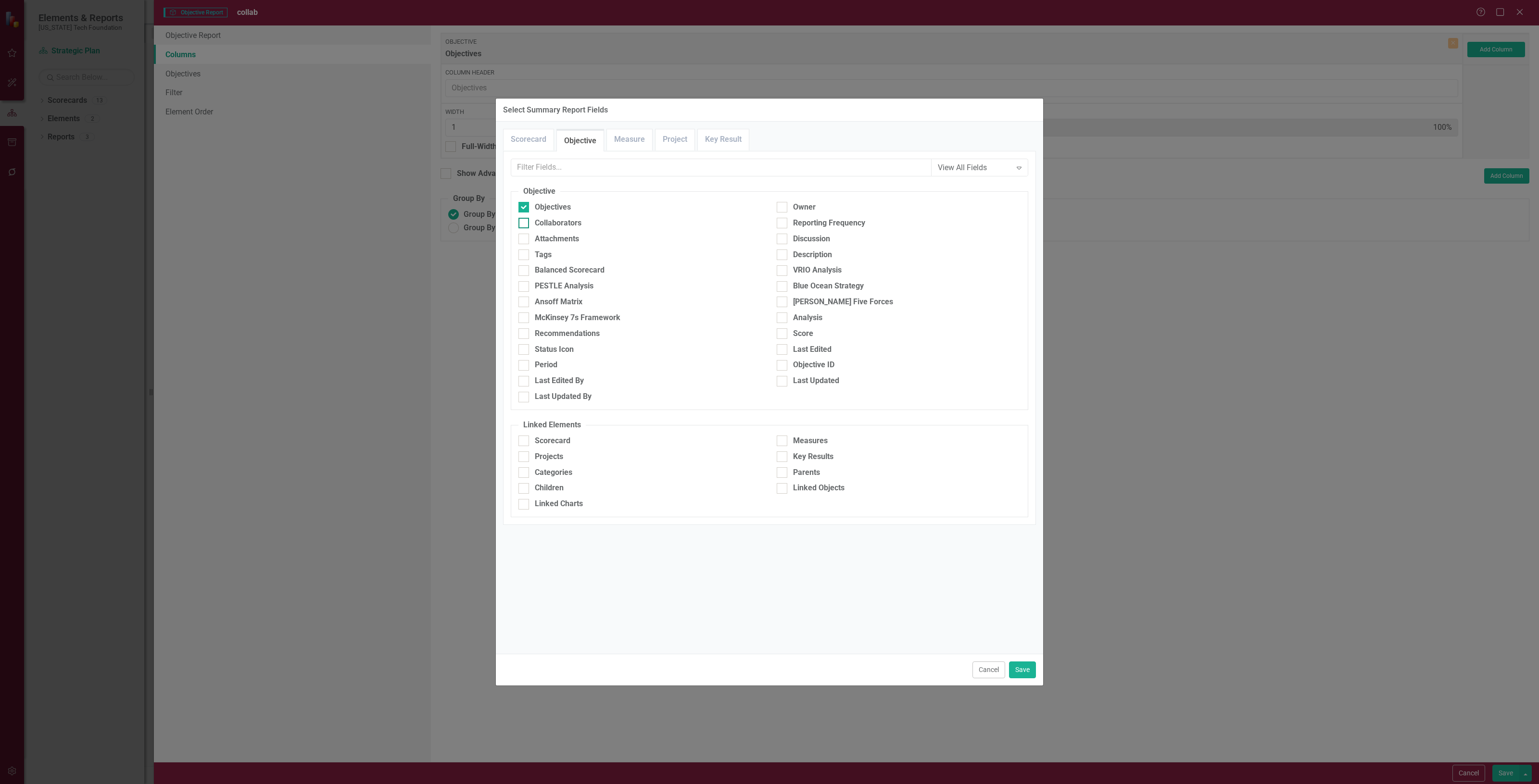
drag, startPoint x: 615, startPoint y: 227, endPoint x: 612, endPoint y: 222, distance: 5.8
click at [614, 227] on div "Collaborators" at bounding box center [640, 223] width 244 height 11
click at [525, 224] on input "Collaborators" at bounding box center [521, 221] width 7 height 7
checkbox input "true"
drag, startPoint x: 638, startPoint y: 142, endPoint x: 627, endPoint y: 143, distance: 11.0
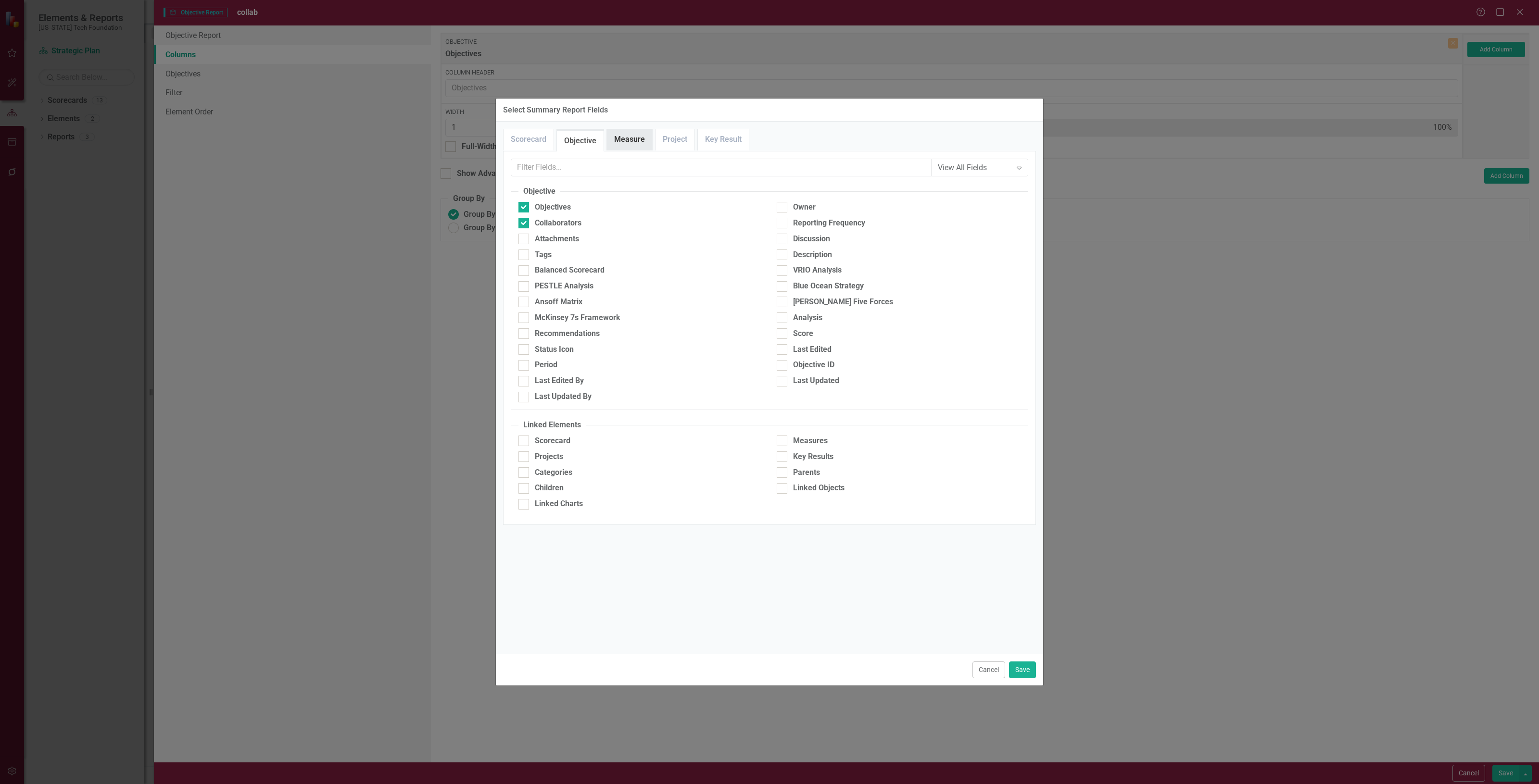
click at [638, 142] on link "Measure" at bounding box center [629, 140] width 45 height 20
drag, startPoint x: 667, startPoint y: 144, endPoint x: 657, endPoint y: 142, distance: 10.2
click at [667, 145] on link "Project" at bounding box center [675, 140] width 39 height 20
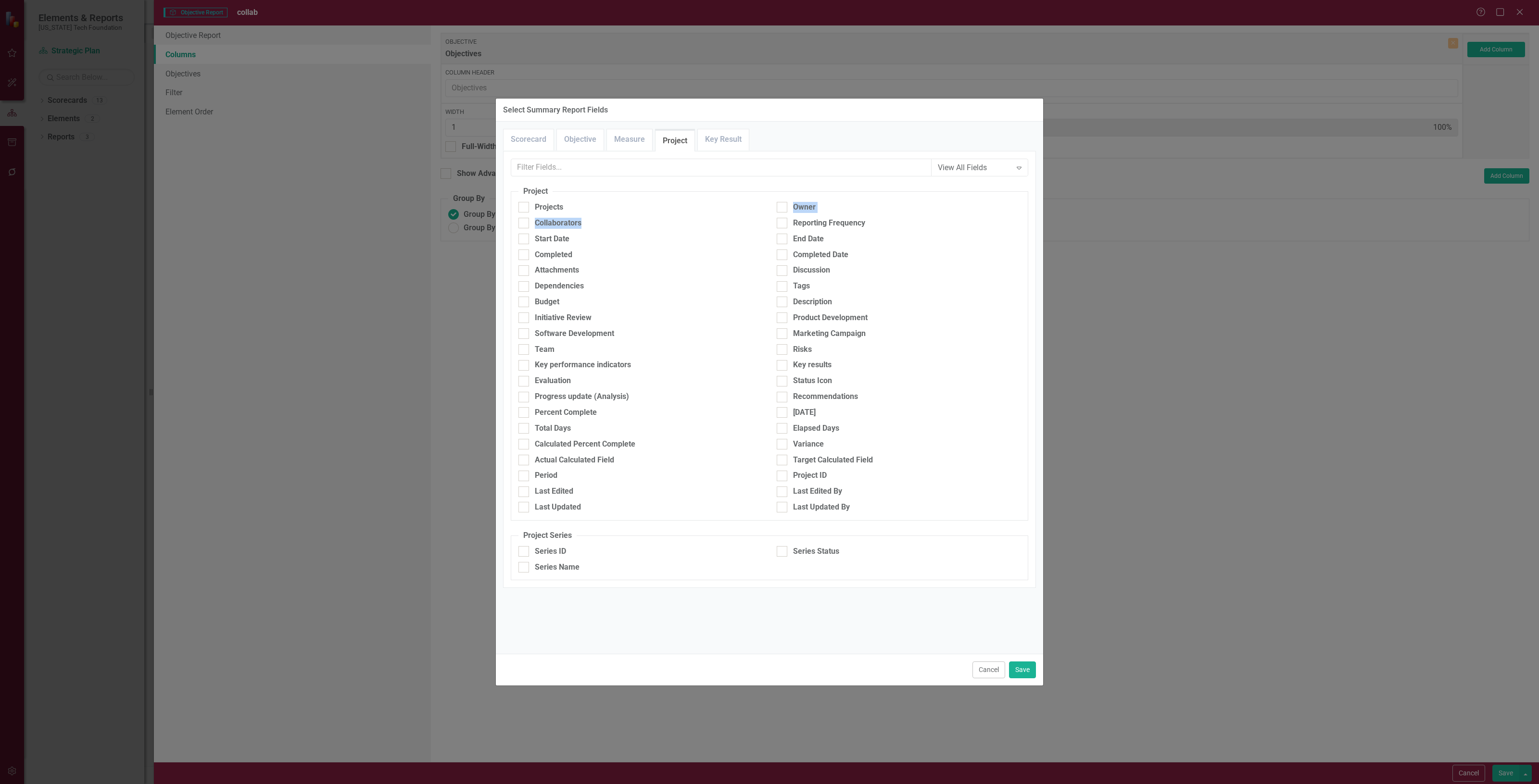
click at [615, 217] on div "Projects Owner Collaborators Reporting Frequency Start Date End Date Completed …" at bounding box center [769, 359] width 517 height 316
click at [592, 208] on div "Projects" at bounding box center [640, 207] width 244 height 11
click at [525, 208] on input "Projects" at bounding box center [521, 205] width 7 height 7
checkbox input "true"
click at [583, 224] on div "Collaborators" at bounding box center [640, 223] width 244 height 11
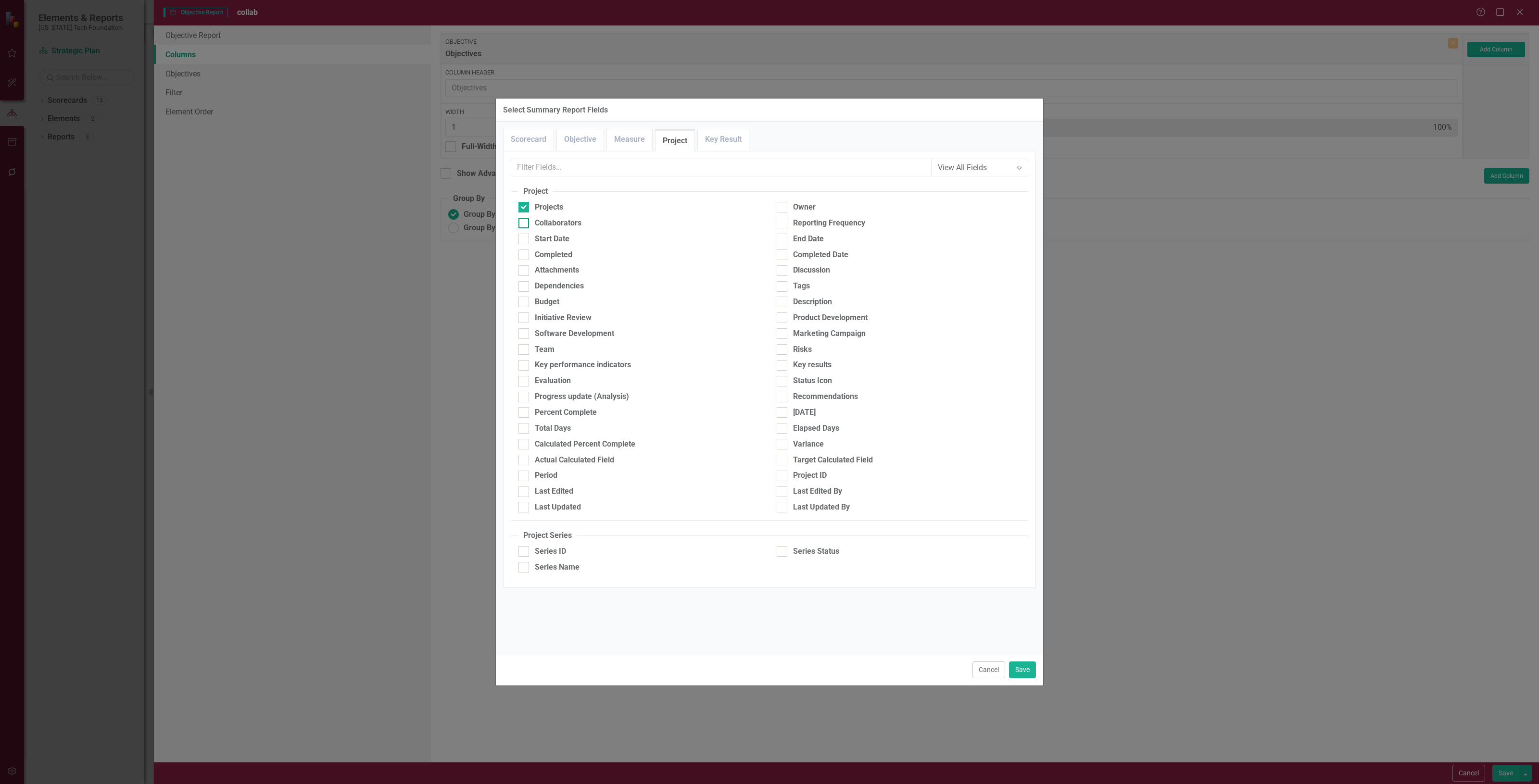
click at [525, 224] on input "Collaborators" at bounding box center [521, 221] width 7 height 7
checkbox input "true"
click at [722, 134] on link "Key Result" at bounding box center [724, 140] width 51 height 20
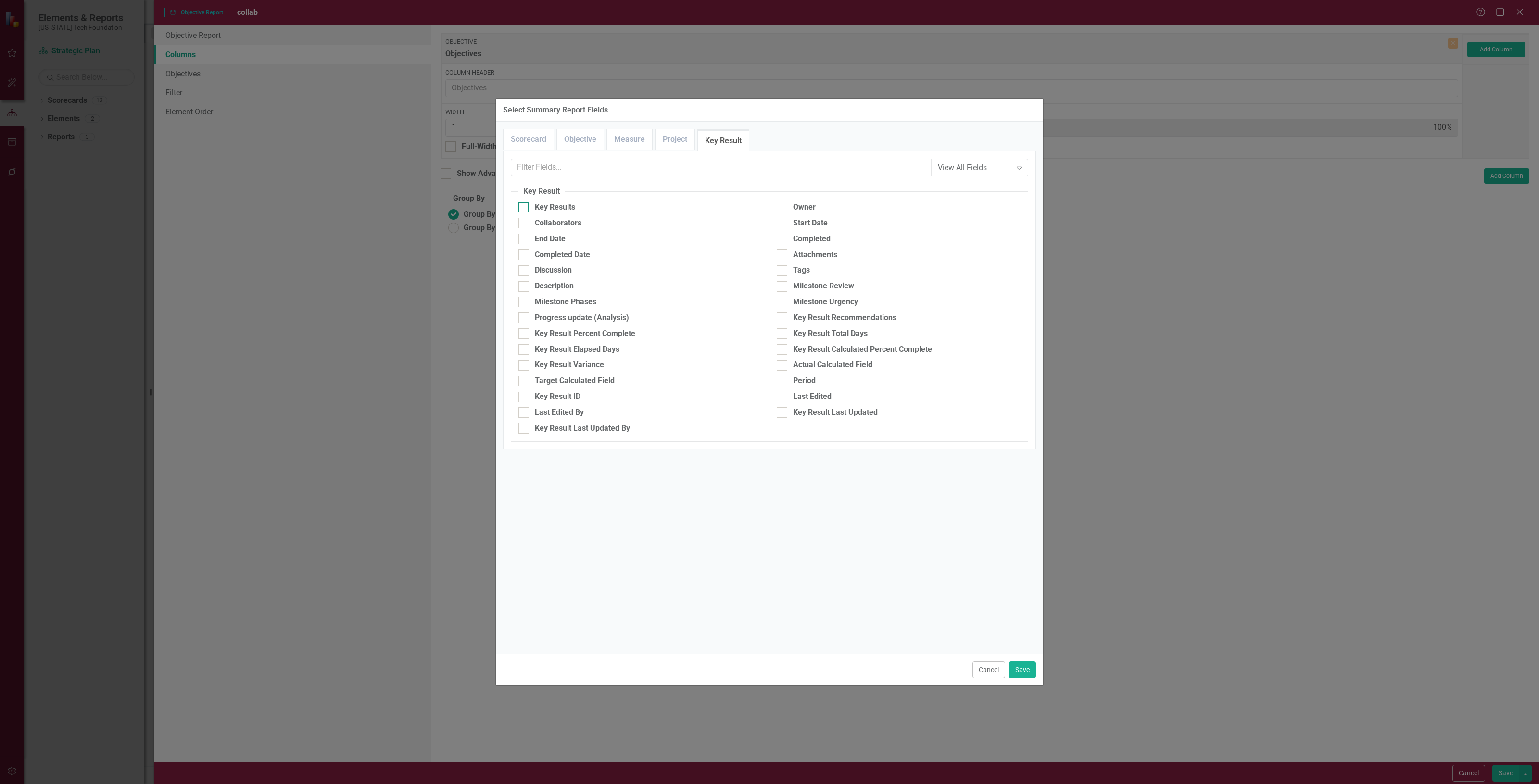
click at [638, 205] on div "Key Results" at bounding box center [640, 207] width 244 height 11
click at [525, 205] on input "Key Results" at bounding box center [521, 205] width 7 height 7
checkbox input "true"
click at [629, 221] on div "Collaborators" at bounding box center [640, 223] width 244 height 11
click at [525, 221] on input "Collaborators" at bounding box center [521, 221] width 7 height 7
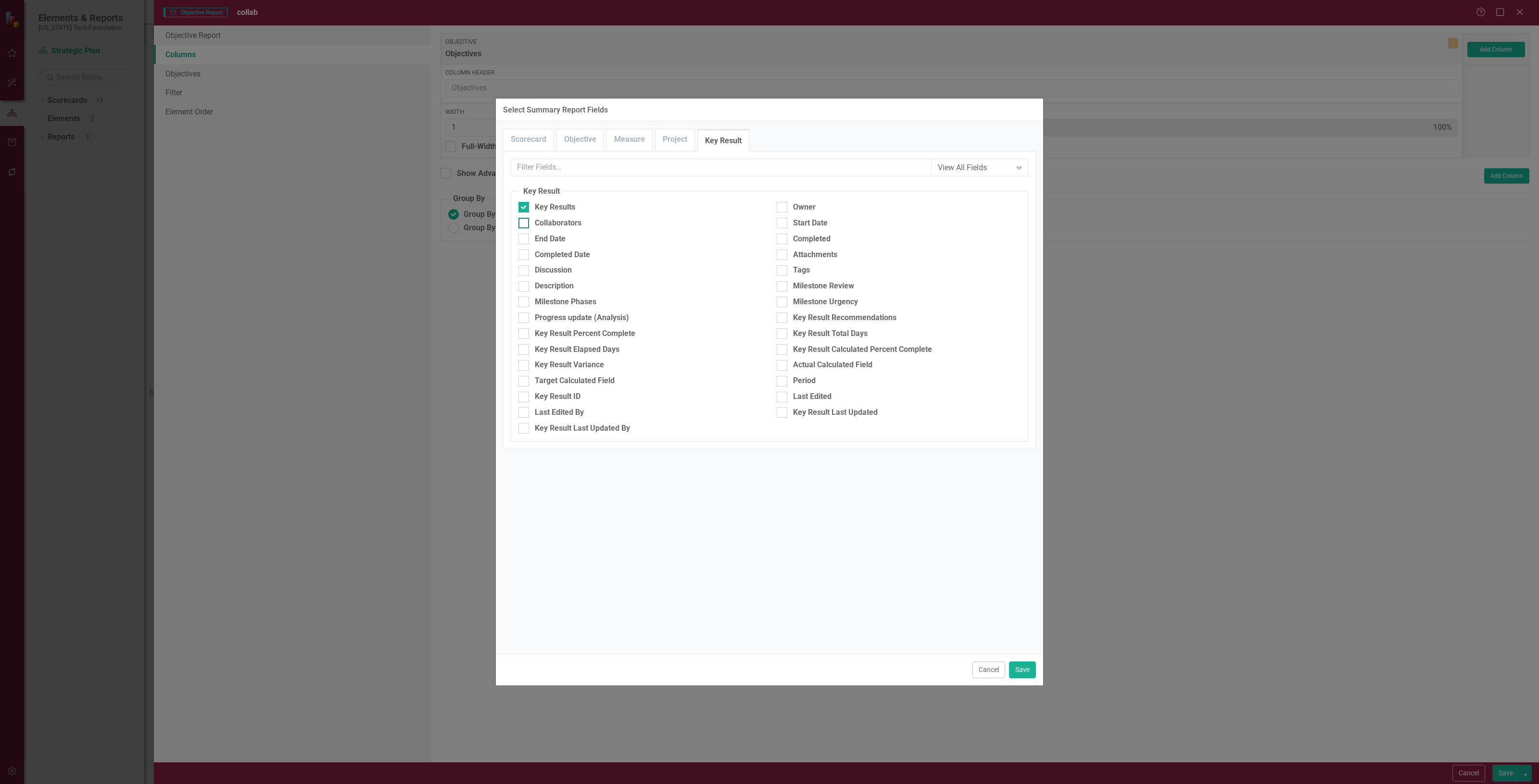
checkbox input "true"
click at [1028, 676] on div "Cancel Save" at bounding box center [769, 669] width 548 height 31
click at [1026, 671] on button "Save" at bounding box center [1022, 669] width 27 height 17
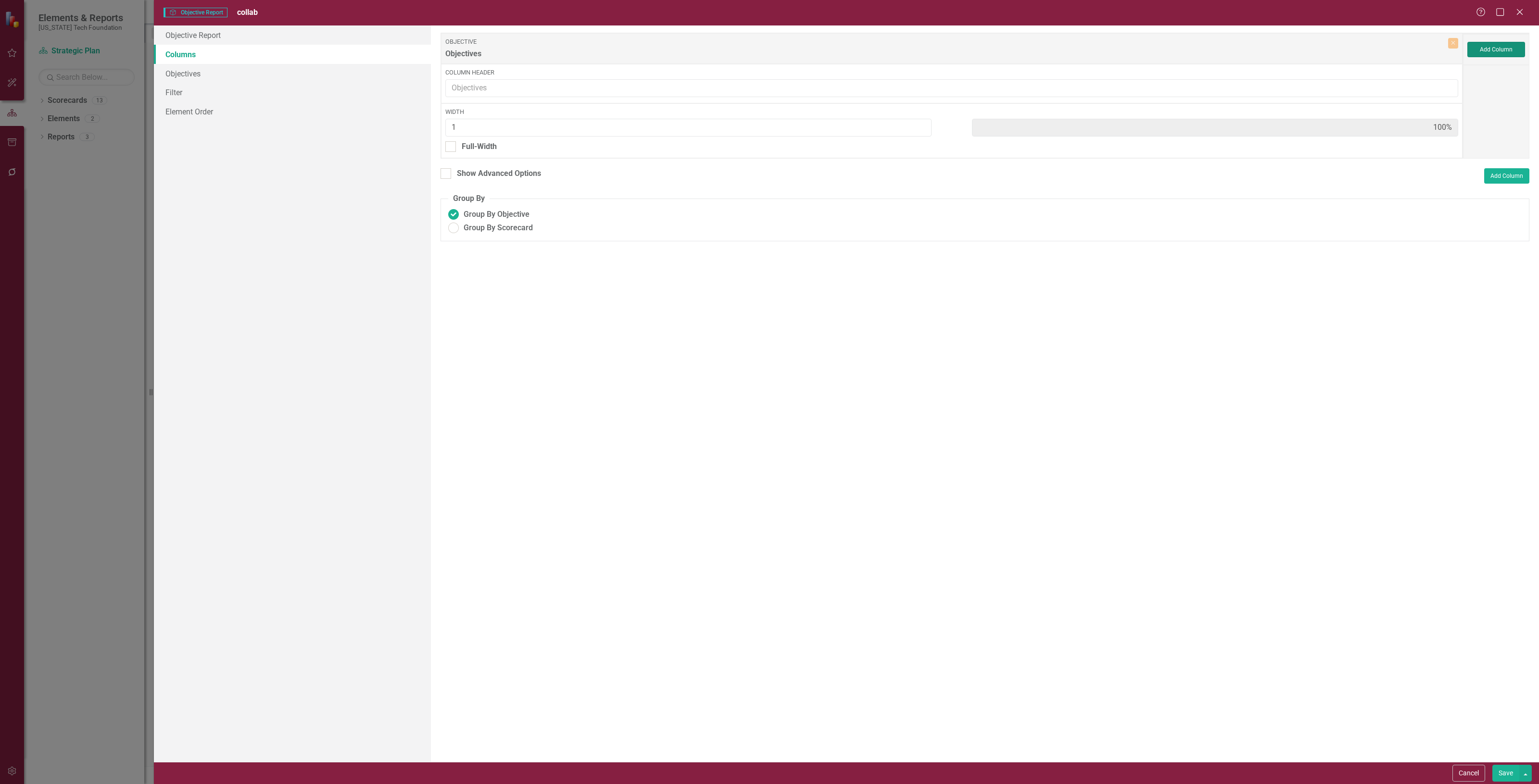
type input "17%"
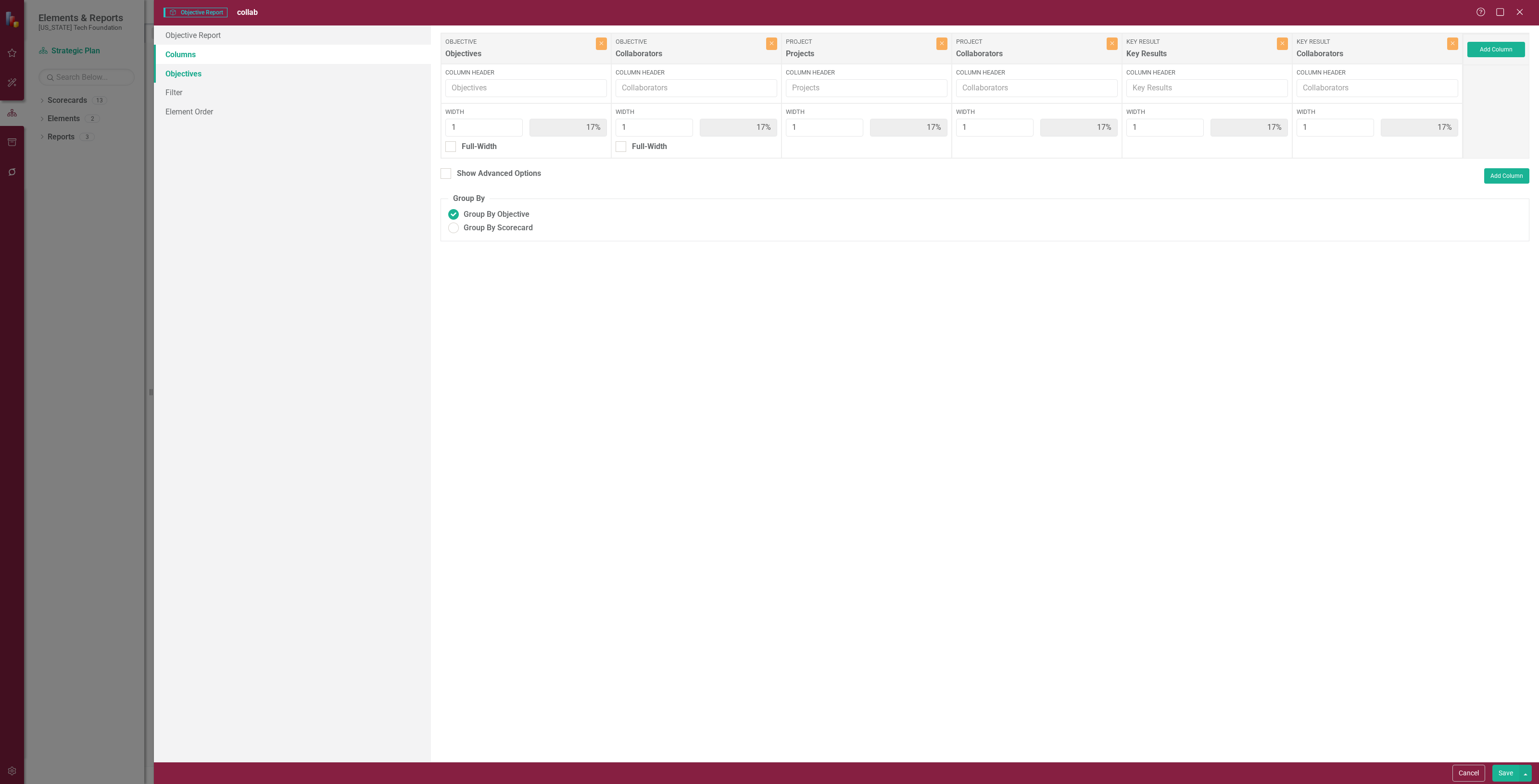
click at [330, 77] on link "Objectives" at bounding box center [292, 73] width 277 height 19
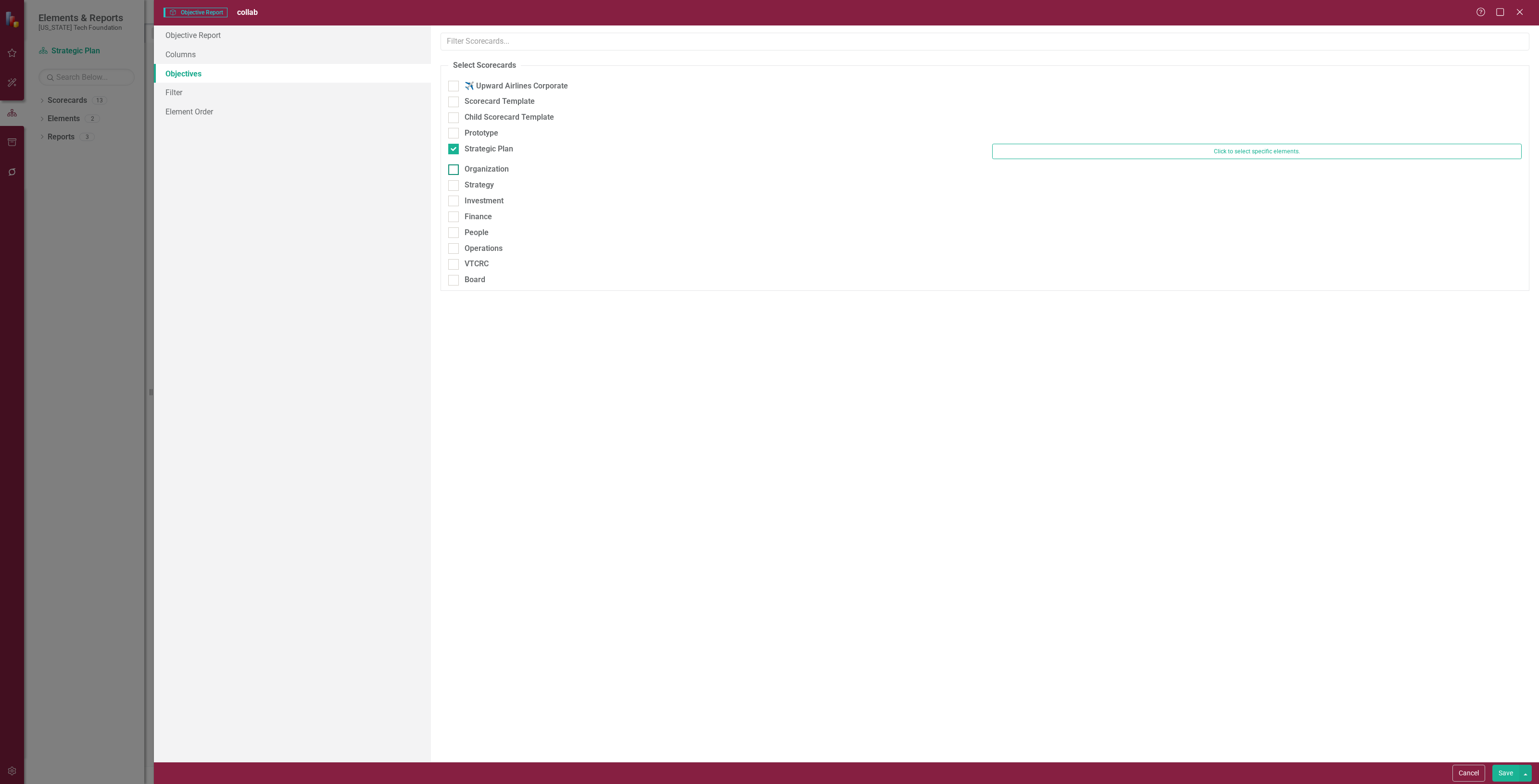
click at [518, 172] on div "Organization" at bounding box center [713, 169] width 529 height 11
click at [455, 171] on input "Organization" at bounding box center [451, 167] width 7 height 7
checkbox input "true"
click at [508, 193] on div "Strategy" at bounding box center [713, 190] width 529 height 11
click at [455, 191] on input "Strategy" at bounding box center [451, 188] width 7 height 7
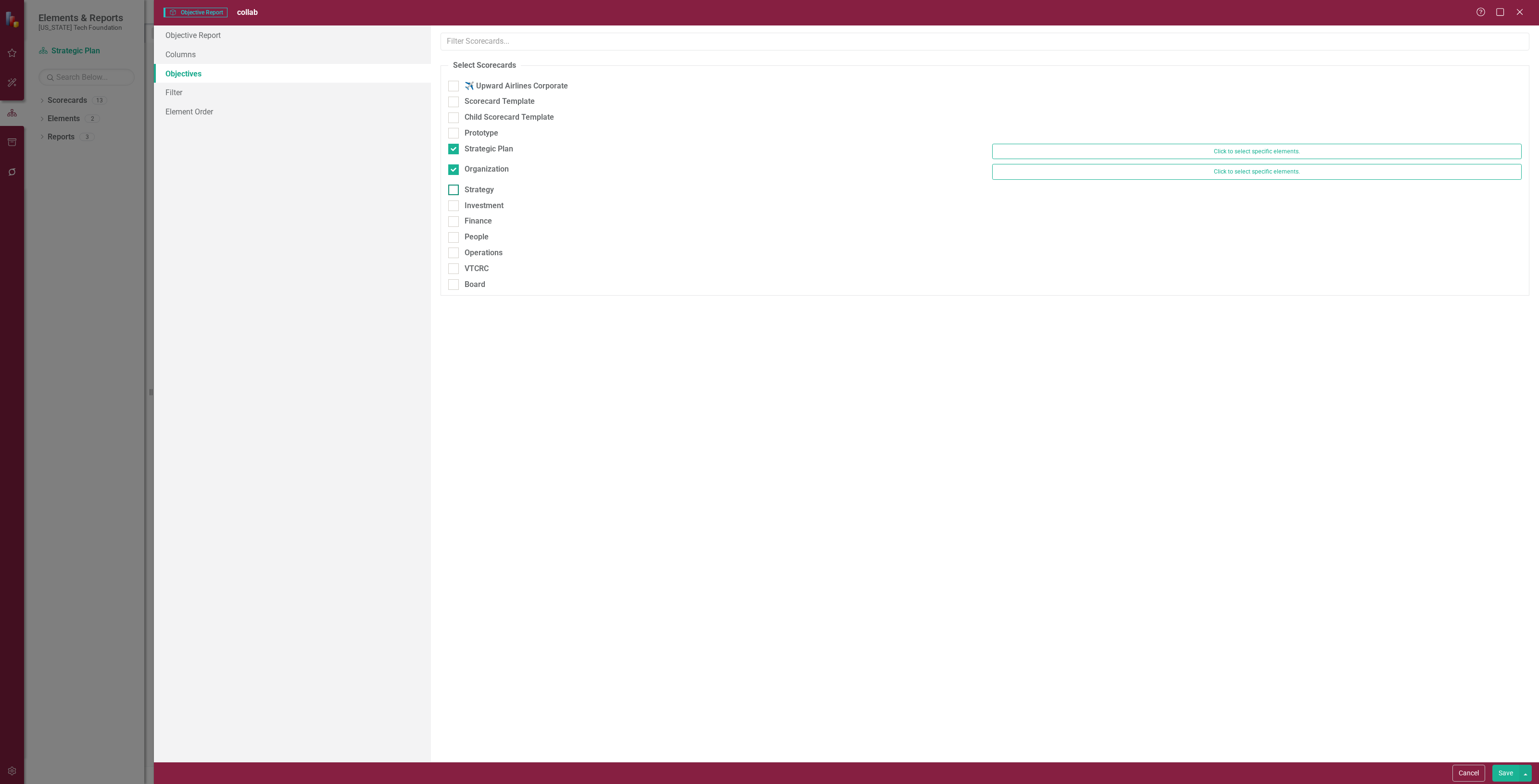
checkbox input "true"
click at [511, 208] on div "Investment" at bounding box center [713, 210] width 529 height 11
click at [455, 208] on input "Investment" at bounding box center [451, 208] width 7 height 7
checkbox input "true"
click at [1502, 774] on button "Save" at bounding box center [1505, 773] width 27 height 17
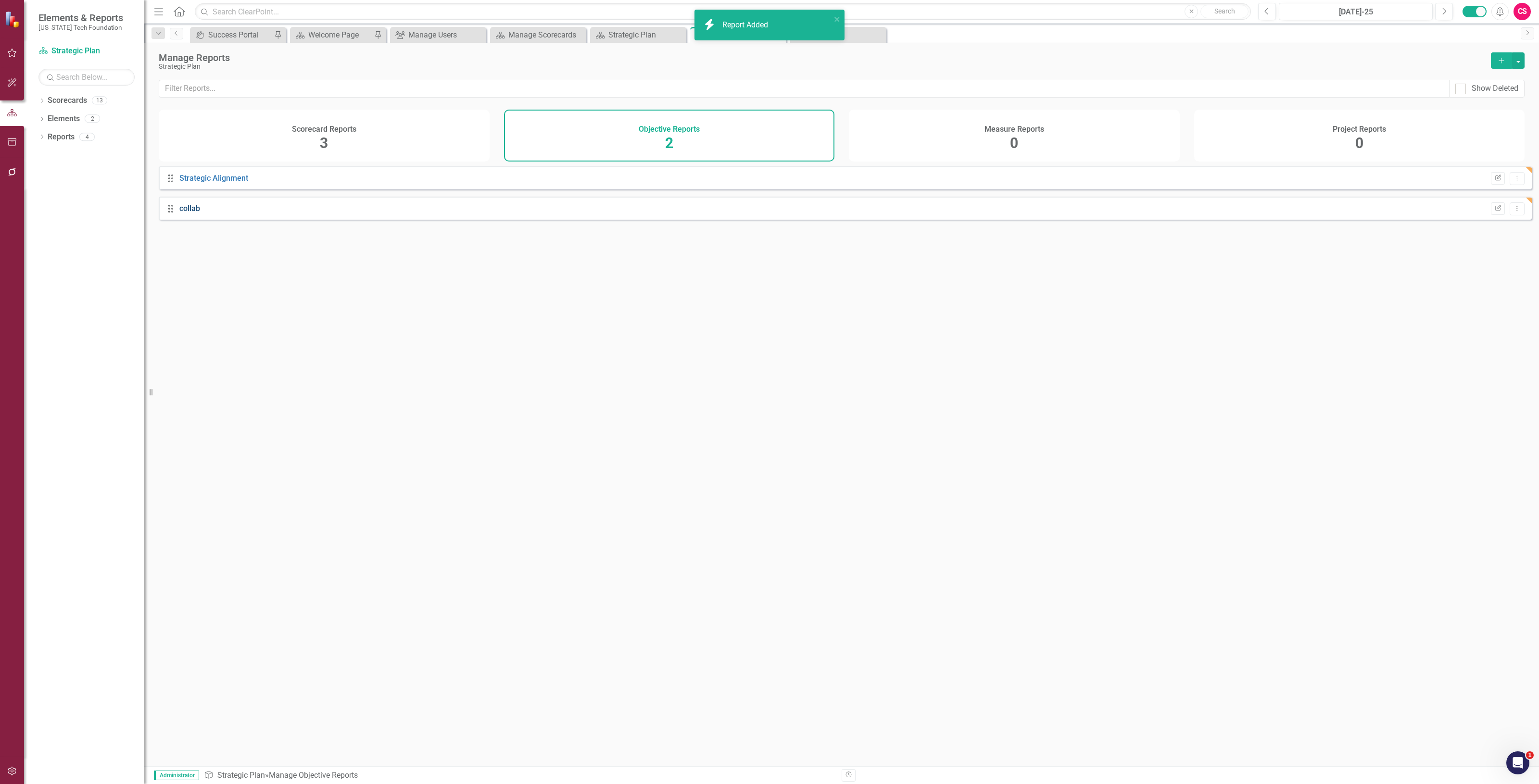
click at [192, 213] on link "collab" at bounding box center [189, 208] width 20 height 9
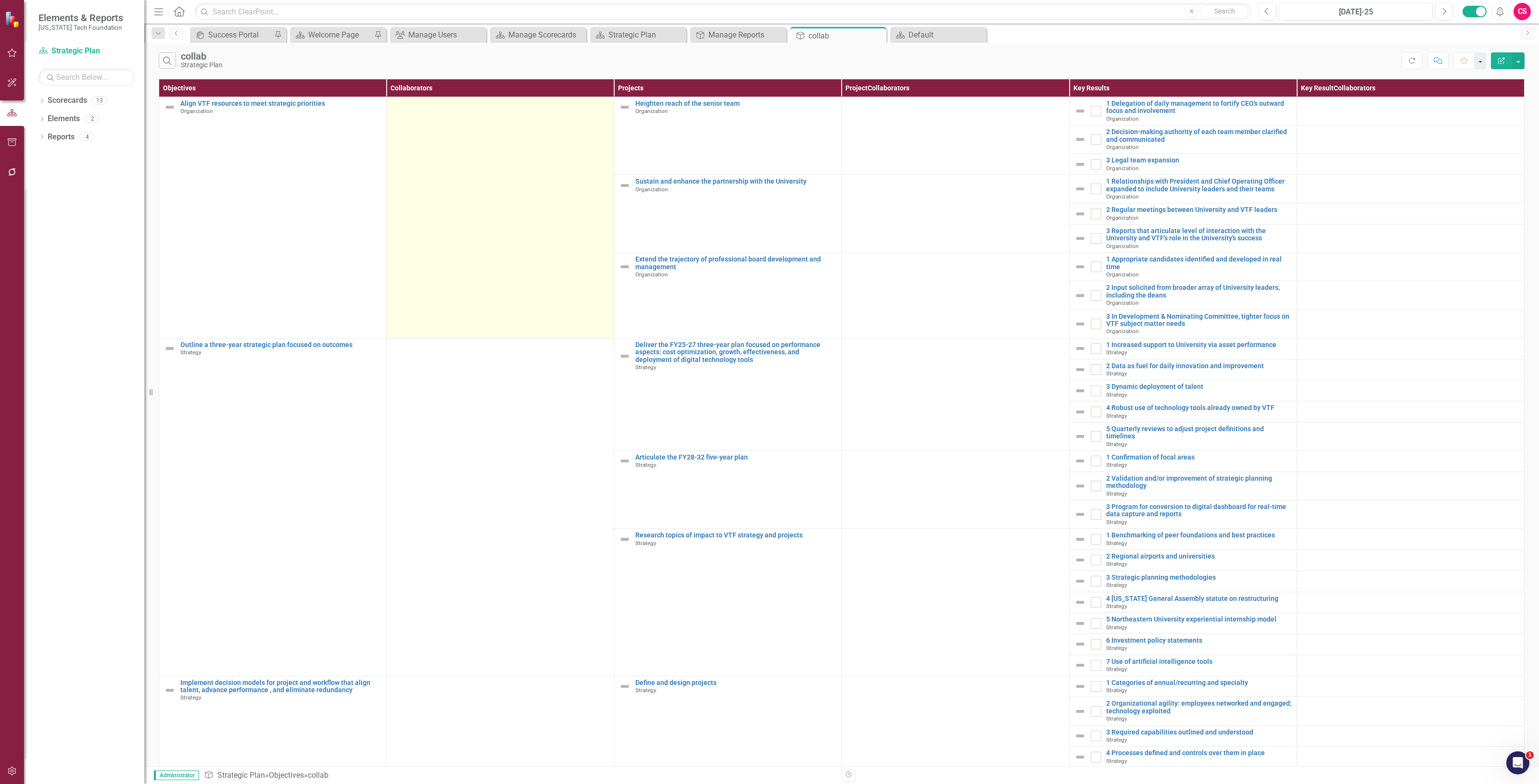
click at [445, 140] on td at bounding box center [500, 218] width 227 height 241
click at [445, 140] on td at bounding box center [500, 218] width 227 height 241
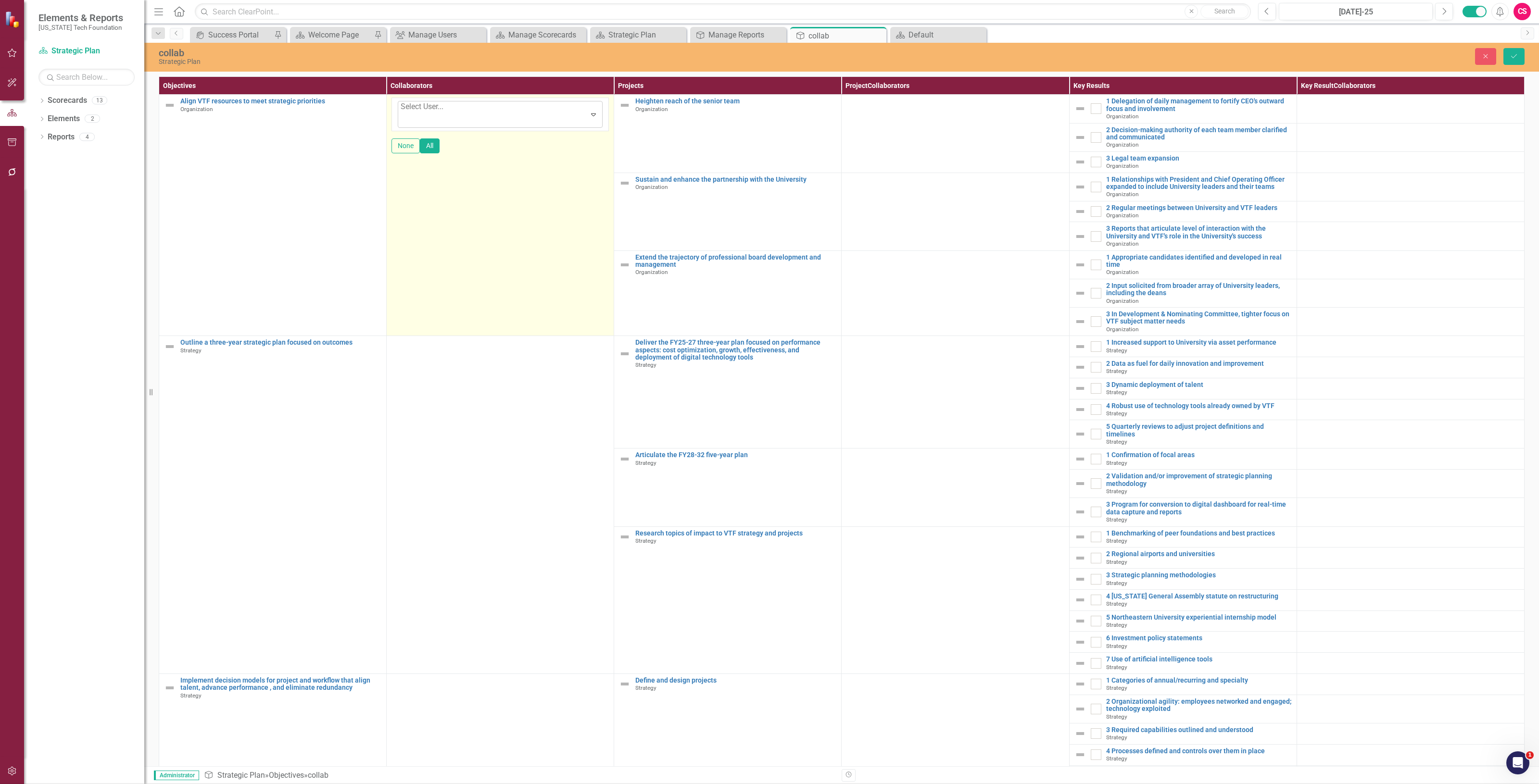
click at [403, 113] on div at bounding box center [401, 120] width 2 height 13
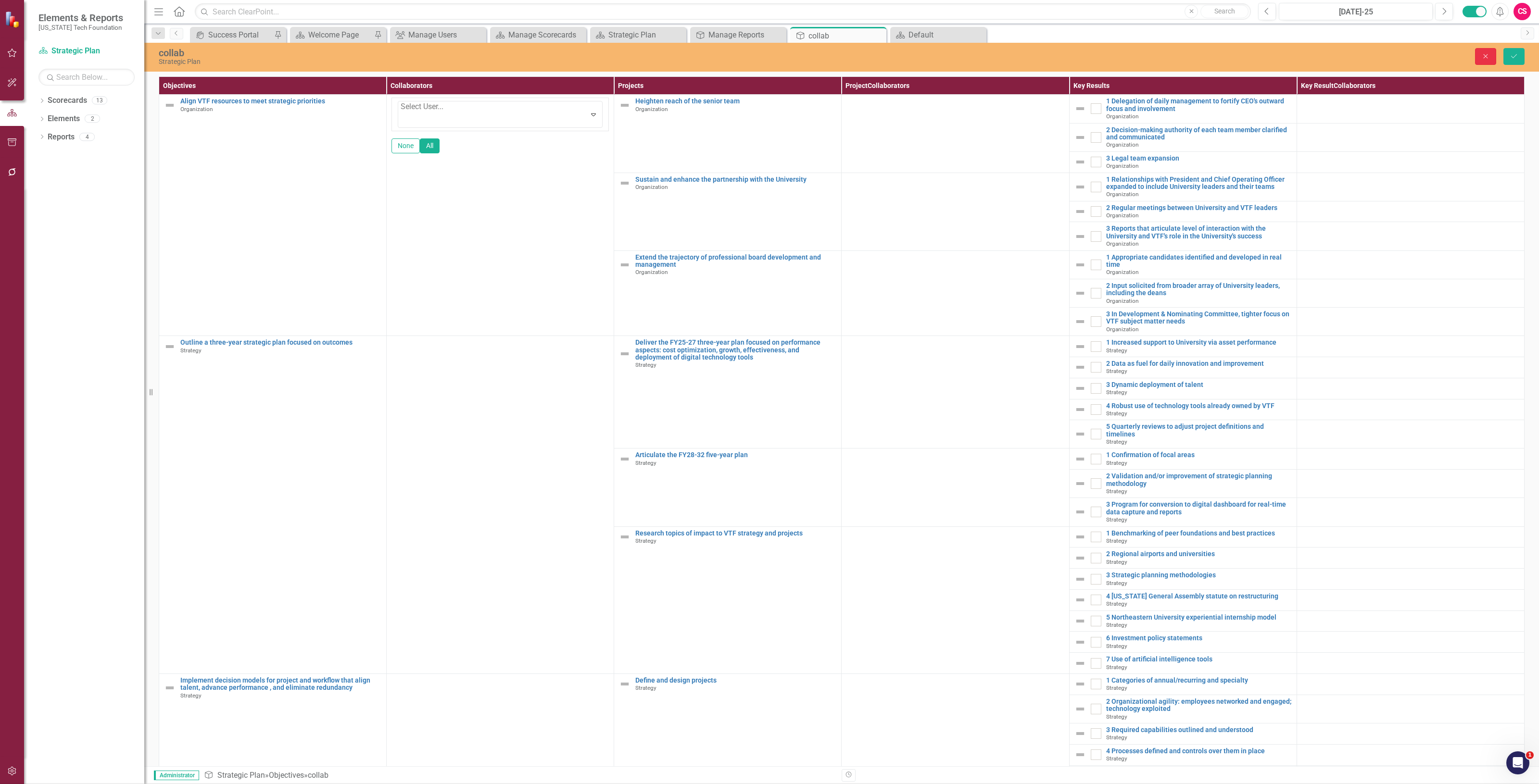
click at [1481, 51] on button "Close" at bounding box center [1486, 56] width 21 height 17
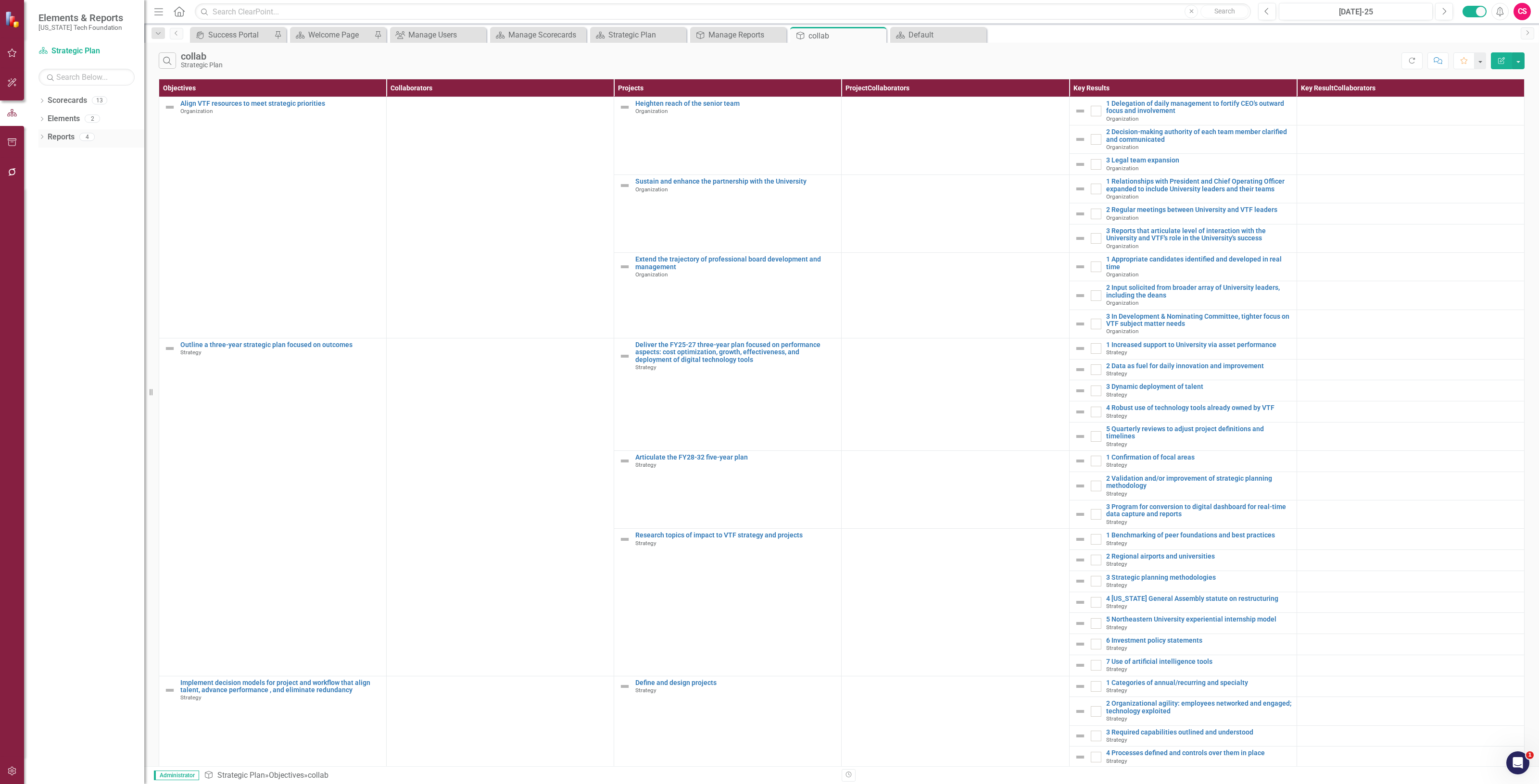
click at [61, 145] on div "Reports" at bounding box center [61, 137] width 27 height 16
click at [61, 134] on link "Reports" at bounding box center [61, 137] width 27 height 11
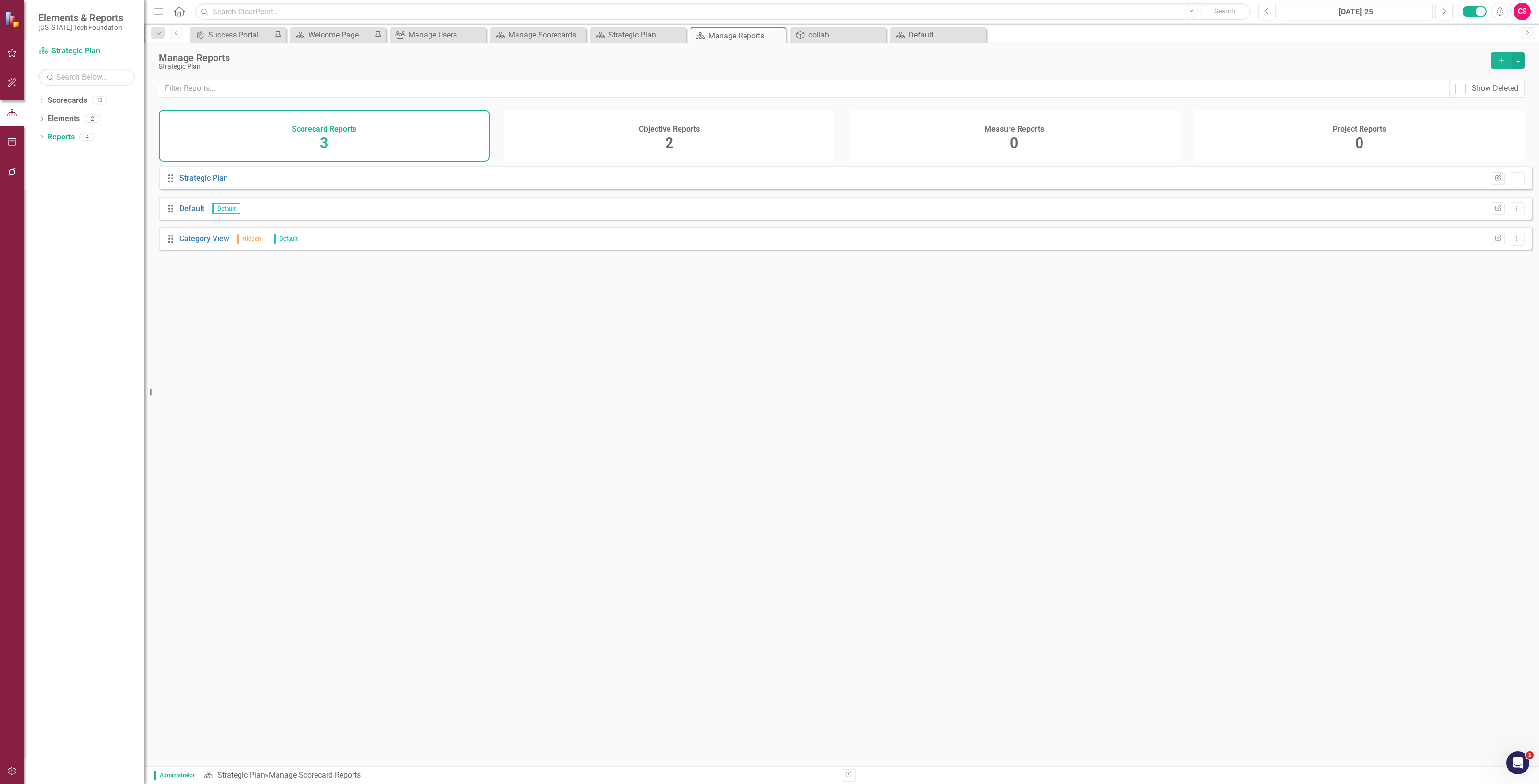
click at [760, 125] on div "Objective Reports 2" at bounding box center [669, 135] width 331 height 52
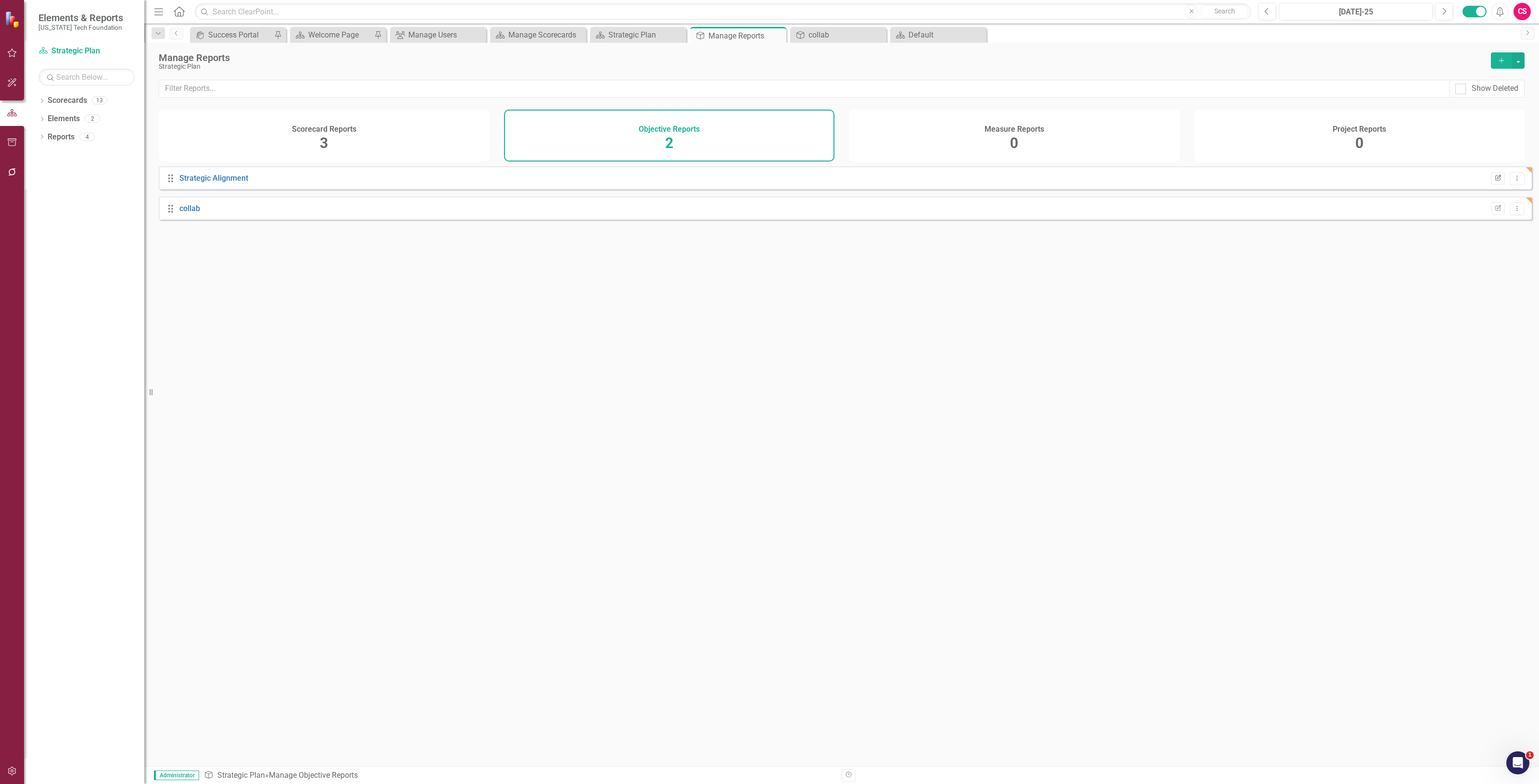
click at [1494, 181] on icon "Edit Report" at bounding box center [1498, 178] width 7 height 6
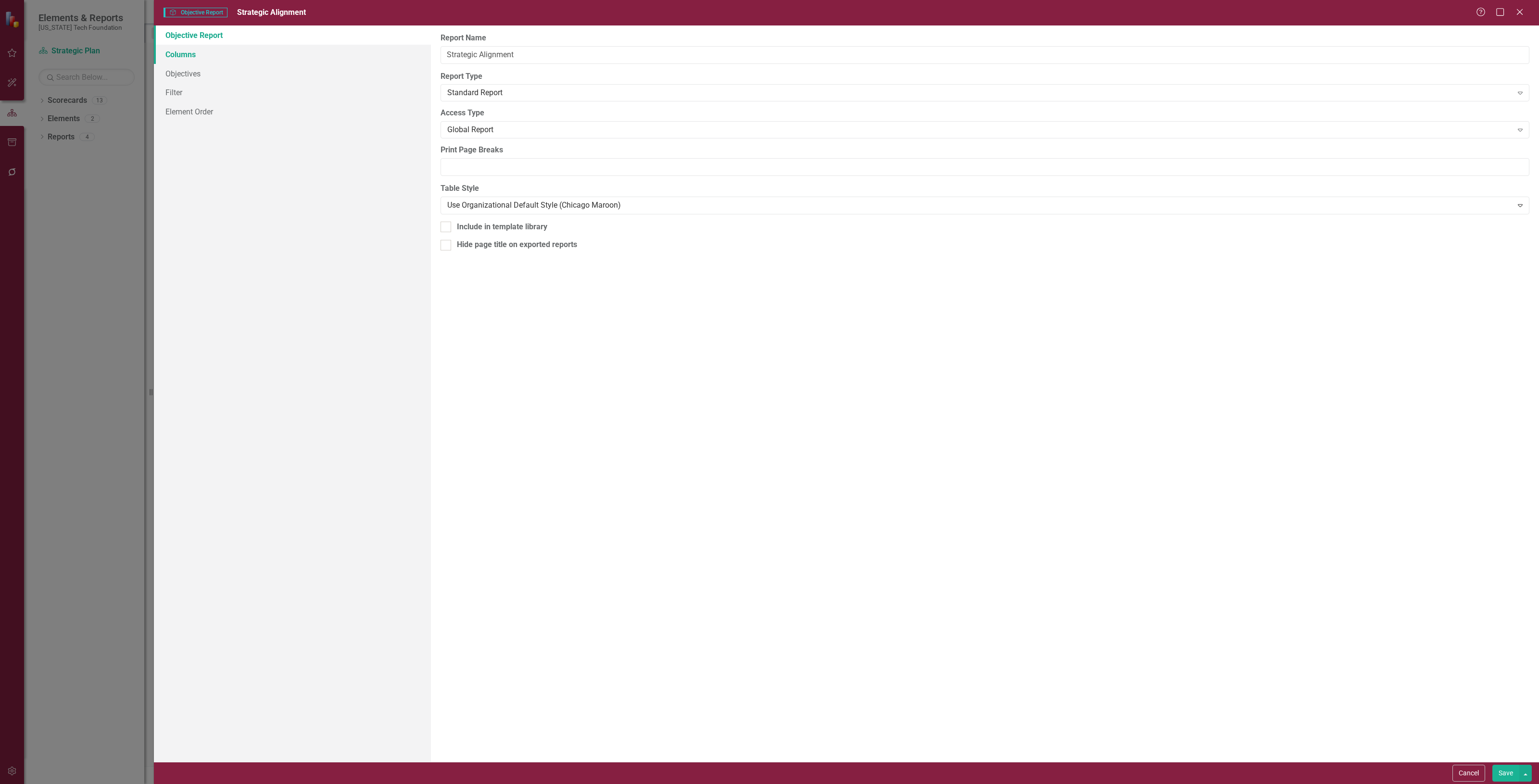
click at [295, 56] on link "Columns" at bounding box center [292, 54] width 277 height 19
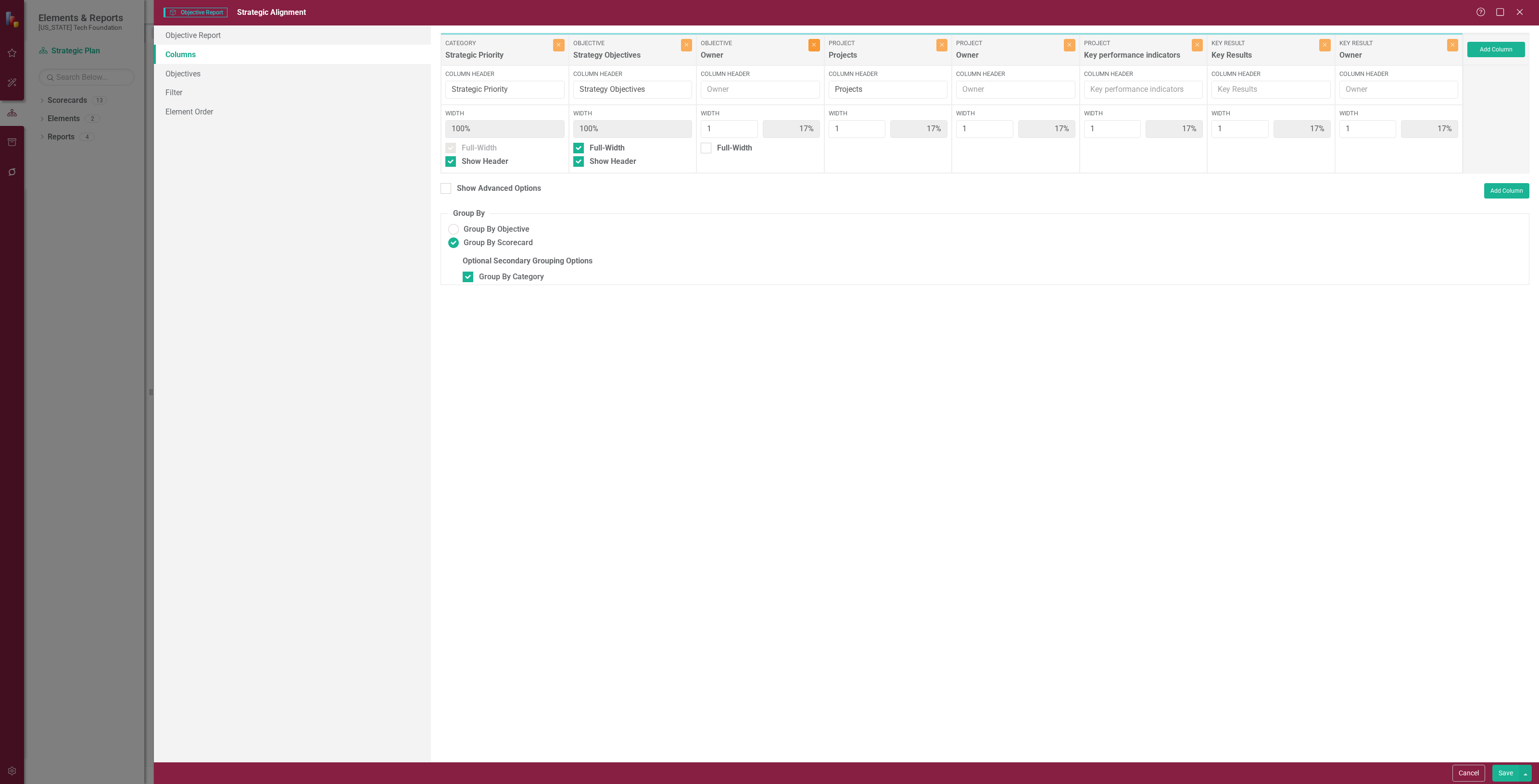
click at [813, 45] on icon "Close" at bounding box center [814, 45] width 4 height 6
type input "20%"
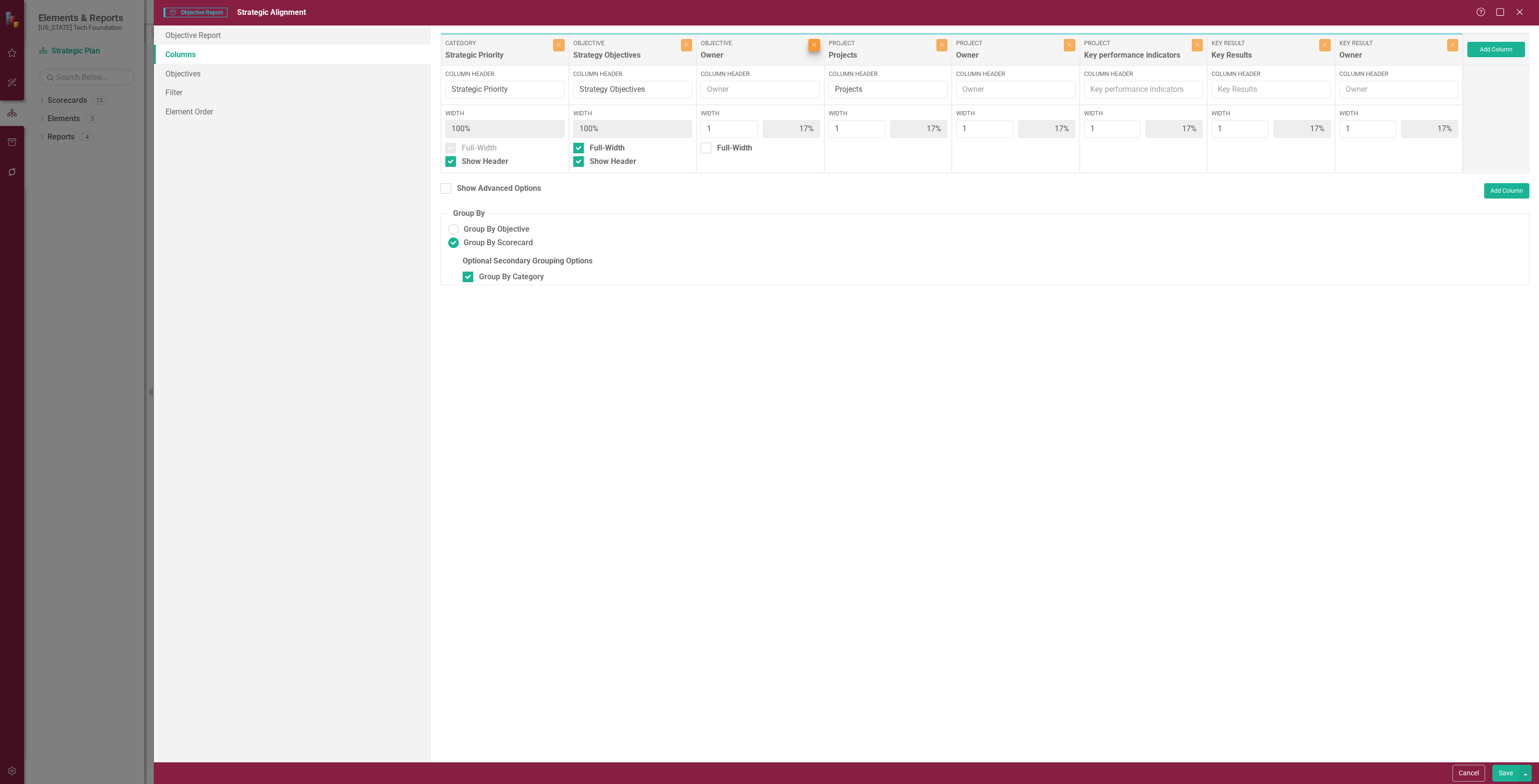
type input "20%"
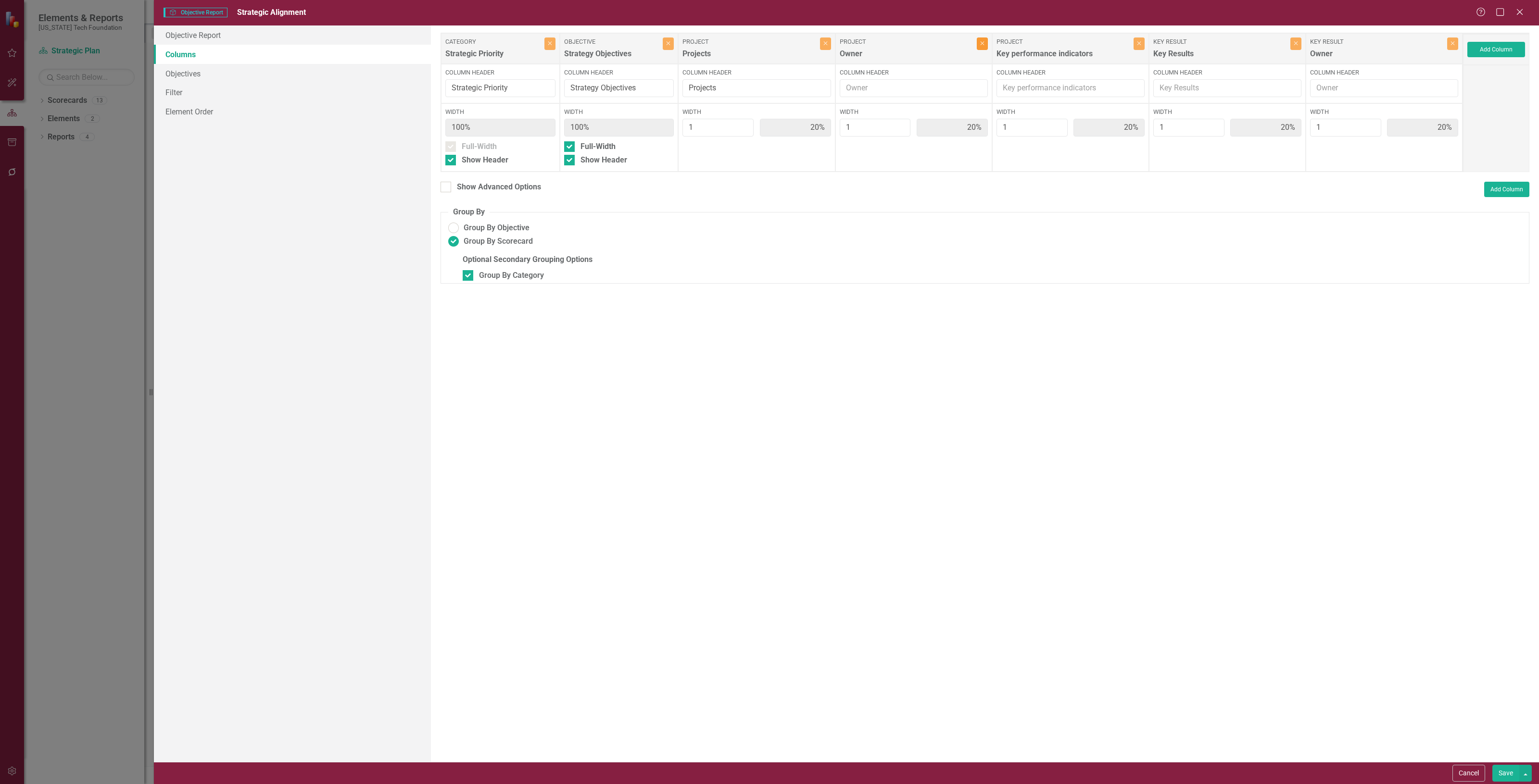
click at [988, 47] on button "Close" at bounding box center [982, 43] width 11 height 12
type input "25%"
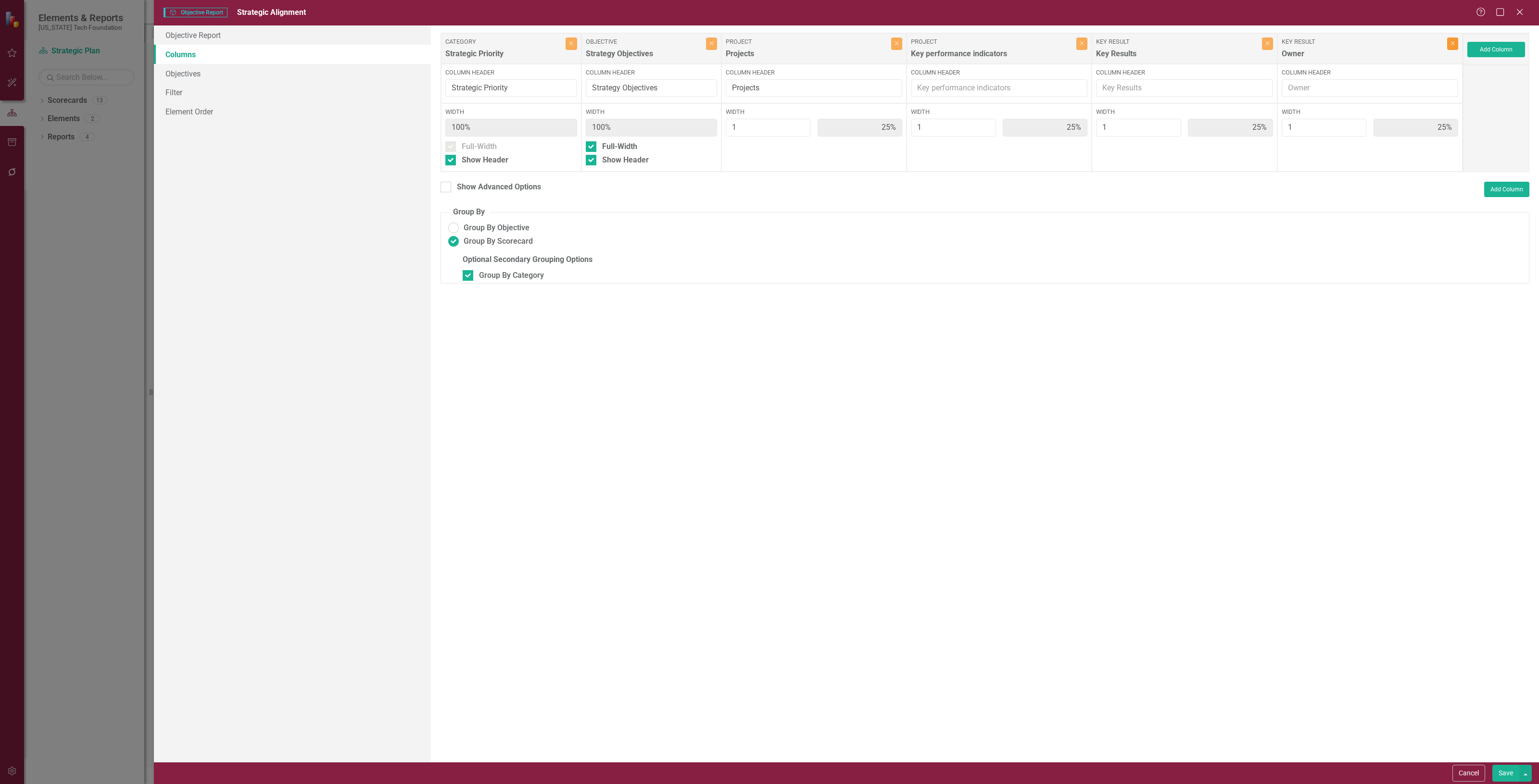
click at [1453, 45] on icon "Close" at bounding box center [1453, 43] width 4 height 6
type input "33%"
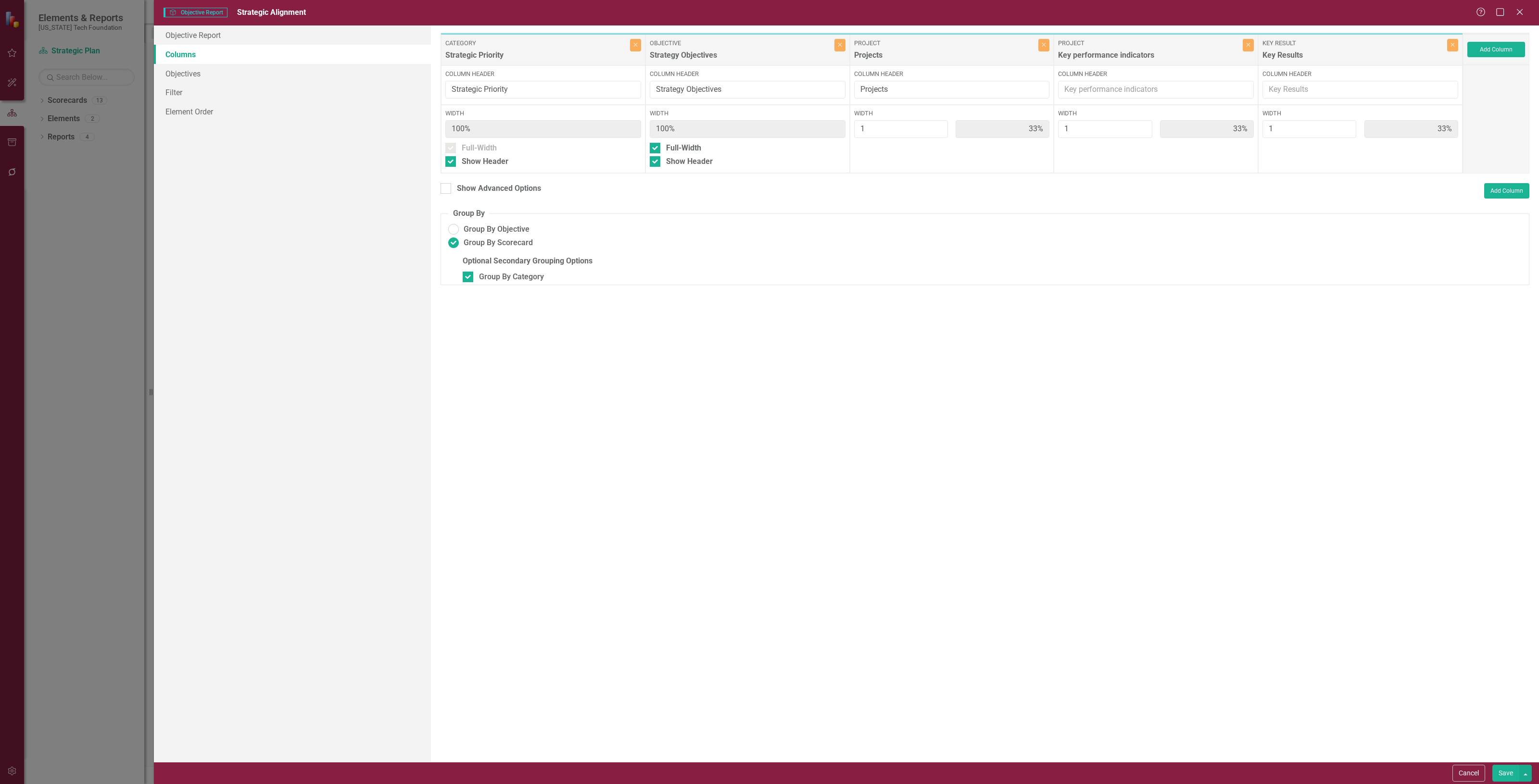
click at [1499, 767] on button "Save" at bounding box center [1505, 773] width 27 height 17
radio input "false"
checkbox input "false"
radio input "true"
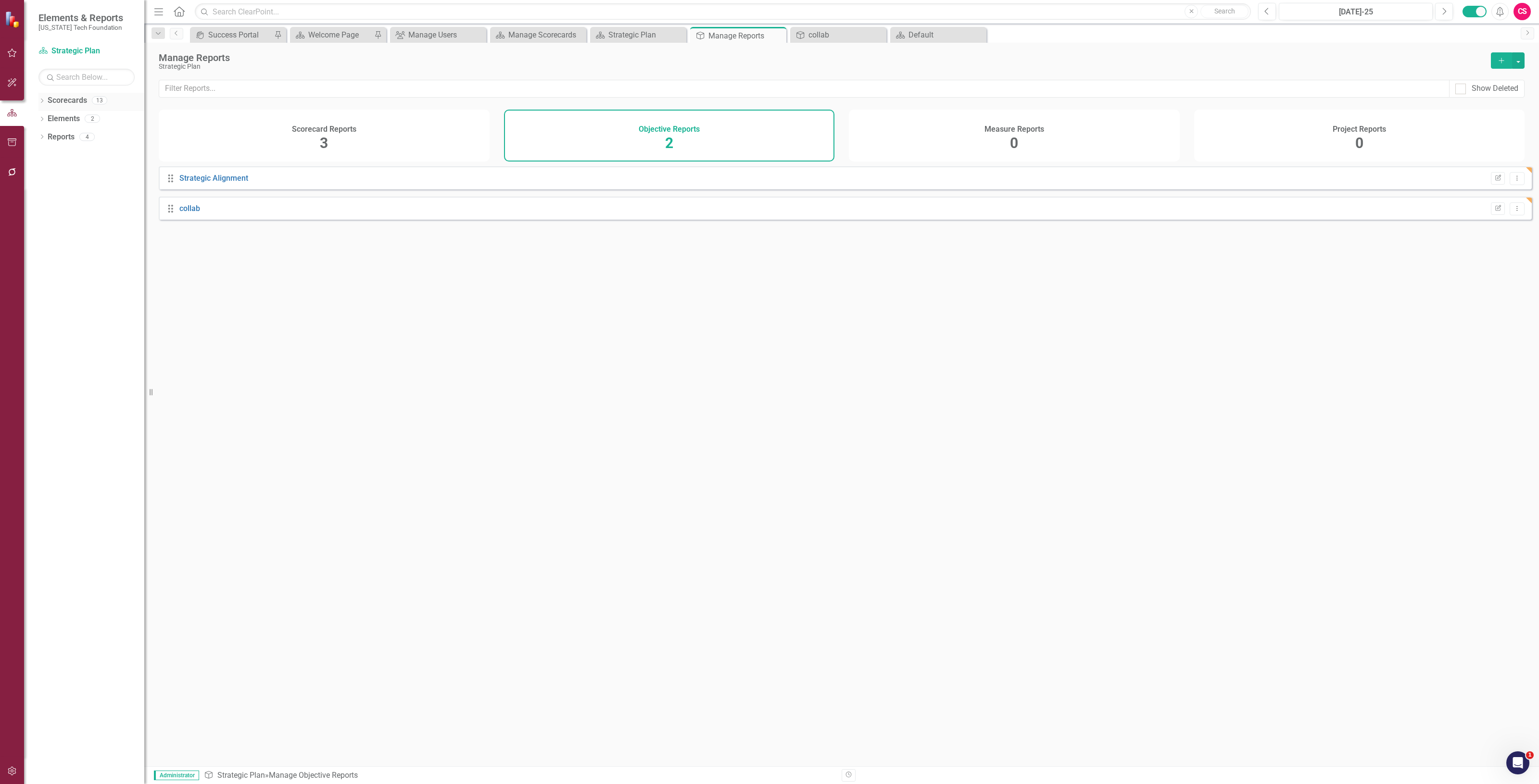
click at [68, 104] on link "Scorecards" at bounding box center [67, 100] width 39 height 11
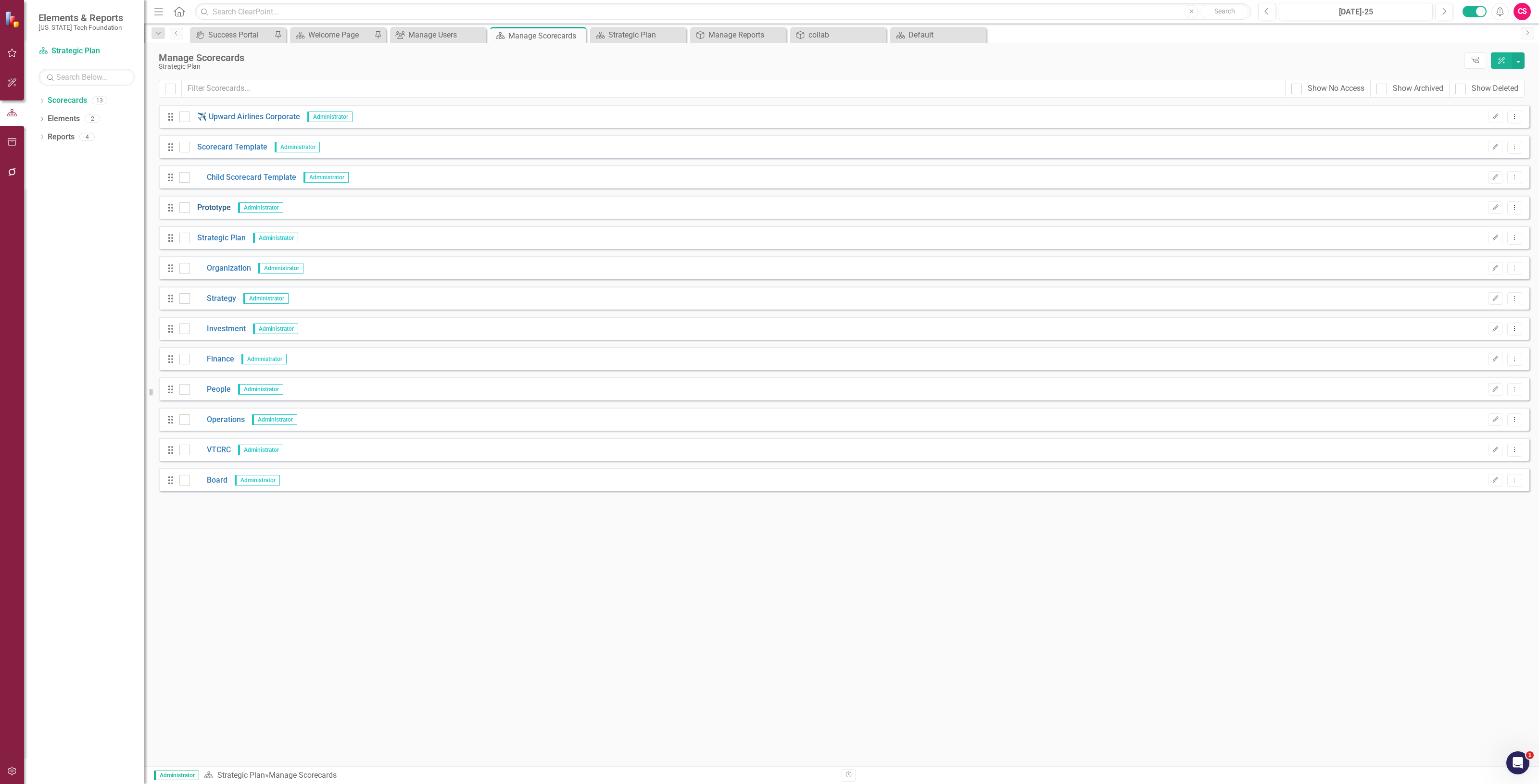
click at [208, 203] on link "Prototype" at bounding box center [211, 208] width 41 height 11
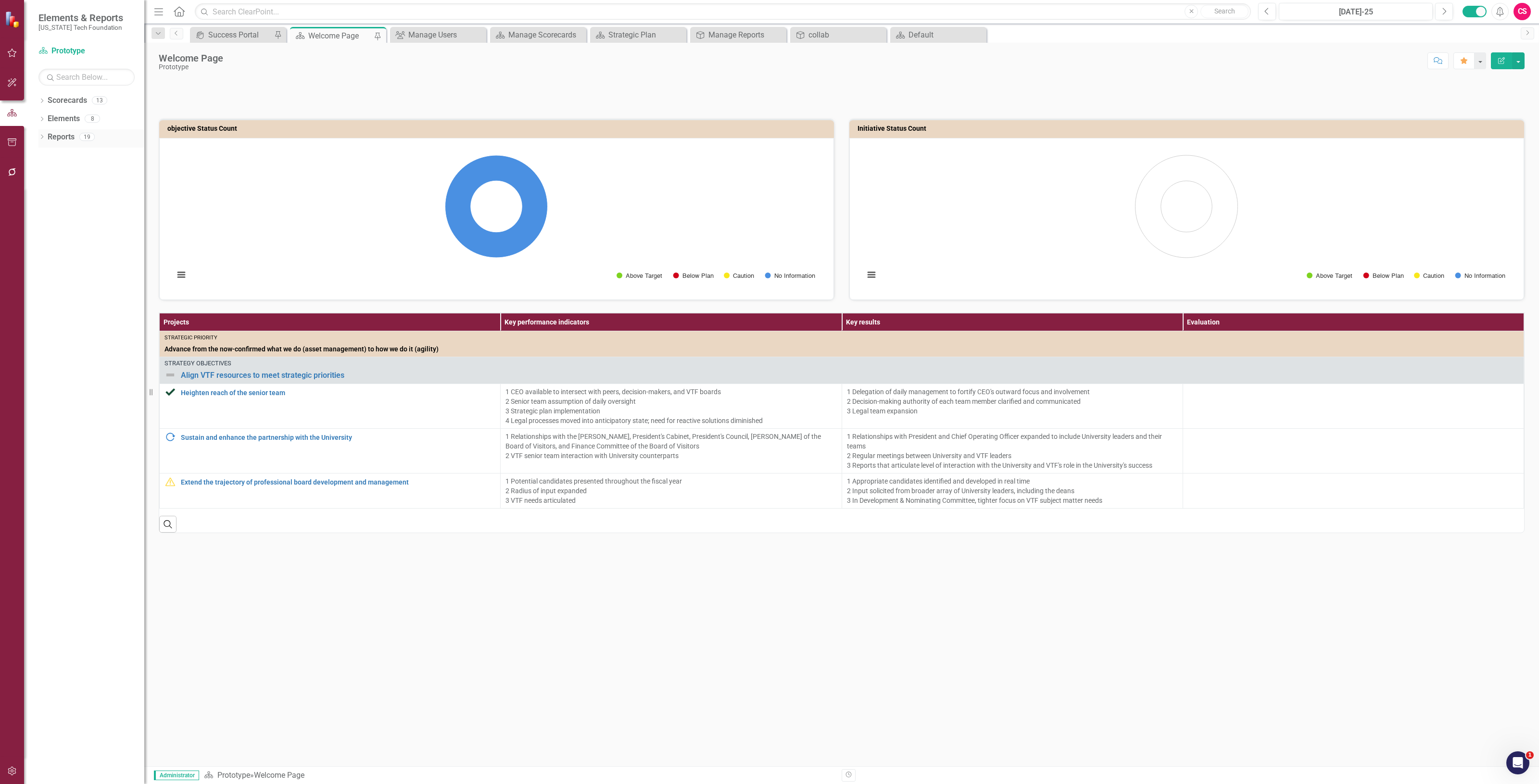
click at [65, 132] on link "Reports" at bounding box center [61, 137] width 27 height 11
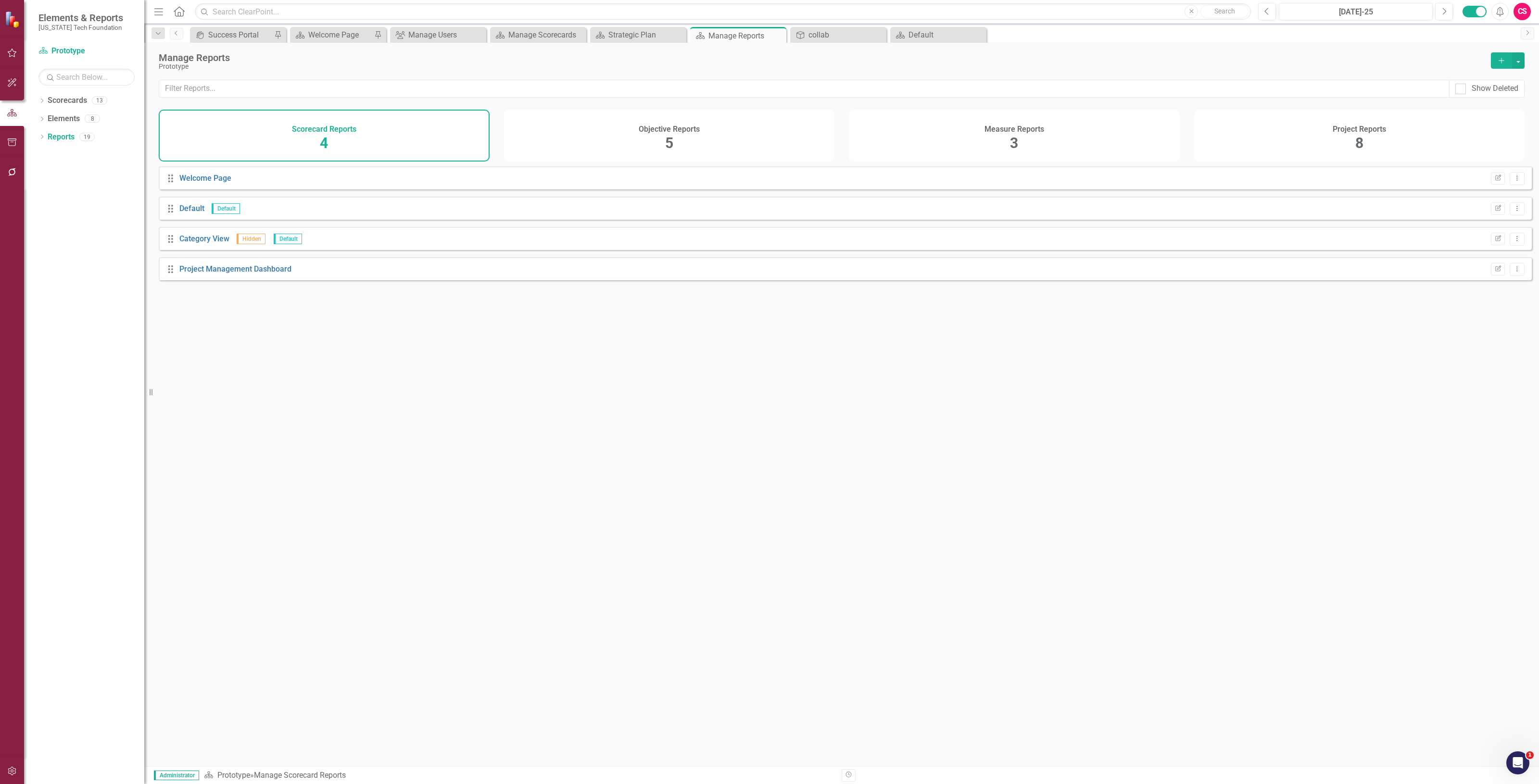
click at [1333, 136] on div "Project Reports 8" at bounding box center [1359, 135] width 331 height 52
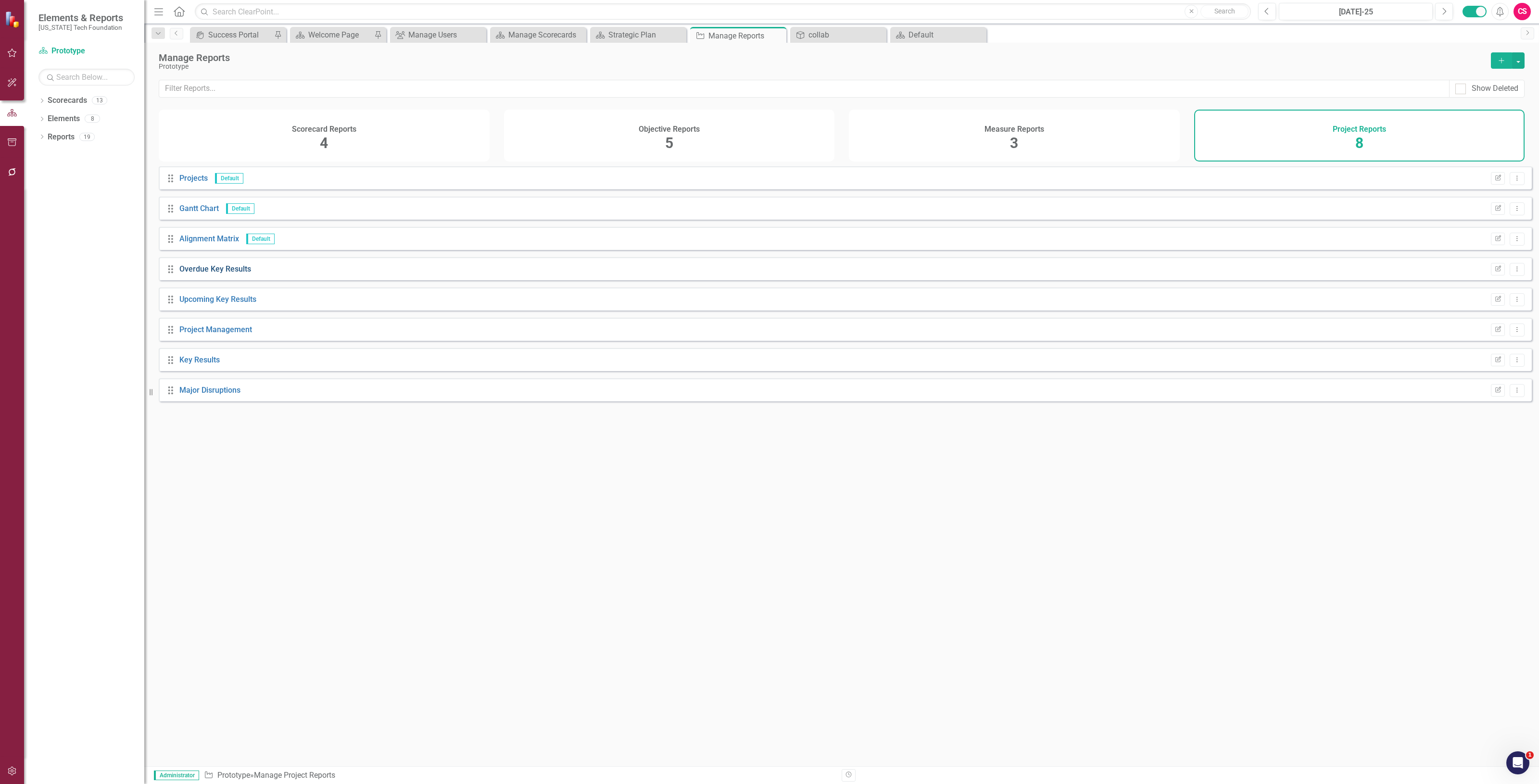
click at [222, 273] on link "Overdue Key Results" at bounding box center [215, 269] width 72 height 9
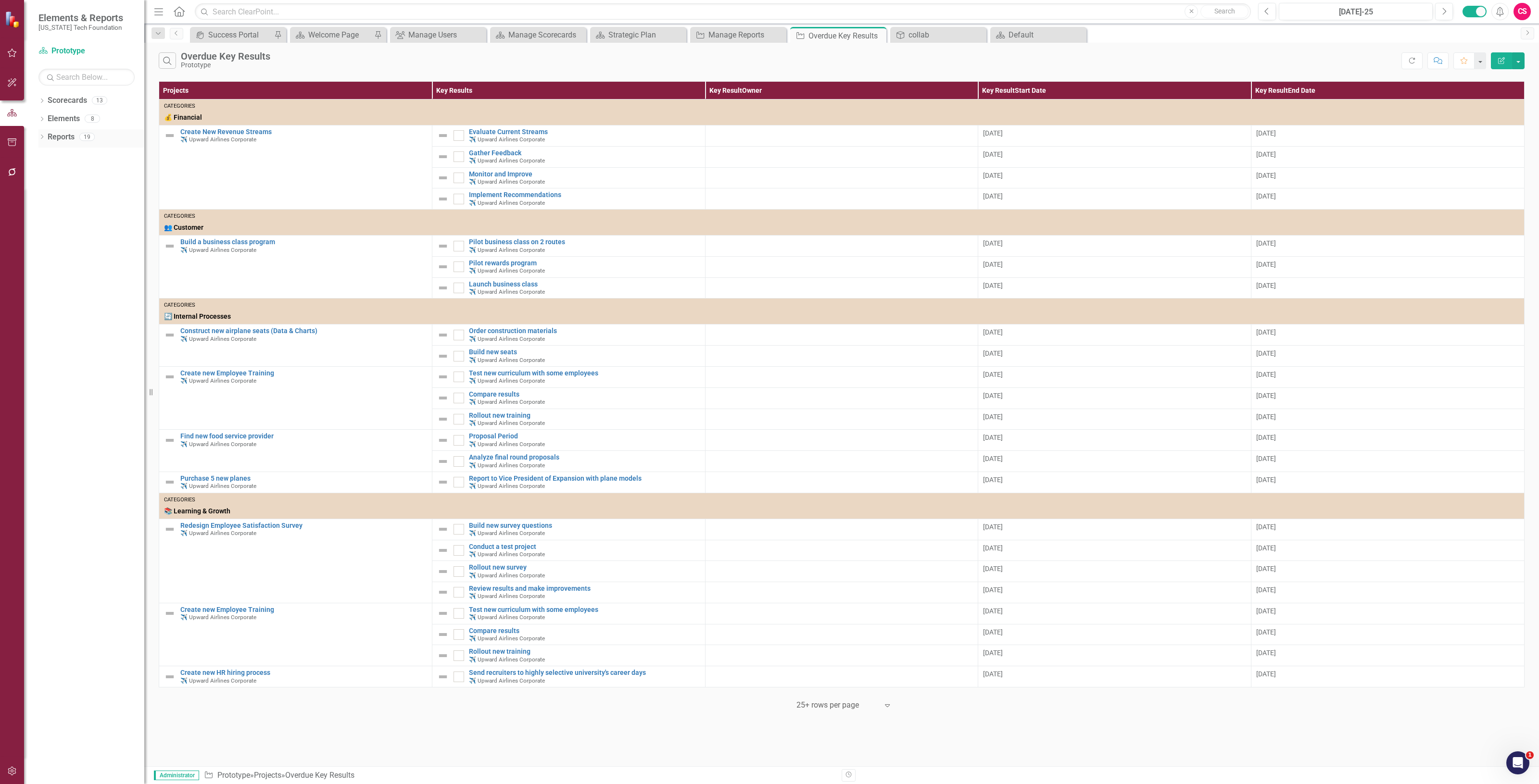
click at [54, 136] on link "Reports" at bounding box center [61, 137] width 27 height 11
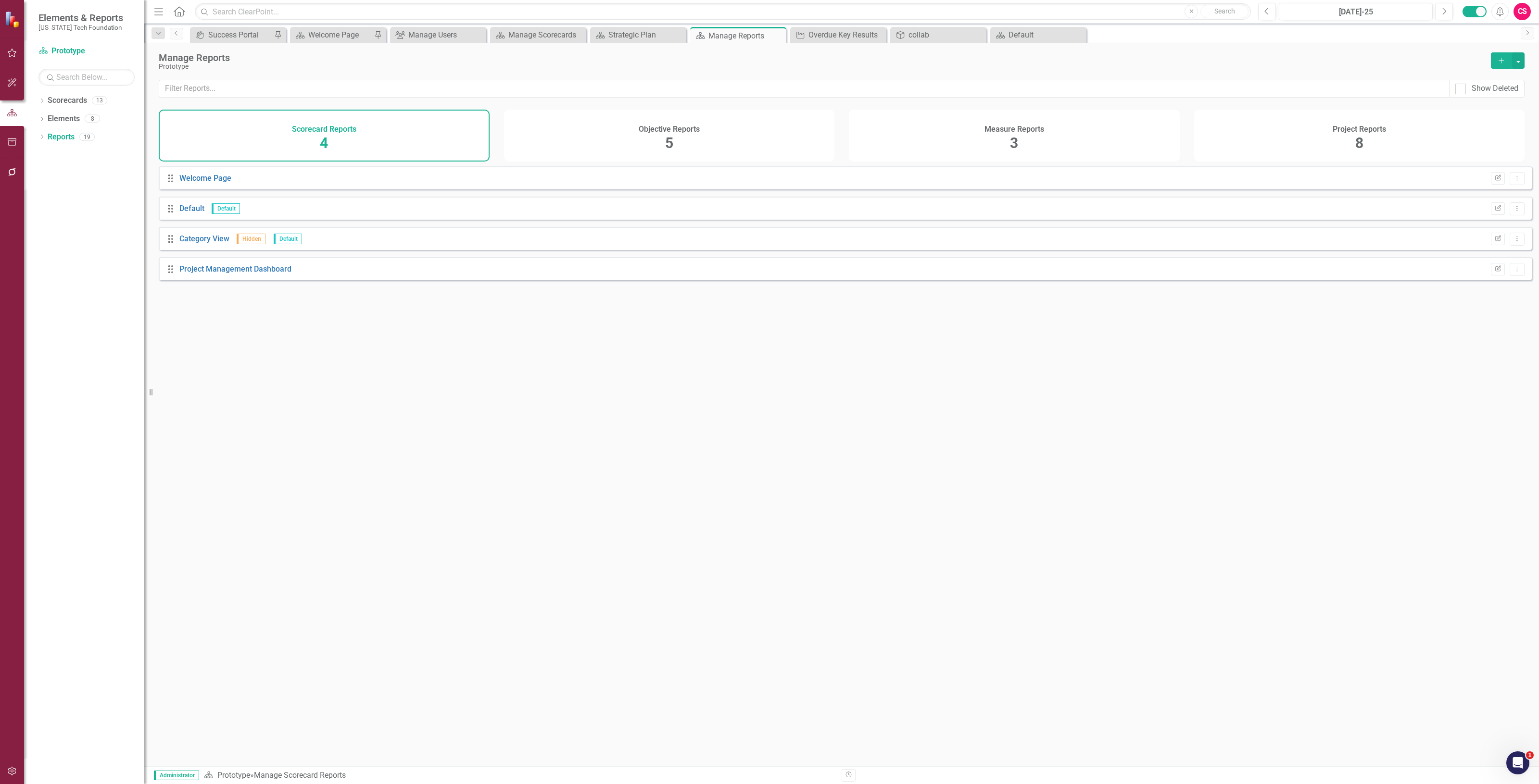
drag, startPoint x: 1390, startPoint y: 142, endPoint x: 1165, endPoint y: 161, distance: 225.8
click at [1389, 142] on div "Project Reports 8" at bounding box center [1359, 135] width 331 height 52
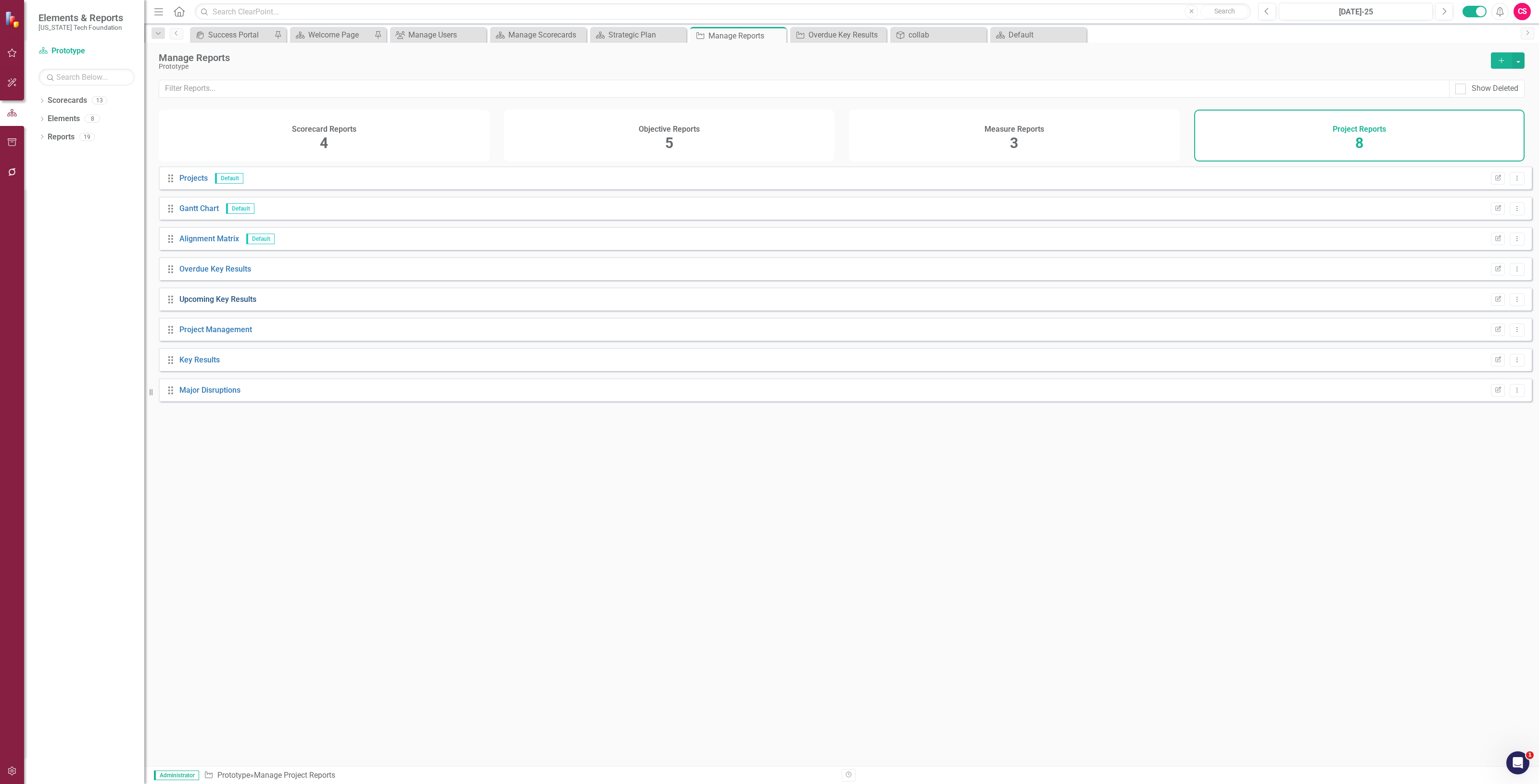
click at [226, 304] on link "Upcoming Key Results" at bounding box center [217, 299] width 77 height 9
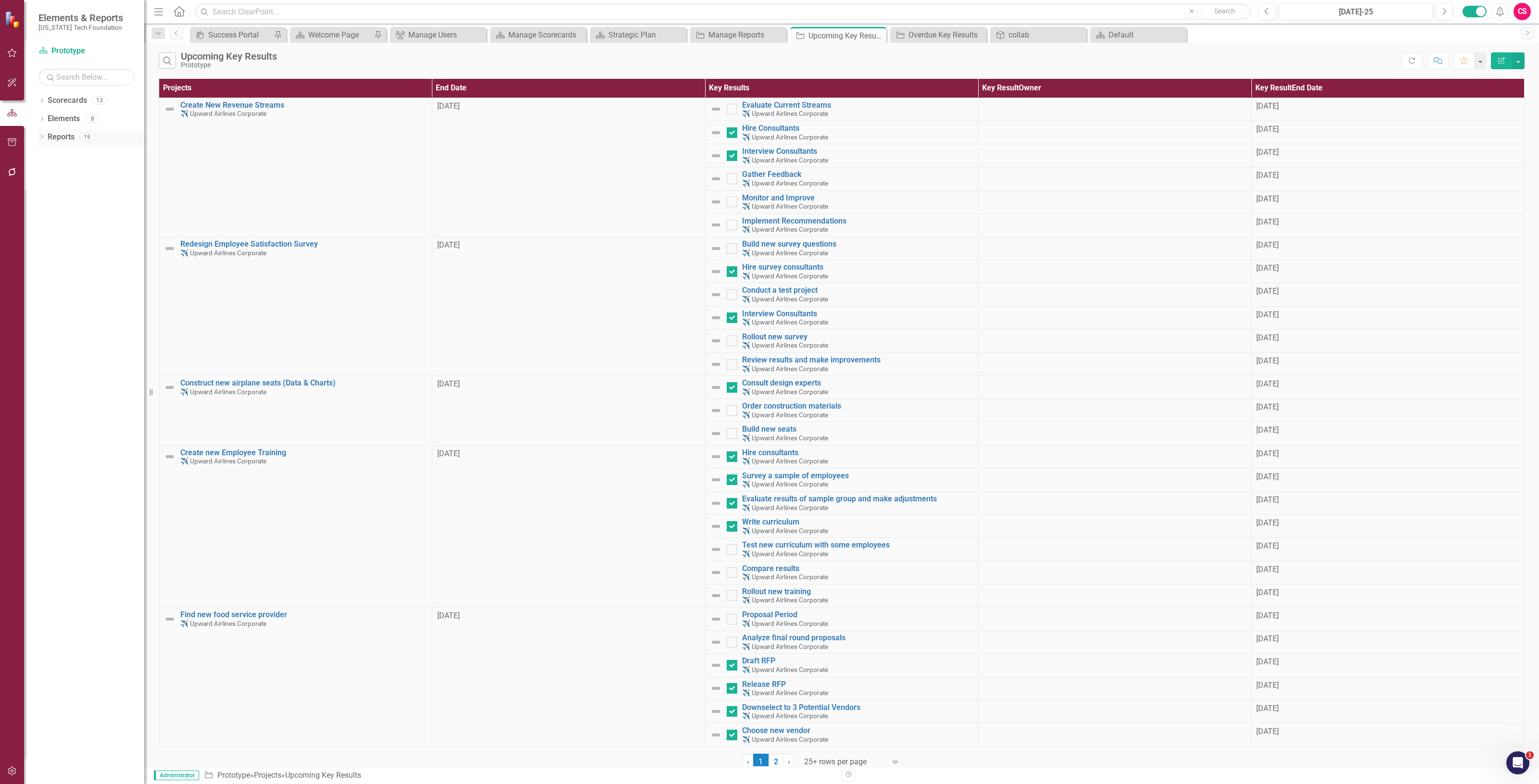
click at [58, 137] on link "Reports" at bounding box center [61, 137] width 27 height 11
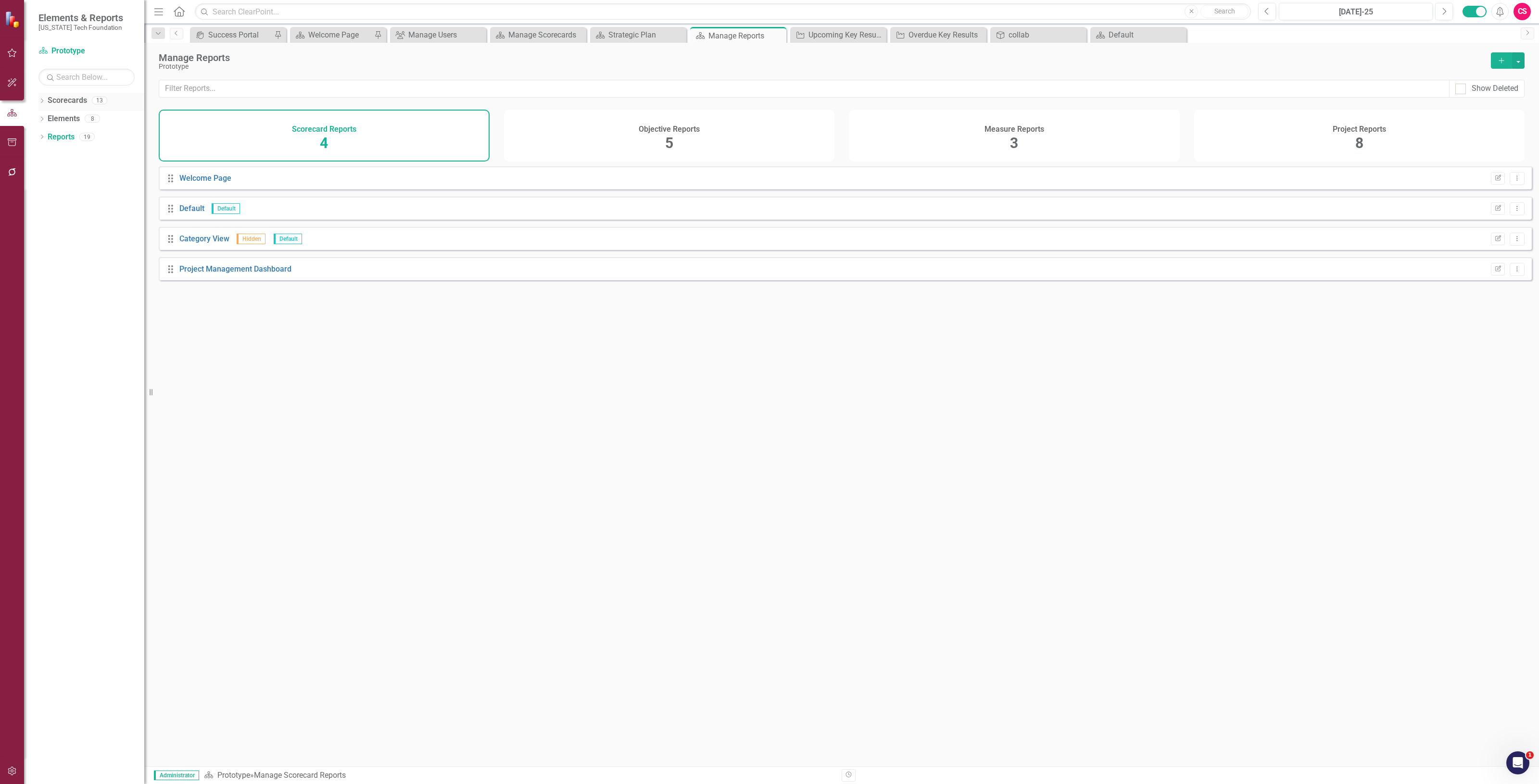
click at [70, 101] on link "Scorecards" at bounding box center [67, 100] width 39 height 11
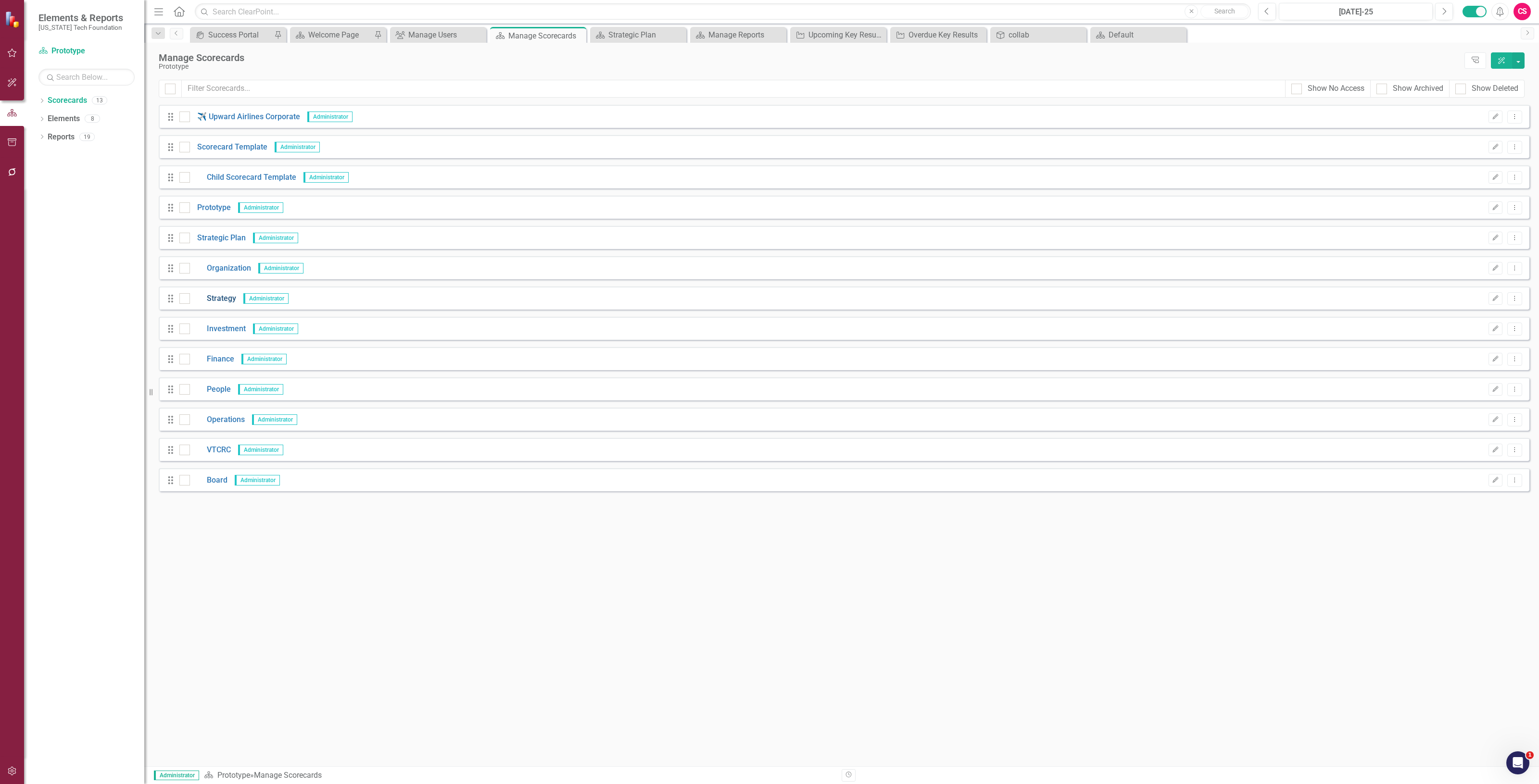
click at [228, 297] on link "Strategy" at bounding box center [213, 298] width 46 height 11
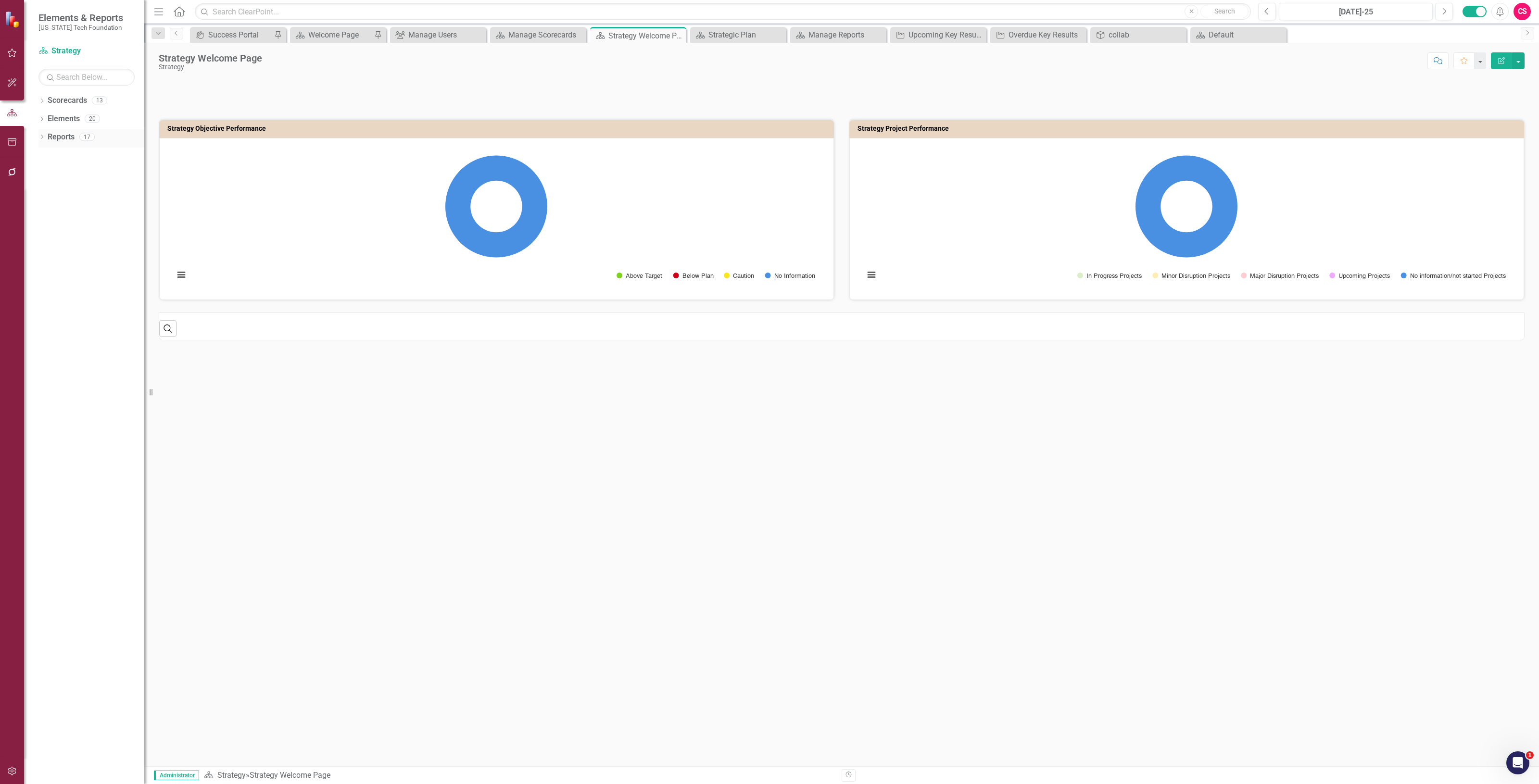
drag, startPoint x: 68, startPoint y: 138, endPoint x: 63, endPoint y: 140, distance: 5.4
click at [68, 137] on link "Reports" at bounding box center [61, 137] width 27 height 11
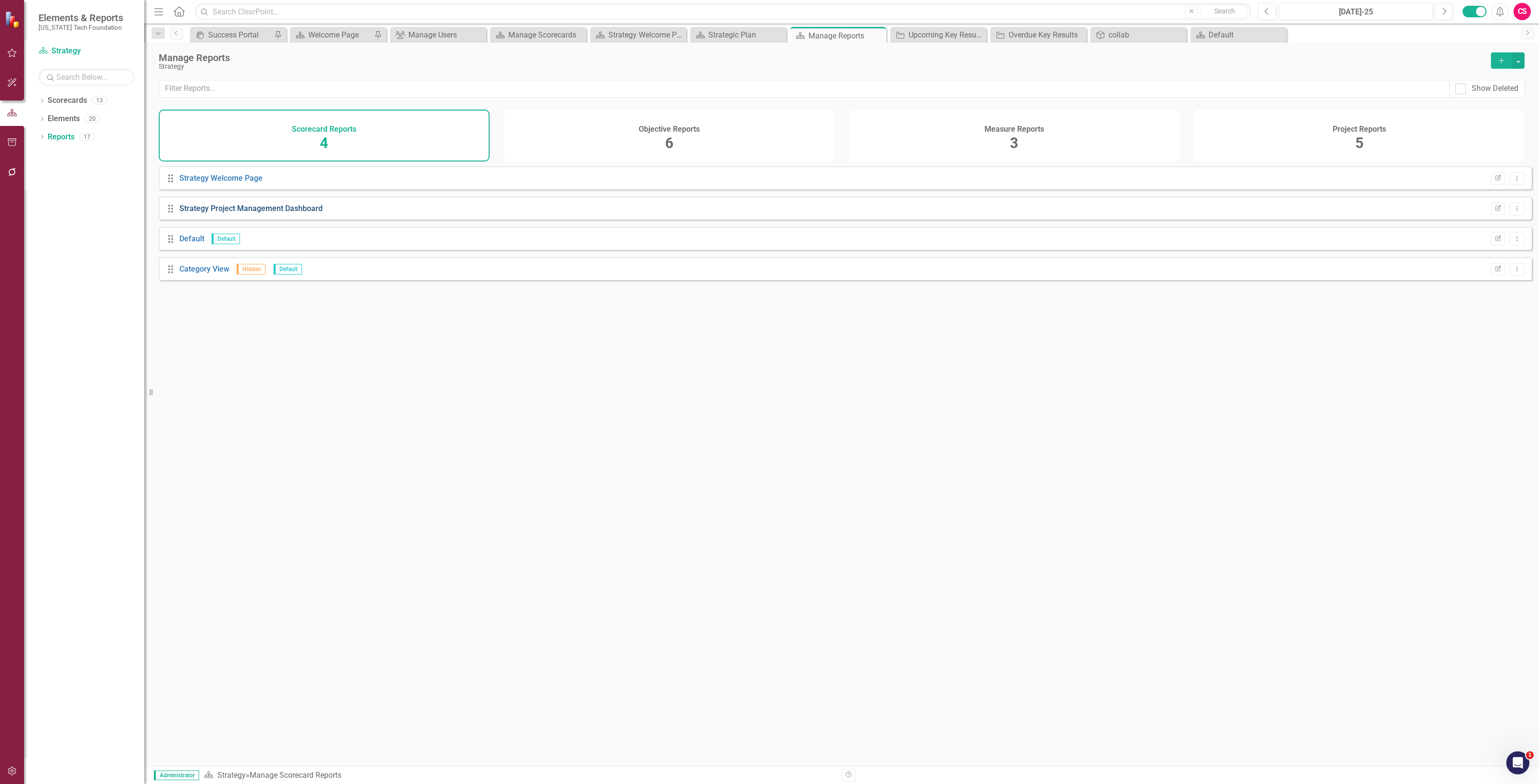
click at [237, 213] on link "Strategy Project Management Dashboard" at bounding box center [251, 208] width 143 height 9
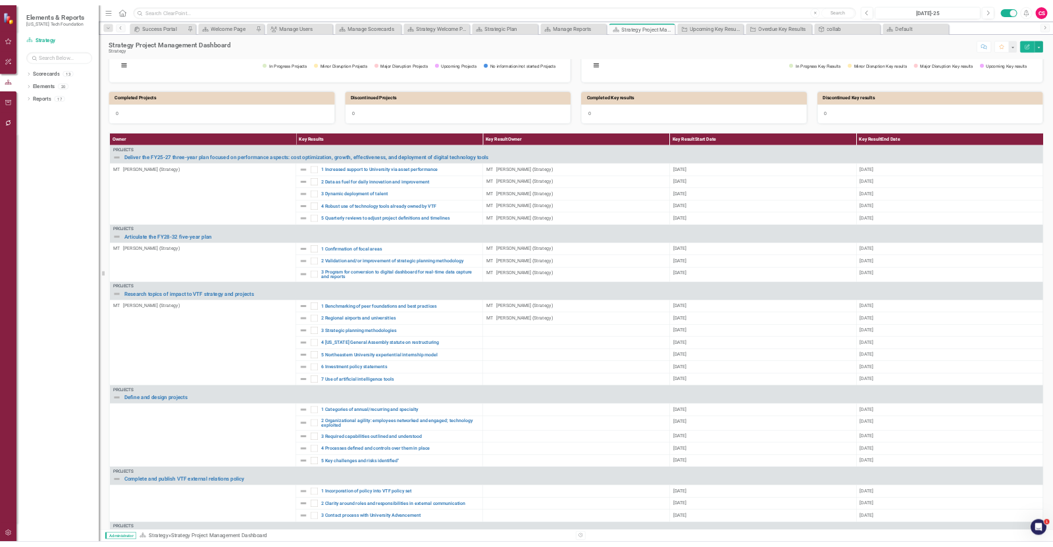
scroll to position [68, 0]
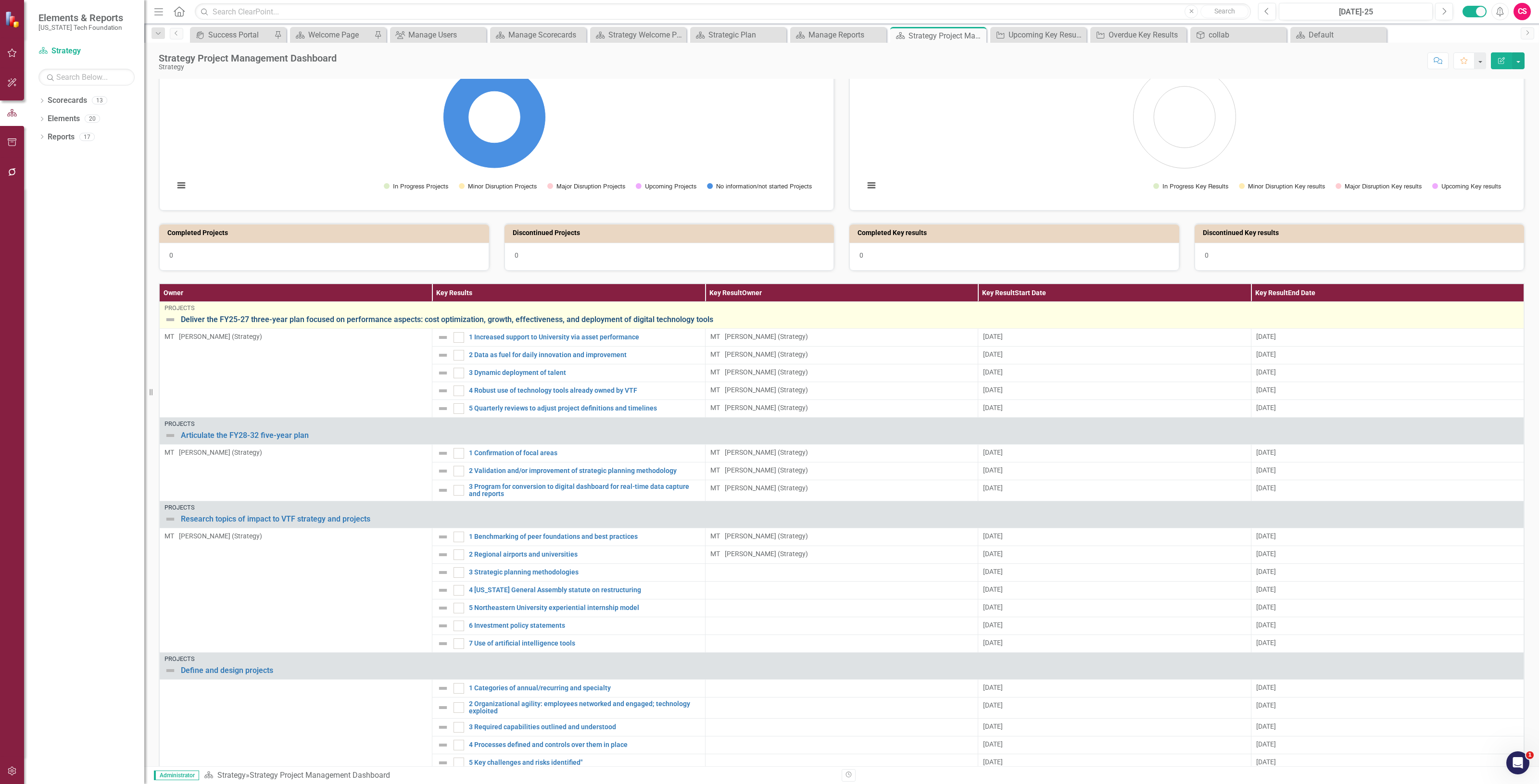
click at [257, 324] on link "Deliver the FY25-27 three-year plan focused on performance aspects: cost optimi…" at bounding box center [850, 320] width 1338 height 9
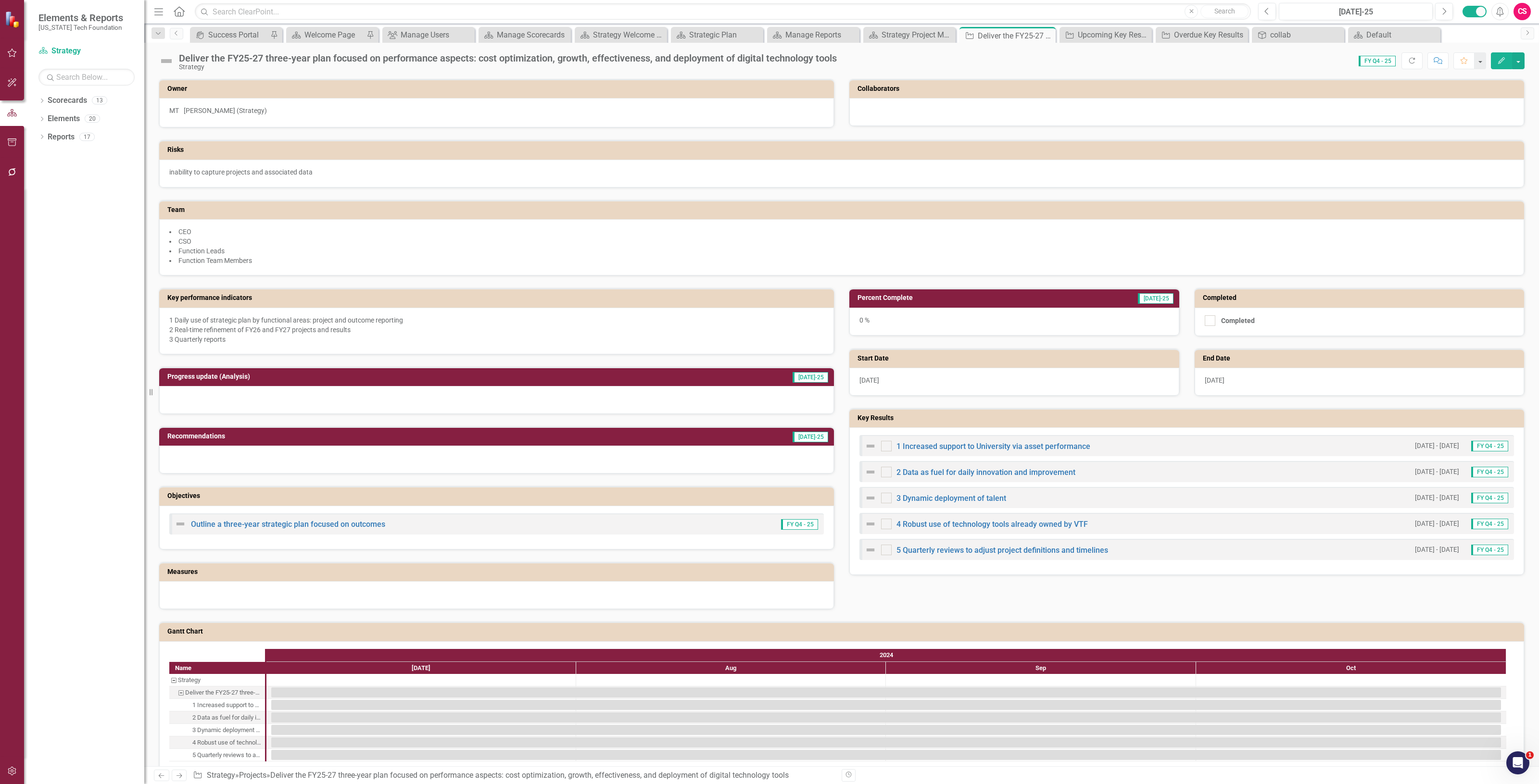
click at [121, 292] on div "Dropdown Scorecards 13 ✈️ Upward Airlines Corporate Dropdown Scorecard Template…" at bounding box center [84, 438] width 120 height 691
click at [68, 96] on link "Scorecards" at bounding box center [67, 100] width 39 height 11
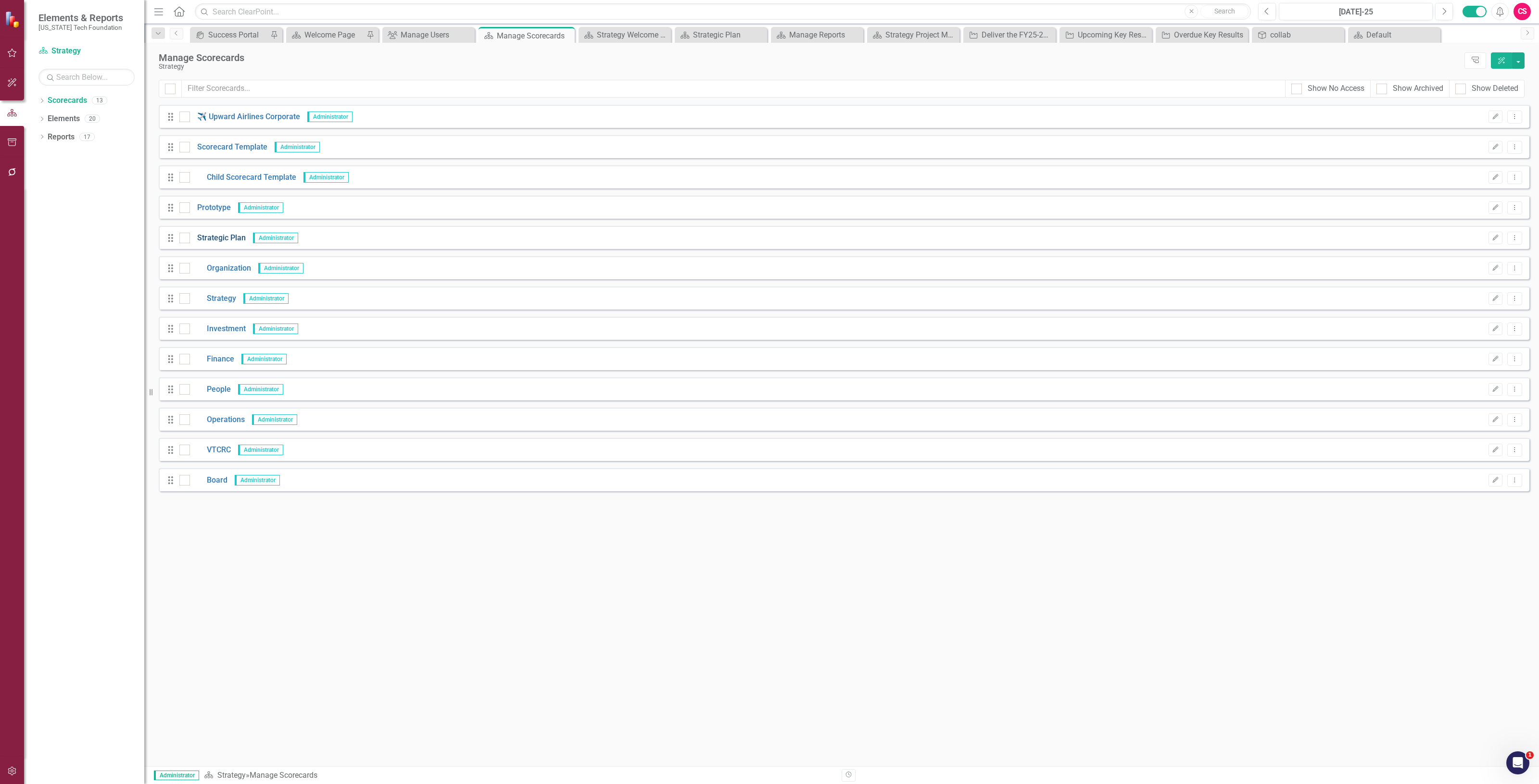
click at [227, 240] on link "Strategic Plan" at bounding box center [218, 237] width 56 height 11
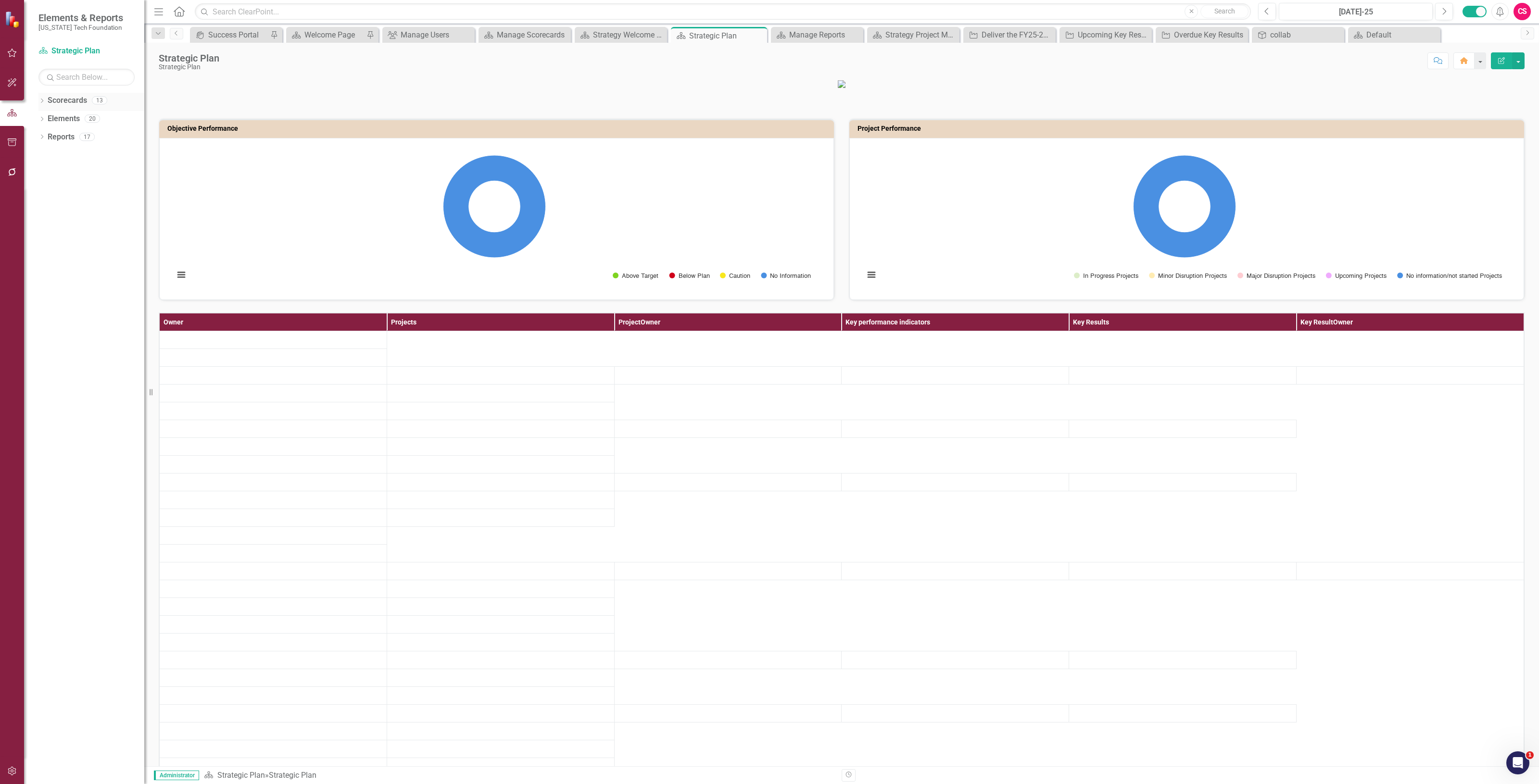
click at [64, 102] on link "Scorecards" at bounding box center [67, 100] width 39 height 11
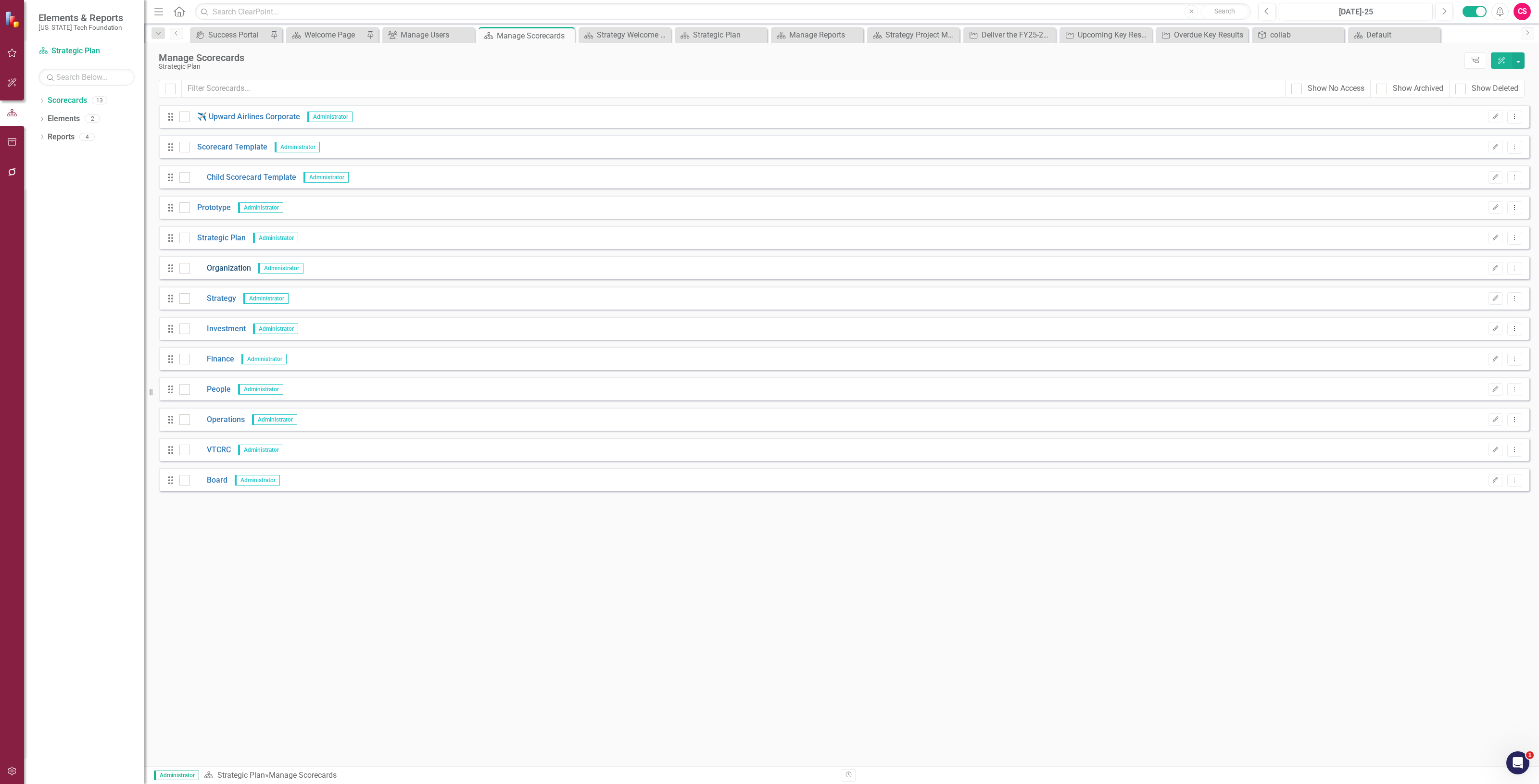
click at [227, 269] on link "Organization" at bounding box center [221, 268] width 61 height 11
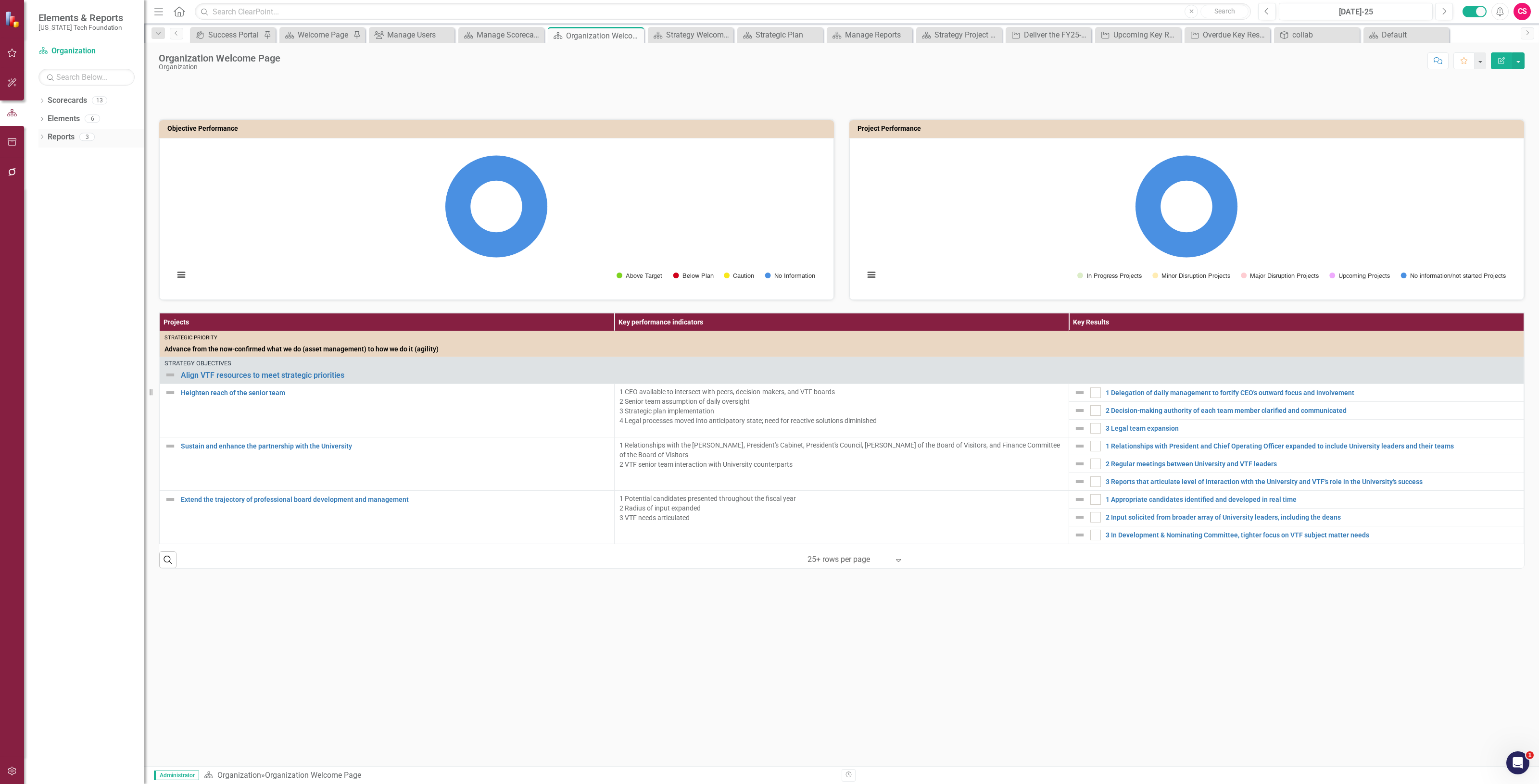
click at [67, 136] on link "Reports" at bounding box center [61, 137] width 27 height 11
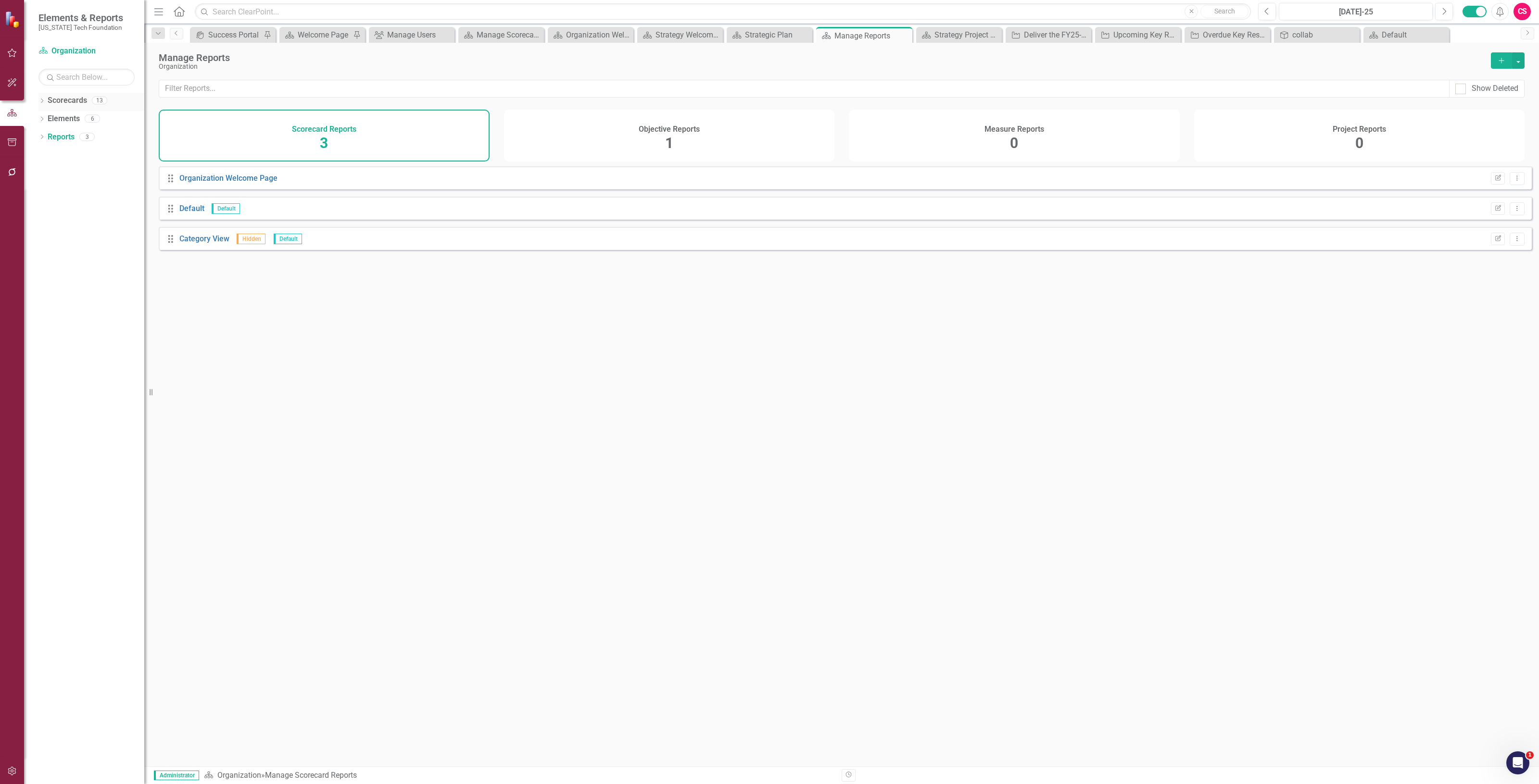
click at [71, 100] on link "Scorecards" at bounding box center [67, 100] width 39 height 11
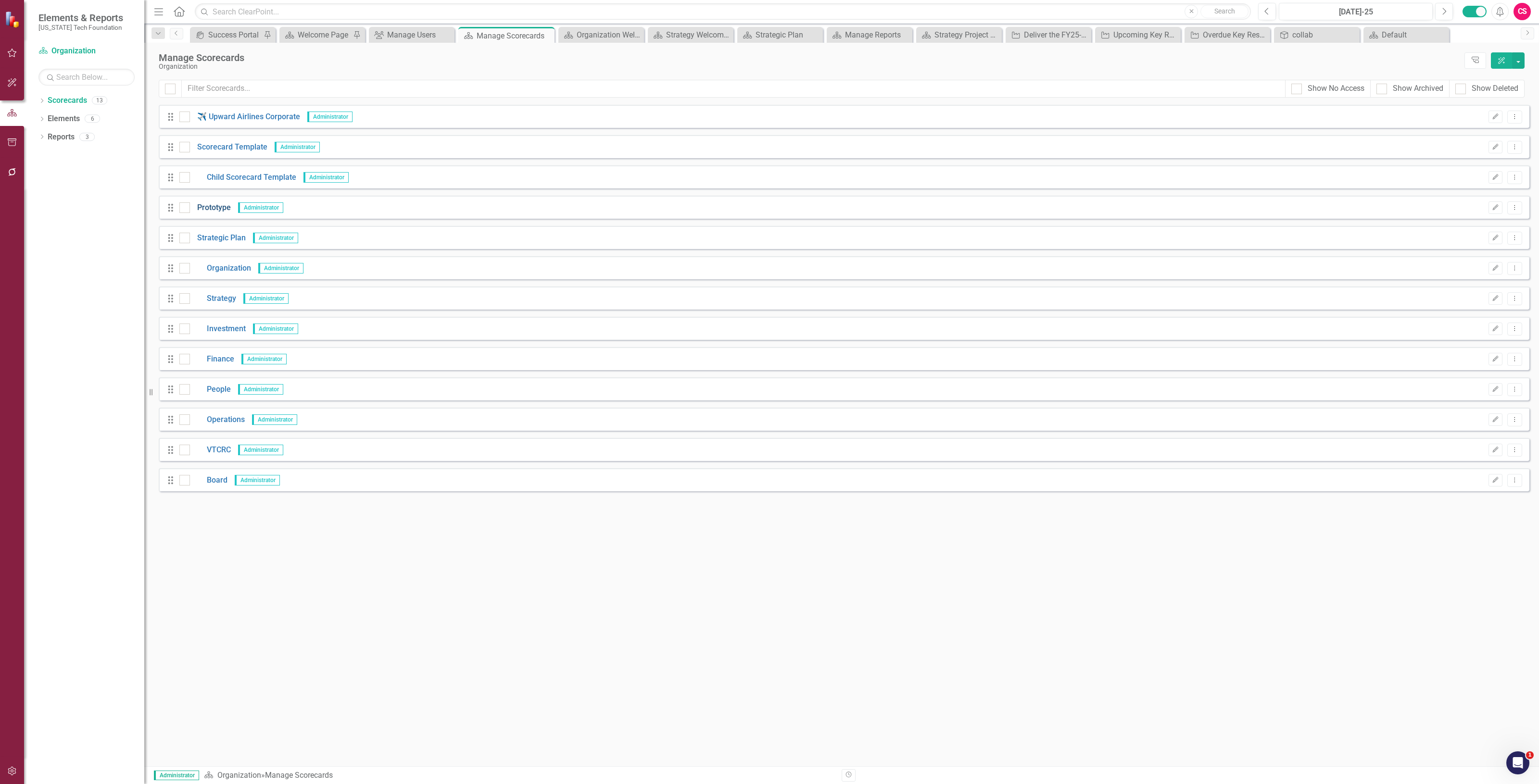
click at [212, 205] on link "Prototype" at bounding box center [211, 208] width 41 height 11
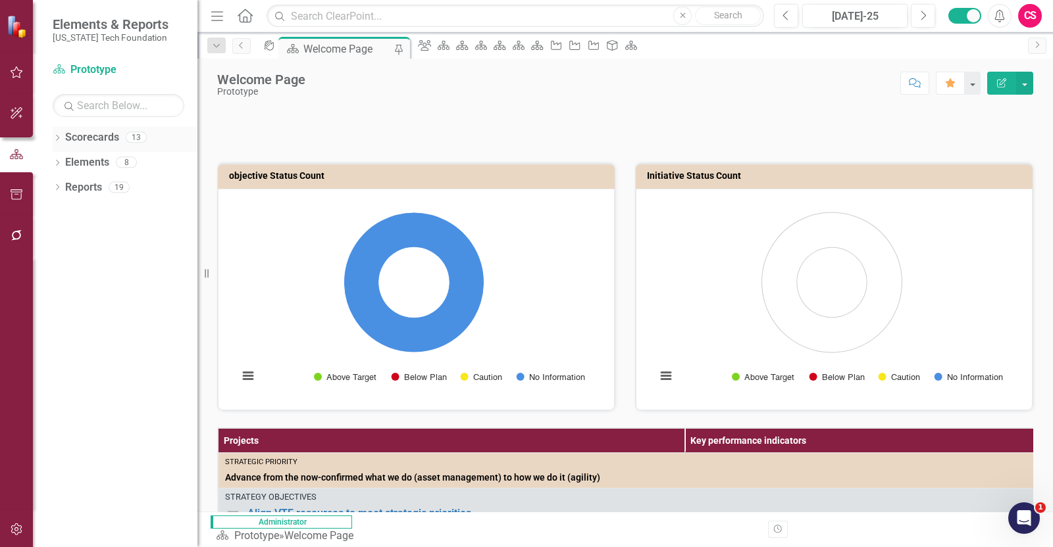
click at [93, 130] on link "Scorecards" at bounding box center [92, 137] width 54 height 15
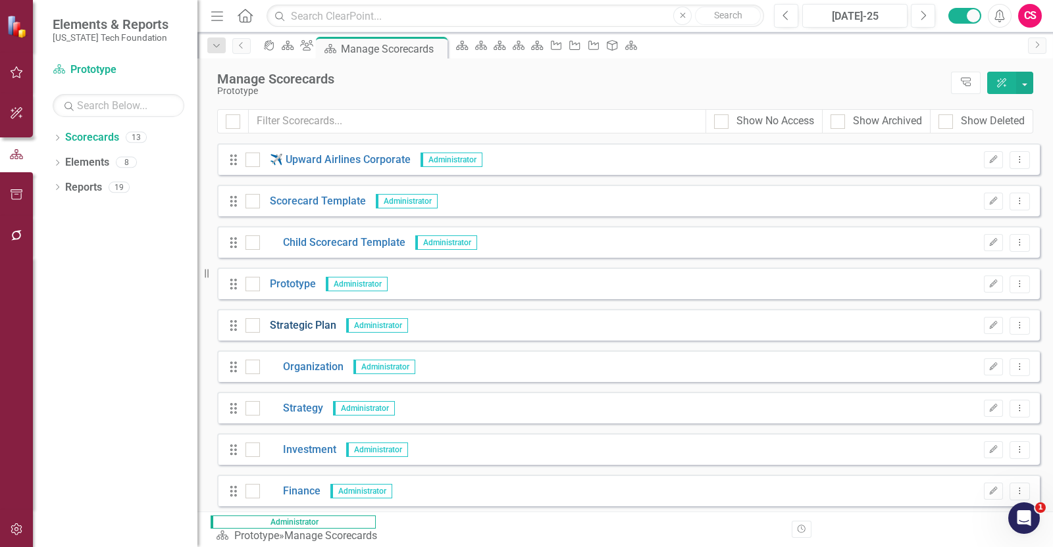
click at [296, 321] on link "Strategic Plan" at bounding box center [298, 325] width 76 height 15
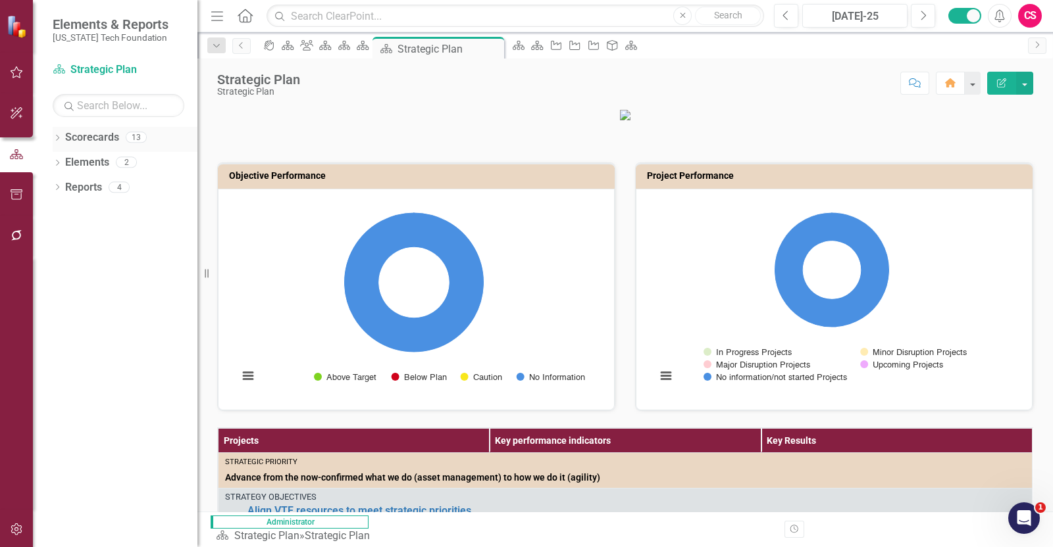
click at [91, 136] on link "Scorecards" at bounding box center [92, 137] width 54 height 15
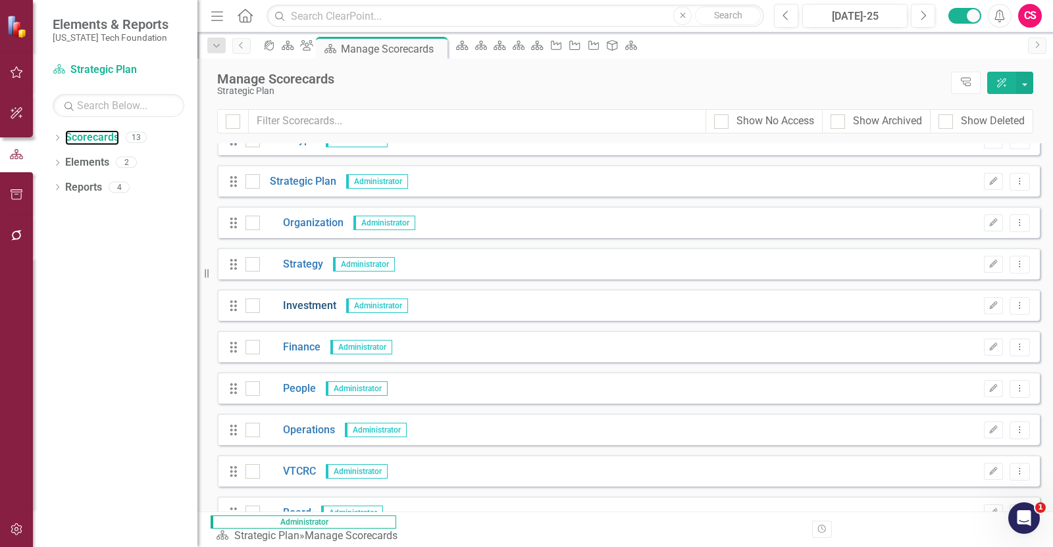
scroll to position [159, 0]
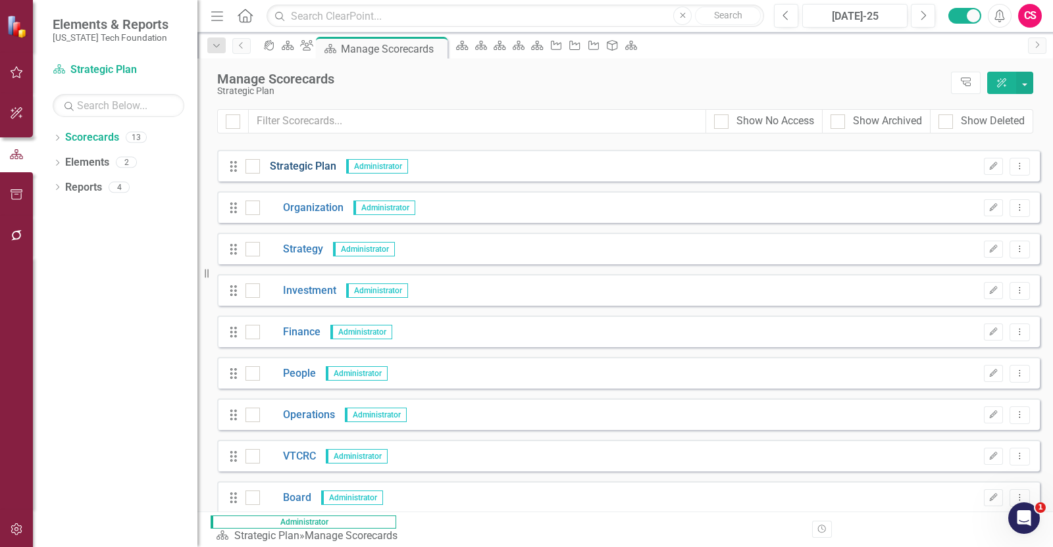
click at [295, 169] on link "Strategic Plan" at bounding box center [298, 166] width 76 height 15
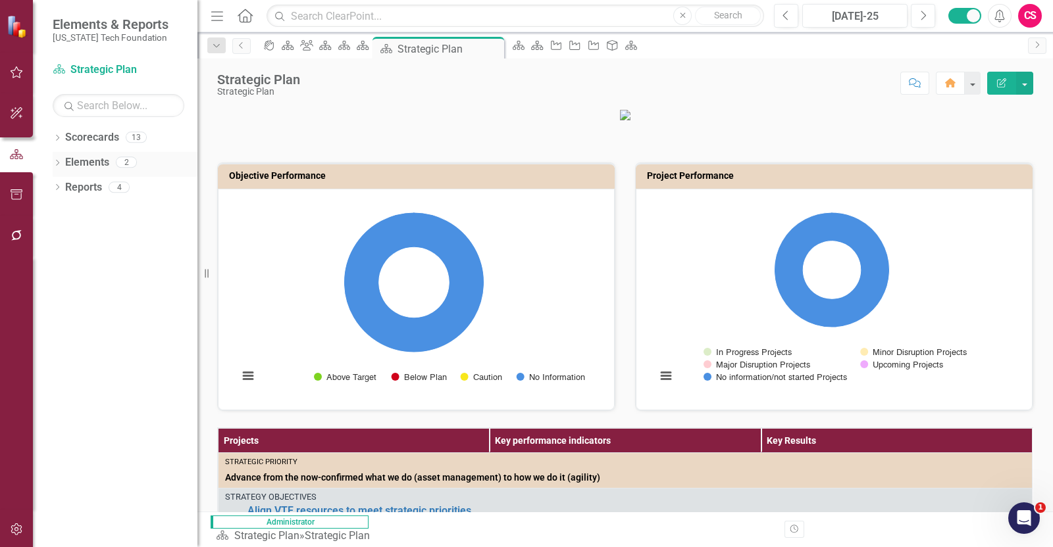
click at [97, 165] on link "Elements" at bounding box center [87, 162] width 44 height 15
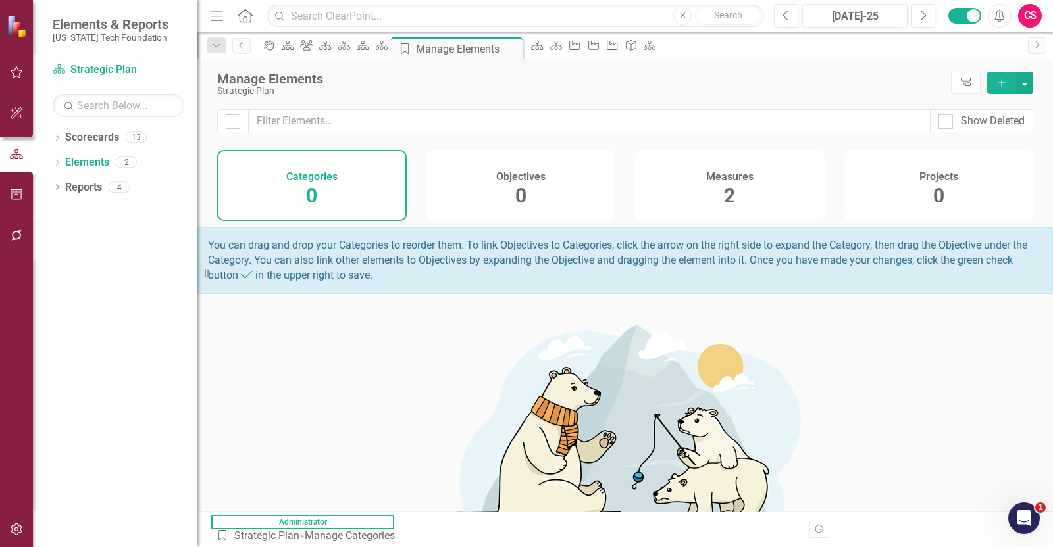
click at [936, 193] on div "Projects 0" at bounding box center [938, 185] width 189 height 71
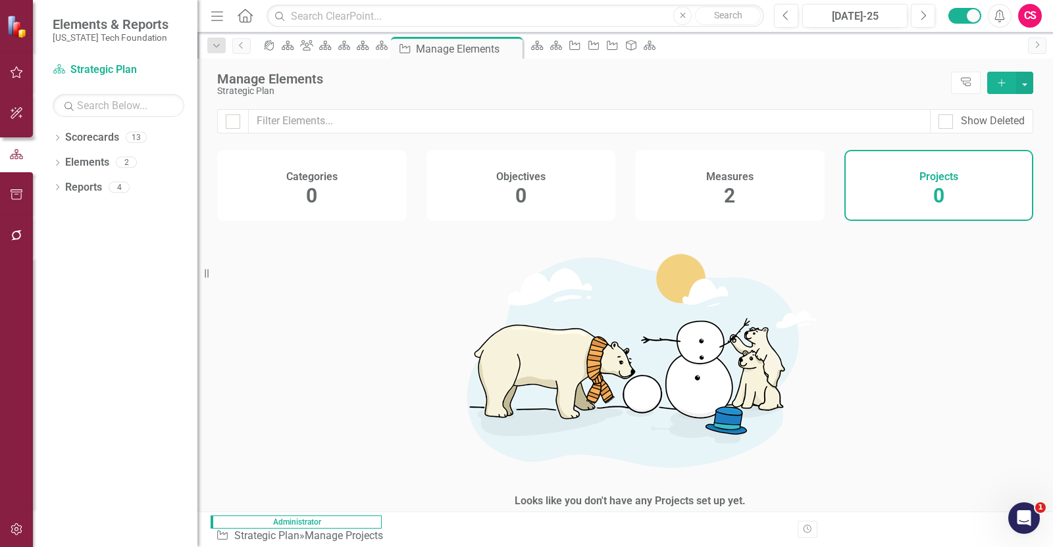
click at [469, 191] on div "Objectives 0" at bounding box center [520, 185] width 189 height 71
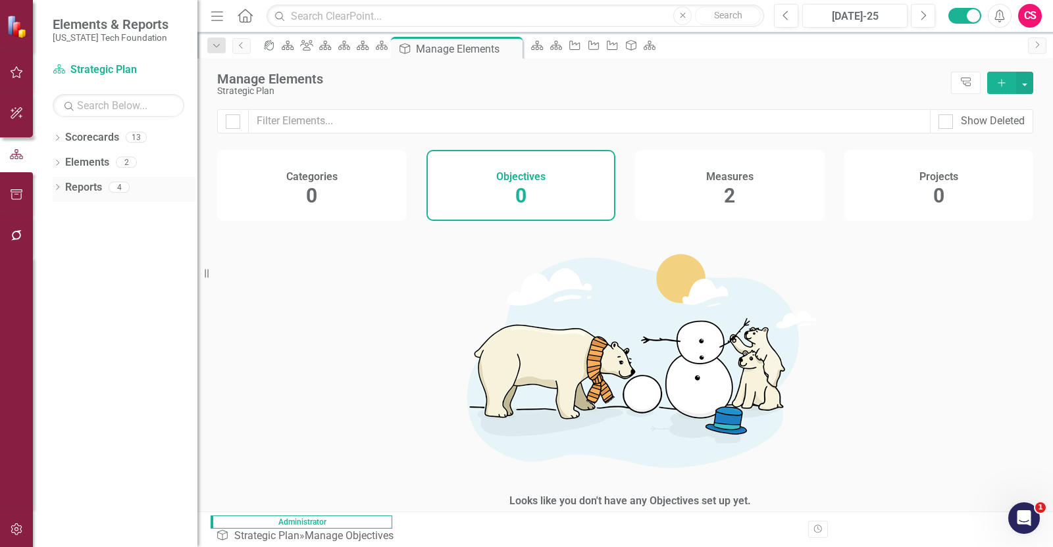
click at [89, 192] on link "Reports" at bounding box center [83, 187] width 37 height 15
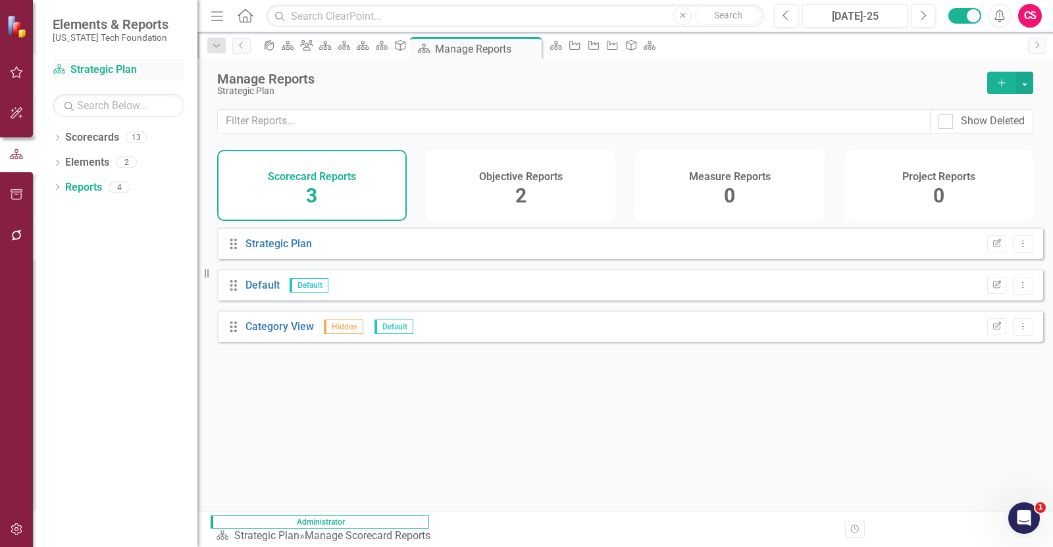
click at [102, 71] on link "Scorecard Strategic Plan" at bounding box center [119, 69] width 132 height 15
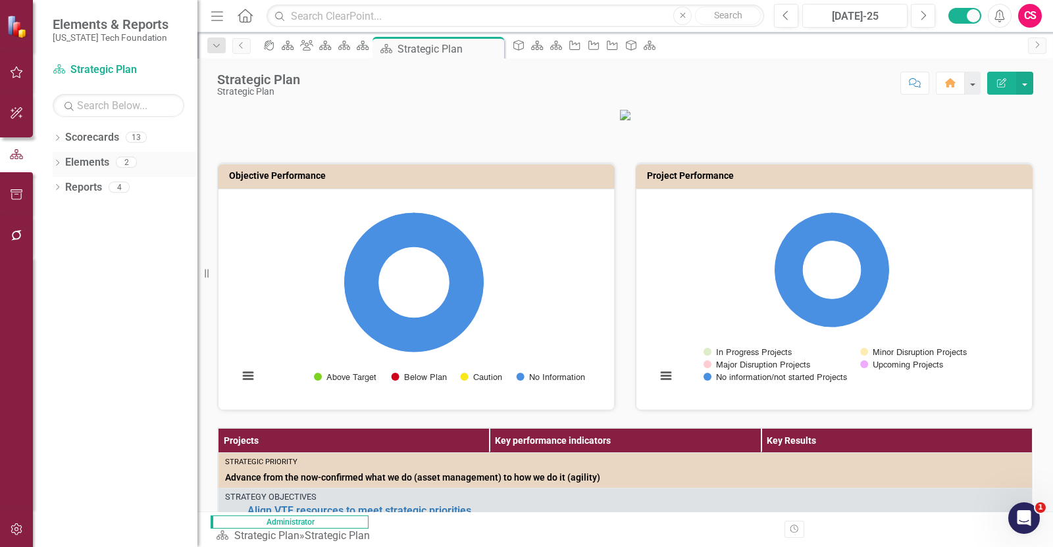
click at [56, 165] on icon at bounding box center [57, 163] width 3 height 6
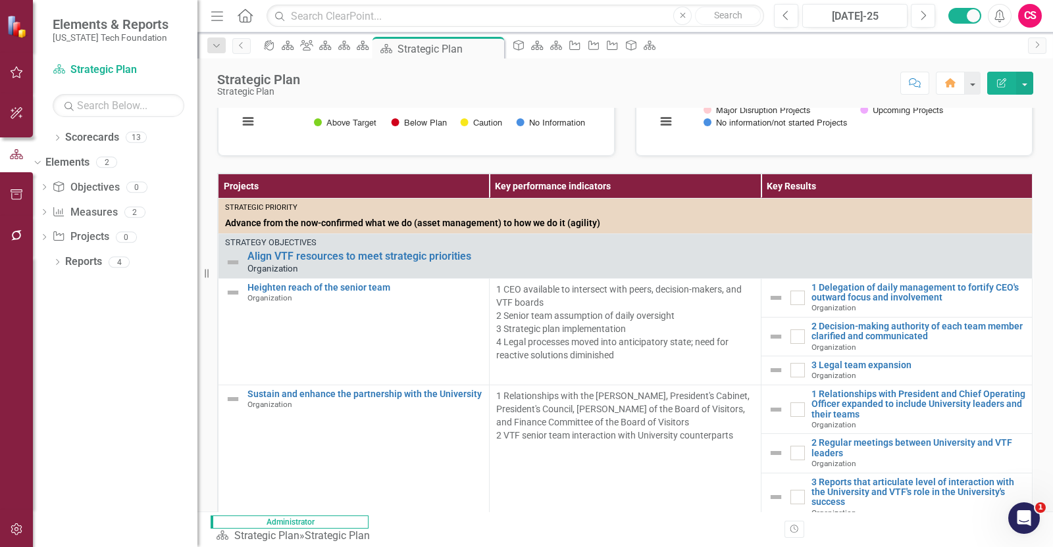
scroll to position [256, 0]
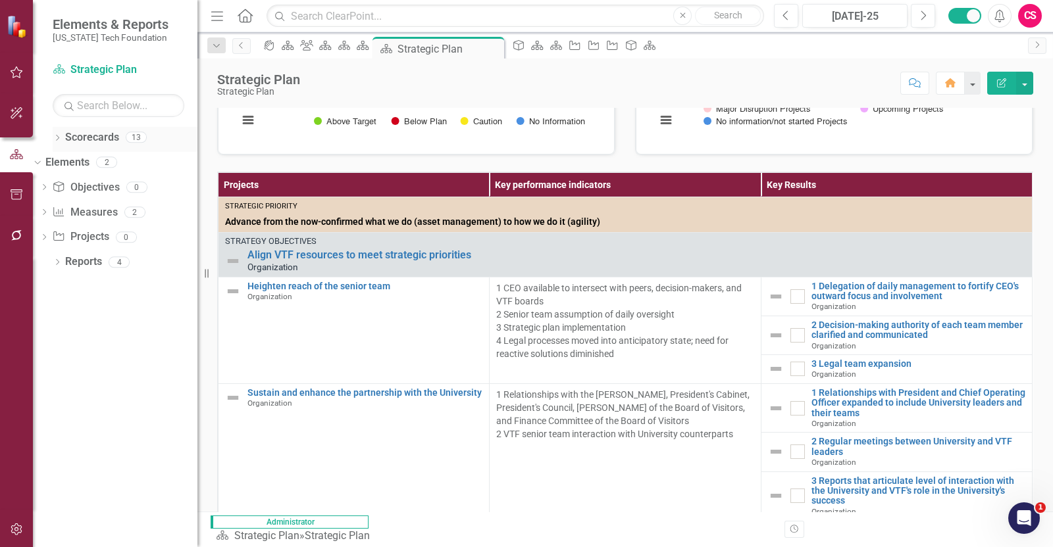
click at [100, 133] on link "Scorecards" at bounding box center [92, 137] width 54 height 15
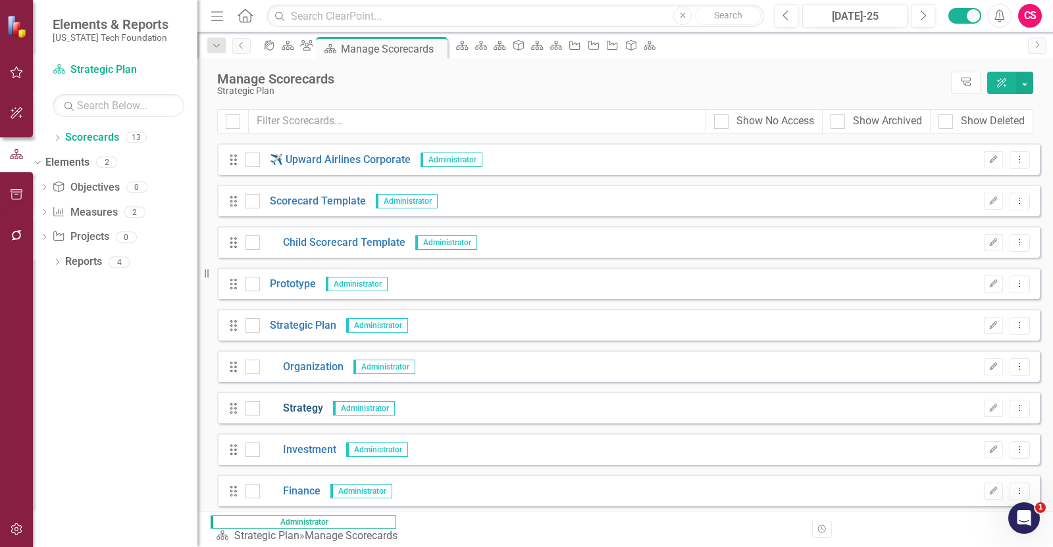
click at [303, 408] on link "Strategy" at bounding box center [291, 408] width 63 height 15
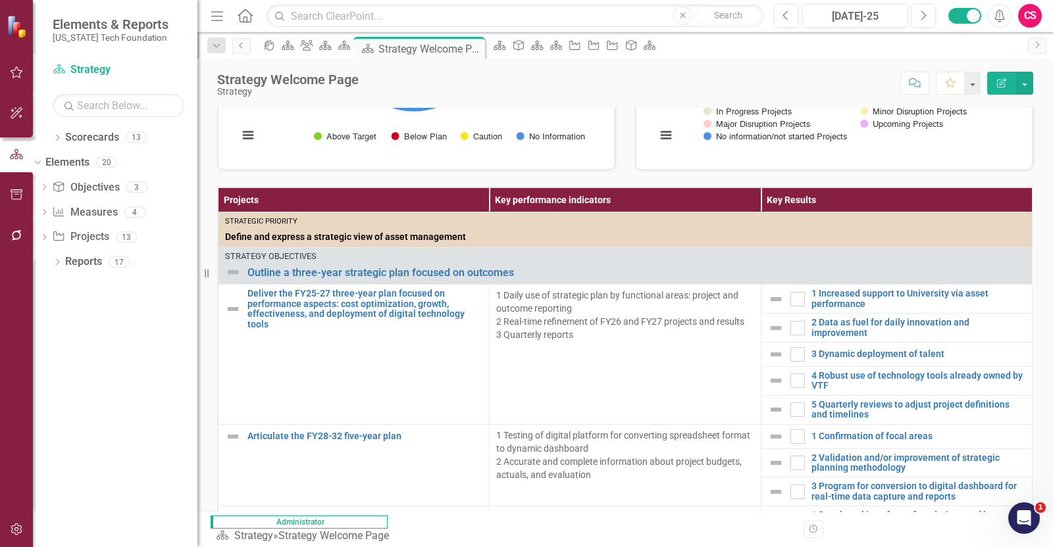
scroll to position [249, 0]
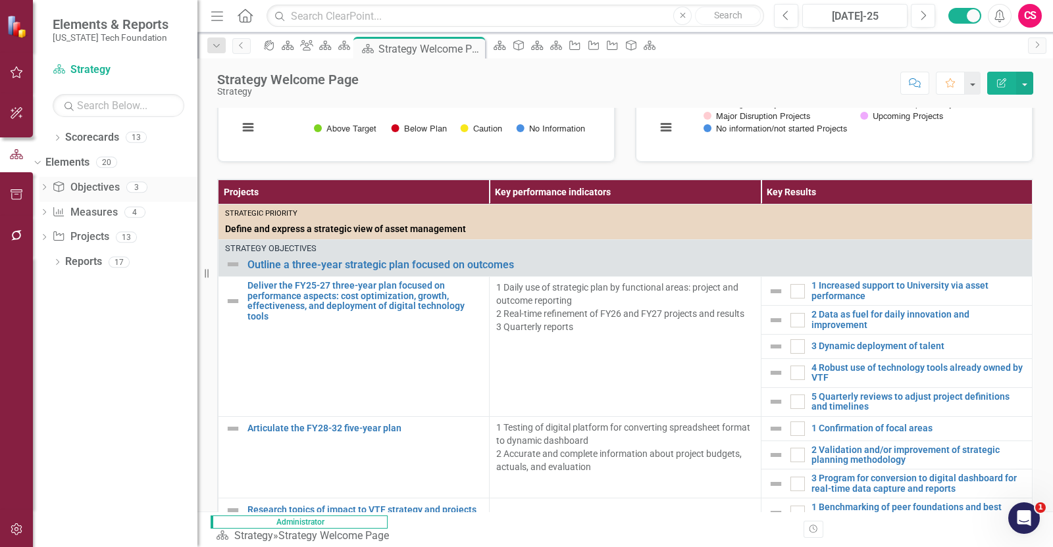
click at [108, 185] on link "Objective Objectives" at bounding box center [85, 187] width 67 height 15
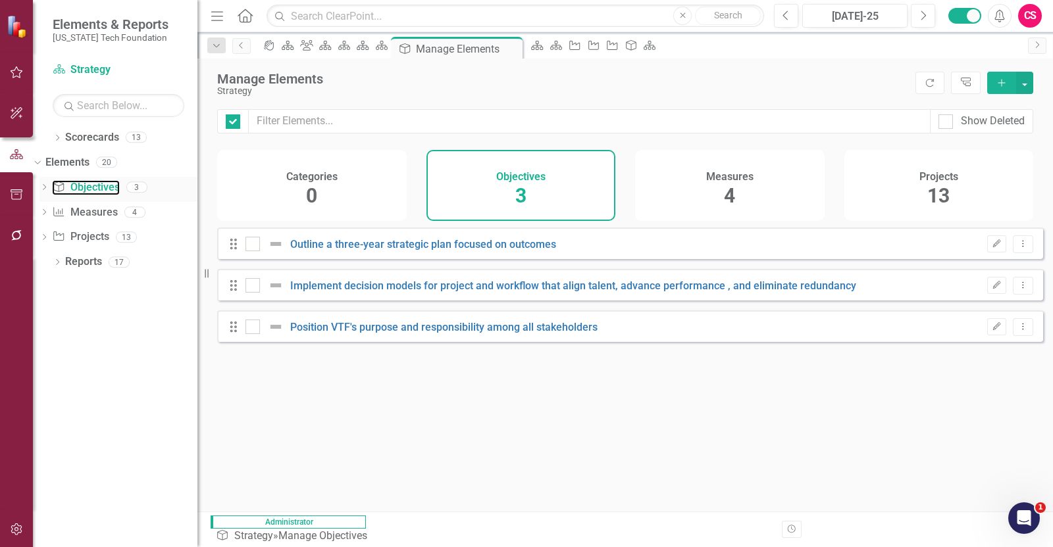
checkbox input "false"
click at [327, 203] on div "Categories 1" at bounding box center [311, 185] width 189 height 71
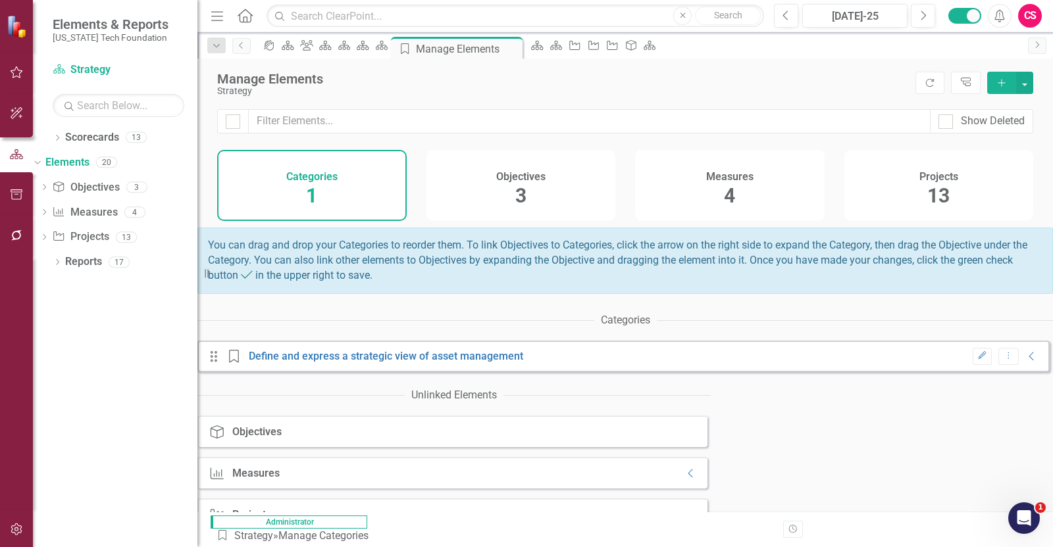
click at [490, 187] on div "Objectives 3" at bounding box center [520, 185] width 189 height 71
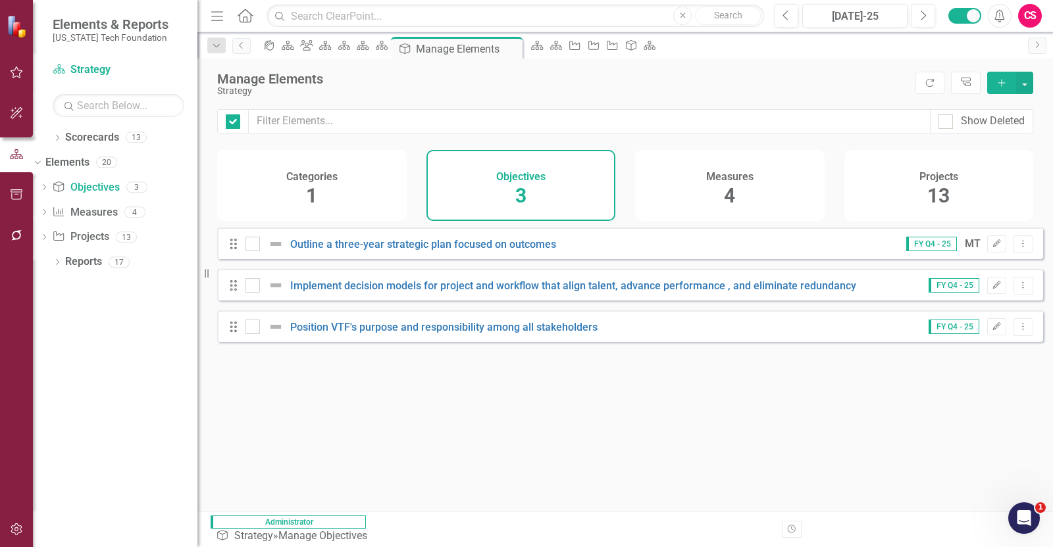
checkbox input "false"
click at [374, 251] on link "Outline a three-year strategic plan focused on outcomes" at bounding box center [423, 244] width 266 height 12
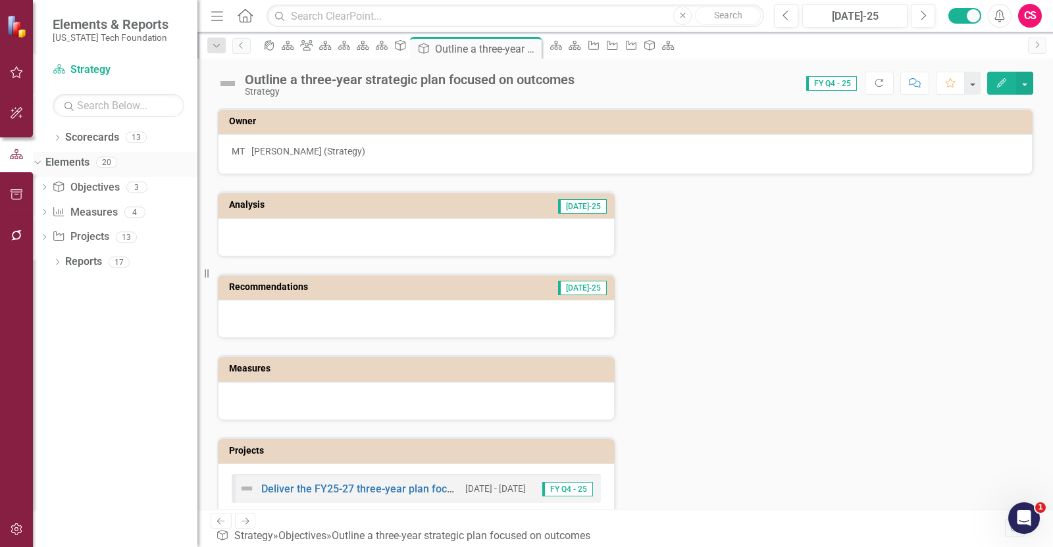
click at [89, 159] on link "Elements" at bounding box center [67, 162] width 44 height 15
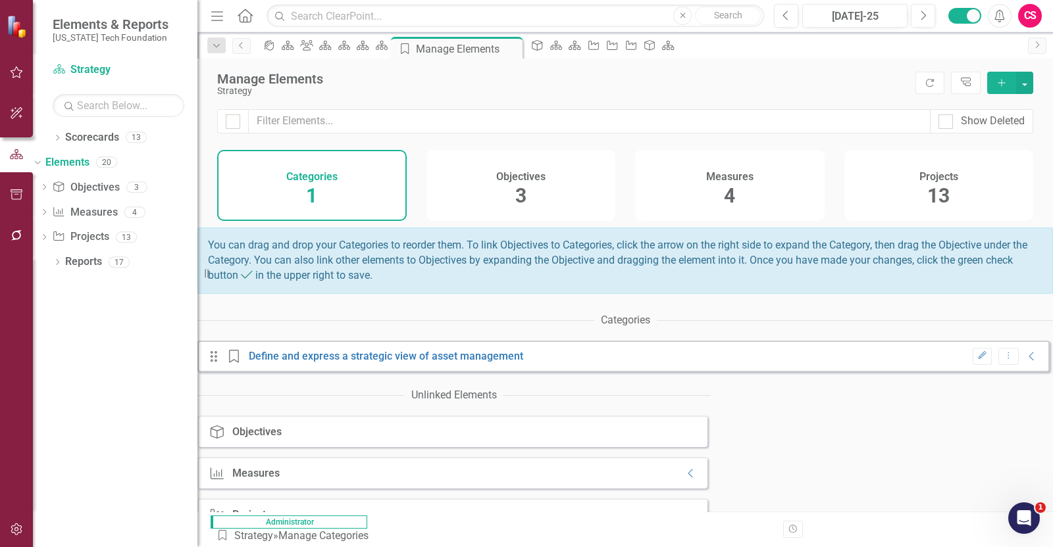
click at [706, 176] on h4 "Measures" at bounding box center [729, 177] width 47 height 12
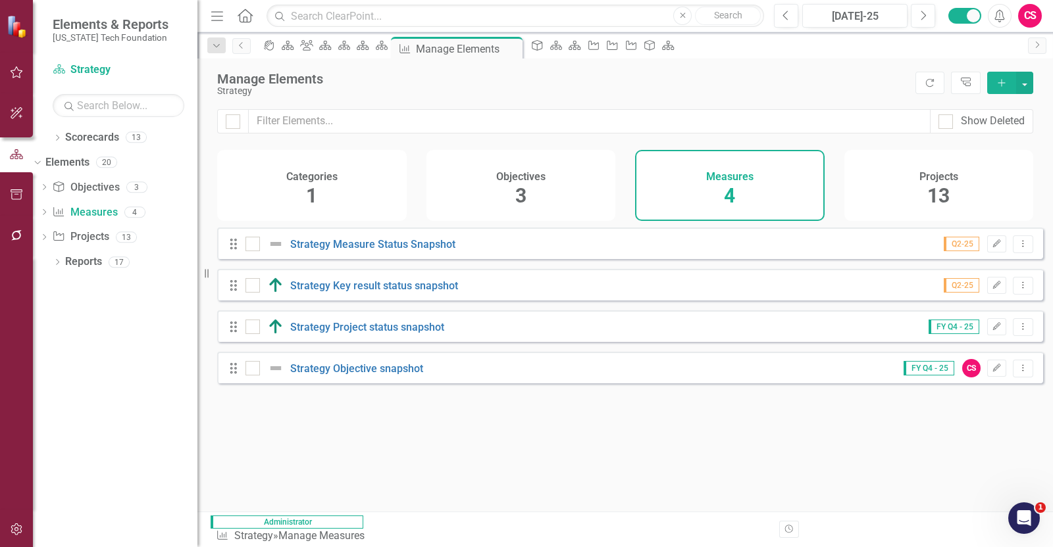
click at [897, 161] on div "Projects 13" at bounding box center [938, 185] width 189 height 71
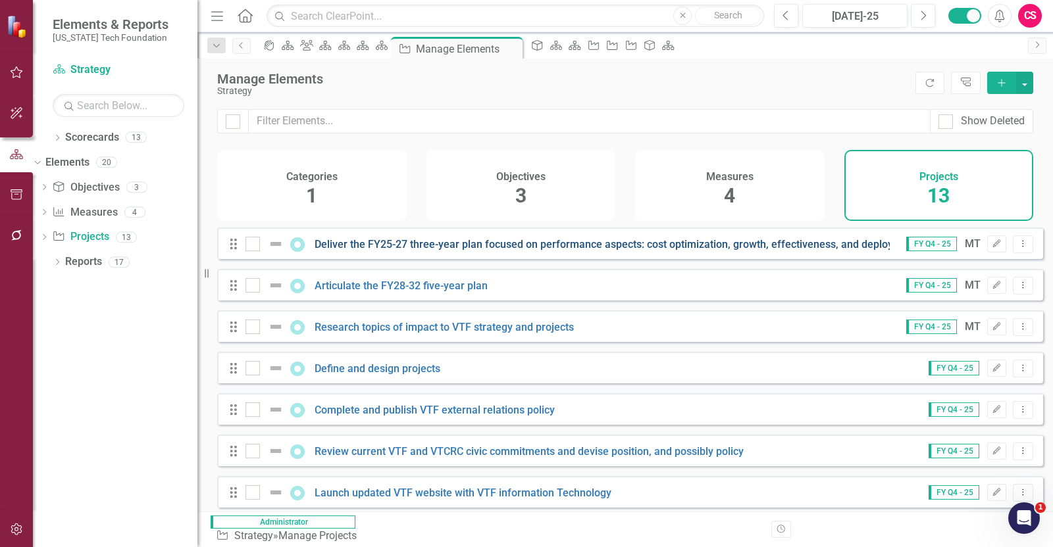
click at [421, 251] on link "Deliver the FY25-27 three-year plan focused on performance aspects: cost optimi…" at bounding box center [677, 244] width 727 height 12
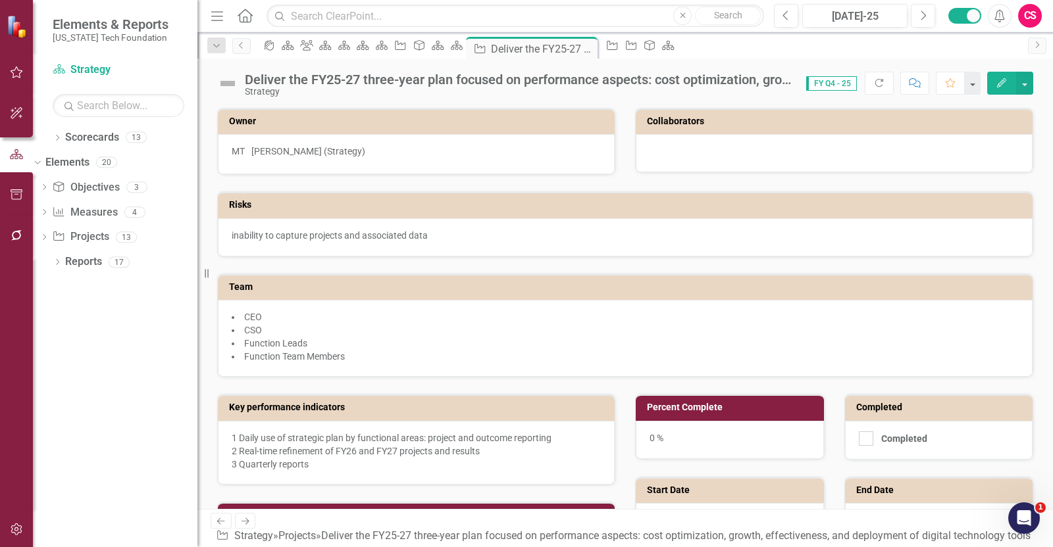
click at [463, 319] on li "CEO" at bounding box center [625, 317] width 787 height 13
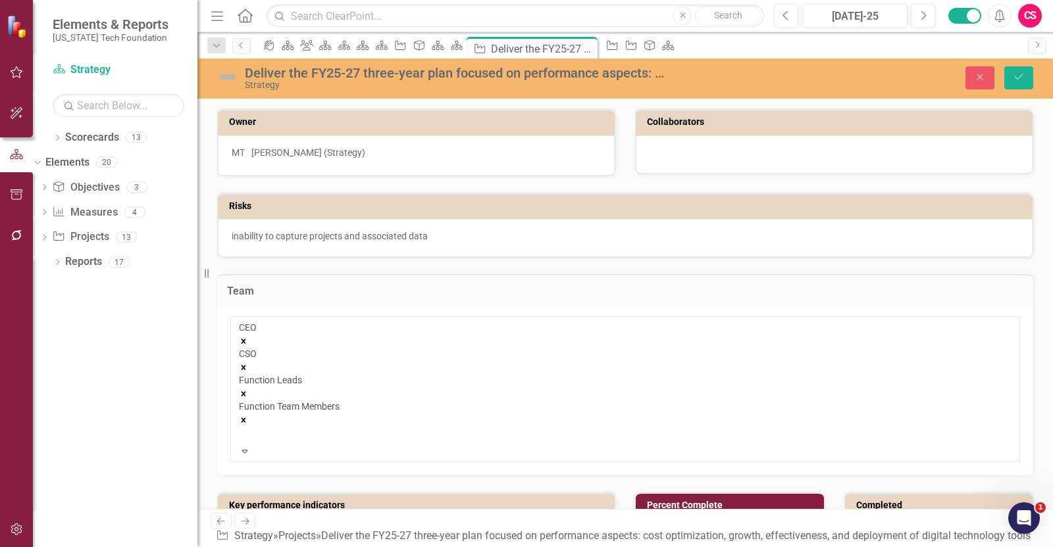
click at [773, 335] on div "CEO CSO Function Leads Function Team Members" at bounding box center [625, 383] width 772 height 124
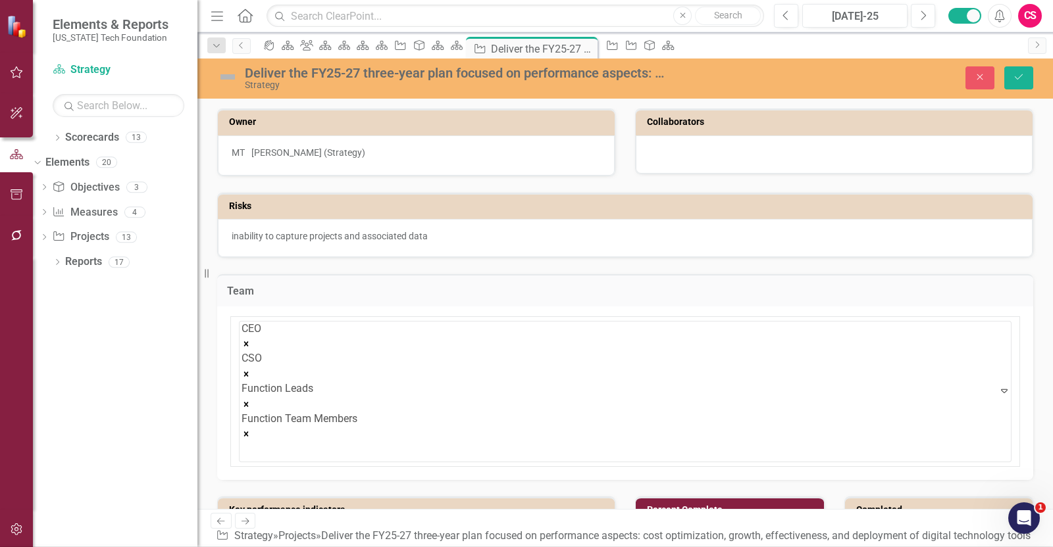
click at [750, 291] on h3 "Team" at bounding box center [625, 292] width 796 height 12
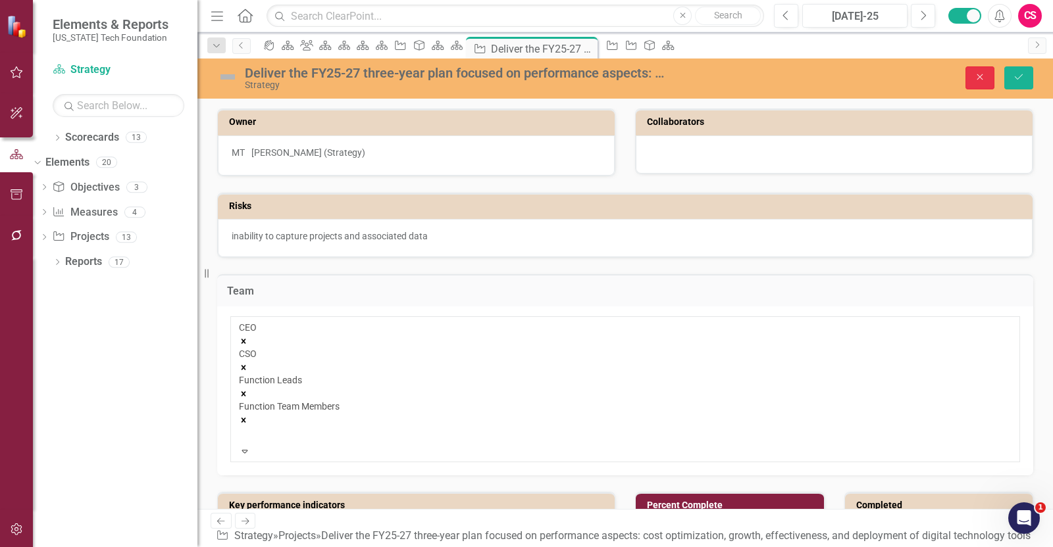
click at [974, 68] on button "Close" at bounding box center [979, 77] width 29 height 23
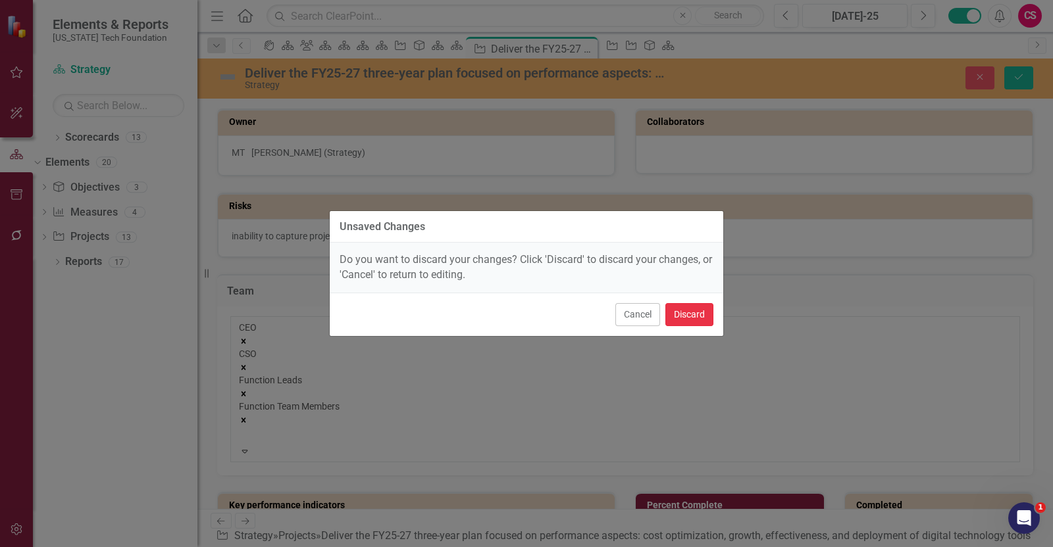
click at [703, 309] on button "Discard" at bounding box center [689, 314] width 48 height 23
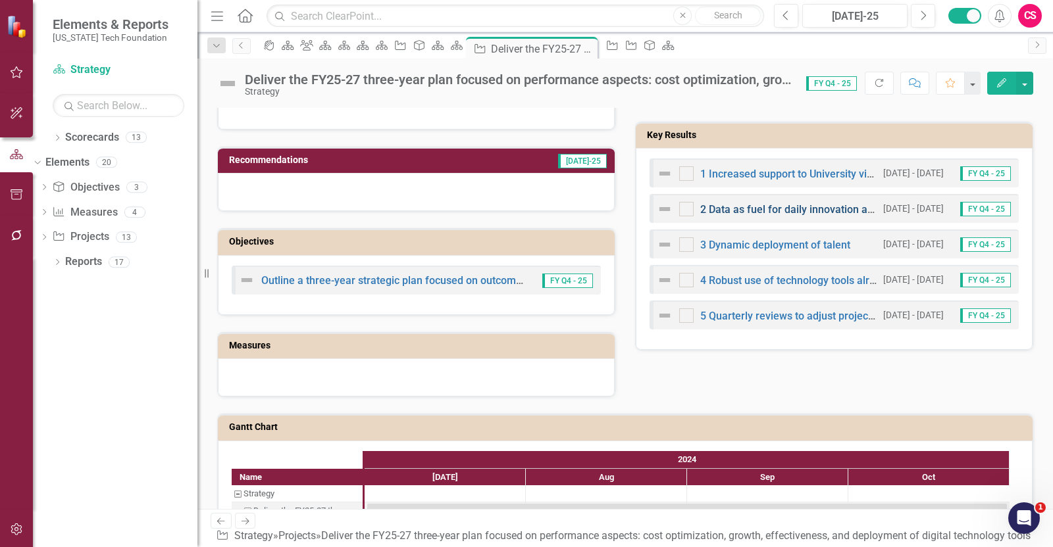
scroll to position [411, 0]
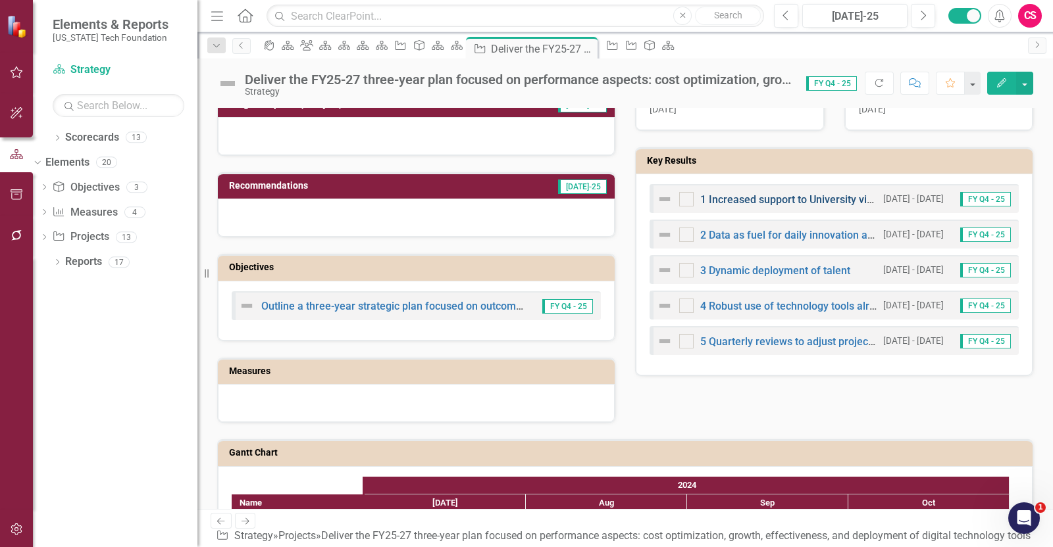
click at [741, 200] on link "1 Increased support to University via asset performance" at bounding box center [832, 199] width 265 height 12
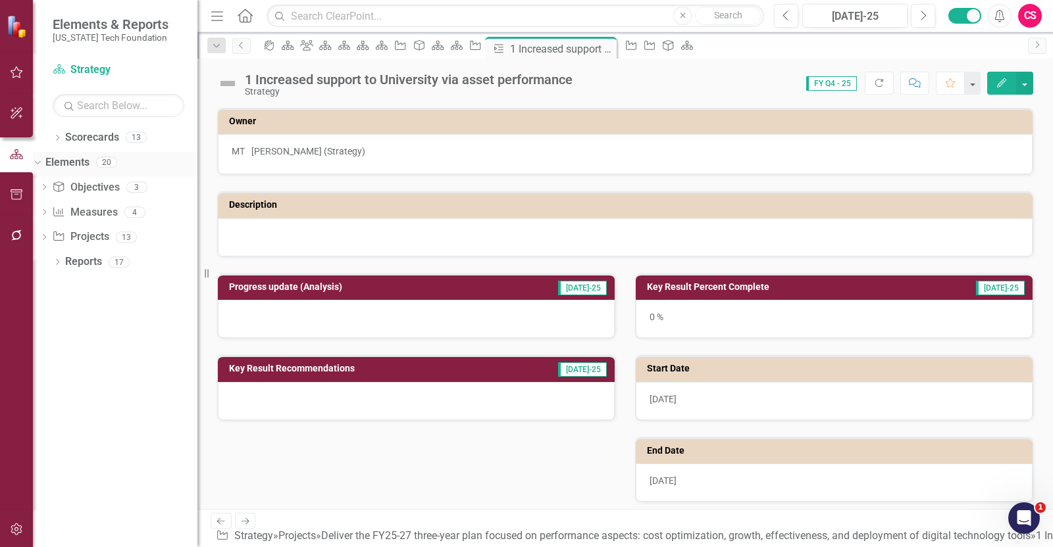
click at [89, 164] on link "Elements" at bounding box center [67, 162] width 44 height 15
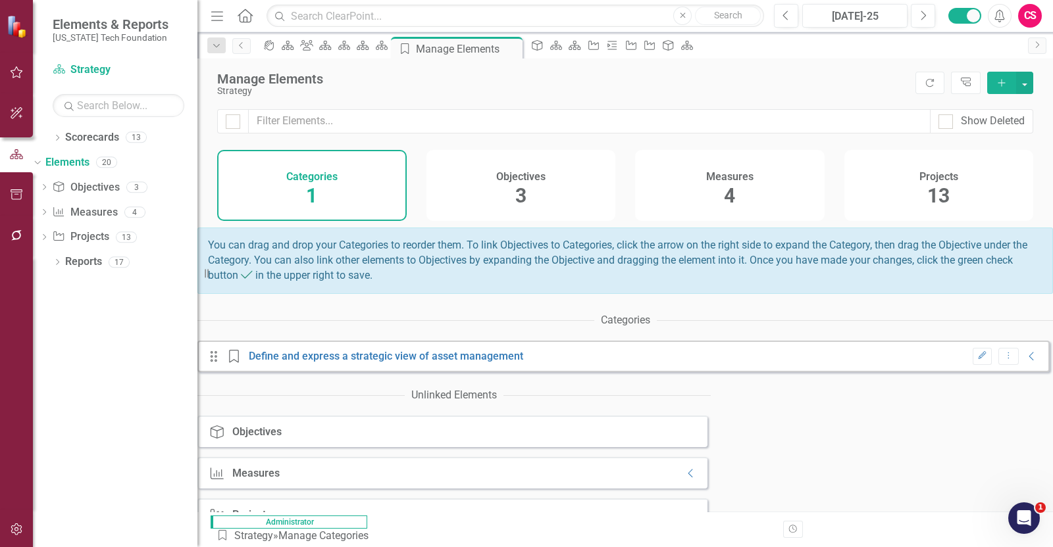
click at [709, 186] on div "Measures 4" at bounding box center [729, 185] width 189 height 71
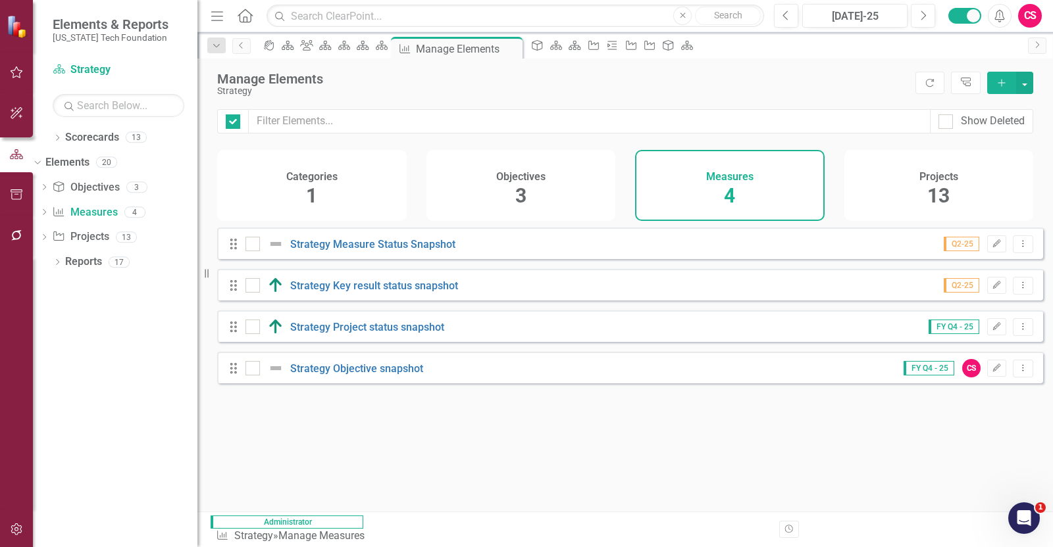
checkbox input "false"
drag, startPoint x: 910, startPoint y: 168, endPoint x: 786, endPoint y: 205, distance: 129.9
click at [910, 167] on div "Projects 13" at bounding box center [938, 185] width 189 height 71
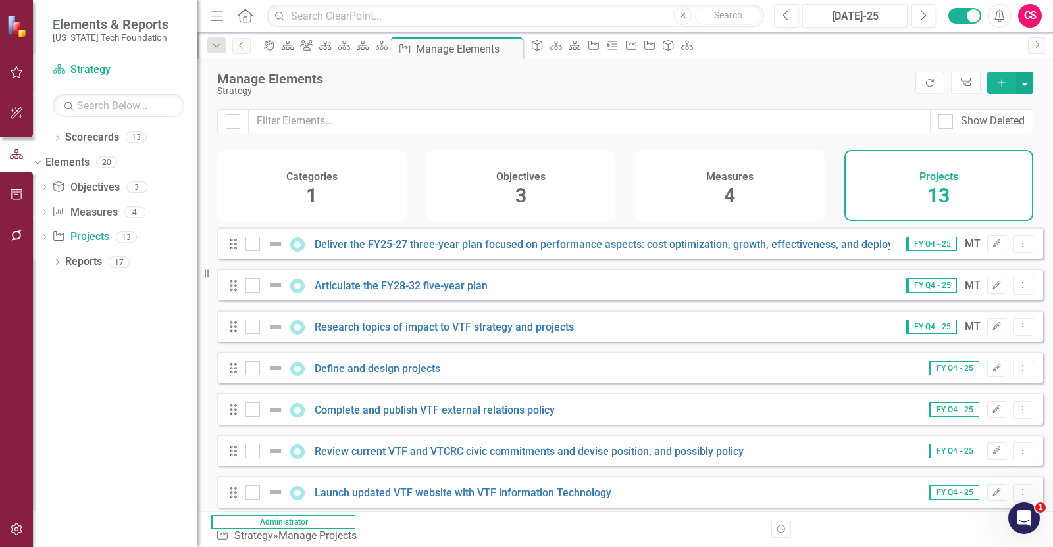
click at [355, 243] on div "Drag Deliver the FY25-27 three-year plan focused on performance aspects: cost o…" at bounding box center [630, 244] width 826 height 32
click at [368, 251] on link "Deliver the FY25-27 three-year plan focused on performance aspects: cost optimi…" at bounding box center [677, 244] width 727 height 12
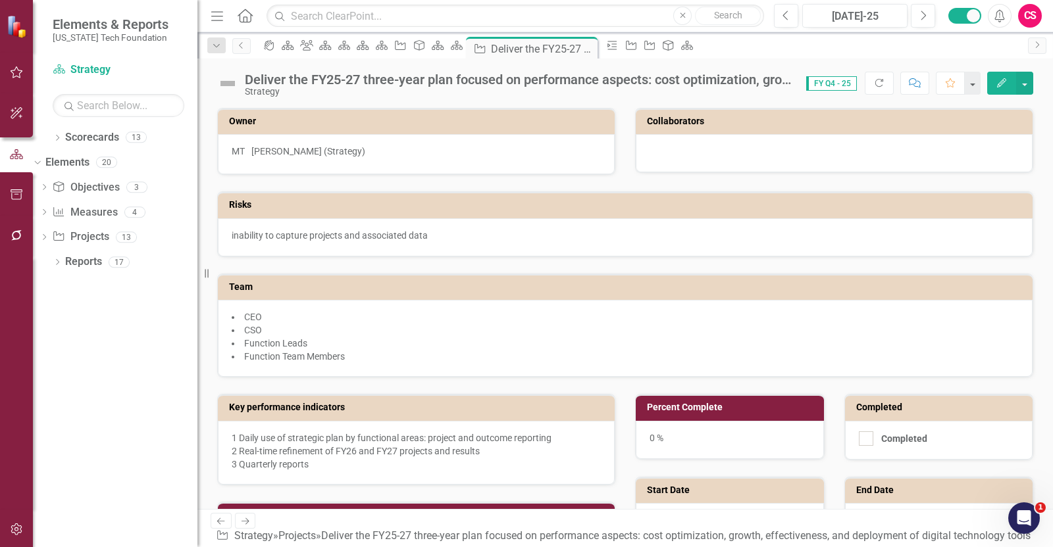
click at [924, 79] on button "Comment" at bounding box center [914, 83] width 29 height 23
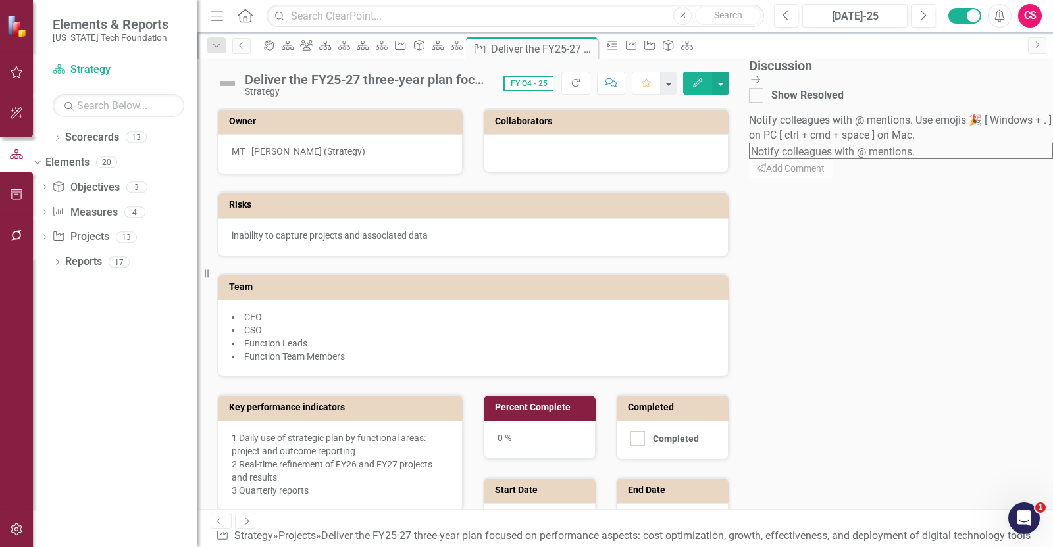
click at [930, 153] on textarea at bounding box center [901, 151] width 304 height 16
type textarea "@"
click at [762, 79] on icon "Close Discussion Bar" at bounding box center [755, 79] width 13 height 11
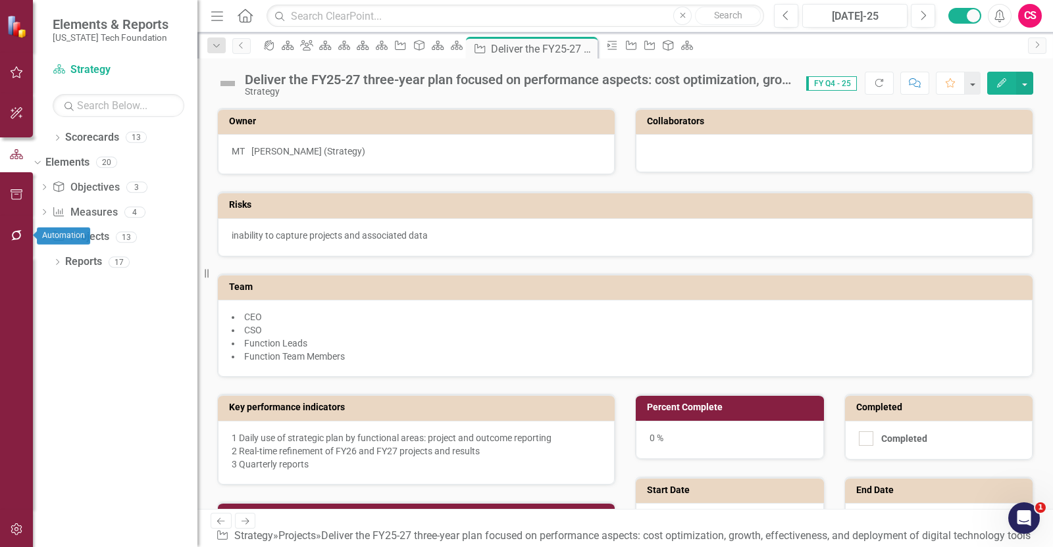
click at [18, 245] on button "button" at bounding box center [17, 236] width 30 height 28
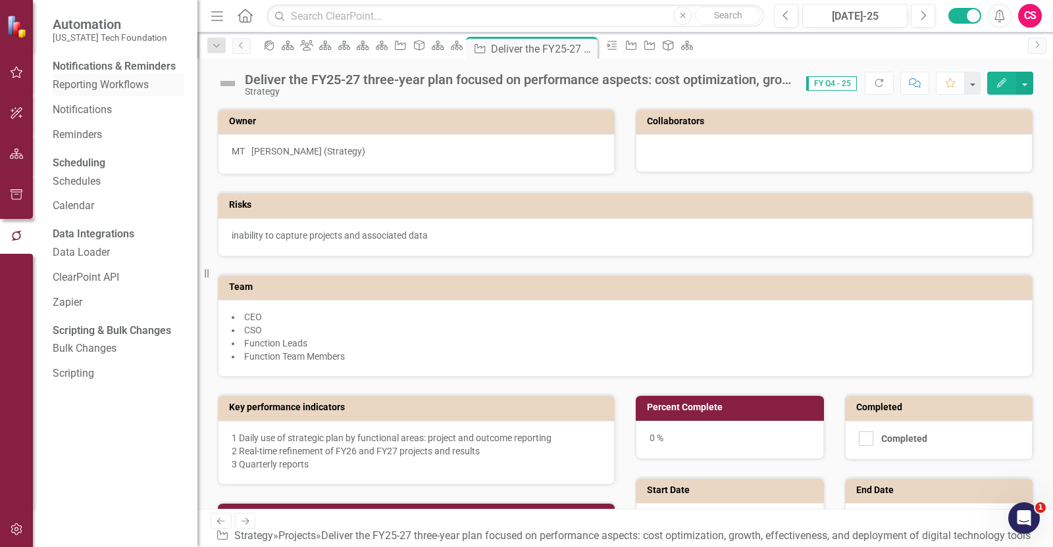
click at [98, 93] on link "Reporting Workflows" at bounding box center [119, 85] width 132 height 15
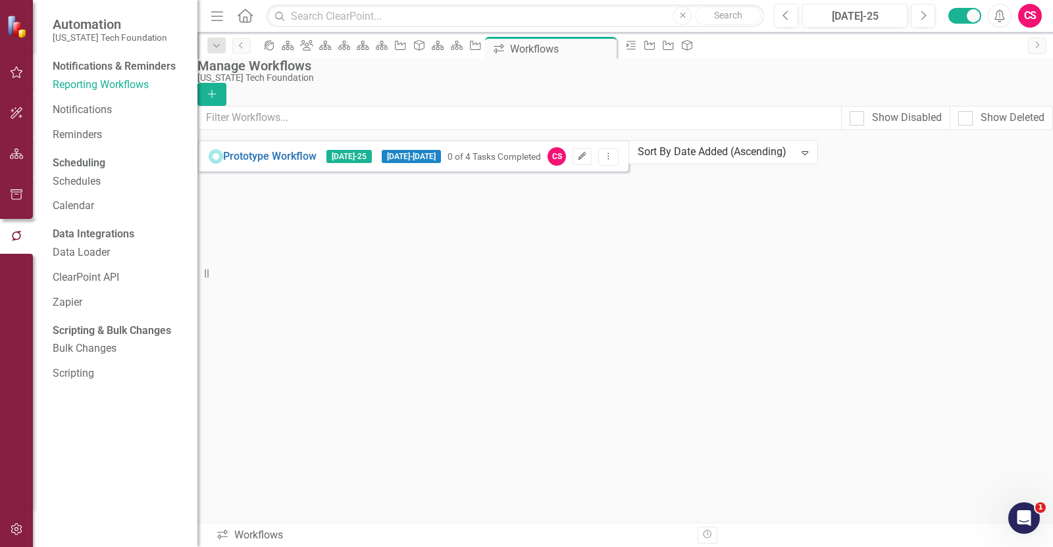
click at [587, 161] on icon "Edit" at bounding box center [582, 157] width 10 height 8
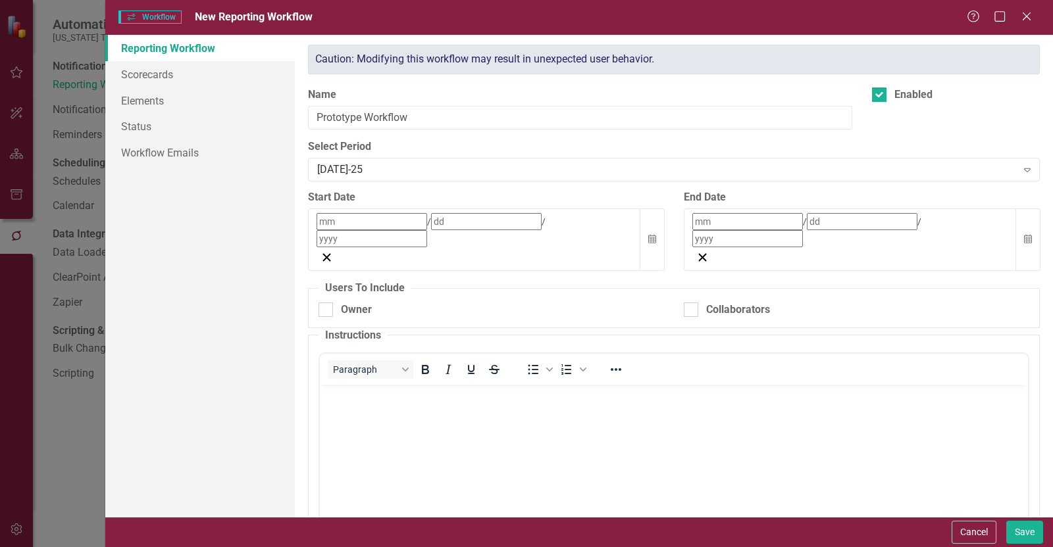
type input "7"
type input "8"
type input "2025"
type input "7"
type input "31"
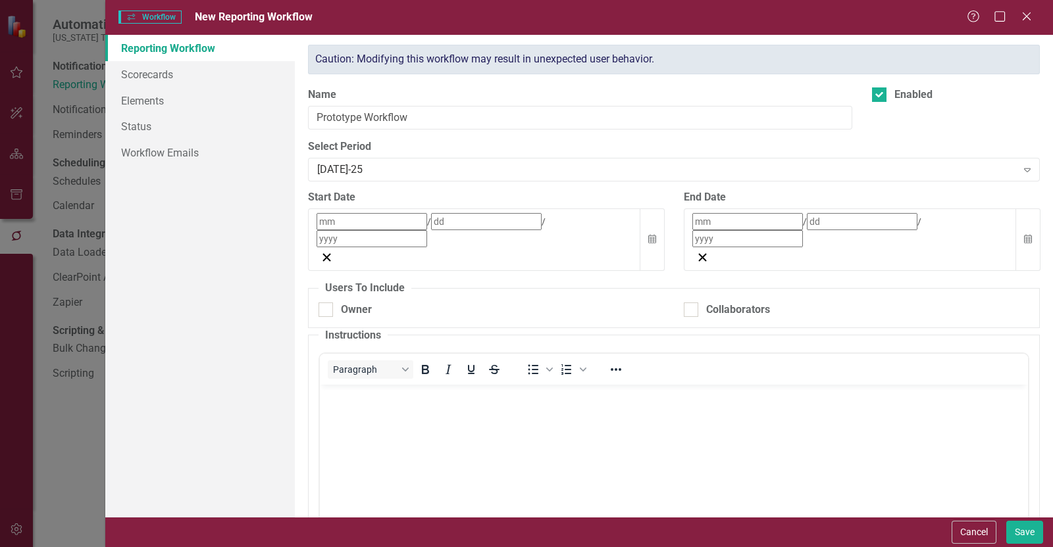
type input "2025"
click at [365, 303] on div "Owner" at bounding box center [356, 310] width 31 height 15
click at [327, 303] on input "Owner" at bounding box center [322, 307] width 9 height 9
click at [343, 303] on div "Owner" at bounding box center [356, 310] width 31 height 15
click at [327, 303] on input "Owner" at bounding box center [322, 307] width 9 height 9
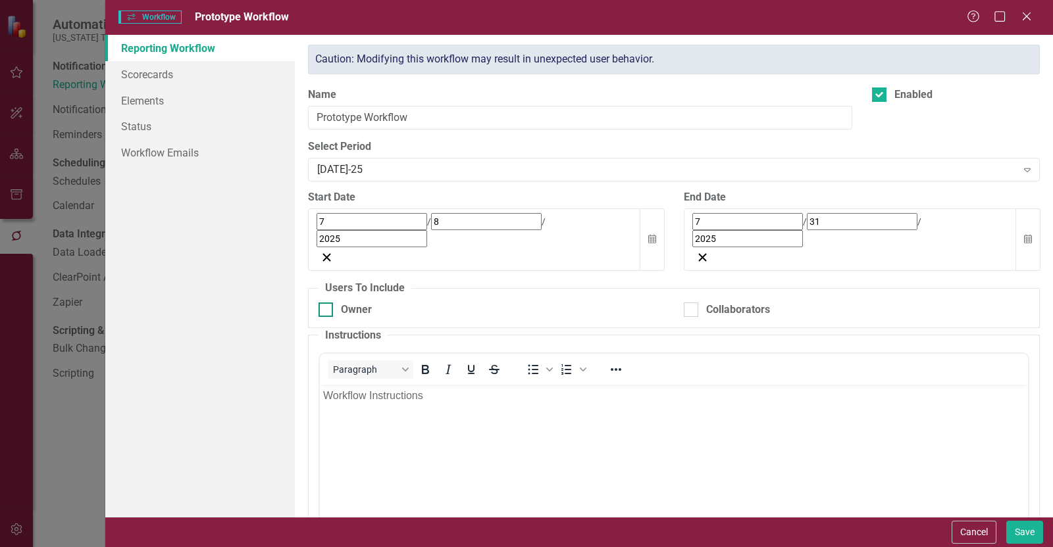
checkbox input "true"
click at [737, 303] on div "Collaborators" at bounding box center [738, 310] width 64 height 15
click at [684, 303] on input "Collaborators" at bounding box center [687, 307] width 9 height 9
click at [735, 303] on div "Collaborators" at bounding box center [738, 310] width 64 height 15
click at [692, 303] on input "Collaborators" at bounding box center [687, 307] width 9 height 9
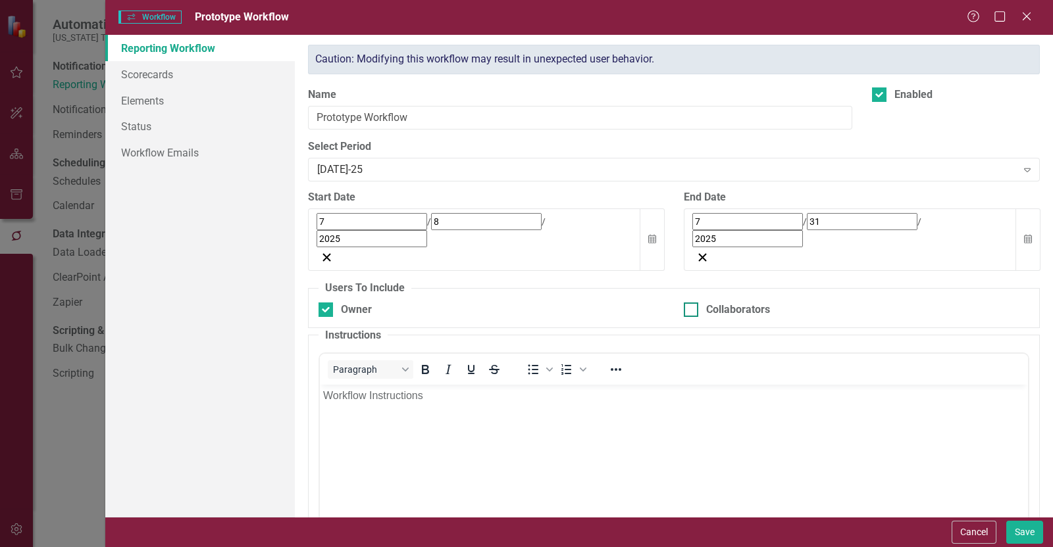
click at [730, 303] on div "Collaborators" at bounding box center [738, 310] width 64 height 15
click at [692, 303] on input "Collaborators" at bounding box center [687, 307] width 9 height 9
checkbox input "true"
click at [216, 79] on link "Scorecards" at bounding box center [199, 74] width 189 height 26
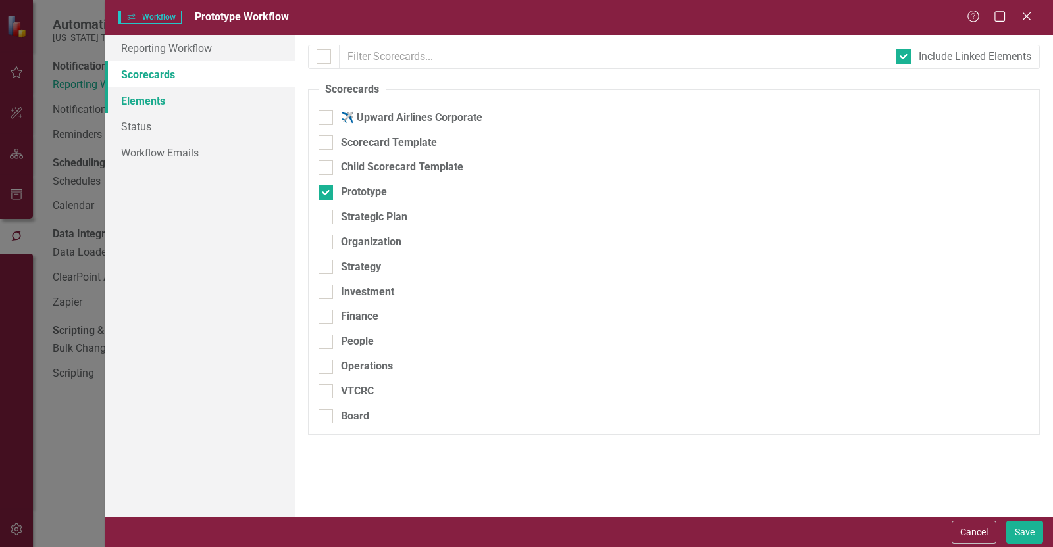
click at [224, 105] on link "Elements" at bounding box center [199, 100] width 189 height 26
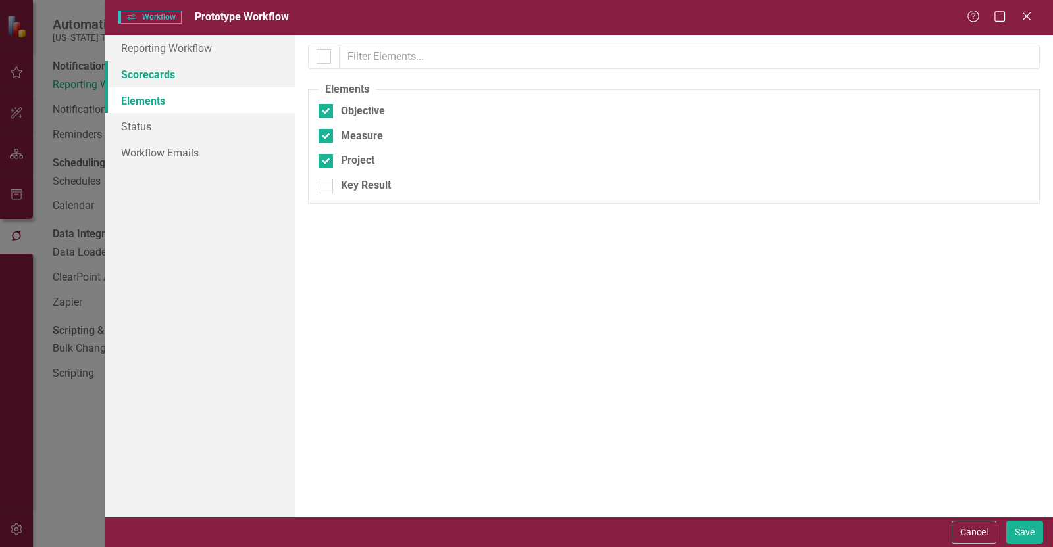
click at [220, 80] on link "Scorecards" at bounding box center [199, 74] width 189 height 26
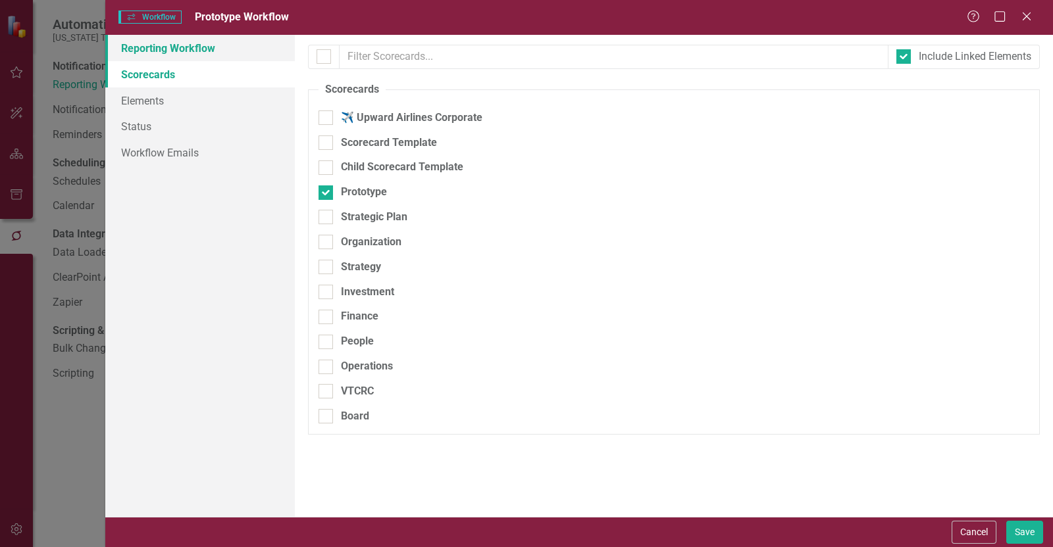
click at [230, 49] on link "Reporting Workflow" at bounding box center [199, 48] width 189 height 26
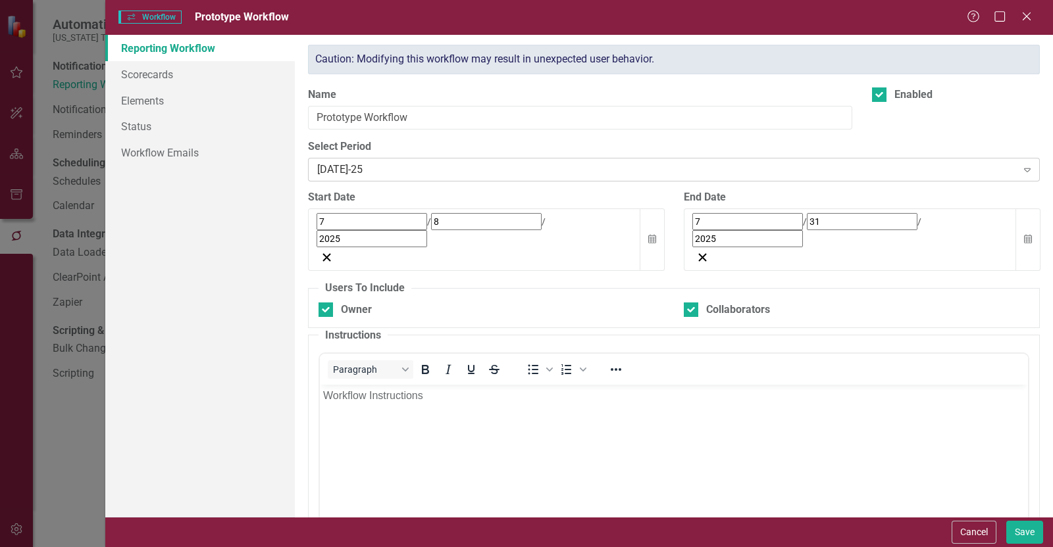
click at [353, 176] on div "[DATE]-25" at bounding box center [666, 169] width 699 height 15
click at [369, 143] on label "Select Period" at bounding box center [674, 146] width 732 height 15
click at [1015, 222] on button "Calendar" at bounding box center [1027, 240] width 25 height 62
click at [804, 178] on div "[DATE]-25 Expand" at bounding box center [674, 170] width 732 height 24
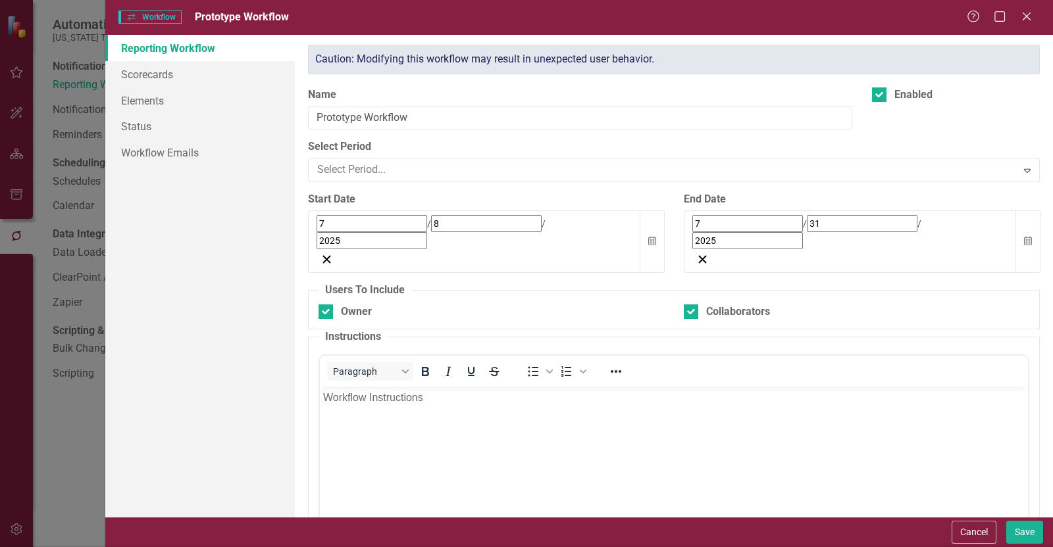
scroll to position [0, 0]
click at [801, 132] on div "Name Prototype Workflow" at bounding box center [580, 113] width 564 height 53
click at [359, 303] on div "Owner" at bounding box center [356, 310] width 31 height 15
click at [327, 303] on input "Owner" at bounding box center [322, 307] width 9 height 9
click at [352, 303] on div "Owner" at bounding box center [356, 310] width 31 height 15
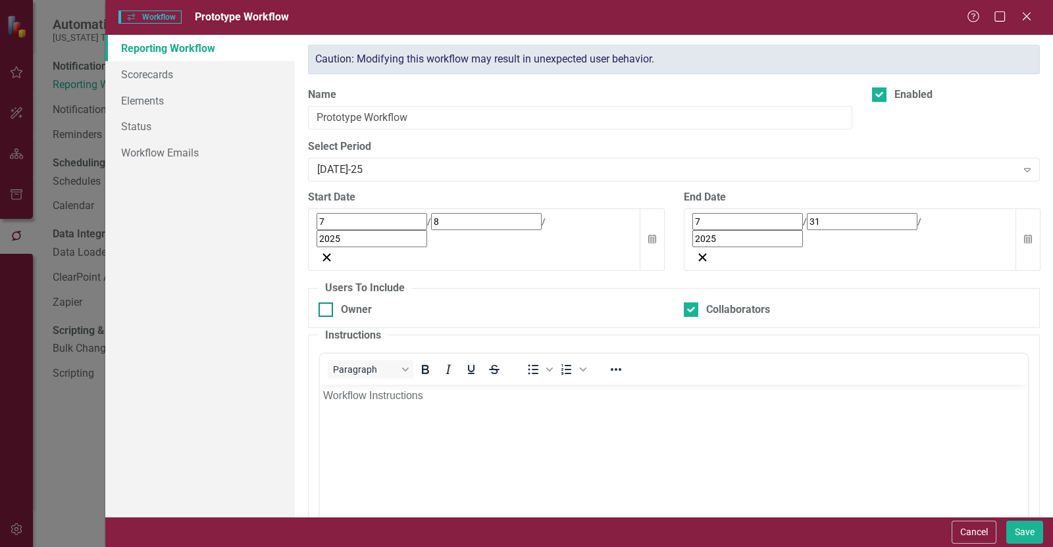
click at [327, 303] on input "Owner" at bounding box center [322, 307] width 9 height 9
checkbox input "true"
click at [720, 303] on div "Collaborators" at bounding box center [738, 310] width 64 height 15
click at [692, 303] on input "Collaborators" at bounding box center [687, 307] width 9 height 9
click at [747, 303] on div "Collaborators" at bounding box center [738, 310] width 64 height 15
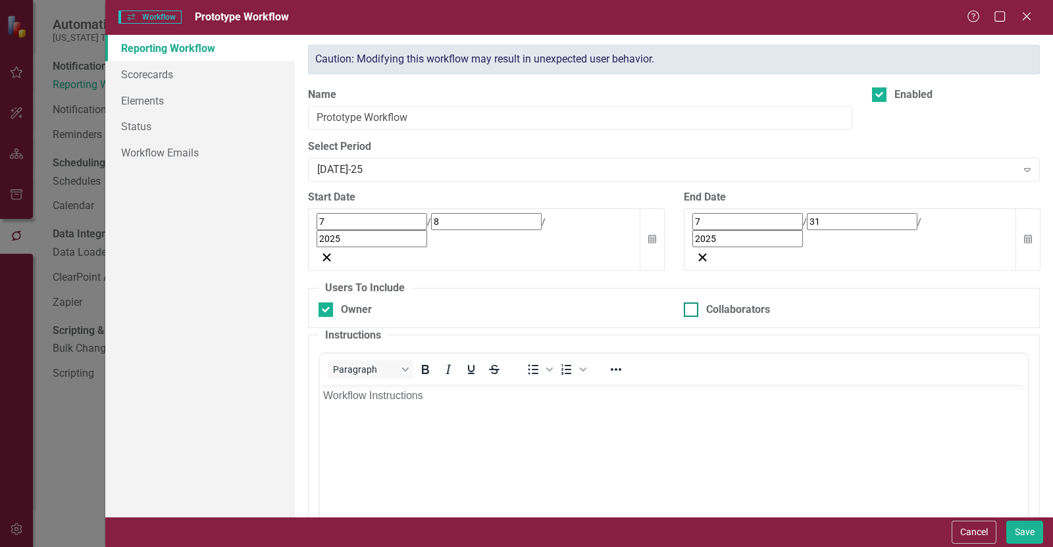
click at [692, 303] on input "Collaborators" at bounding box center [687, 307] width 9 height 9
click at [753, 303] on div "Collaborators" at bounding box center [738, 310] width 64 height 15
click at [692, 303] on input "Collaborators" at bounding box center [687, 307] width 9 height 9
checkbox input "false"
drag, startPoint x: 966, startPoint y: 543, endPoint x: 947, endPoint y: 517, distance: 32.0
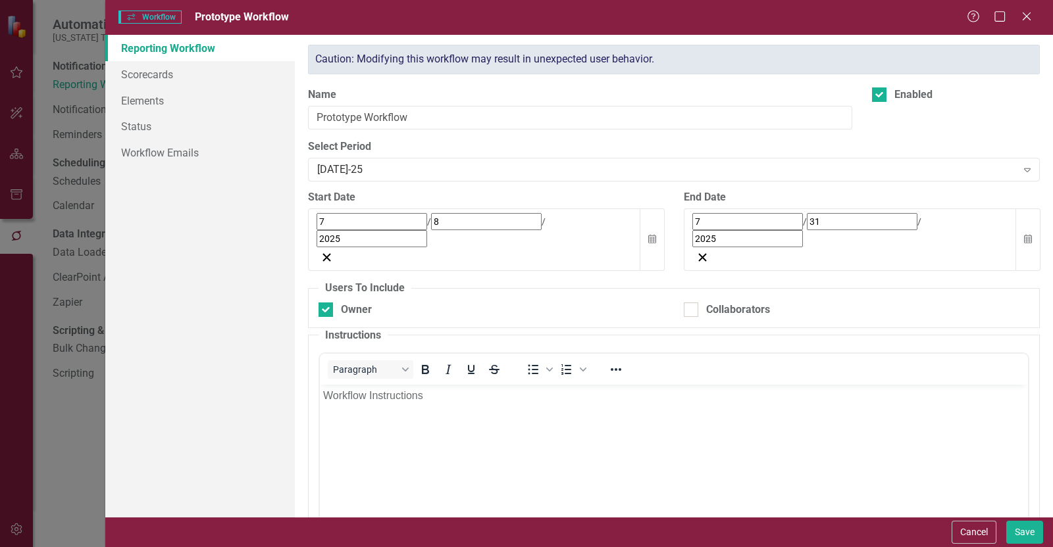
click at [967, 540] on button "Cancel" at bounding box center [973, 532] width 45 height 23
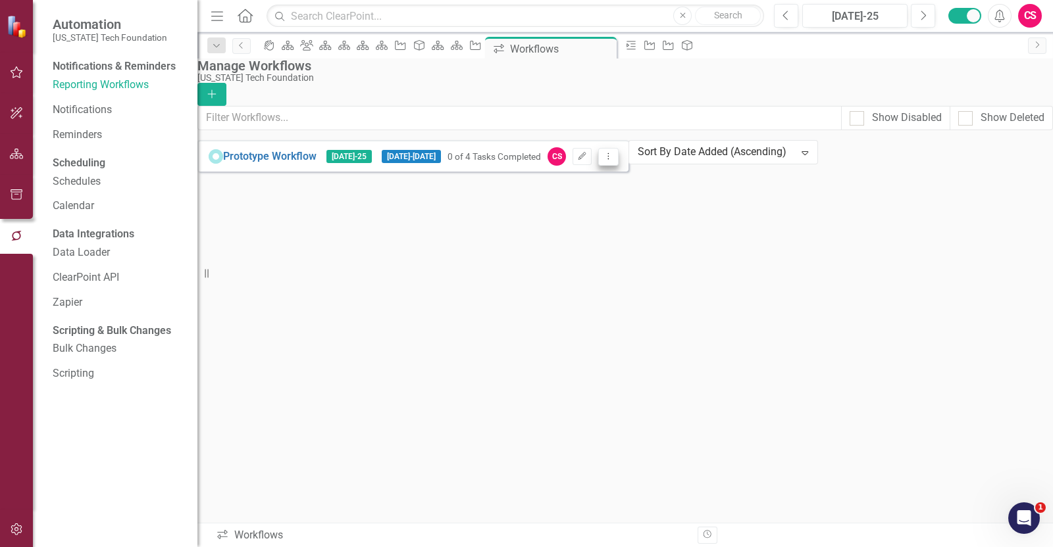
click at [614, 161] on icon "Dropdown Menu" at bounding box center [608, 156] width 11 height 9
click at [965, 187] on link "Preview Preview Workflow" at bounding box center [962, 188] width 122 height 24
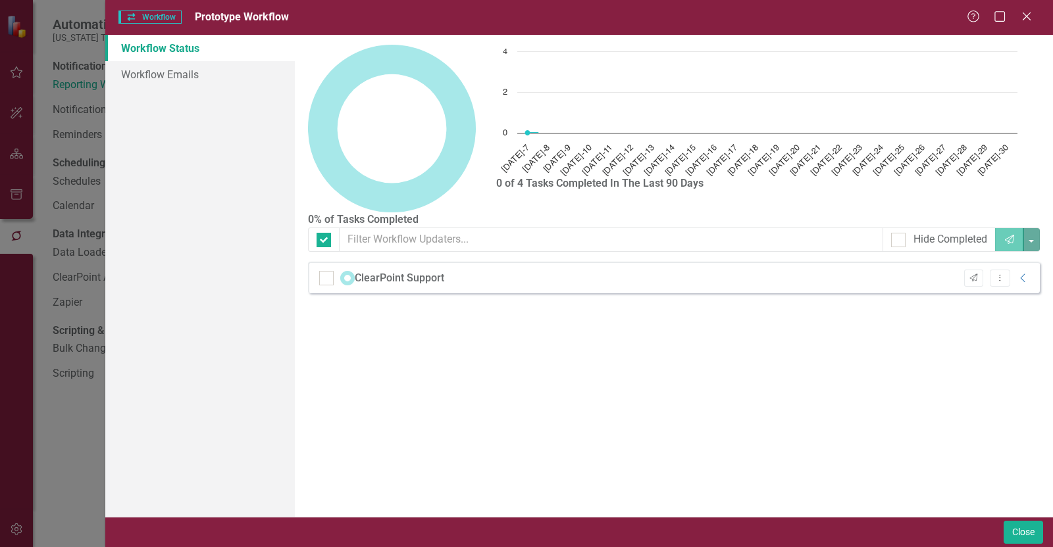
checkbox input "false"
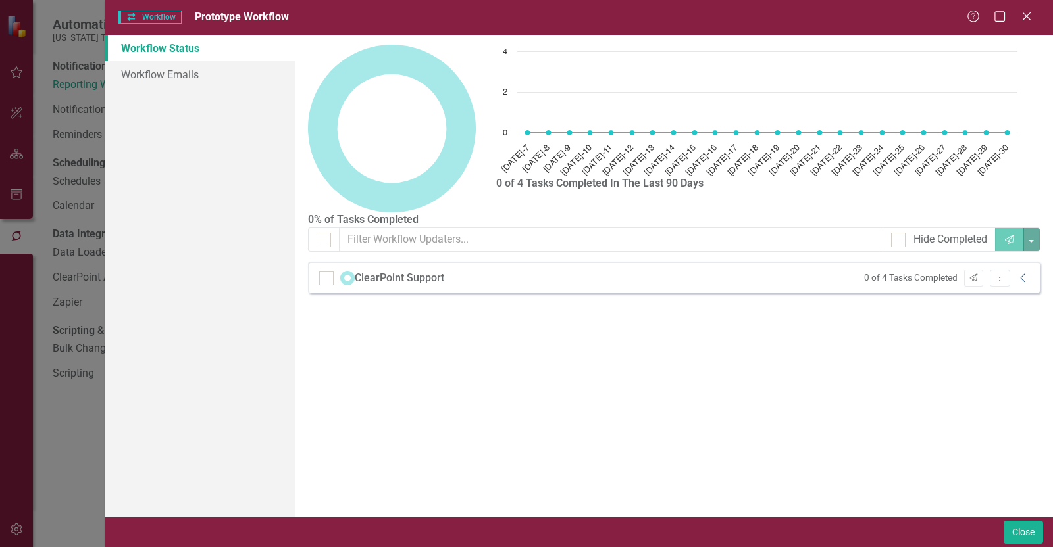
click at [1023, 282] on icon "Collapse" at bounding box center [1022, 278] width 13 height 11
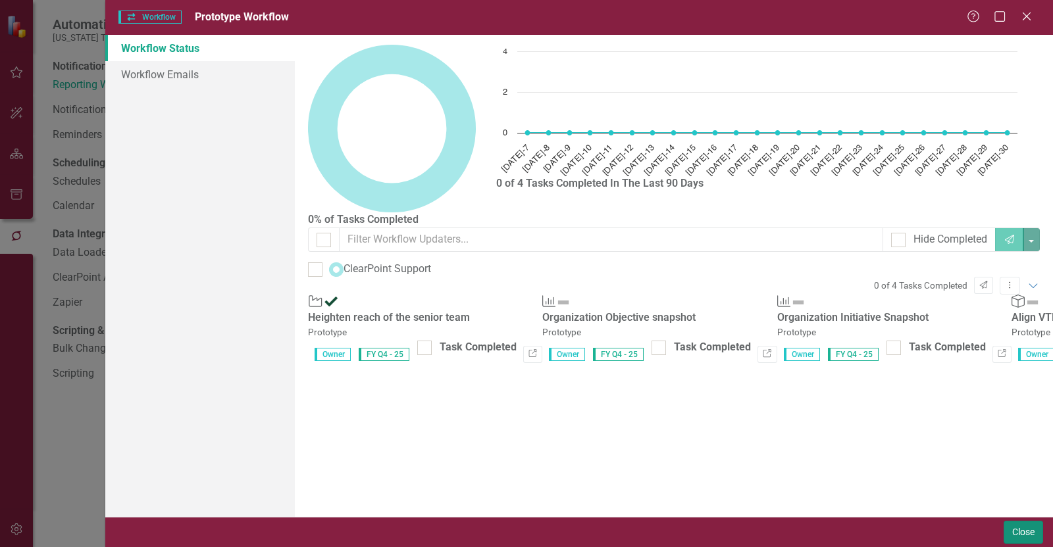
click at [1010, 528] on button "Close" at bounding box center [1022, 532] width 39 height 23
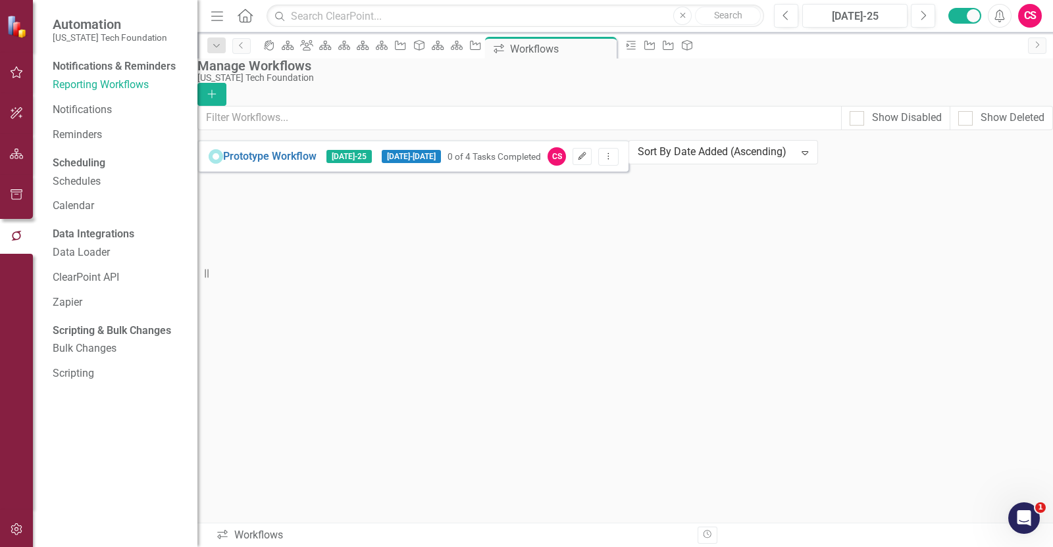
click at [591, 165] on button "Edit" at bounding box center [581, 156] width 19 height 17
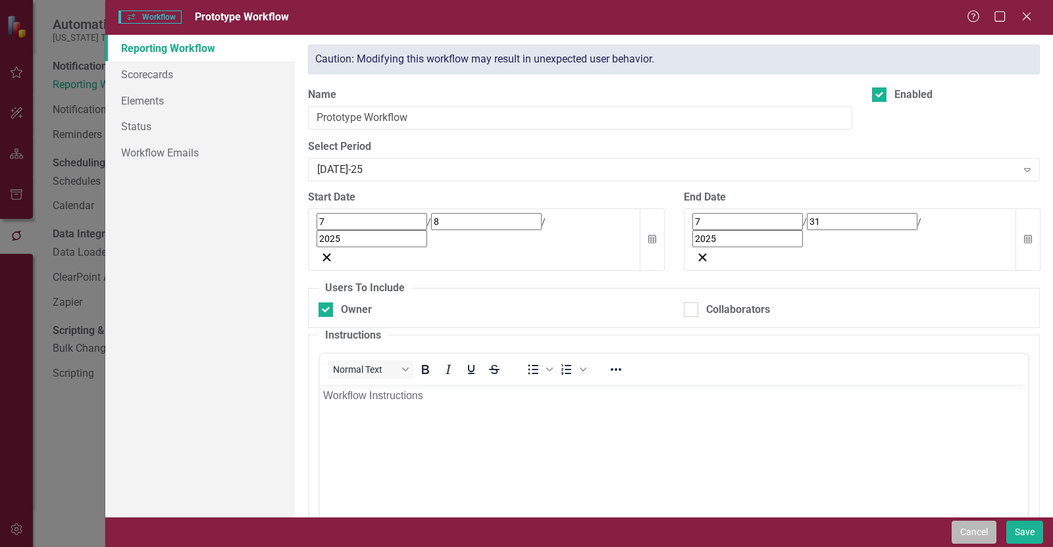
click at [967, 527] on button "Cancel" at bounding box center [973, 532] width 45 height 23
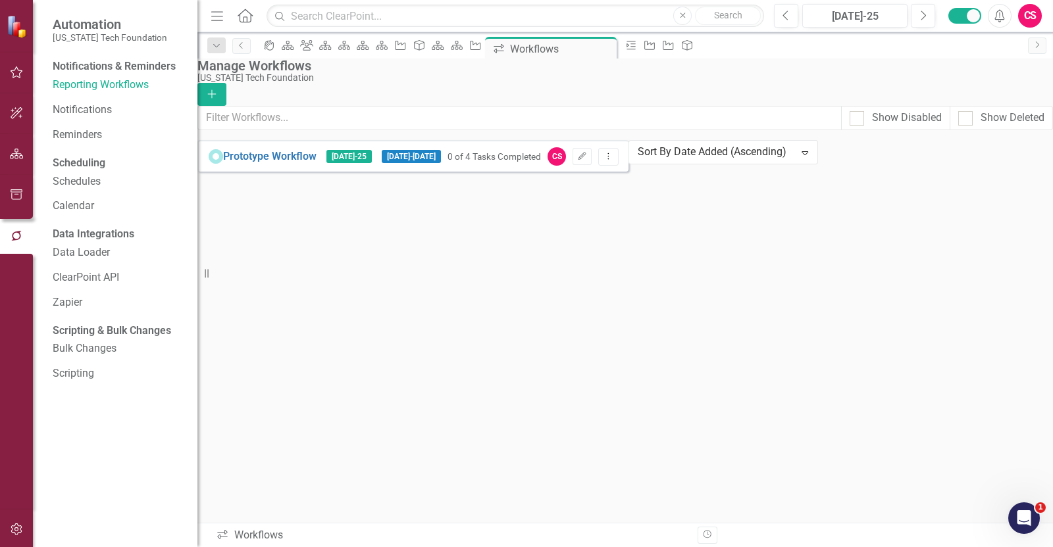
click at [14, 159] on icon "button" at bounding box center [17, 154] width 14 height 11
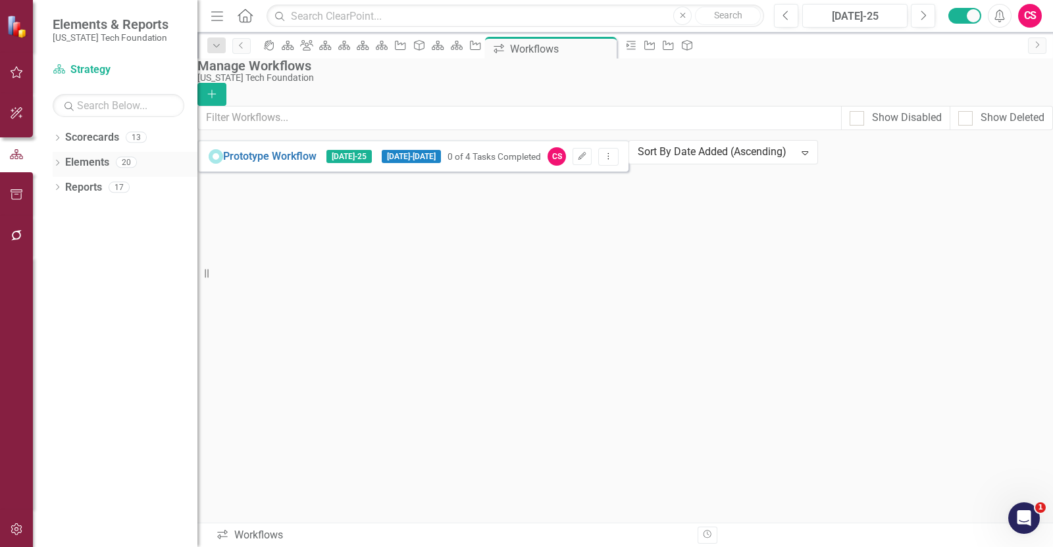
click at [73, 168] on link "Elements" at bounding box center [87, 162] width 44 height 15
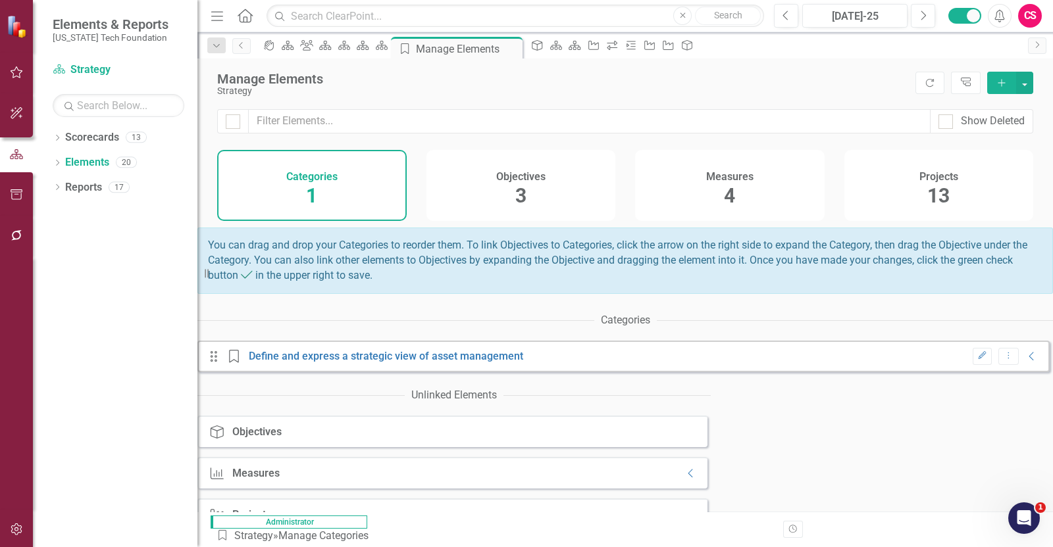
click at [884, 191] on div "Projects 13" at bounding box center [938, 185] width 189 height 71
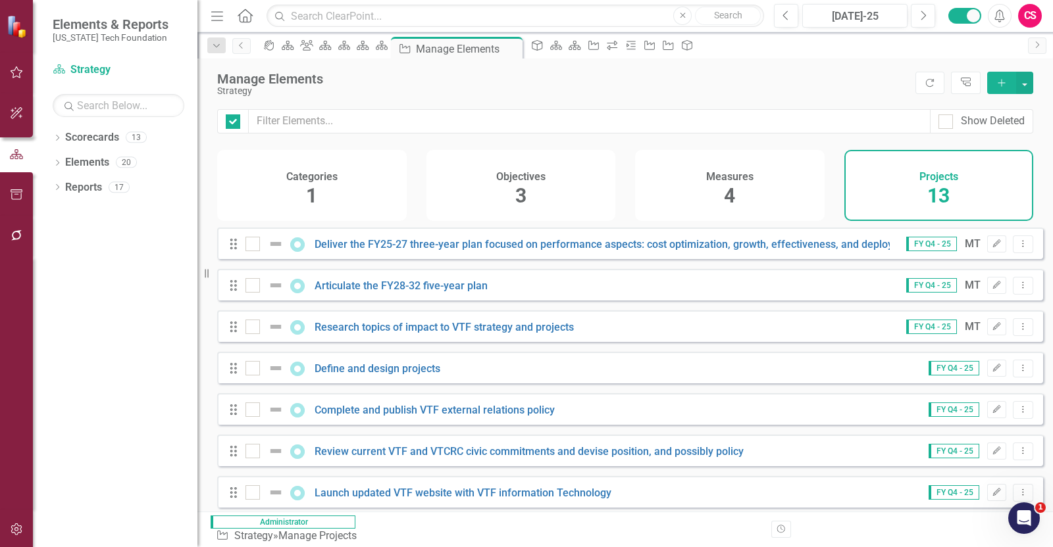
checkbox input "false"
click at [470, 251] on link "Deliver the FY25-27 three-year plan focused on performance aspects: cost optimi…" at bounding box center [677, 244] width 727 height 12
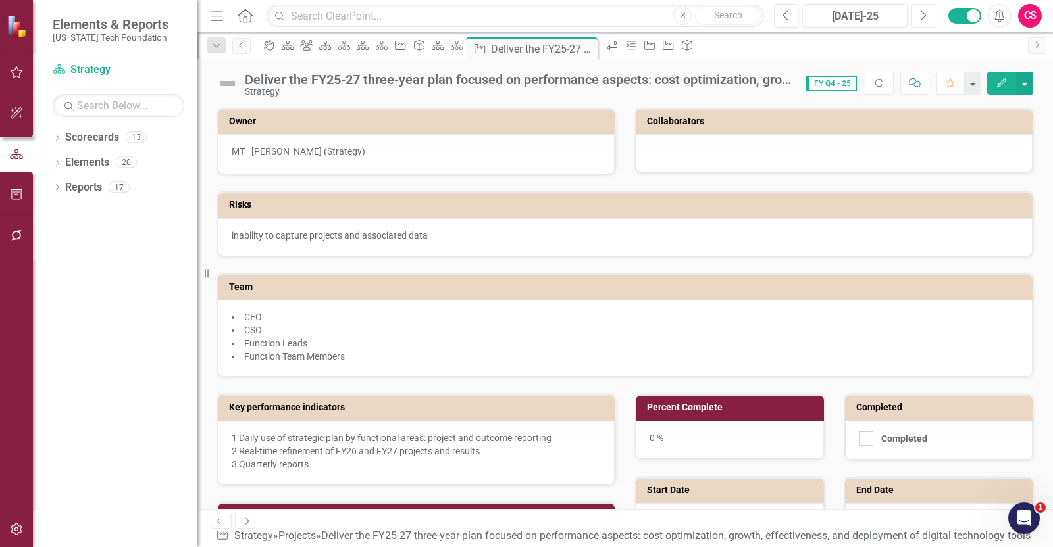
click at [920, 14] on icon "Next" at bounding box center [922, 16] width 7 height 12
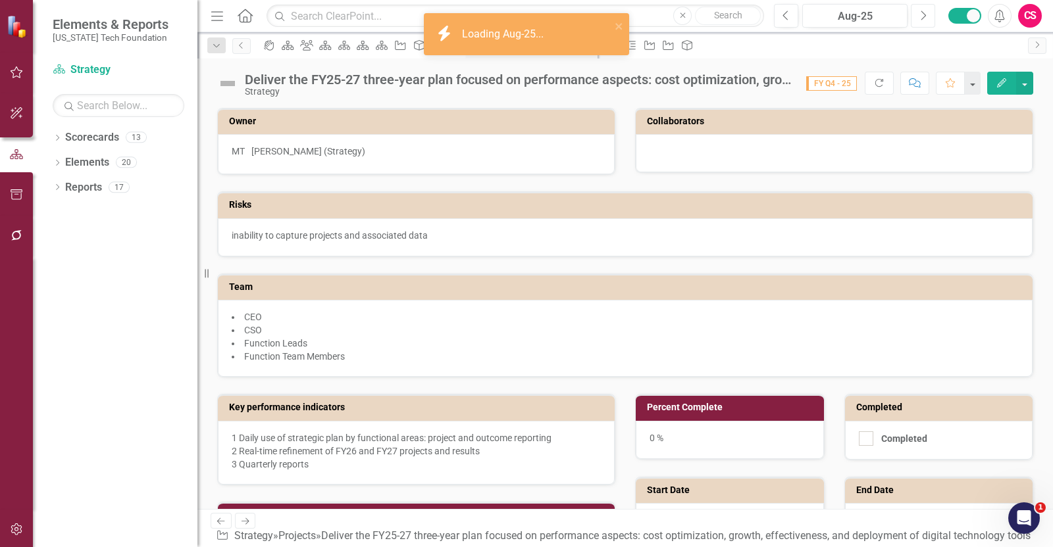
click at [920, 14] on icon "Next" at bounding box center [922, 16] width 7 height 12
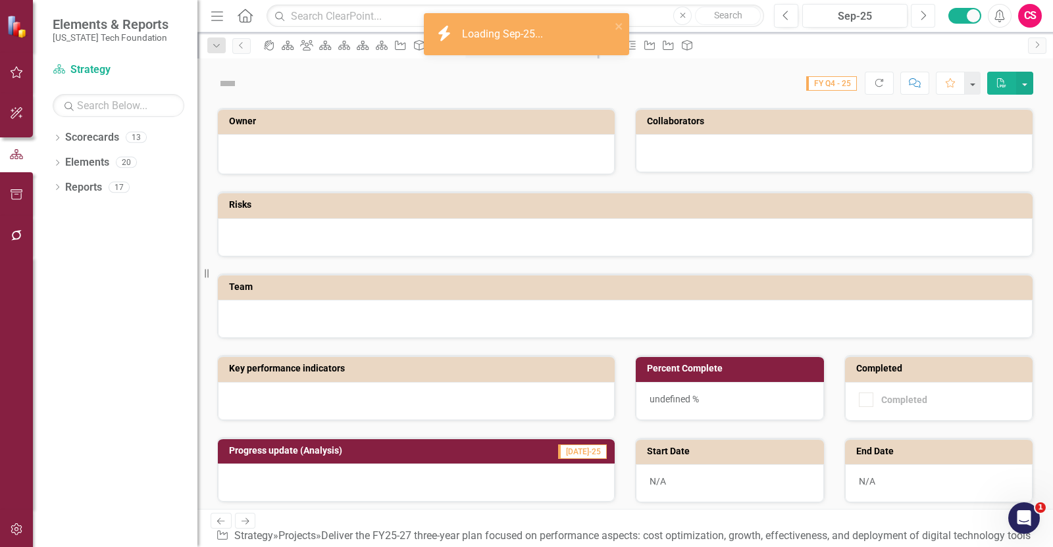
click at [920, 14] on icon "Next" at bounding box center [922, 16] width 7 height 12
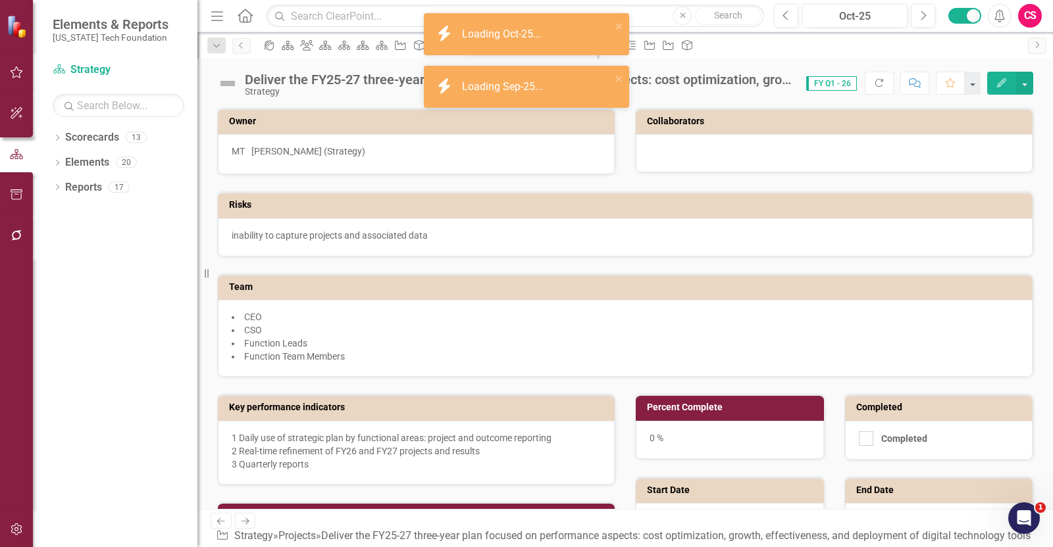
click at [517, 44] on div "icon.bolt Loading Oct-25..." at bounding box center [522, 34] width 178 height 22
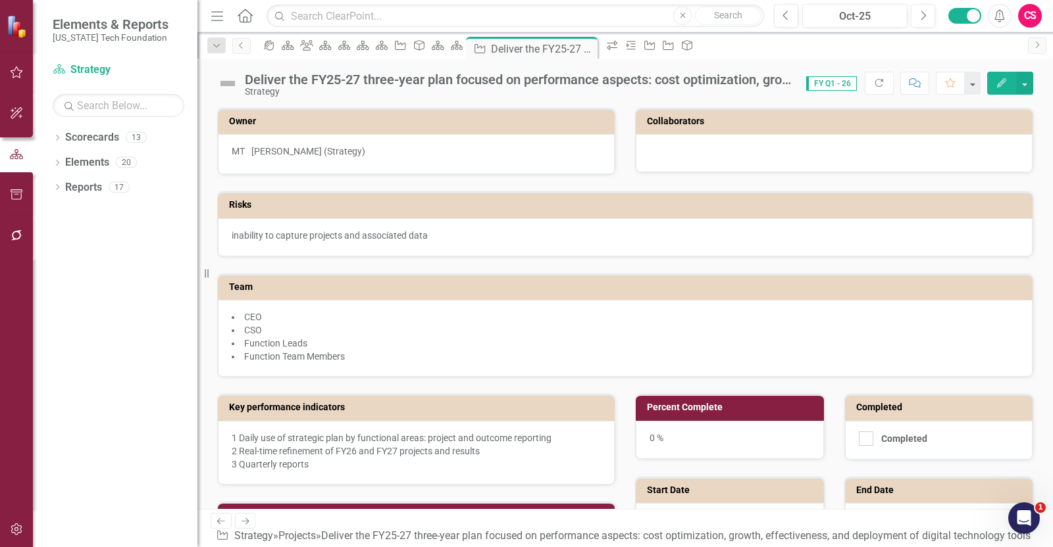
click at [784, 24] on button "Previous" at bounding box center [786, 16] width 24 height 24
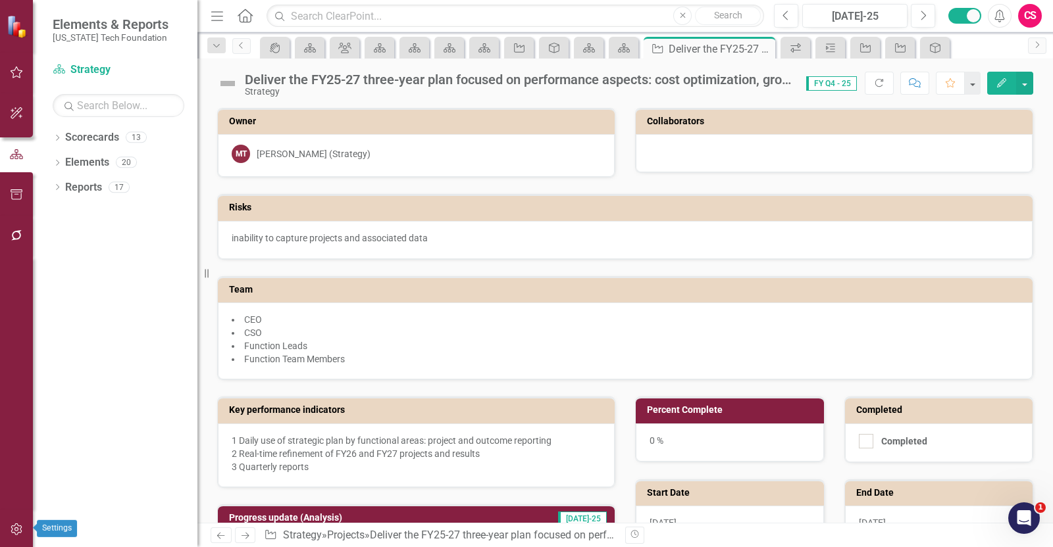
click at [21, 526] on icon "button" at bounding box center [16, 530] width 11 height 12
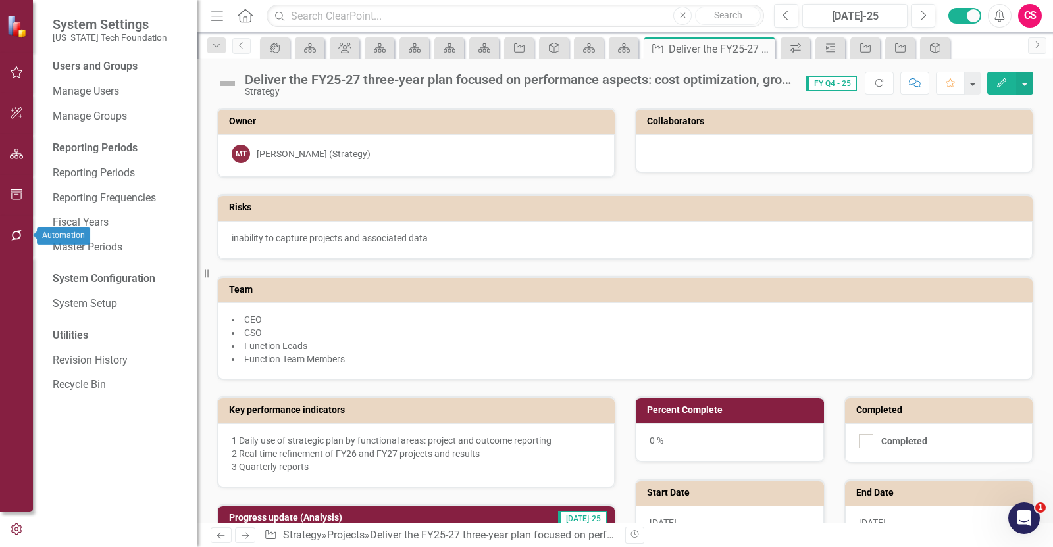
click at [28, 234] on button "button" at bounding box center [17, 236] width 30 height 28
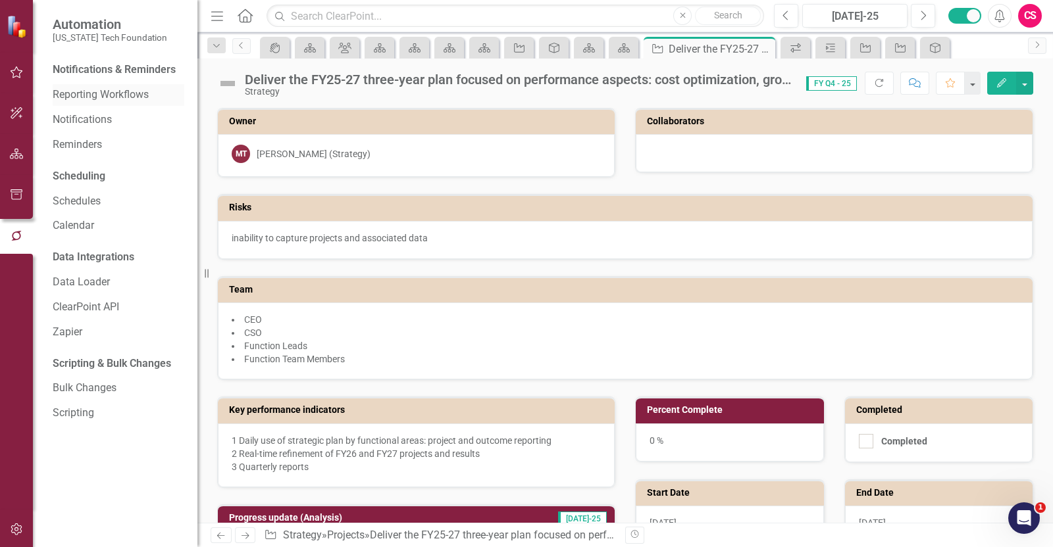
click at [107, 93] on link "Reporting Workflows" at bounding box center [119, 94] width 132 height 15
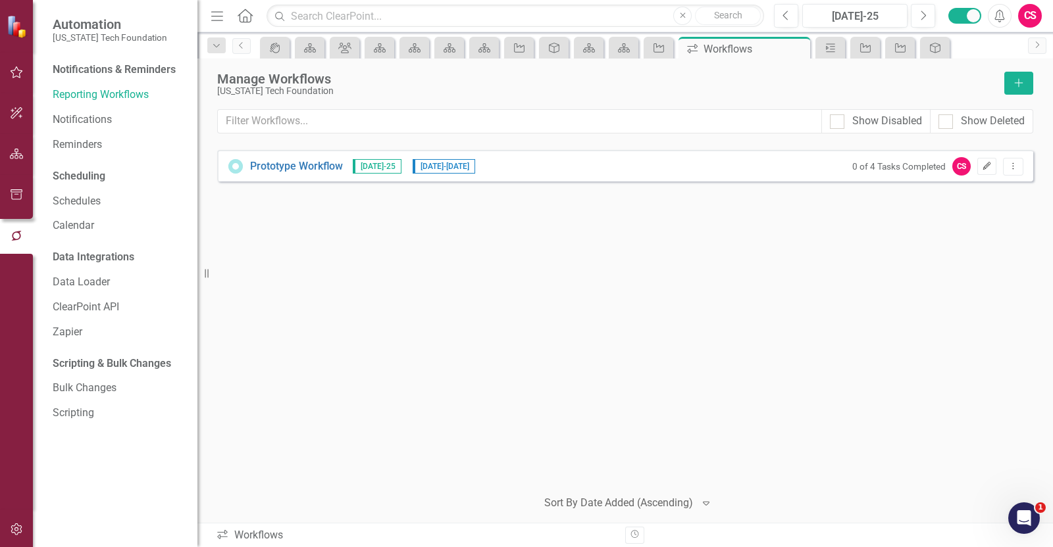
click at [989, 162] on icon "Edit" at bounding box center [986, 166] width 10 height 8
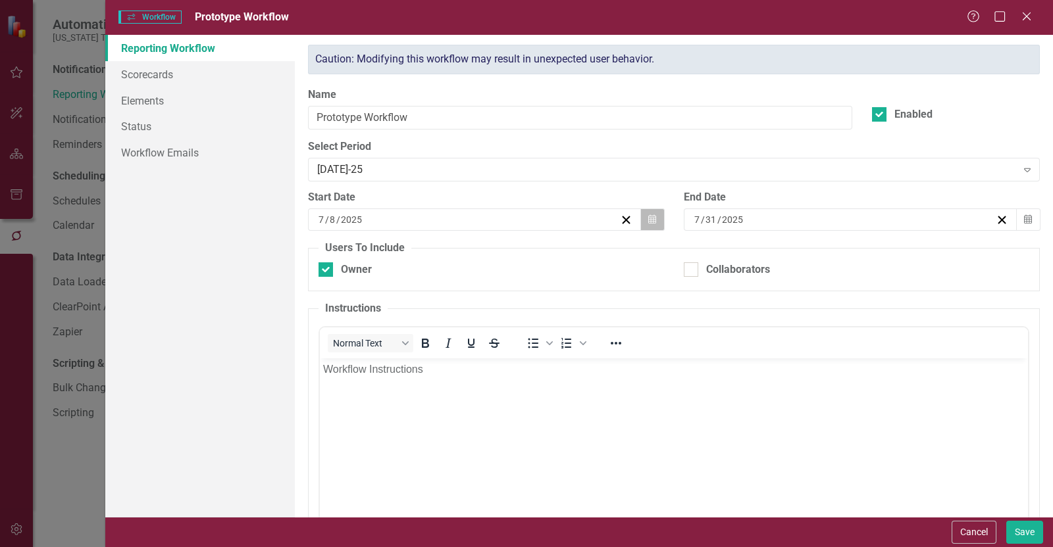
click at [649, 228] on button "Calendar" at bounding box center [651, 220] width 25 height 22
click at [645, 85] on div "Caution: Modifying this workflow may result in unexpected user behavior. Name P…" at bounding box center [673, 339] width 751 height 588
click at [706, 268] on div "Collaborators" at bounding box center [738, 269] width 64 height 15
click at [692, 268] on input "Collaborators" at bounding box center [687, 266] width 9 height 9
checkbox input "true"
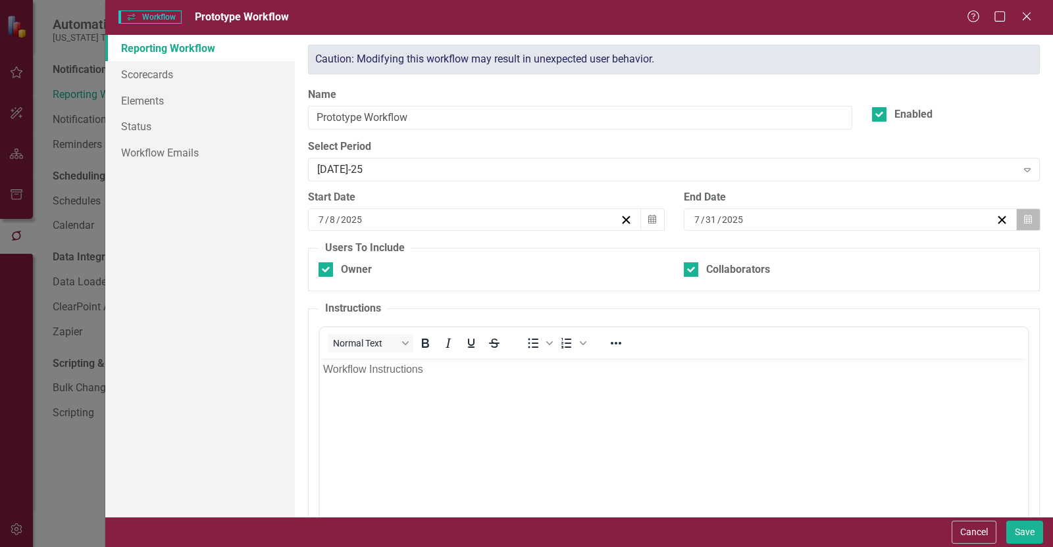
click at [1024, 219] on button "Calendar" at bounding box center [1027, 220] width 25 height 22
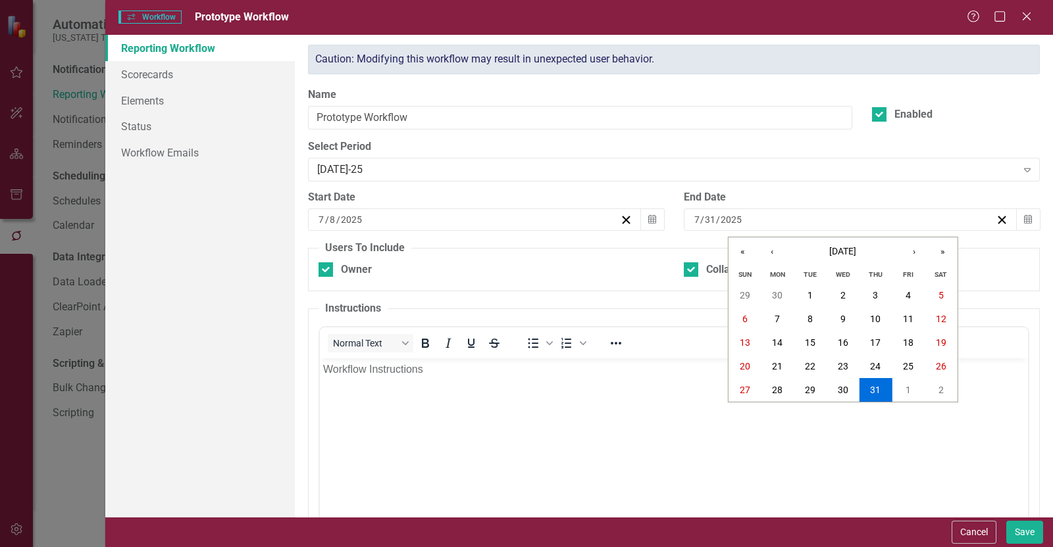
click at [707, 187] on div "Caution: Modifying this workflow may result in unexpected user behavior. Name P…" at bounding box center [673, 339] width 751 height 588
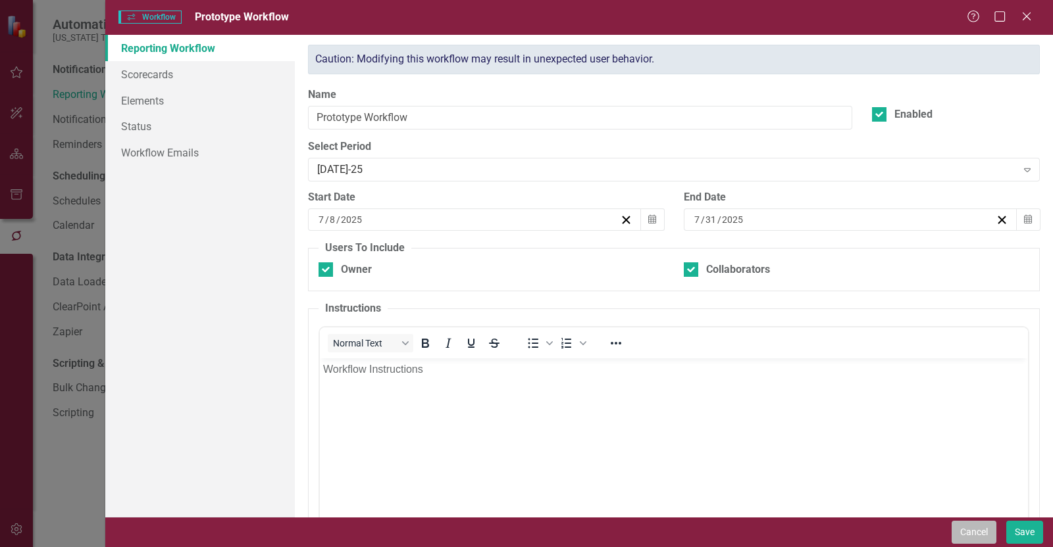
click at [974, 543] on button "Cancel" at bounding box center [973, 532] width 45 height 23
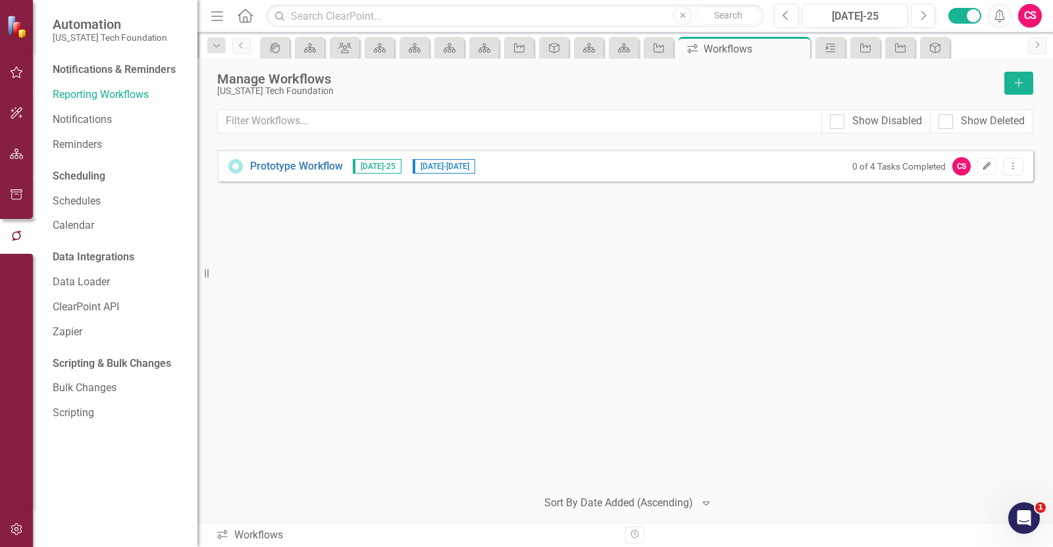
click at [986, 159] on button "Edit" at bounding box center [986, 166] width 19 height 17
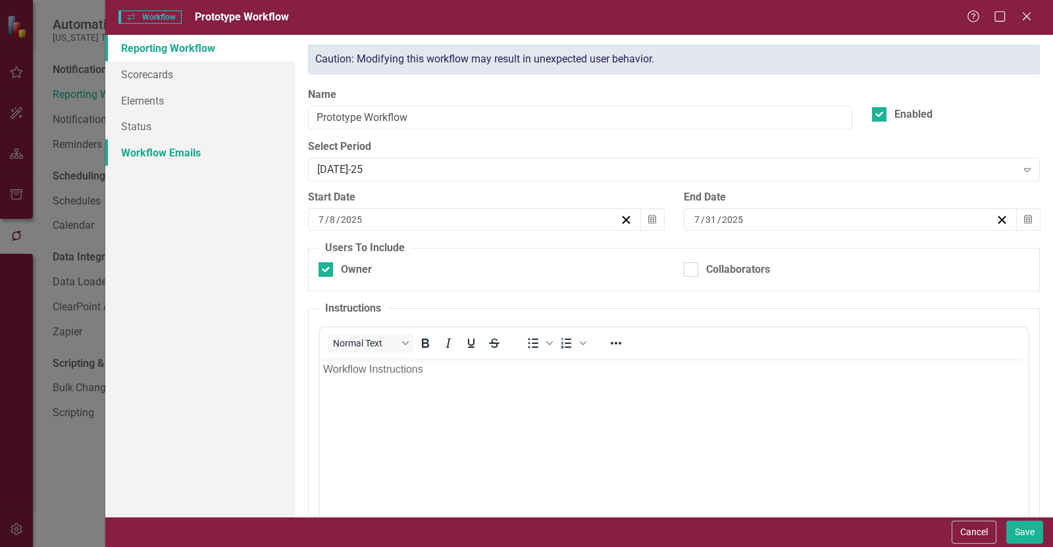
click at [184, 159] on link "Workflow Emails" at bounding box center [199, 152] width 189 height 26
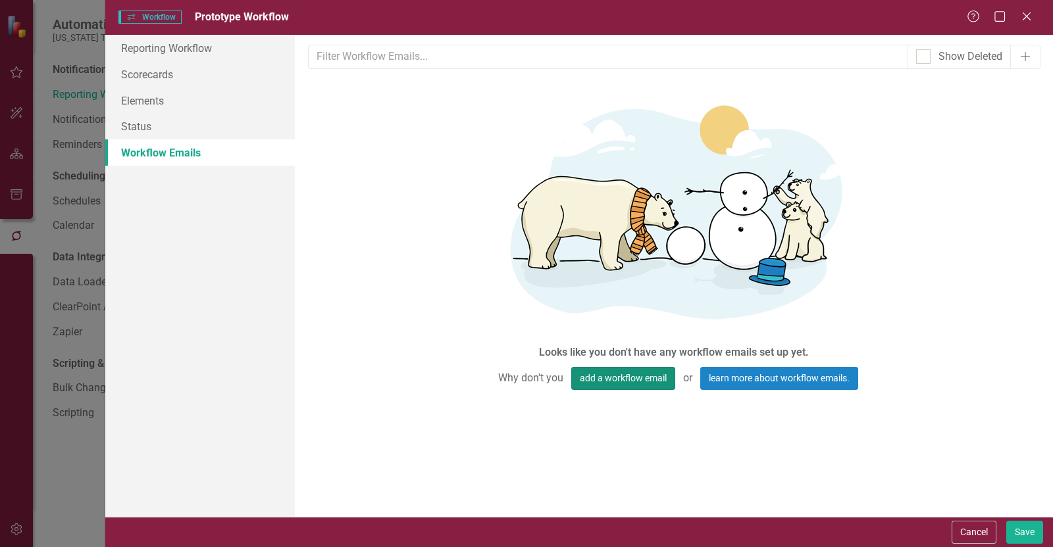
click at [607, 382] on button "add a workflow email" at bounding box center [623, 378] width 104 height 23
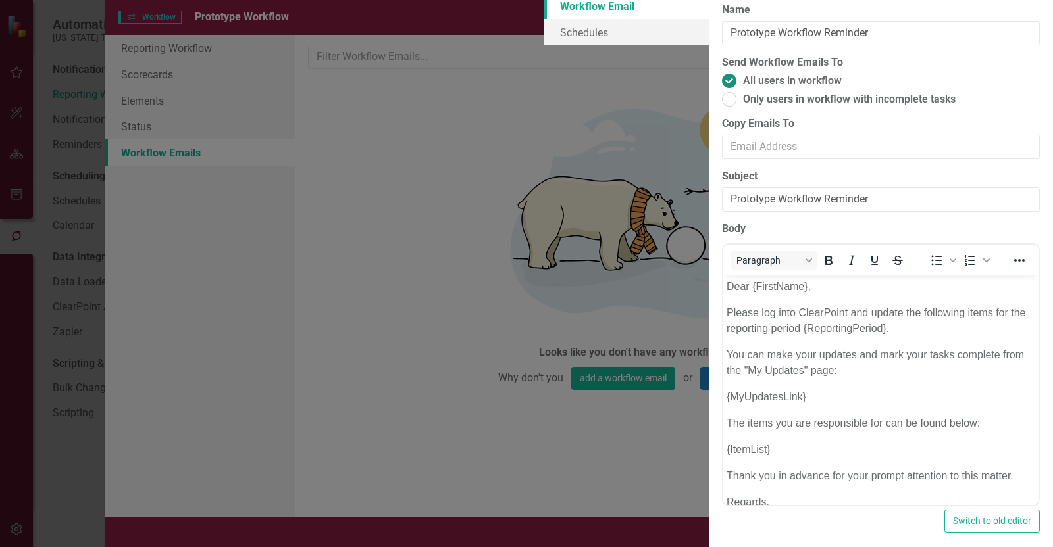
scroll to position [80, 0]
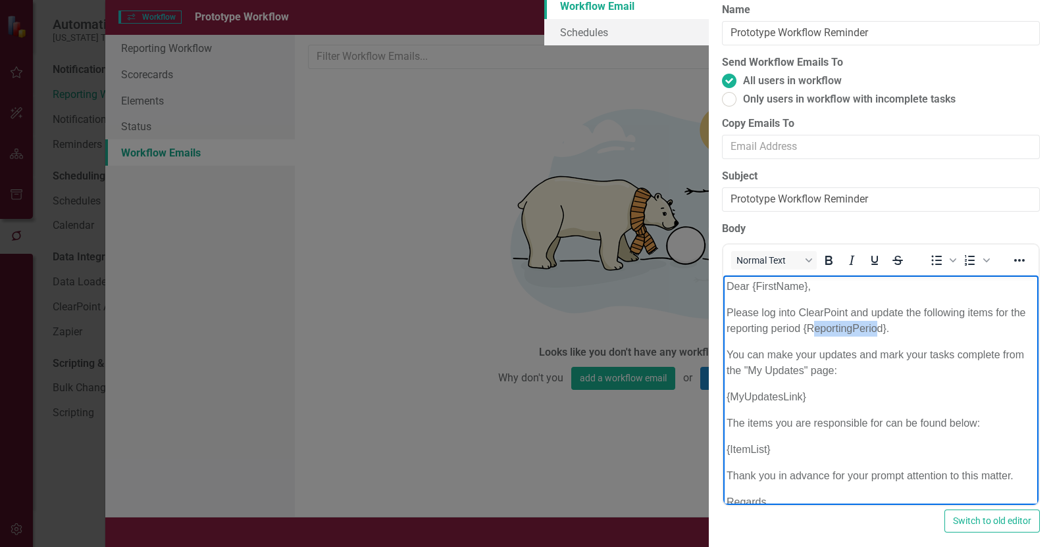
drag, startPoint x: 1117, startPoint y: 312, endPoint x: 1180, endPoint y: 311, distance: 62.5
click at [1035, 311] on p "Please log into ClearPoint and update the following items for the reporting per…" at bounding box center [880, 321] width 309 height 32
drag, startPoint x: 800, startPoint y: 367, endPoint x: 726, endPoint y: 366, distance: 74.3
click at [726, 366] on body "Dear {FirstName}, Please log into ClearPoint and update the following items for…" at bounding box center [880, 412] width 315 height 275
drag, startPoint x: 769, startPoint y: 418, endPoint x: 722, endPoint y: 420, distance: 46.7
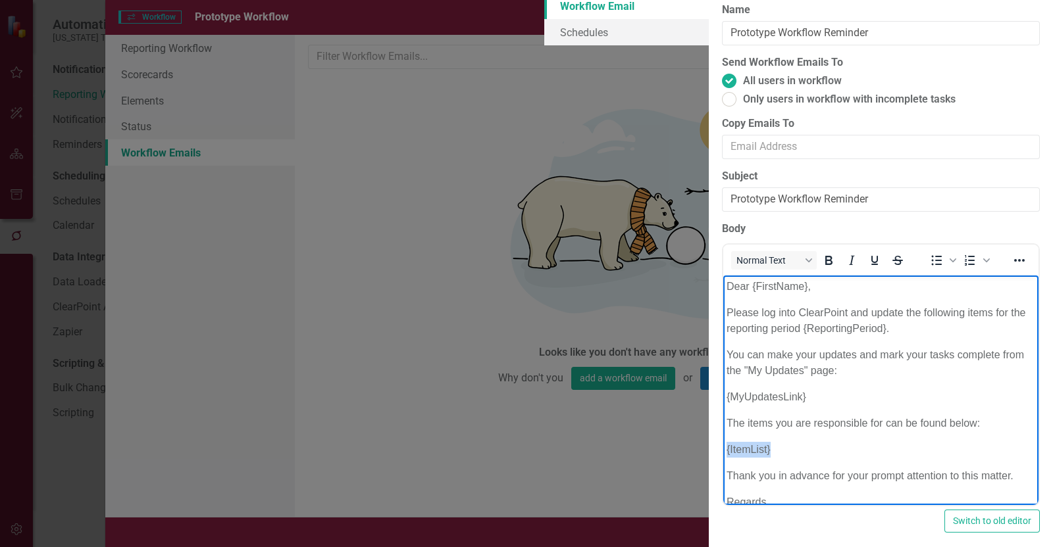
click at [723, 420] on body "Dear {FirstName}, Please log into ClearPoint and update the following items for…" at bounding box center [880, 412] width 315 height 275
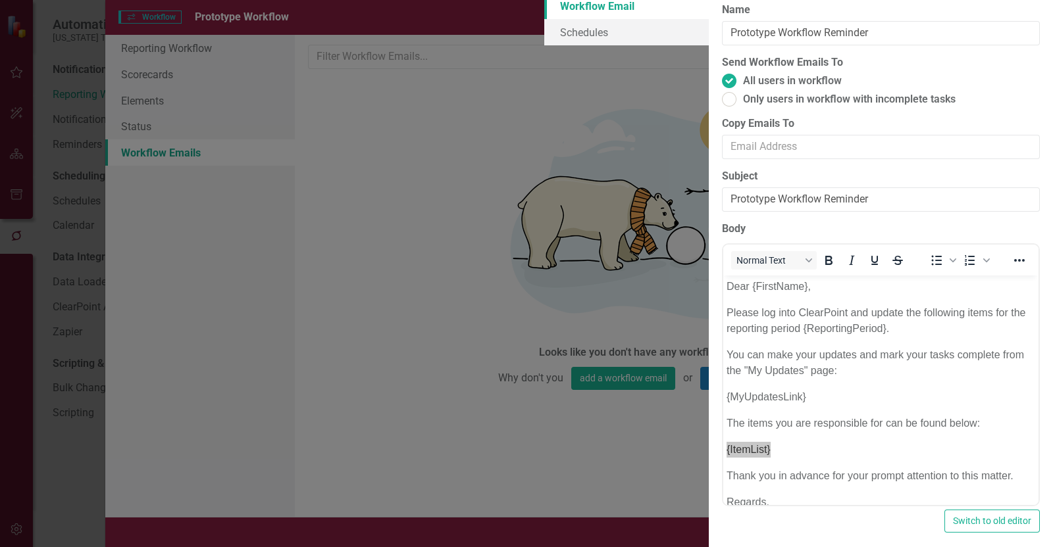
click at [708, 154] on div "Workflow Emails are templated reminders linked to Reporting Workflows that can …" at bounding box center [880, 272] width 344 height 559
click at [743, 107] on span "Only users in workflow with incomplete tasks" at bounding box center [849, 99] width 212 height 15
click at [719, 110] on input "Only users in workflow with incomplete tasks" at bounding box center [729, 99] width 20 height 20
radio input "true"
click at [743, 89] on span "All users in workflow" at bounding box center [792, 81] width 99 height 15
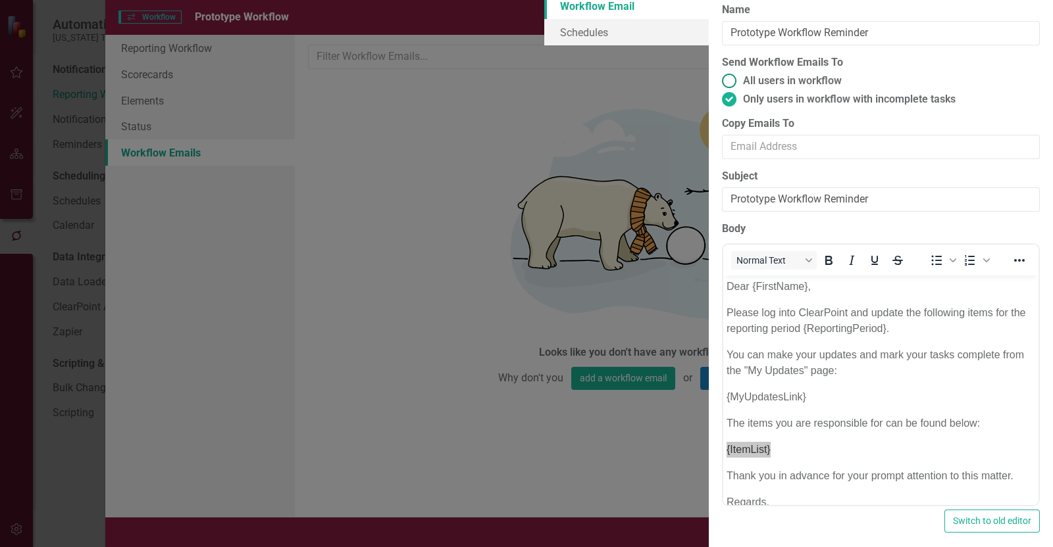
click at [719, 91] on input "All users in workflow" at bounding box center [729, 81] width 20 height 20
radio input "true"
drag, startPoint x: 839, startPoint y: 130, endPoint x: 832, endPoint y: 128, distance: 6.9
click at [838, 89] on label "All users in workflow" at bounding box center [881, 81] width 318 height 15
click at [739, 91] on input "All users in workflow" at bounding box center [729, 81] width 20 height 20
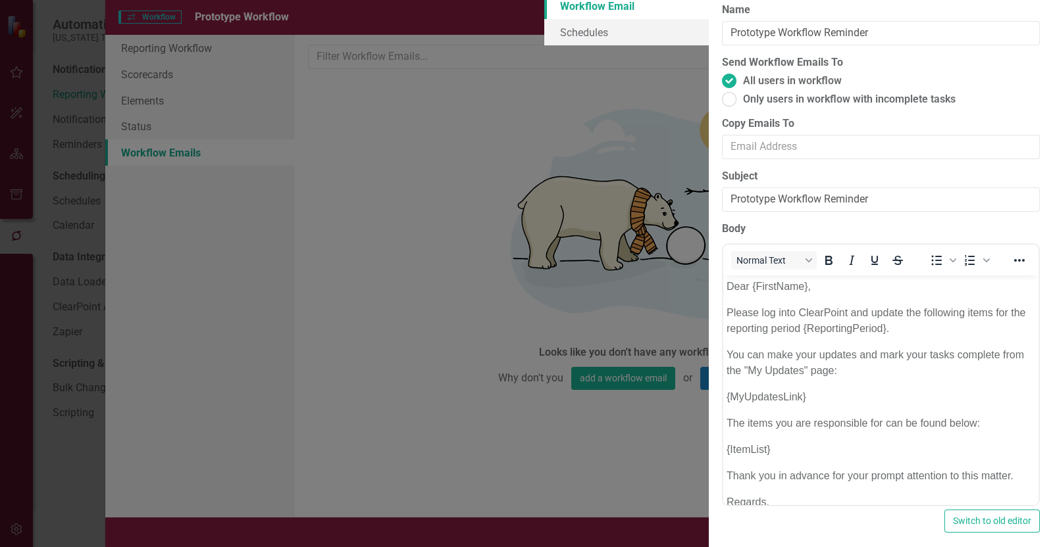
click at [777, 428] on body "Dear {FirstName}, Please log into ClearPoint and update the following items for…" at bounding box center [880, 412] width 315 height 275
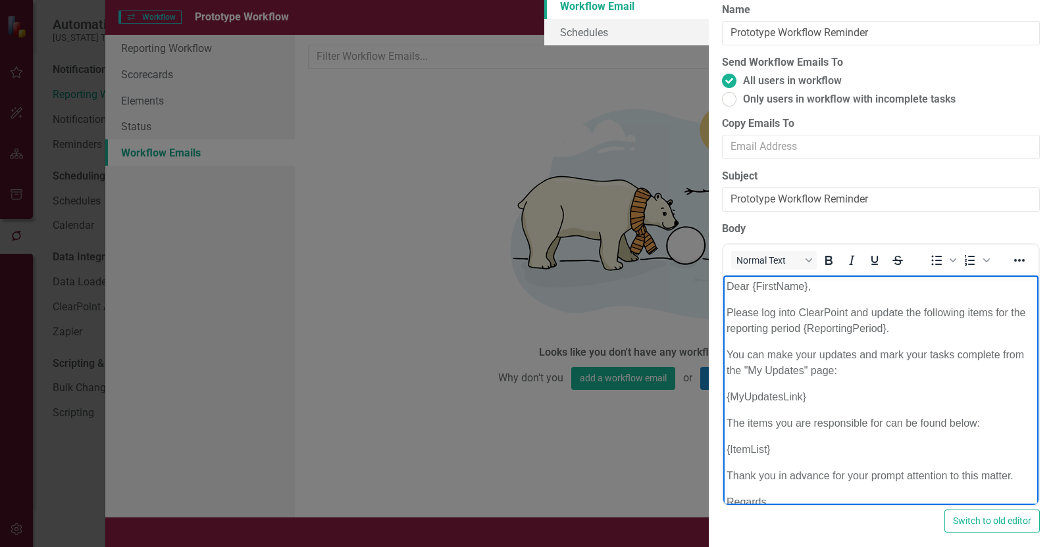
click at [772, 441] on p "{ItemList}" at bounding box center [880, 449] width 309 height 16
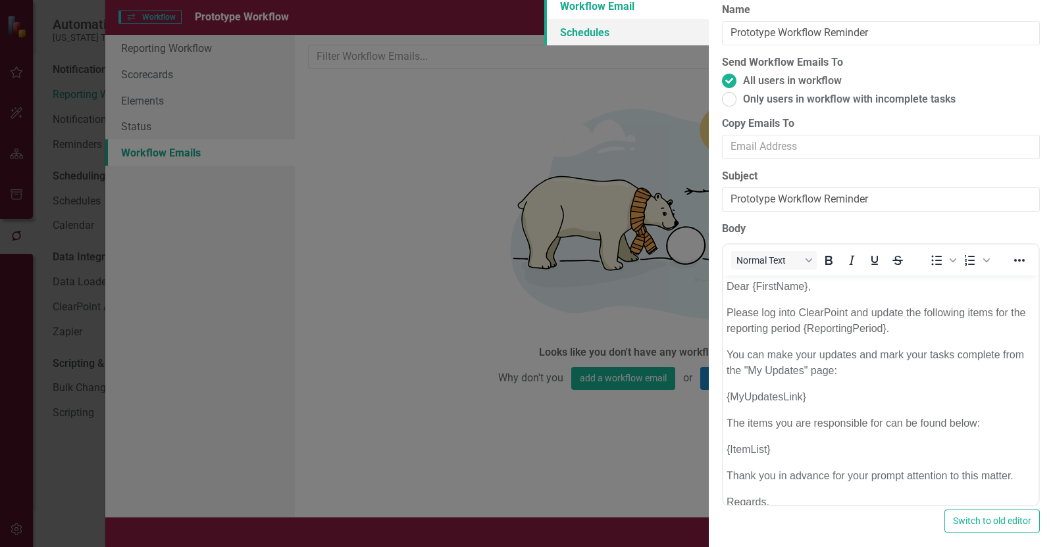
click at [544, 45] on link "Schedules" at bounding box center [626, 32] width 164 height 26
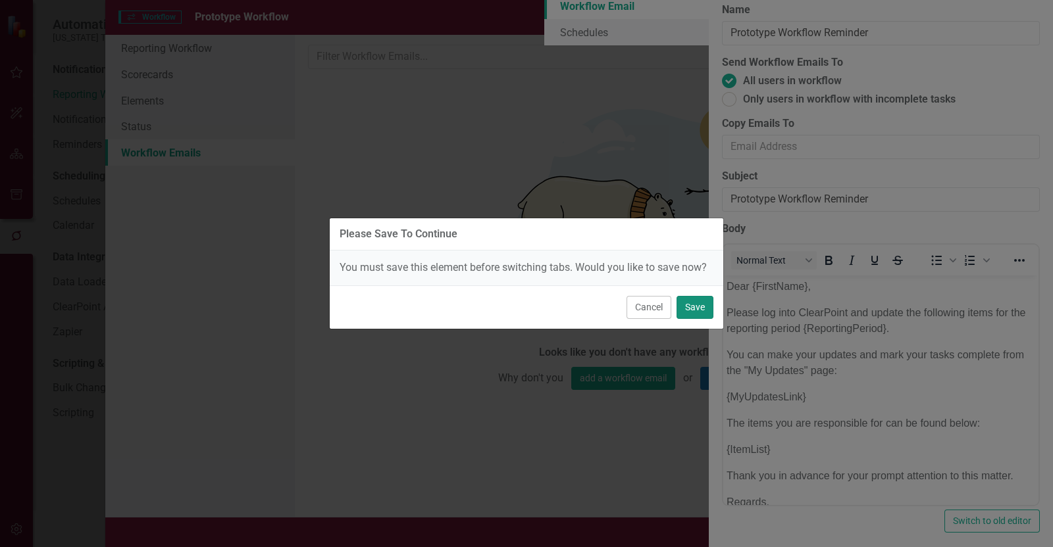
click at [697, 301] on button "Save" at bounding box center [694, 307] width 37 height 23
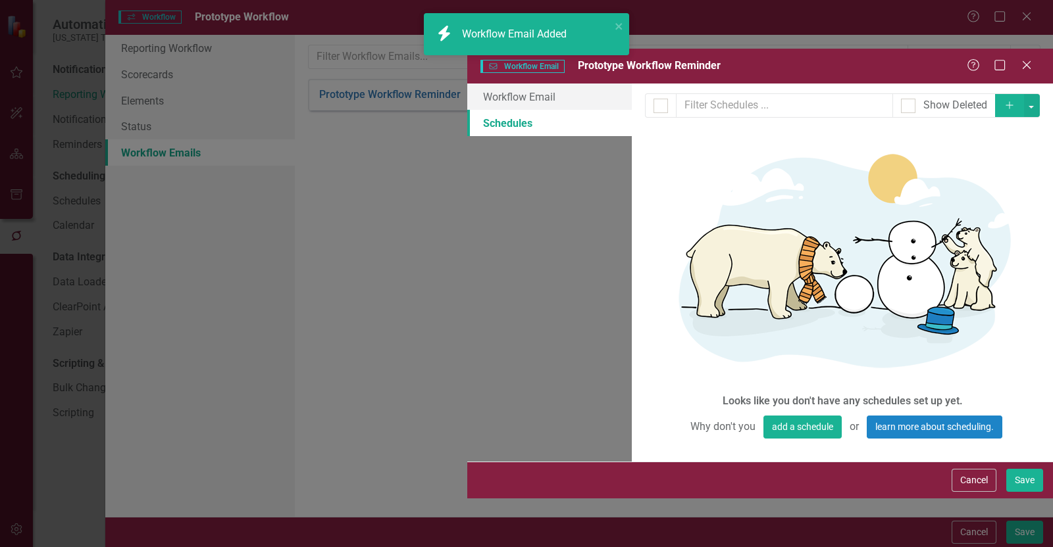
click at [1009, 101] on icon "Add" at bounding box center [1009, 105] width 12 height 9
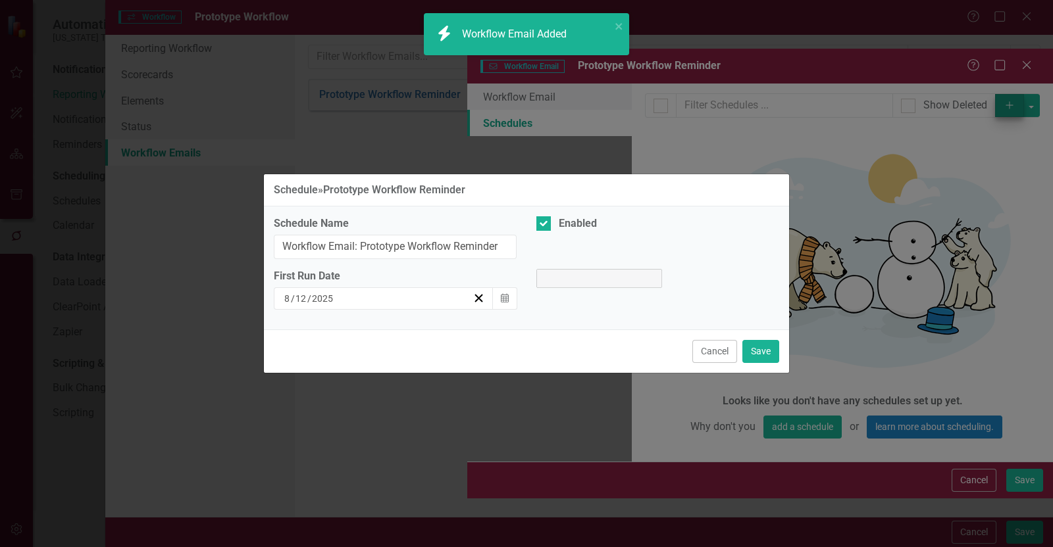
select select "pm"
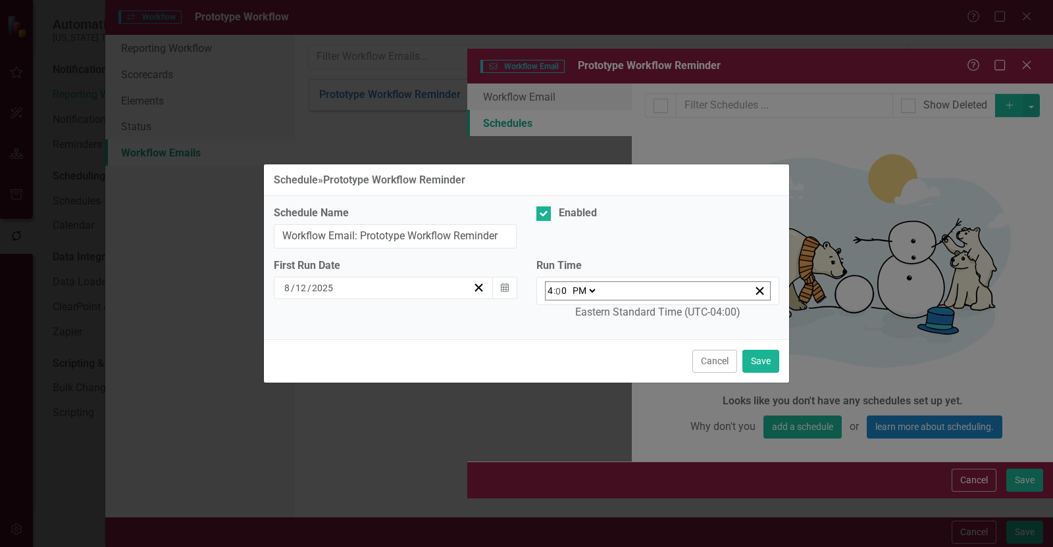
click at [518, 284] on div "First Run Date 8 / 12 / 2025 Calendar" at bounding box center [395, 284] width 262 height 51
click at [509, 288] on button "Calendar" at bounding box center [504, 288] width 25 height 22
click at [728, 350] on button "Cancel" at bounding box center [714, 361] width 45 height 23
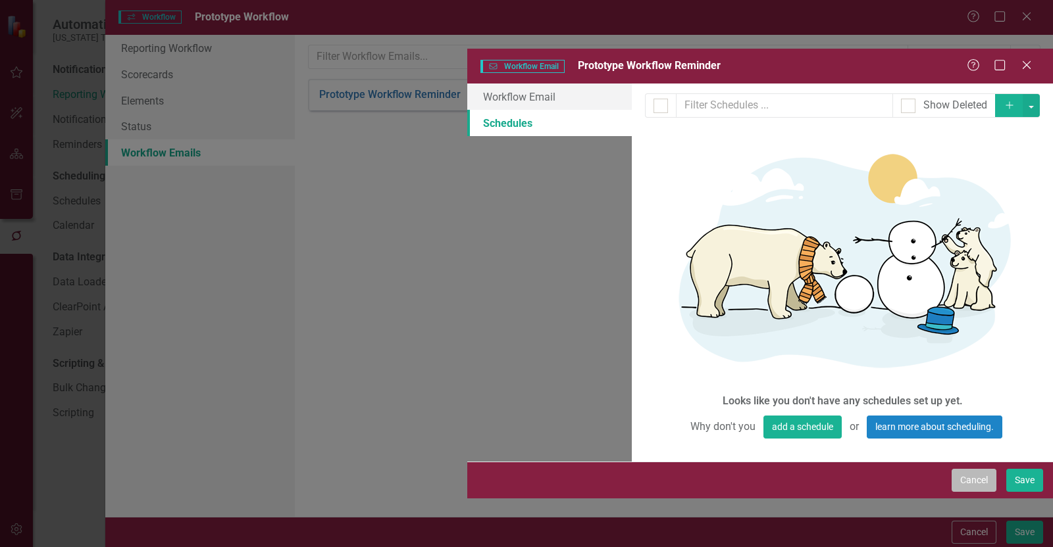
click at [976, 492] on button "Cancel" at bounding box center [973, 480] width 45 height 23
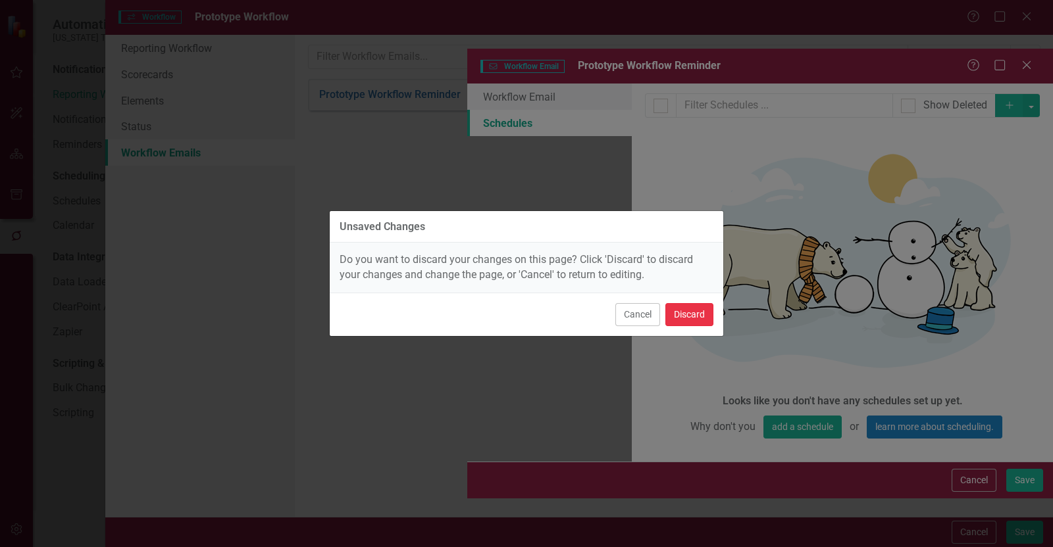
click at [688, 317] on button "Discard" at bounding box center [689, 314] width 48 height 23
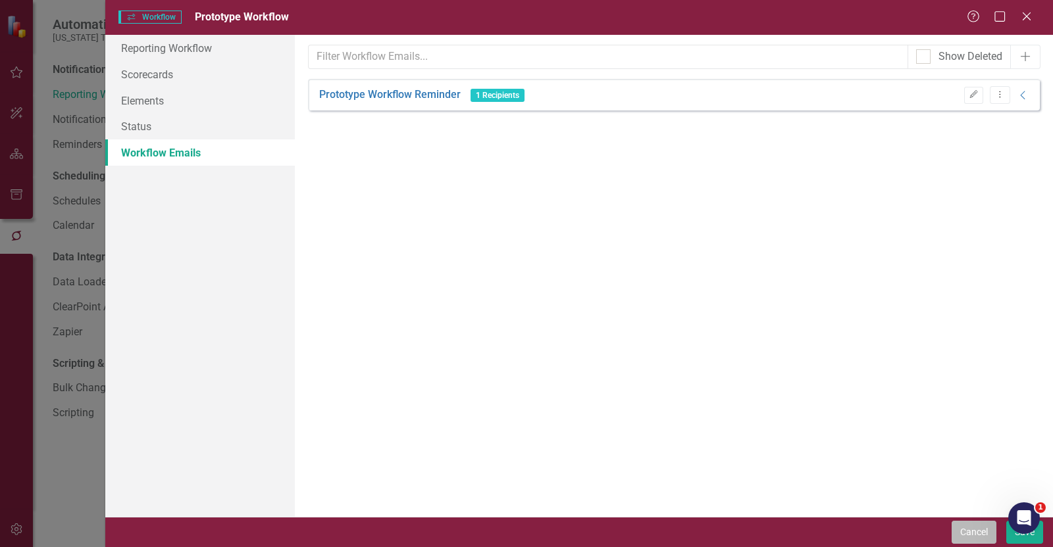
click at [974, 536] on button "Cancel" at bounding box center [973, 532] width 45 height 23
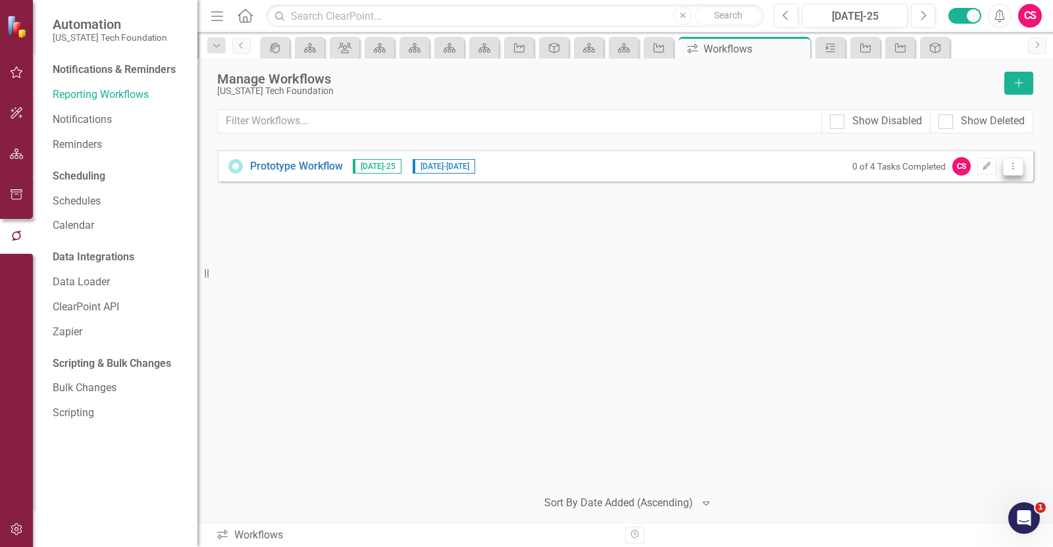
click at [1018, 162] on button "Dropdown Menu" at bounding box center [1013, 167] width 20 height 18
click at [963, 216] on link "Edit Edit Workflow" at bounding box center [962, 212] width 122 height 24
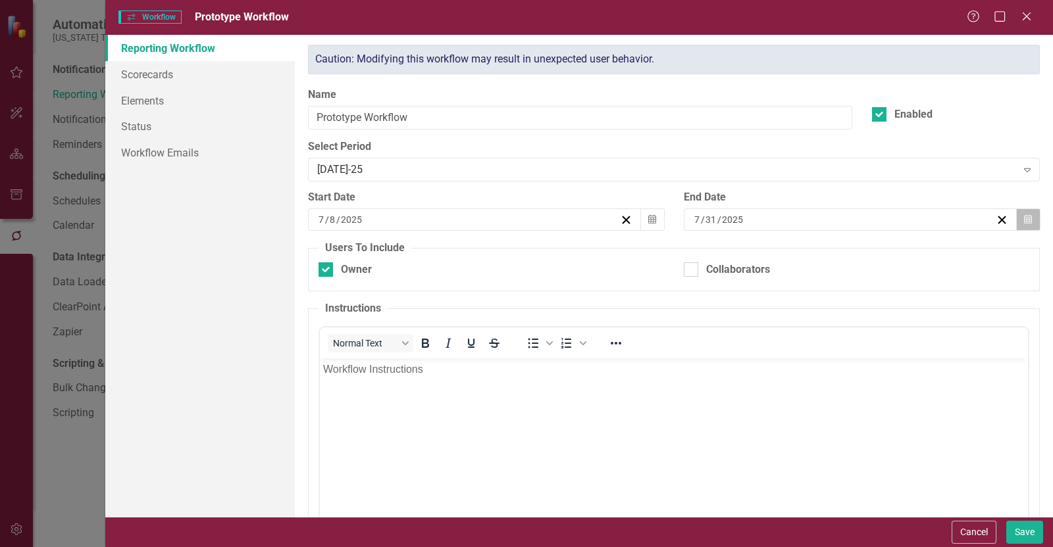
click at [1024, 222] on icon "button" at bounding box center [1028, 218] width 8 height 9
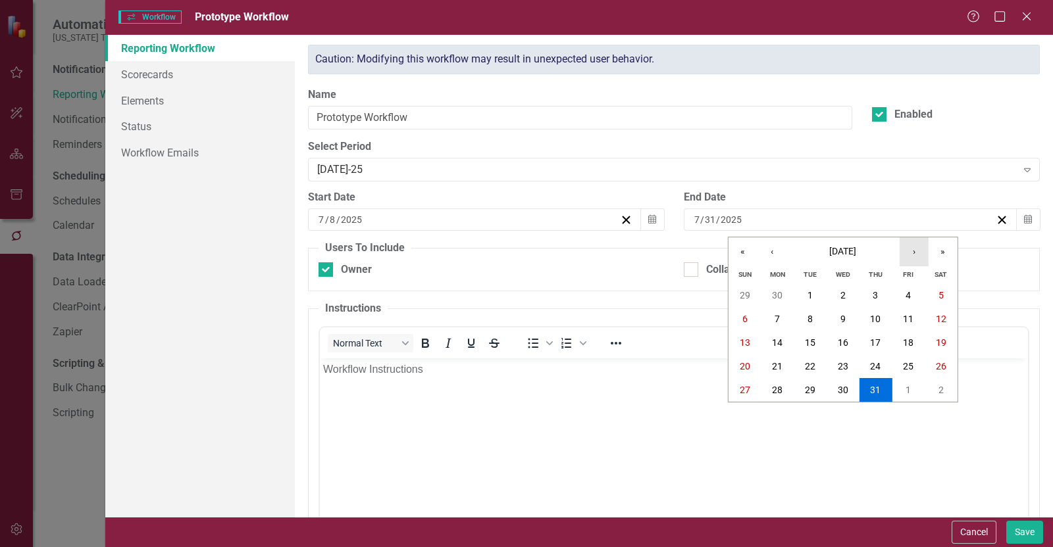
click at [920, 251] on button "›" at bounding box center [913, 251] width 29 height 29
click at [842, 350] on button "13" at bounding box center [842, 343] width 33 height 24
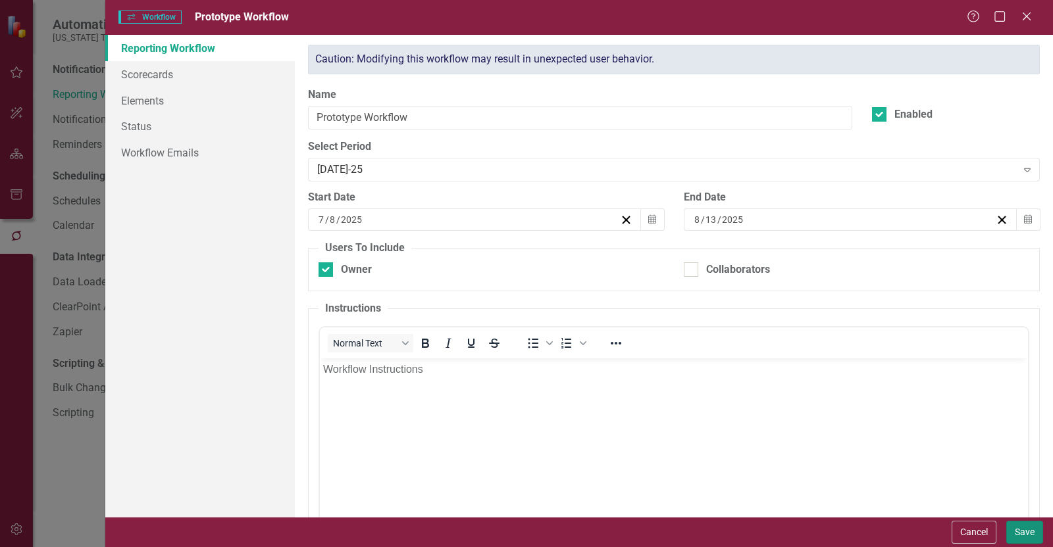
click at [1012, 527] on button "Save" at bounding box center [1024, 532] width 37 height 23
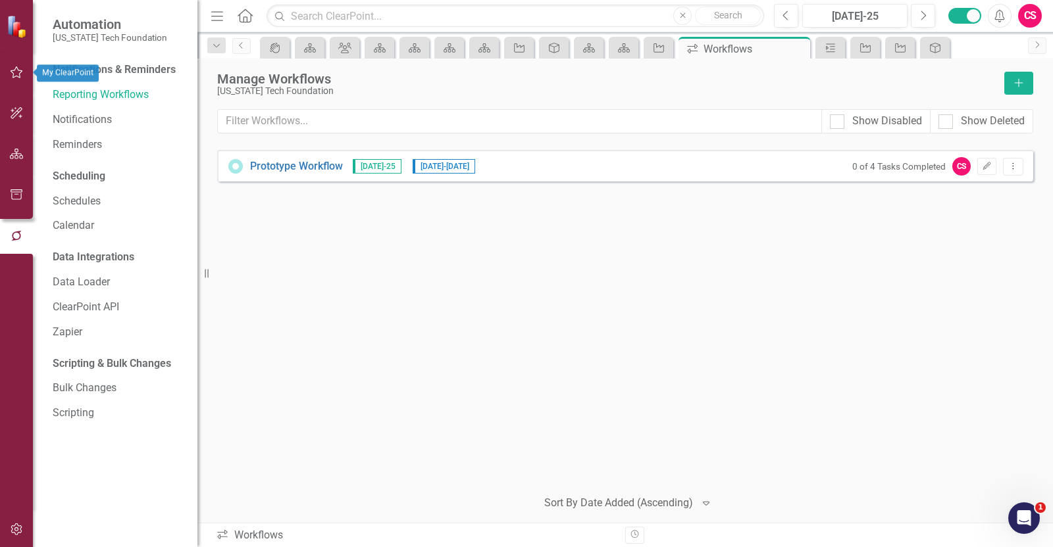
click at [18, 72] on icon "button" at bounding box center [17, 72] width 14 height 11
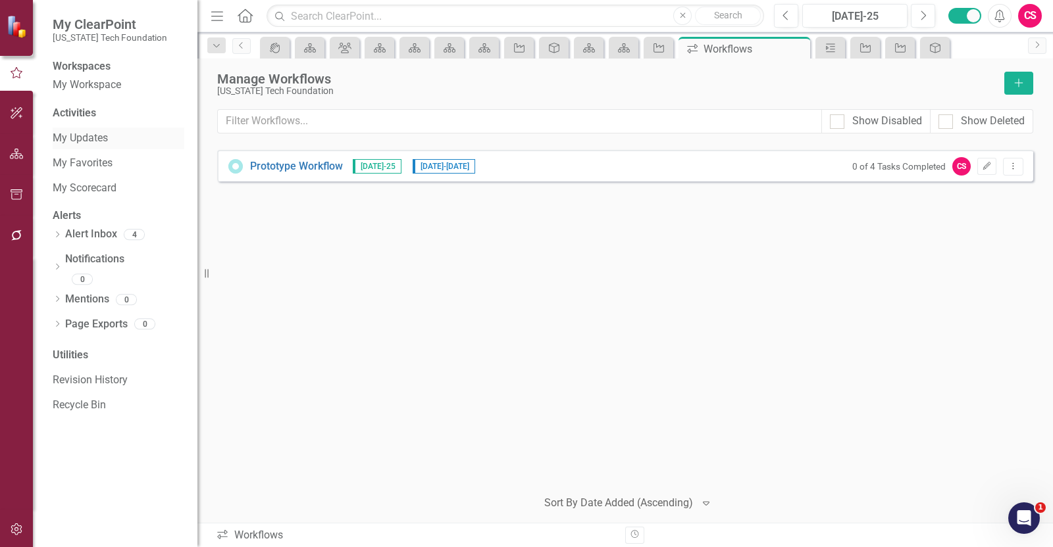
click at [91, 143] on link "My Updates" at bounding box center [119, 138] width 132 height 15
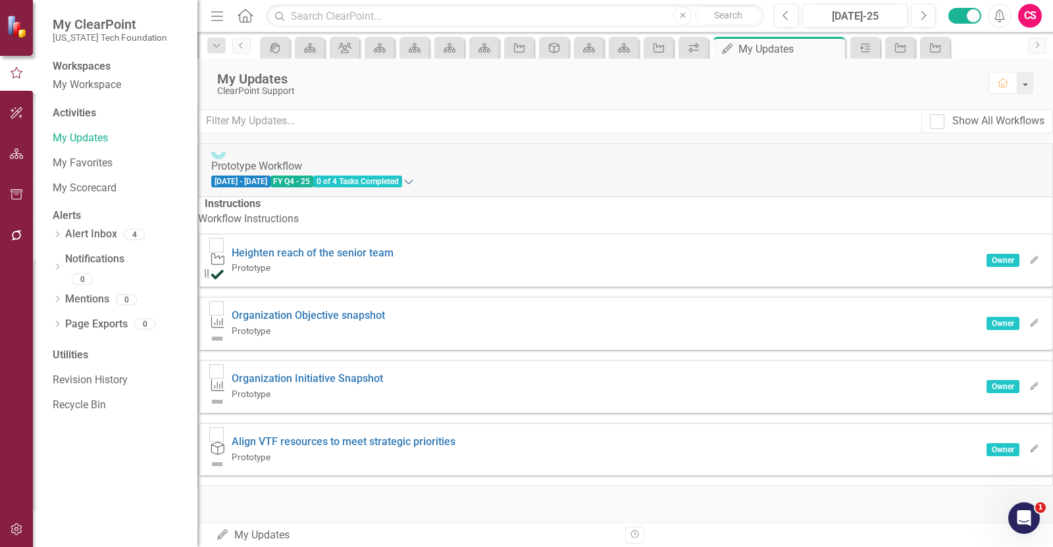
click at [415, 176] on icon "Expanded" at bounding box center [408, 181] width 13 height 11
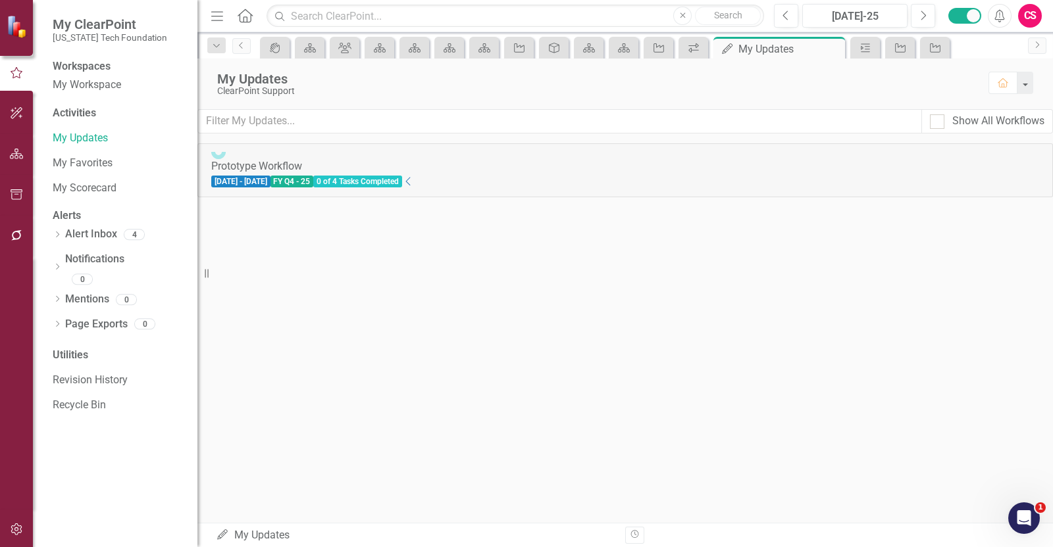
click at [1016, 174] on div "7/8/25 - 8/13/25 FY Q4 - 25 0 of 4 Tasks Completed Collapse" at bounding box center [625, 181] width 828 height 15
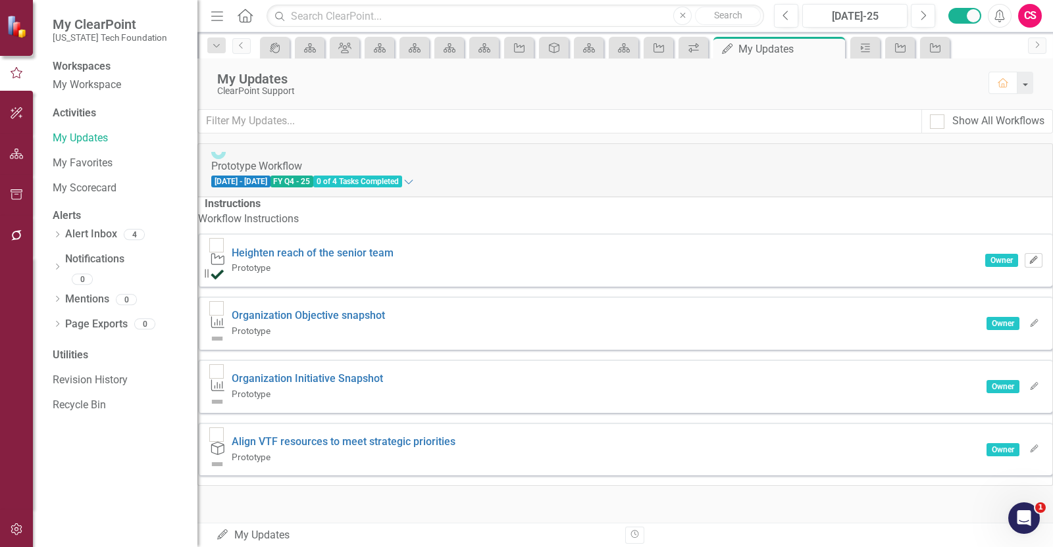
click at [1024, 264] on button "Edit" at bounding box center [1033, 260] width 18 height 14
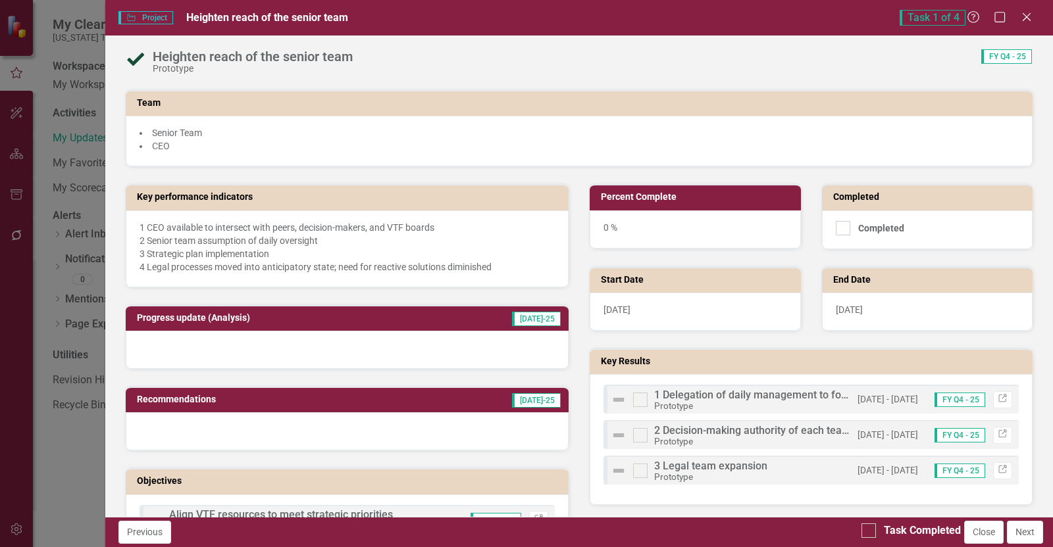
scroll to position [164, 0]
click at [651, 222] on div "0 %" at bounding box center [694, 230] width 211 height 38
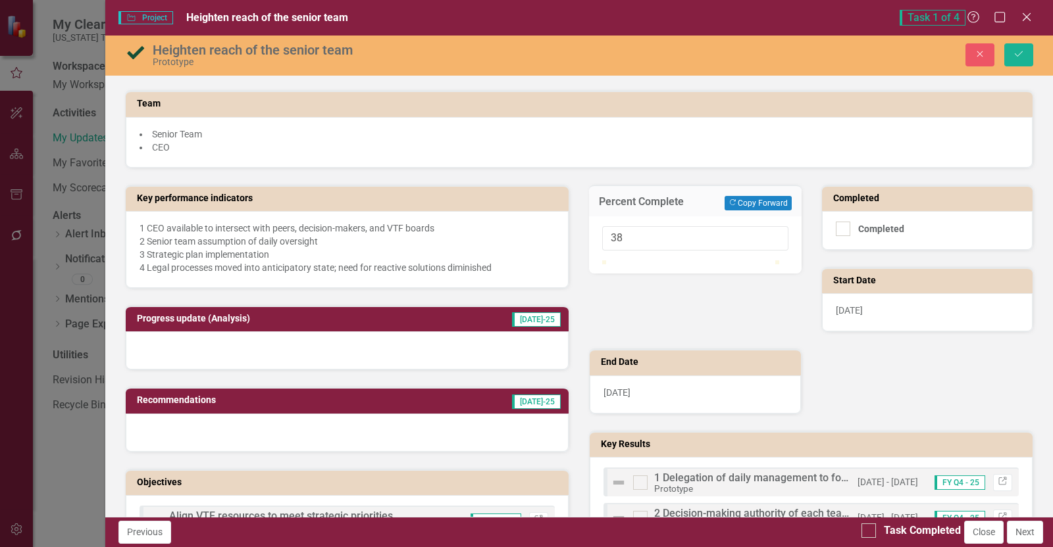
type input "0"
drag, startPoint x: 603, startPoint y: 270, endPoint x: 547, endPoint y: 262, distance: 55.8
click at [547, 262] on div "Key performance indicators 1 CEO available to intersect with peers, decision-ma…" at bounding box center [579, 403] width 928 height 470
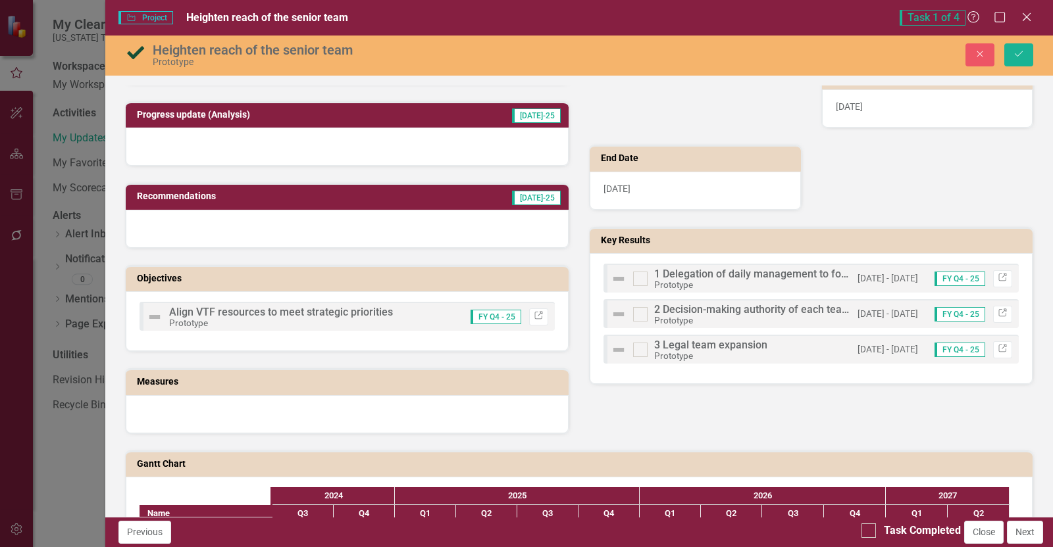
scroll to position [493, 0]
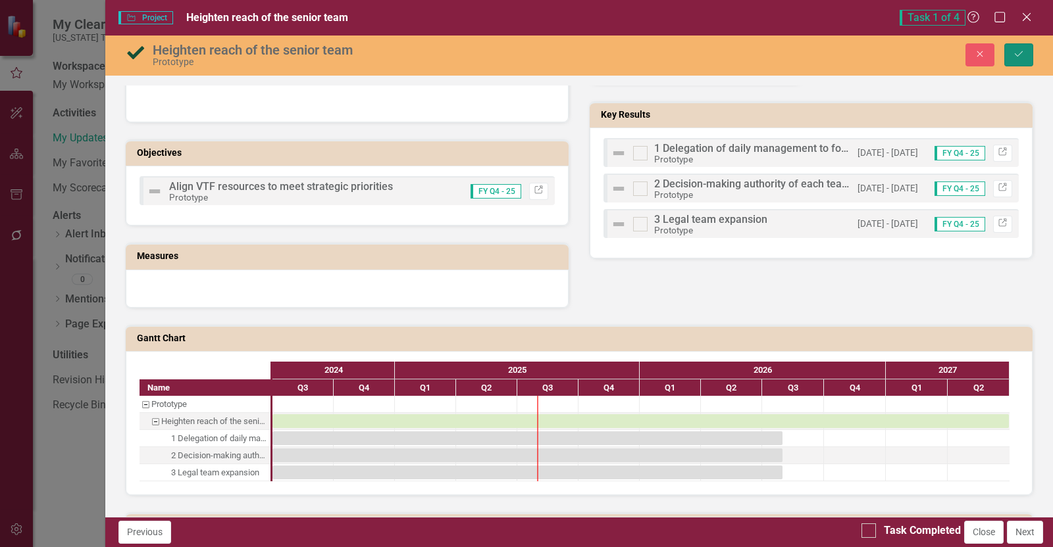
click at [1023, 47] on button "Save" at bounding box center [1018, 54] width 29 height 23
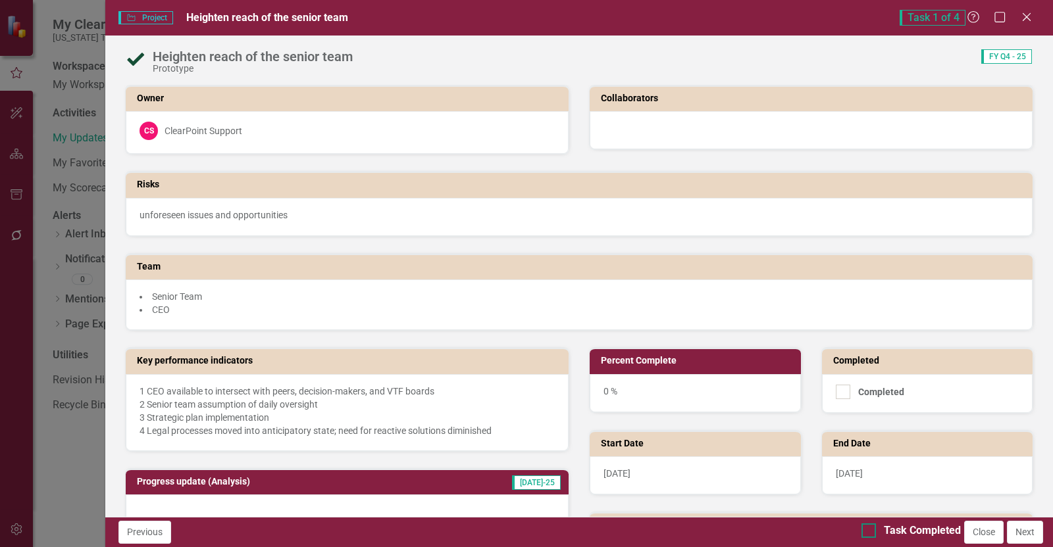
click at [861, 531] on div at bounding box center [868, 531] width 14 height 14
click at [861, 531] on input "Task Completed" at bounding box center [865, 528] width 9 height 9
checkbox input "true"
click at [1030, 535] on button "Next" at bounding box center [1024, 532] width 36 height 23
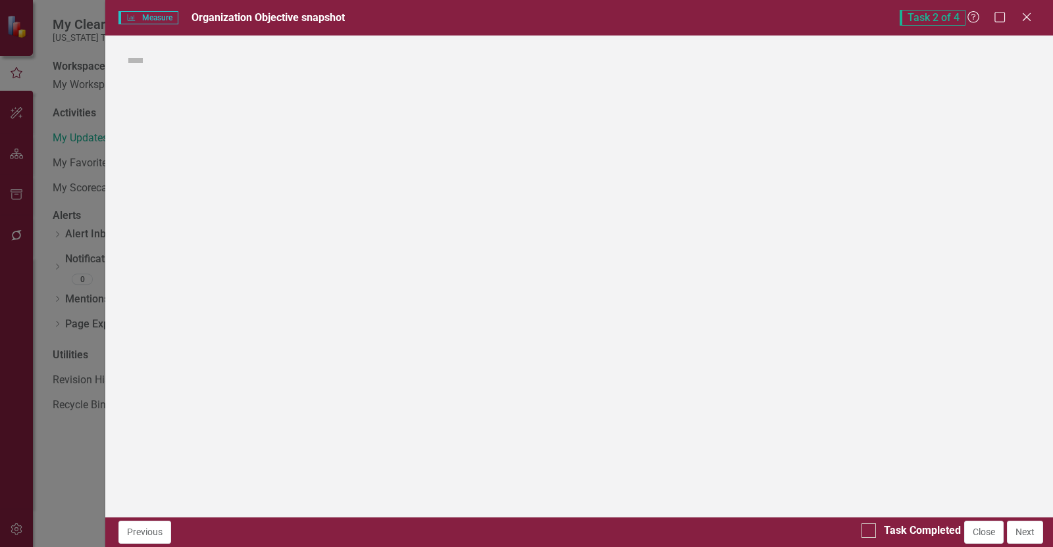
checkbox input "true"
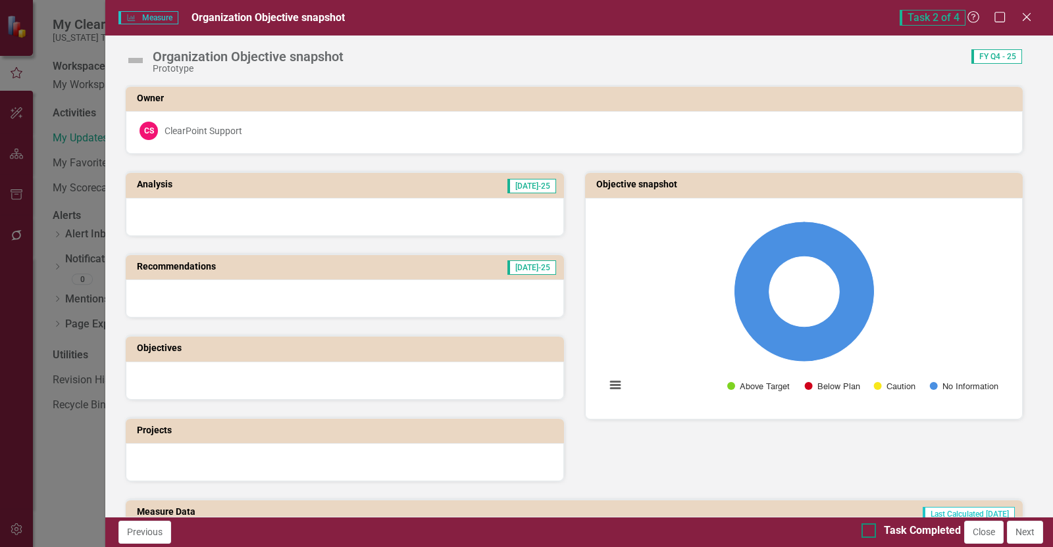
click at [862, 535] on div "Task Completed" at bounding box center [910, 531] width 99 height 15
click at [862, 532] on input "Task Completed" at bounding box center [865, 528] width 9 height 9
checkbox input "true"
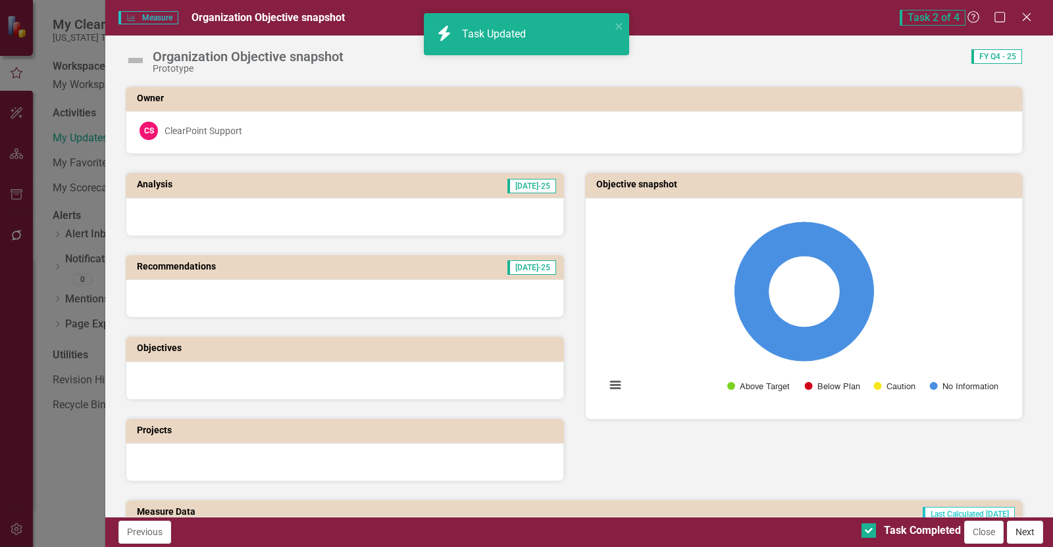
click at [1035, 534] on button "Next" at bounding box center [1024, 532] width 36 height 23
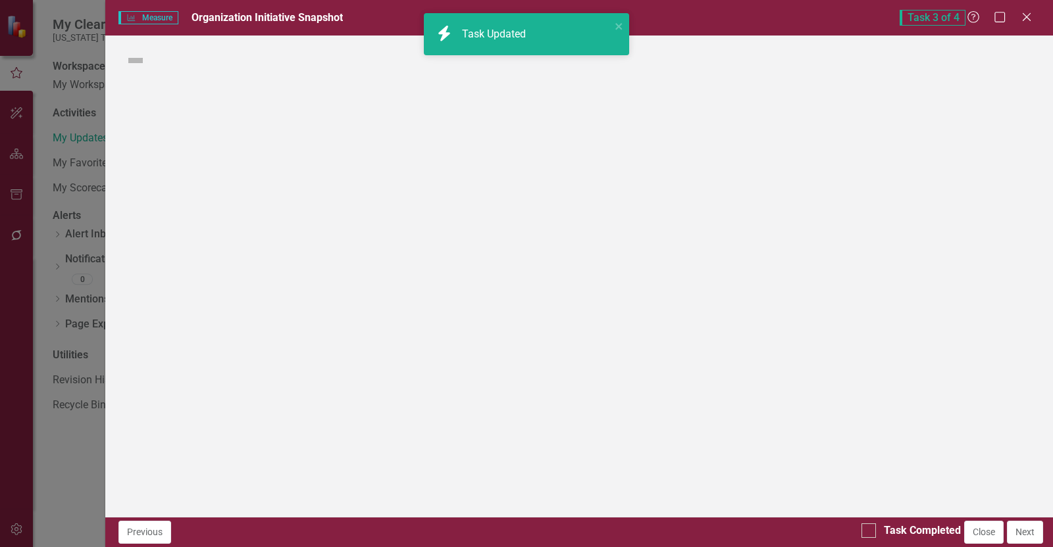
checkbox input "true"
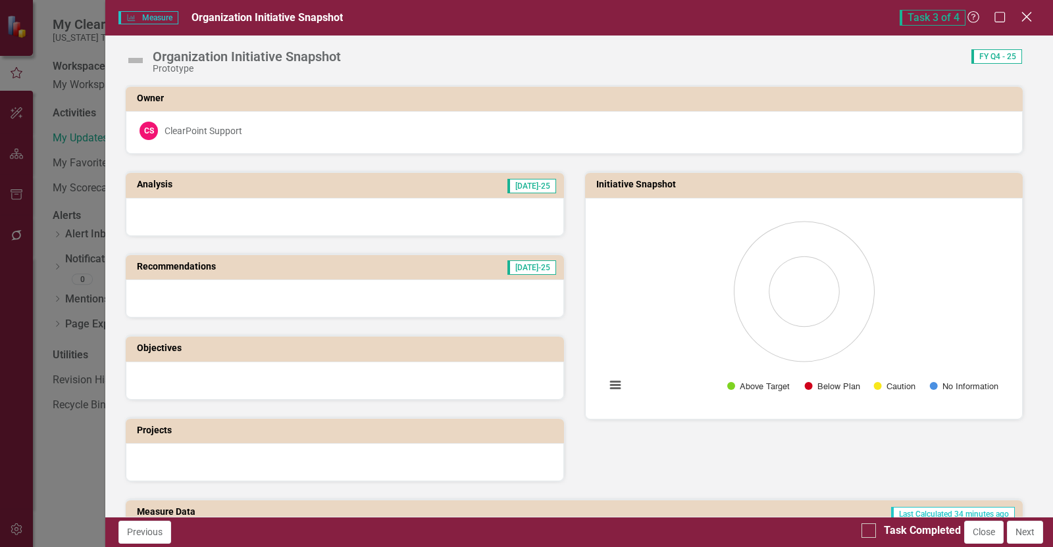
click at [1022, 14] on icon "Close" at bounding box center [1026, 17] width 16 height 12
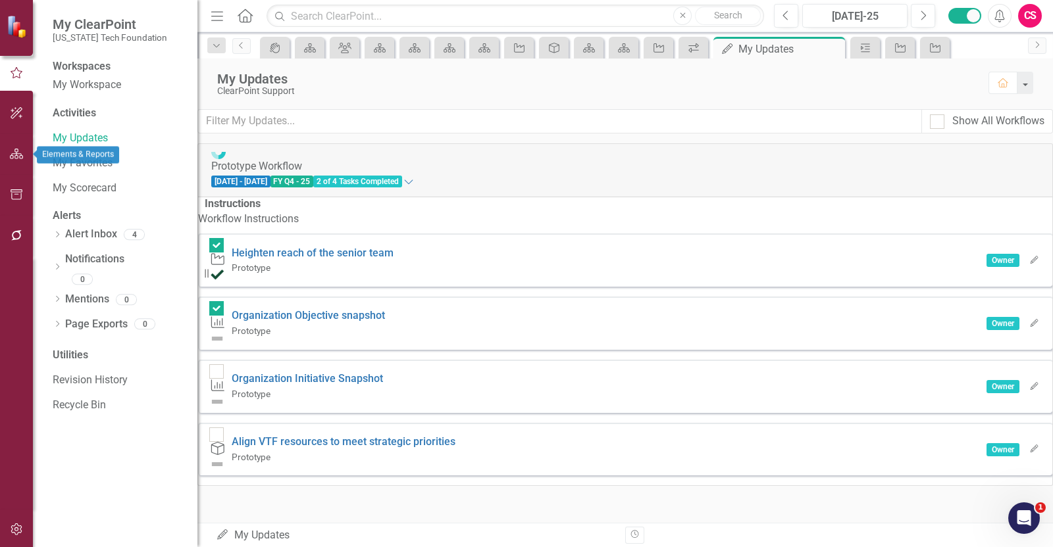
click at [11, 160] on button "button" at bounding box center [17, 155] width 30 height 28
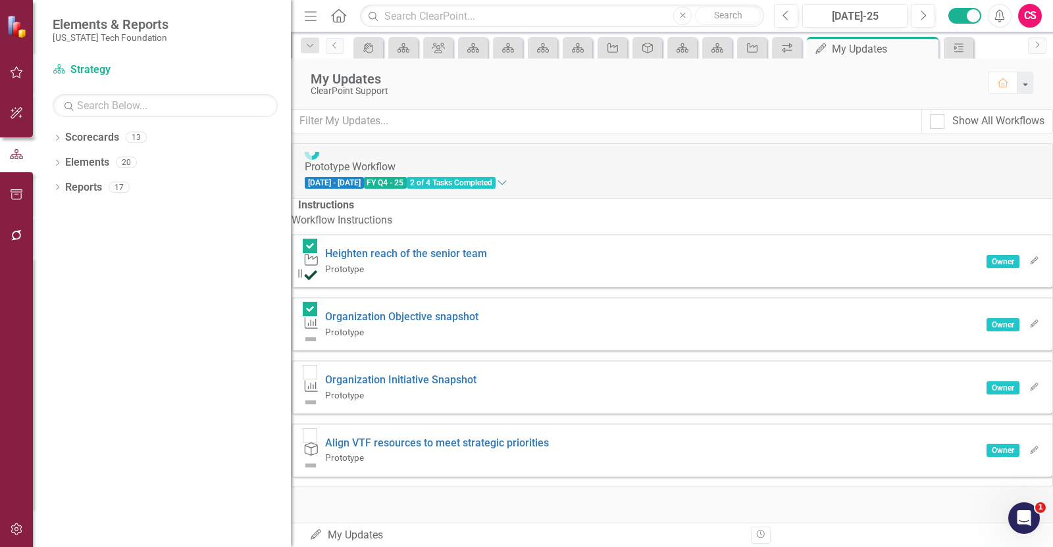
drag, startPoint x: 203, startPoint y: 111, endPoint x: 291, endPoint y: 98, distance: 88.4
click at [291, 98] on div "Resize" at bounding box center [296, 273] width 11 height 547
click at [59, 130] on div "Dropdown Scorecards 13" at bounding box center [172, 139] width 238 height 25
click at [56, 136] on icon "Dropdown" at bounding box center [57, 139] width 9 height 7
click at [56, 136] on icon "Dropdown" at bounding box center [55, 136] width 7 height 9
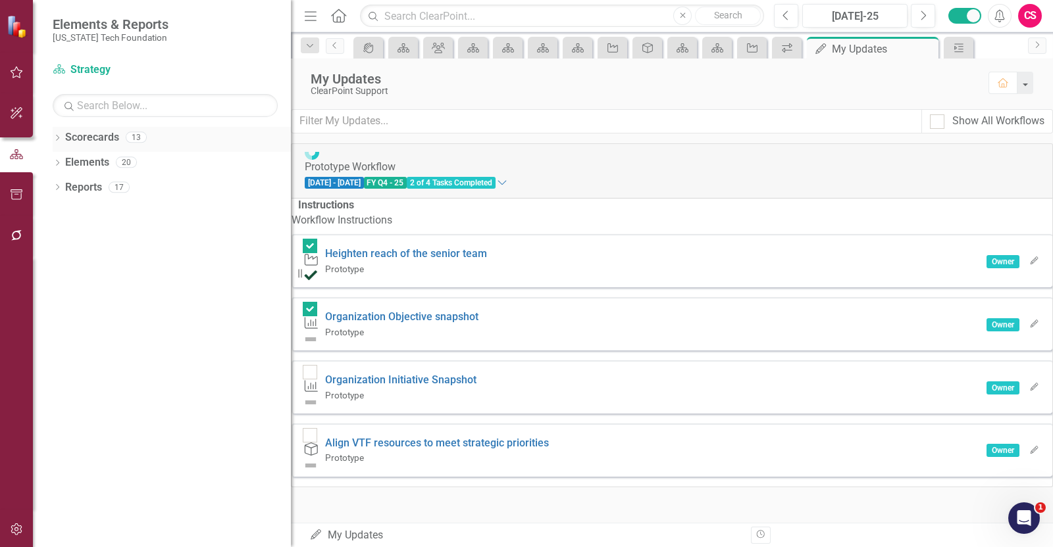
click at [88, 136] on link "Scorecards" at bounding box center [92, 137] width 54 height 15
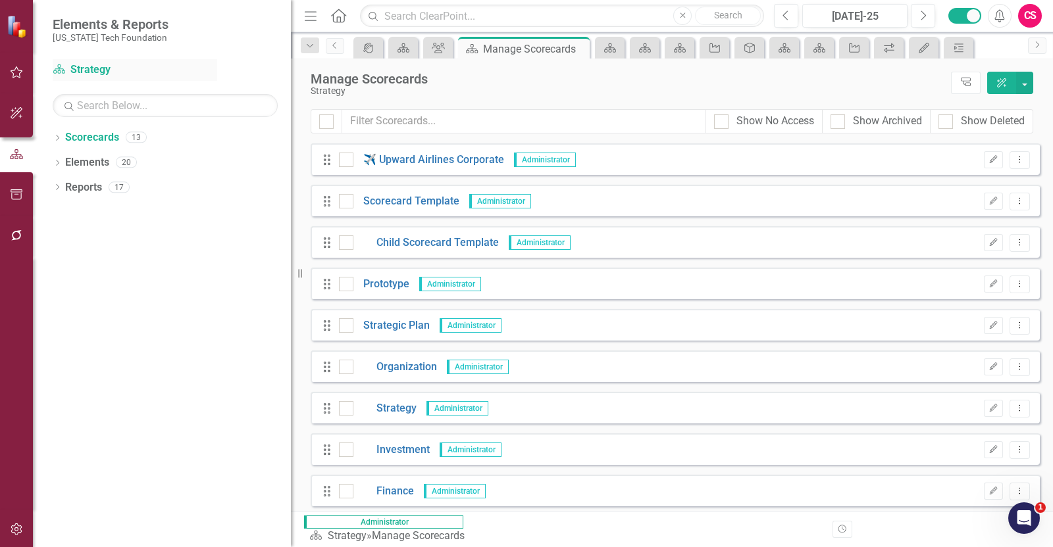
click at [79, 76] on link "Scorecard Strategy" at bounding box center [135, 69] width 164 height 15
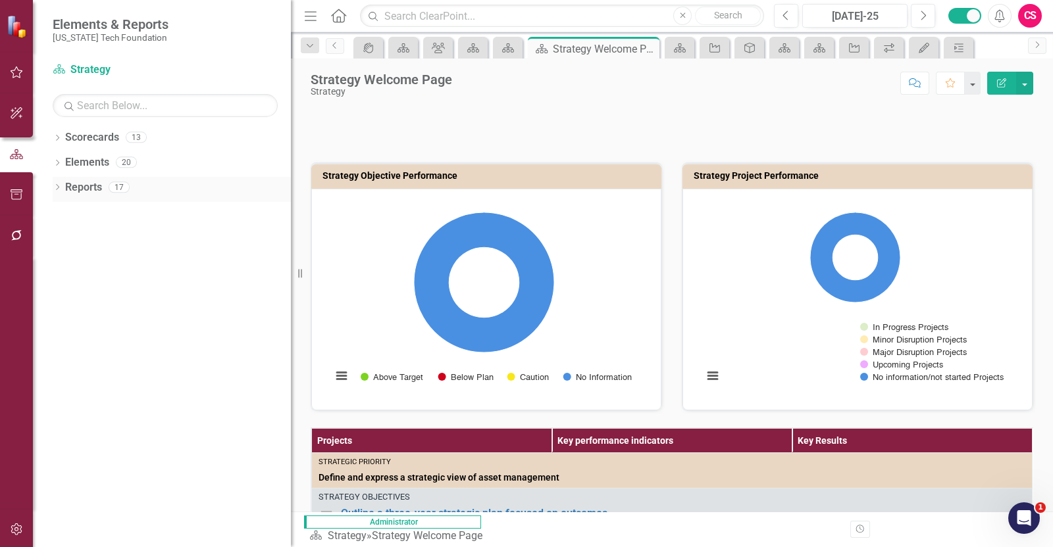
click at [86, 182] on link "Reports" at bounding box center [83, 187] width 37 height 15
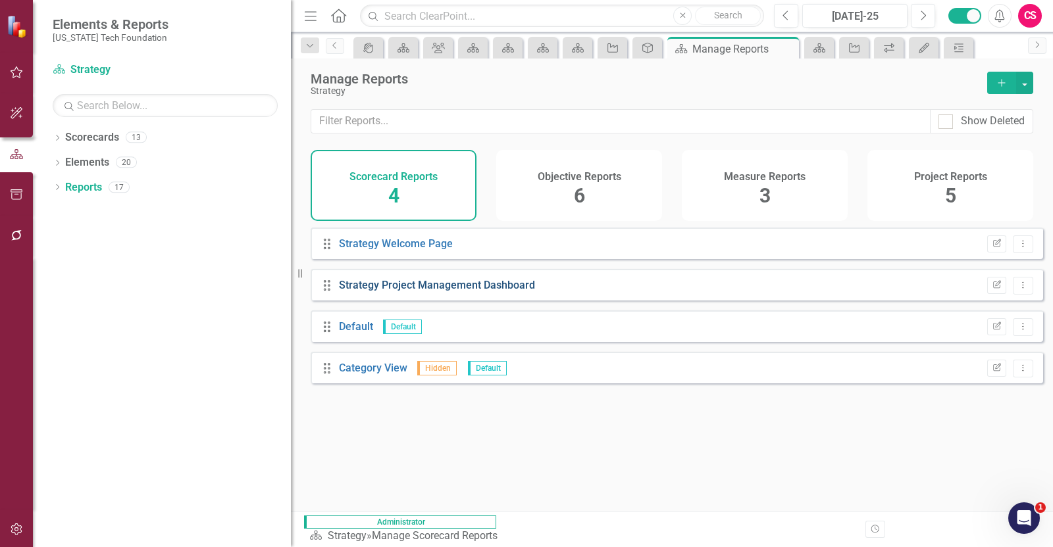
click at [380, 291] on link "Strategy Project Management Dashboard" at bounding box center [437, 285] width 196 height 12
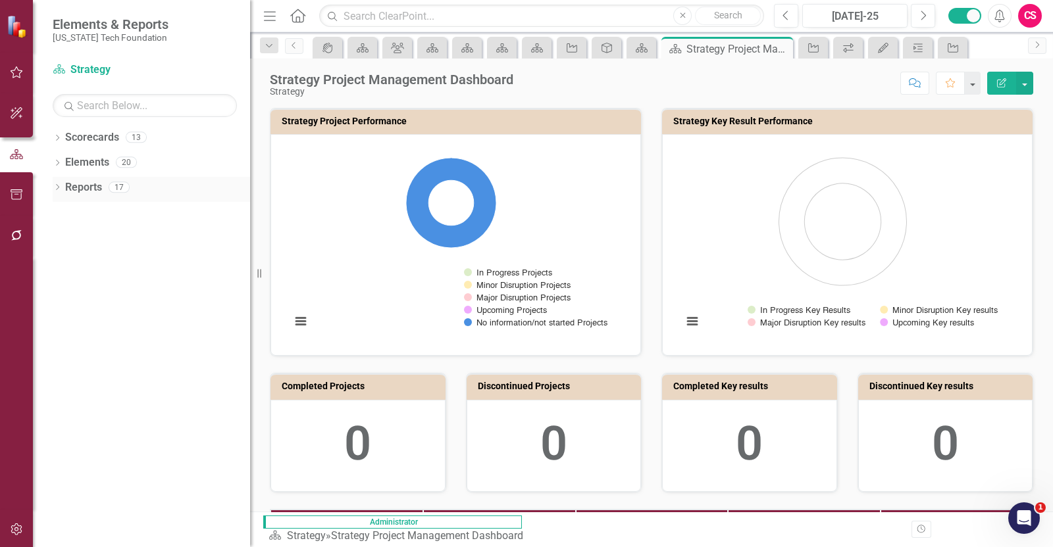
drag, startPoint x: 294, startPoint y: 194, endPoint x: 250, endPoint y: 187, distance: 44.6
click at [250, 187] on div "Resize" at bounding box center [255, 273] width 11 height 547
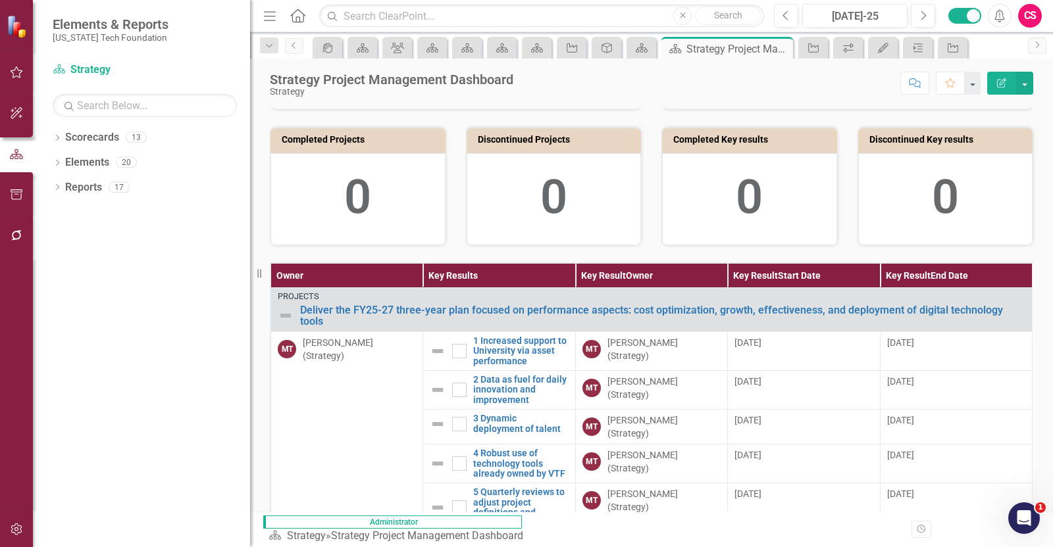
scroll to position [328, 0]
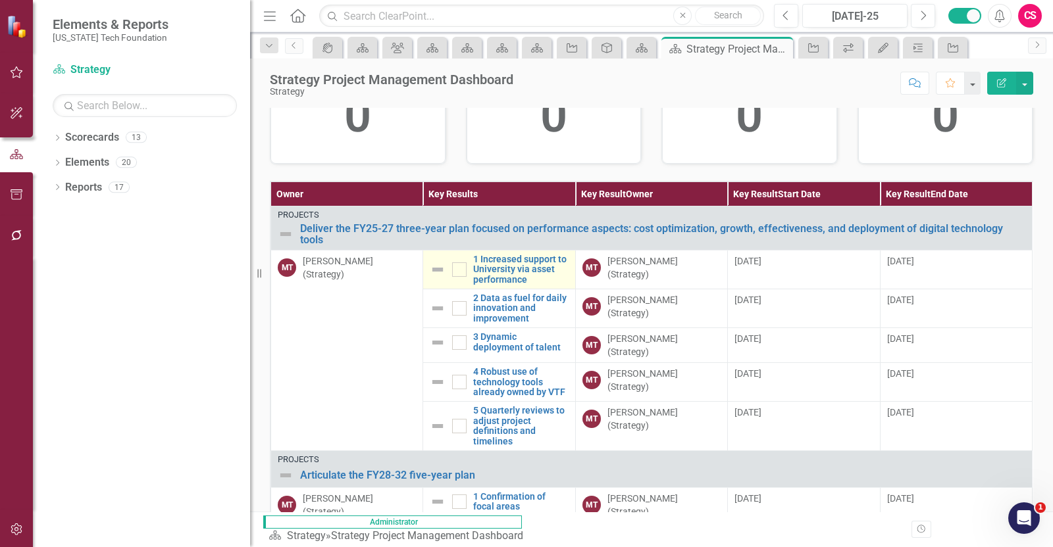
click at [432, 268] on img at bounding box center [438, 270] width 16 height 16
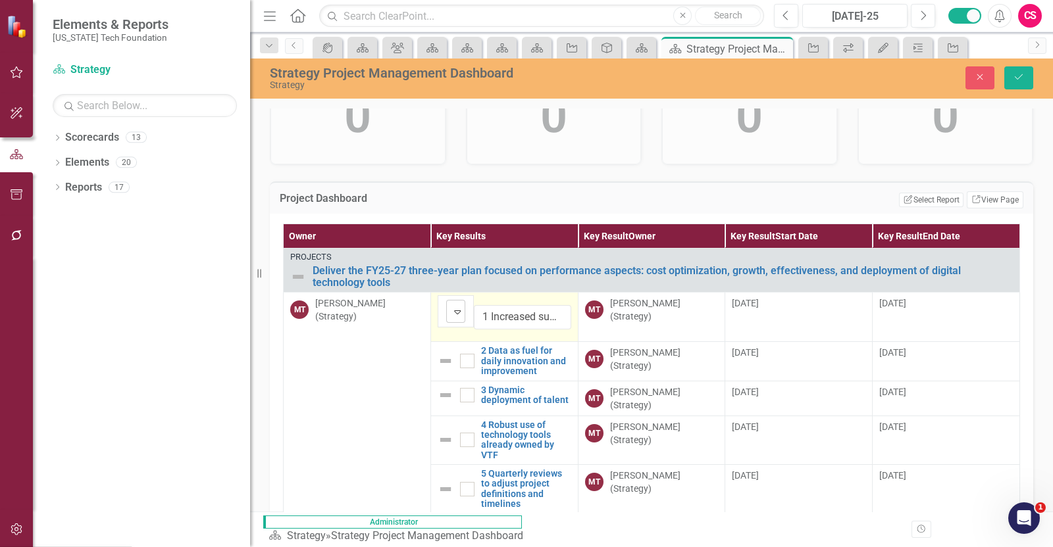
click at [450, 304] on img at bounding box center [458, 312] width 16 height 16
click at [464, 307] on icon "Expand" at bounding box center [457, 312] width 13 height 11
drag, startPoint x: 980, startPoint y: 70, endPoint x: 877, endPoint y: 111, distance: 111.0
click at [977, 70] on button "Close" at bounding box center [979, 77] width 29 height 23
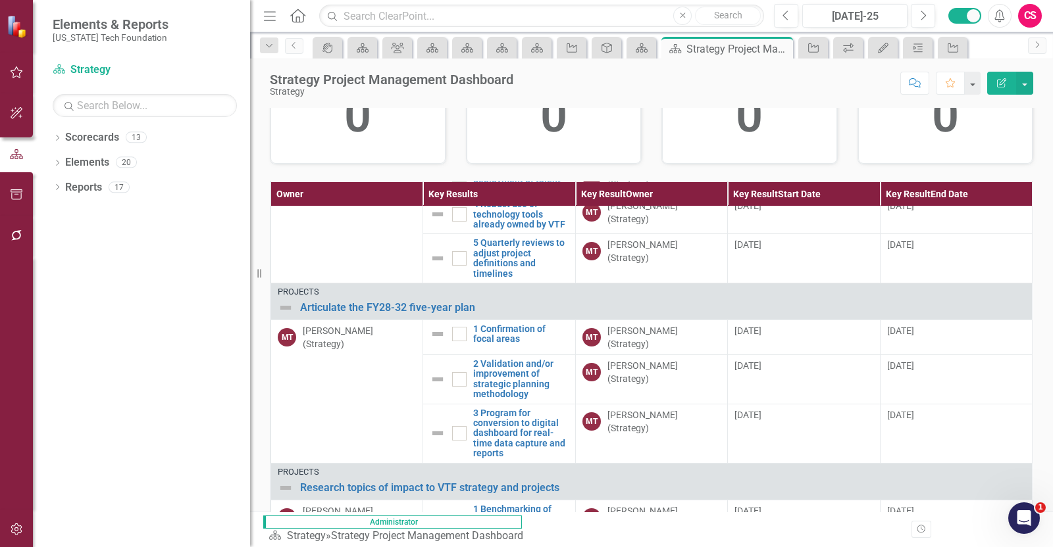
scroll to position [164, 0]
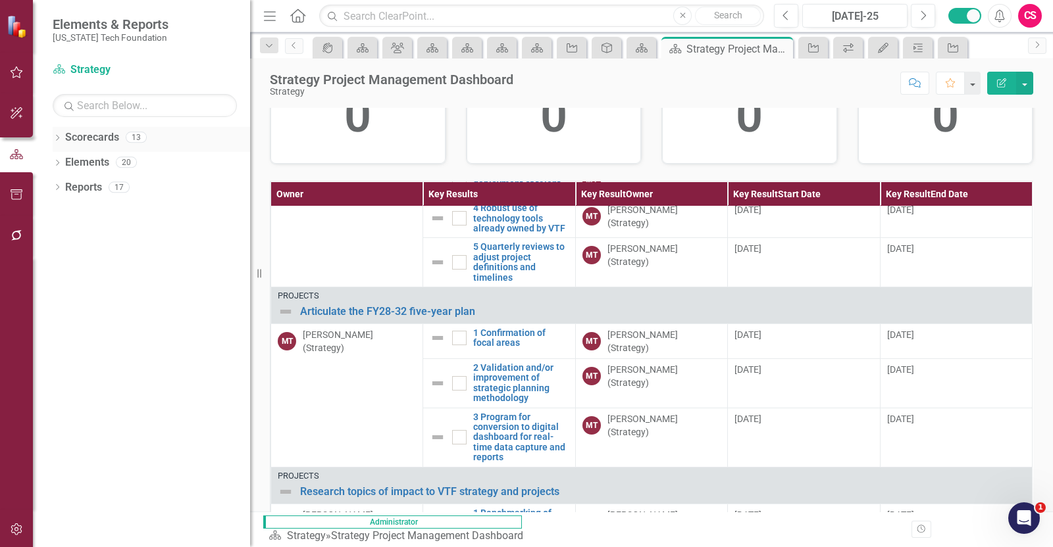
click at [110, 134] on link "Scorecards" at bounding box center [92, 137] width 54 height 15
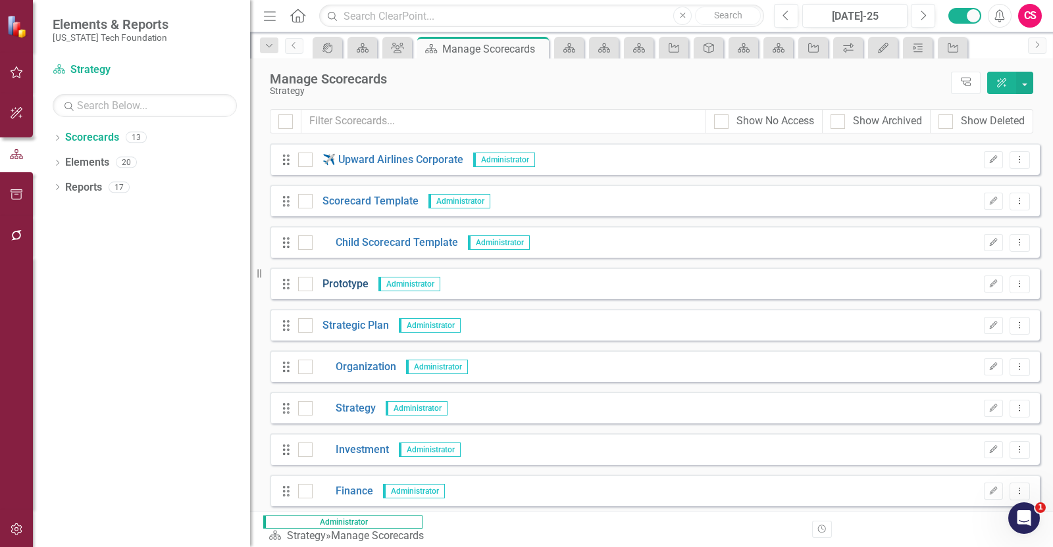
click at [346, 285] on link "Prototype" at bounding box center [340, 284] width 56 height 15
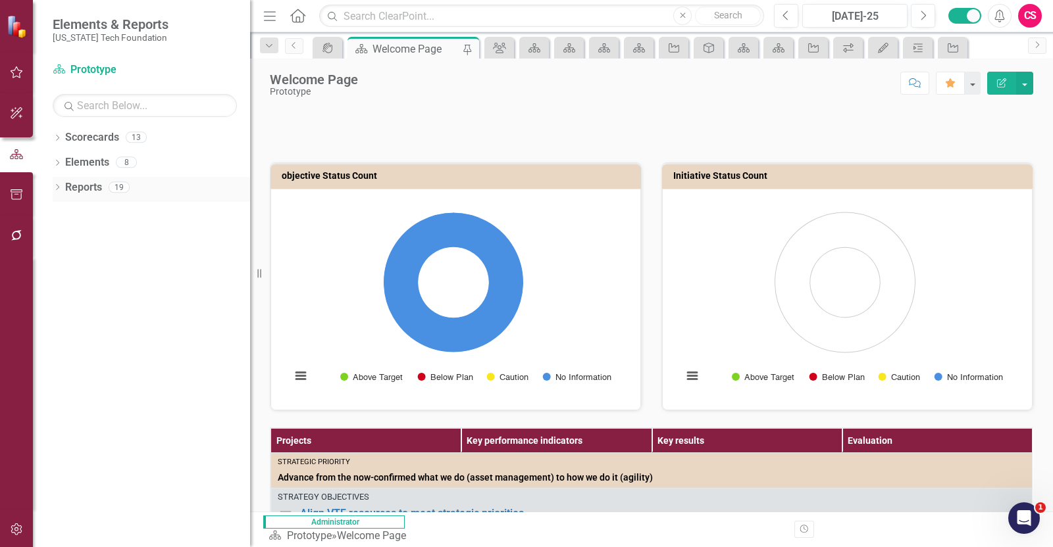
click at [80, 190] on link "Reports" at bounding box center [83, 187] width 37 height 15
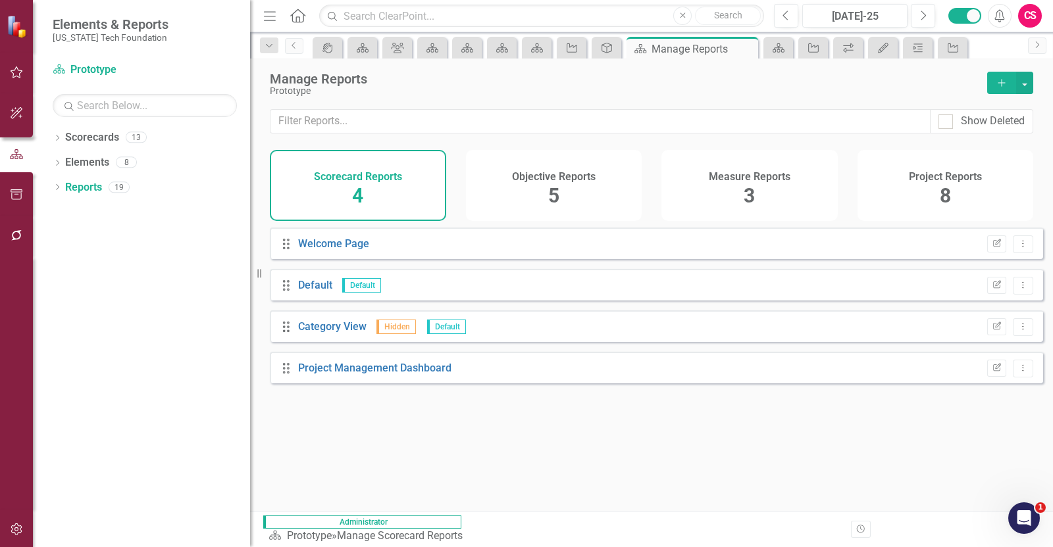
click at [922, 174] on h4 "Project Reports" at bounding box center [944, 177] width 73 height 12
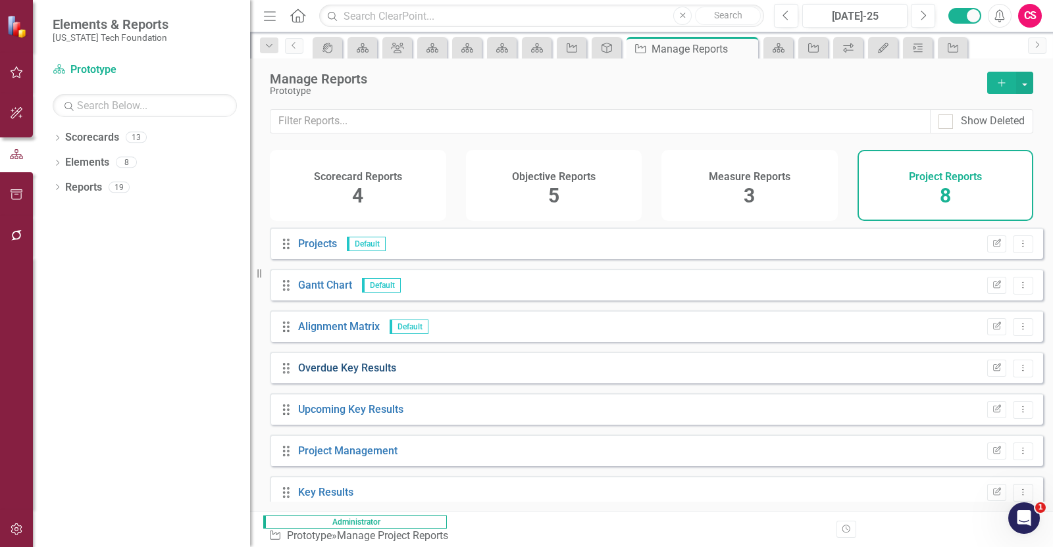
click at [351, 374] on link "Overdue Key Results" at bounding box center [347, 368] width 98 height 12
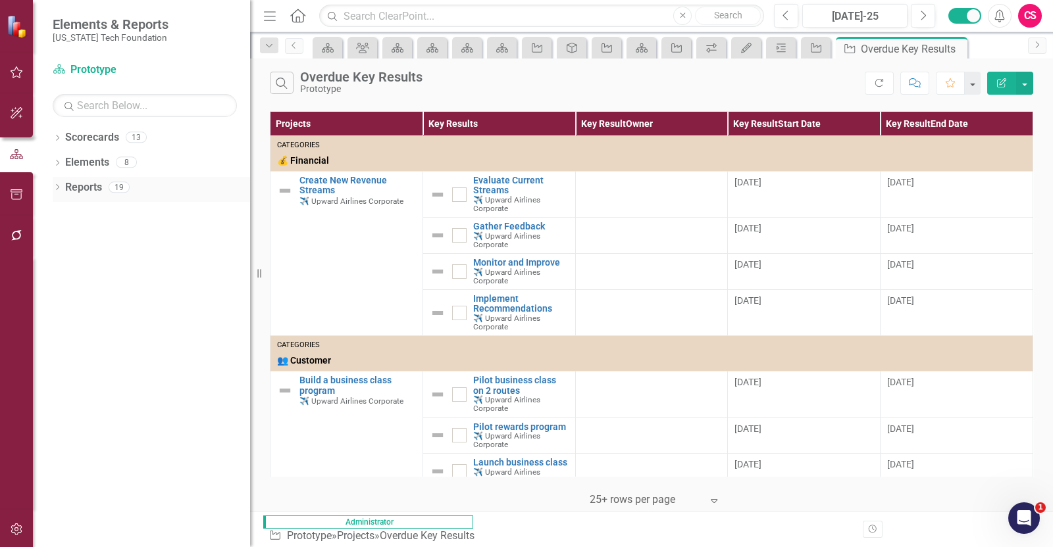
click at [89, 183] on link "Reports" at bounding box center [83, 187] width 37 height 15
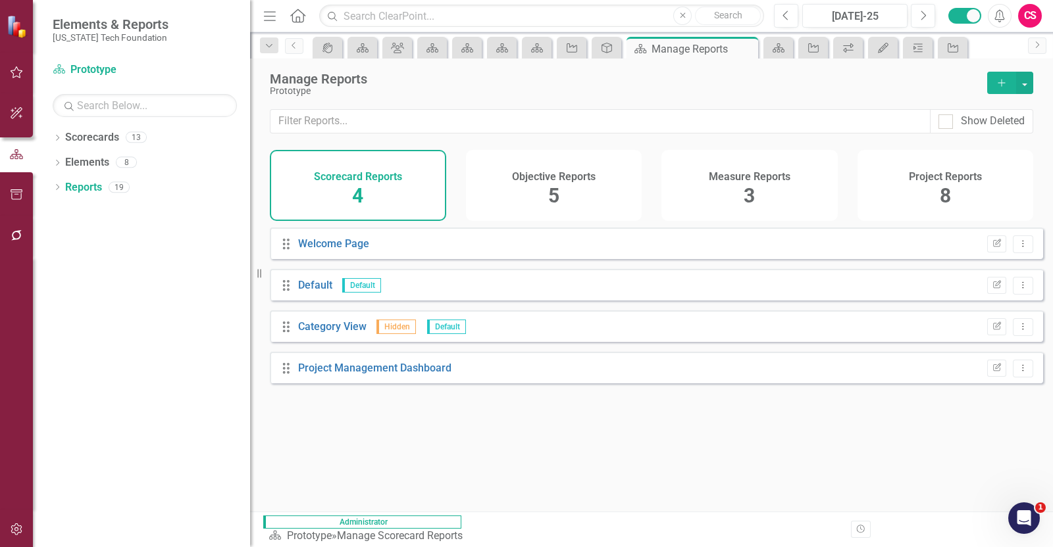
click at [872, 180] on div "Project Reports 8" at bounding box center [945, 185] width 176 height 71
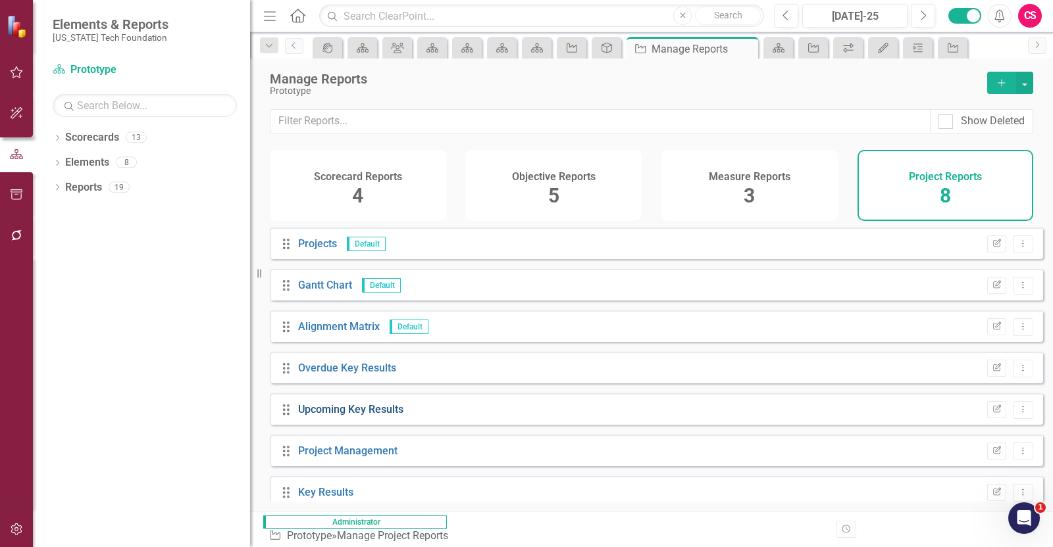
click at [339, 416] on link "Upcoming Key Results" at bounding box center [350, 409] width 105 height 12
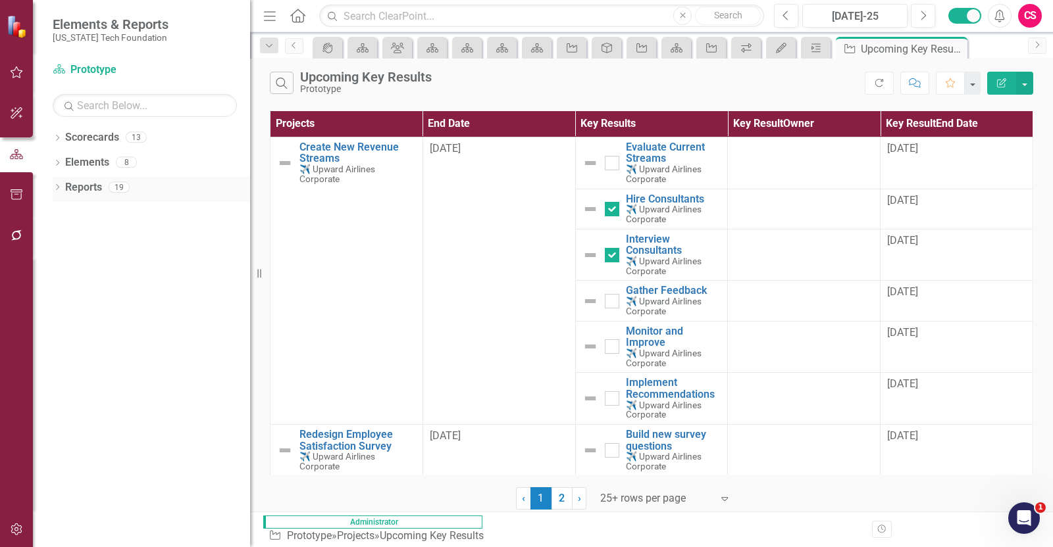
click at [76, 191] on link "Reports" at bounding box center [83, 187] width 37 height 15
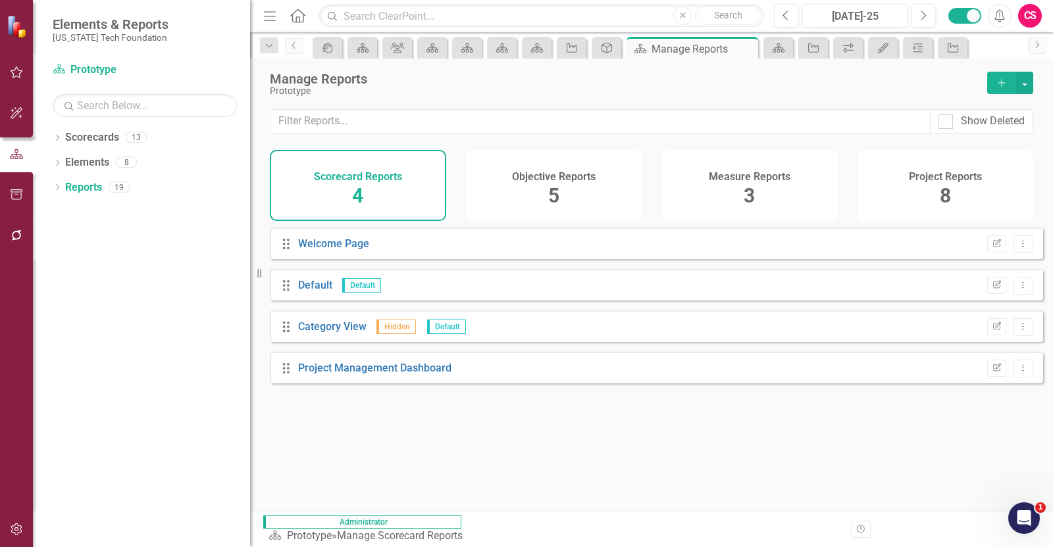
click at [945, 171] on h4 "Project Reports" at bounding box center [944, 177] width 73 height 12
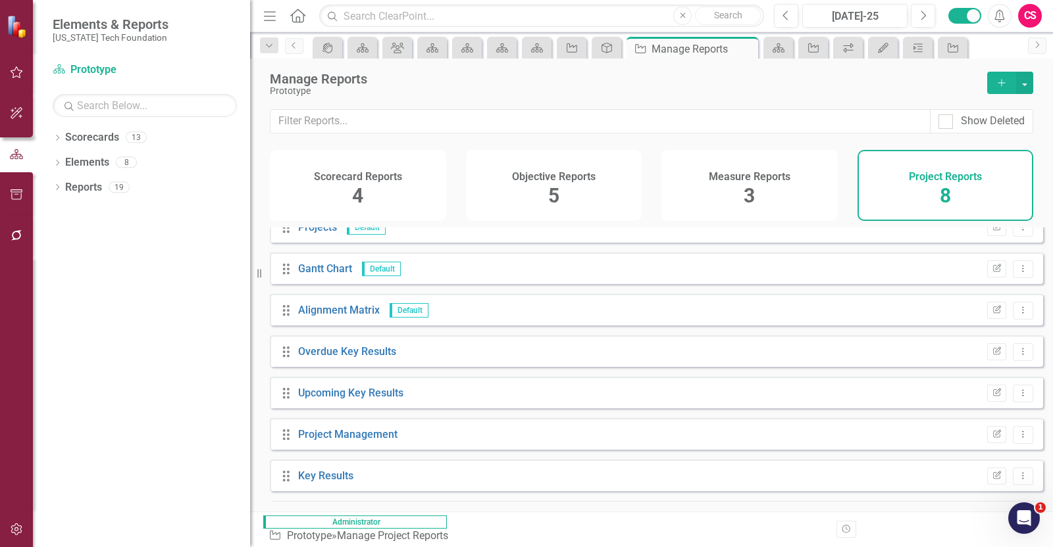
scroll to position [46, 0]
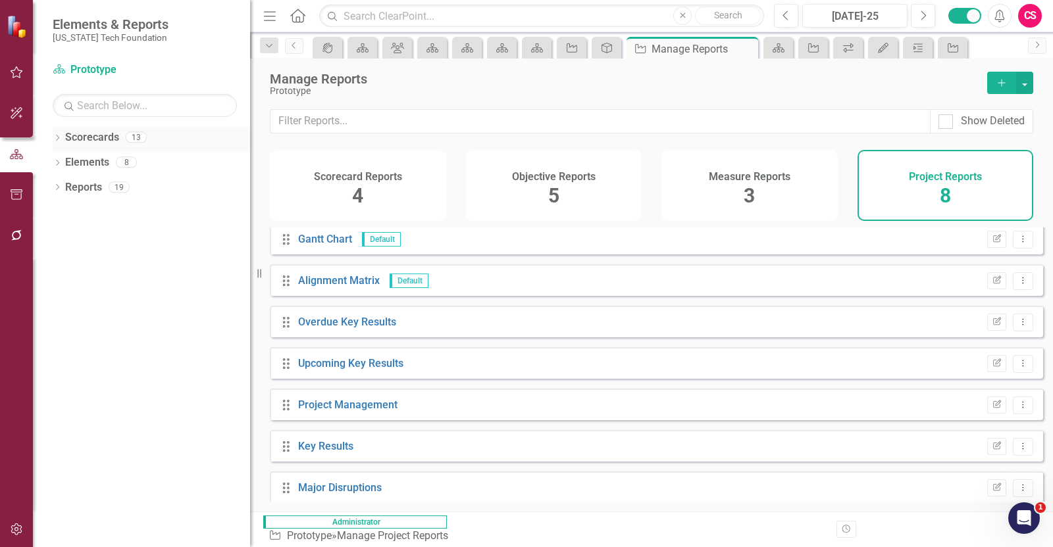
click at [107, 137] on link "Scorecards" at bounding box center [92, 137] width 54 height 15
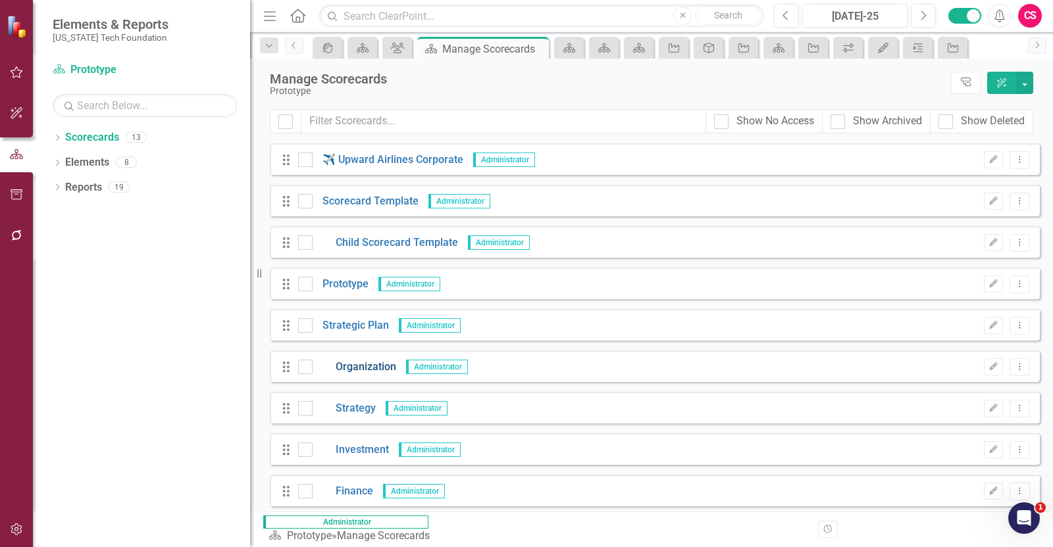
click at [362, 369] on link "Organization" at bounding box center [354, 367] width 84 height 15
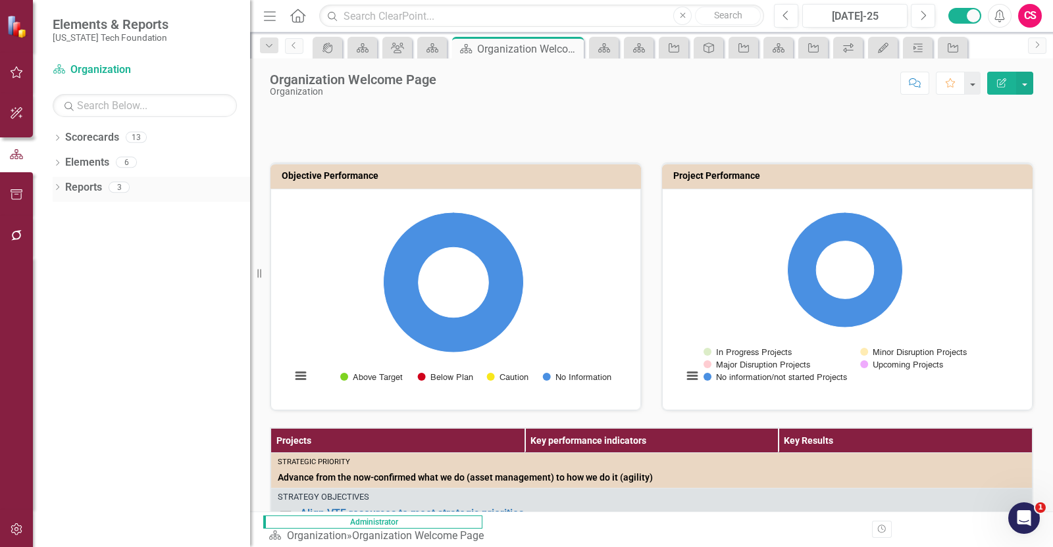
click at [89, 184] on link "Reports" at bounding box center [83, 187] width 37 height 15
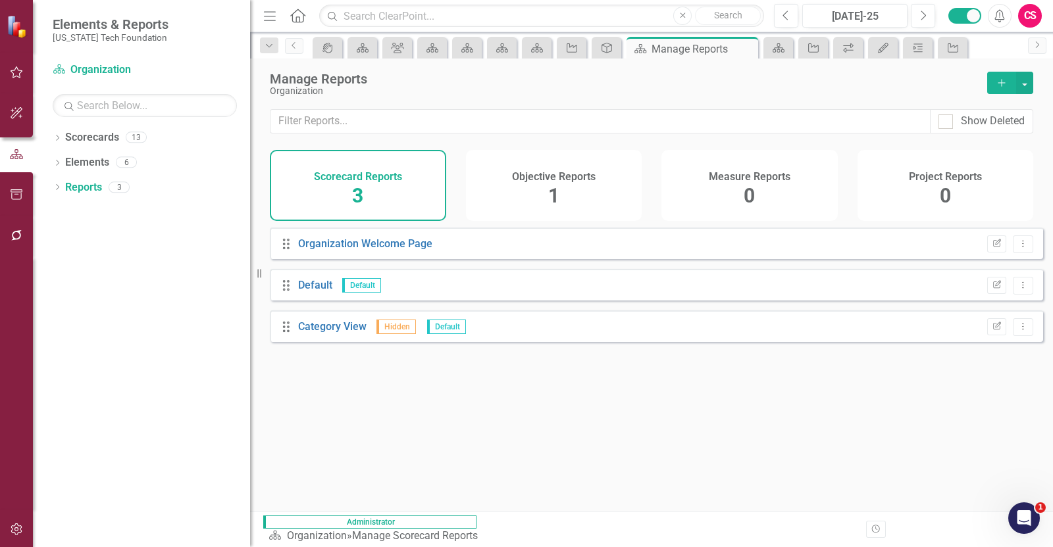
click at [899, 193] on div "Project Reports 0" at bounding box center [945, 185] width 176 height 71
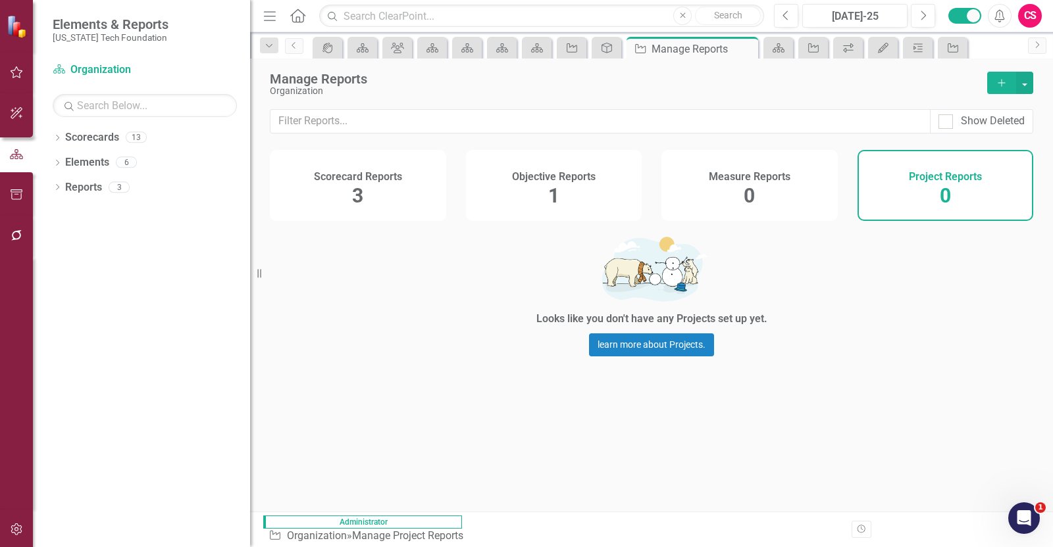
click at [997, 90] on button "Add" at bounding box center [1001, 83] width 29 height 22
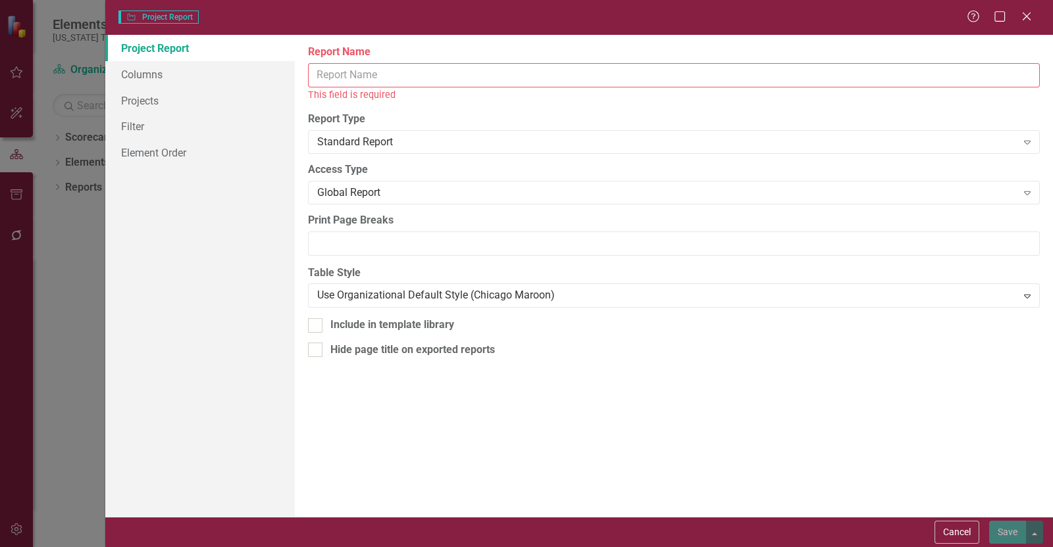
click at [1039, 11] on div "Project Project Report Help Maximize Close" at bounding box center [578, 17] width 947 height 35
click at [1030, 18] on icon "Close" at bounding box center [1026, 16] width 16 height 12
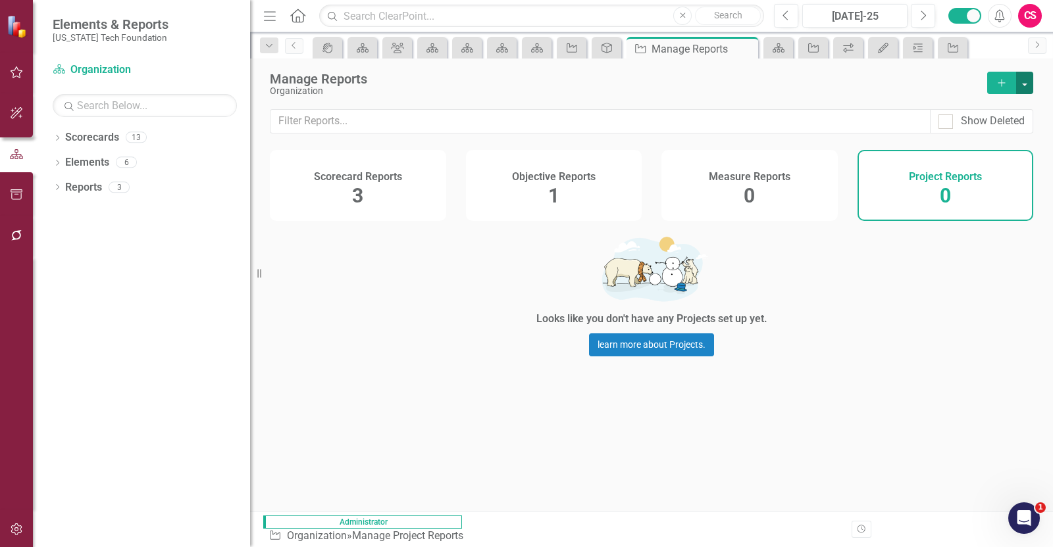
click at [1022, 84] on button "button" at bounding box center [1024, 83] width 17 height 22
click at [1000, 128] on link "Copy Add From Template" at bounding box center [970, 131] width 123 height 24
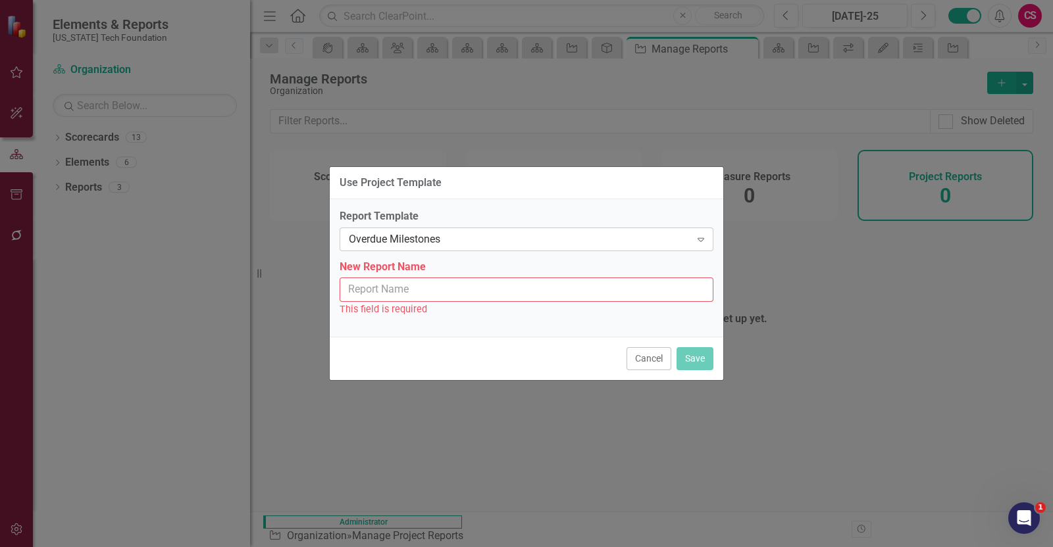
click at [493, 228] on div "Overdue Milestones Expand" at bounding box center [526, 240] width 374 height 24
click at [447, 284] on input "New Report Name" at bounding box center [526, 290] width 374 height 24
type input "o"
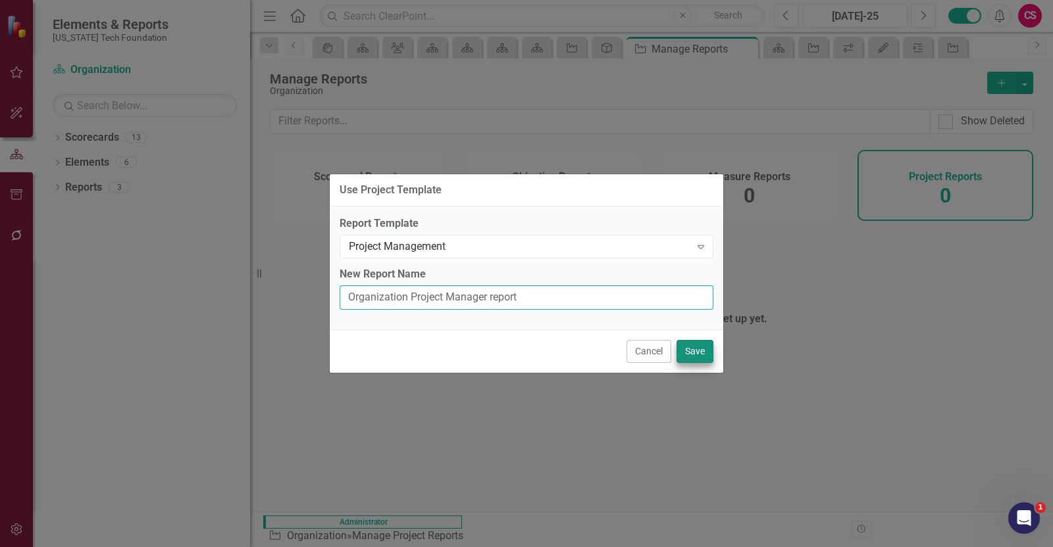
type input "Organization Project Manager report"
click at [701, 362] on div "Cancel Save" at bounding box center [526, 351] width 393 height 43
click at [701, 362] on button "Save" at bounding box center [694, 351] width 37 height 23
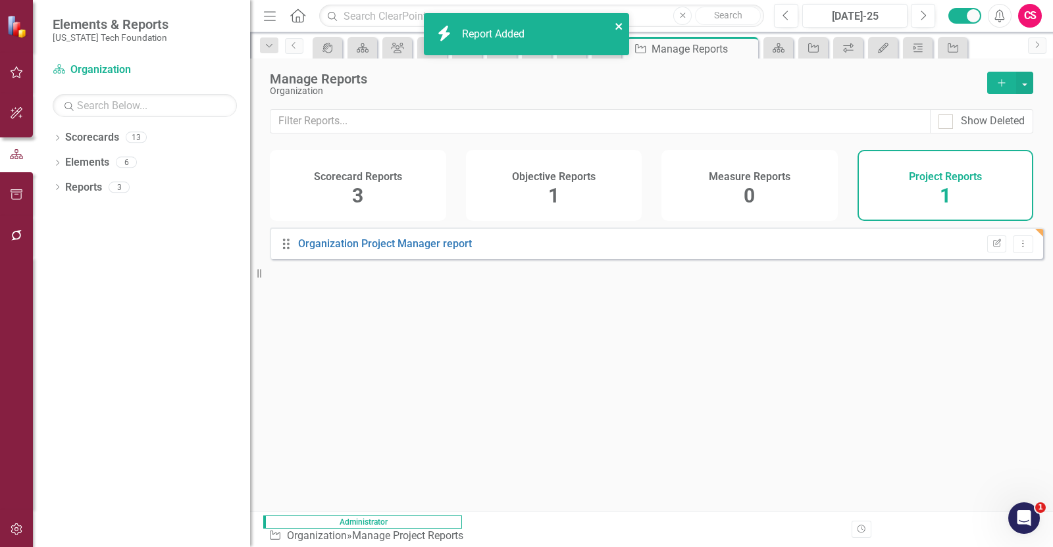
click at [620, 23] on icon "close" at bounding box center [618, 26] width 9 height 11
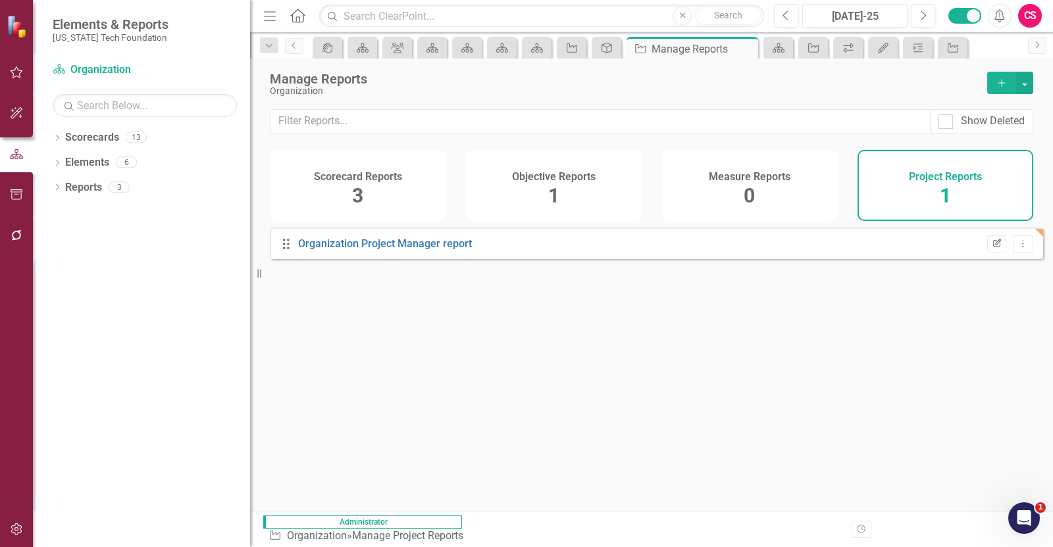
click at [991, 248] on icon "Edit Report" at bounding box center [996, 244] width 10 height 8
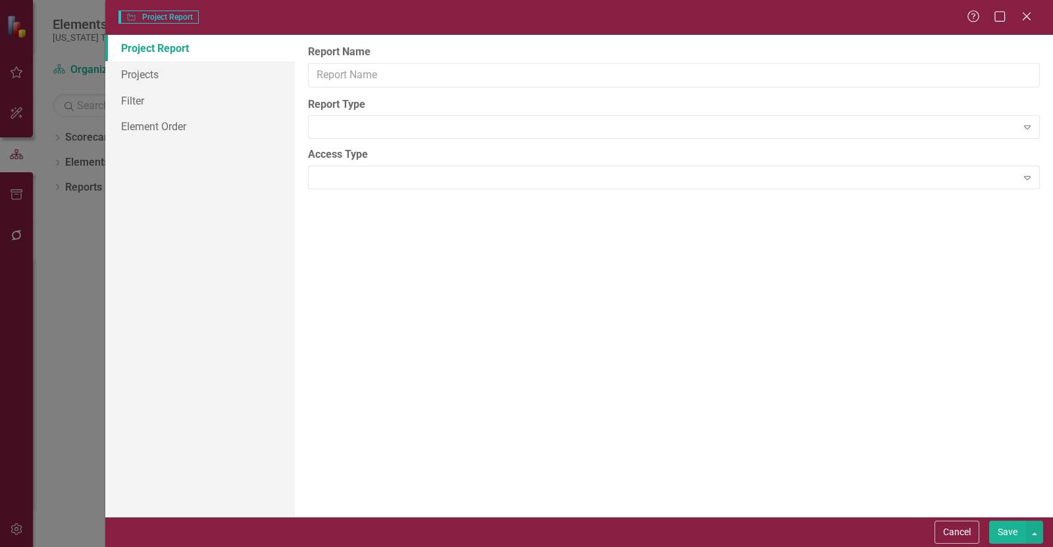
type input "Organization Project Manager report"
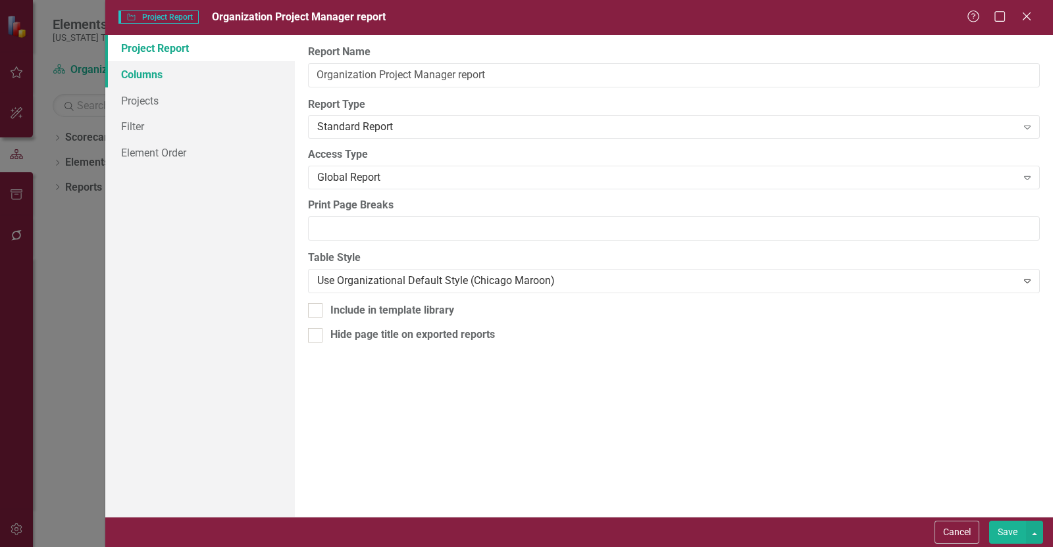
click at [197, 78] on link "Columns" at bounding box center [199, 74] width 189 height 26
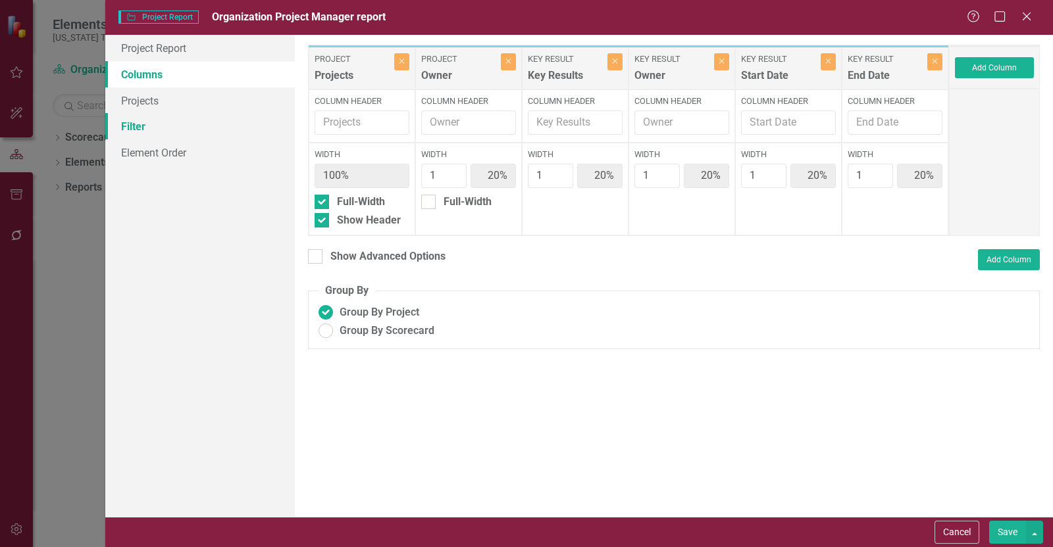
click at [182, 117] on link "Filter" at bounding box center [199, 126] width 189 height 26
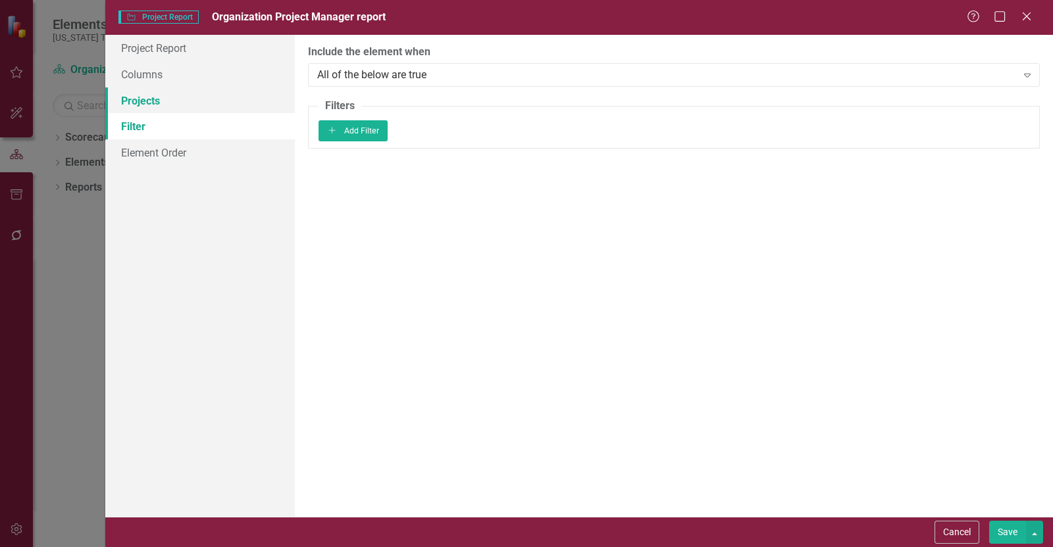
click at [182, 96] on link "Projects" at bounding box center [199, 100] width 189 height 26
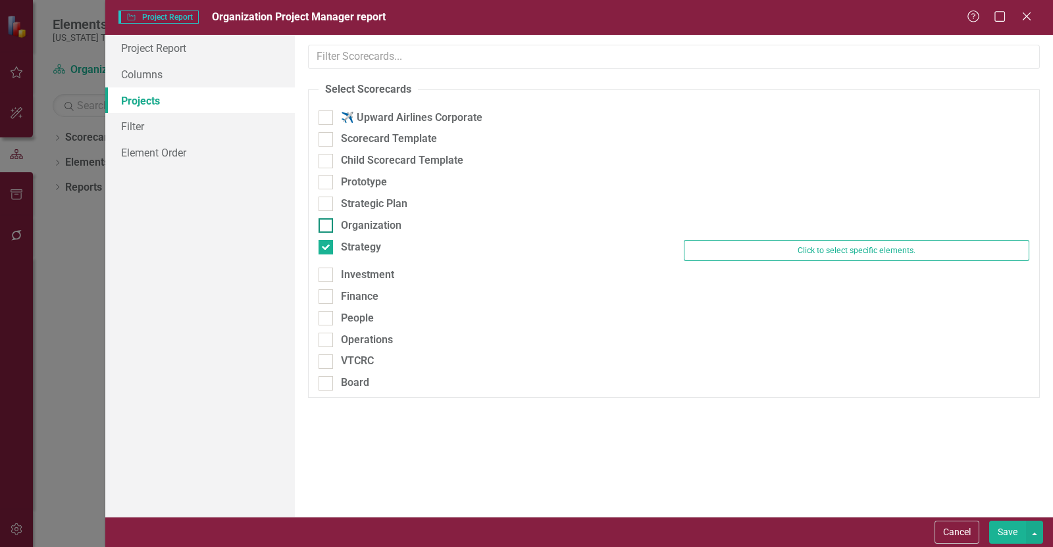
click at [343, 222] on div "Organization" at bounding box center [371, 225] width 61 height 15
click at [327, 222] on input "Organization" at bounding box center [322, 222] width 9 height 9
checkbox input "true"
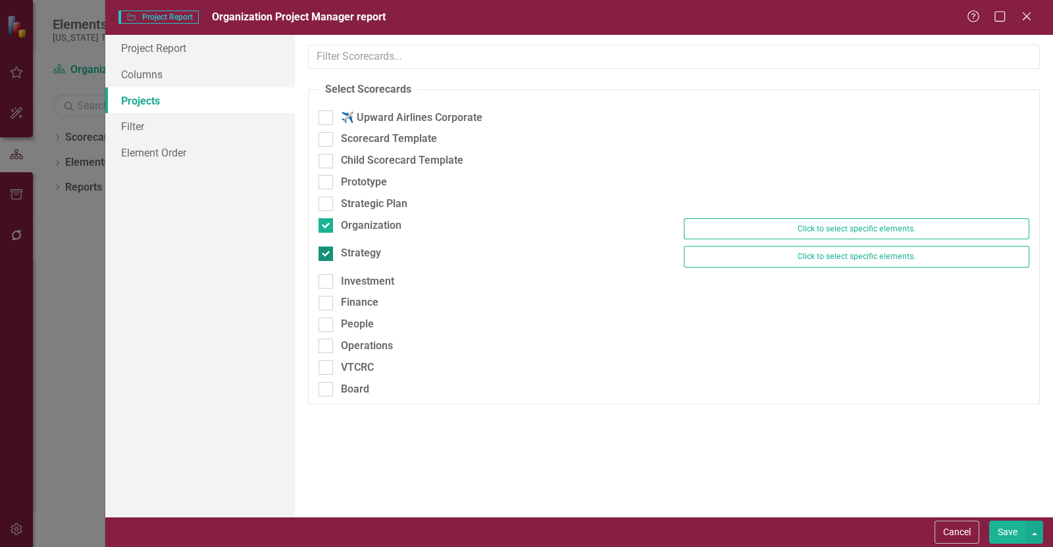
click at [343, 246] on div "Strategy" at bounding box center [361, 253] width 40 height 15
click at [327, 247] on input "Strategy" at bounding box center [322, 251] width 9 height 9
checkbox input "false"
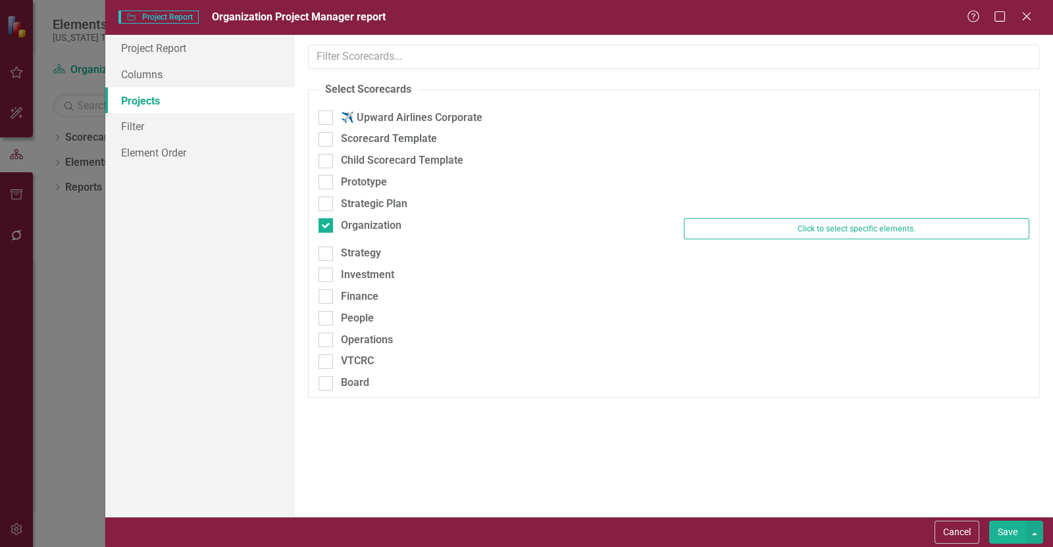
click at [1009, 534] on button "Save" at bounding box center [1007, 532] width 37 height 23
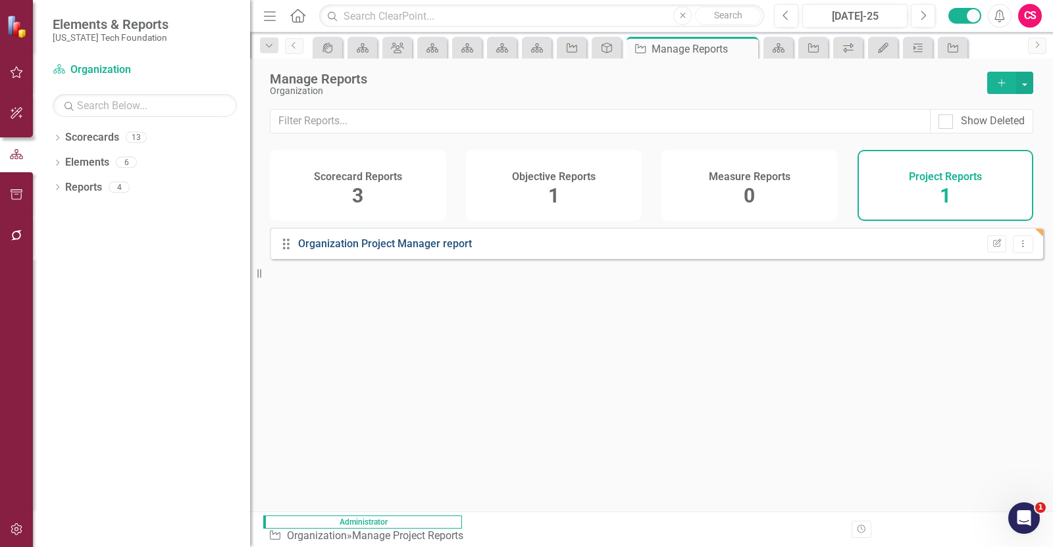
click at [428, 250] on link "Organization Project Manager report" at bounding box center [385, 243] width 174 height 12
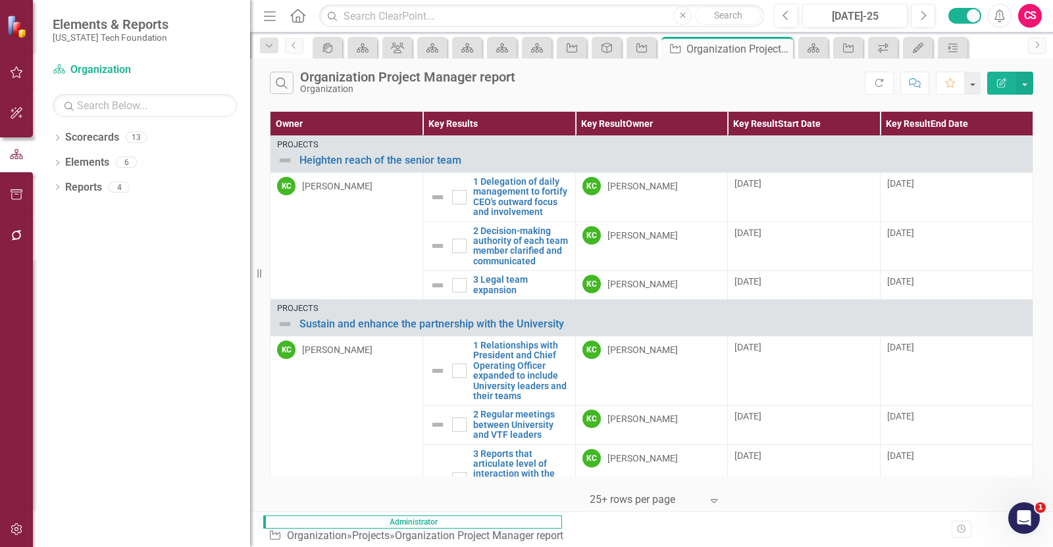
click at [1005, 86] on icon "button" at bounding box center [1001, 82] width 9 height 9
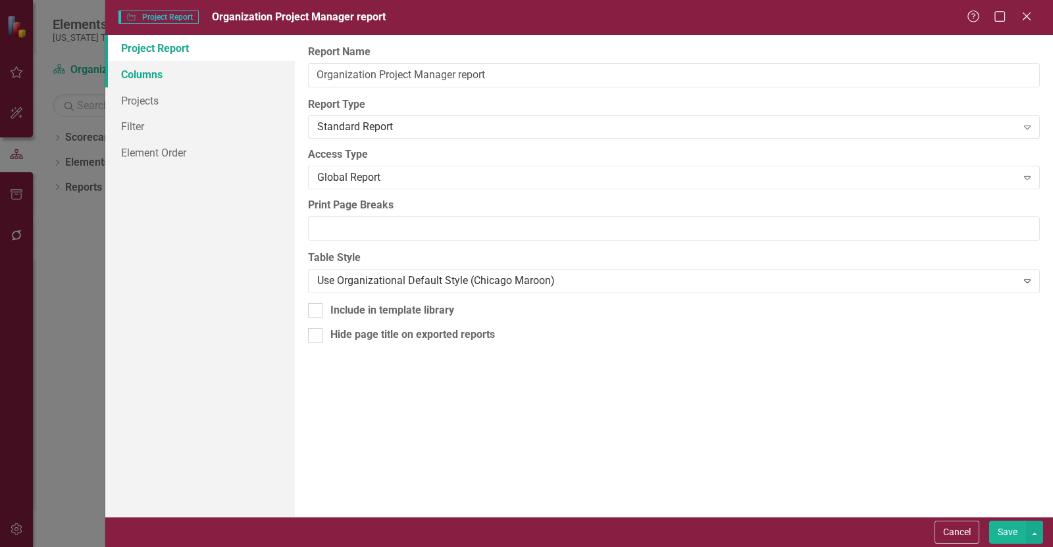
click at [151, 77] on link "Columns" at bounding box center [199, 74] width 189 height 26
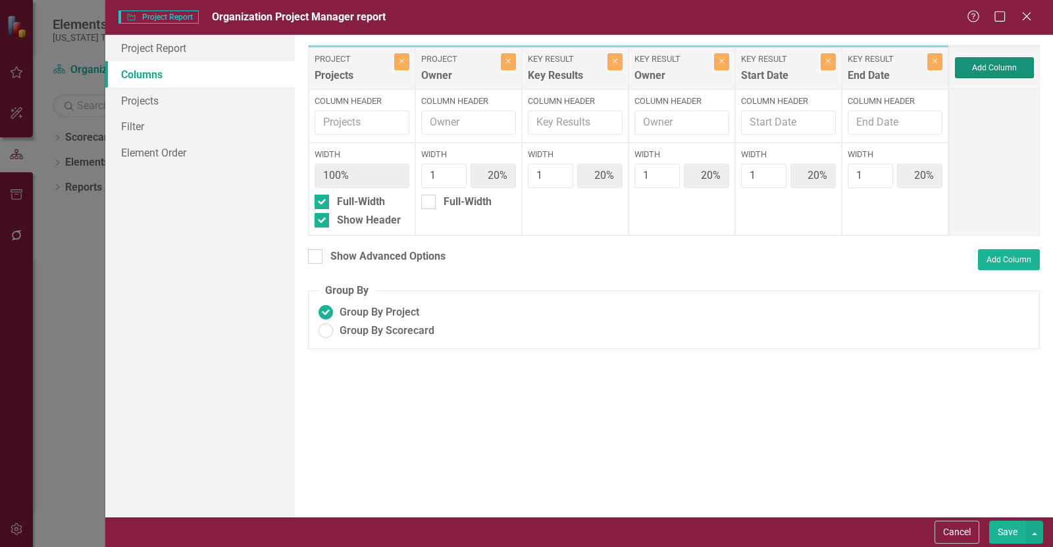
click at [979, 74] on button "Add Column" at bounding box center [994, 67] width 79 height 21
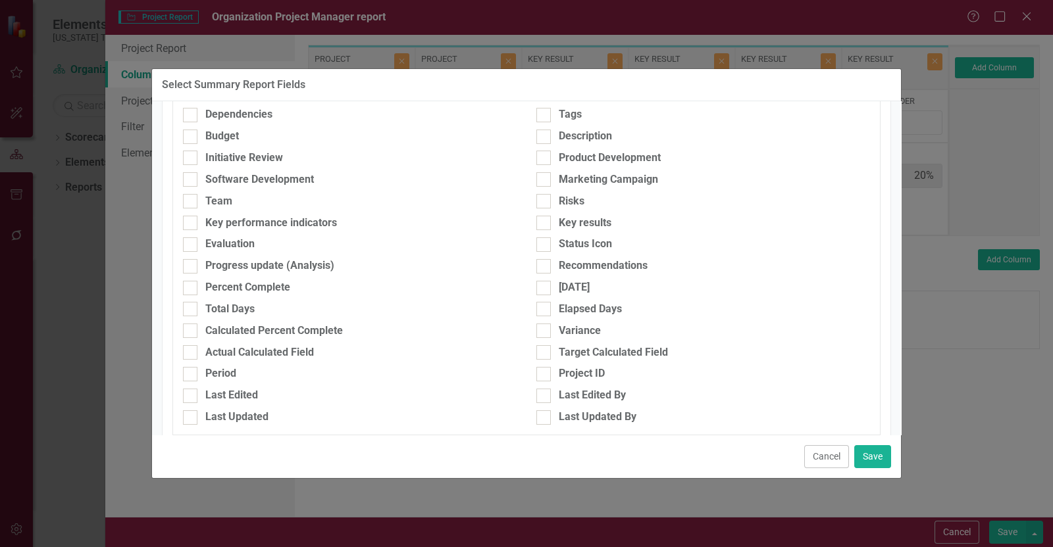
scroll to position [247, 0]
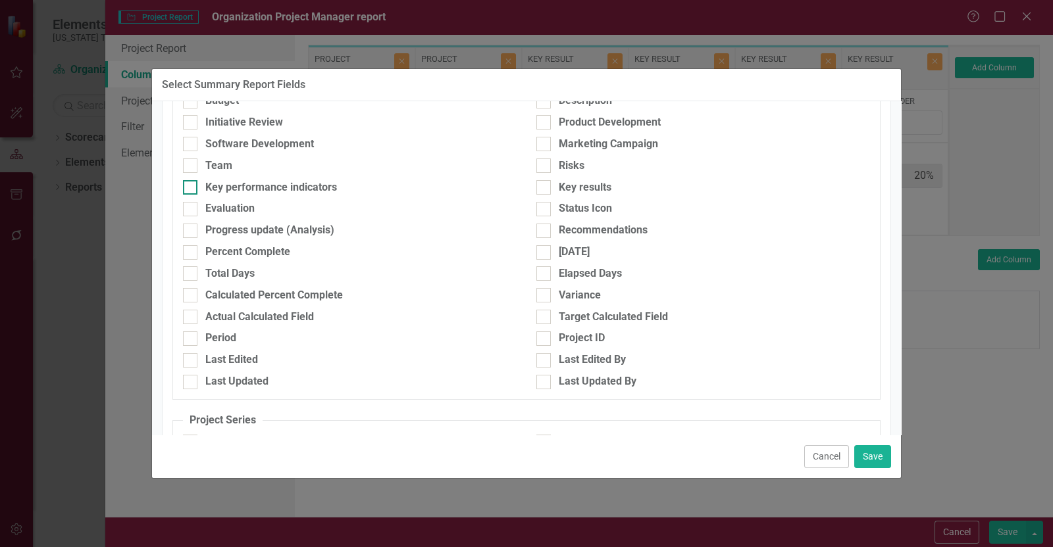
click at [273, 192] on div "Key performance indicators" at bounding box center [271, 187] width 132 height 15
click at [191, 189] on input "Key performance indicators" at bounding box center [187, 184] width 9 height 9
checkbox input "true"
click at [283, 230] on div "Progress update (Analysis)" at bounding box center [269, 230] width 129 height 15
click at [191, 230] on input "Progress update (Analysis)" at bounding box center [187, 228] width 9 height 9
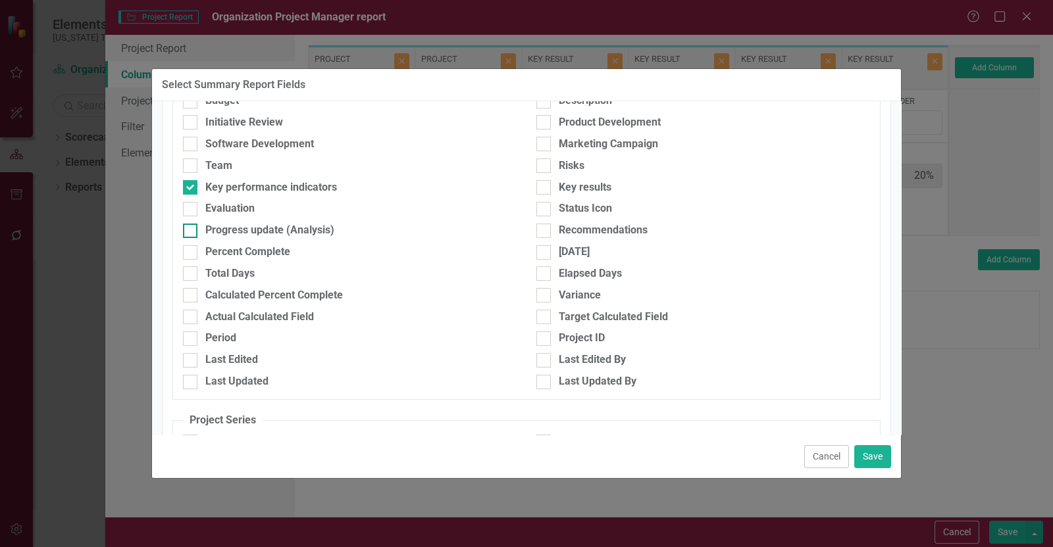
checkbox input "true"
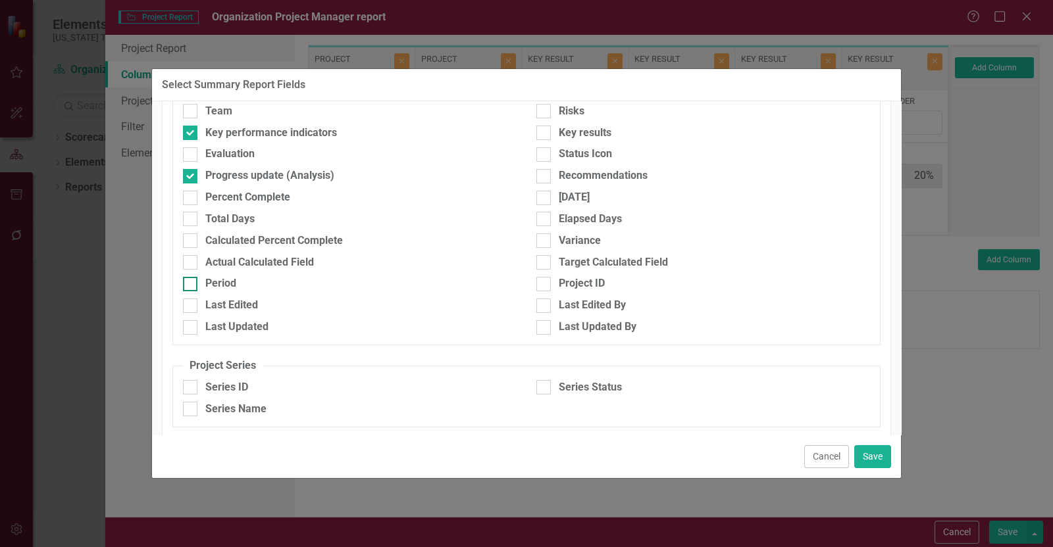
scroll to position [328, 0]
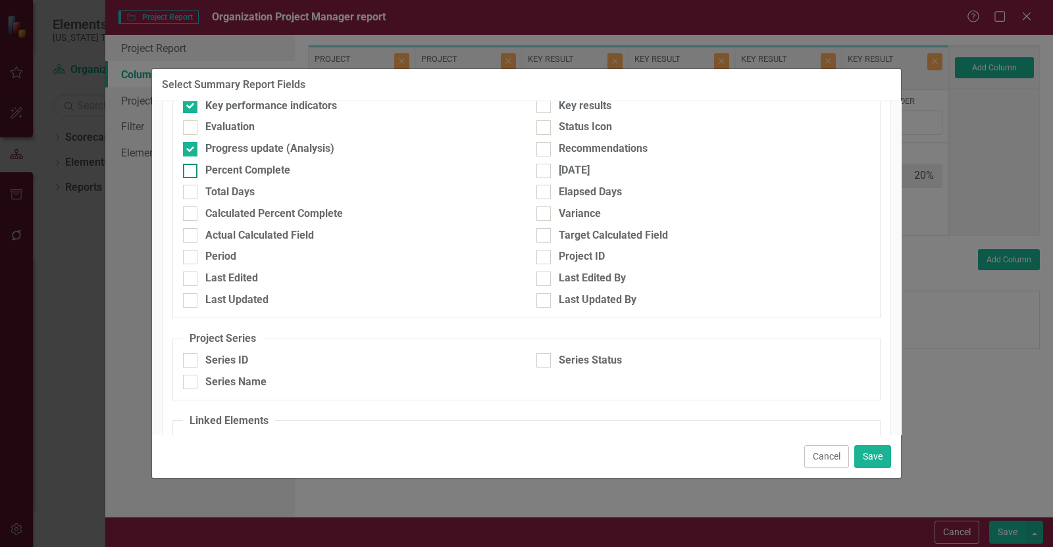
click at [305, 170] on div "Percent Complete" at bounding box center [350, 170] width 334 height 15
click at [191, 170] on input "Percent Complete" at bounding box center [187, 168] width 9 height 9
checkbox input "true"
drag, startPoint x: 877, startPoint y: 446, endPoint x: 868, endPoint y: 439, distance: 11.7
click at [876, 446] on button "Save" at bounding box center [872, 456] width 37 height 23
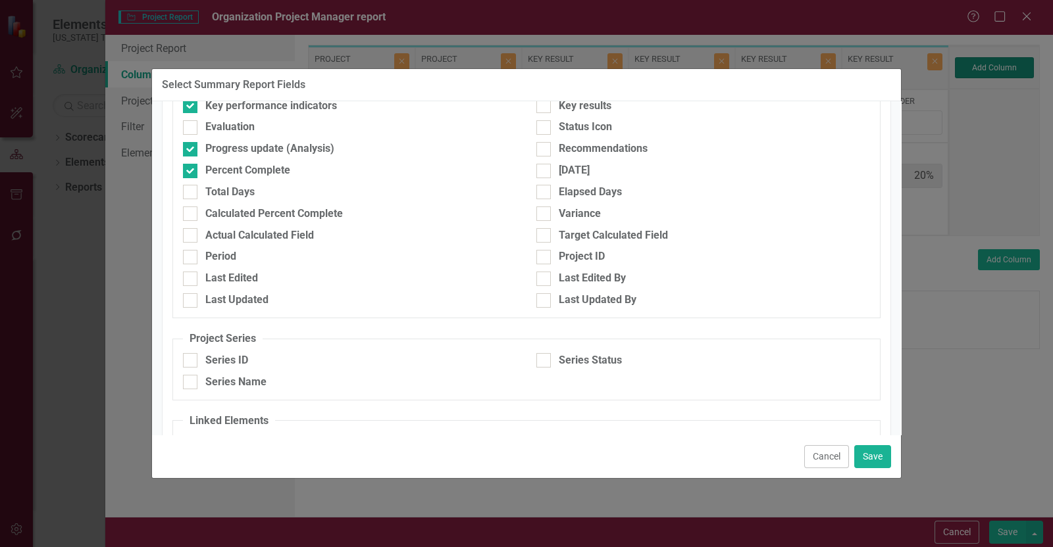
type input "13%"
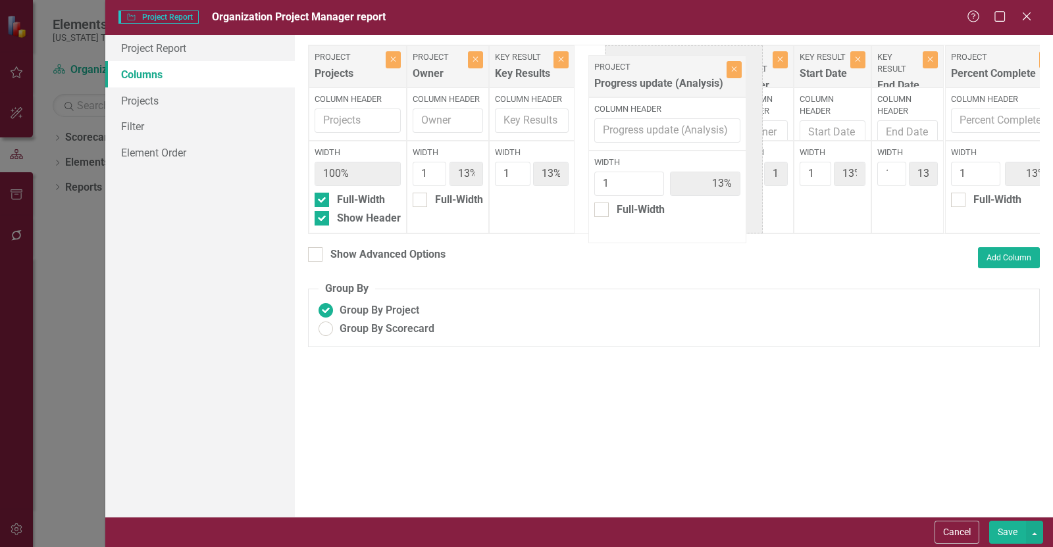
drag, startPoint x: 989, startPoint y: 82, endPoint x: 672, endPoint y: 95, distance: 316.7
click at [675, 91] on div "Project Projects Close Column Header Width 100% Full-Width Show Header Project …" at bounding box center [765, 139] width 914 height 189
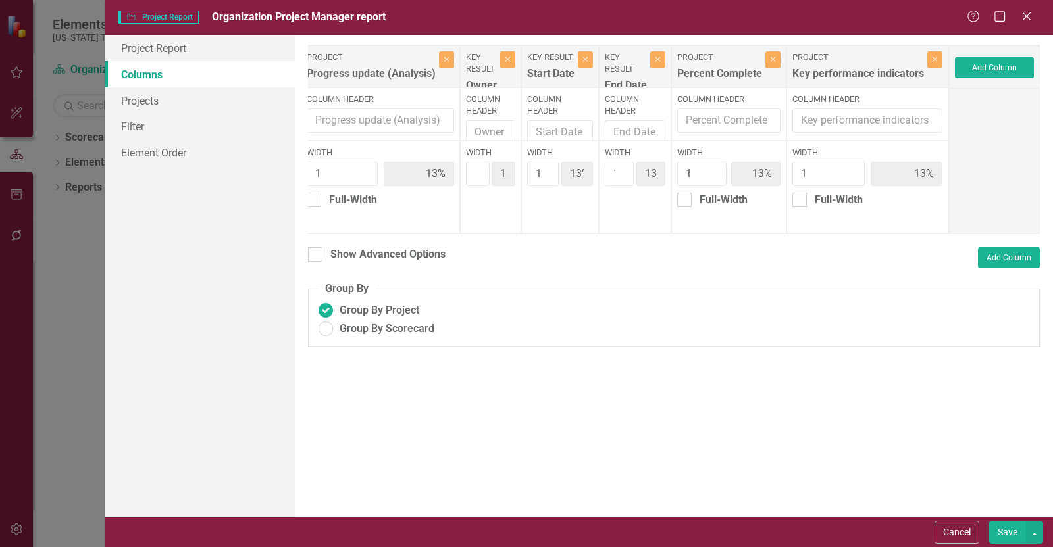
scroll to position [0, 276]
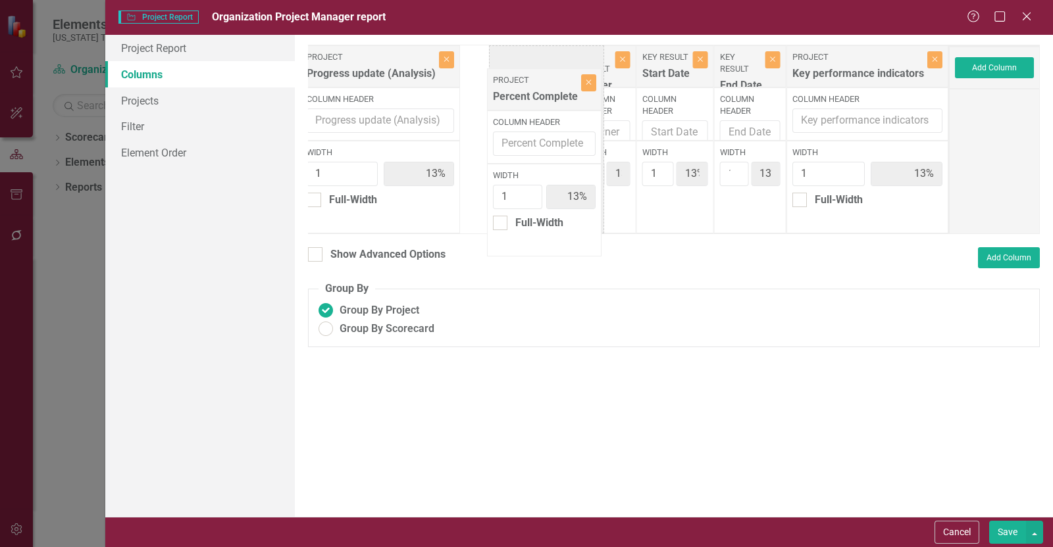
drag, startPoint x: 832, startPoint y: 68, endPoint x: 536, endPoint y: 91, distance: 296.3
click at [536, 91] on div "Project Projects Close Column Header Width 100% Full-Width Show Header Project …" at bounding box center [491, 139] width 914 height 189
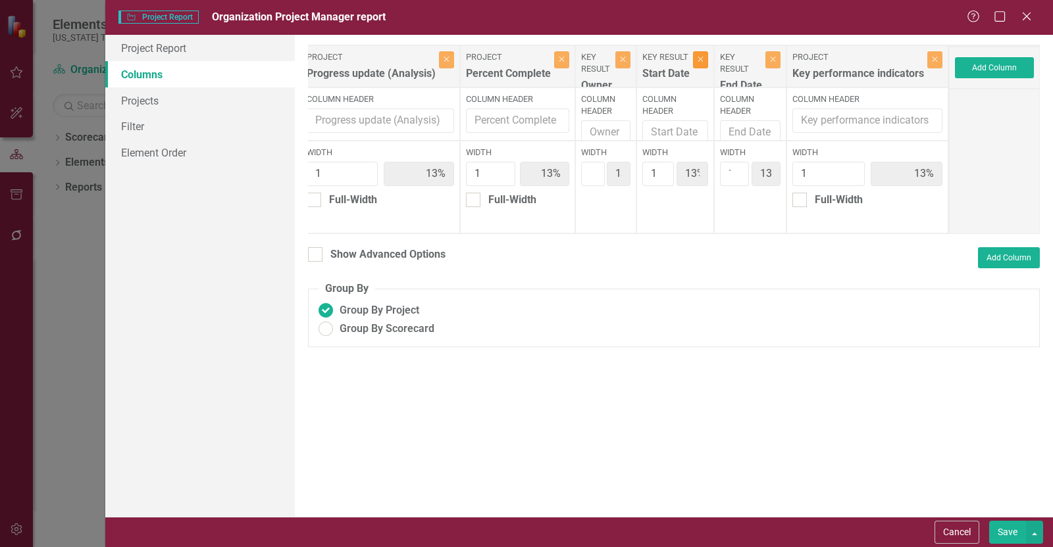
click at [708, 63] on button "Close" at bounding box center [700, 59] width 15 height 17
type input "14%"
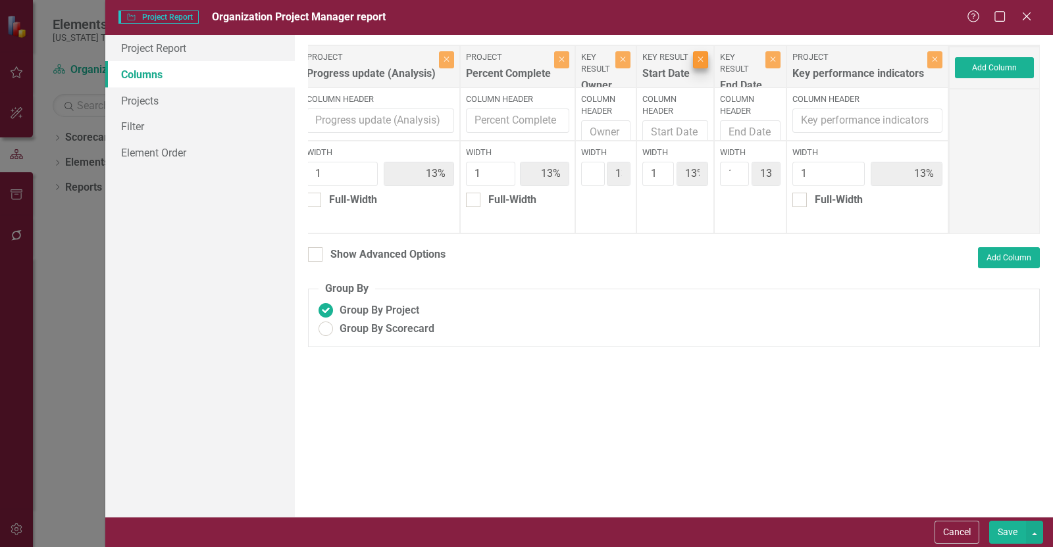
type input "14%"
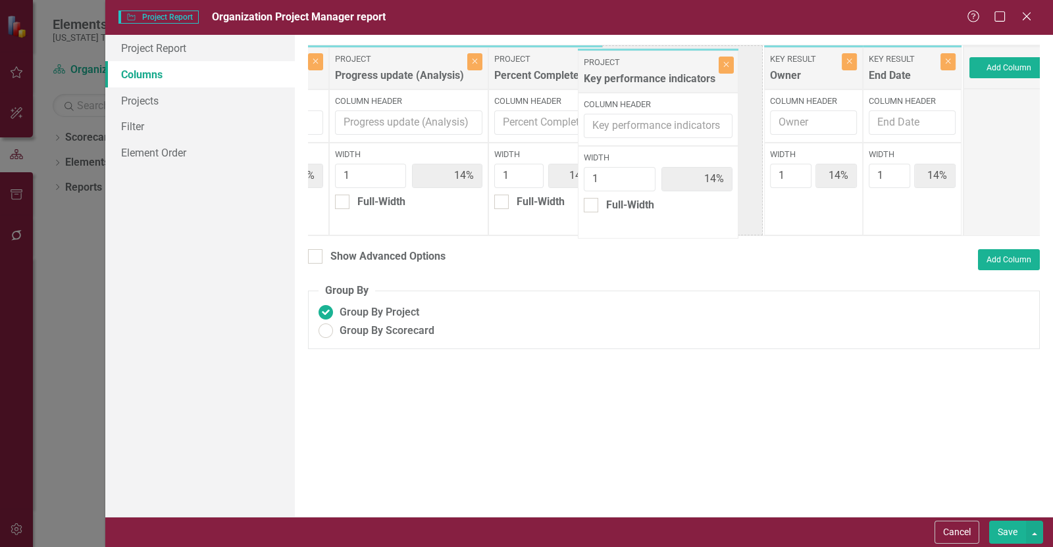
drag, startPoint x: 857, startPoint y: 74, endPoint x: 635, endPoint y: 77, distance: 221.7
click at [635, 77] on div "Project Projects Close Column Header Width 100% Full-Width Show Header Project …" at bounding box center [497, 140] width 931 height 191
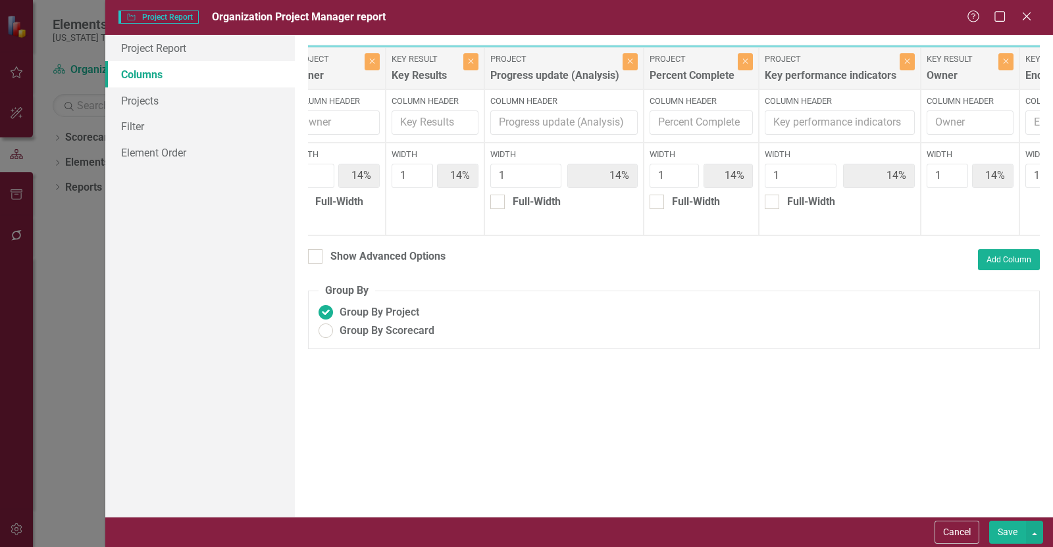
scroll to position [0, 118]
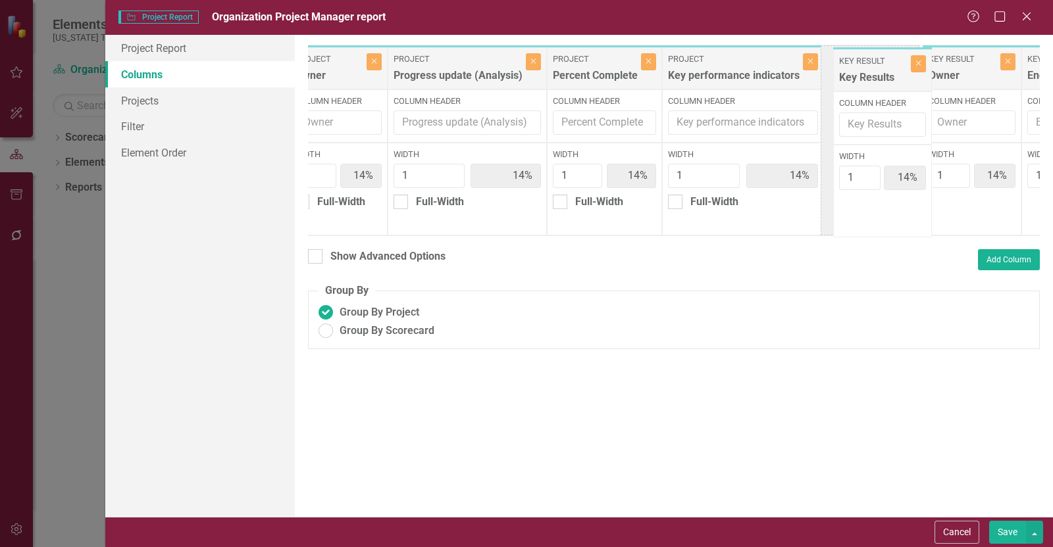
drag, startPoint x: 425, startPoint y: 83, endPoint x: 864, endPoint y: 87, distance: 438.8
click at [868, 86] on div "Project Projects Close Column Header Width 100% Full-Width Show Header Project …" at bounding box center [654, 140] width 931 height 191
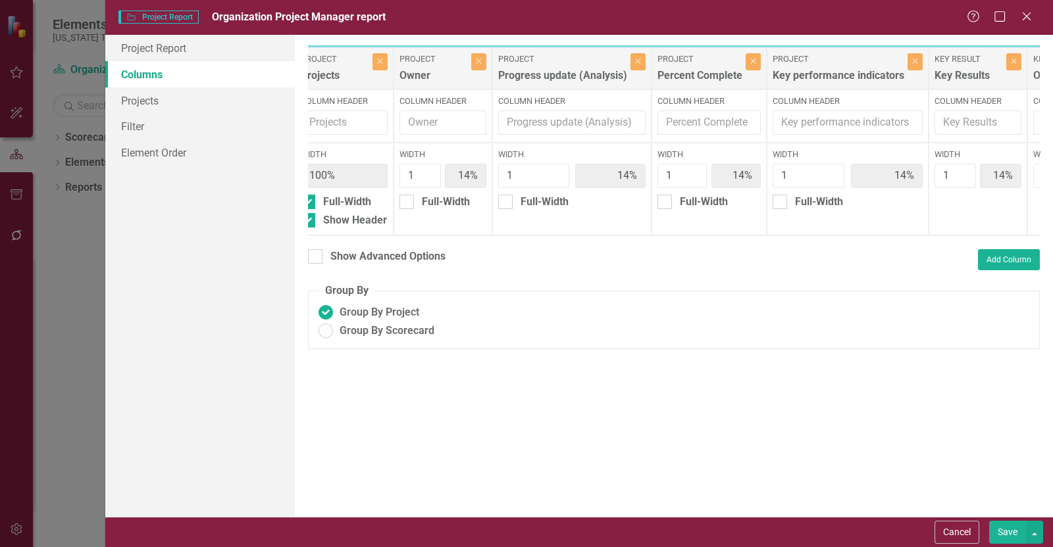
scroll to position [0, 0]
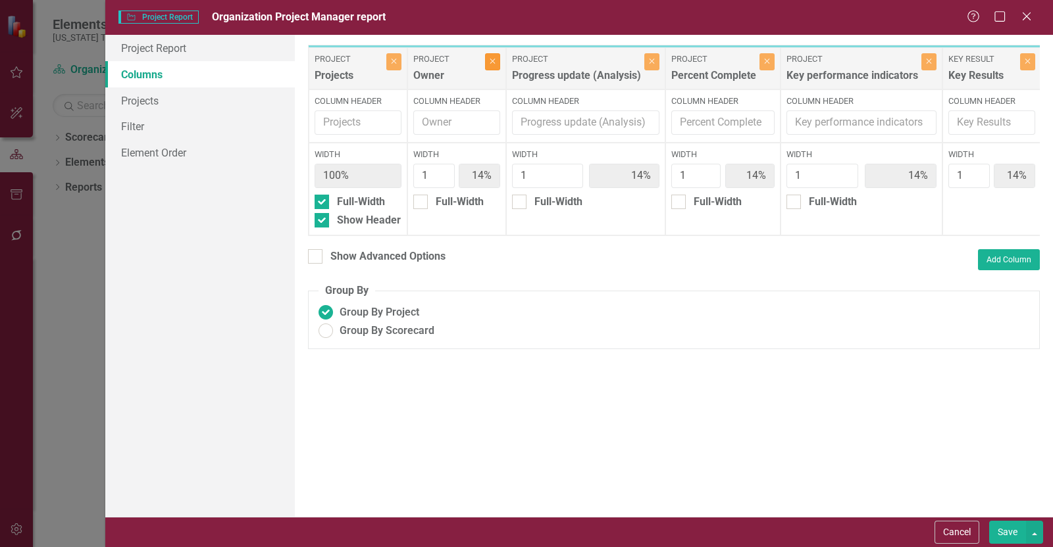
click at [494, 64] on icon "Close" at bounding box center [492, 61] width 6 height 8
type input "17%"
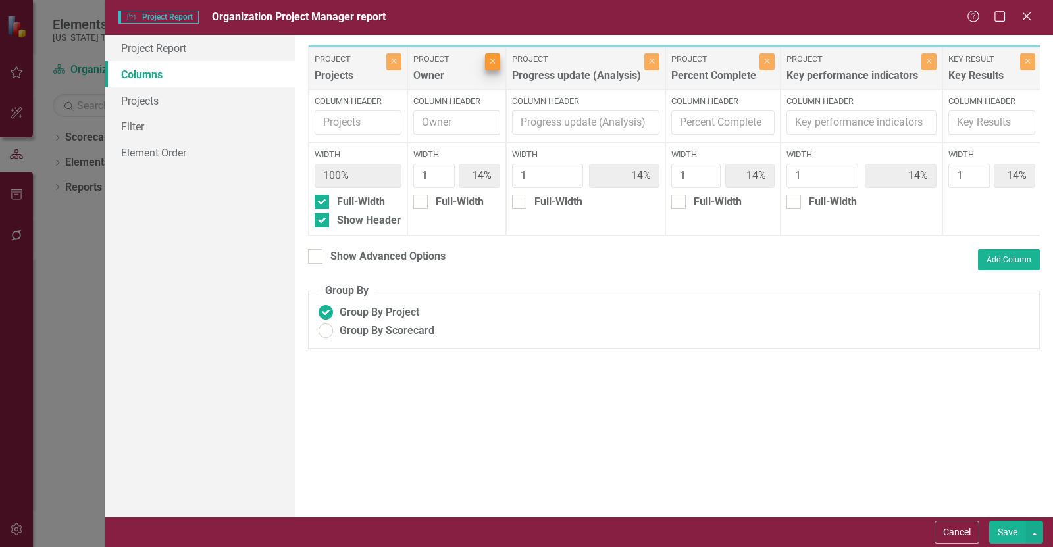
type input "17%"
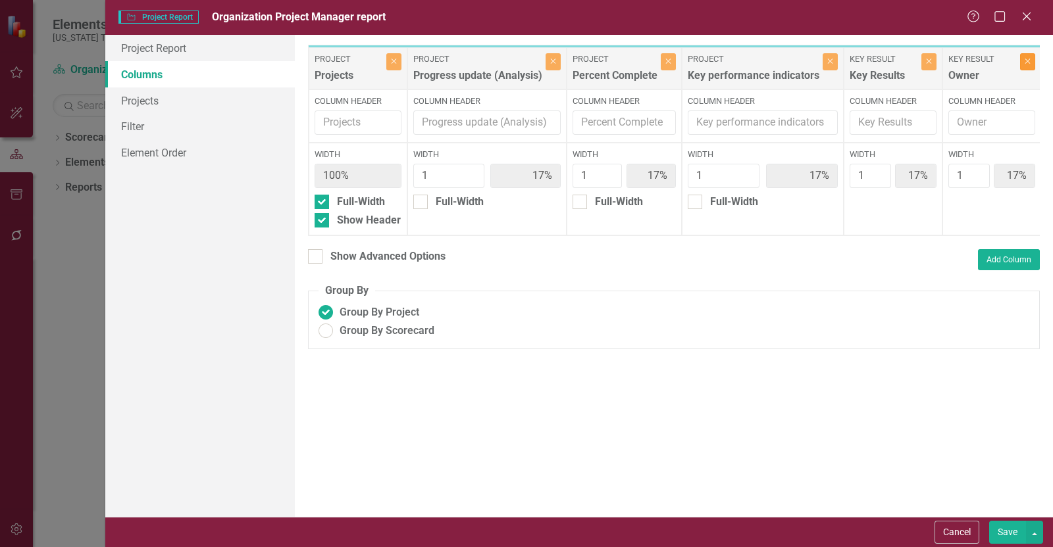
drag, startPoint x: 1020, startPoint y: 70, endPoint x: 964, endPoint y: 112, distance: 69.5
click at [1020, 69] on button "Close" at bounding box center [1027, 61] width 15 height 17
type input "20%"
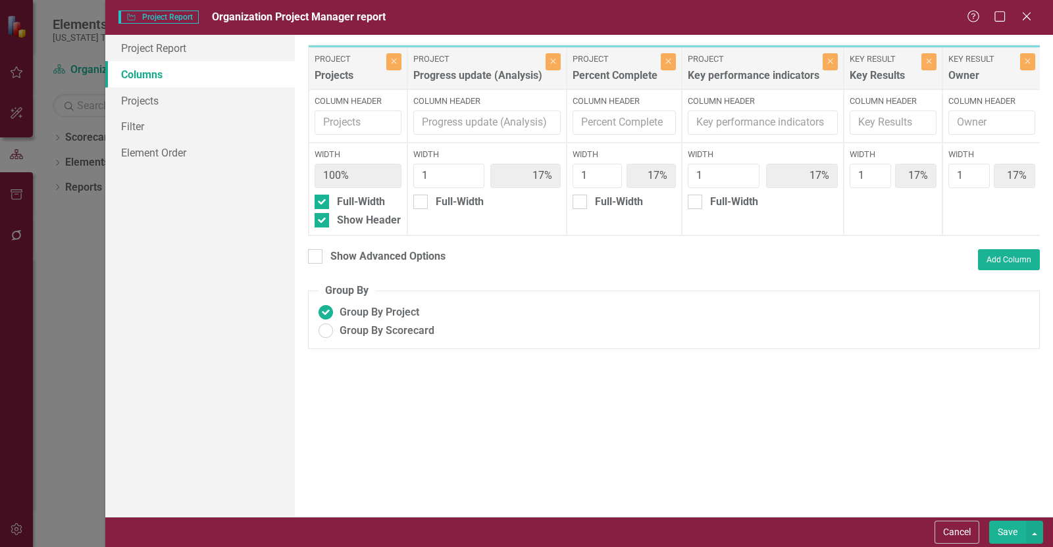
type input "20%"
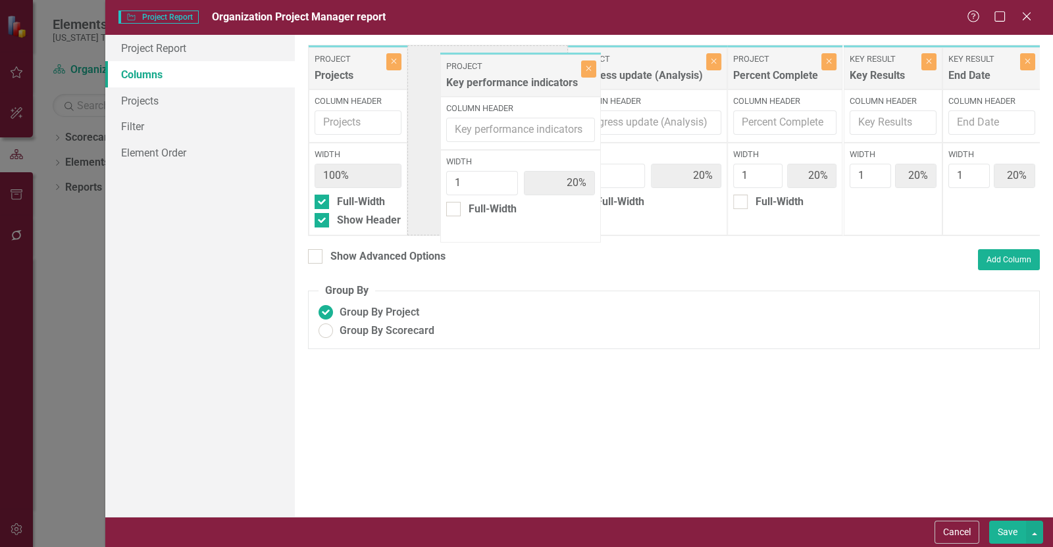
drag, startPoint x: 786, startPoint y: 80, endPoint x: 540, endPoint y: 87, distance: 246.1
click at [543, 87] on div "Project Projects Close Column Header Width 100% Full-Width Show Header Project …" at bounding box center [674, 140] width 733 height 191
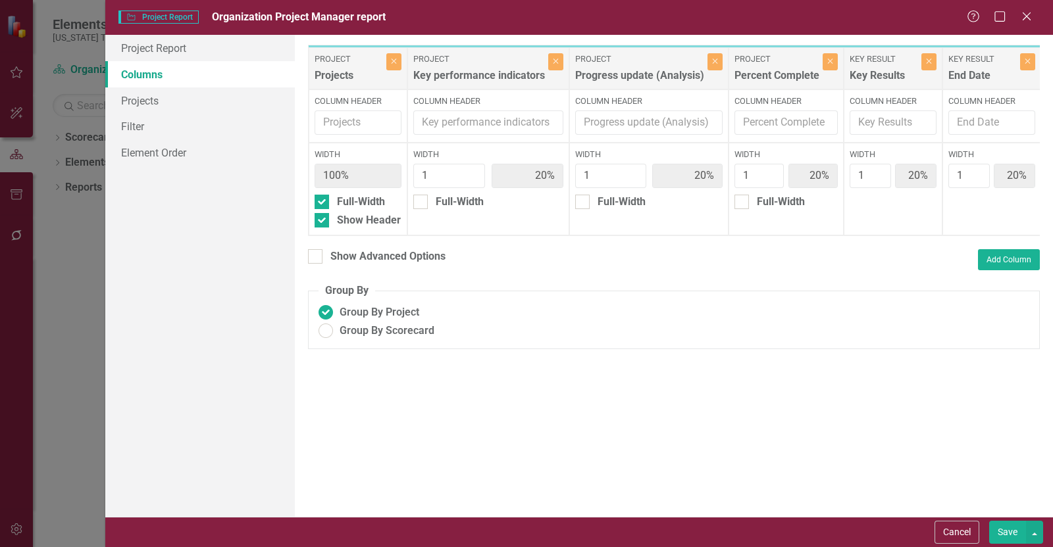
click at [999, 531] on button "Save" at bounding box center [1007, 532] width 37 height 23
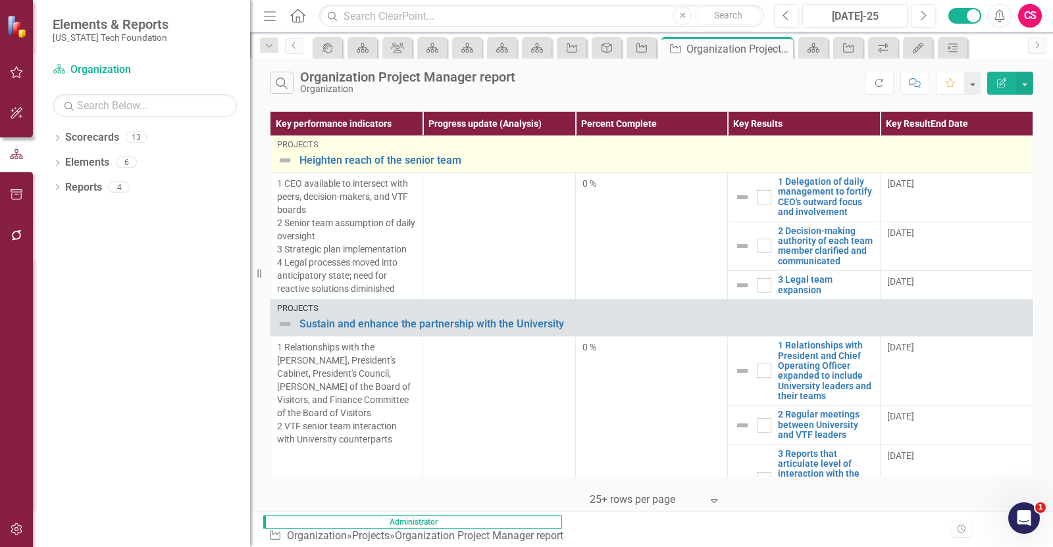
click at [286, 162] on img at bounding box center [285, 161] width 16 height 16
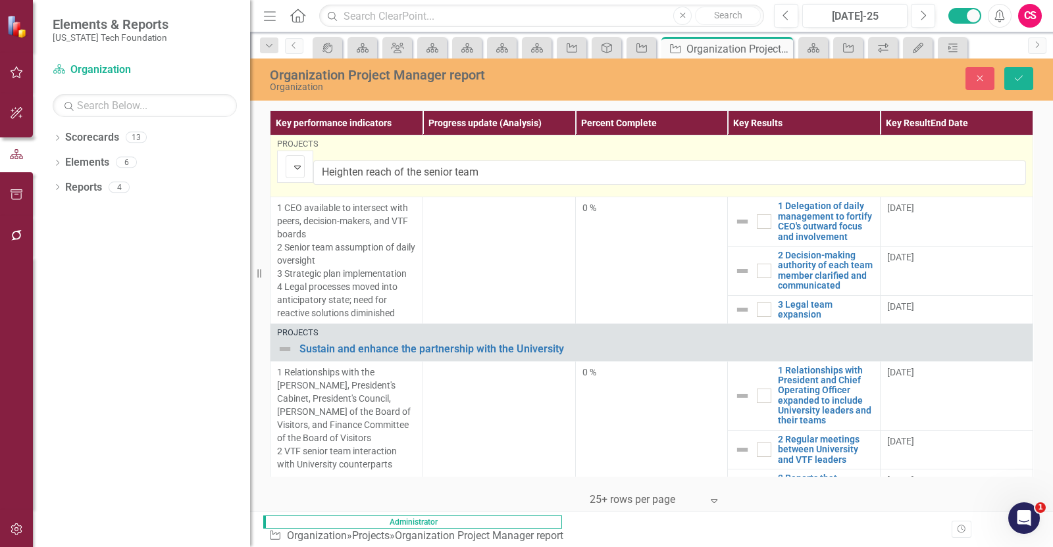
click at [289, 162] on img at bounding box center [297, 167] width 16 height 16
click at [744, 214] on img at bounding box center [742, 222] width 16 height 16
click at [744, 209] on td "Not Defined Expand 1 Delegation of daily management to fortify CEO's outward fo…" at bounding box center [804, 221] width 153 height 49
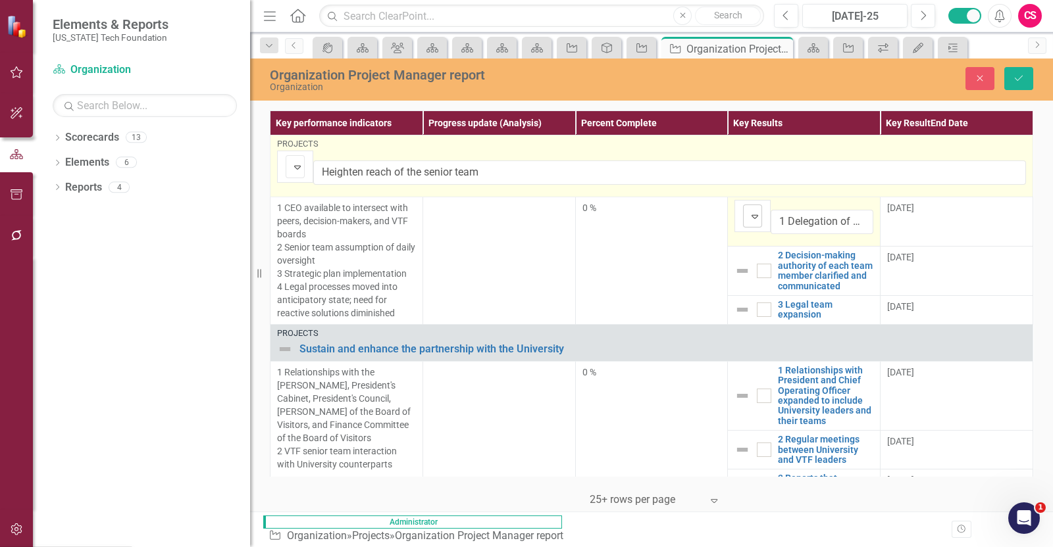
click at [750, 209] on img at bounding box center [755, 217] width 16 height 16
click at [299, 172] on div "Expand" at bounding box center [297, 167] width 13 height 22
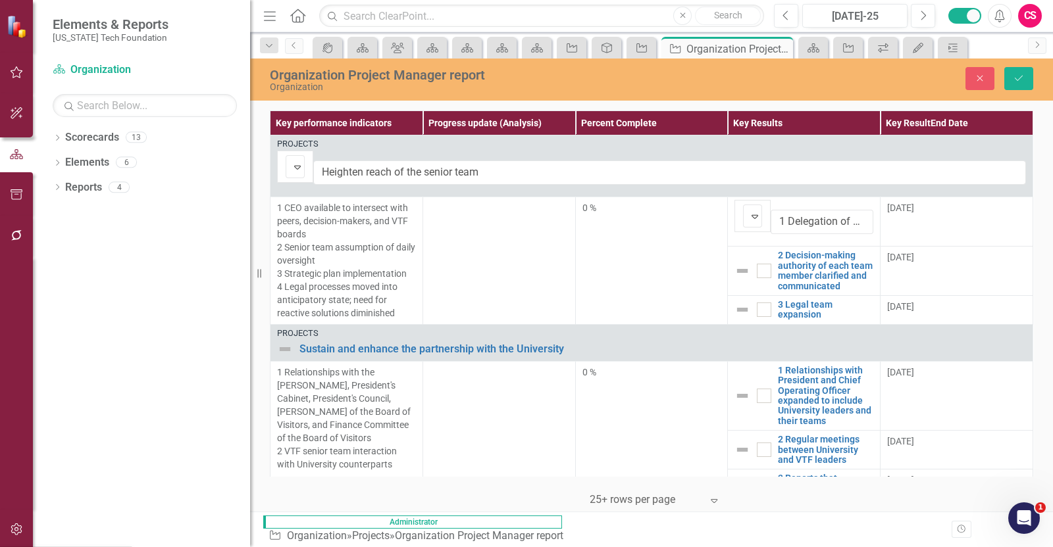
click at [977, 76] on icon "Close" at bounding box center [980, 78] width 12 height 9
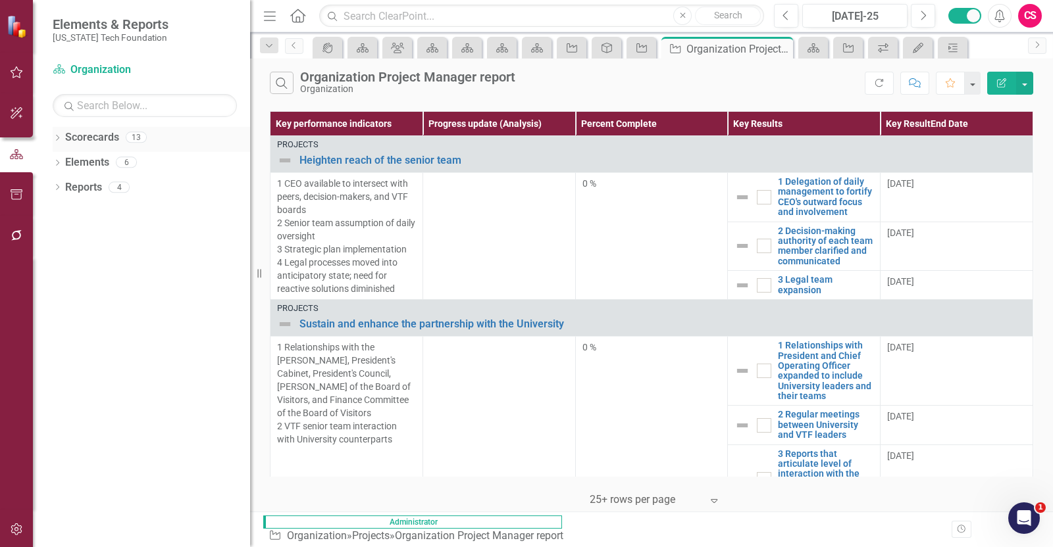
click at [55, 143] on div "Dropdown" at bounding box center [57, 139] width 9 height 11
click at [59, 232] on div "Dropdown" at bounding box center [64, 237] width 10 height 11
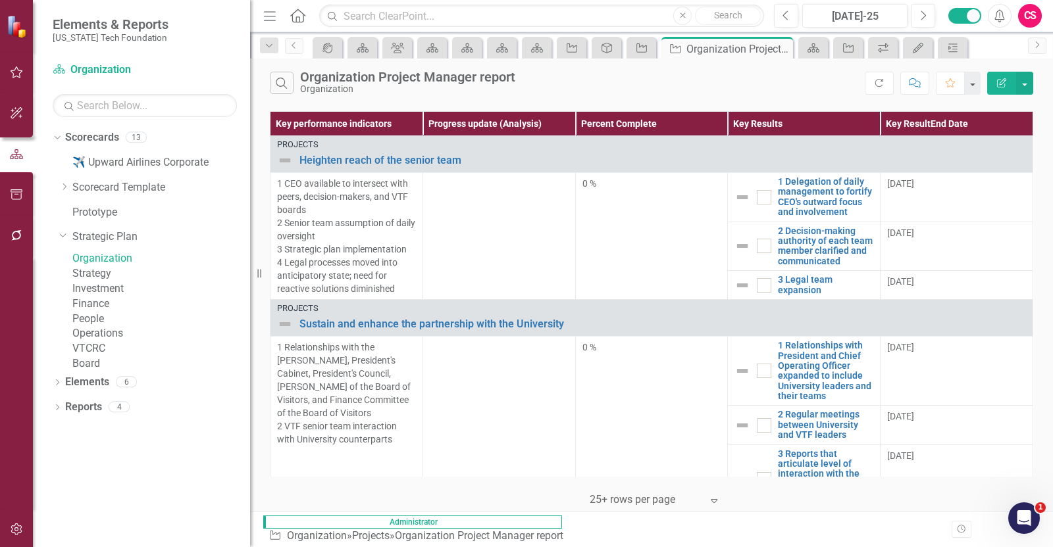
click at [1001, 79] on icon "Edit Report" at bounding box center [1001, 82] width 12 height 9
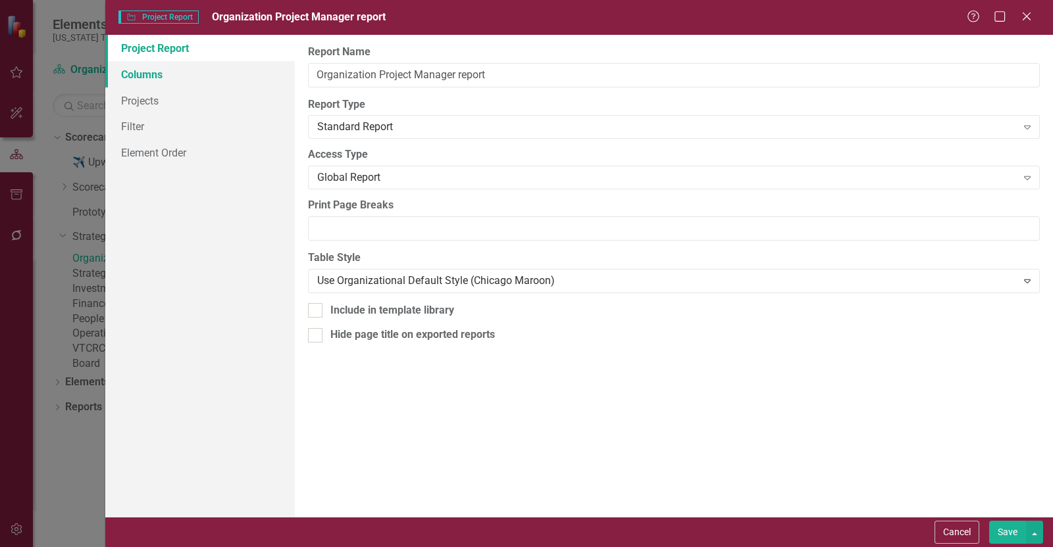
click at [162, 74] on link "Columns" at bounding box center [199, 74] width 189 height 26
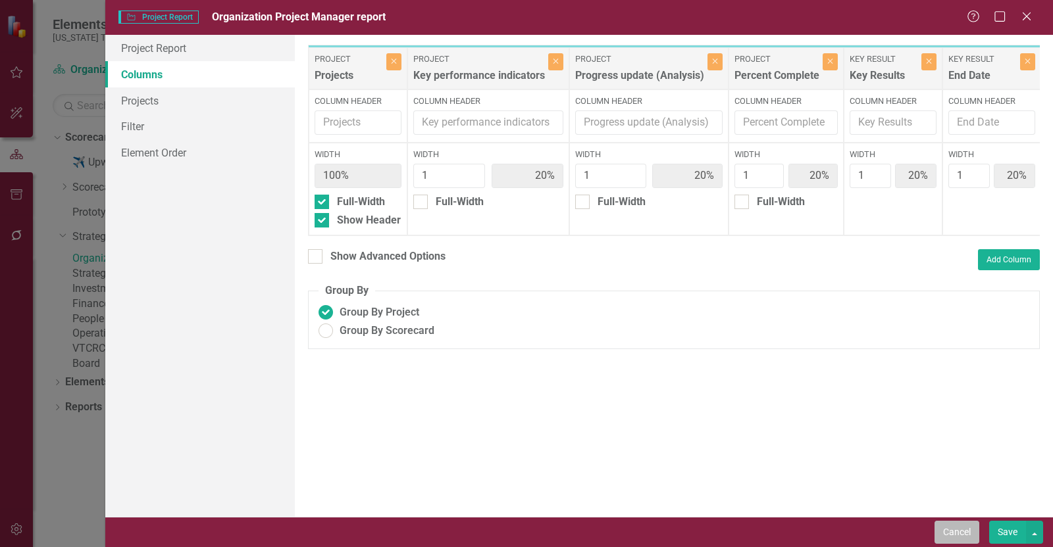
click at [944, 531] on button "Cancel" at bounding box center [956, 532] width 45 height 23
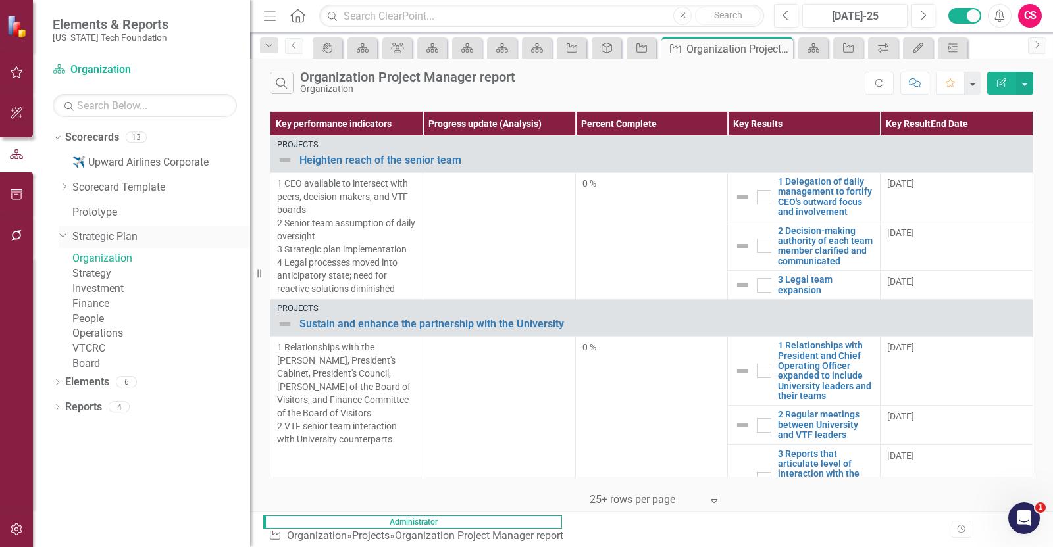
click at [112, 238] on link "Strategic Plan" at bounding box center [161, 237] width 178 height 15
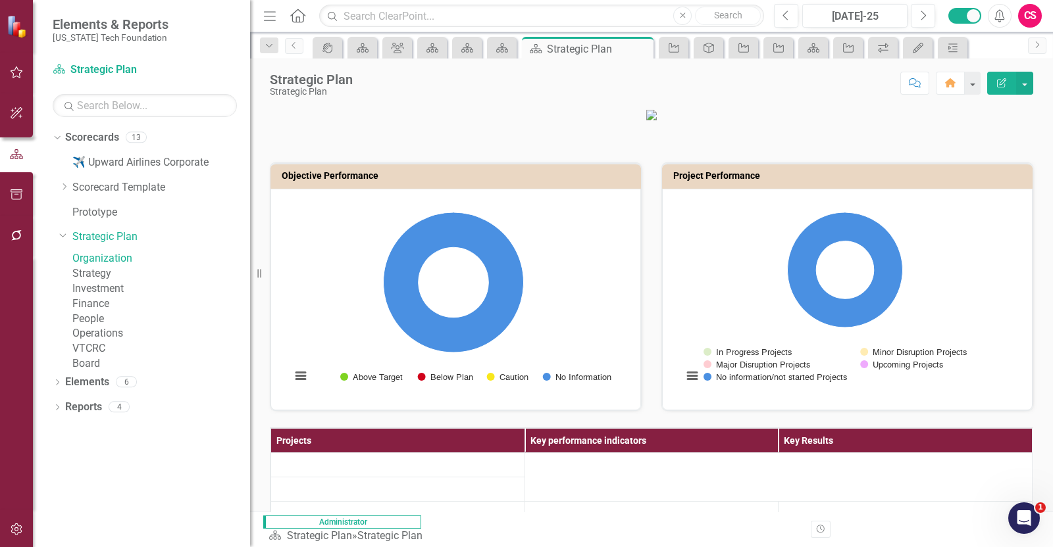
click at [112, 264] on link "Organization" at bounding box center [161, 258] width 178 height 15
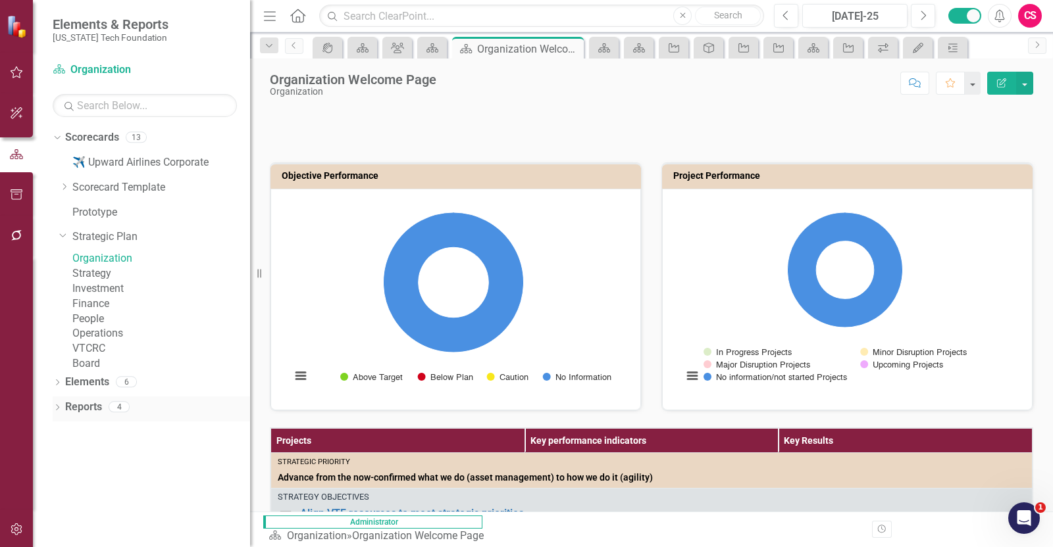
click at [82, 415] on link "Reports" at bounding box center [83, 407] width 37 height 15
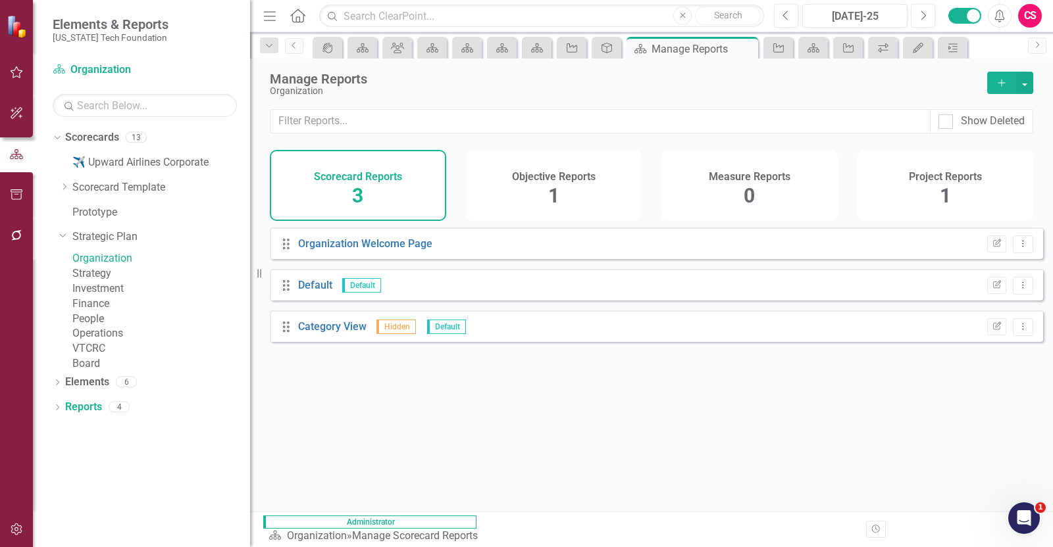
click at [939, 179] on h4 "Project Reports" at bounding box center [944, 177] width 73 height 12
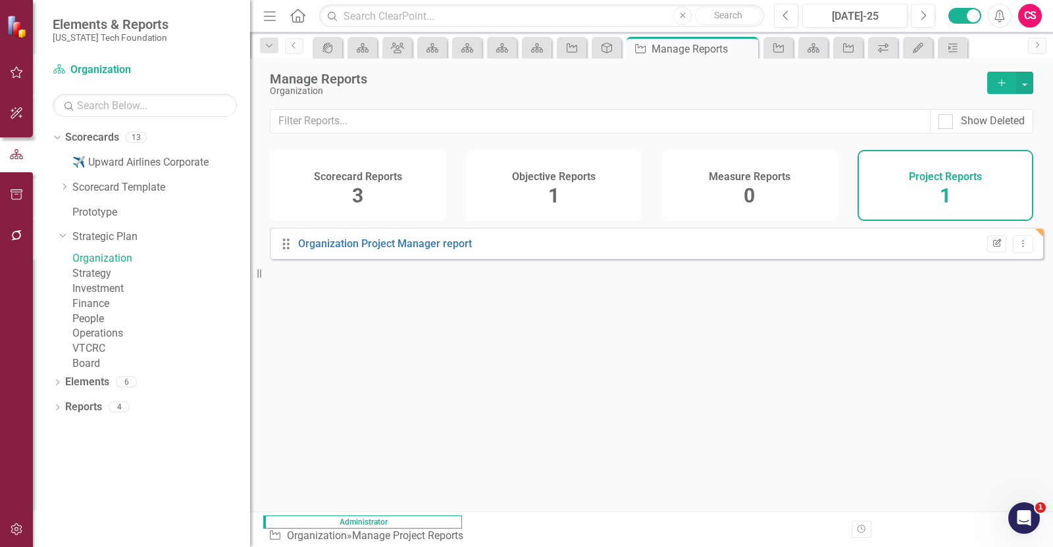
click at [995, 252] on button "Edit Report" at bounding box center [996, 244] width 19 height 17
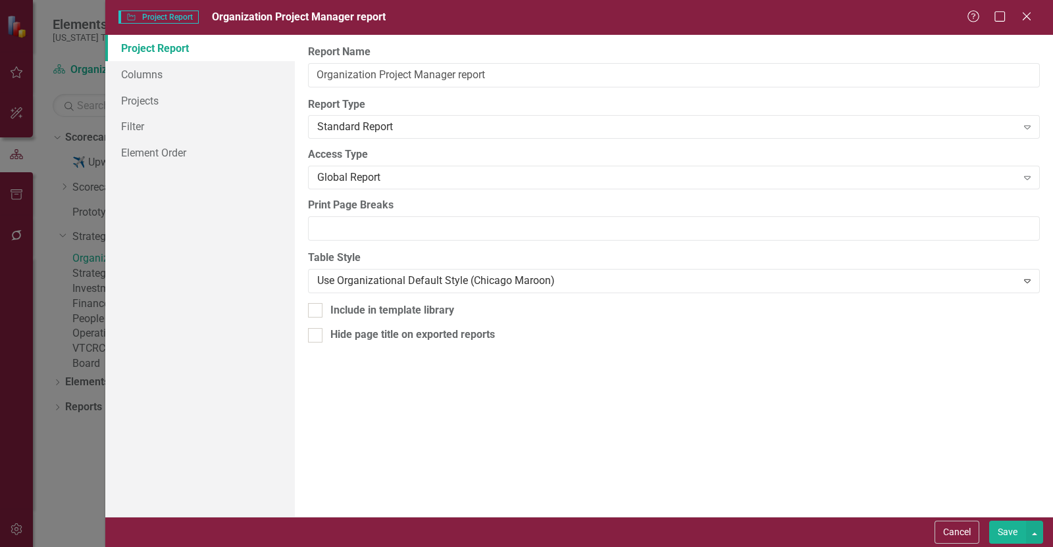
click at [427, 318] on div "Report Name Organization Project Manager report Report Type Standard Report Exp…" at bounding box center [674, 276] width 758 height 482
click at [409, 307] on div "Include in template library" at bounding box center [392, 310] width 124 height 15
click at [316, 307] on input "Include in template library" at bounding box center [312, 307] width 9 height 9
checkbox input "true"
click at [1004, 532] on button "Save" at bounding box center [1007, 532] width 37 height 23
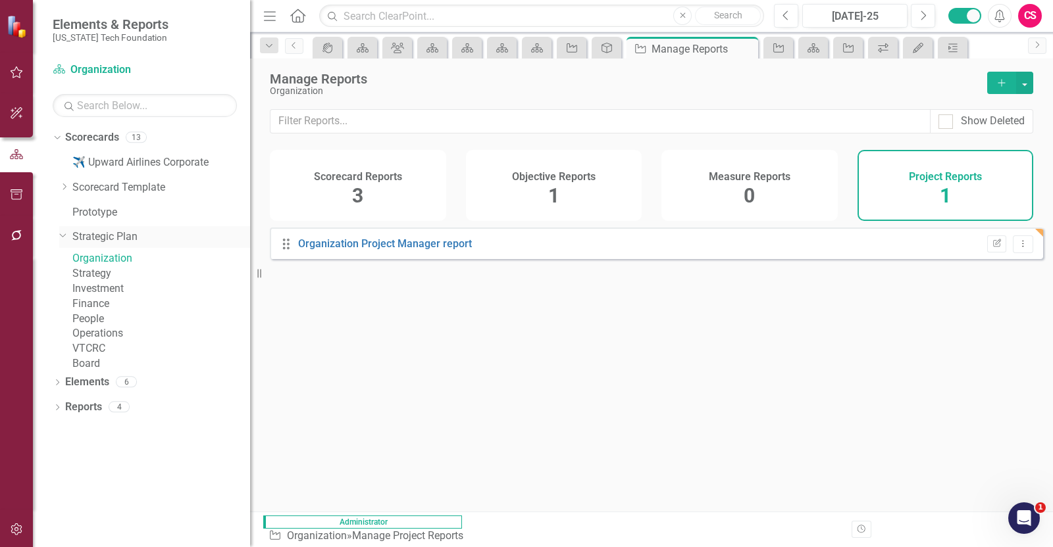
click at [117, 235] on link "Strategic Plan" at bounding box center [161, 237] width 178 height 15
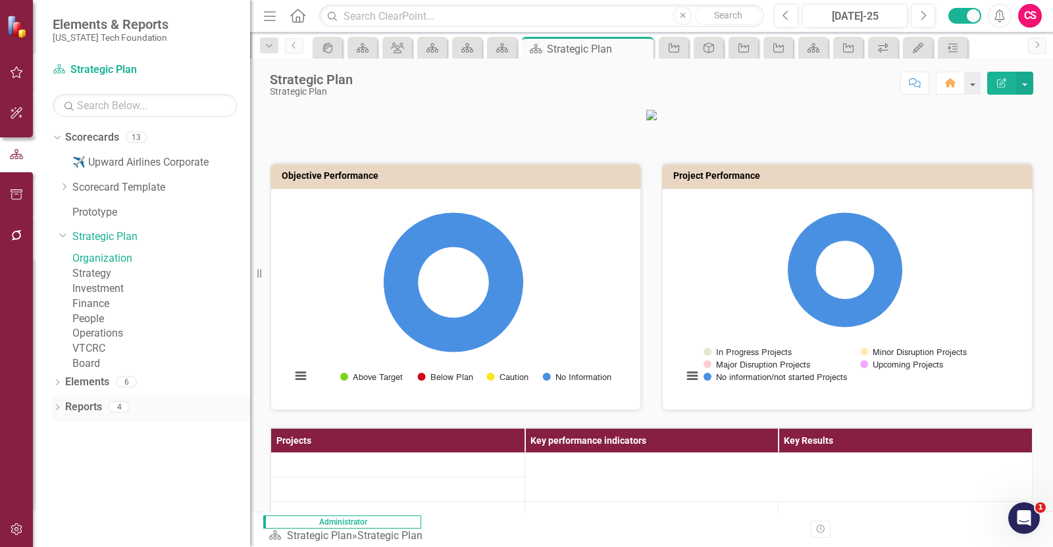
click at [87, 415] on link "Reports" at bounding box center [83, 407] width 37 height 15
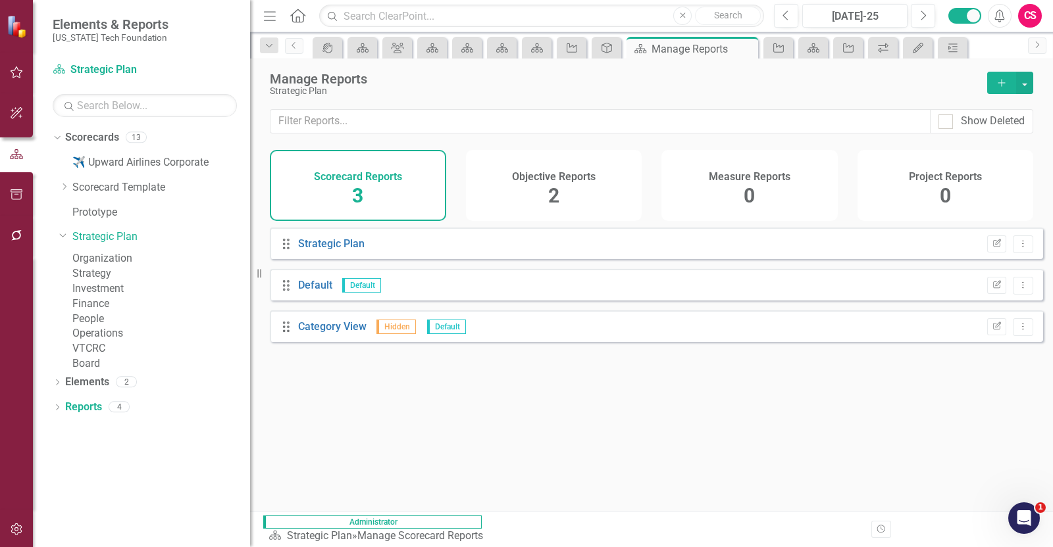
click at [910, 184] on div "Project Reports 0" at bounding box center [945, 185] width 176 height 71
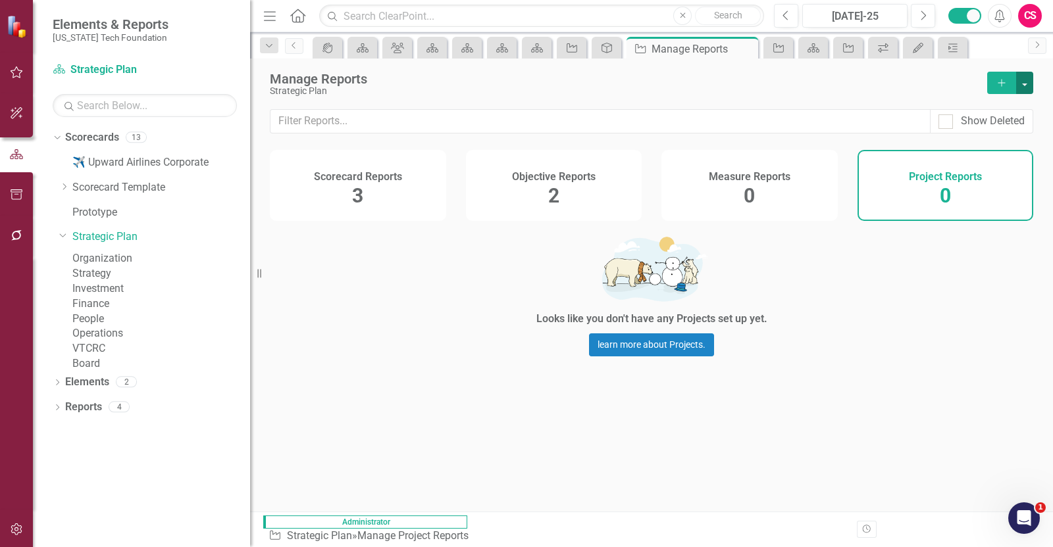
click at [1026, 83] on button "button" at bounding box center [1024, 83] width 17 height 22
click at [945, 129] on link "Copy Add From Template" at bounding box center [970, 131] width 123 height 24
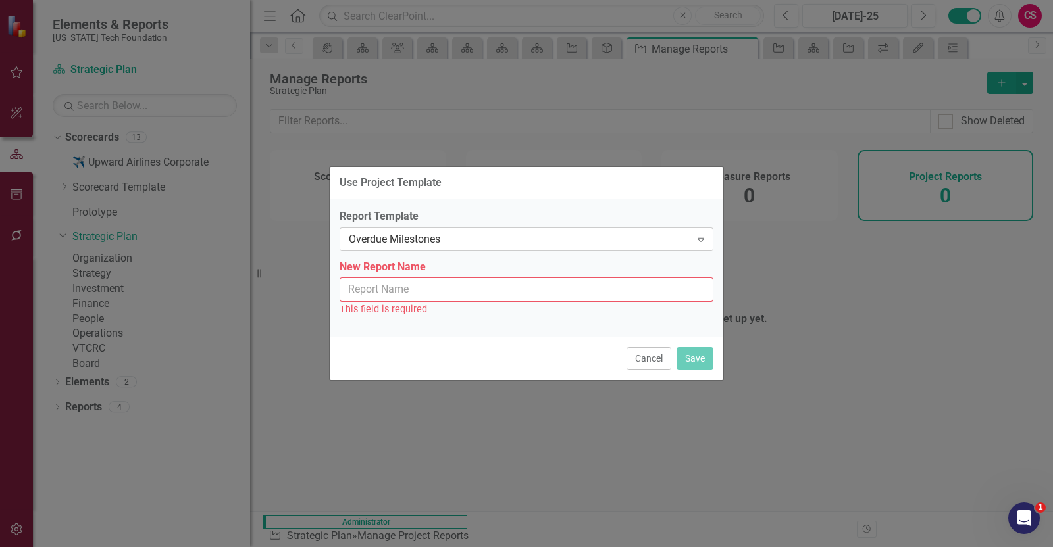
click at [447, 243] on div "Overdue Milestones" at bounding box center [519, 239] width 341 height 15
click at [464, 288] on input "New Report Name" at bounding box center [526, 290] width 374 height 24
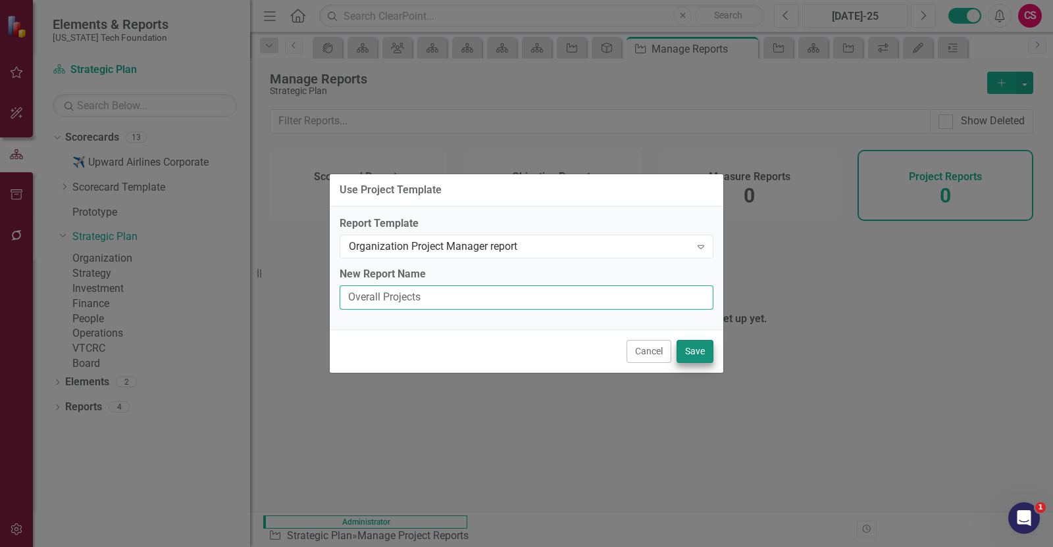
type input "Overall Projects"
click at [706, 347] on button "Save" at bounding box center [694, 351] width 37 height 23
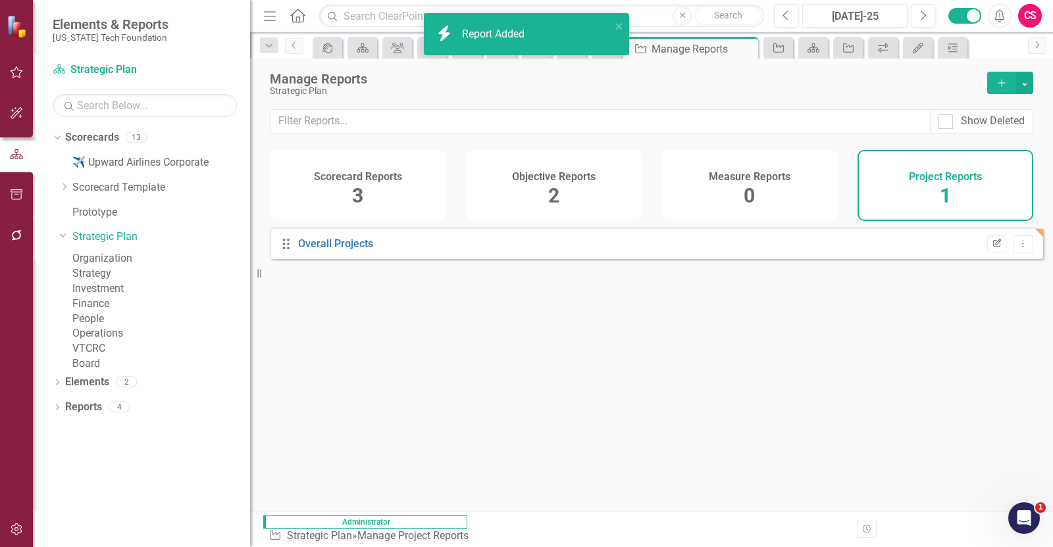
click at [987, 253] on button "Edit Report" at bounding box center [996, 244] width 19 height 17
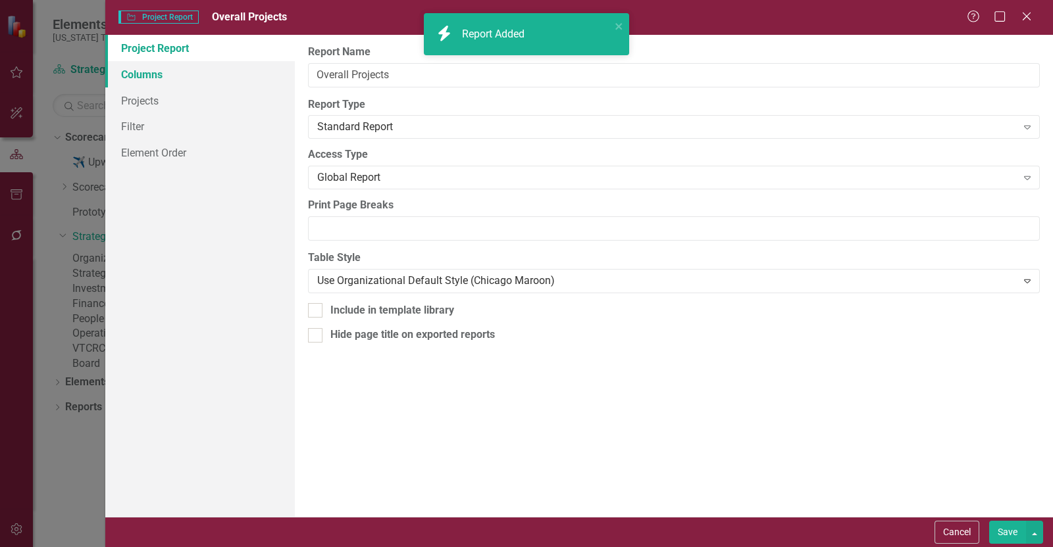
click at [271, 72] on link "Columns" at bounding box center [199, 74] width 189 height 26
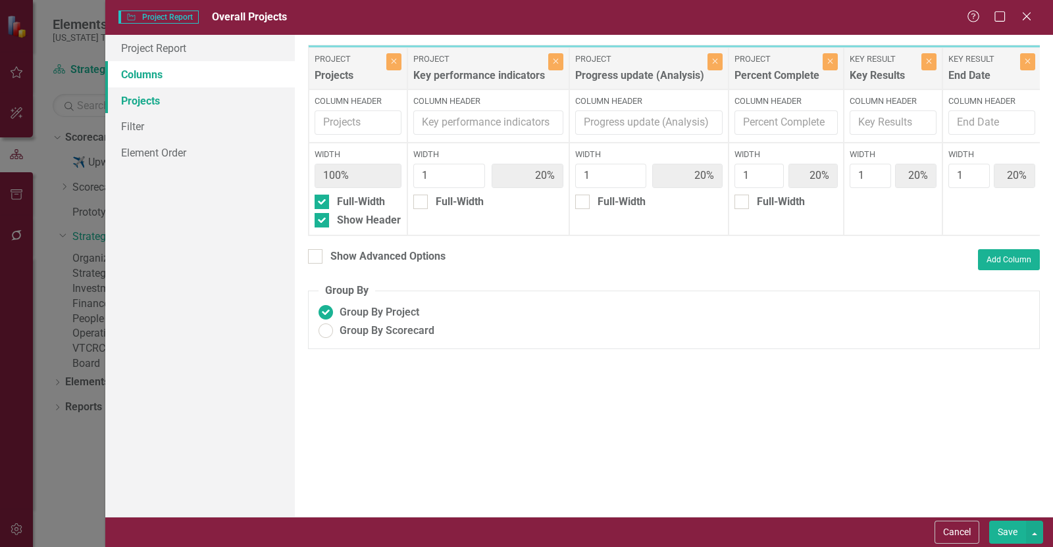
click at [234, 105] on link "Projects" at bounding box center [199, 100] width 189 height 26
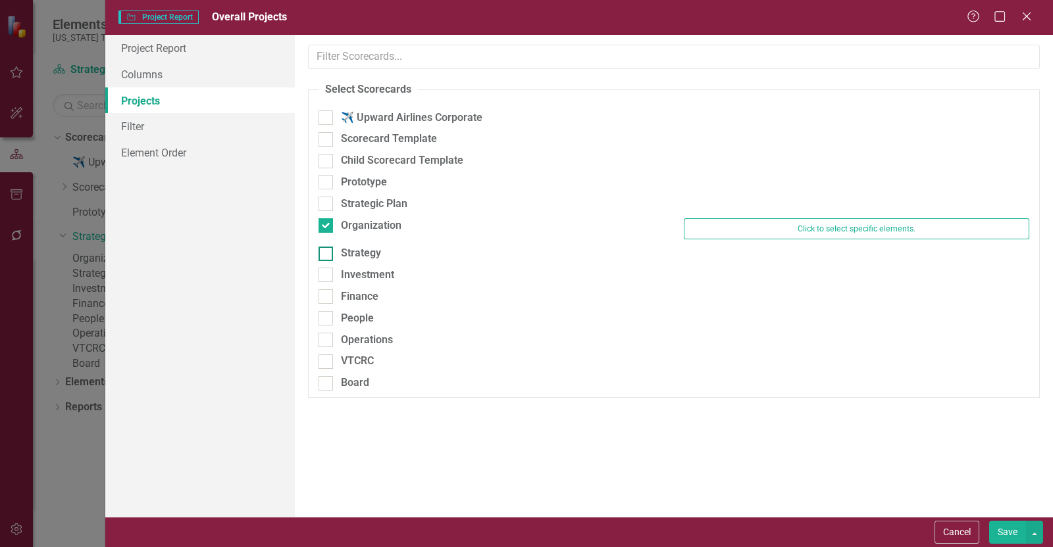
click at [411, 253] on div "Strategy" at bounding box center [490, 253] width 345 height 15
click at [327, 253] on input "Strategy" at bounding box center [322, 251] width 9 height 9
checkbox input "true"
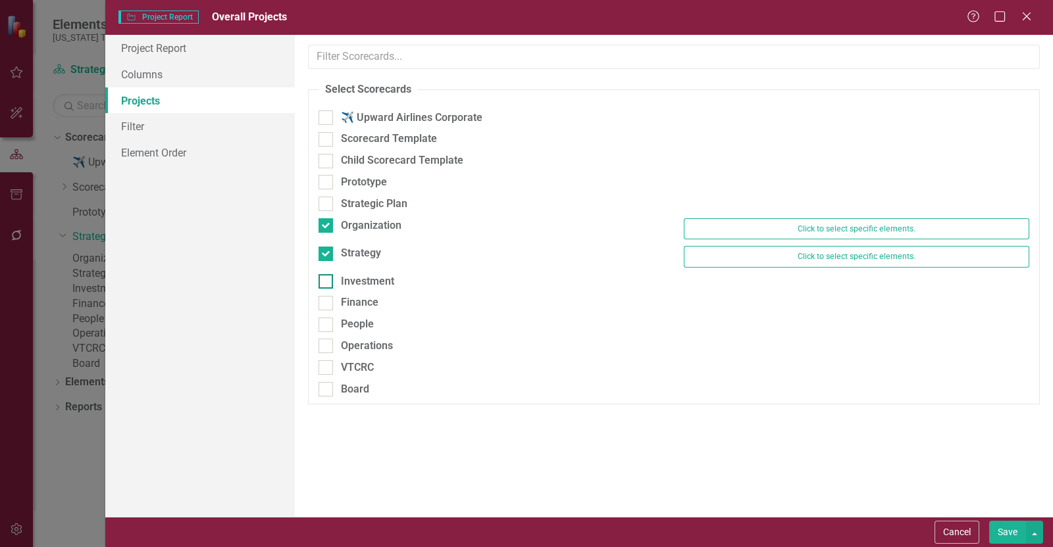
click at [402, 284] on div "Investment" at bounding box center [490, 281] width 345 height 15
click at [327, 283] on input "Investment" at bounding box center [322, 278] width 9 height 9
checkbox input "true"
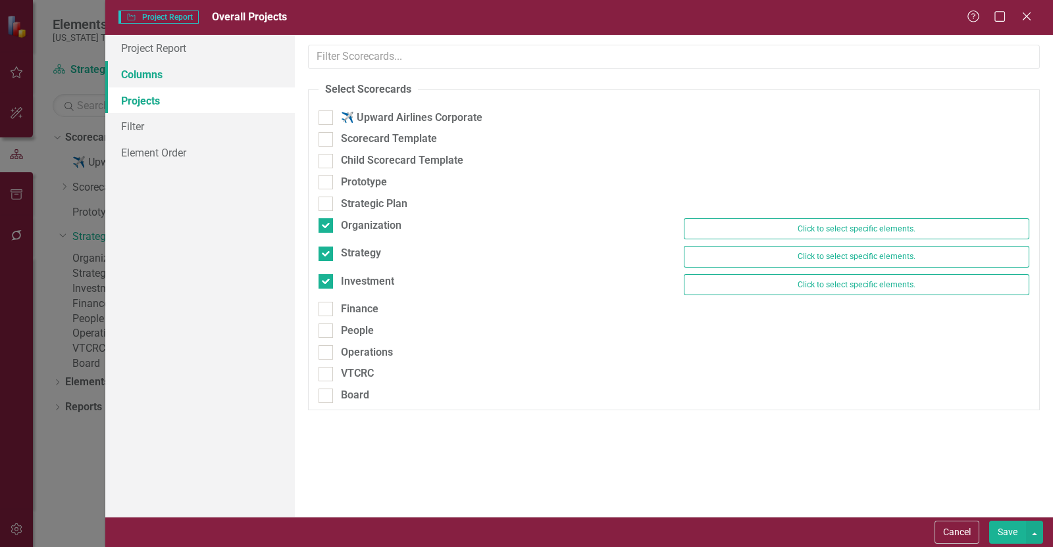
click at [195, 70] on link "Columns" at bounding box center [199, 74] width 189 height 26
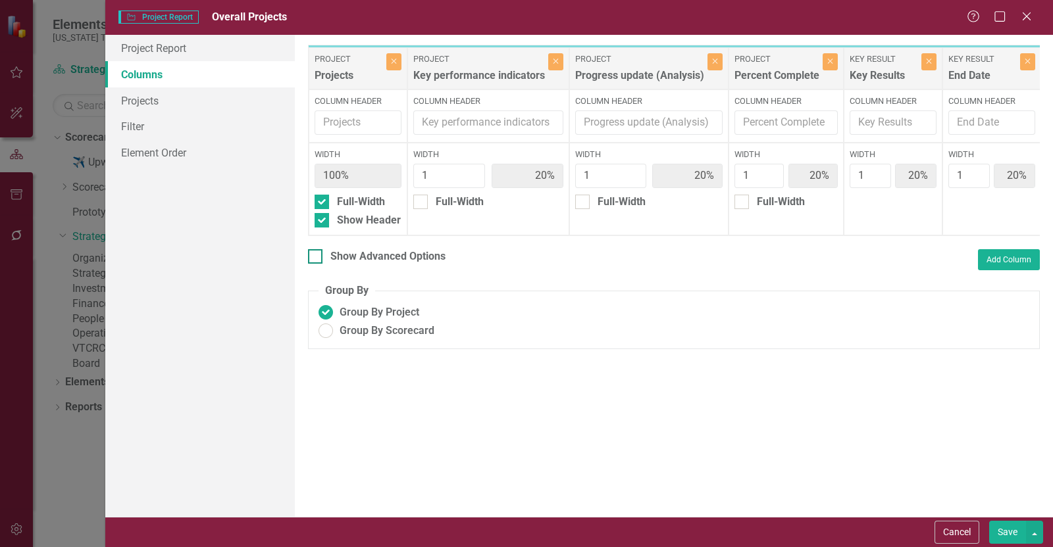
click at [400, 262] on div "Show Advanced Options" at bounding box center [387, 256] width 115 height 15
click at [316, 258] on input "Show Advanced Options" at bounding box center [312, 253] width 9 height 9
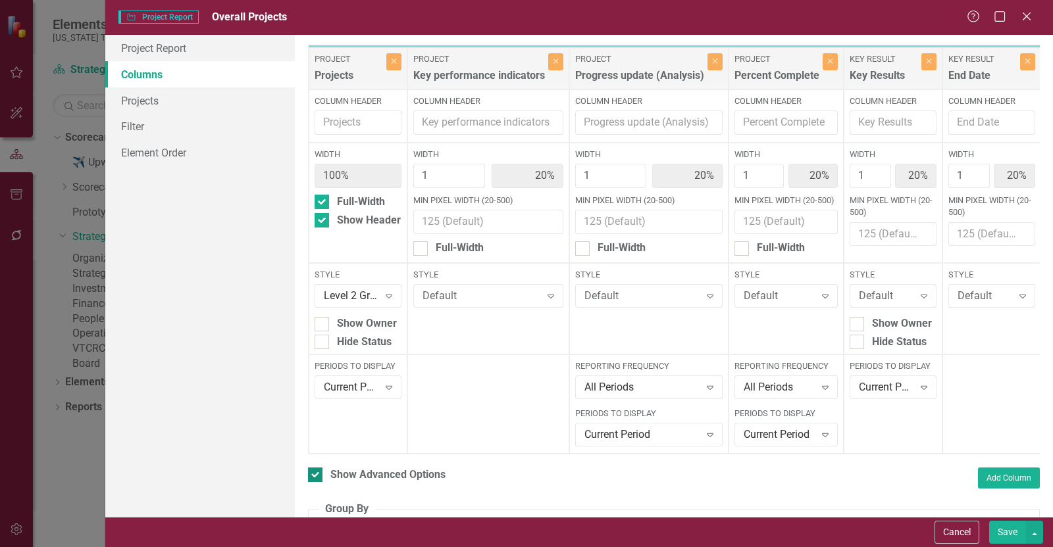
click at [357, 477] on div "Show Advanced Options" at bounding box center [387, 475] width 115 height 15
click at [316, 476] on input "Show Advanced Options" at bounding box center [312, 472] width 9 height 9
checkbox input "false"
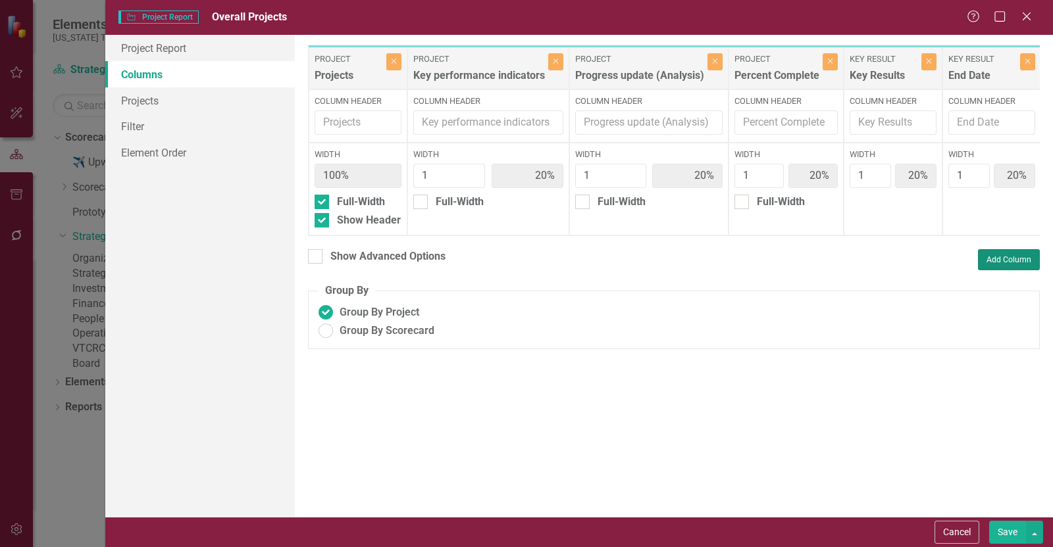
click at [1002, 270] on button "Add Column" at bounding box center [1009, 259] width 62 height 21
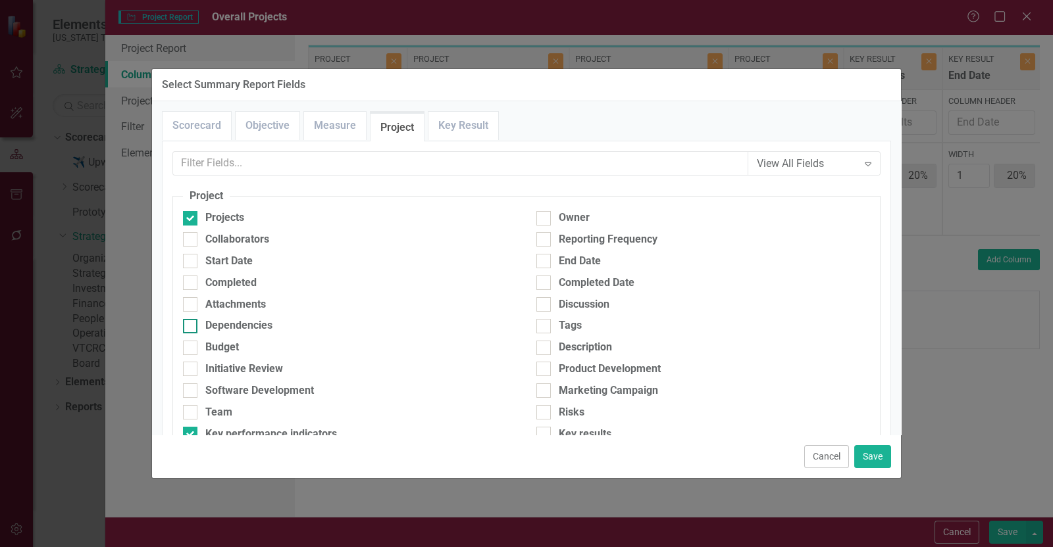
scroll to position [480, 0]
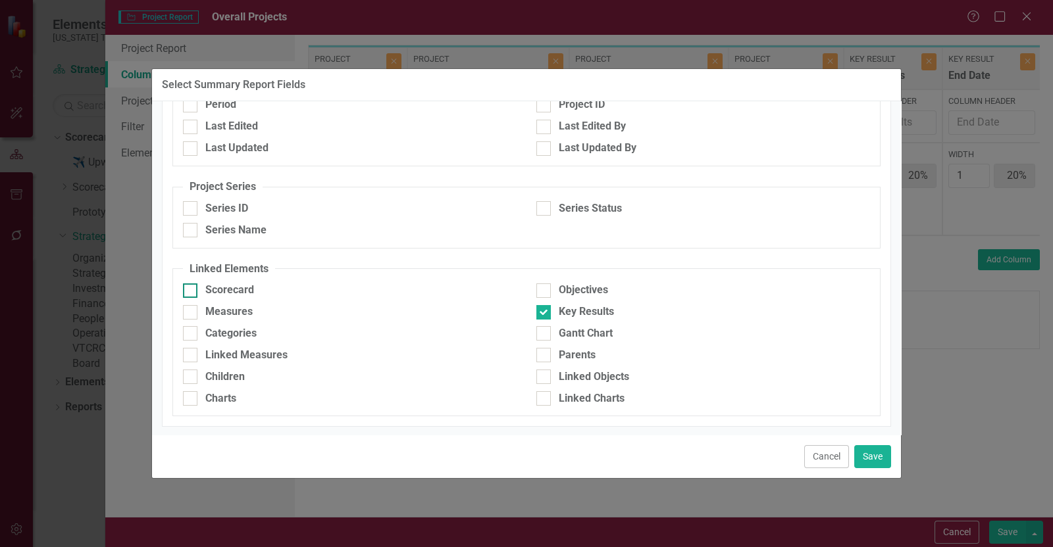
click at [274, 288] on div "Scorecard" at bounding box center [350, 290] width 334 height 15
click at [191, 288] on input "Scorecard" at bounding box center [187, 288] width 9 height 9
checkbox input "true"
click at [885, 451] on button "Save" at bounding box center [872, 456] width 37 height 23
type input "17%"
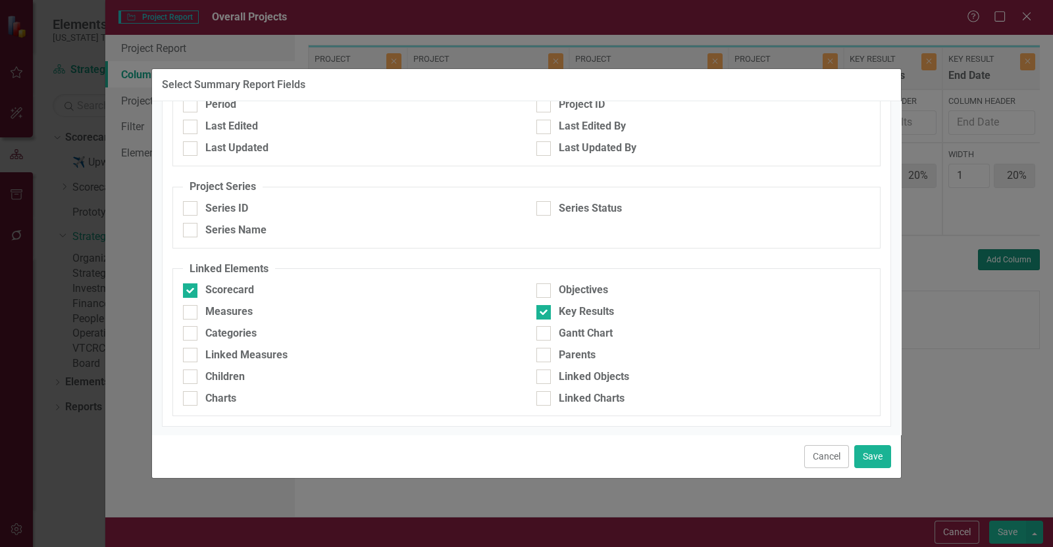
type input "17%"
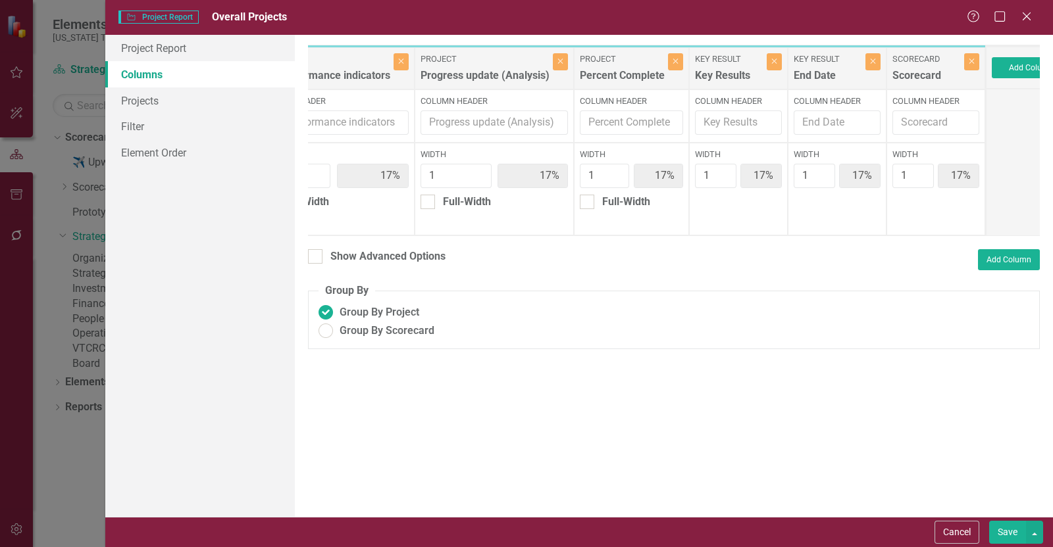
scroll to position [0, 153]
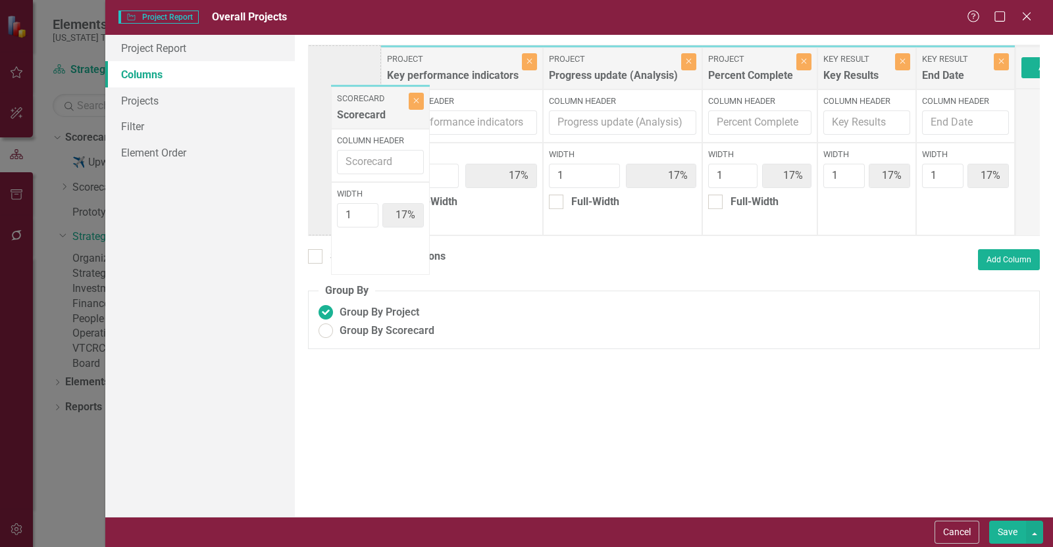
drag, startPoint x: 926, startPoint y: 72, endPoint x: 387, endPoint y: 105, distance: 539.8
click at [349, 103] on div "Project Projects Close Column Header Width 100% Full-Width Show Header Project …" at bounding box center [599, 140] width 832 height 191
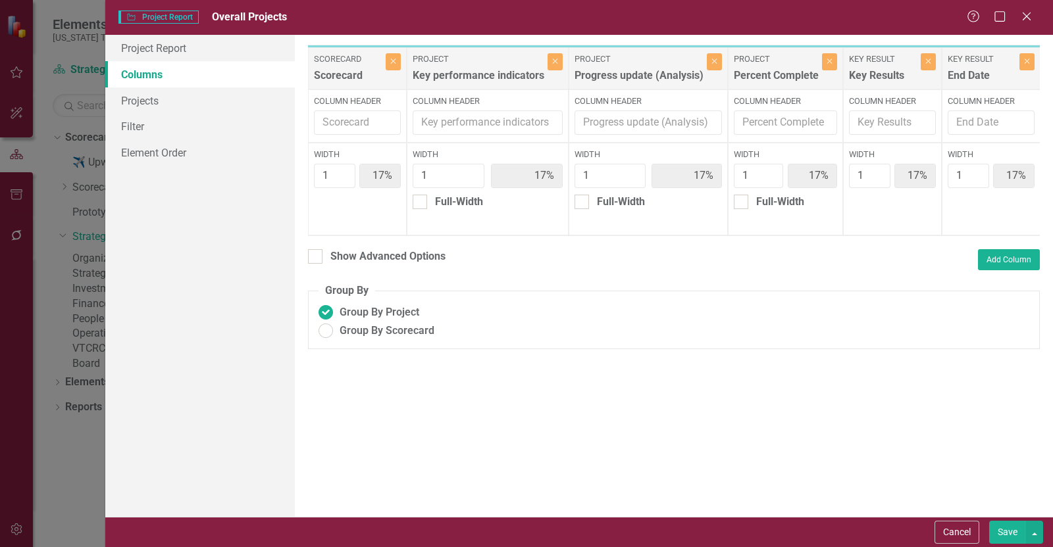
scroll to position [0, 0]
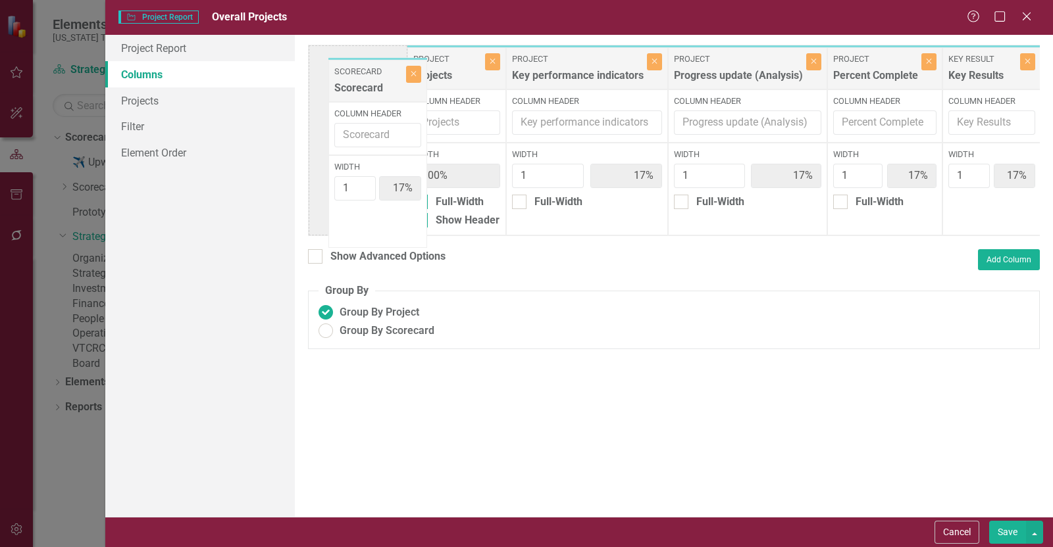
drag, startPoint x: 459, startPoint y: 62, endPoint x: 368, endPoint y: 70, distance: 91.1
click at [374, 72] on div "Project Projects Close Column Header Width 100% Full-Width Show Header Scorecar…" at bounding box center [724, 140] width 832 height 191
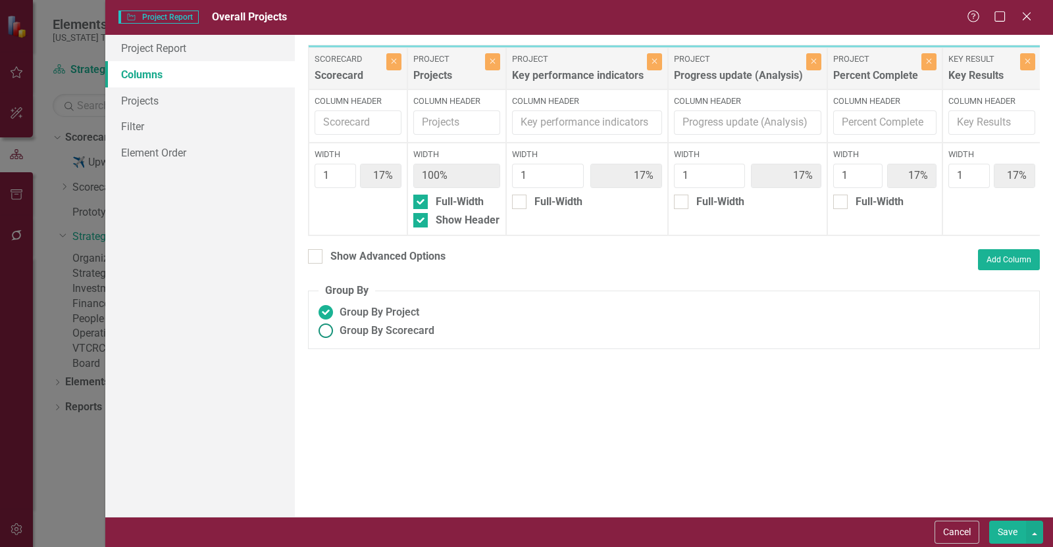
drag, startPoint x: 370, startPoint y: 345, endPoint x: 366, endPoint y: 339, distance: 6.8
click at [370, 339] on span "Group By Scorecard" at bounding box center [386, 331] width 95 height 15
click at [336, 341] on input "Group By Scorecard" at bounding box center [326, 331] width 20 height 20
radio input "true"
type input "100%"
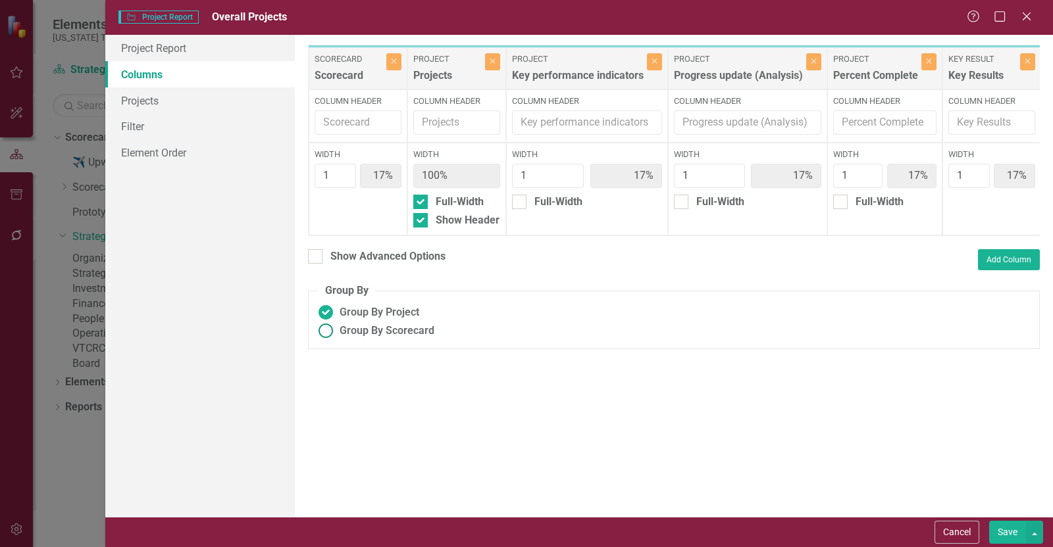
type input "20%"
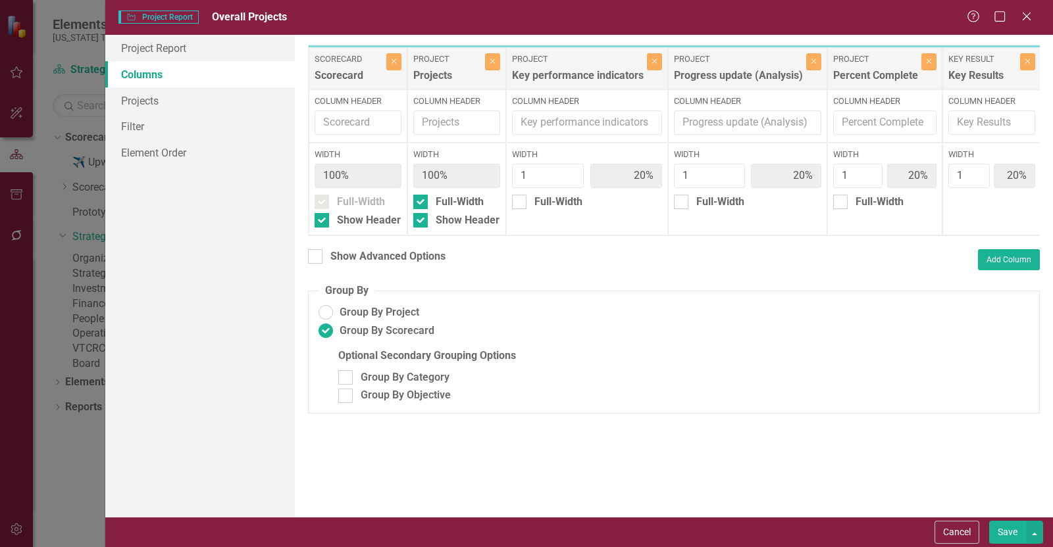
click at [360, 268] on div "Show Advanced Options" at bounding box center [376, 258] width 137 height 18
click at [359, 264] on div "Show Advanced Options" at bounding box center [387, 256] width 115 height 15
click at [316, 258] on input "Show Advanced Options" at bounding box center [312, 253] width 9 height 9
checkbox input "true"
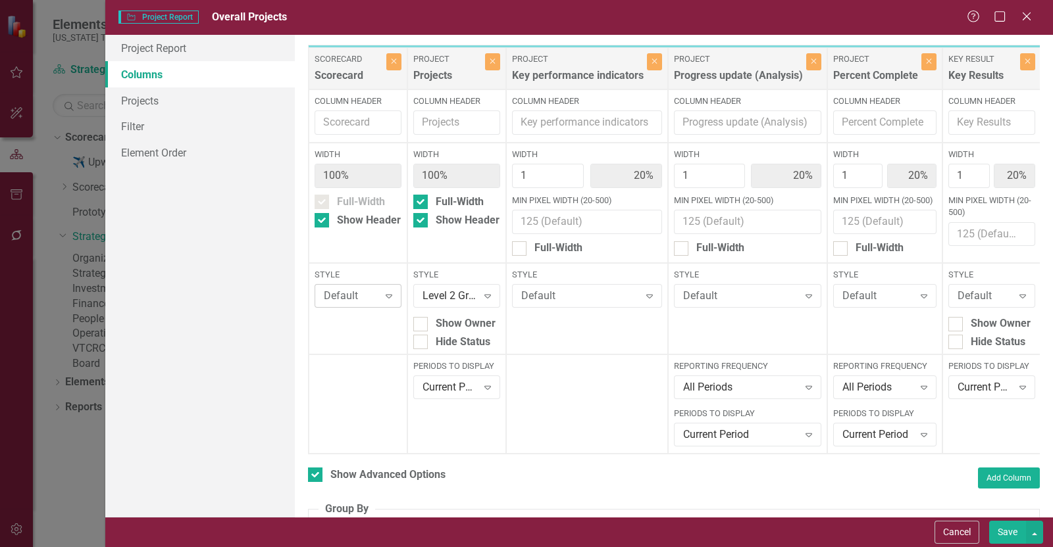
click at [362, 290] on div "Default" at bounding box center [351, 296] width 55 height 15
click at [216, 103] on link "Projects" at bounding box center [199, 100] width 189 height 26
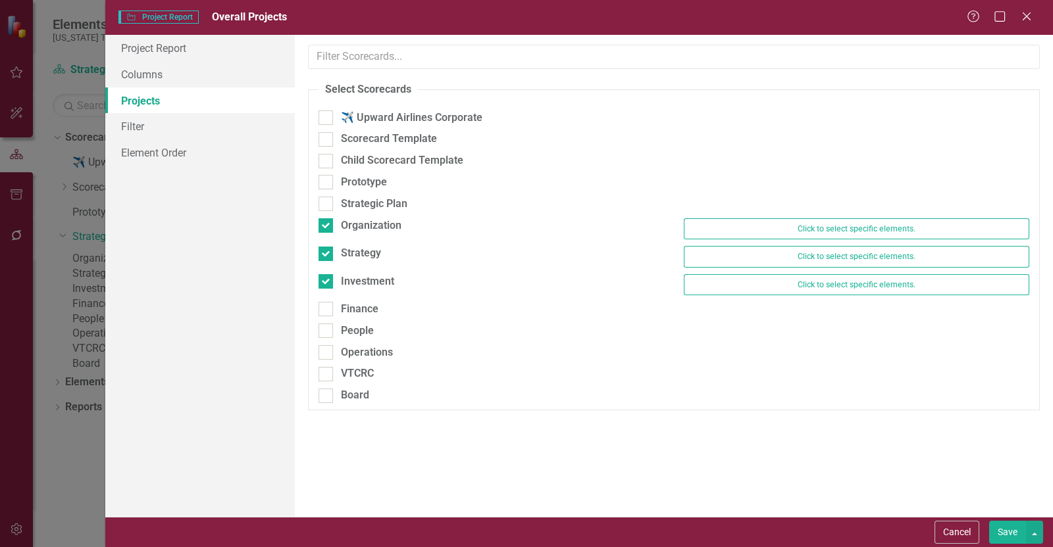
click at [1010, 532] on button "Save" at bounding box center [1007, 532] width 37 height 23
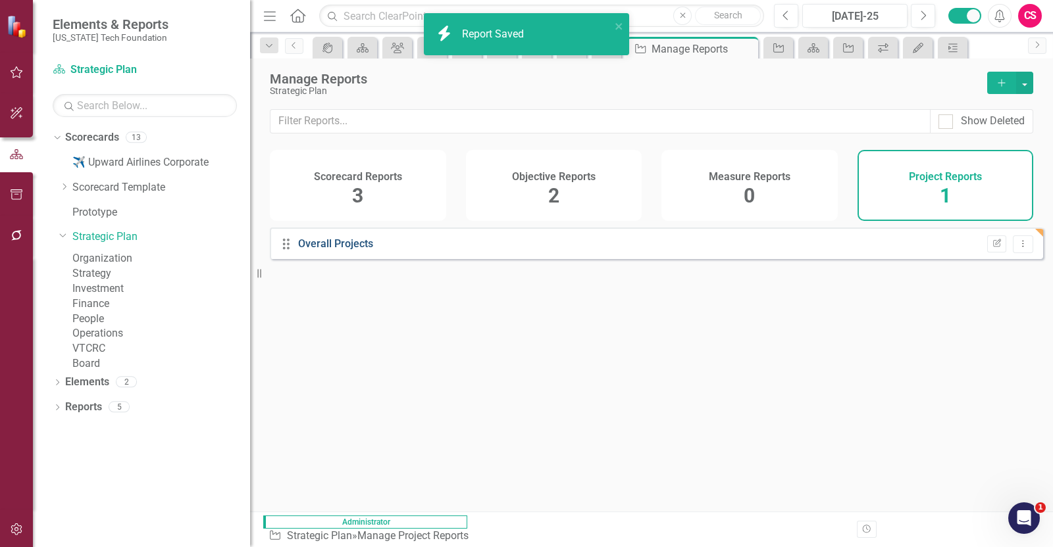
click at [353, 250] on link "Overall Projects" at bounding box center [335, 243] width 75 height 12
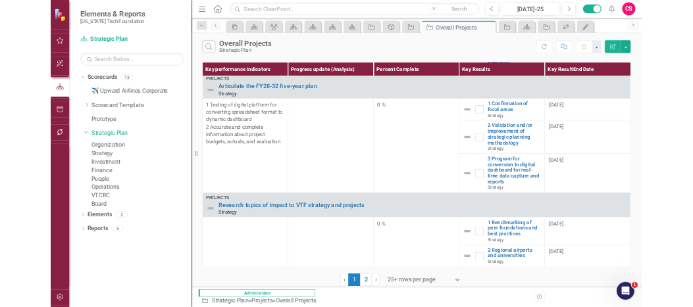
scroll to position [1233, 0]
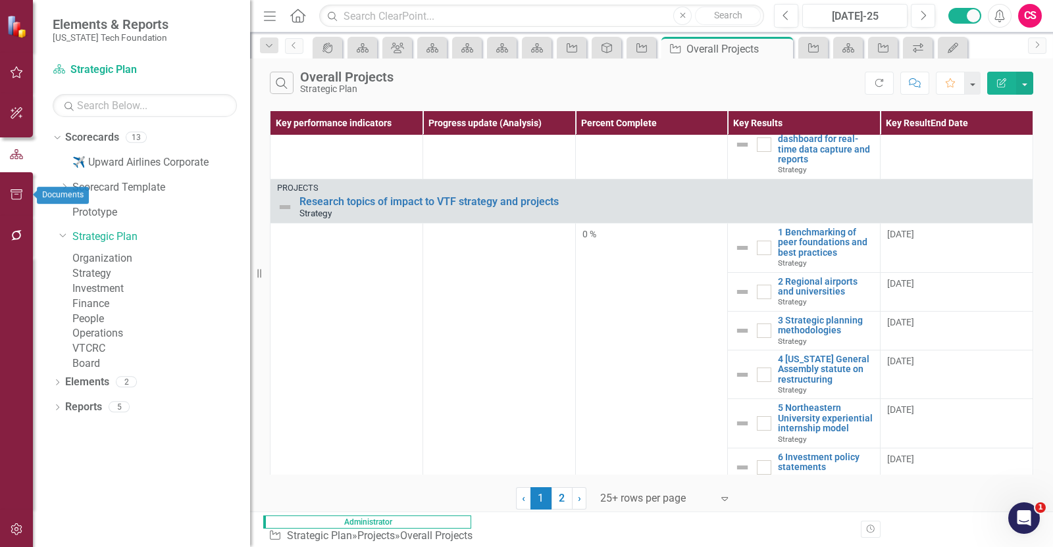
click at [22, 202] on button "button" at bounding box center [17, 196] width 30 height 28
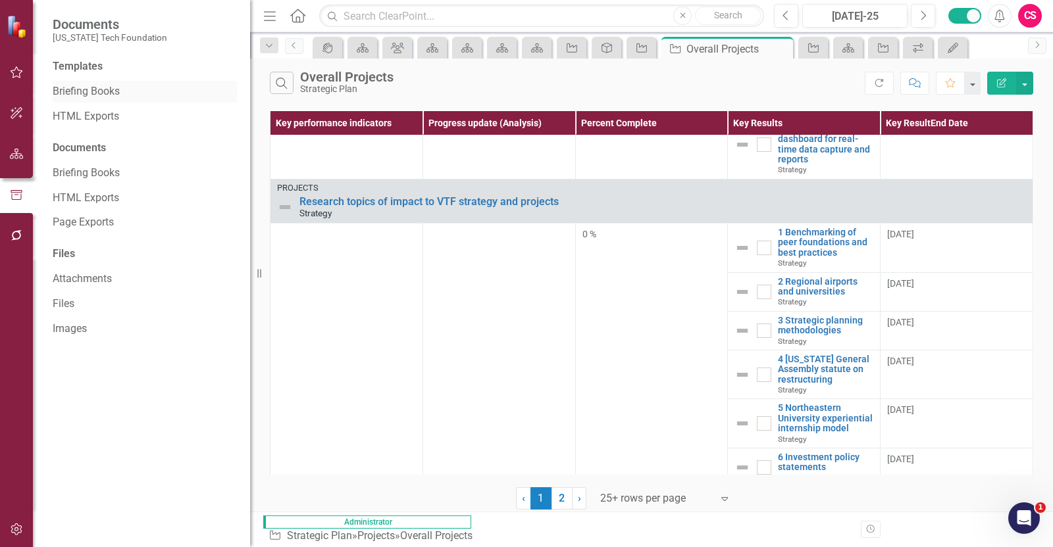
click at [101, 96] on link "Briefing Books" at bounding box center [145, 91] width 184 height 15
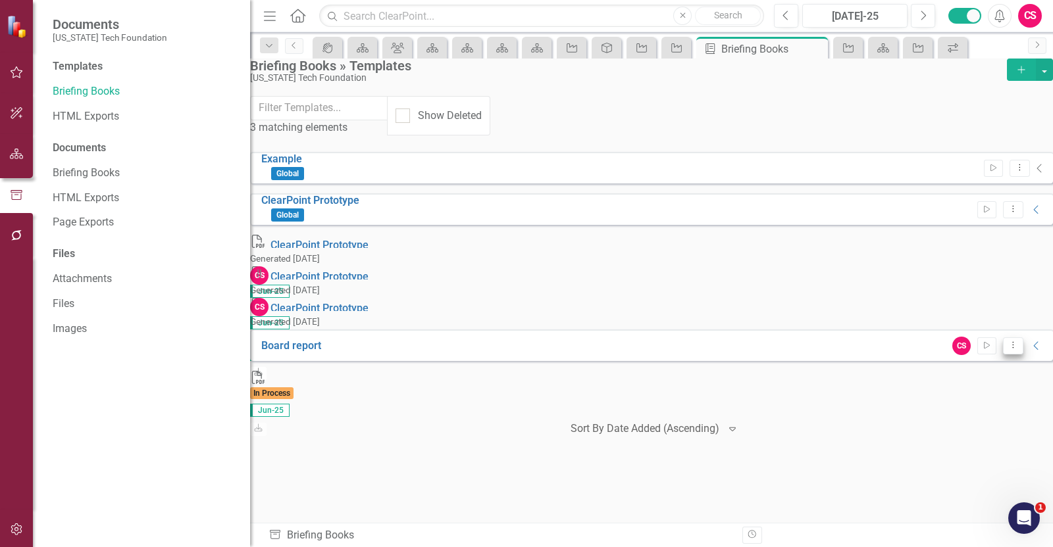
click at [1007, 341] on icon "Dropdown Menu" at bounding box center [1012, 345] width 11 height 9
click at [951, 318] on link "Edit Edit Template" at bounding box center [941, 319] width 122 height 24
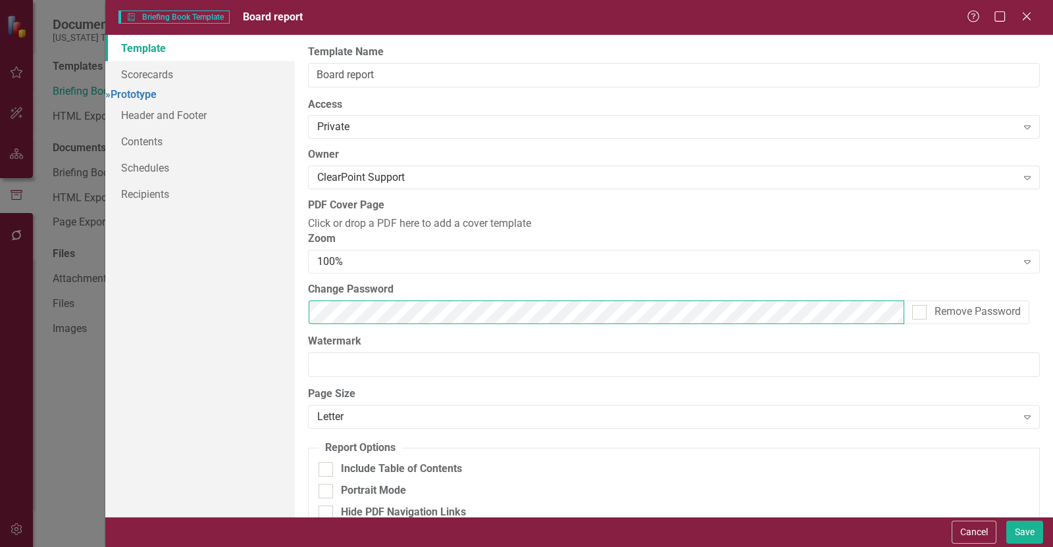
click at [260, 364] on div "Template Scorecards » Prototype Header and Footer Contents Schedules Recipients…" at bounding box center [578, 276] width 947 height 482
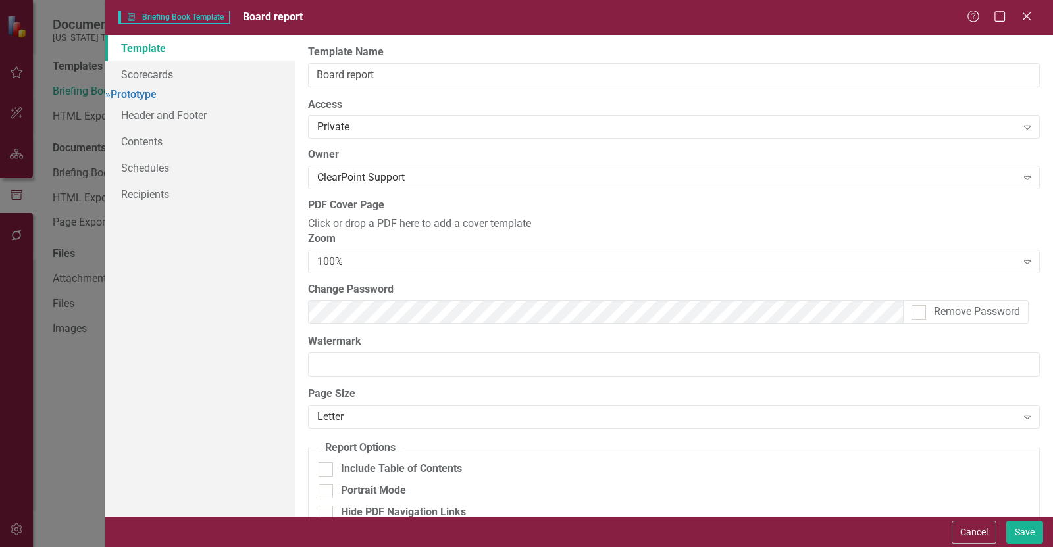
click at [234, 307] on div "Template Scorecards » Prototype Header and Footer Contents Schedules Recipients" at bounding box center [199, 276] width 189 height 482
click at [157, 101] on link "» Prototype" at bounding box center [130, 94] width 51 height 12
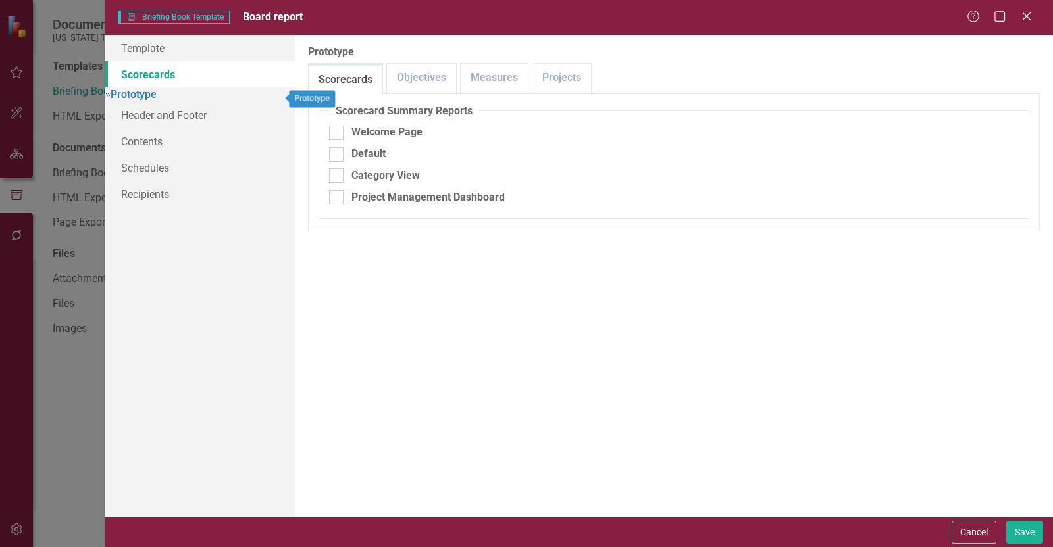
click at [201, 77] on link "Scorecards" at bounding box center [199, 74] width 189 height 26
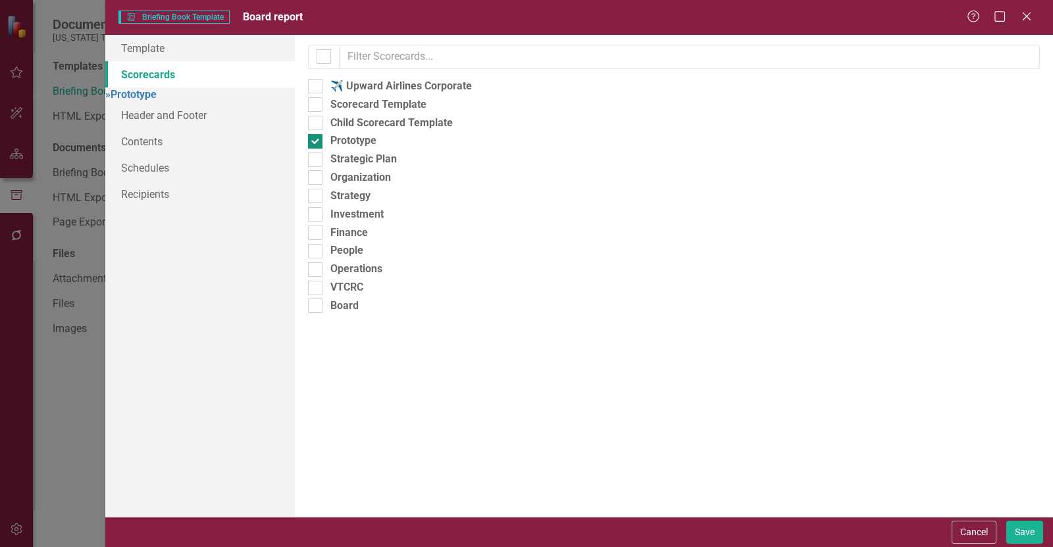
click at [339, 149] on div "Prototype" at bounding box center [353, 141] width 46 height 15
click at [316, 143] on input "Prototype" at bounding box center [312, 138] width 9 height 9
checkbox input "false"
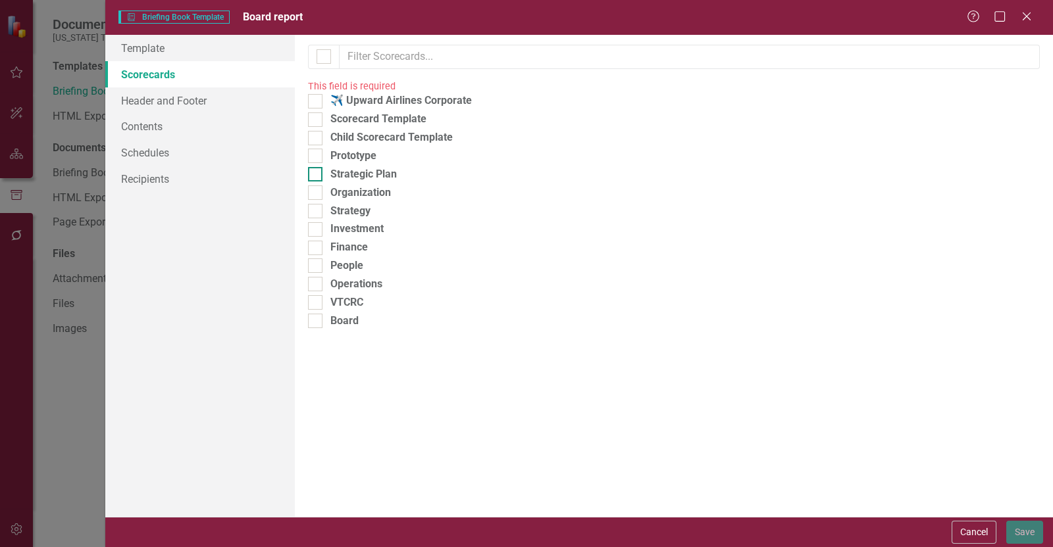
drag, startPoint x: 349, startPoint y: 197, endPoint x: 342, endPoint y: 192, distance: 8.6
click at [349, 182] on div "Strategic Plan" at bounding box center [363, 174] width 66 height 15
click at [316, 176] on input "Strategic Plan" at bounding box center [312, 171] width 9 height 9
checkbox input "true"
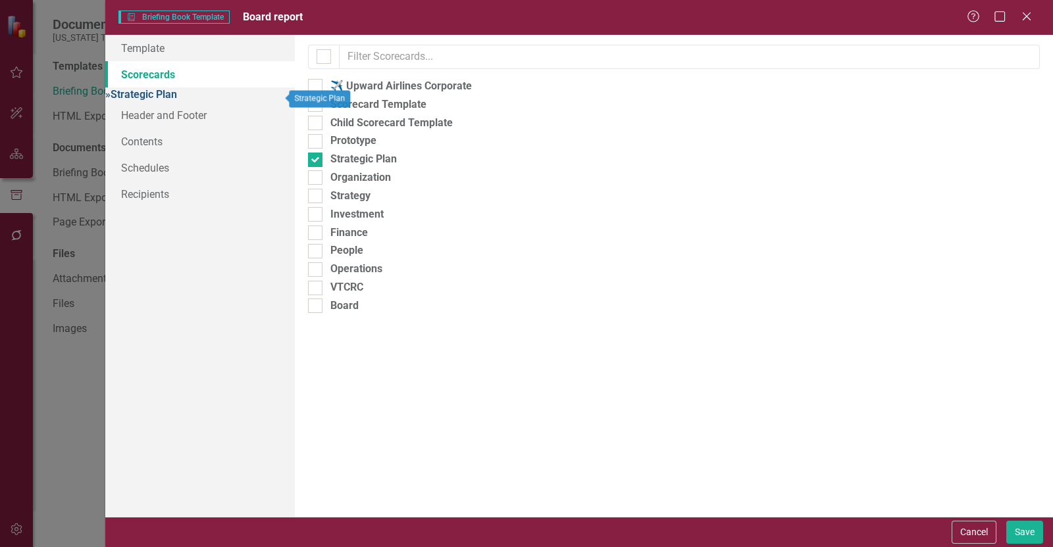
click at [177, 100] on link "» Strategic Plan" at bounding box center [141, 94] width 72 height 12
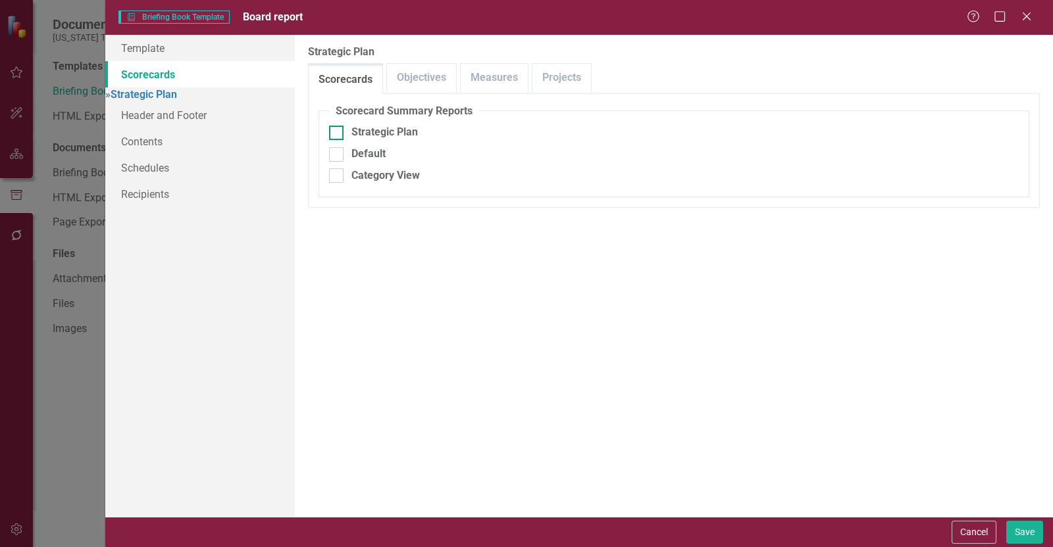
click at [382, 133] on div "Strategic Plan" at bounding box center [384, 132] width 66 height 15
click at [337, 133] on input "Strategic Plan" at bounding box center [333, 130] width 9 height 9
checkbox input "true"
click at [551, 70] on link "Projects" at bounding box center [561, 78] width 59 height 28
click at [430, 133] on div "Overall Projects" at bounding box center [673, 132] width 689 height 15
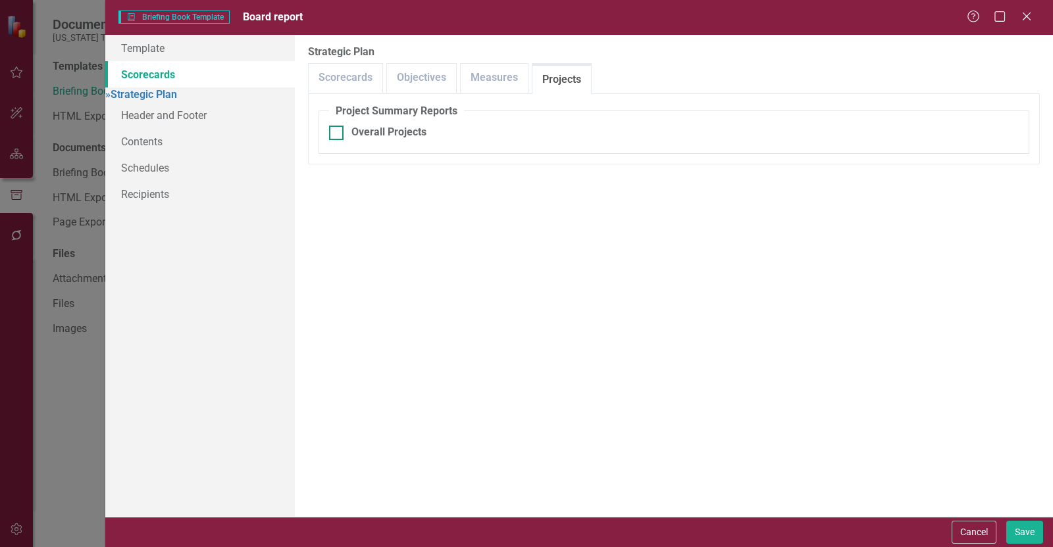
click at [337, 133] on input "Overall Projects" at bounding box center [333, 130] width 9 height 9
checkbox input "true"
click at [323, 68] on link "Scorecards" at bounding box center [346, 78] width 74 height 28
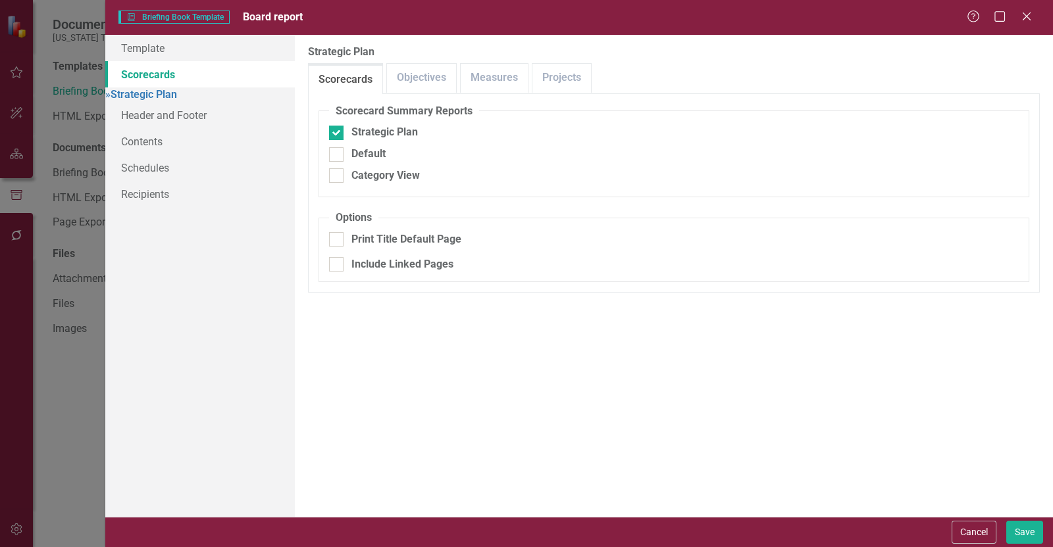
click at [193, 70] on link "Scorecards" at bounding box center [199, 74] width 189 height 26
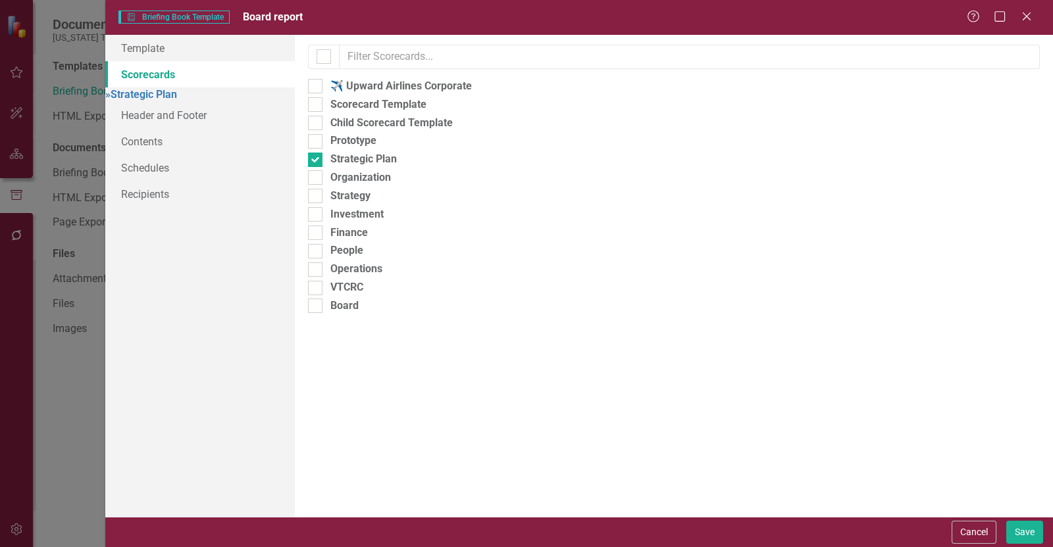
click at [361, 196] on div "Please select the scorecards you would like to include below. Once you select t…" at bounding box center [674, 276] width 758 height 482
click at [361, 186] on div "Organization" at bounding box center [360, 177] width 61 height 15
click at [316, 179] on input "Organization" at bounding box center [312, 174] width 9 height 9
checkbox input "true"
click at [207, 101] on link "» Organization" at bounding box center [210, 94] width 66 height 12
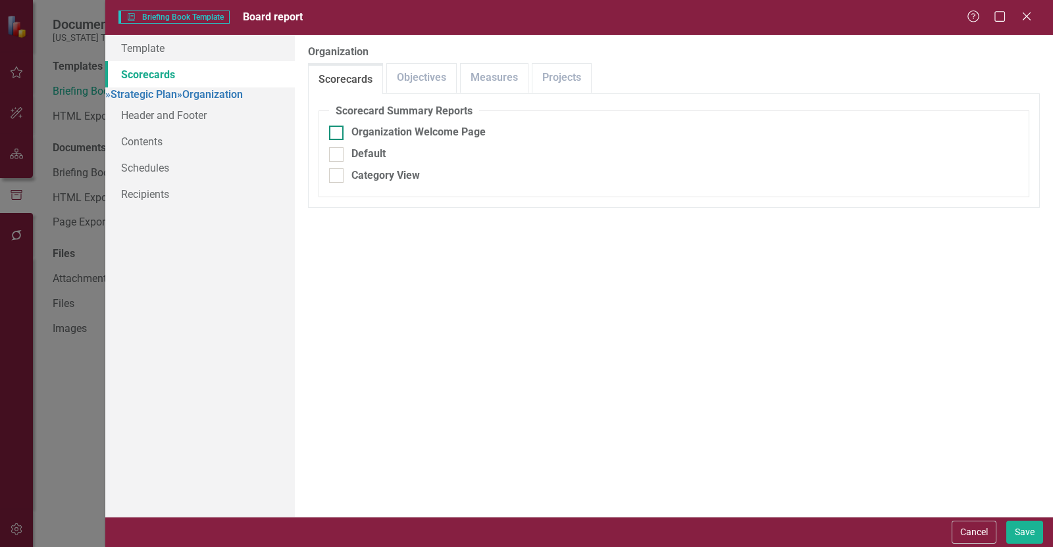
click at [413, 127] on div "Organization Welcome Page" at bounding box center [418, 132] width 134 height 15
click at [337, 127] on input "Organization Welcome Page" at bounding box center [333, 130] width 9 height 9
checkbox input "true"
click at [430, 82] on link "Objectives" at bounding box center [421, 78] width 69 height 28
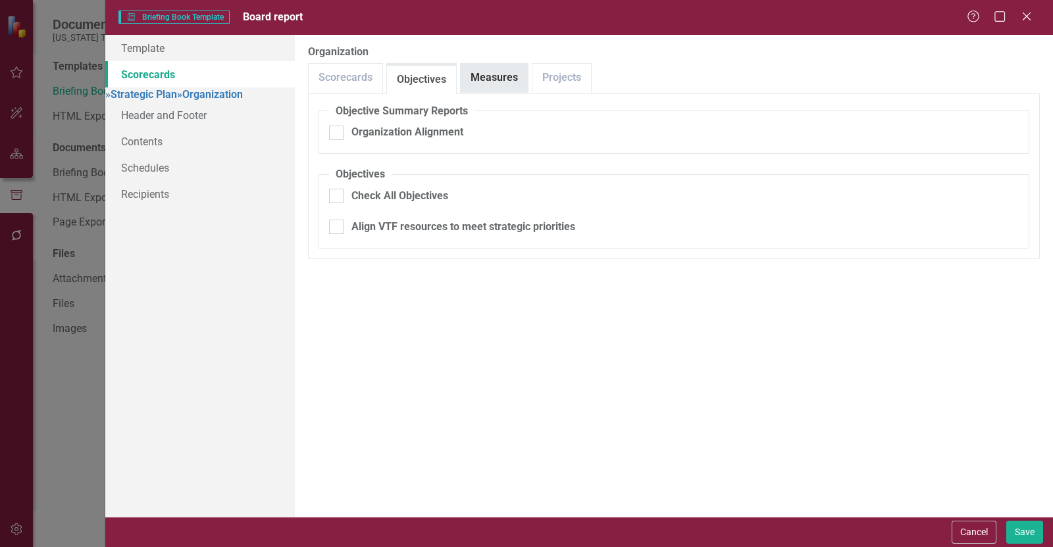
click at [495, 82] on link "Measures" at bounding box center [493, 78] width 67 height 28
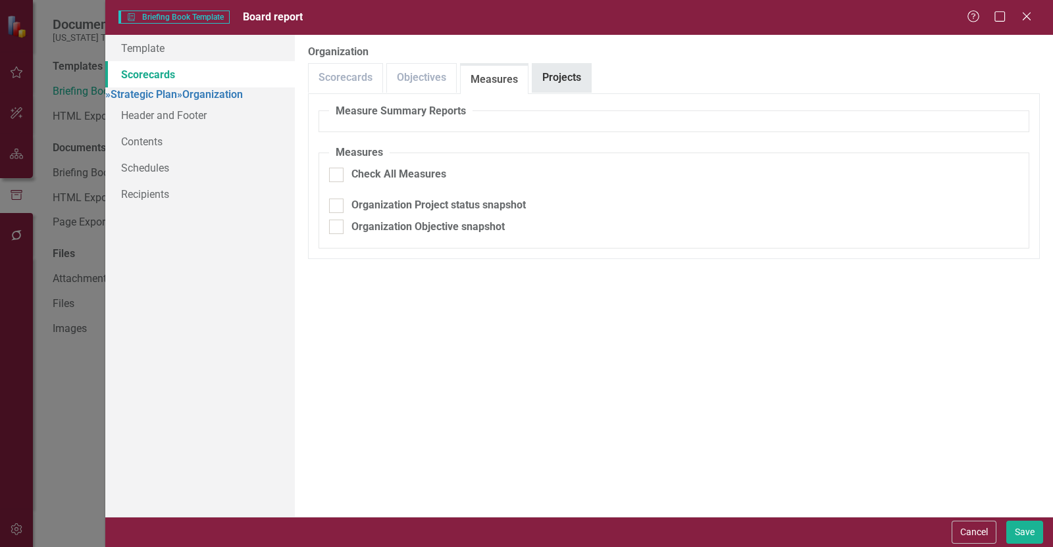
click at [572, 74] on link "Projects" at bounding box center [561, 78] width 59 height 28
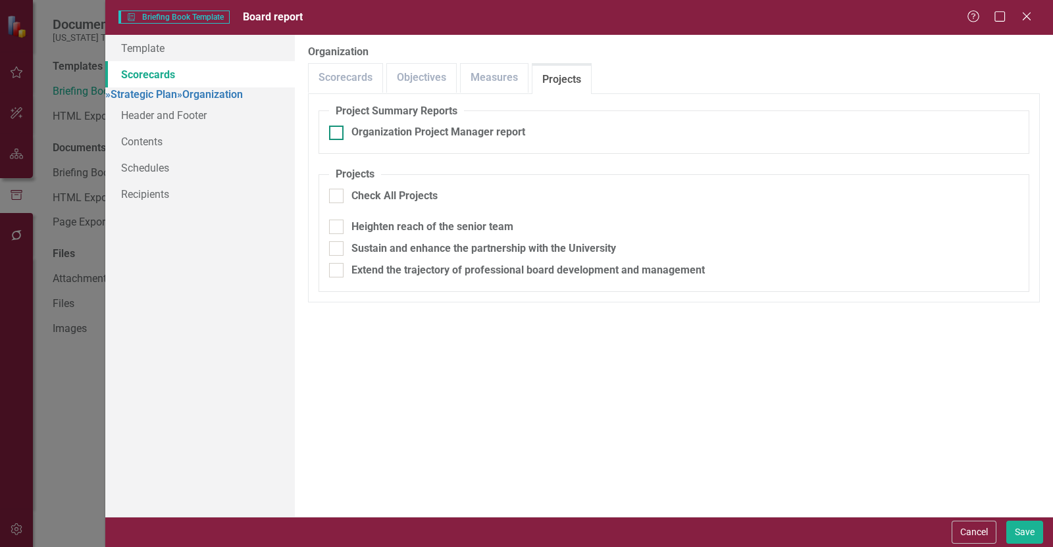
click at [431, 126] on div "Organization Project Manager report" at bounding box center [438, 132] width 174 height 15
click at [337, 126] on input "Organization Project Manager report" at bounding box center [333, 130] width 9 height 9
checkbox input "true"
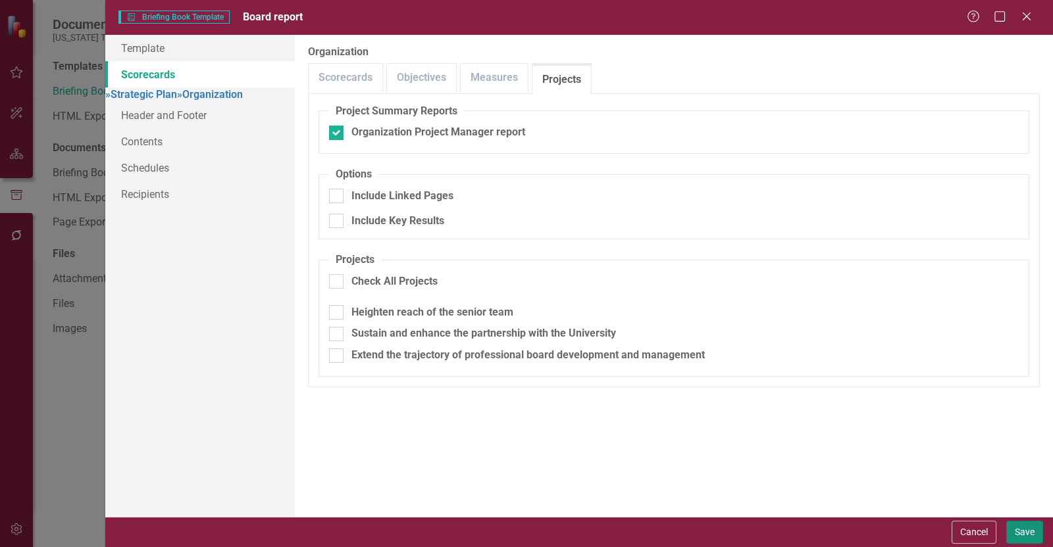
click at [1023, 535] on button "Save" at bounding box center [1024, 532] width 37 height 23
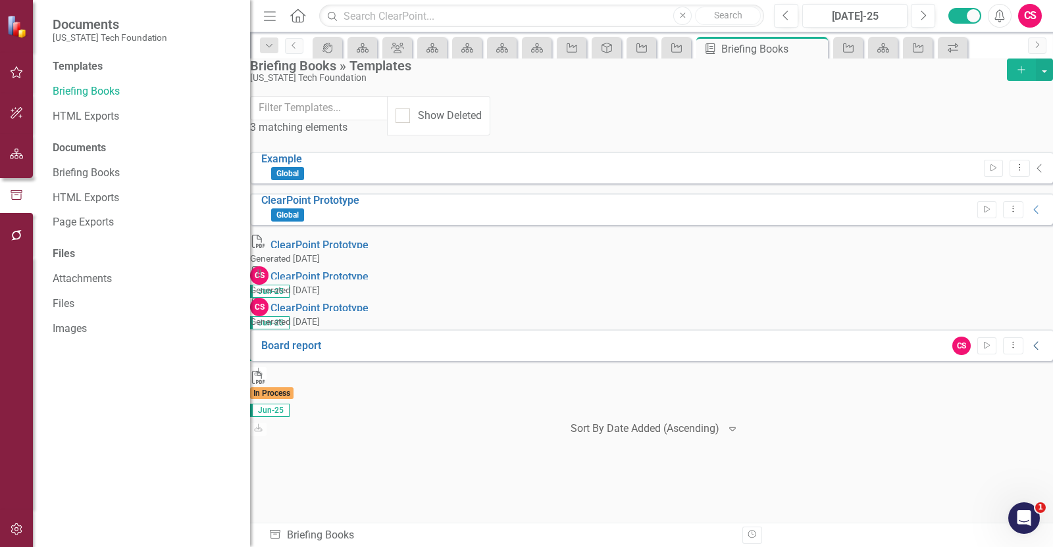
click at [1030, 341] on icon "Collapse" at bounding box center [1036, 346] width 13 height 11
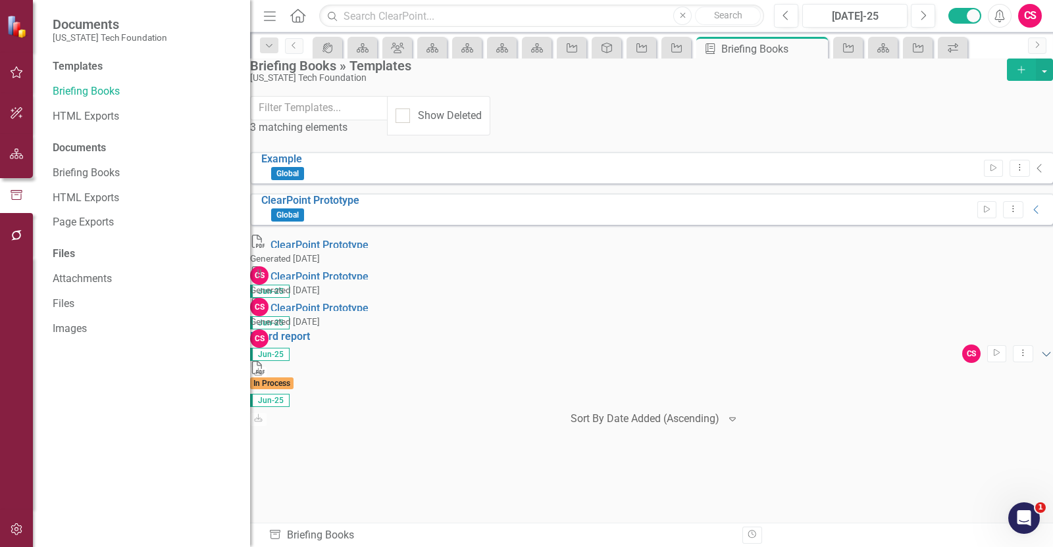
click at [1039, 349] on icon "Expanded" at bounding box center [1045, 354] width 13 height 11
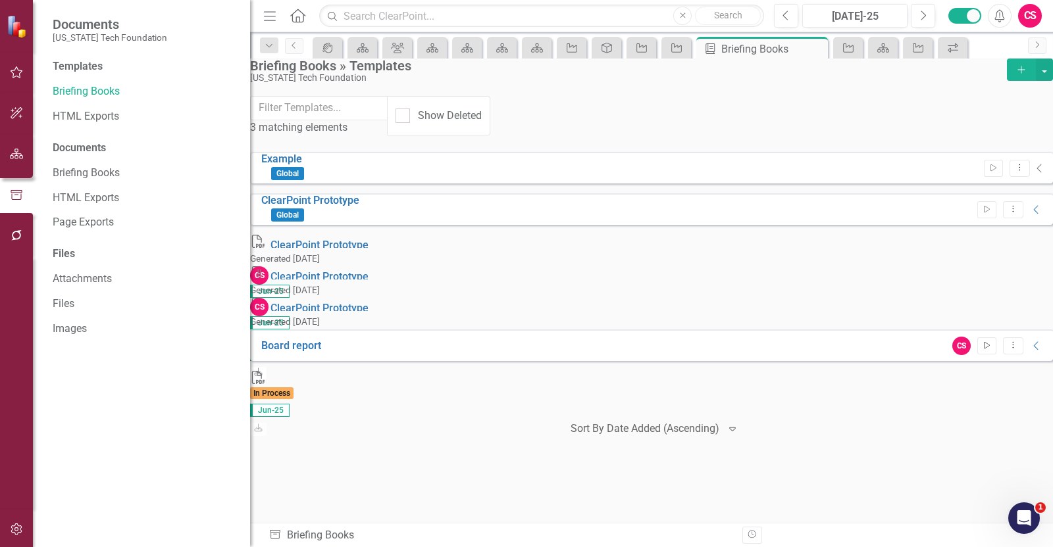
click at [981, 342] on icon "Start" at bounding box center [986, 346] width 10 height 8
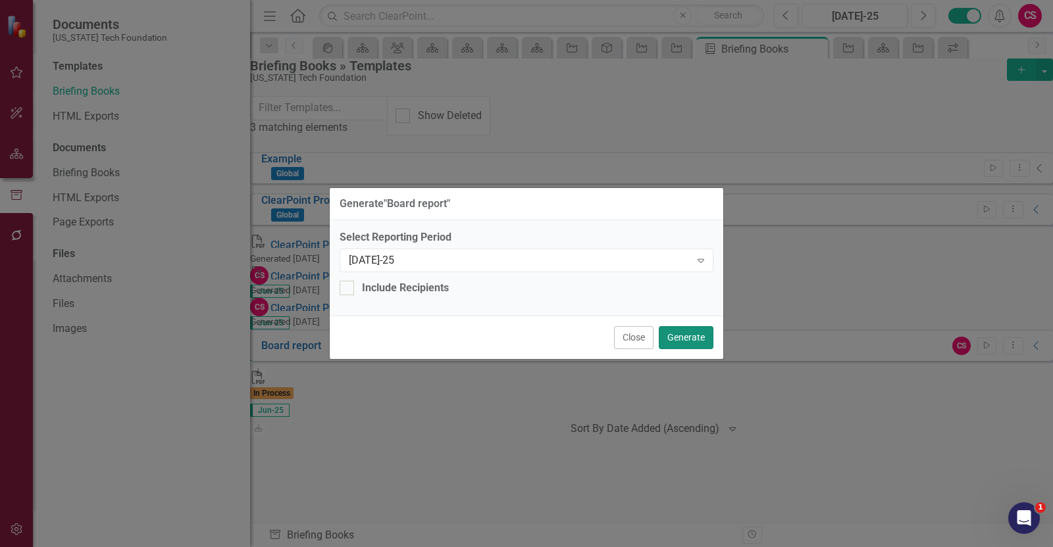
click at [678, 326] on button "Generate" at bounding box center [685, 337] width 55 height 23
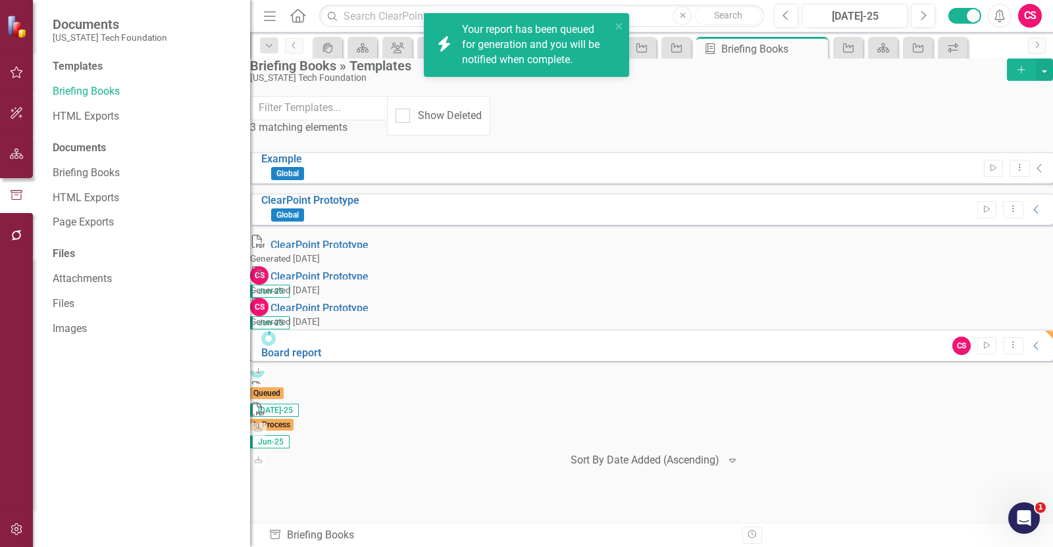
click at [579, 39] on div "Your report has been queued for generation and you will be notified when comple…" at bounding box center [536, 44] width 149 height 45
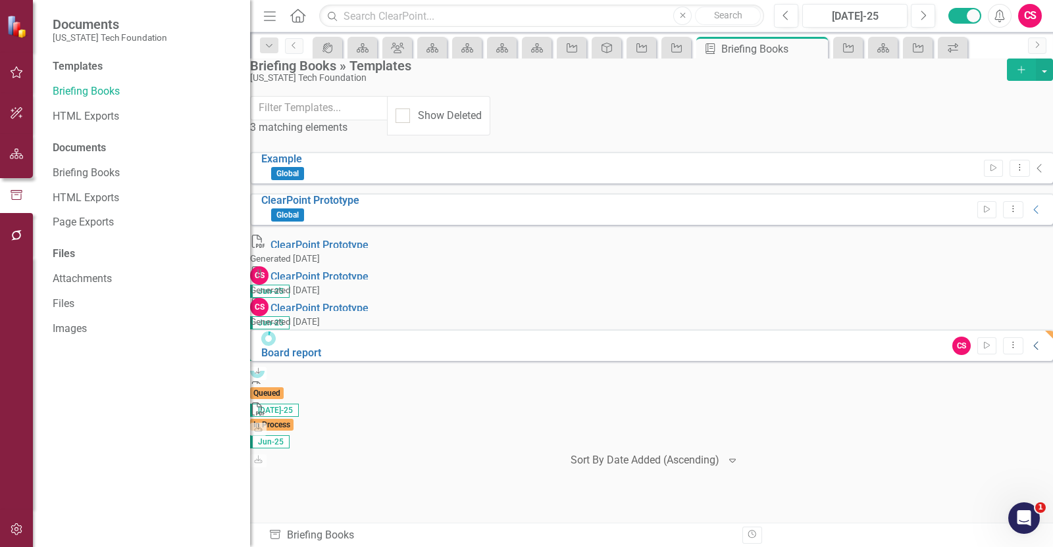
click at [1030, 341] on icon "Collapse" at bounding box center [1036, 346] width 13 height 11
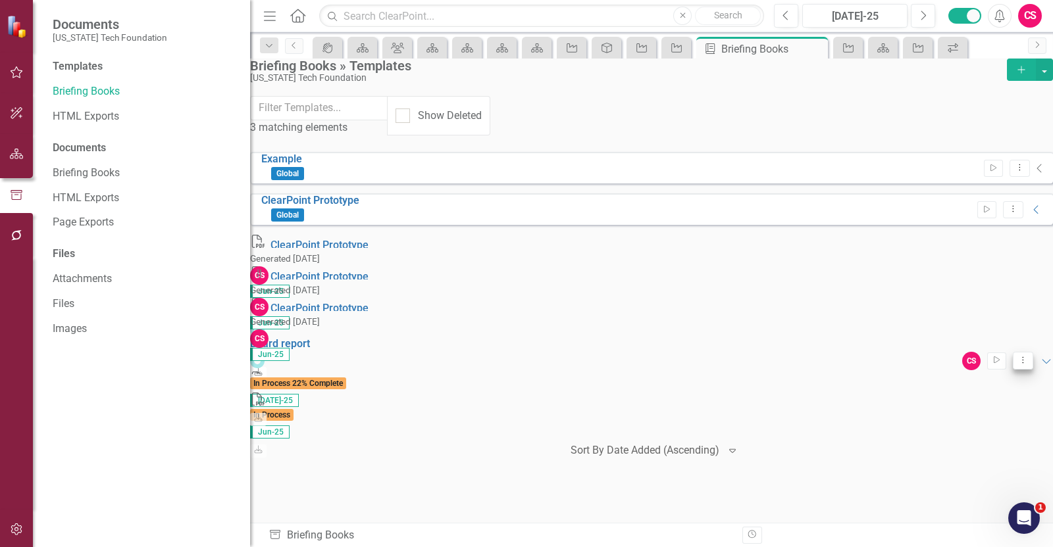
click at [1017, 356] on icon "Dropdown Menu" at bounding box center [1022, 360] width 11 height 9
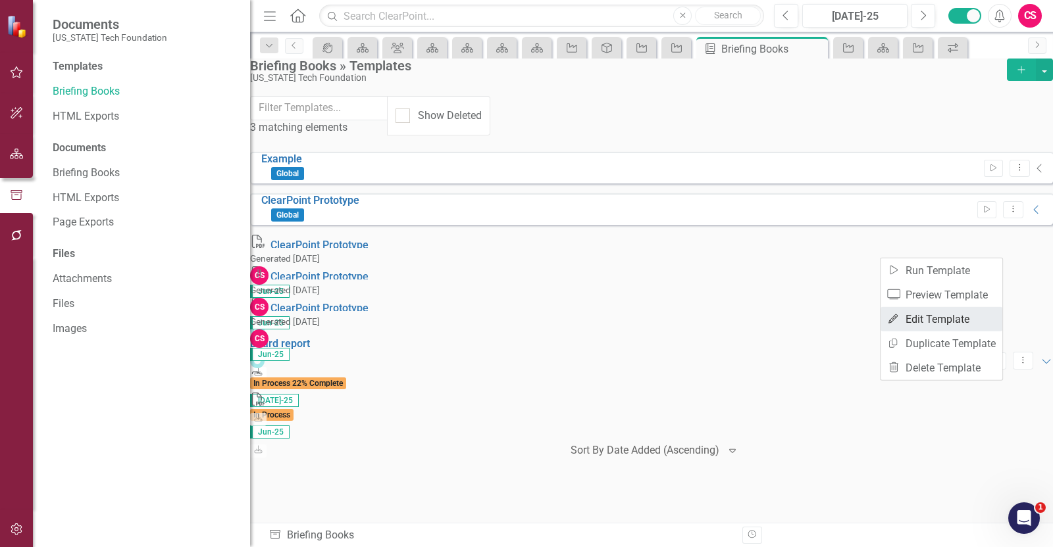
click at [948, 312] on link "Edit Edit Template" at bounding box center [941, 319] width 122 height 24
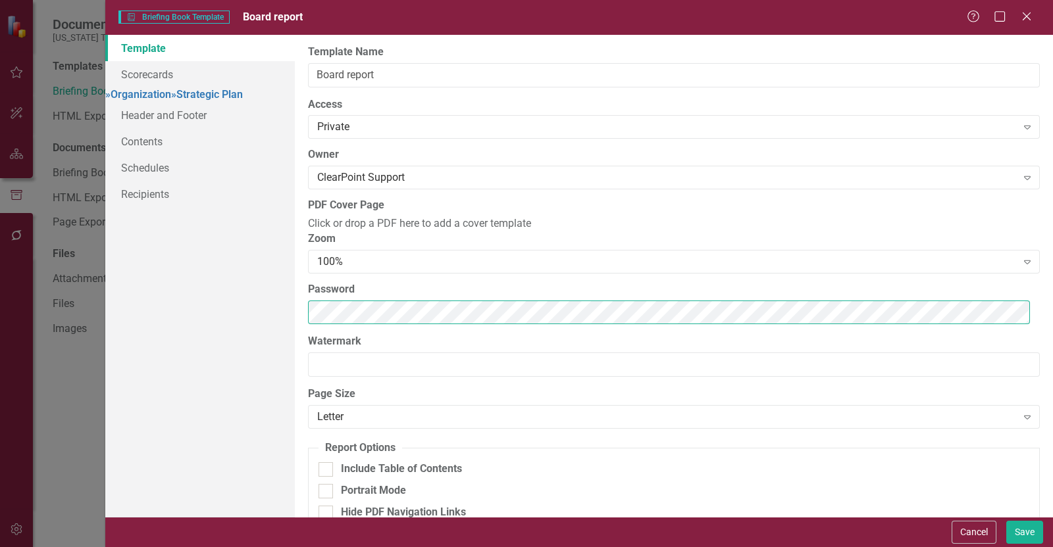
click at [276, 350] on div "Template Scorecards » Organization » Strategic Plan Header and Footer Contents …" at bounding box center [578, 276] width 947 height 482
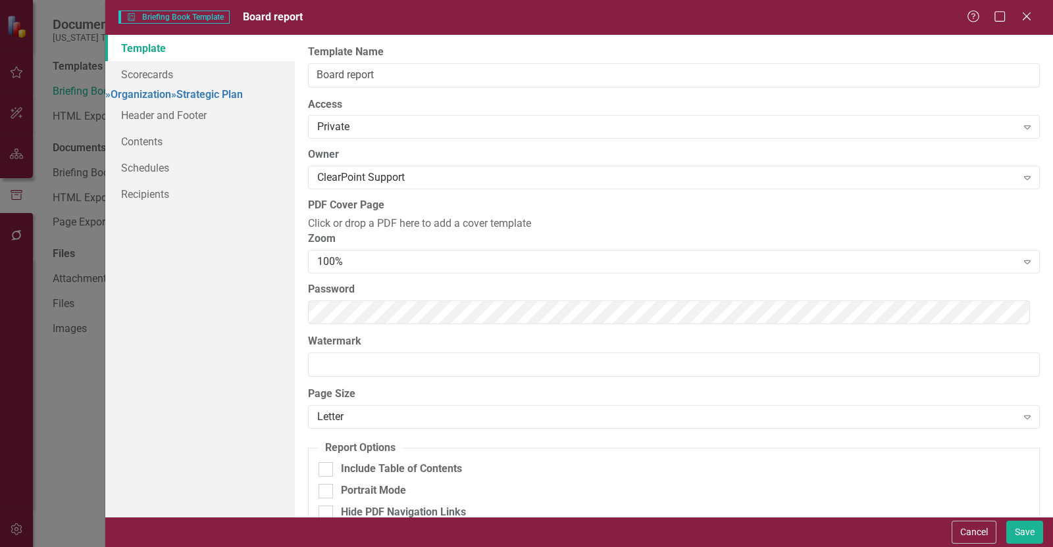
click at [278, 363] on div "Template Scorecards » Organization » Strategic Plan Header and Footer Contents …" at bounding box center [199, 276] width 189 height 482
click at [211, 181] on link "Schedules" at bounding box center [199, 168] width 189 height 26
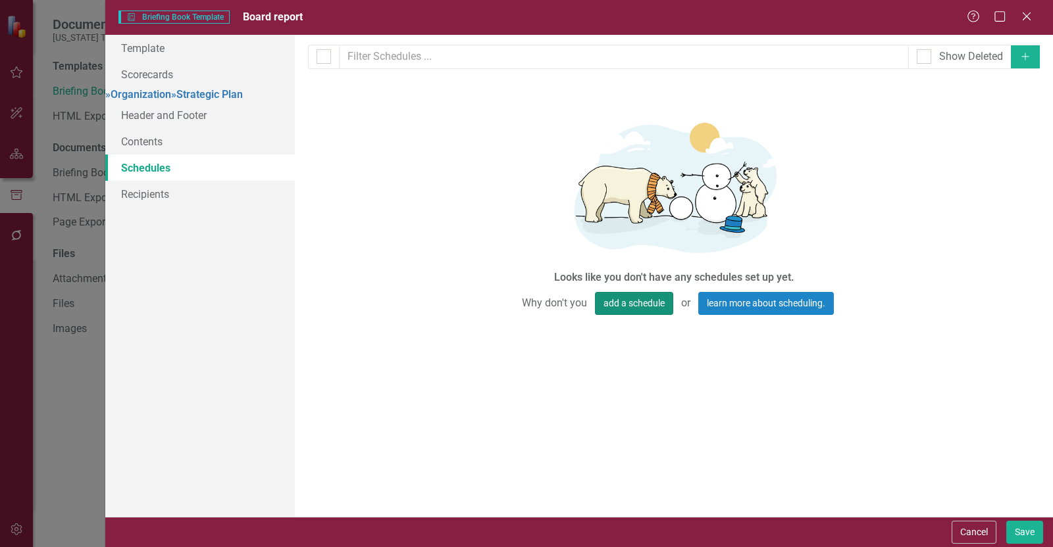
click at [634, 303] on button "add a schedule" at bounding box center [634, 303] width 78 height 23
select select "pm"
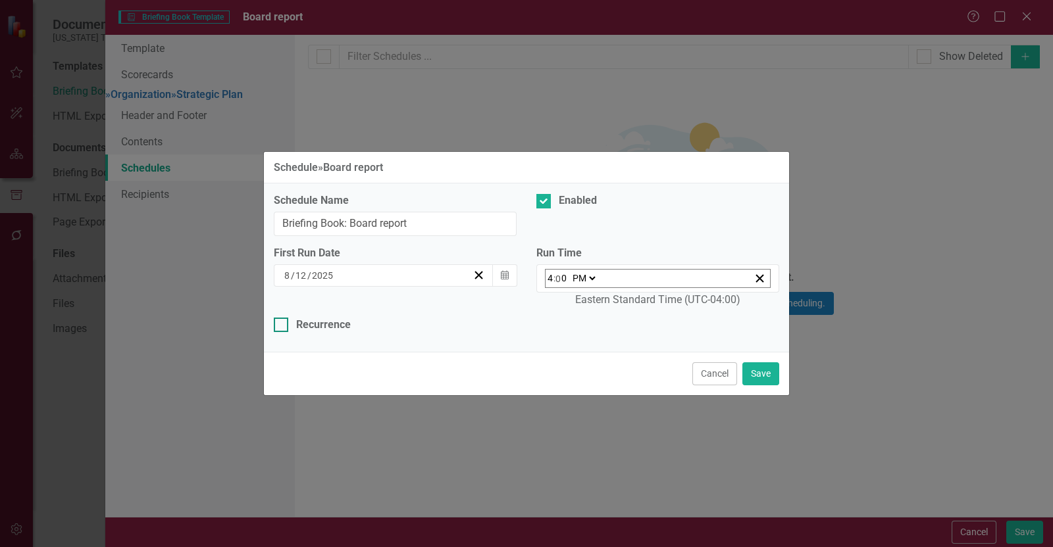
click at [326, 322] on div "Recurrence" at bounding box center [323, 325] width 55 height 15
click at [282, 322] on input "Recurrence" at bounding box center [278, 322] width 9 height 9
checkbox input "true"
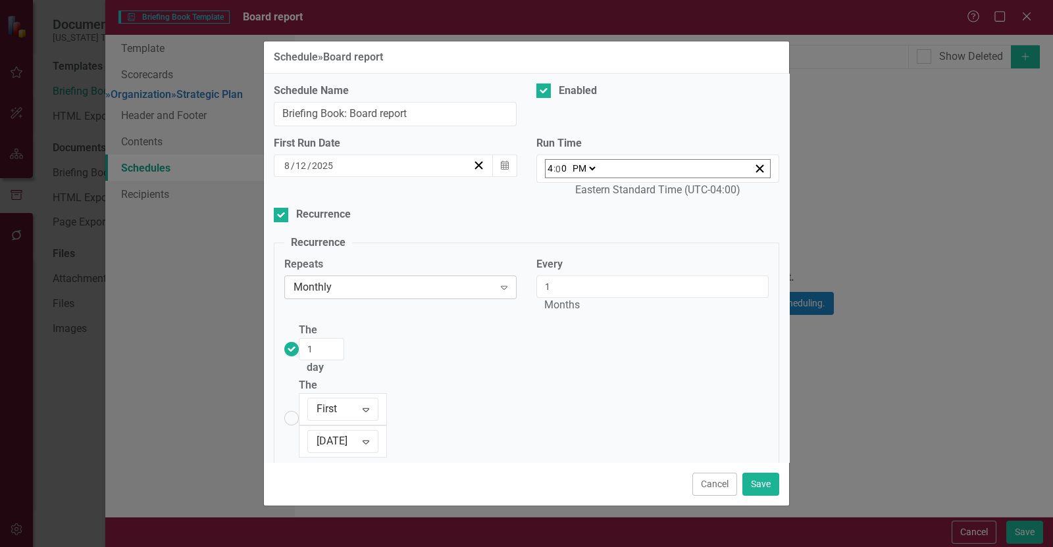
click at [495, 298] on div "Expand" at bounding box center [504, 287] width 24 height 21
click at [470, 237] on div "Schedule Name Briefing Book: Board report Enabled First Run Date 8 / 12 / 2025 …" at bounding box center [526, 268] width 525 height 389
click at [713, 473] on button "Cancel" at bounding box center [714, 484] width 45 height 23
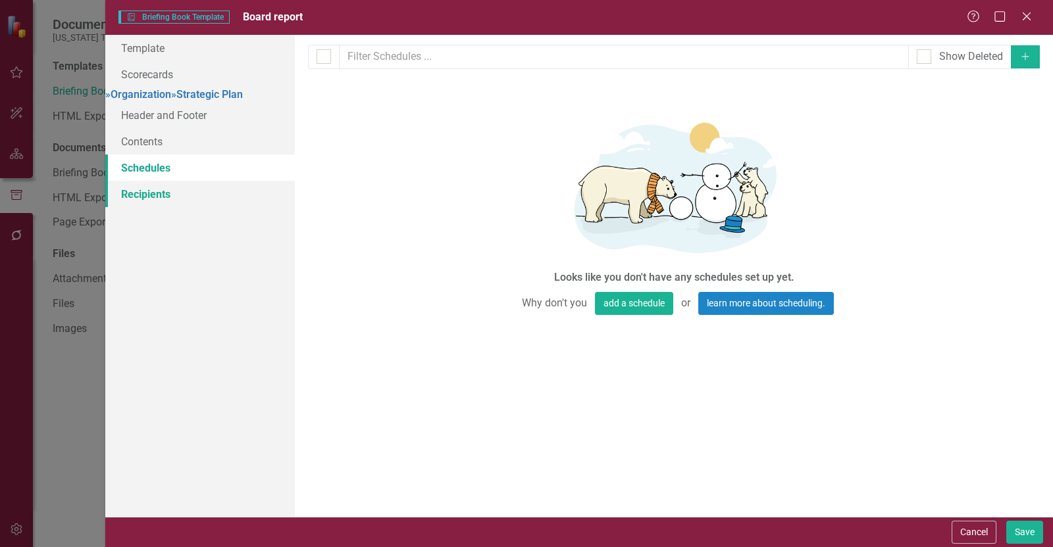
click at [241, 207] on link "Recipients" at bounding box center [199, 194] width 189 height 26
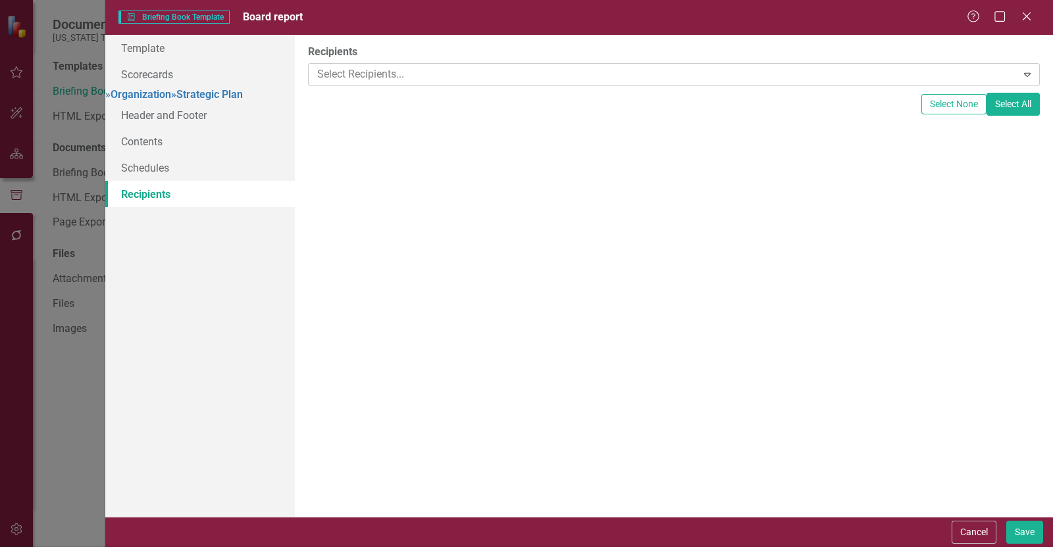
click at [391, 77] on div at bounding box center [664, 75] width 705 height 18
click at [420, 45] on label "Recipients" at bounding box center [674, 52] width 732 height 15
click at [959, 528] on button "Cancel" at bounding box center [973, 532] width 45 height 23
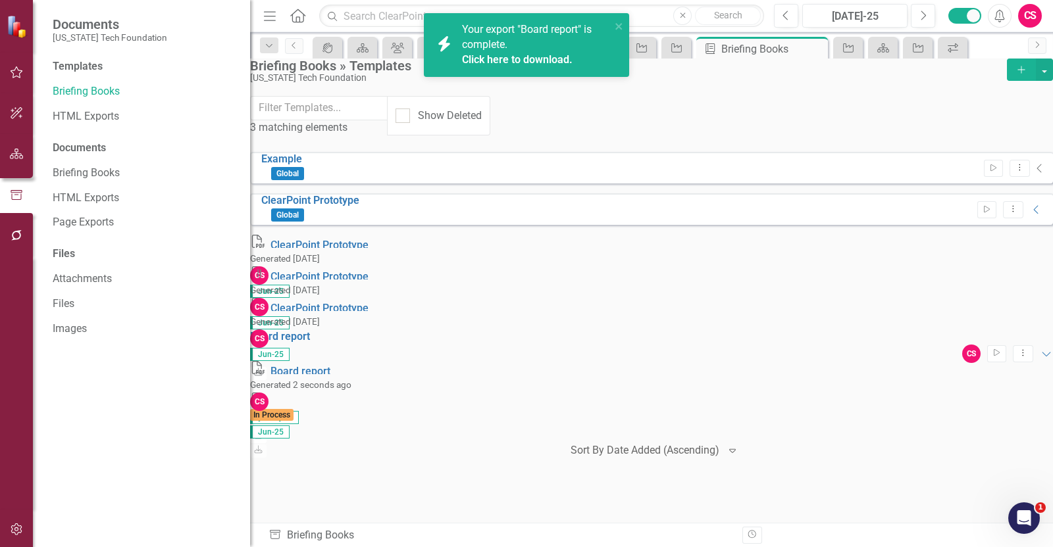
click at [525, 57] on link "Click here to download." at bounding box center [517, 59] width 111 height 12
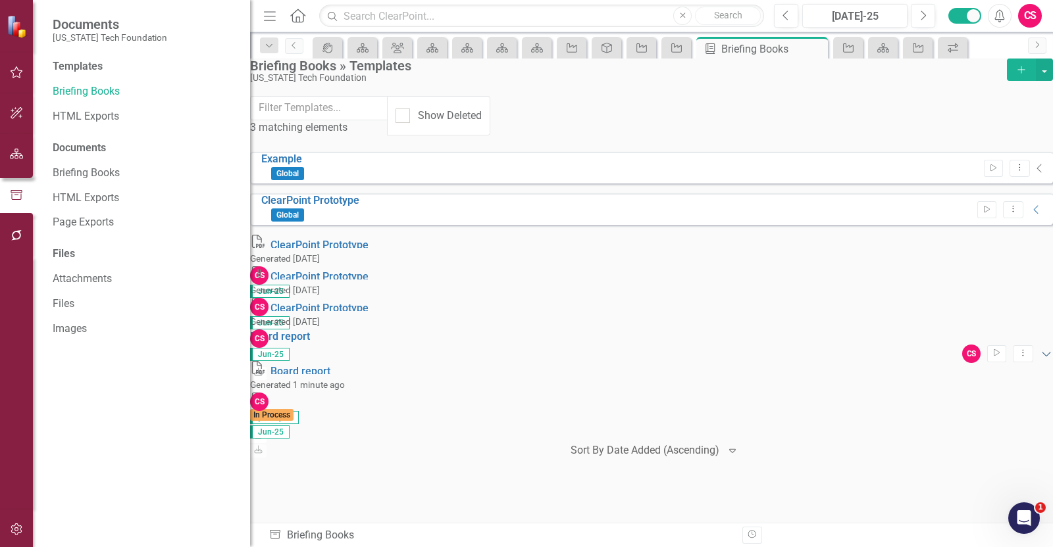
click at [1039, 349] on icon "Expanded" at bounding box center [1045, 354] width 13 height 11
